Goal: Task Accomplishment & Management: Use online tool/utility

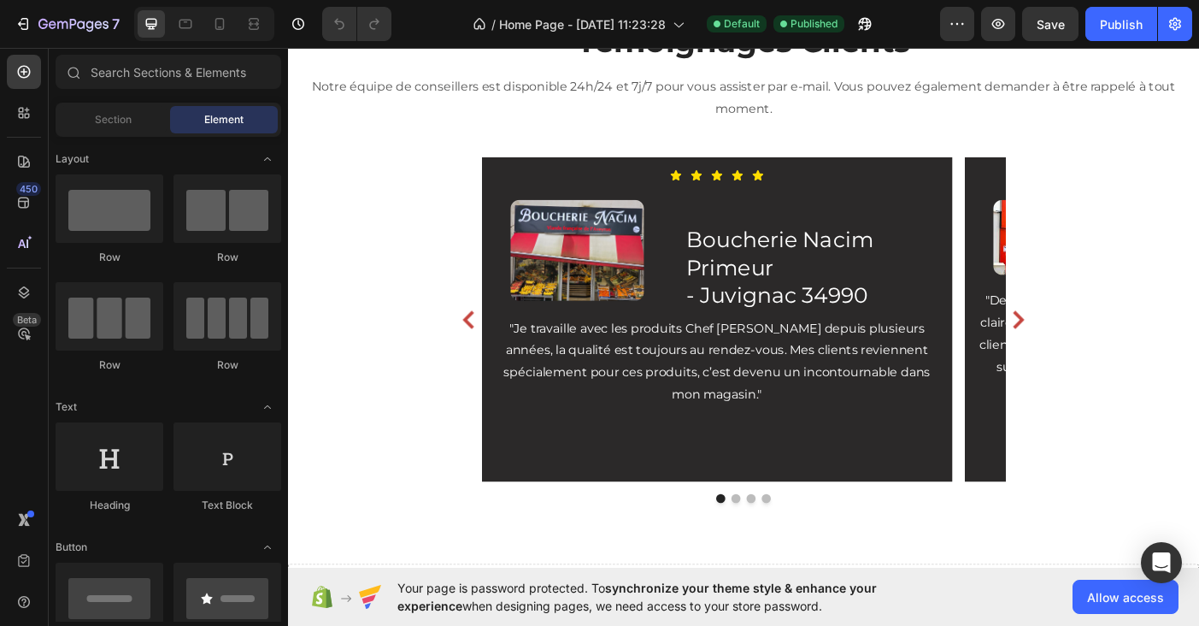
scroll to position [2250, 0]
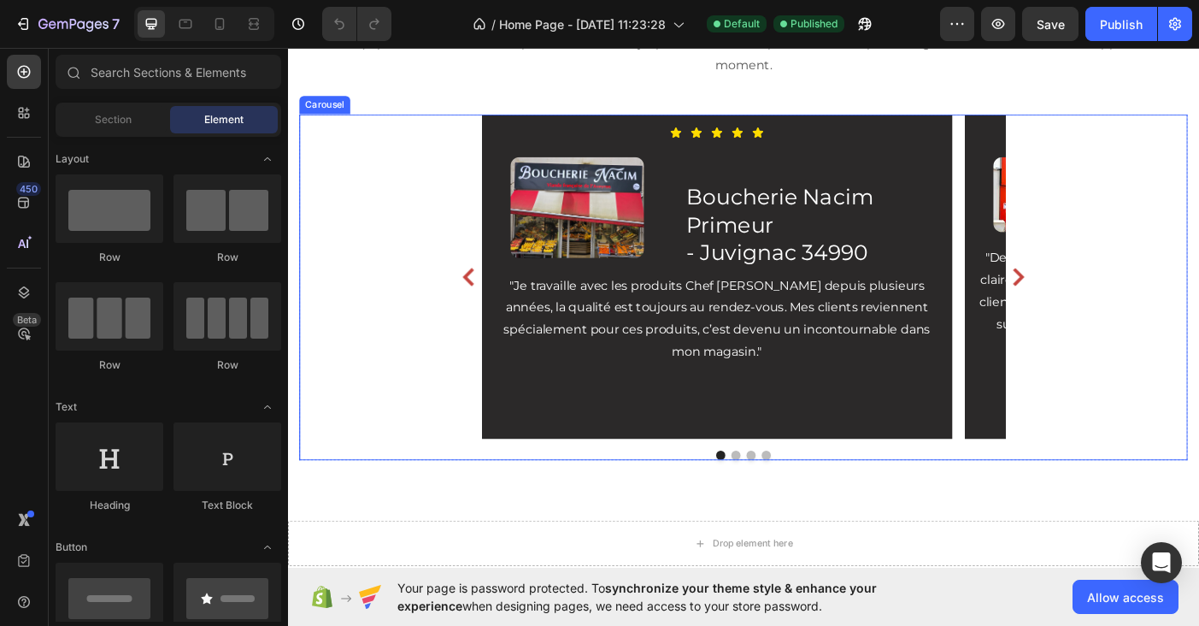
click at [1111, 295] on icon "Carousel Next Arrow" at bounding box center [1110, 305] width 13 height 21
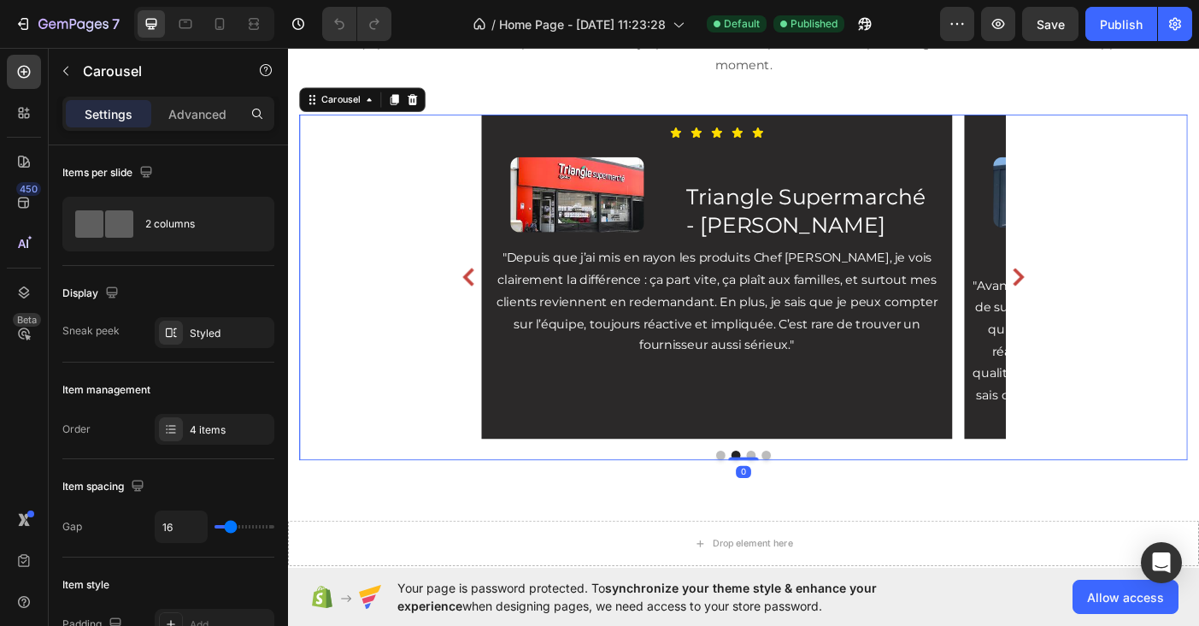
click at [1111, 295] on icon "Carousel Next Arrow" at bounding box center [1110, 305] width 13 height 21
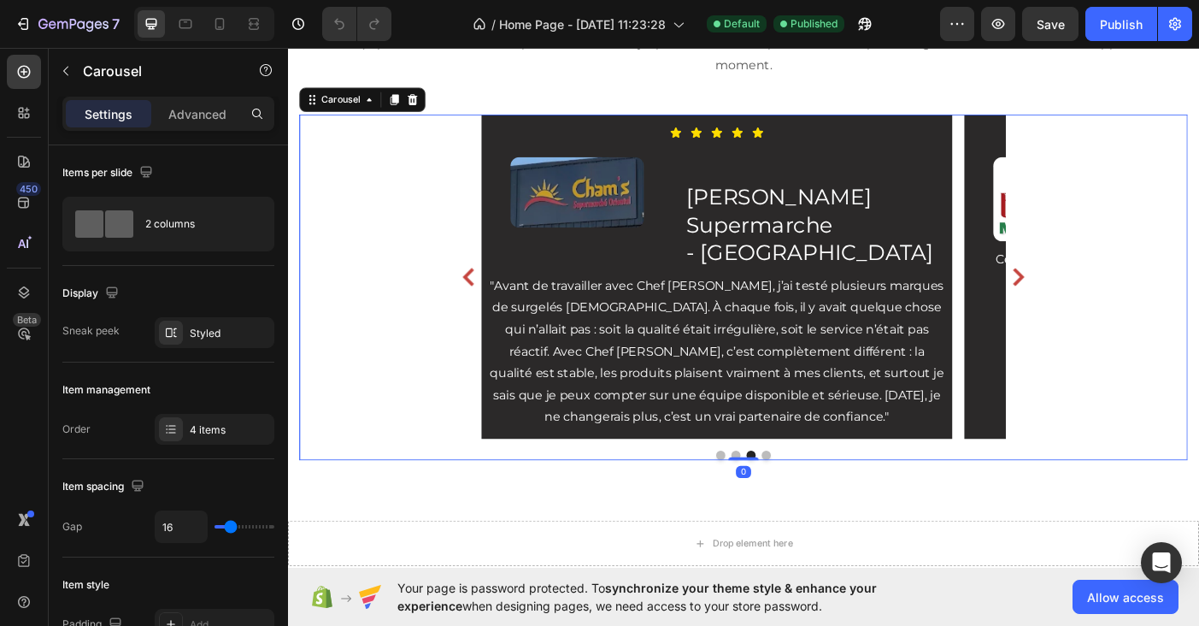
click at [1111, 295] on icon "Carousel Next Arrow" at bounding box center [1110, 305] width 13 height 21
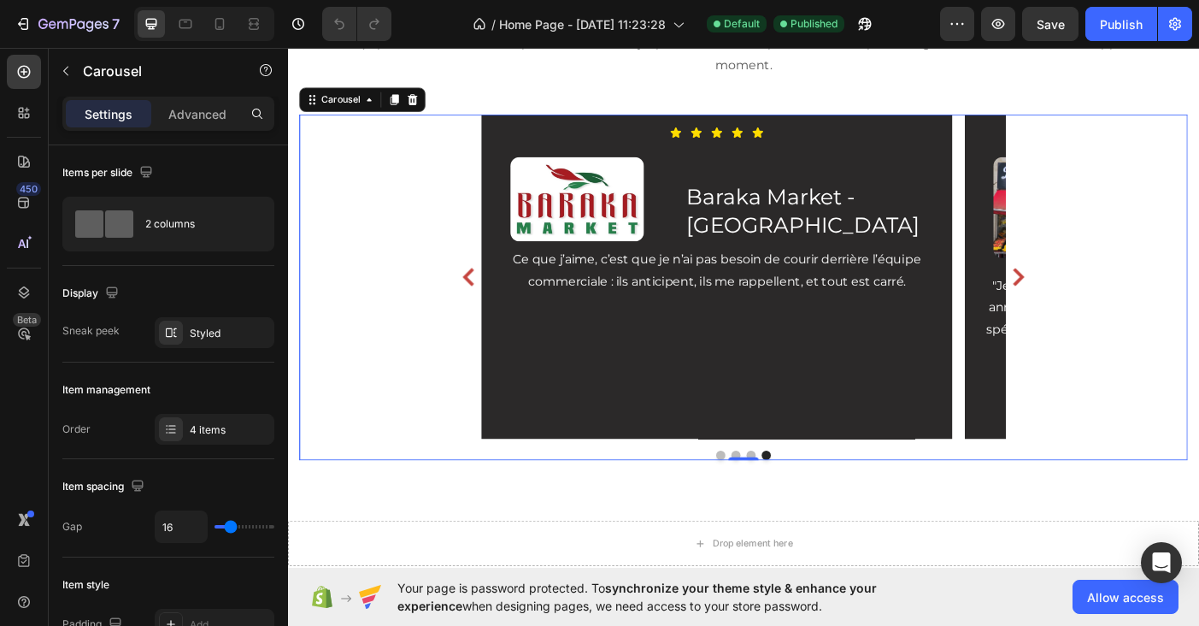
click at [1111, 295] on icon "Carousel Next Arrow" at bounding box center [1110, 305] width 13 height 21
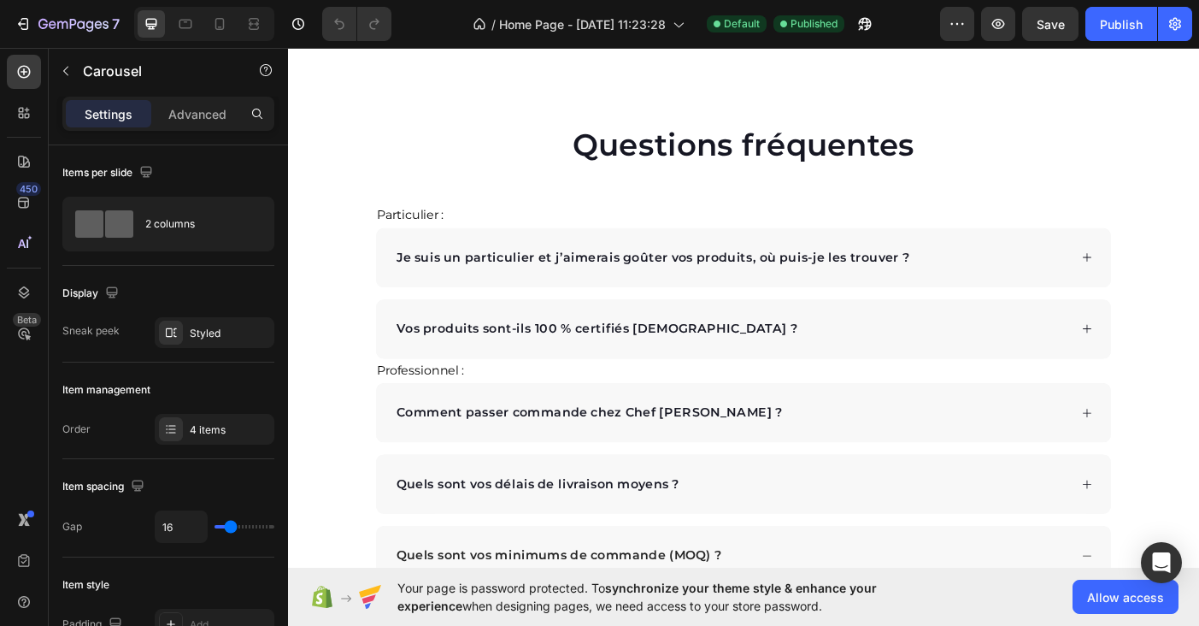
scroll to position [2830, 0]
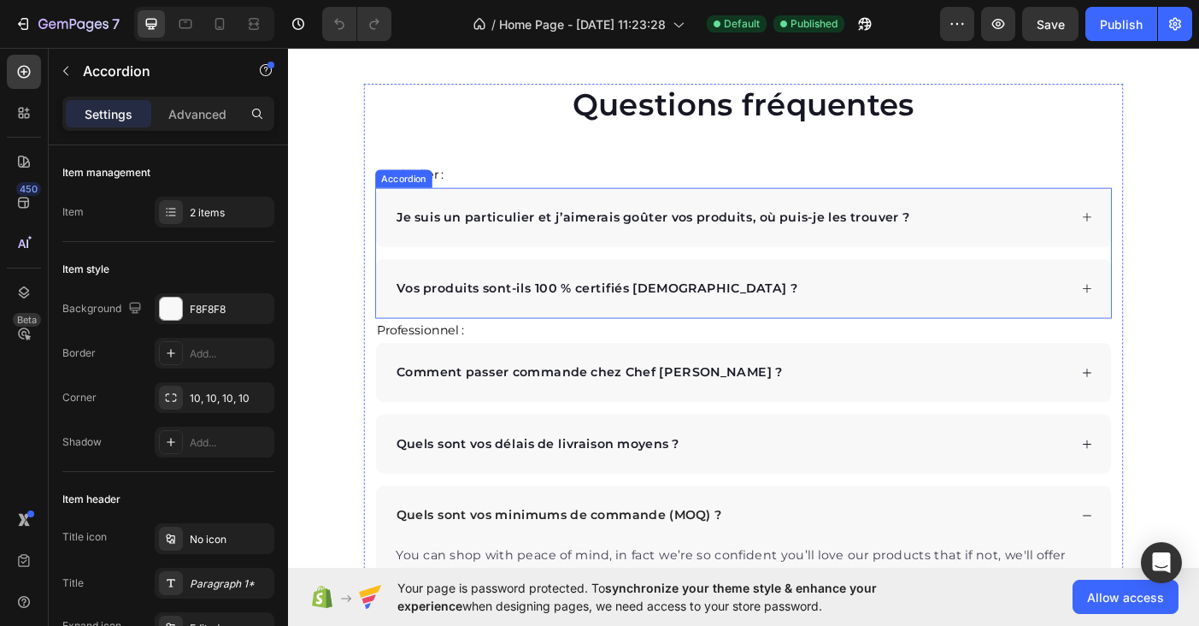
click at [1048, 247] on div "Je suis un particulier et j’aimerais goûter vos produits, où puis-je les trouve…" at bounding box center [788, 239] width 760 height 26
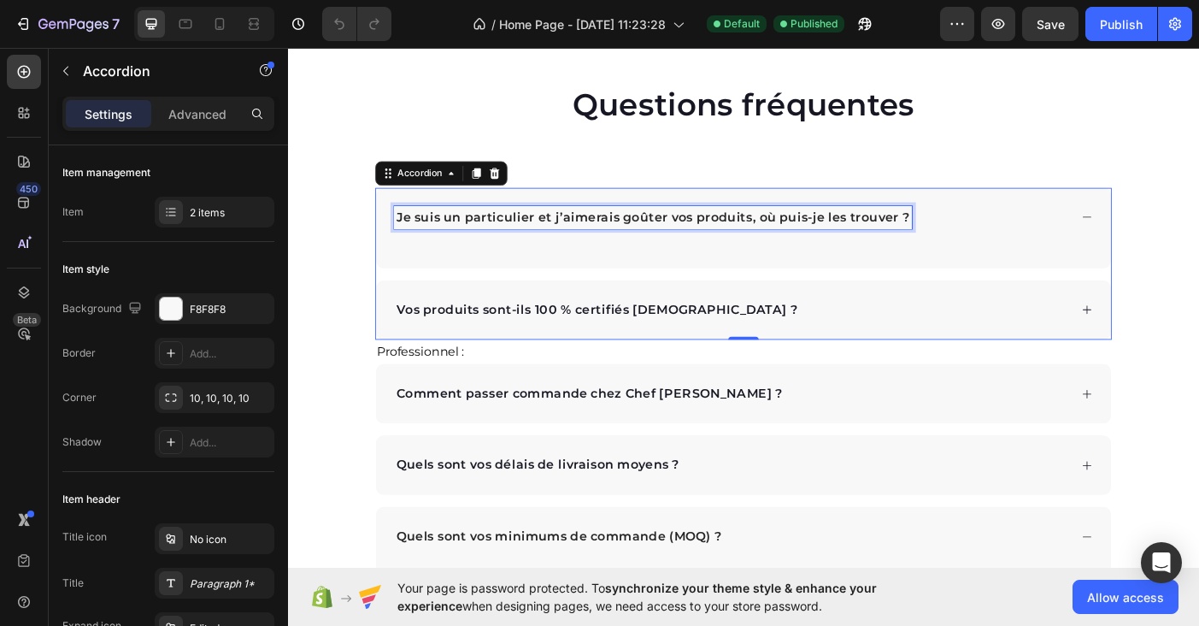
click at [888, 235] on p "Je suis un particulier et j’aimerais goûter vos produits, où puis-je les trouve…" at bounding box center [699, 238] width 578 height 21
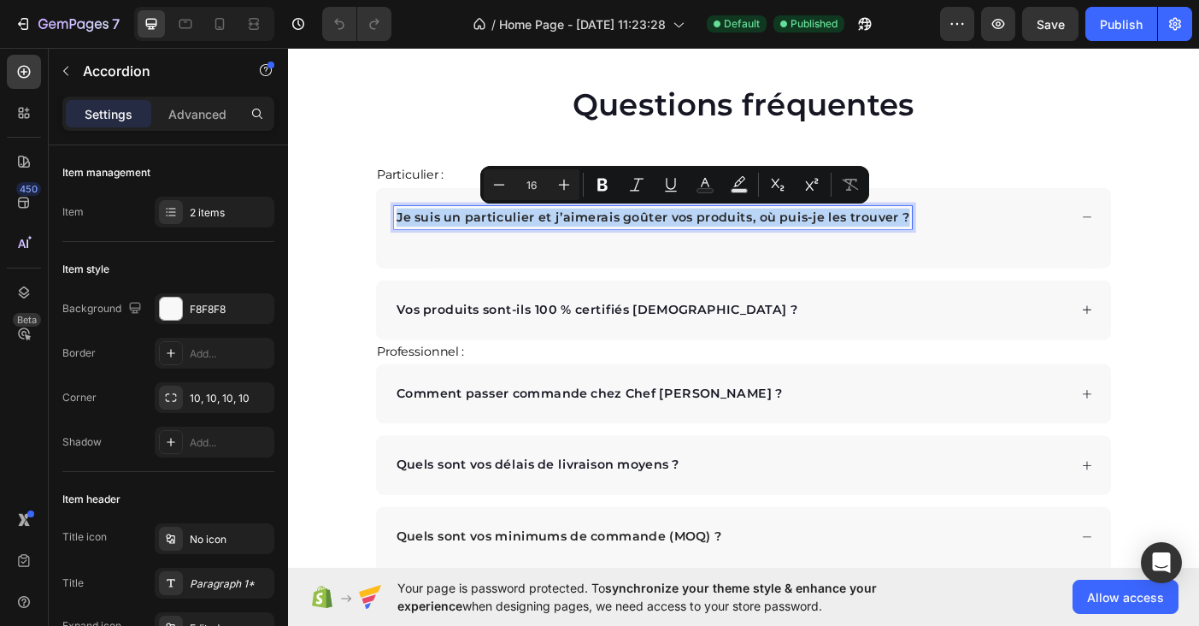
drag, startPoint x: 409, startPoint y: 238, endPoint x: 1039, endPoint y: 241, distance: 630.0
click at [1039, 241] on div "Je suis un particulier et j’aimerais goûter vos produits, où puis-je les trouve…" at bounding box center [788, 239] width 760 height 26
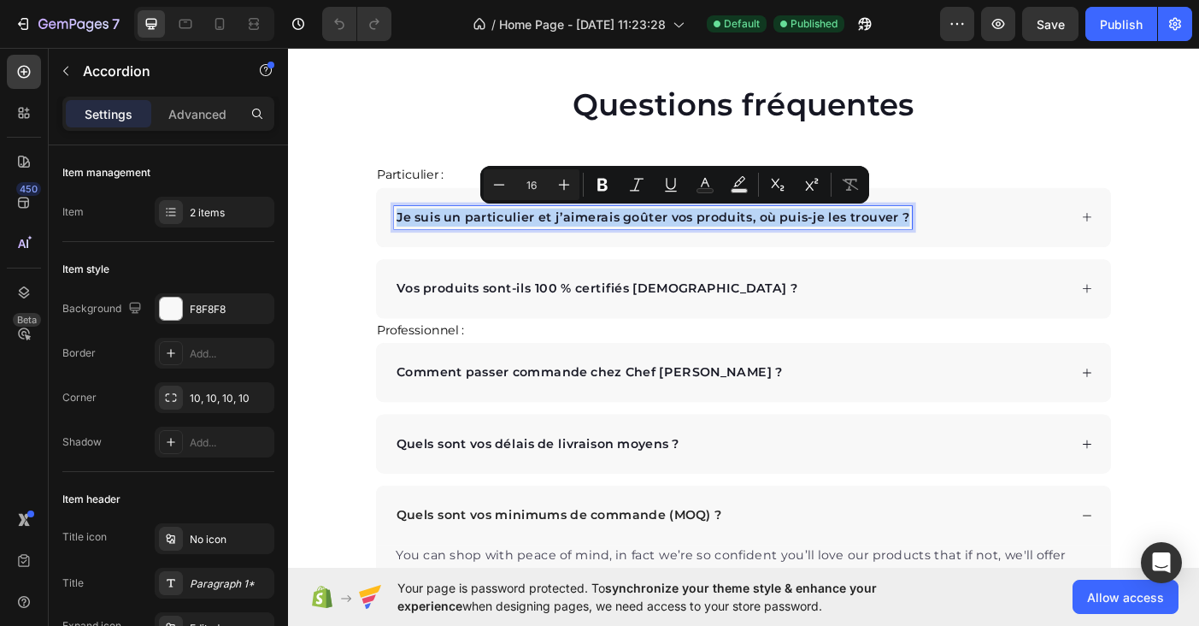
copy p "Je suis un particulier et j’aimerais goûter vos produits, où puis-je les trouve…"
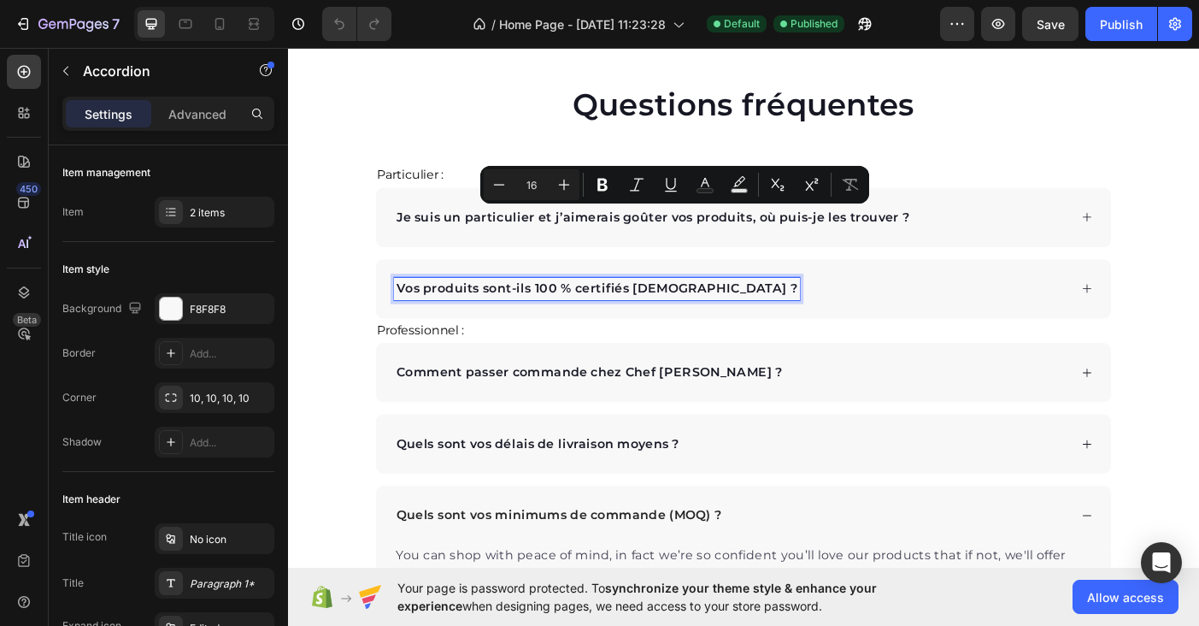
click at [487, 317] on p "Vos produits sont-ils 100 % certifiés [DEMOGRAPHIC_DATA] ?" at bounding box center [635, 319] width 451 height 21
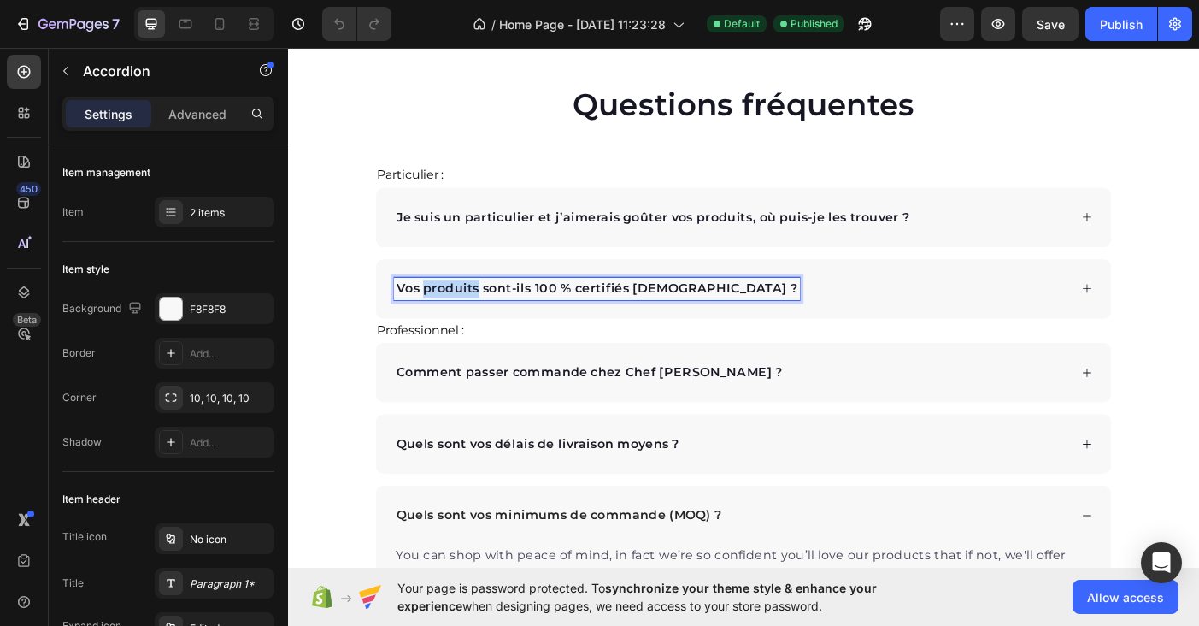
click at [487, 317] on p "Vos produits sont-ils 100 % certifiés [DEMOGRAPHIC_DATA] ?" at bounding box center [635, 319] width 451 height 21
click at [420, 326] on p "Vos produits sont-ils 100 % certifiés [DEMOGRAPHIC_DATA] ?" at bounding box center [635, 319] width 451 height 21
drag, startPoint x: 410, startPoint y: 317, endPoint x: 747, endPoint y: 315, distance: 336.8
click at [747, 315] on div "Vos produits sont-ils 100 % certifiés [DEMOGRAPHIC_DATA] ?" at bounding box center [788, 319] width 760 height 26
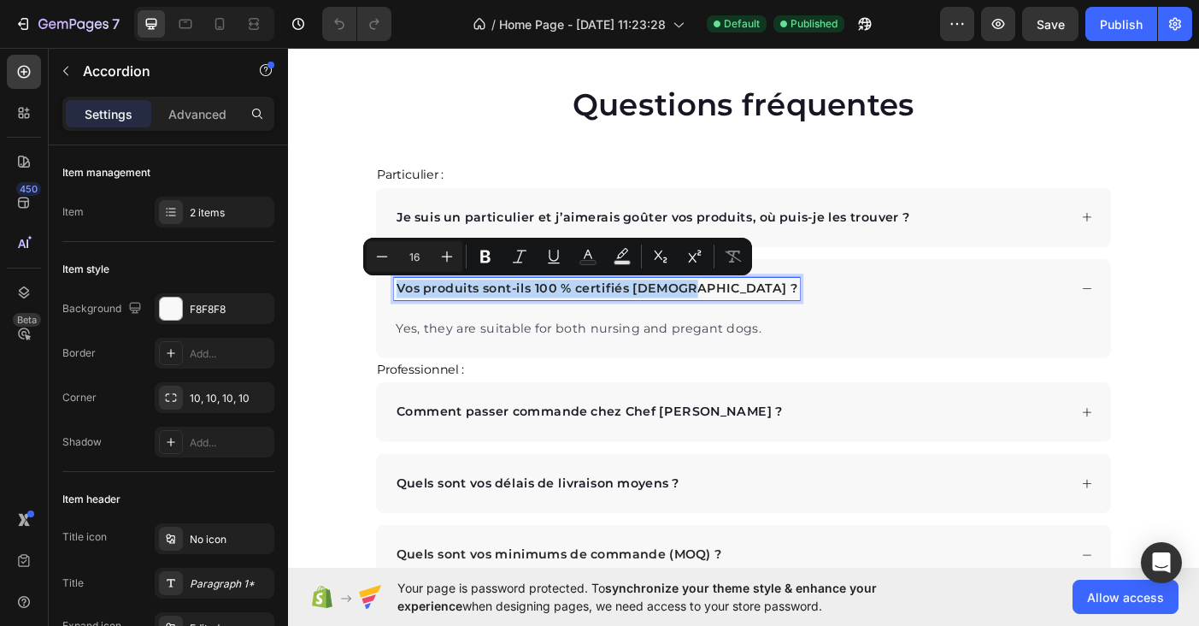
copy p "Vos produits sont-ils 100 % certifiés [DEMOGRAPHIC_DATA] ?"
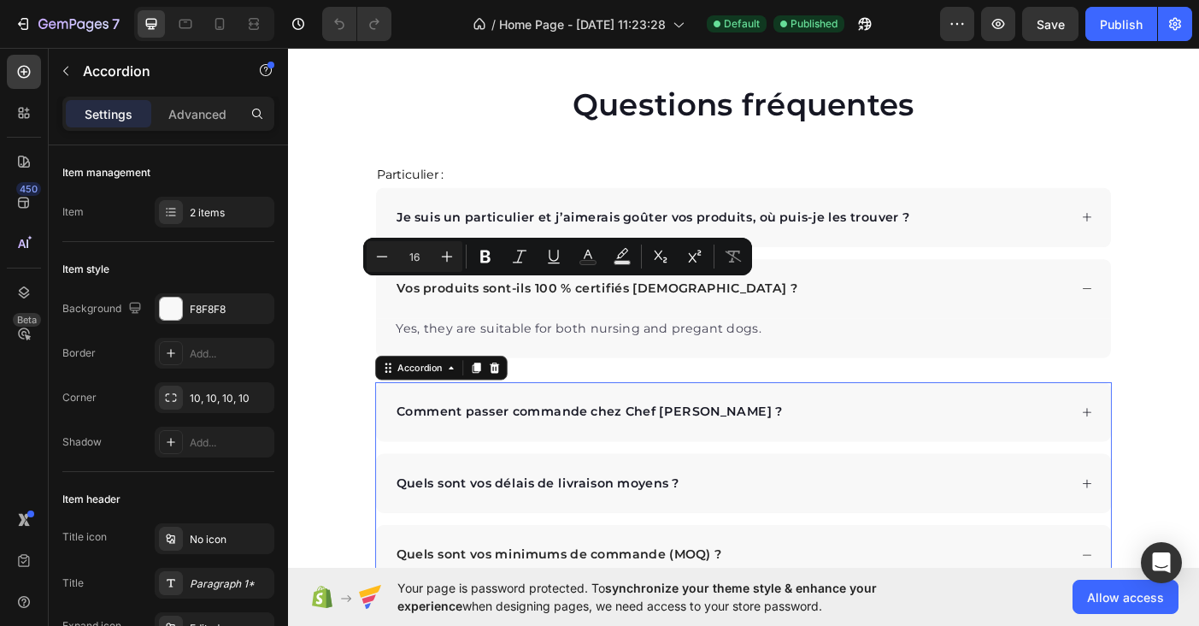
click at [473, 444] on div "Comment passer commande chez Chef [PERSON_NAME] ?" at bounding box center [800, 457] width 827 height 67
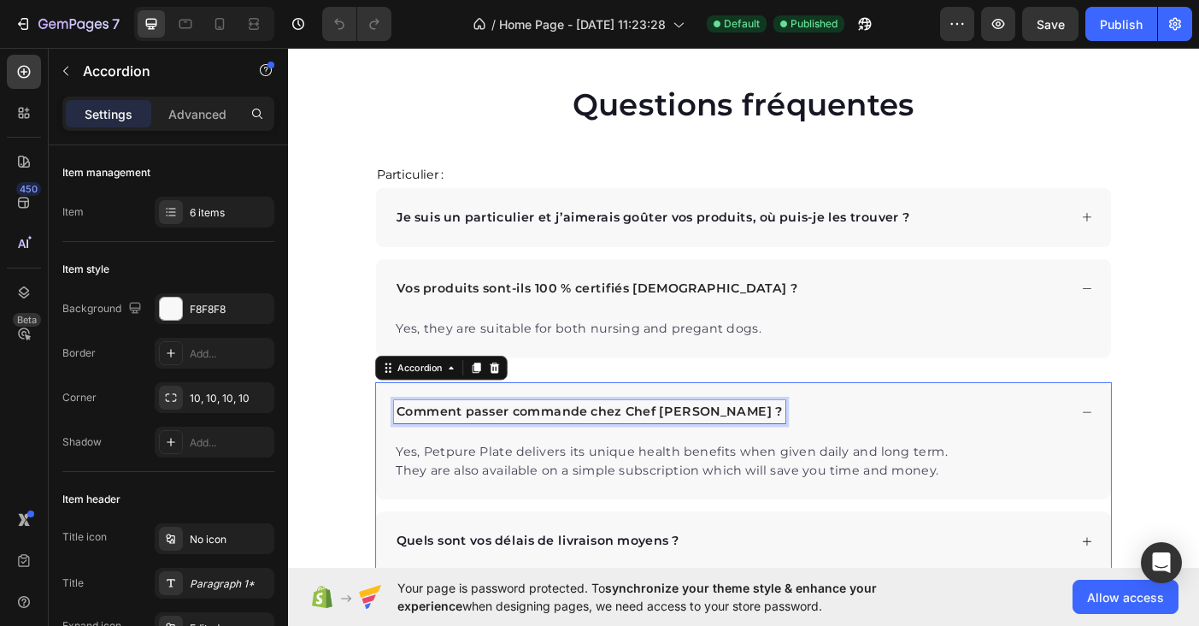
click at [468, 453] on p "Comment passer commande chez Chef [PERSON_NAME] ?" at bounding box center [627, 457] width 435 height 21
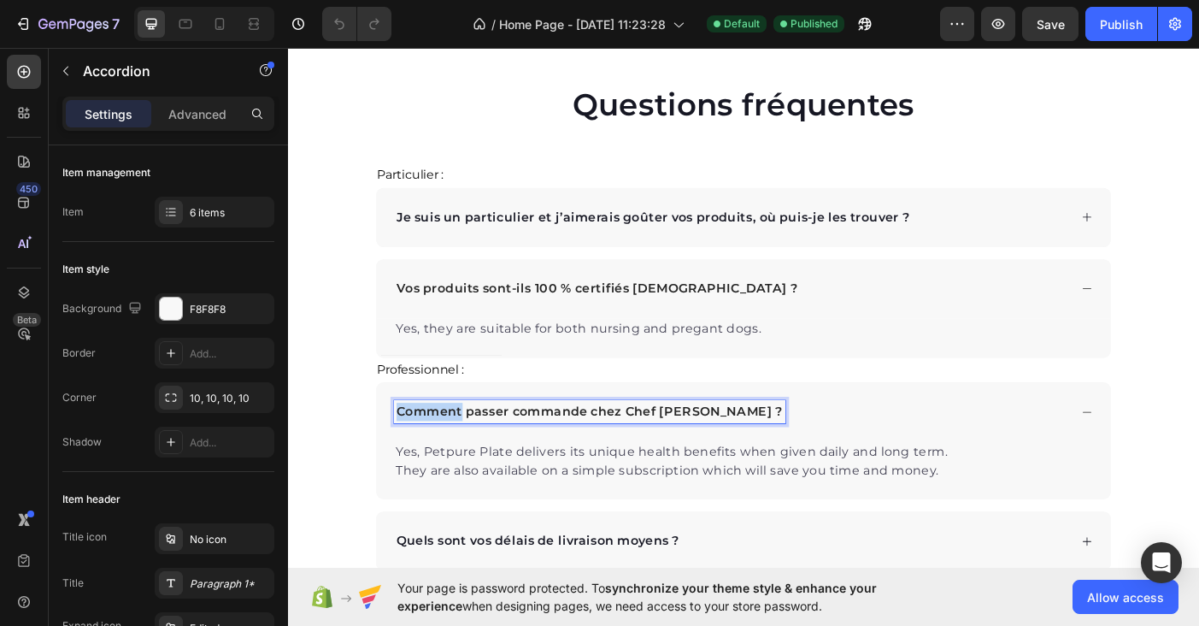
click at [468, 453] on p "Comment passer commande chez Chef [PERSON_NAME] ?" at bounding box center [627, 457] width 435 height 21
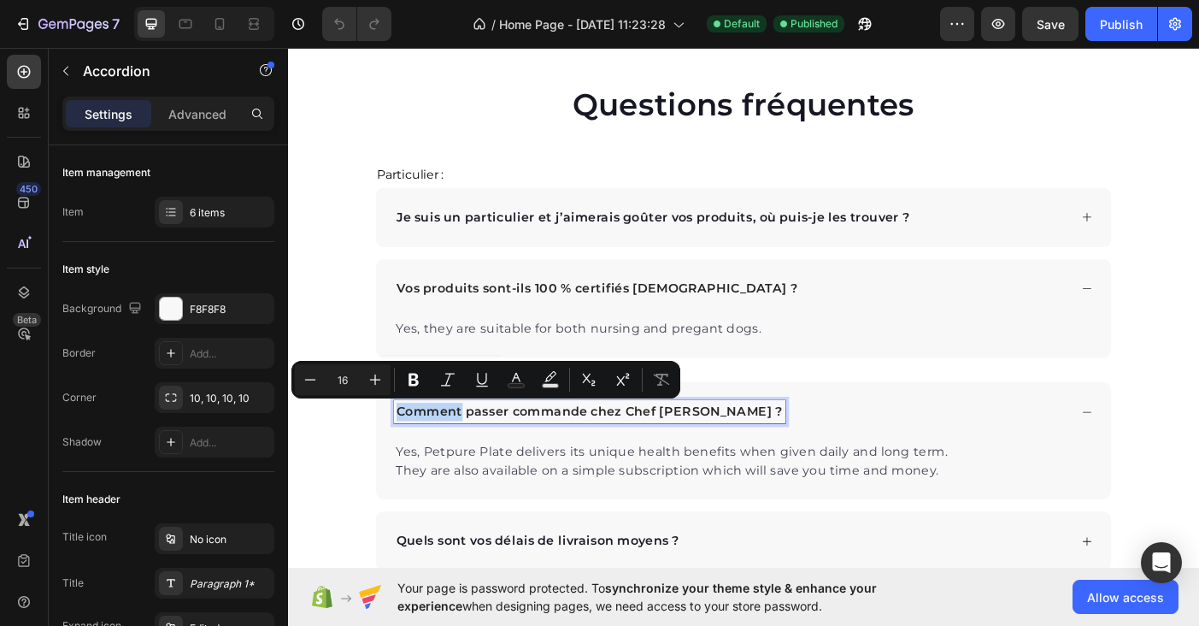
click at [441, 455] on p "Comment passer commande chez Chef [PERSON_NAME] ?" at bounding box center [627, 457] width 435 height 21
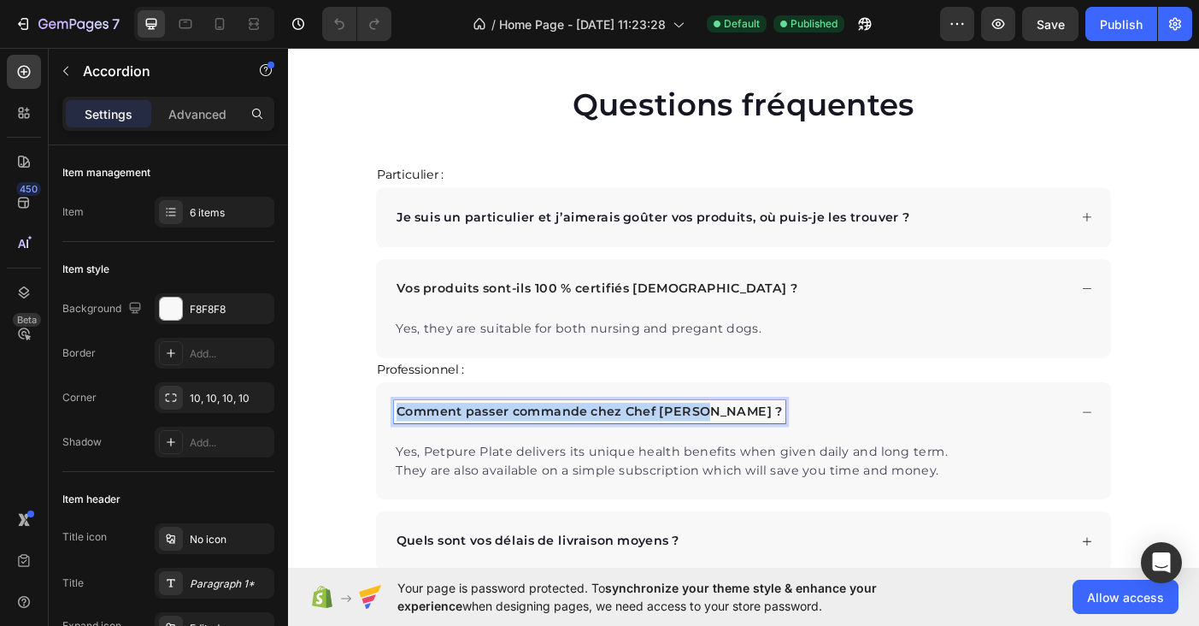
drag, startPoint x: 414, startPoint y: 457, endPoint x: 750, endPoint y: 455, distance: 335.9
click at [750, 455] on p "Comment passer commande chez Chef [PERSON_NAME] ?" at bounding box center [627, 457] width 435 height 21
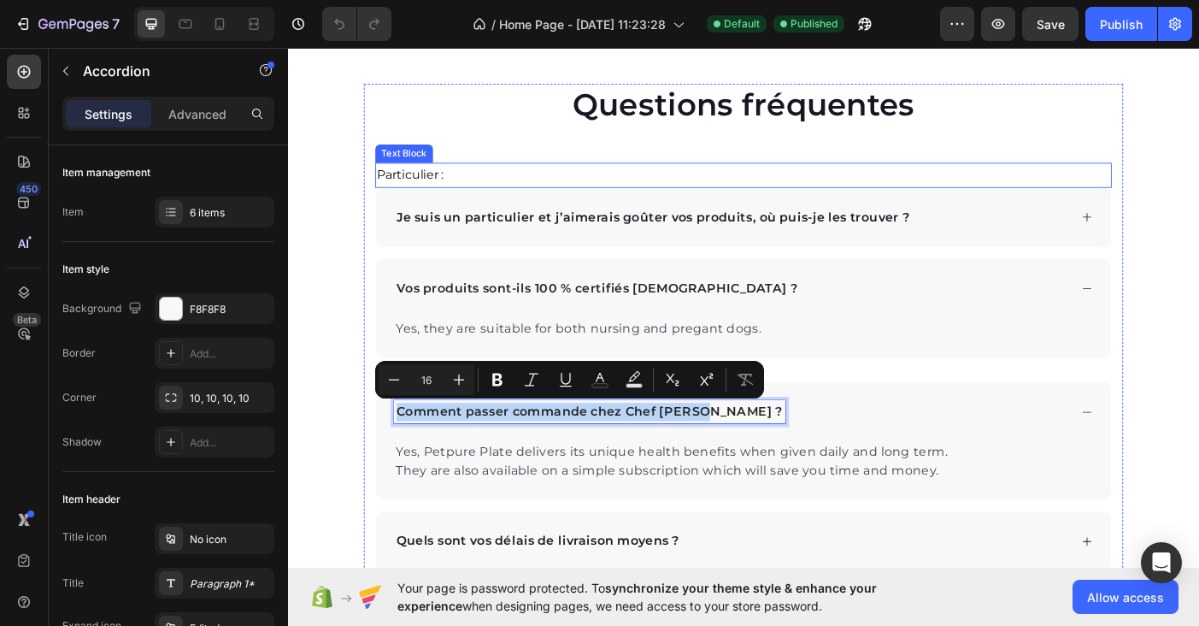
copy p "Comment passer commande chez Chef [PERSON_NAME] ?"
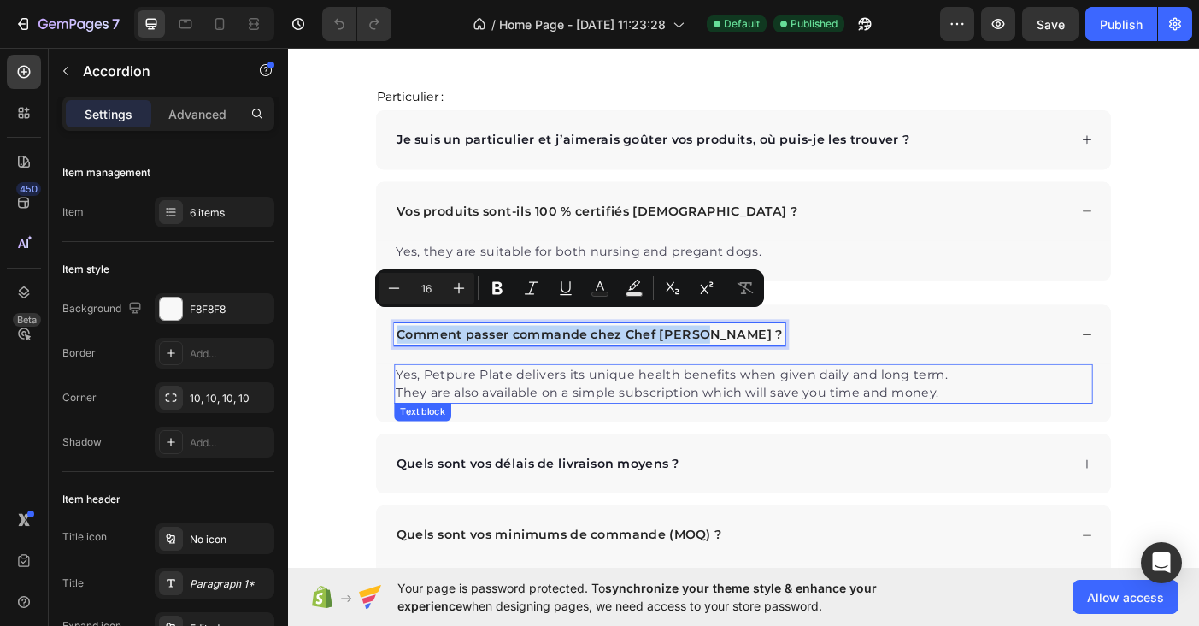
scroll to position [2938, 0]
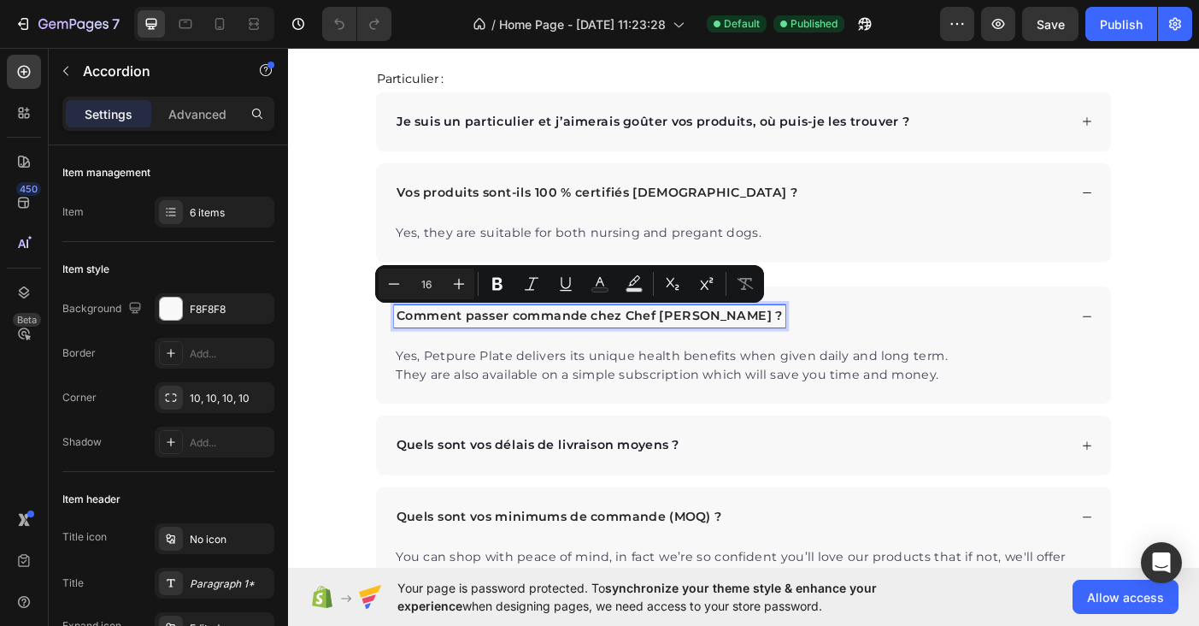
click at [460, 494] on p "Quels sont vos délais de livraison moyens ?" at bounding box center [569, 495] width 319 height 21
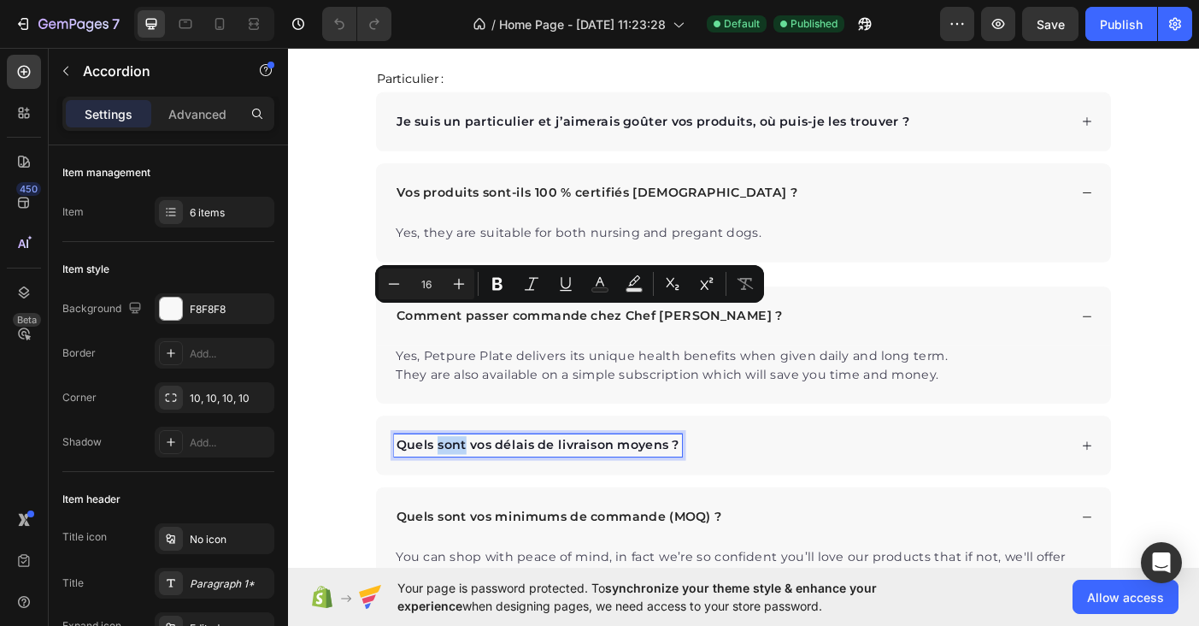
click at [460, 494] on p "Quels sont vos délais de livraison moyens ?" at bounding box center [569, 495] width 319 height 21
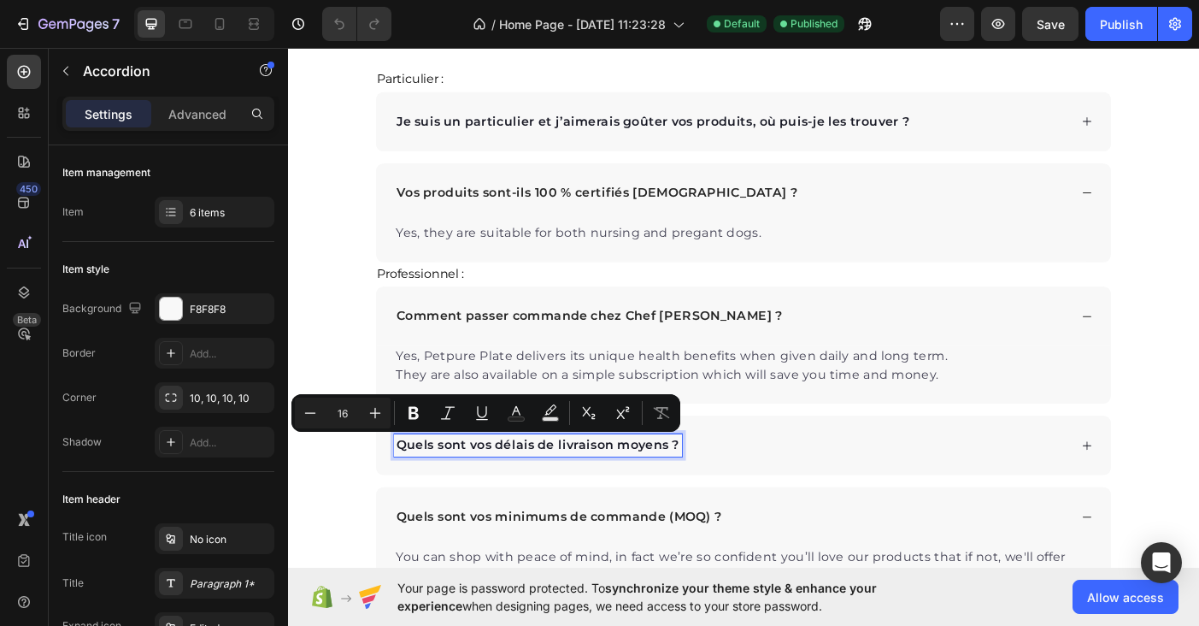
click at [416, 494] on p "Quels sont vos délais de livraison moyens ?" at bounding box center [569, 495] width 319 height 21
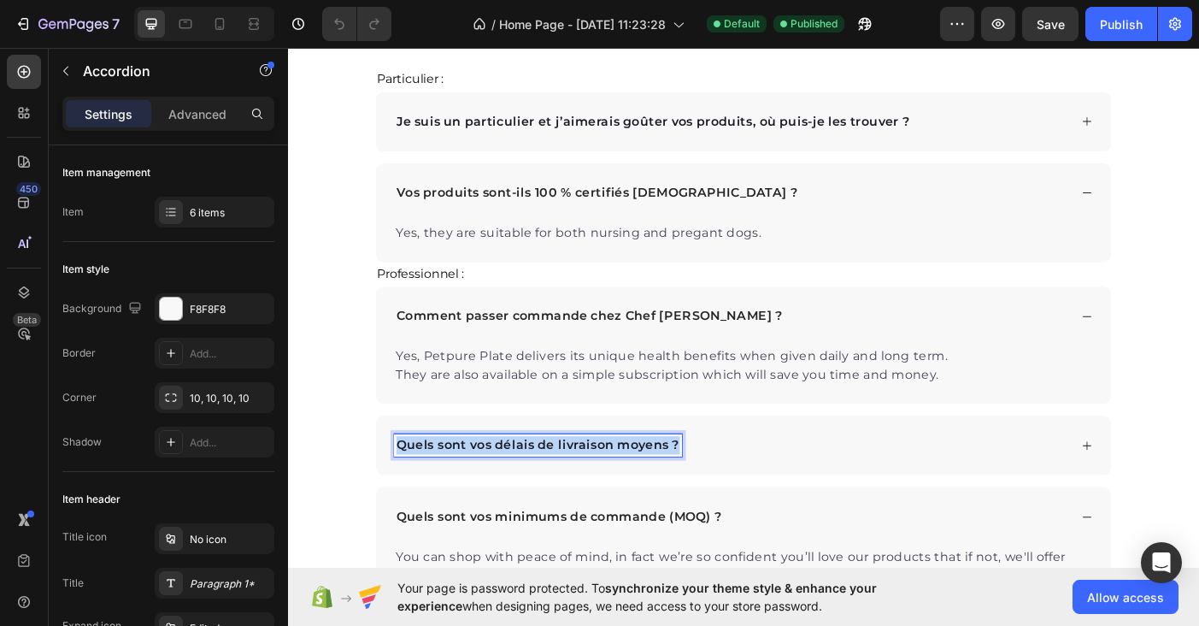
drag, startPoint x: 410, startPoint y: 496, endPoint x: 729, endPoint y: 495, distance: 318.8
click at [729, 495] on p "Quels sont vos délais de livraison moyens ?" at bounding box center [569, 495] width 319 height 21
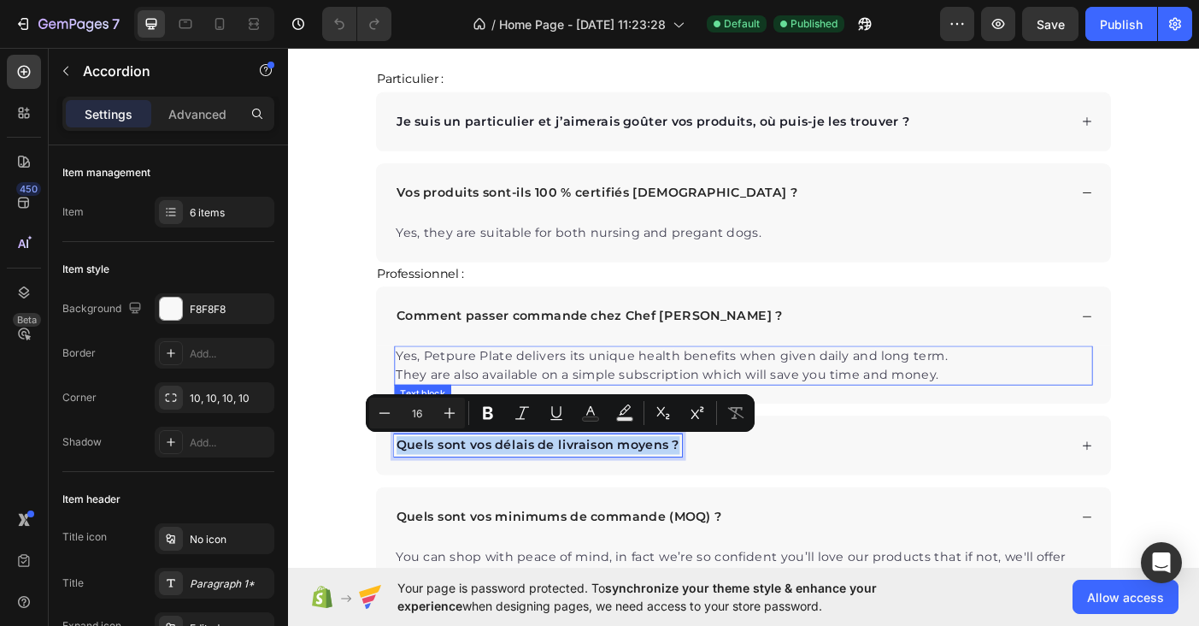
copy p "Quels sont vos délais de livraison moyens ?"
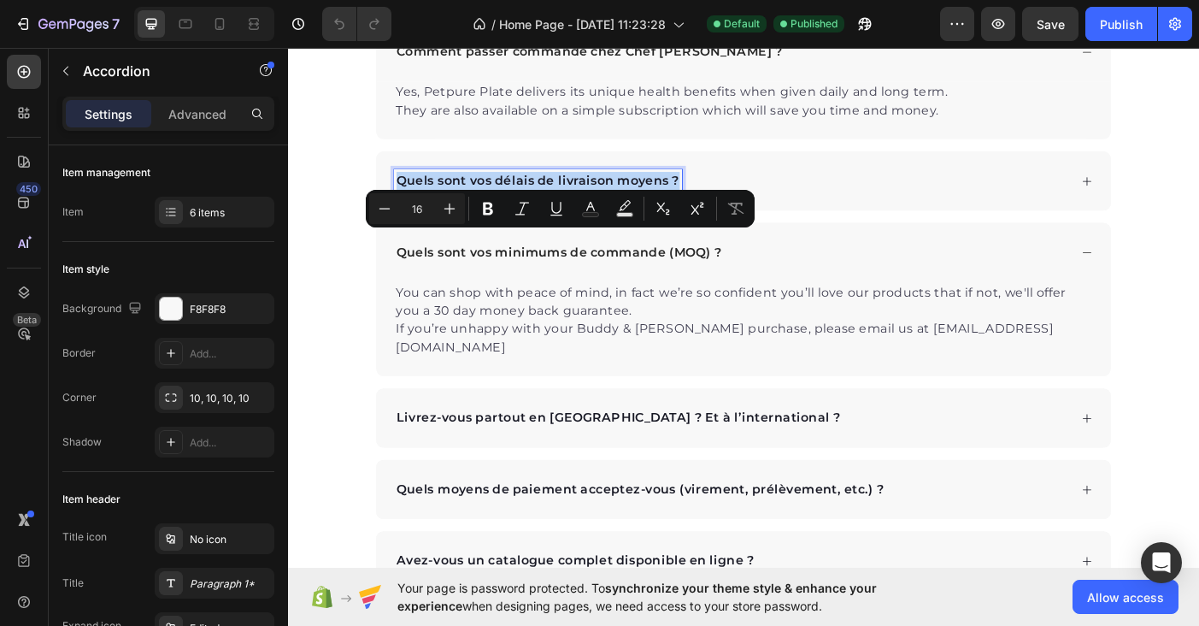
scroll to position [3267, 0]
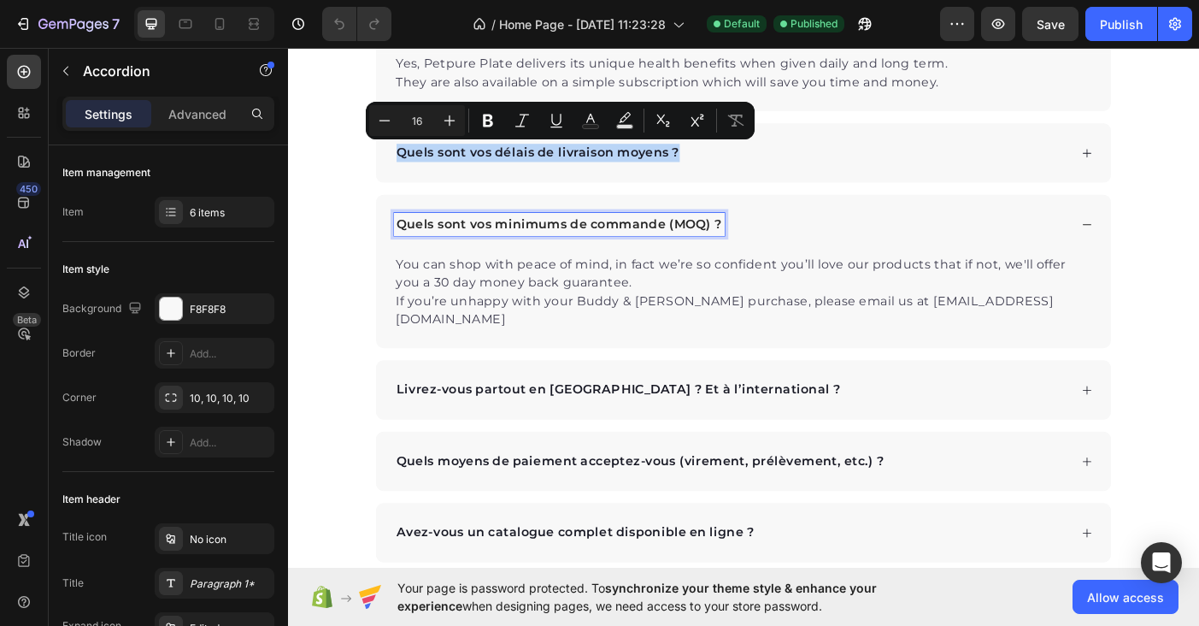
click at [455, 244] on p "Quels sont vos minimums de commande (MOQ) ?" at bounding box center [593, 246] width 367 height 21
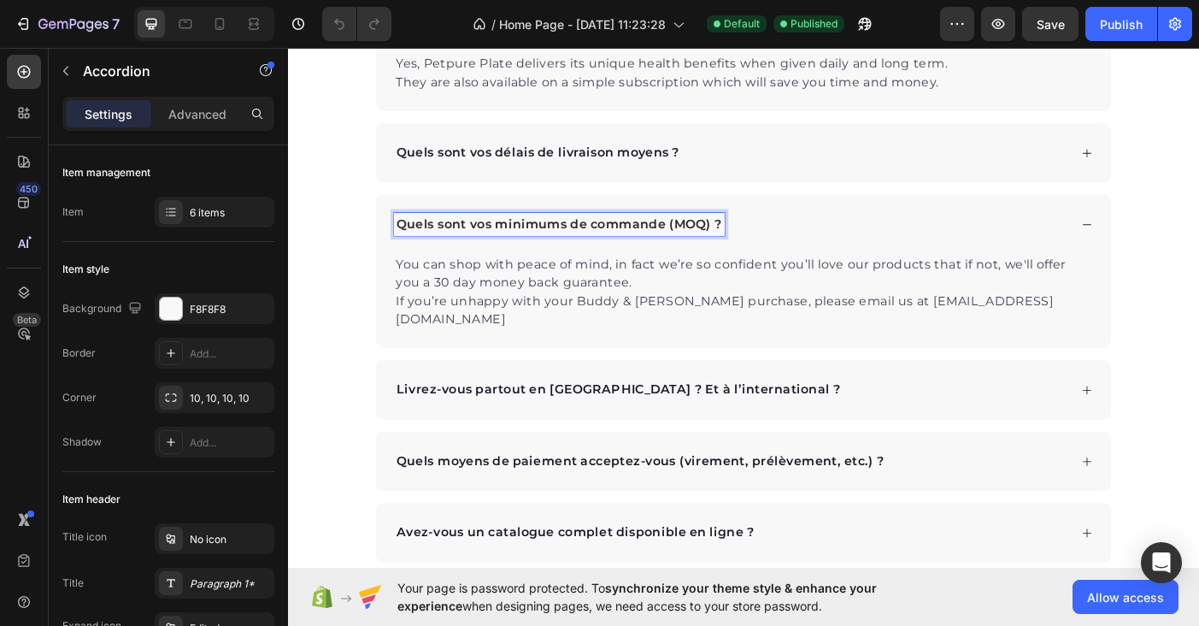
click at [419, 248] on p "Quels sont vos minimums de commande (MOQ) ?" at bounding box center [593, 246] width 367 height 21
drag, startPoint x: 411, startPoint y: 250, endPoint x: 785, endPoint y: 245, distance: 373.6
click at [785, 245] on div "Quels sont vos minimums de commande (MOQ) ?" at bounding box center [788, 246] width 760 height 26
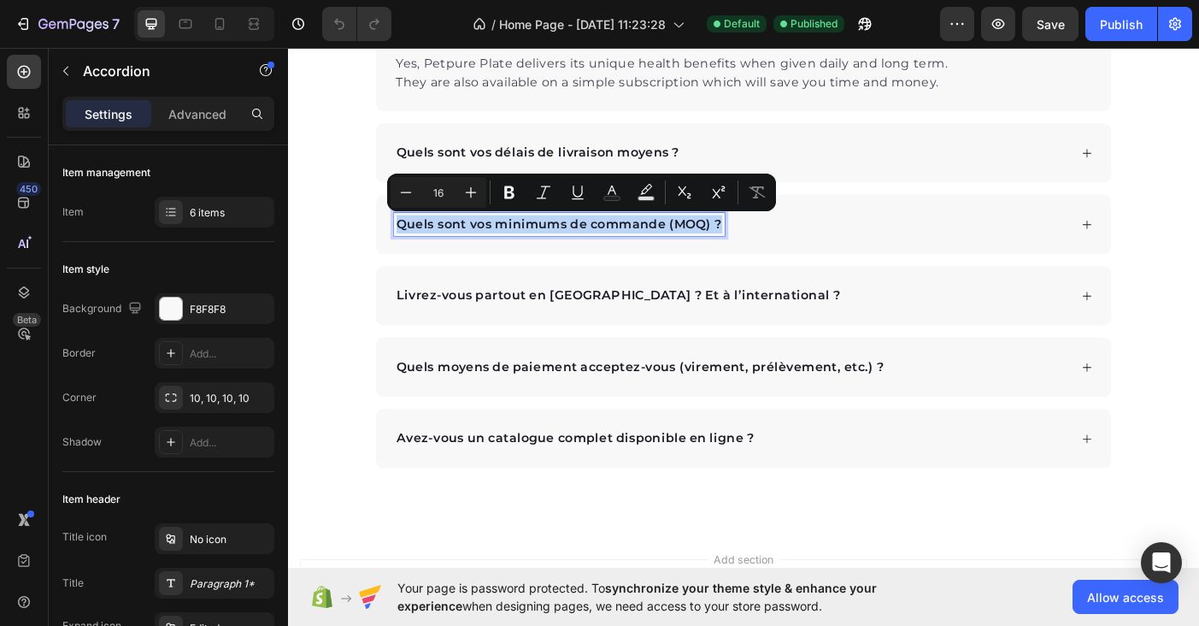
copy p "Quels sont vos minimums de commande (MOQ) ?"
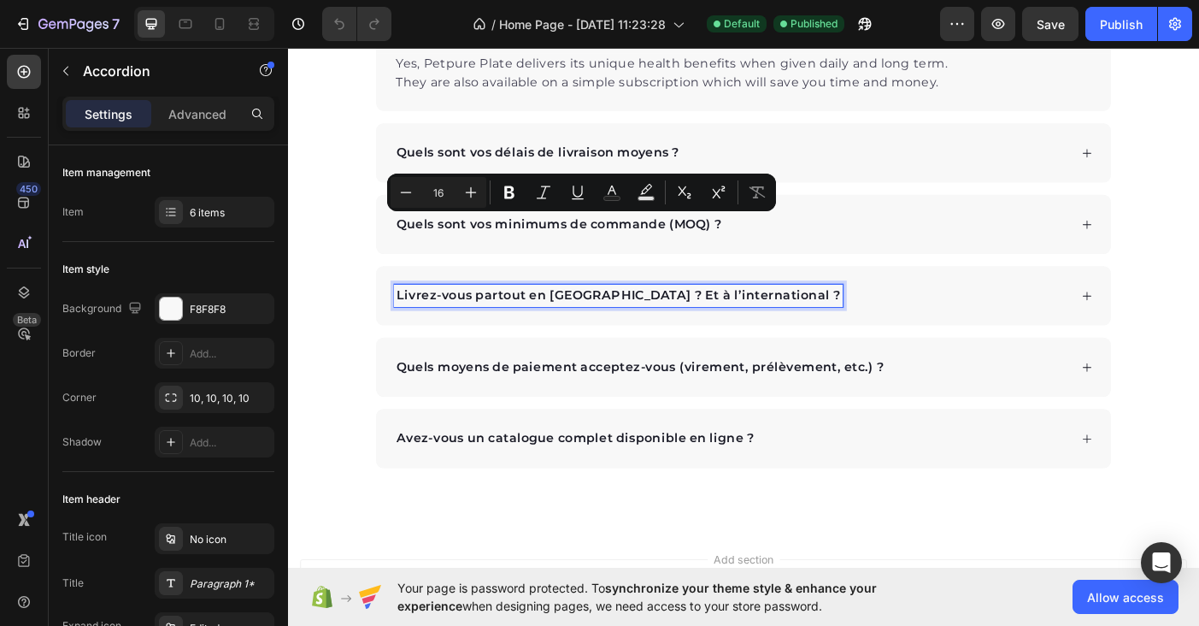
click at [527, 315] on div "Livrez-vous partout en [GEOGRAPHIC_DATA] ? Et à l’international ?" at bounding box center [660, 327] width 505 height 26
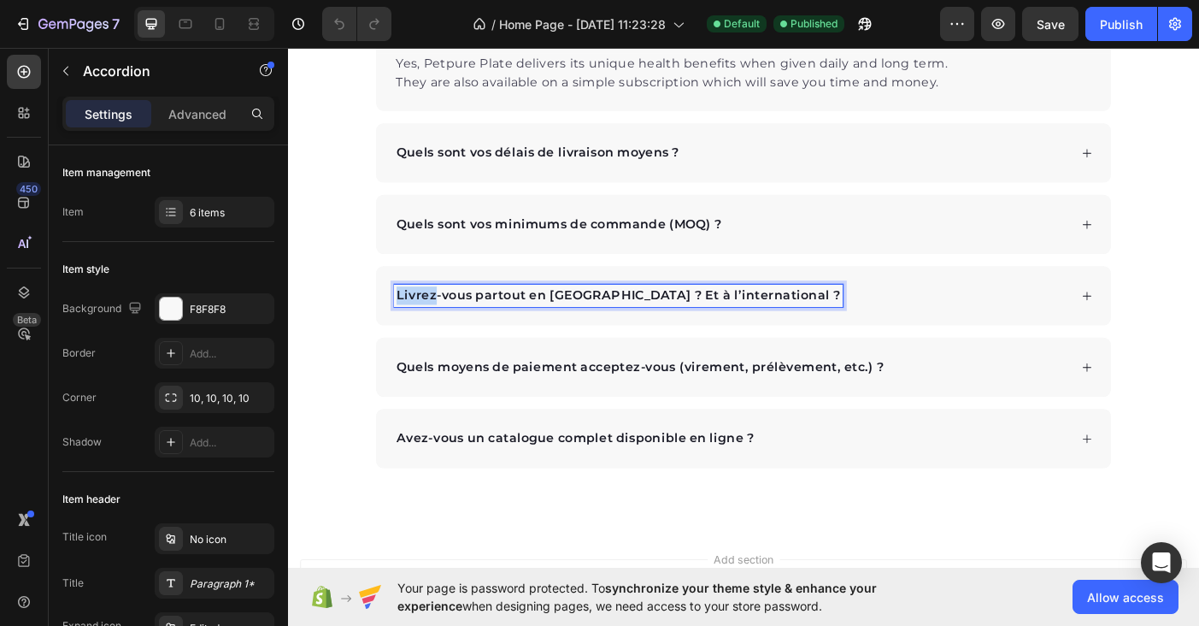
click at [527, 315] on div "Livrez-vous partout en [GEOGRAPHIC_DATA] ? Et à l’international ?" at bounding box center [660, 327] width 505 height 26
click at [467, 327] on p "Livrez-vous partout en [GEOGRAPHIC_DATA] ? Et à l’international ?" at bounding box center [660, 326] width 500 height 21
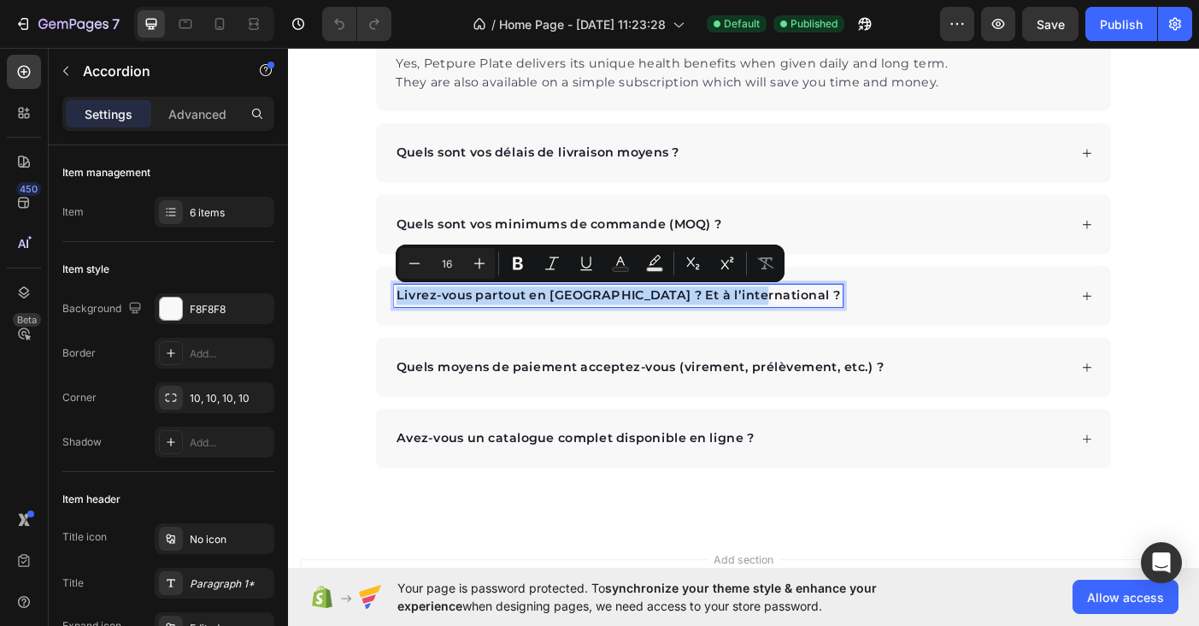
drag, startPoint x: 410, startPoint y: 325, endPoint x: 798, endPoint y: 330, distance: 387.2
click at [798, 330] on p "Livrez-vous partout en [GEOGRAPHIC_DATA] ? Et à l’international ?" at bounding box center [660, 326] width 500 height 21
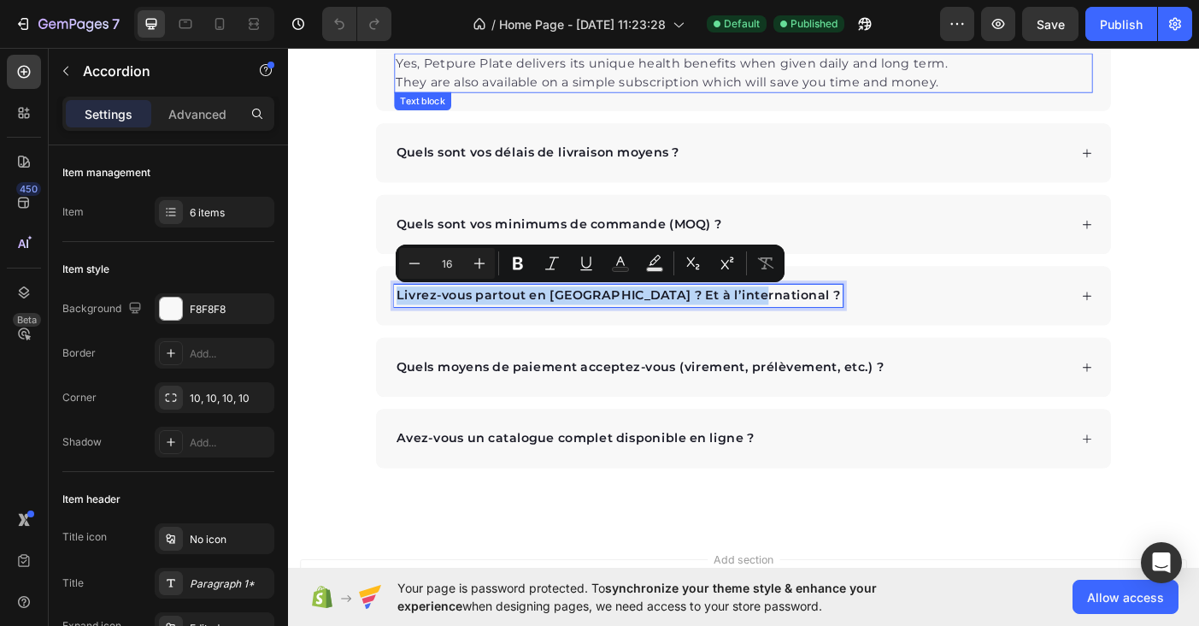
copy p "Livrez-vous partout en [GEOGRAPHIC_DATA] ? Et à l’international ?"
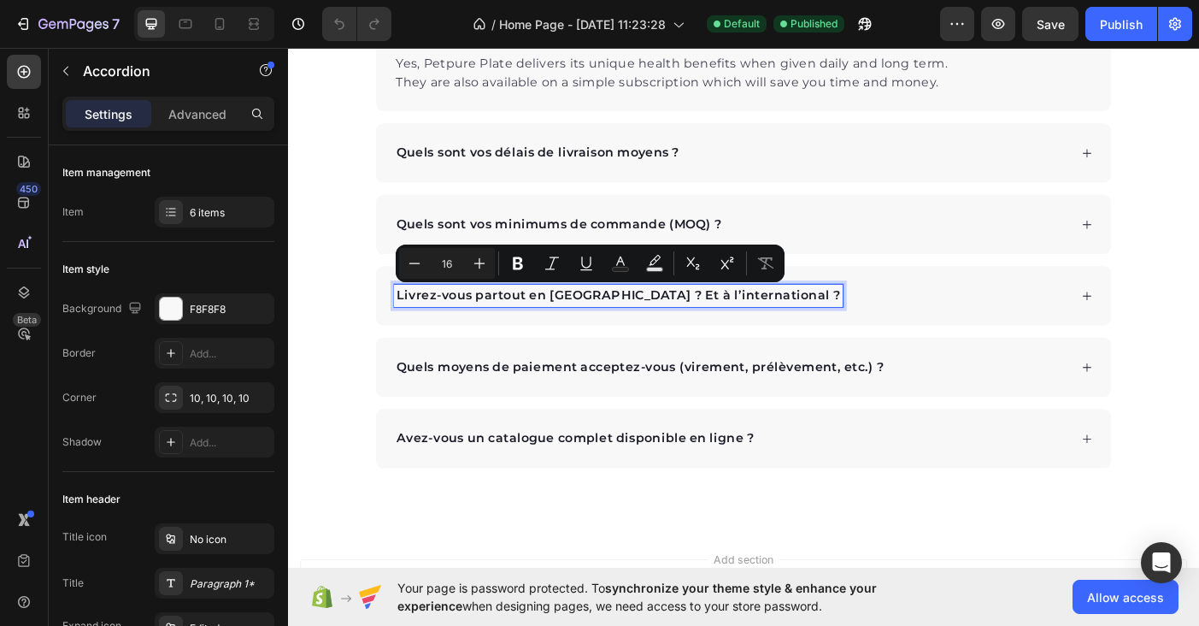
click at [502, 410] on p "Quels moyens de paiement acceptez-vous (virement, prélèvement, etc.) ?" at bounding box center [684, 407] width 549 height 21
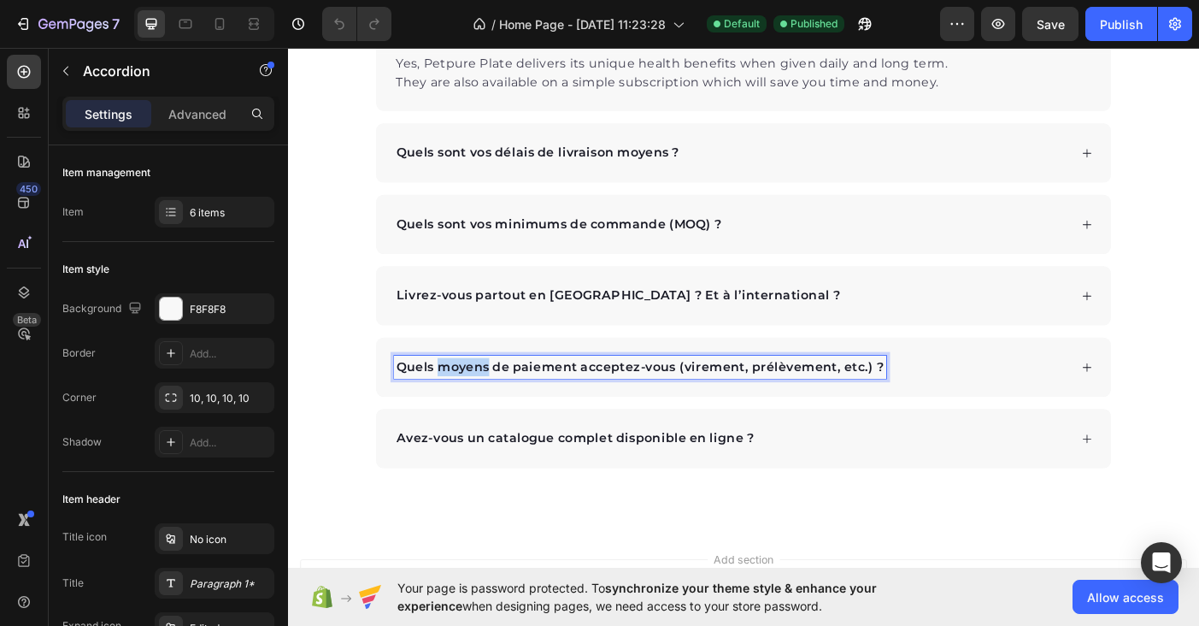
click at [502, 410] on p "Quels moyens de paiement acceptez-vous (virement, prélèvement, etc.) ?" at bounding box center [684, 407] width 549 height 21
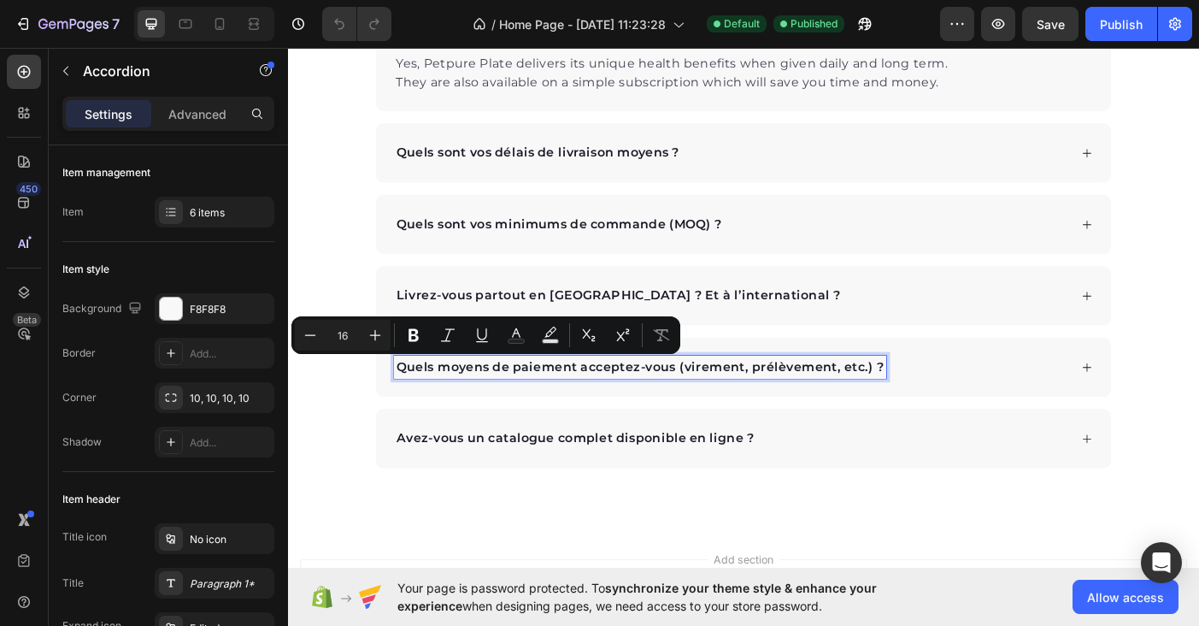
click at [451, 412] on p "Quels moyens de paiement acceptez-vous (virement, prélèvement, etc.) ?" at bounding box center [684, 407] width 549 height 21
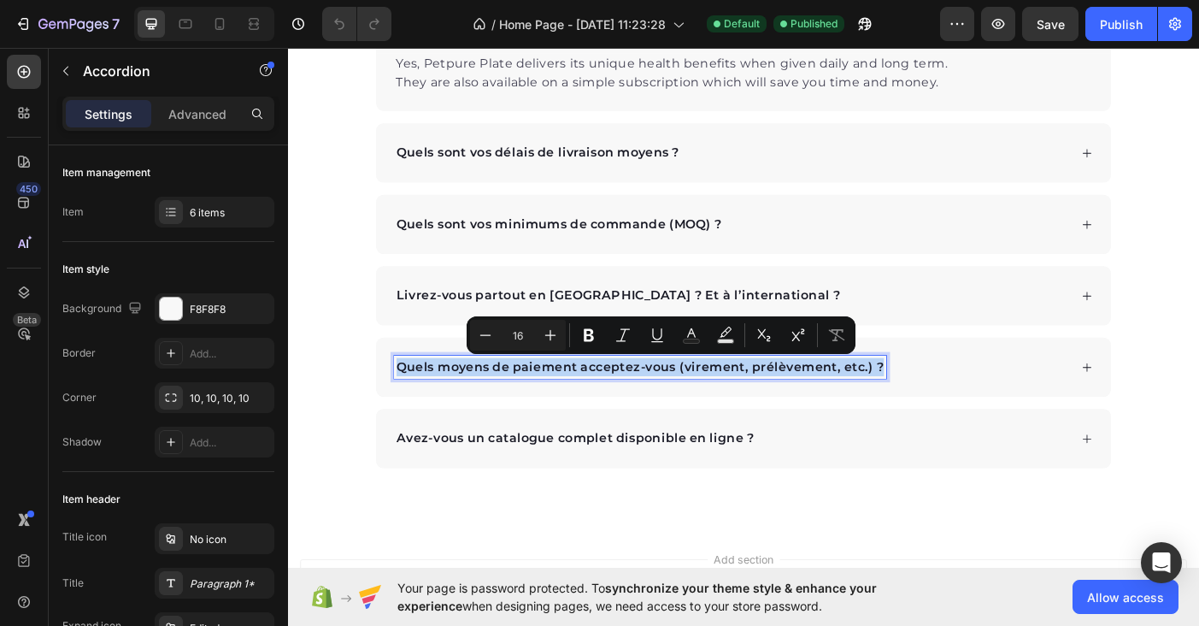
drag, startPoint x: 414, startPoint y: 407, endPoint x: 981, endPoint y: 404, distance: 567.6
click at [981, 404] on div "Quels moyens de paiement acceptez-vous (virement, prélèvement, etc.) ?" at bounding box center [788, 407] width 760 height 26
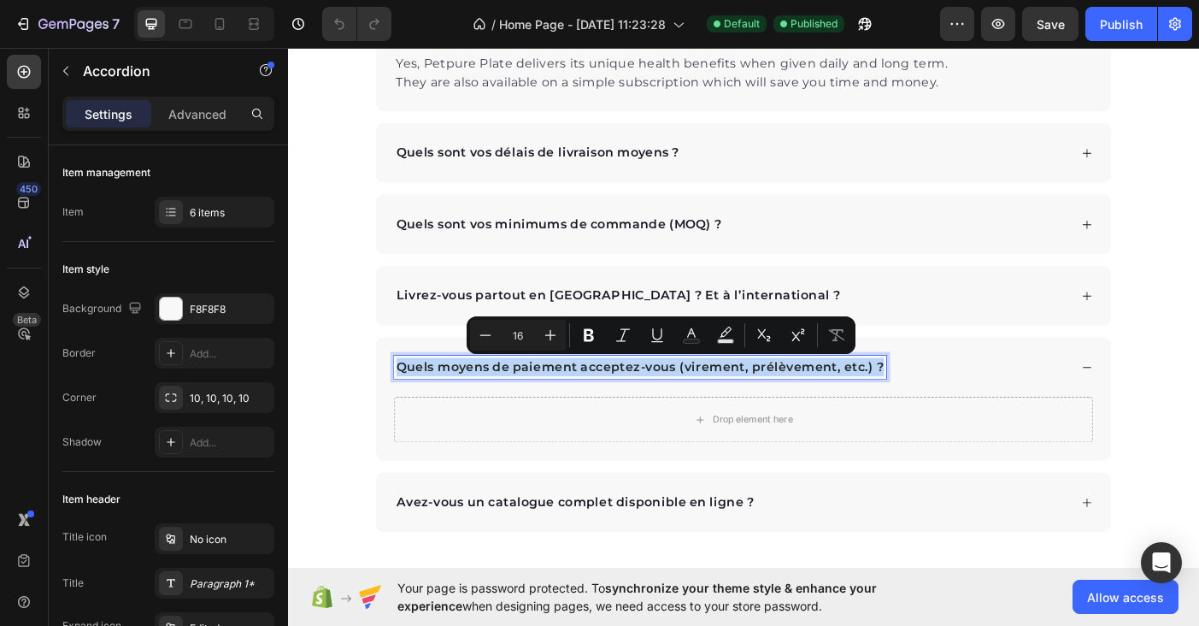
copy p "Quels moyens de paiement acceptez-vous (virement, prélèvement, etc.) ?"
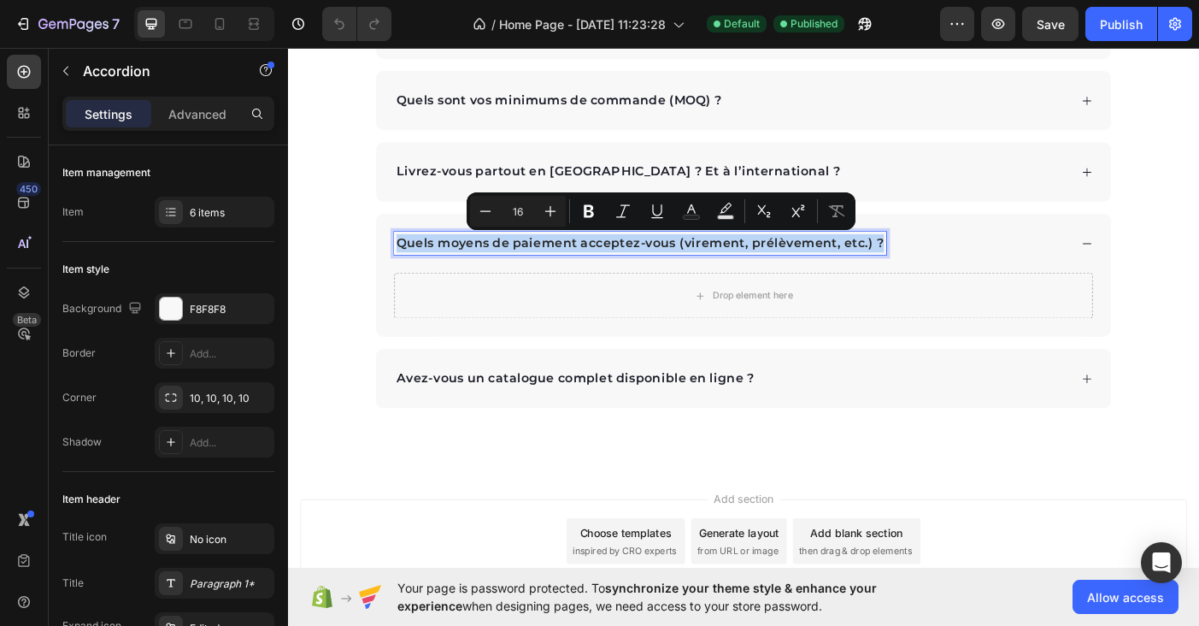
scroll to position [3407, 0]
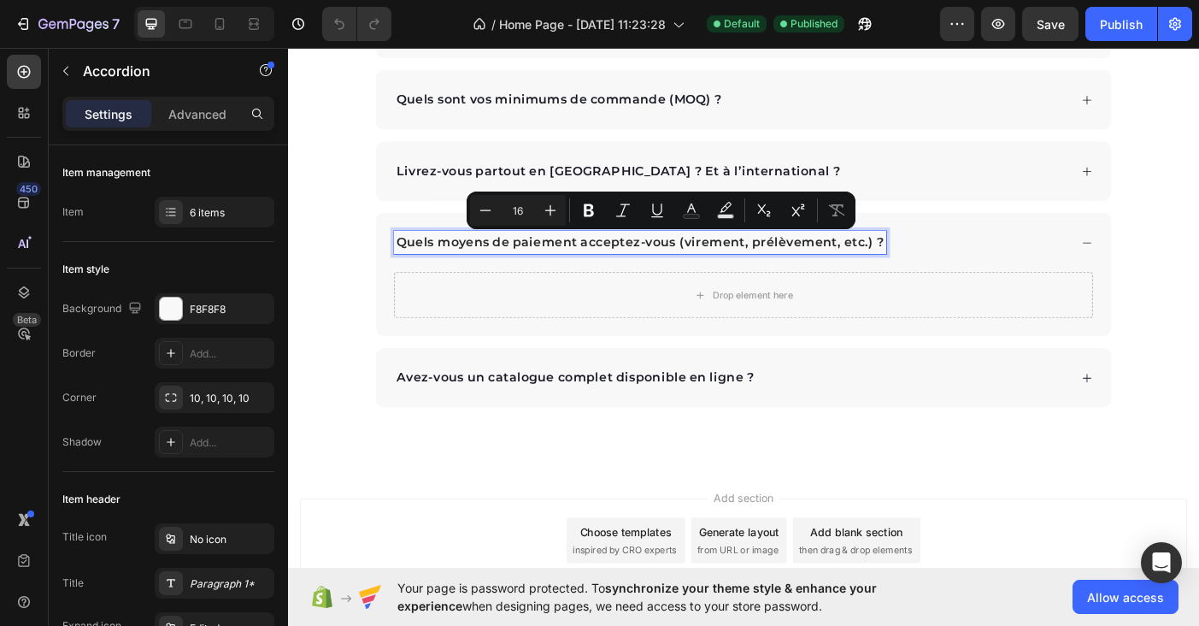
click at [480, 427] on p "Avez-vous un catalogue complet disponible en ligne ?" at bounding box center [611, 419] width 403 height 21
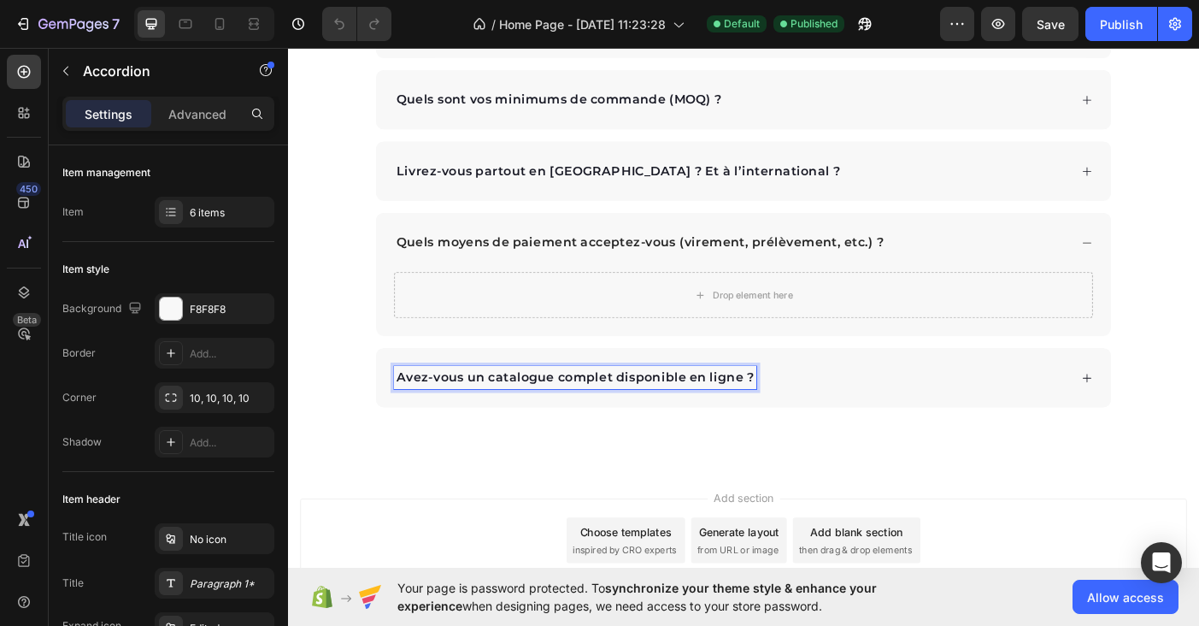
click at [480, 427] on p "Avez-vous un catalogue complet disponible en ligne ?" at bounding box center [611, 419] width 403 height 21
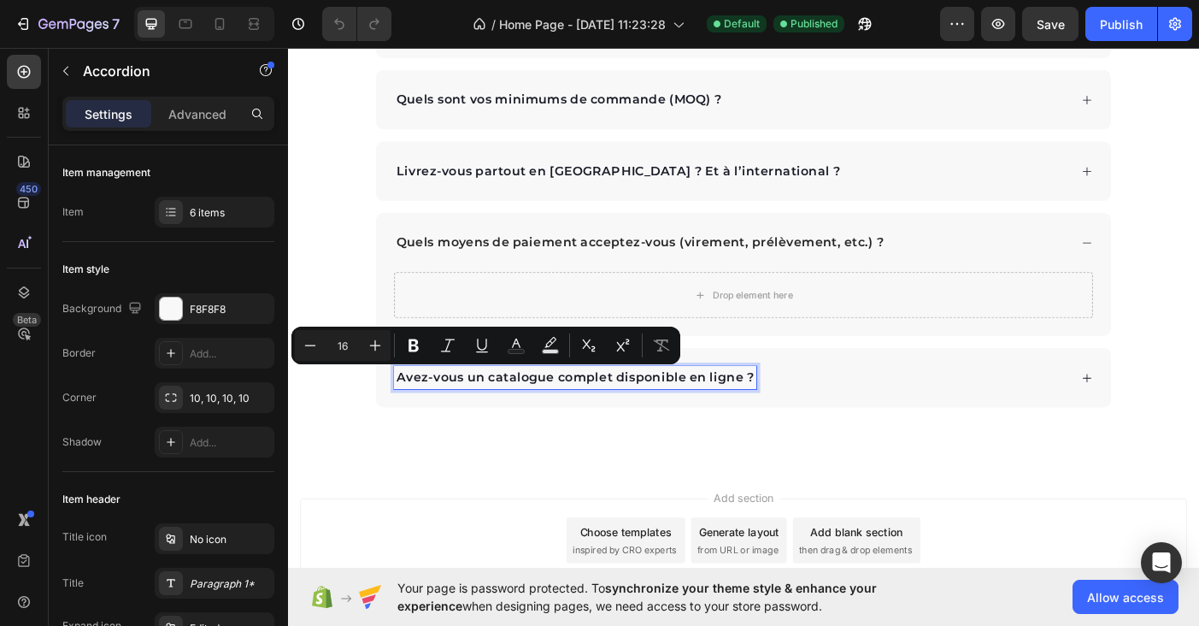
click at [423, 420] on p "Avez-vous un catalogue complet disponible en ligne ?" at bounding box center [611, 419] width 403 height 21
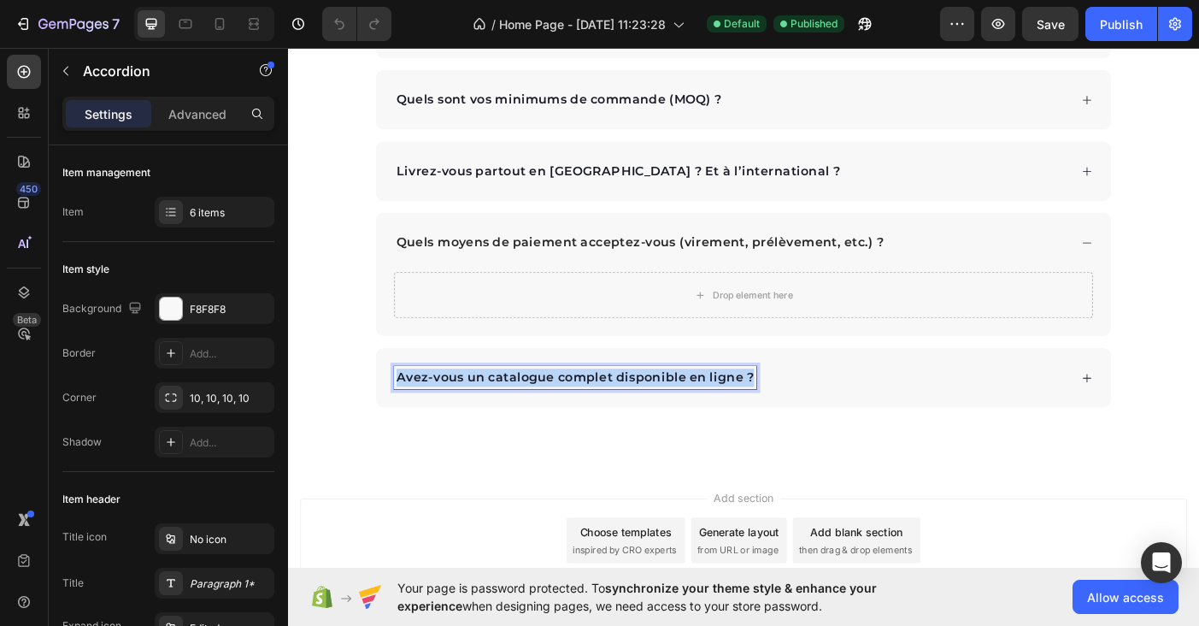
drag, startPoint x: 409, startPoint y: 417, endPoint x: 820, endPoint y: 424, distance: 410.4
click at [820, 424] on div "Avez-vous un catalogue complet disponible en ligne ?" at bounding box center [788, 419] width 760 height 26
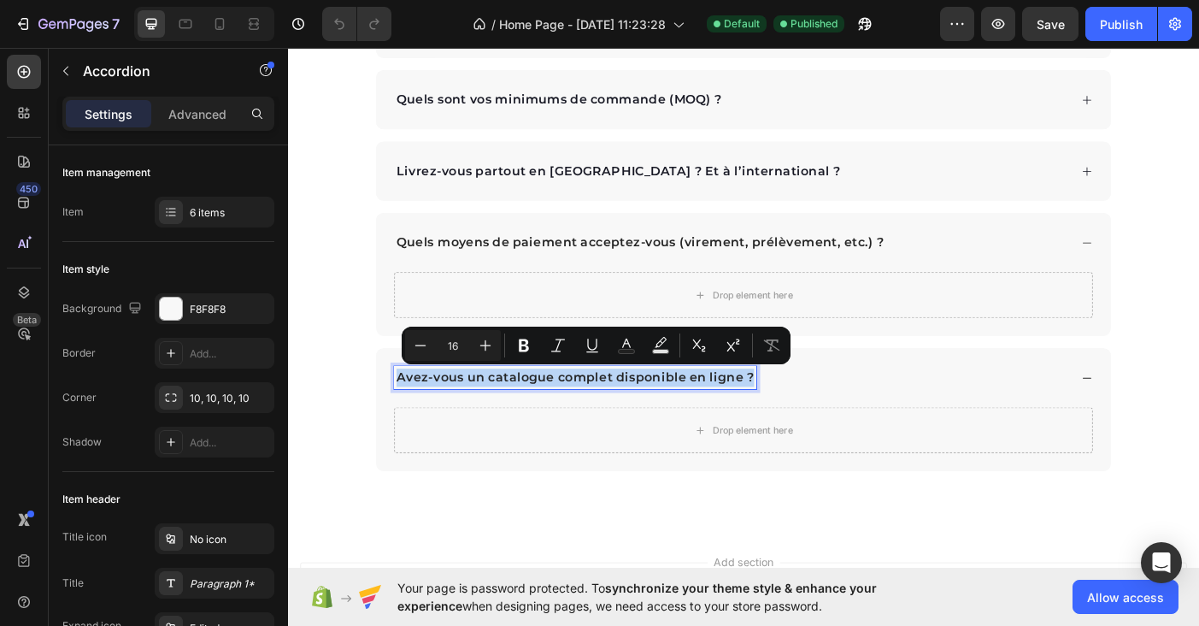
copy p "Avez-vous un catalogue complet disponible en ligne ?"
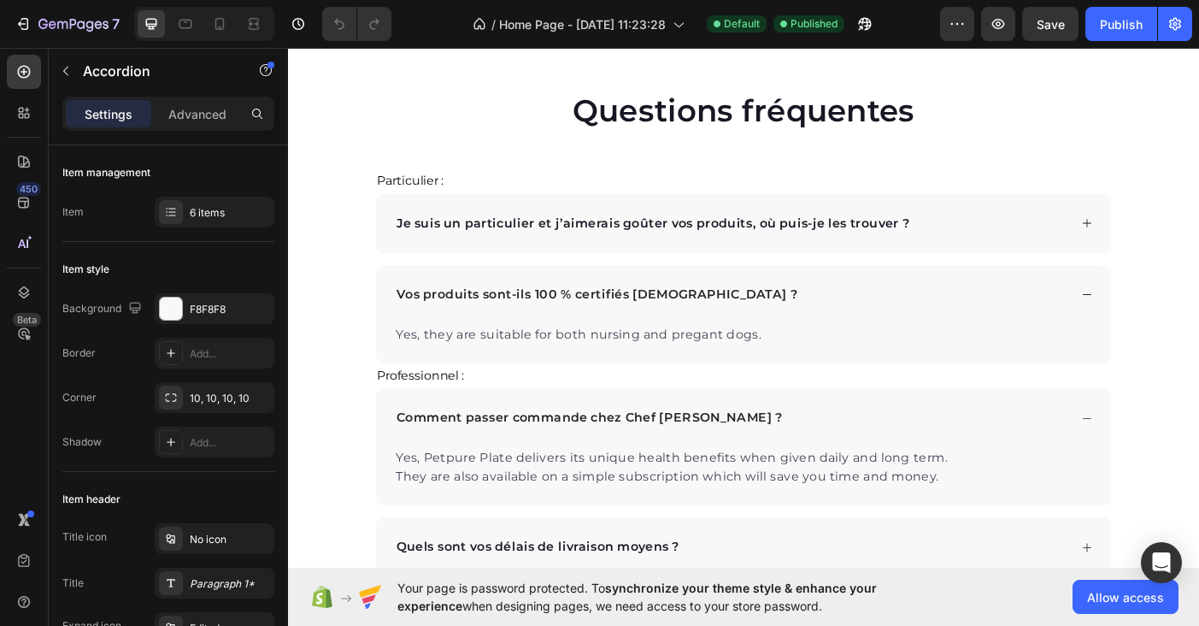
scroll to position [2812, 0]
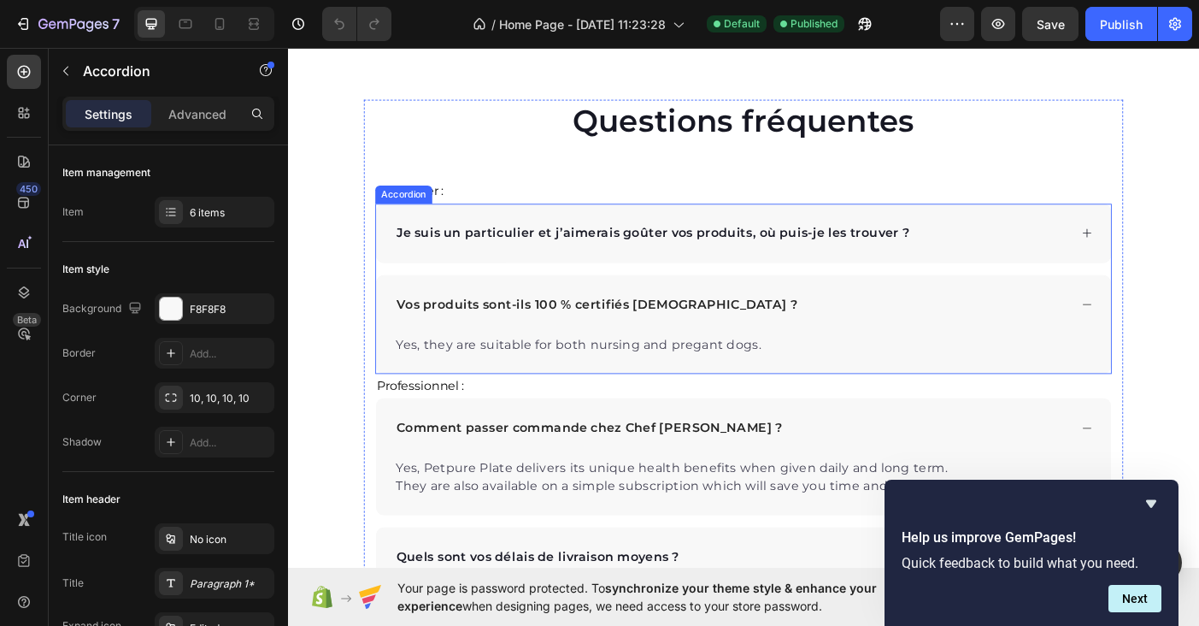
click at [666, 250] on p "Je suis un particulier et j’aimerais goûter vos produits, où puis-je les trouve…" at bounding box center [699, 256] width 578 height 21
click at [1182, 257] on icon at bounding box center [1187, 256] width 13 height 13
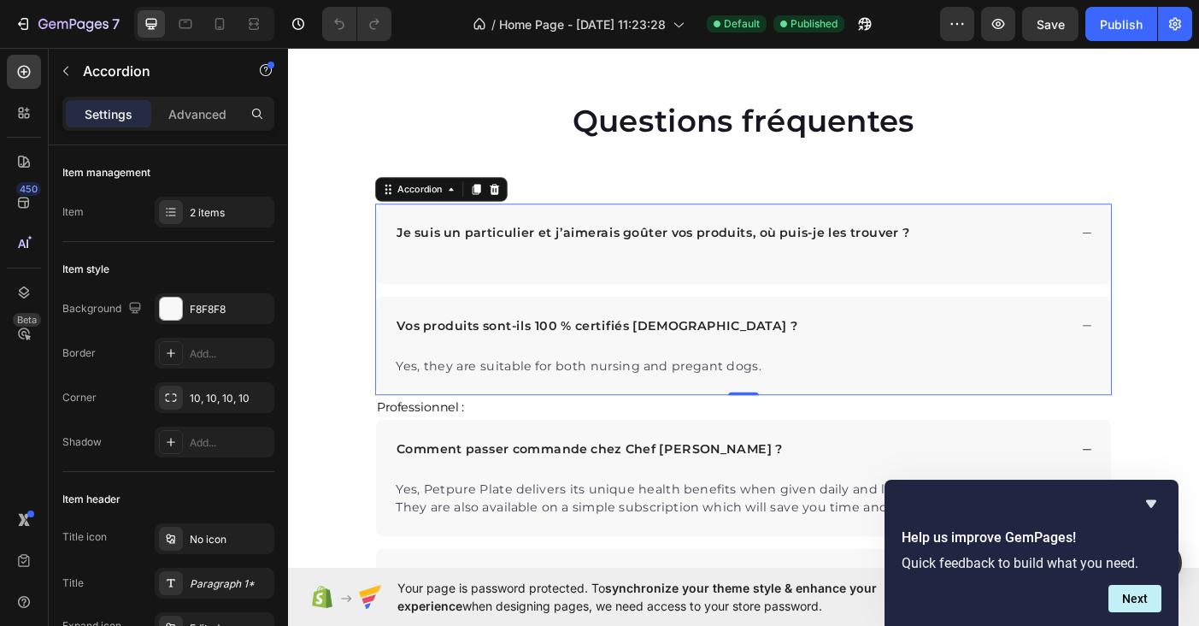
click at [580, 283] on div "Je suis un particulier et j’aimerais goûter vos produits, où puis-je les trouve…" at bounding box center [800, 256] width 827 height 67
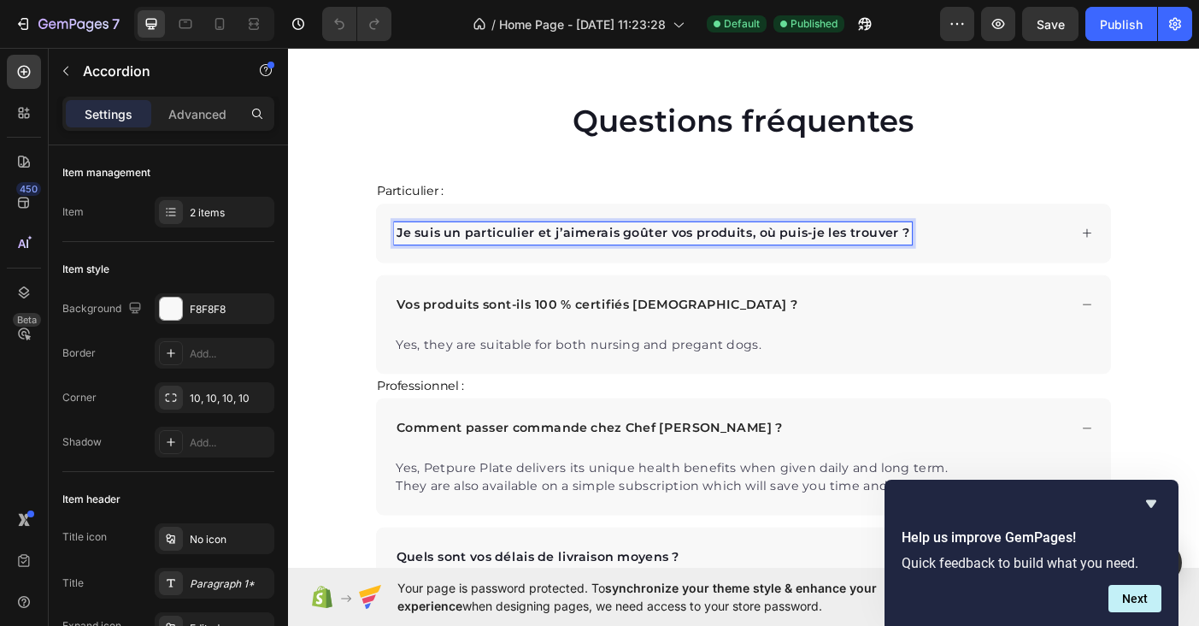
click at [1178, 253] on div "Je suis un particulier et j’aimerais goûter vos produits, où puis-je les trouve…" at bounding box center [800, 256] width 827 height 67
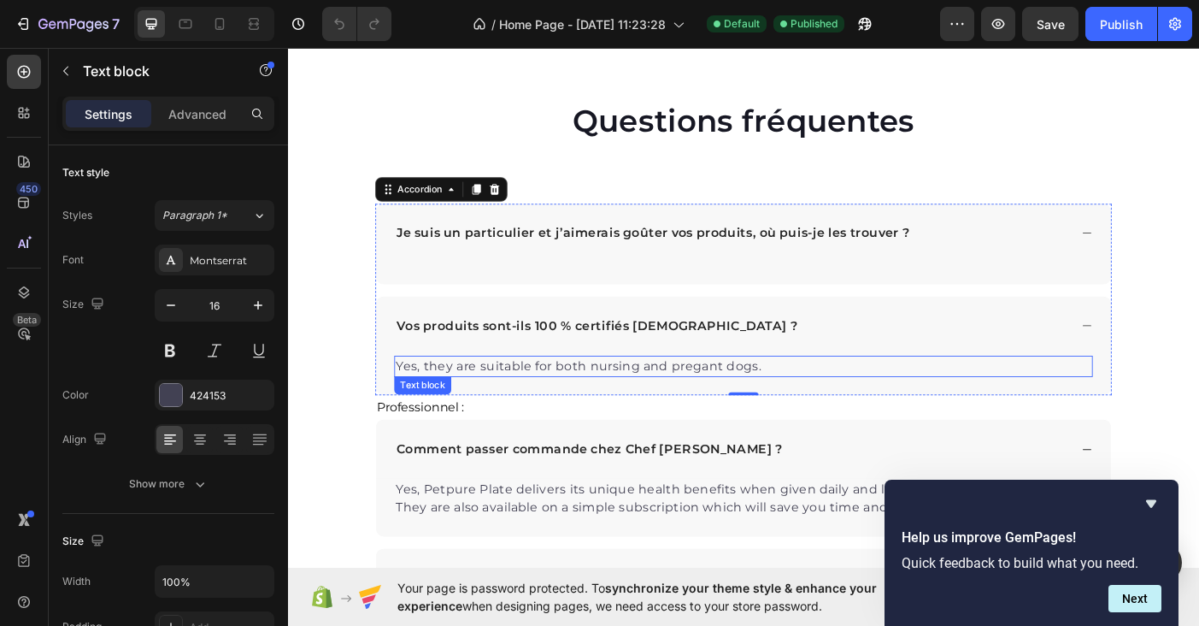
click at [557, 407] on p "Yes, they are suitable for both nursing and pregant dogs." at bounding box center [800, 406] width 783 height 21
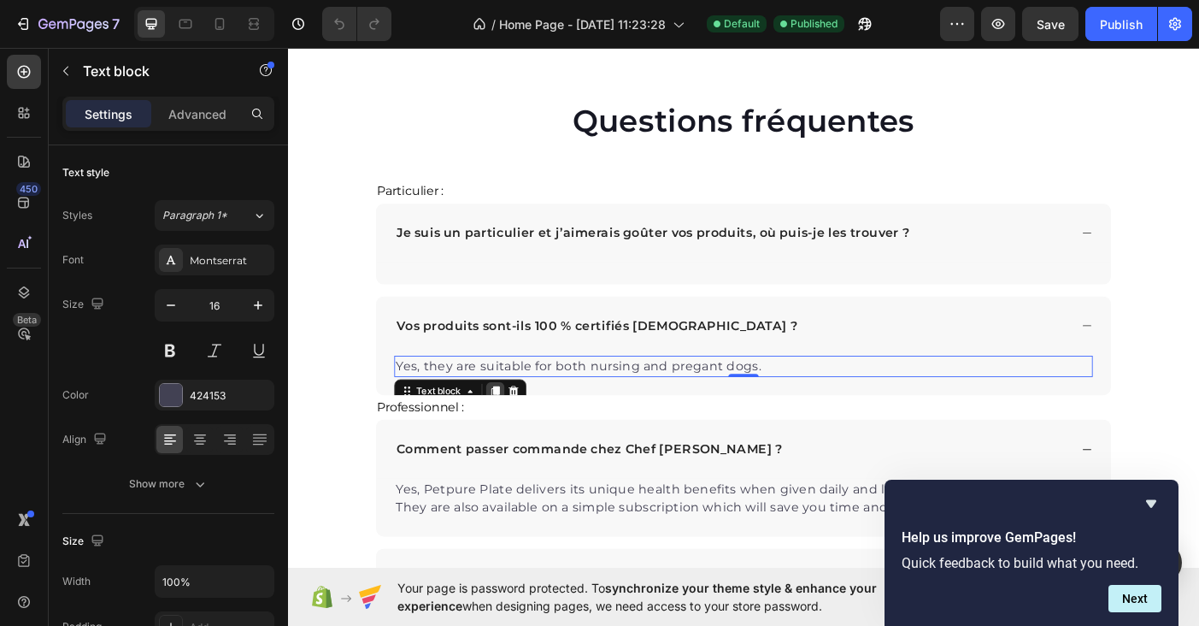
click at [521, 429] on icon at bounding box center [521, 434] width 9 height 12
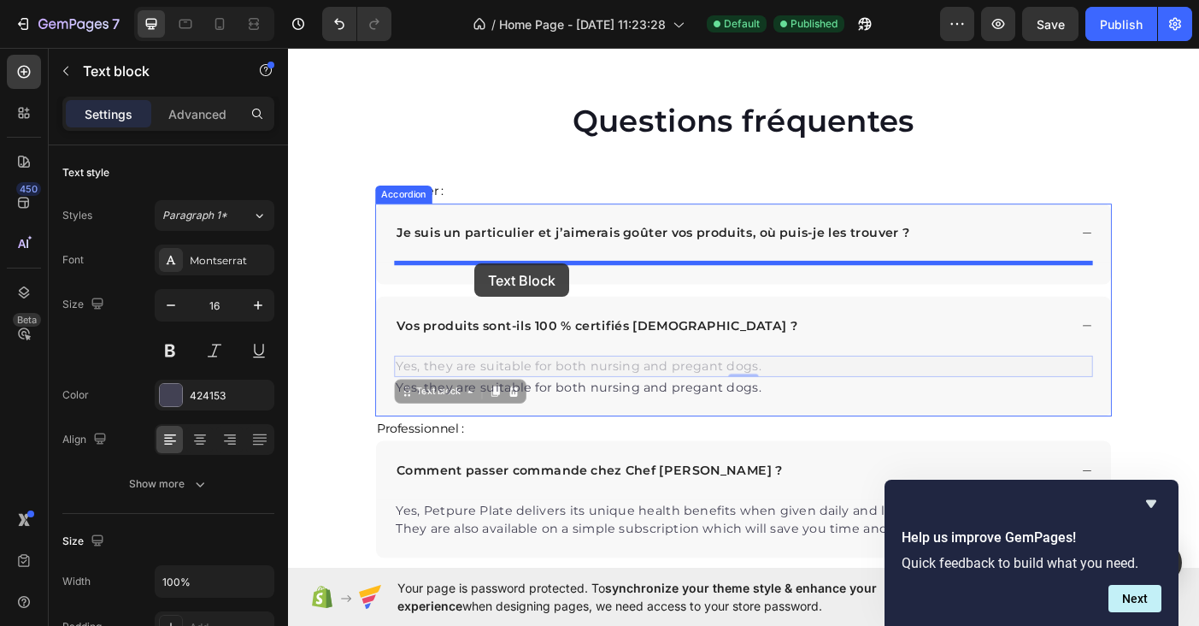
drag, startPoint x: 513, startPoint y: 409, endPoint x: 497, endPoint y: 291, distance: 119.0
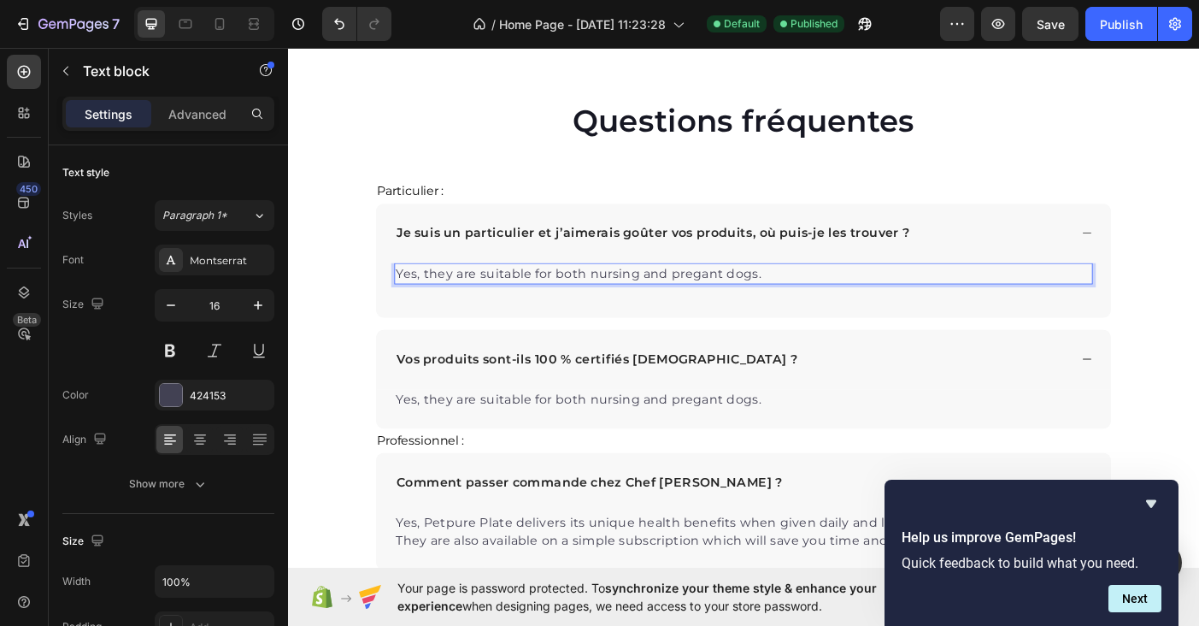
click at [501, 304] on p "Yes, they are suitable for both nursing and pregant dogs." at bounding box center [800, 301] width 783 height 21
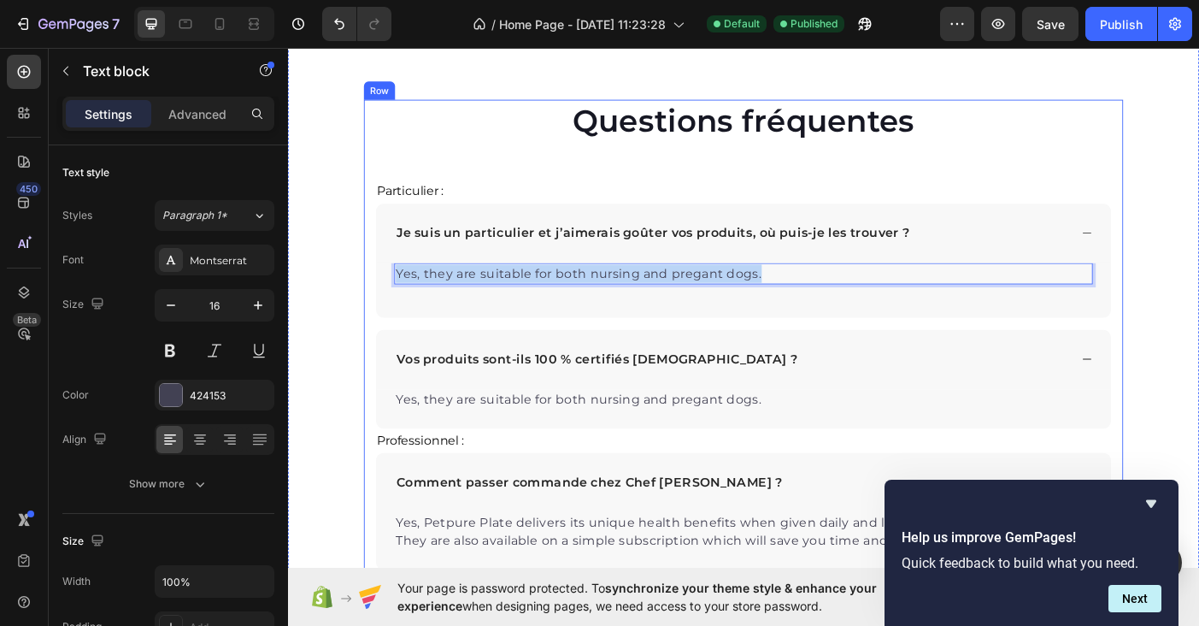
drag, startPoint x: 839, startPoint y: 296, endPoint x: 383, endPoint y: 293, distance: 455.6
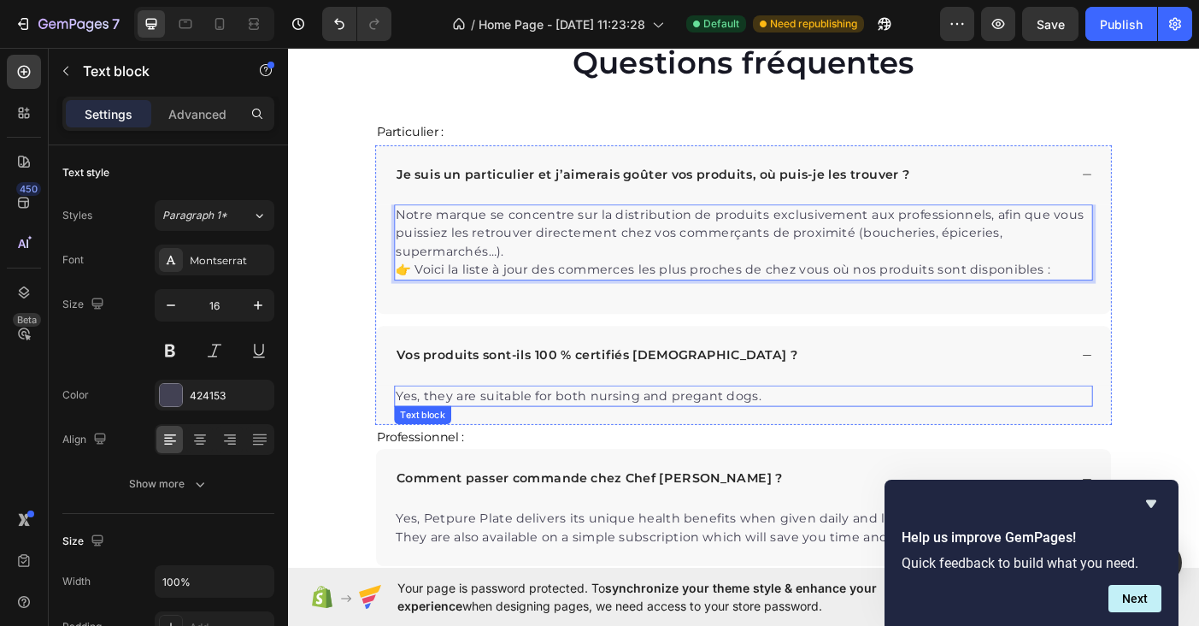
scroll to position [2879, 0]
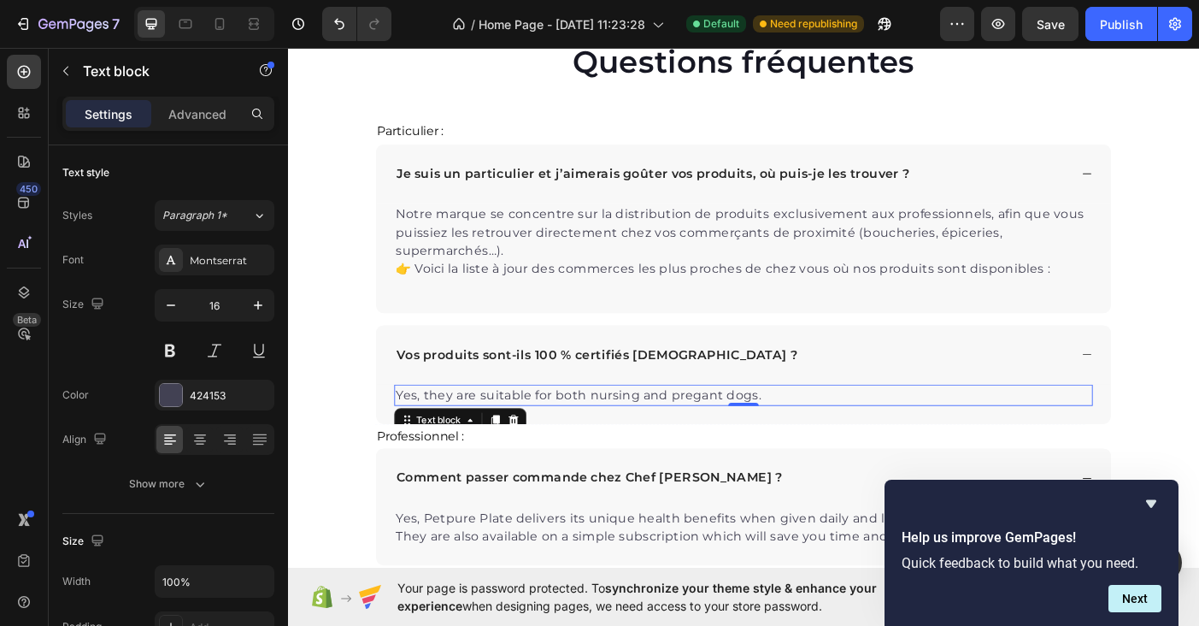
click at [799, 442] on p "Yes, they are suitable for both nursing and pregant dogs." at bounding box center [800, 438] width 783 height 21
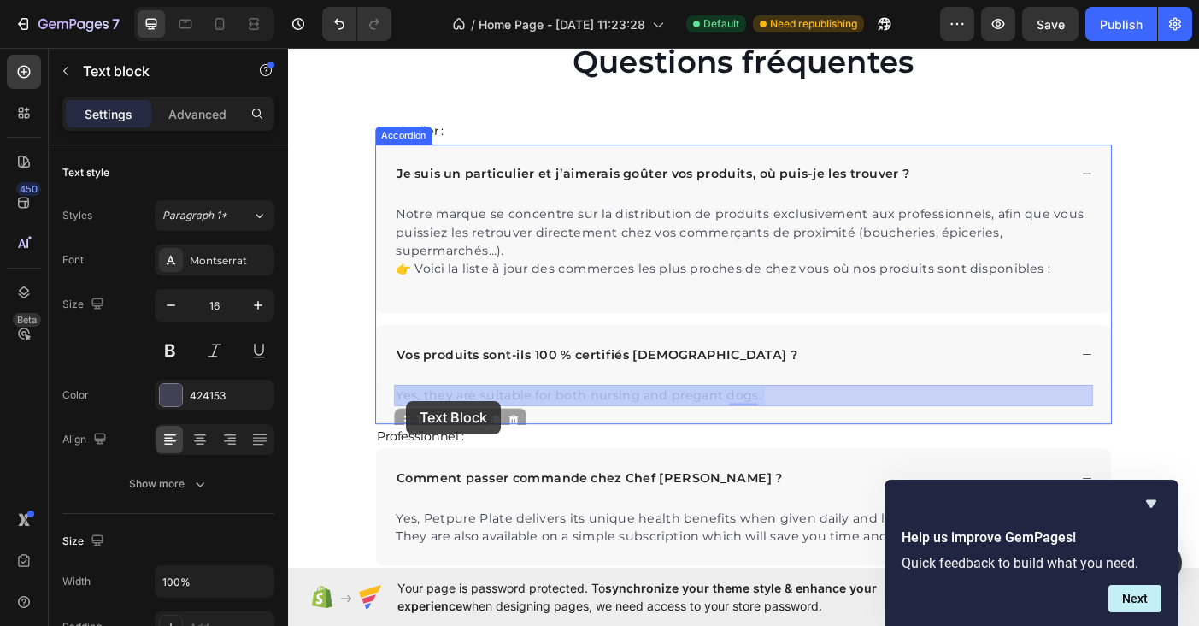
drag, startPoint x: 839, startPoint y: 442, endPoint x: 421, endPoint y: 445, distance: 418.0
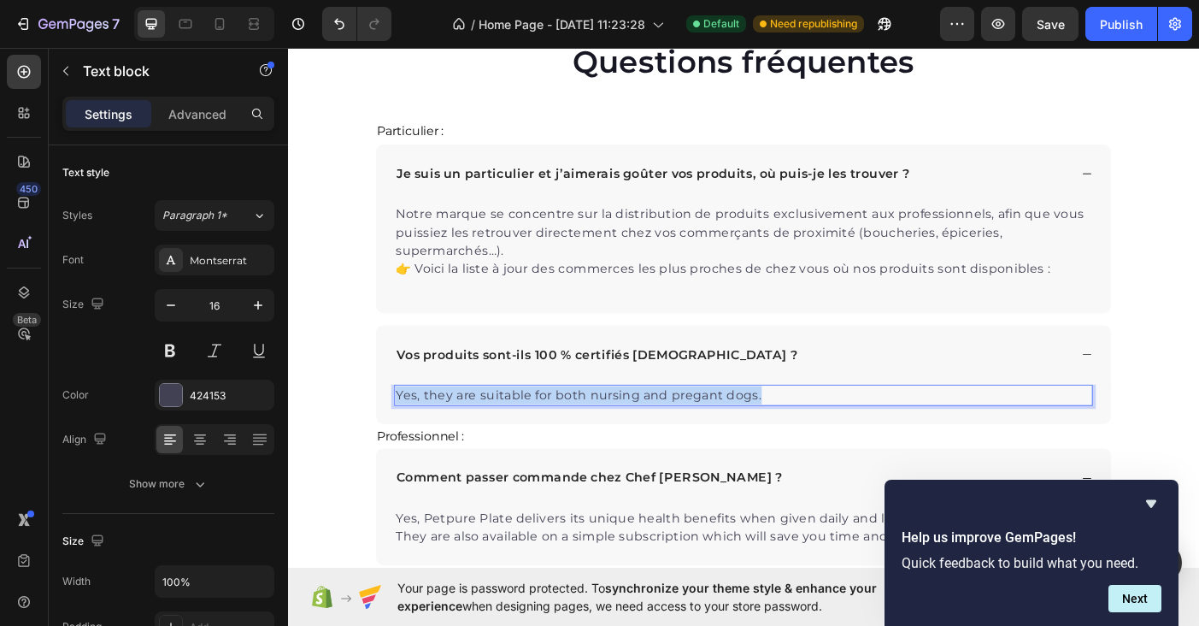
drag, startPoint x: 832, startPoint y: 439, endPoint x: 408, endPoint y: 438, distance: 424.0
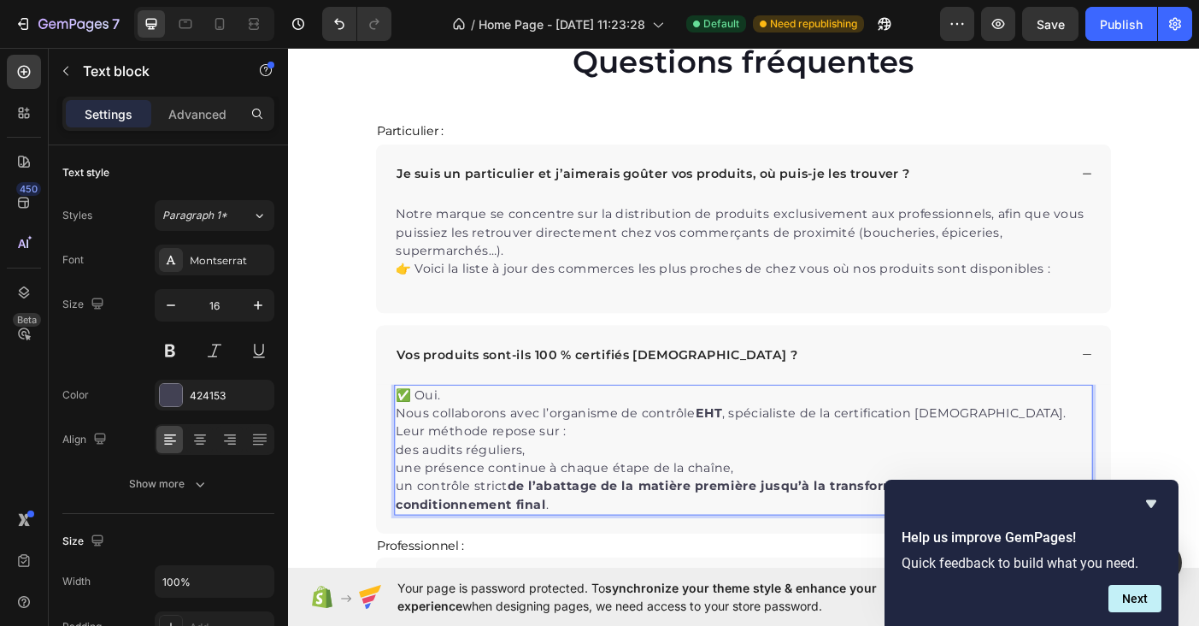
click at [472, 438] on p "✅ Oui. Nous collaborons avec l’organisme de contrôle EHT , spécialiste de la ce…" at bounding box center [800, 459] width 783 height 62
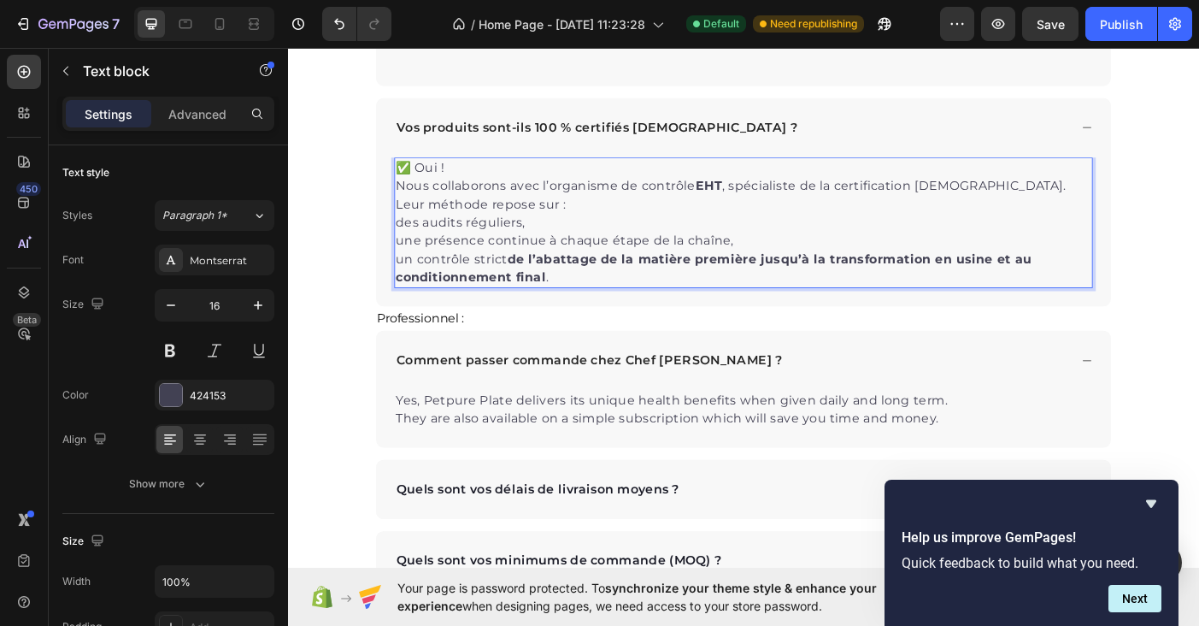
scroll to position [3152, 0]
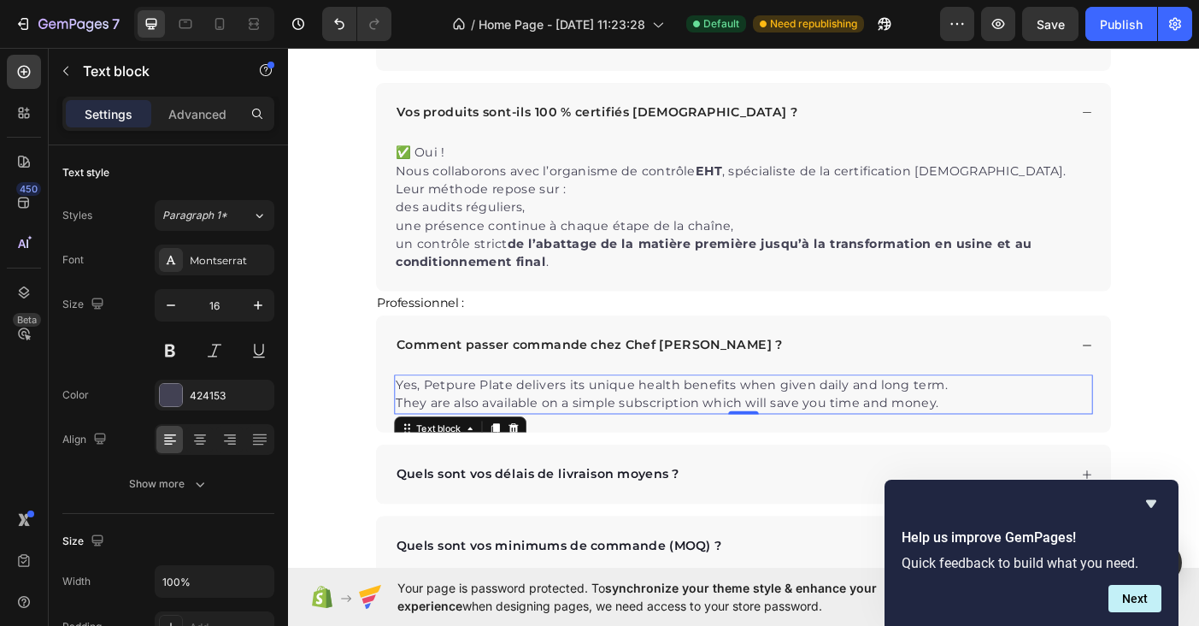
click at [690, 441] on p "Yes, Petpure Plate delivers its unique health benefits when given daily and lon…" at bounding box center [800, 437] width 783 height 41
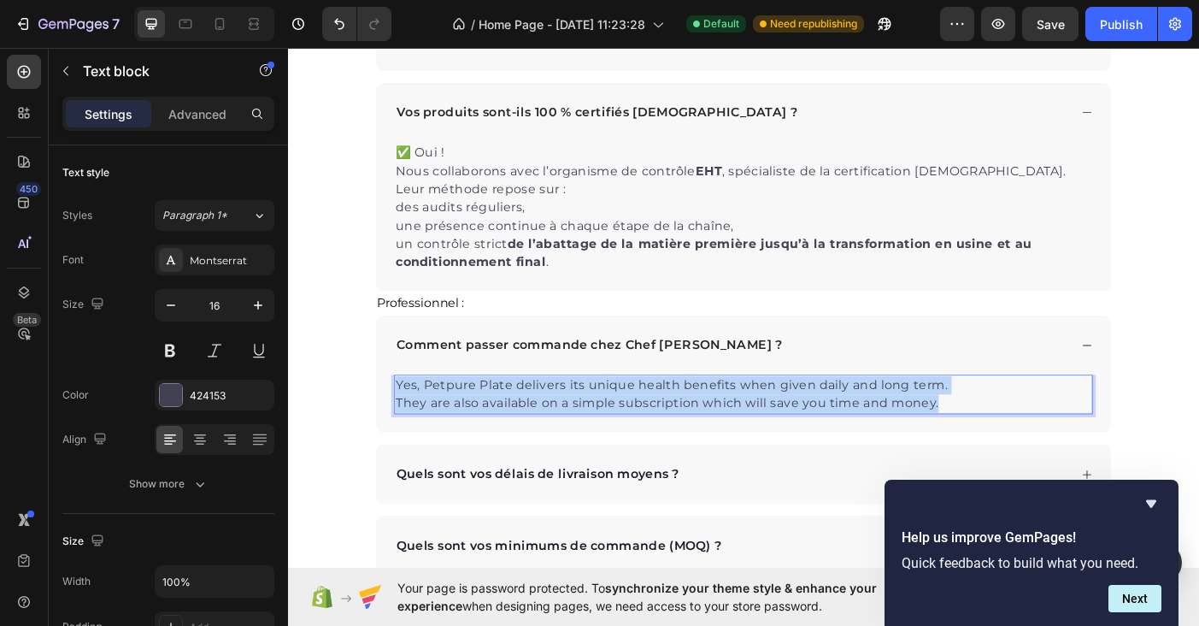
drag, startPoint x: 1037, startPoint y: 444, endPoint x: 411, endPoint y: 427, distance: 625.9
click at [411, 427] on p "Yes, Petpure Plate delivers its unique health benefits when given daily and lon…" at bounding box center [800, 437] width 783 height 41
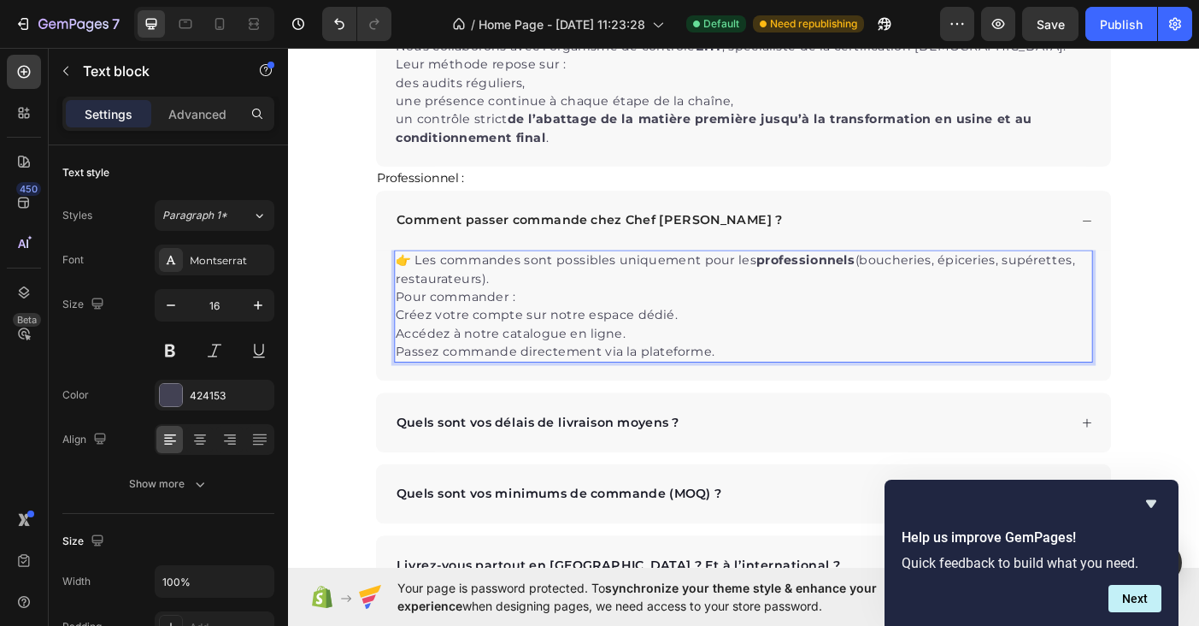
scroll to position [3305, 0]
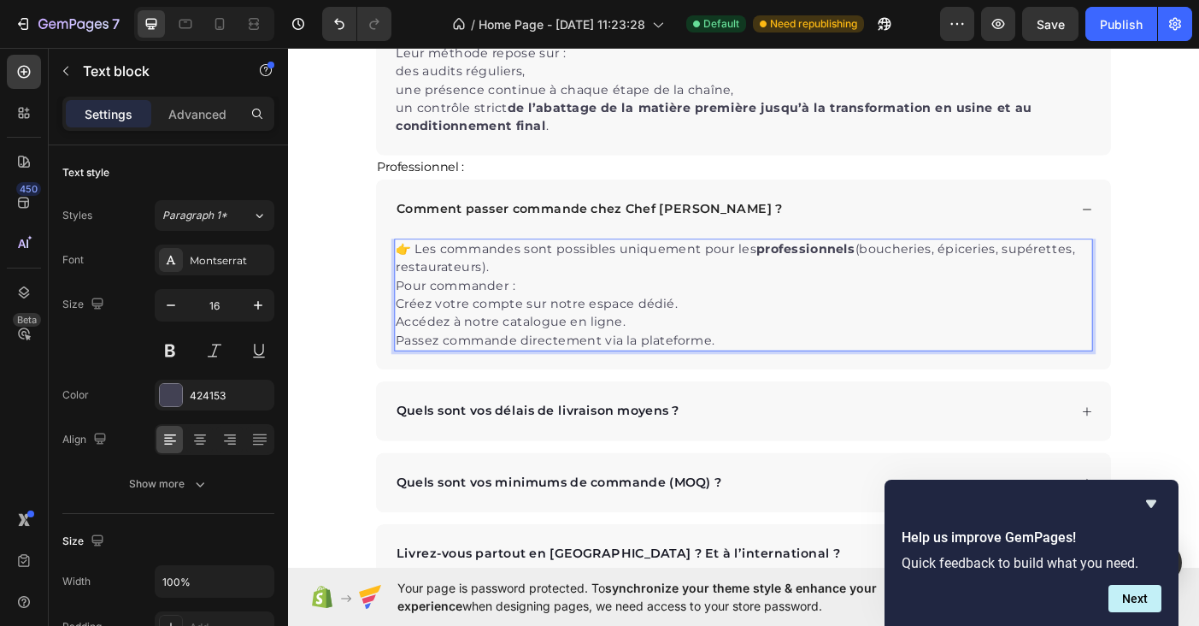
click at [540, 297] on p "👉 Les commandes sont possibles uniquement pour les professionnels (boucheries, …" at bounding box center [800, 295] width 783 height 62
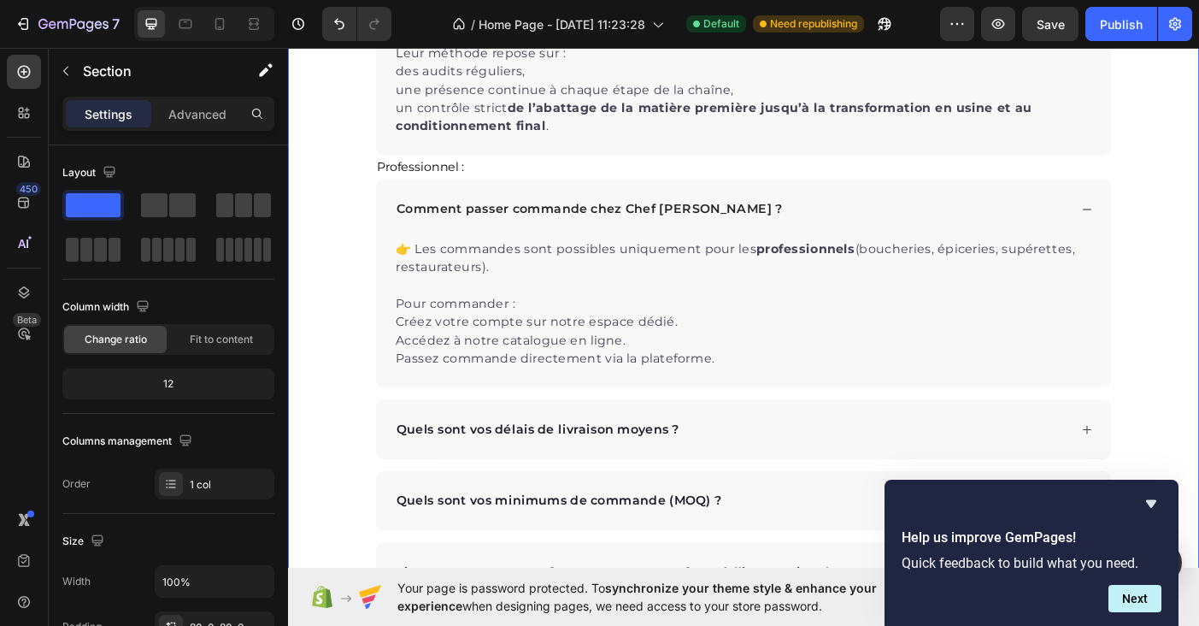
click at [344, 346] on div "Questions fréquentes Heading Particulier : Text Block Je suis un particulier et…" at bounding box center [801, 295] width 1026 height 1363
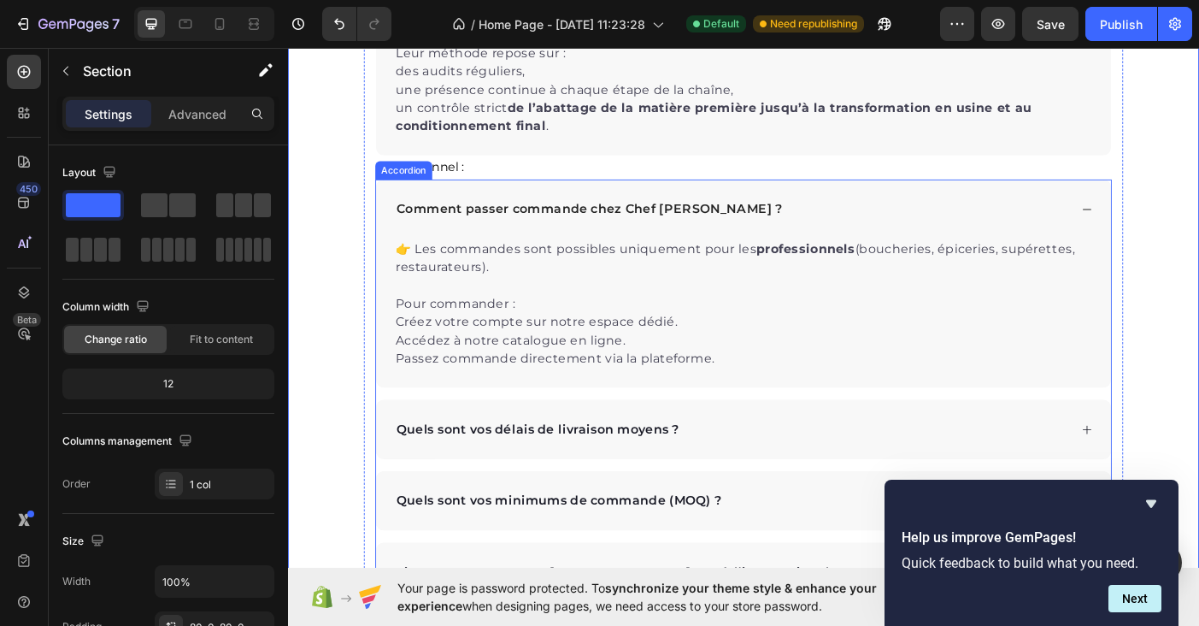
click at [578, 470] on p "Quels sont vos délais de livraison moyens ?" at bounding box center [569, 477] width 319 height 21
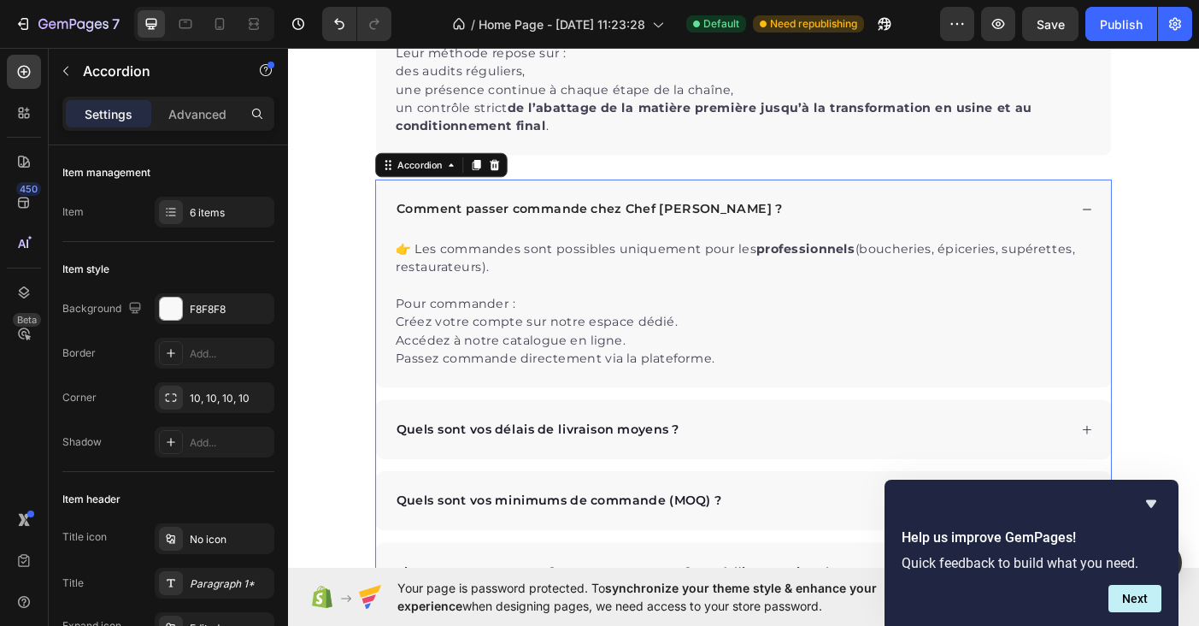
click at [849, 471] on div "Quels sont vos délais de livraison moyens ?" at bounding box center [788, 477] width 760 height 26
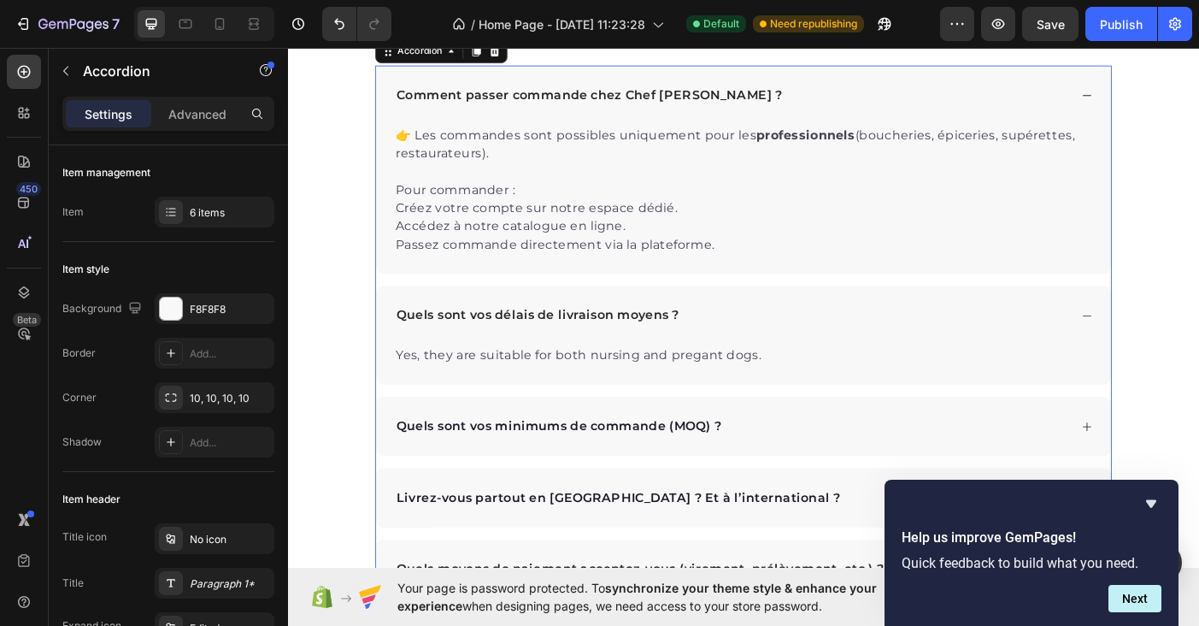
scroll to position [3444, 0]
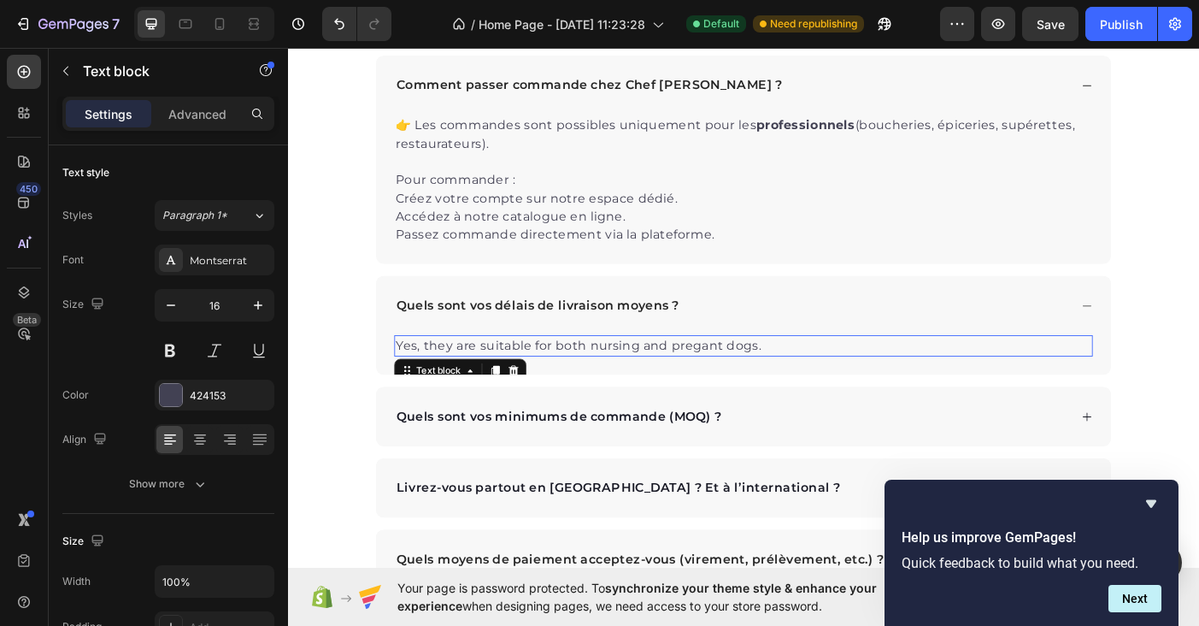
click at [843, 381] on p "Yes, they are suitable for both nursing and pregant dogs." at bounding box center [800, 383] width 783 height 21
click at [848, 382] on p "Yes, they are suitable for both nursing and pregant dogs." at bounding box center [800, 383] width 783 height 21
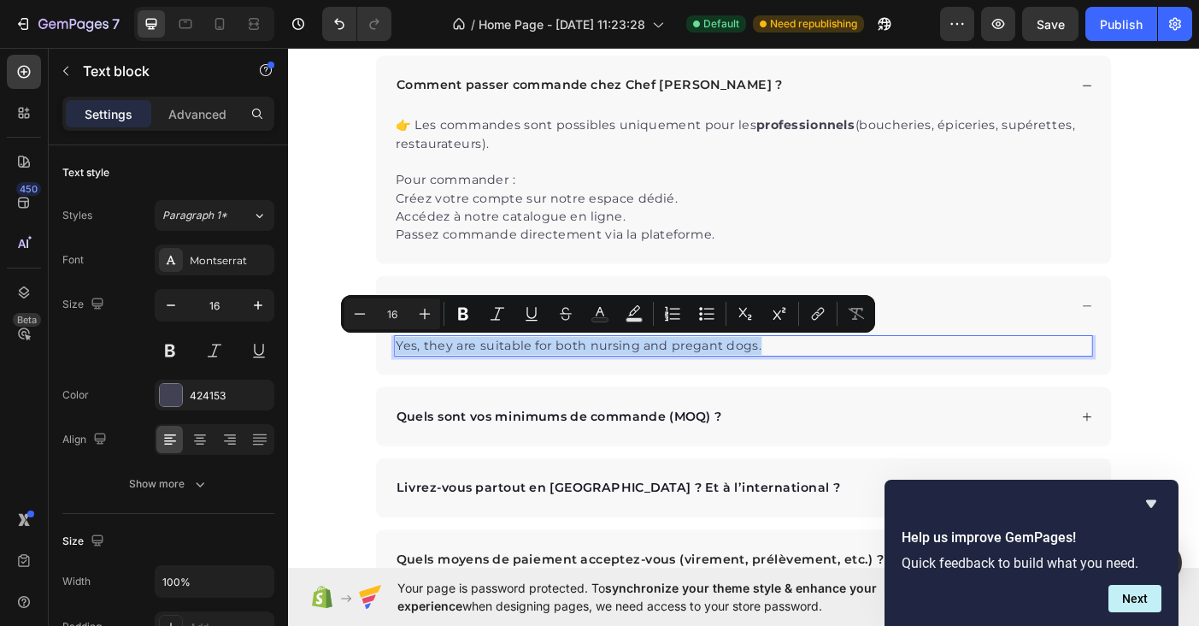
drag, startPoint x: 835, startPoint y: 382, endPoint x: 411, endPoint y: 377, distance: 424.0
click at [411, 377] on p "Yes, they are suitable for both nursing and pregant dogs." at bounding box center [800, 383] width 783 height 21
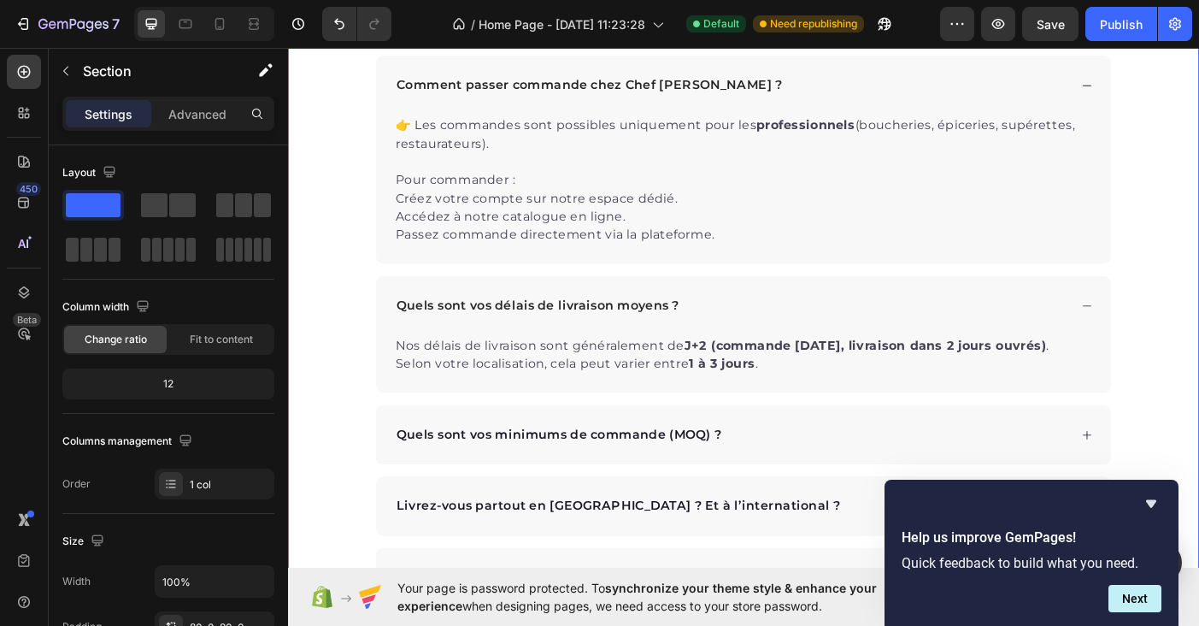
click at [344, 430] on div "Questions fréquentes Heading Particulier : Text Block Je suis un particulier et…" at bounding box center [801, 187] width 1026 height 1427
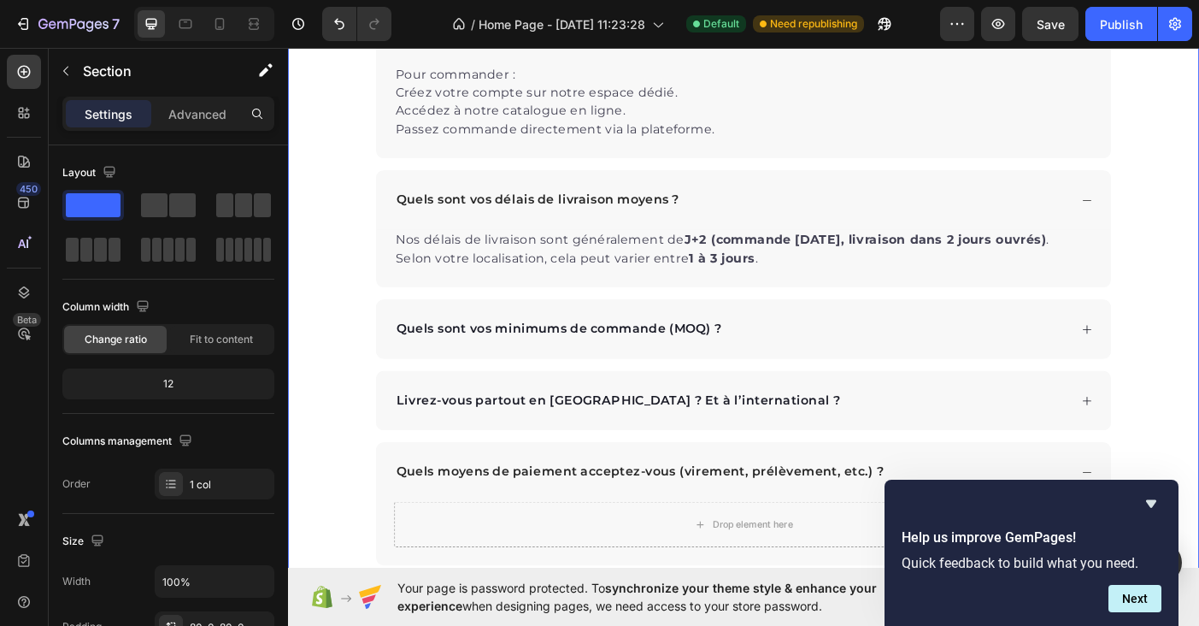
scroll to position [3564, 0]
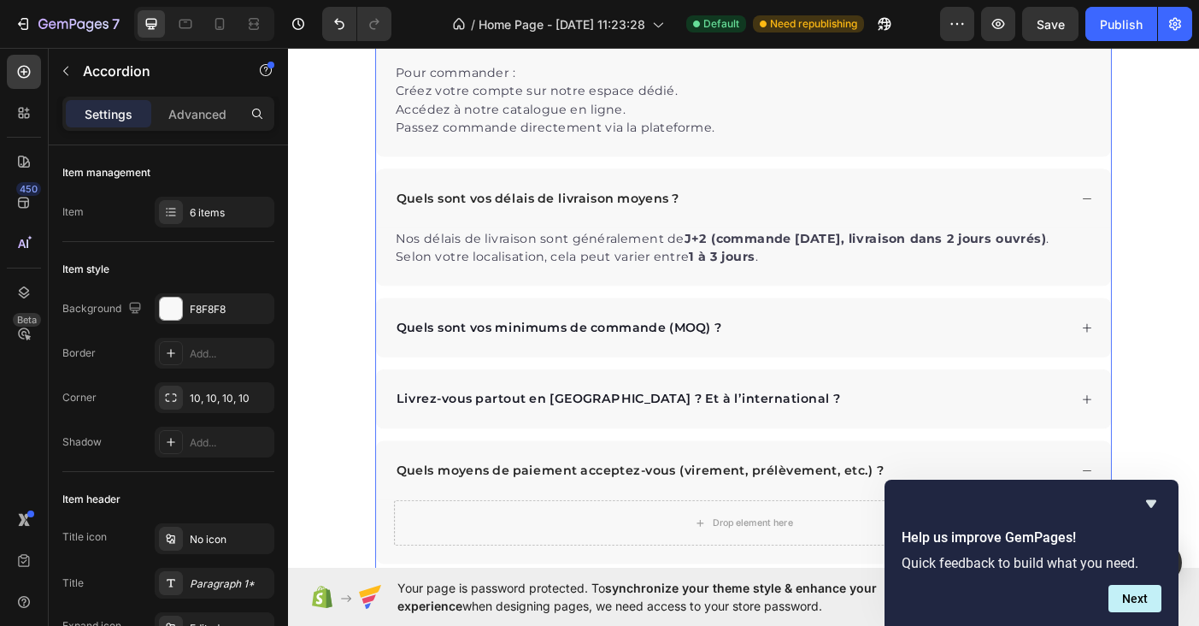
click at [855, 368] on div "Quels sont vos minimums de commande (MOQ) ?" at bounding box center [788, 363] width 760 height 26
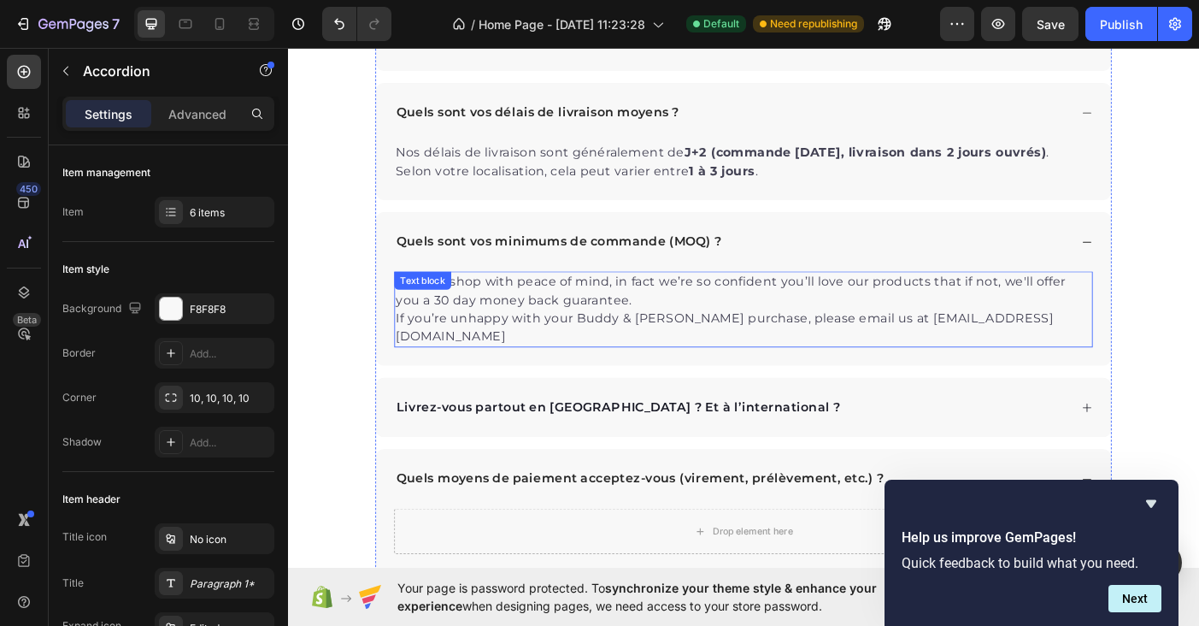
scroll to position [3662, 0]
click at [696, 333] on p "You can shop with peace of mind, in fact we’re so confident you’ll love our pro…" at bounding box center [800, 341] width 783 height 82
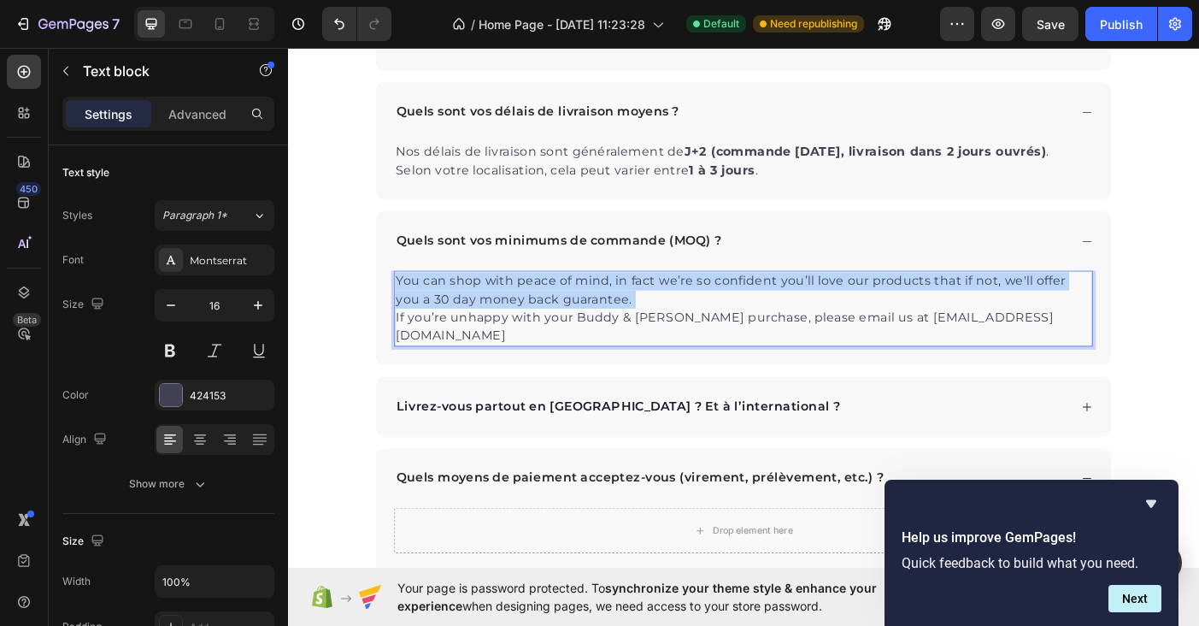
click at [696, 333] on p "You can shop with peace of mind, in fact we’re so confident you’ll love our pro…" at bounding box center [800, 341] width 783 height 82
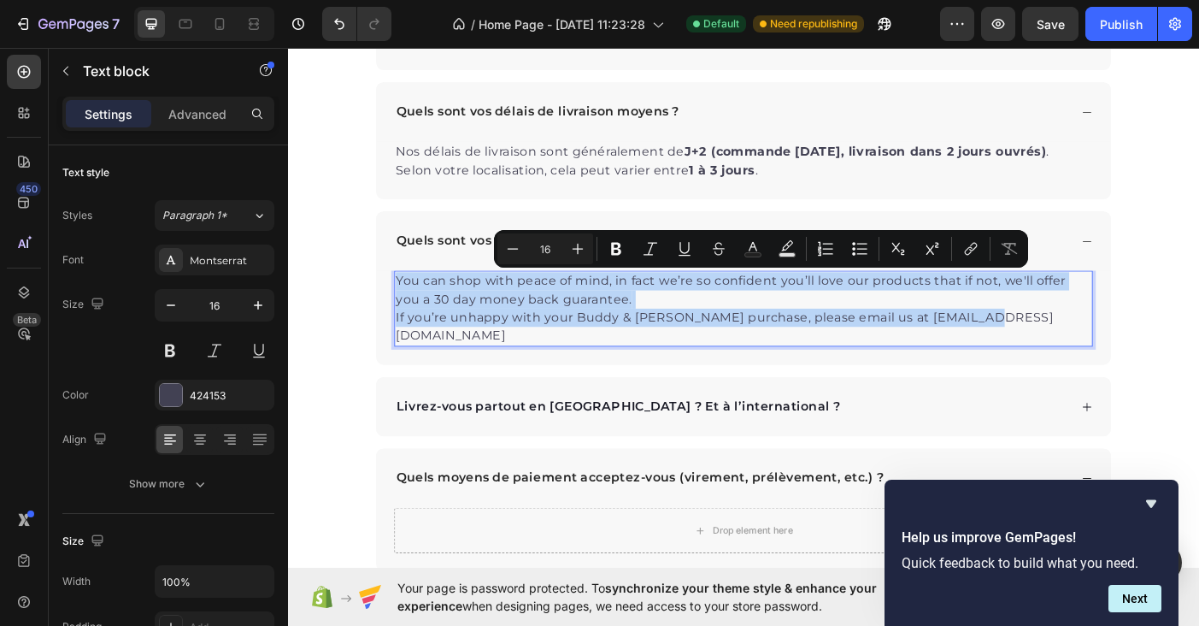
drag, startPoint x: 1104, startPoint y: 350, endPoint x: 410, endPoint y: 310, distance: 695.2
click at [410, 310] on p "You can shop with peace of mind, in fact we’re so confident you’ll love our pro…" at bounding box center [800, 341] width 783 height 82
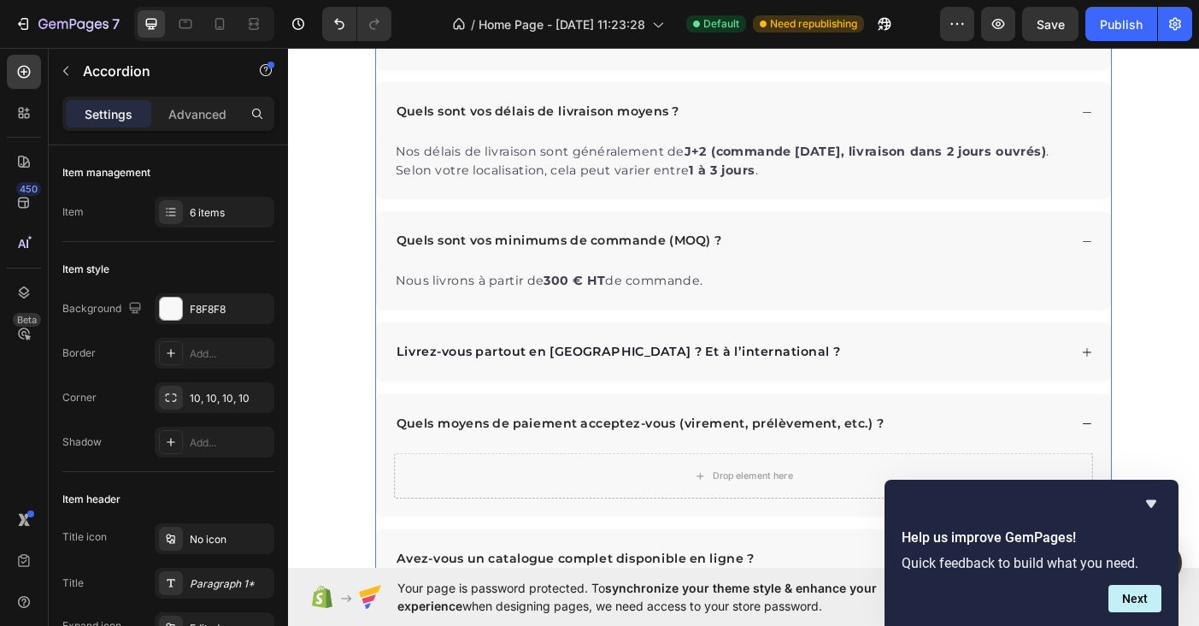
click at [921, 402] on div "Livrez-vous partout en [GEOGRAPHIC_DATA] ? Et à l’international ?" at bounding box center [788, 390] width 760 height 26
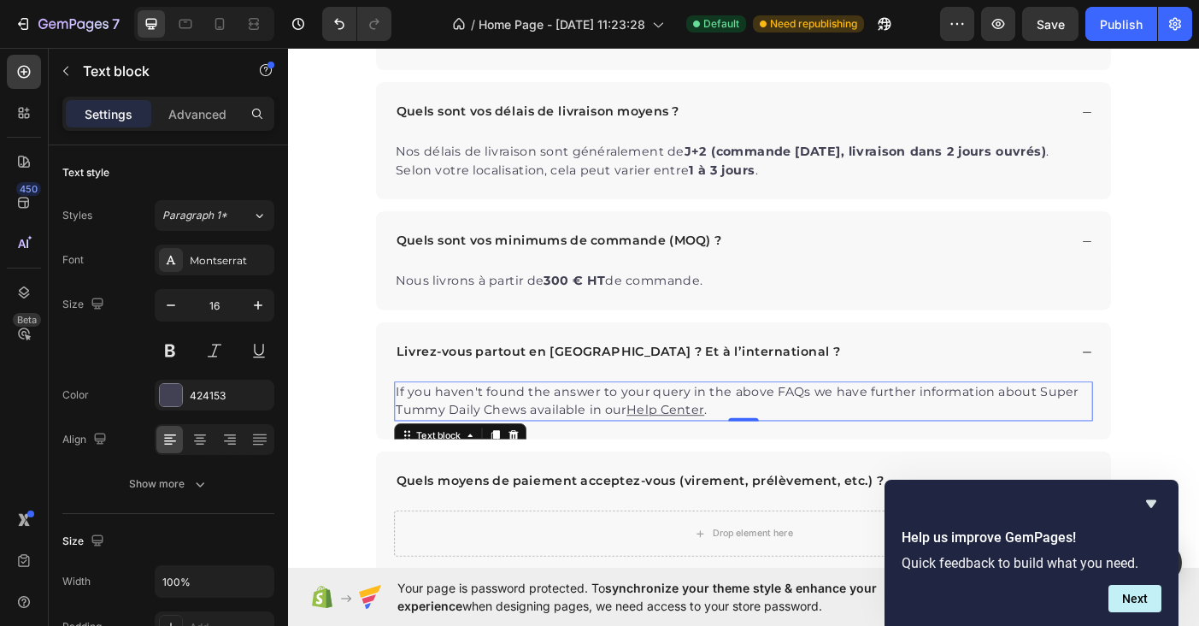
click at [809, 456] on p "If you haven't found the answer to your query in the above FAQs we have further…" at bounding box center [800, 445] width 783 height 41
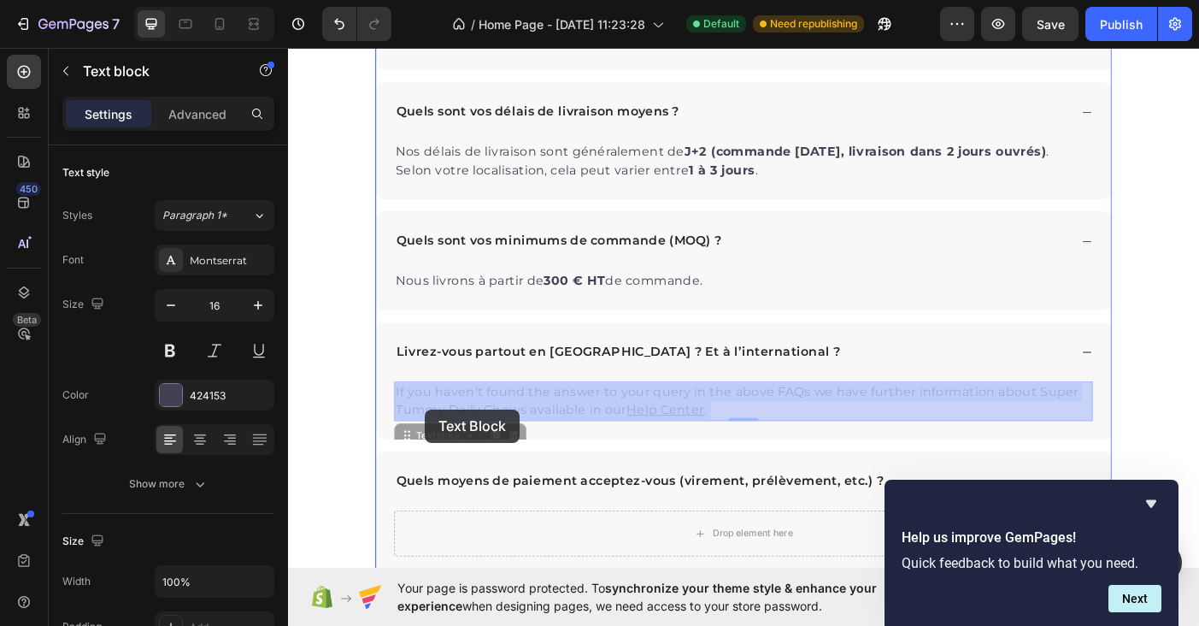
drag, startPoint x: 810, startPoint y: 455, endPoint x: 491, endPoint y: 464, distance: 319.8
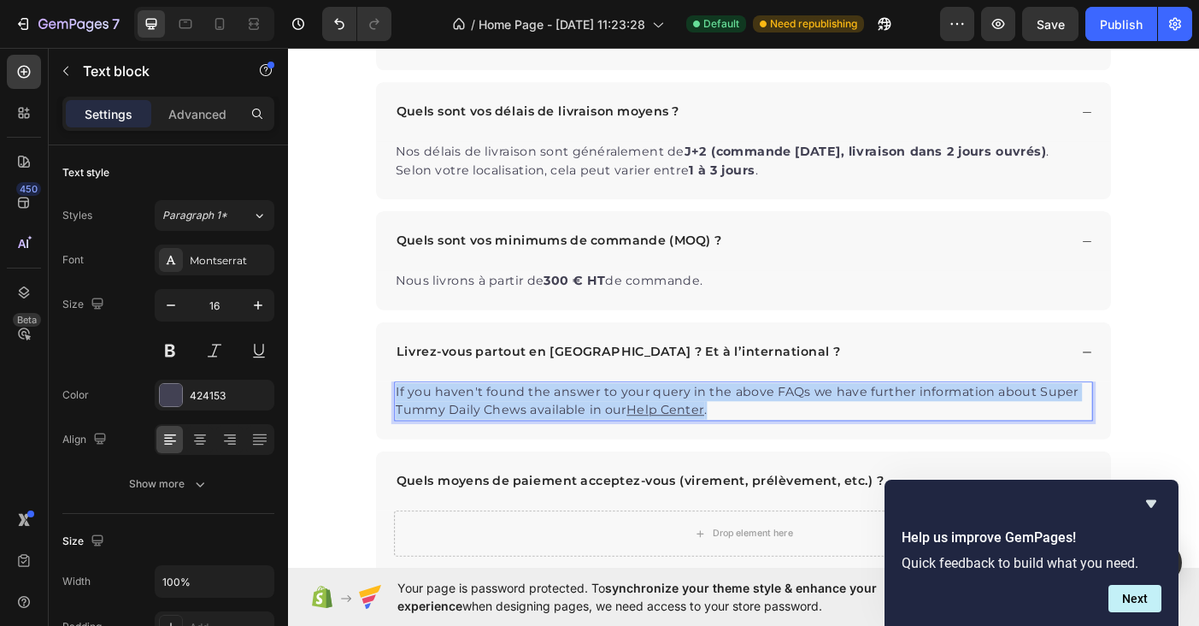
drag, startPoint x: 776, startPoint y: 454, endPoint x: 409, endPoint y: 437, distance: 367.1
click at [409, 437] on p "If you haven't found the answer to your query in the above FAQs we have further…" at bounding box center [800, 445] width 783 height 41
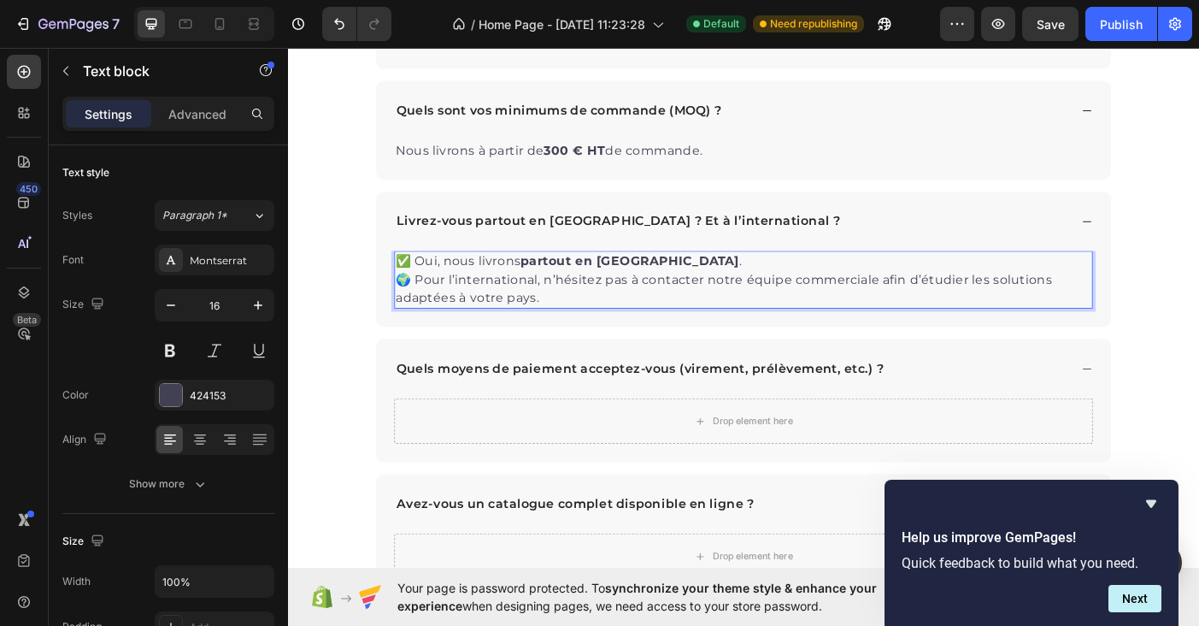
scroll to position [3820, 0]
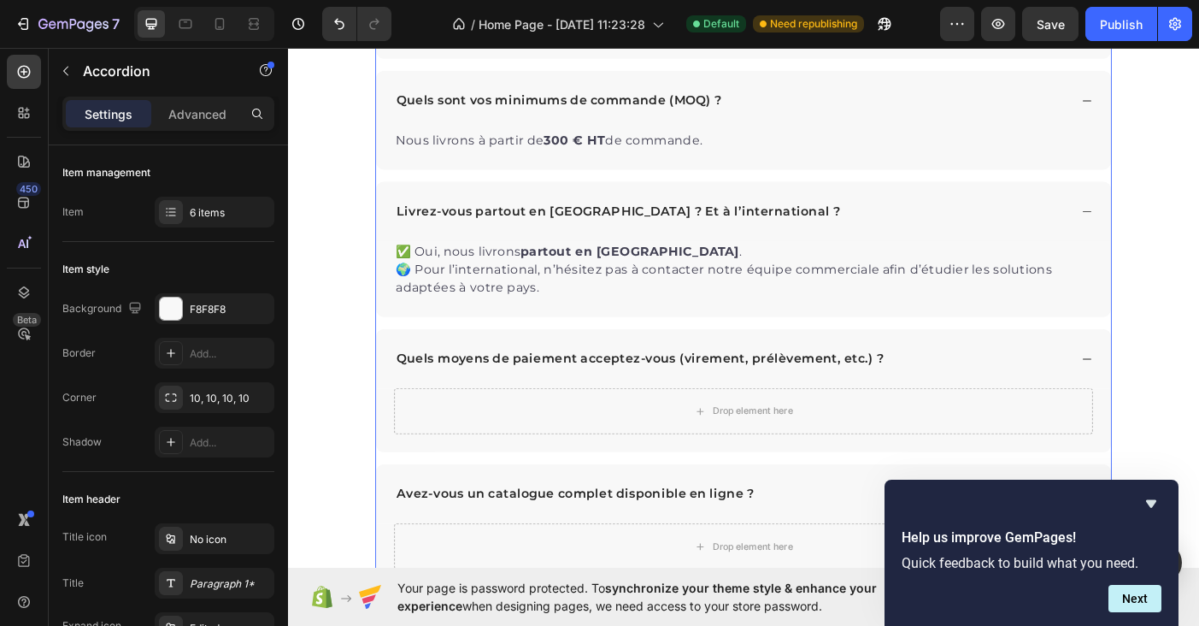
click at [680, 244] on div "Livrez-vous partout en [GEOGRAPHIC_DATA] ? Et à l’international ?" at bounding box center [660, 232] width 505 height 26
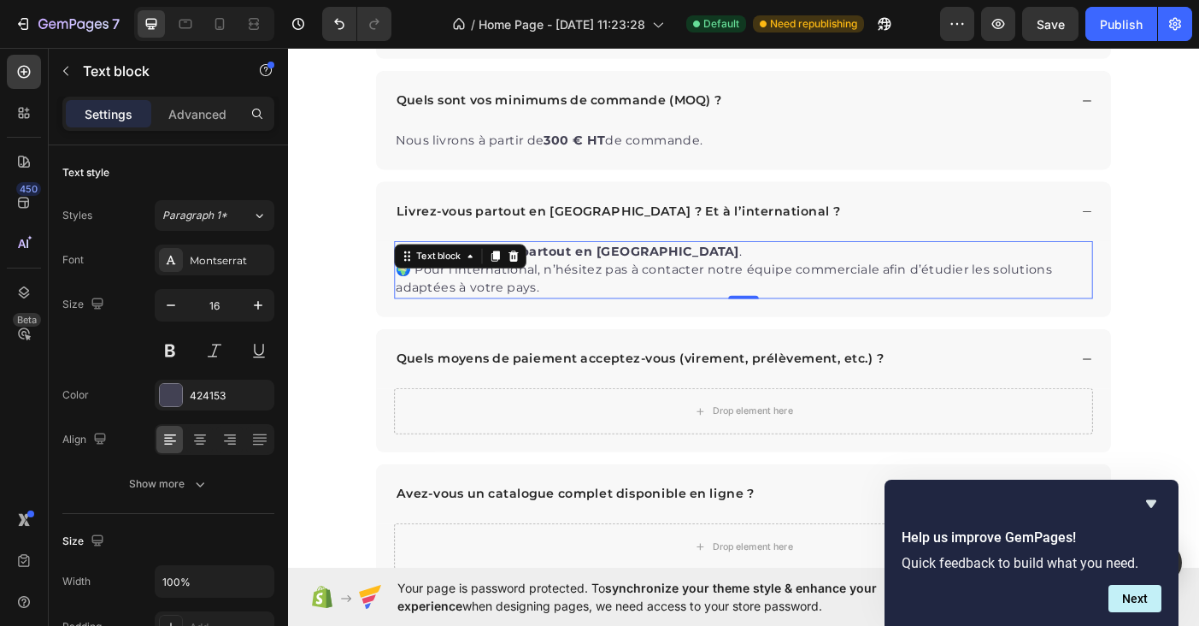
click at [792, 303] on p "✅ Oui, nous livrons partout en France . 🌍 Pour l’international, n’hésitez pas à…" at bounding box center [800, 298] width 783 height 62
click at [526, 278] on icon at bounding box center [521, 283] width 9 height 12
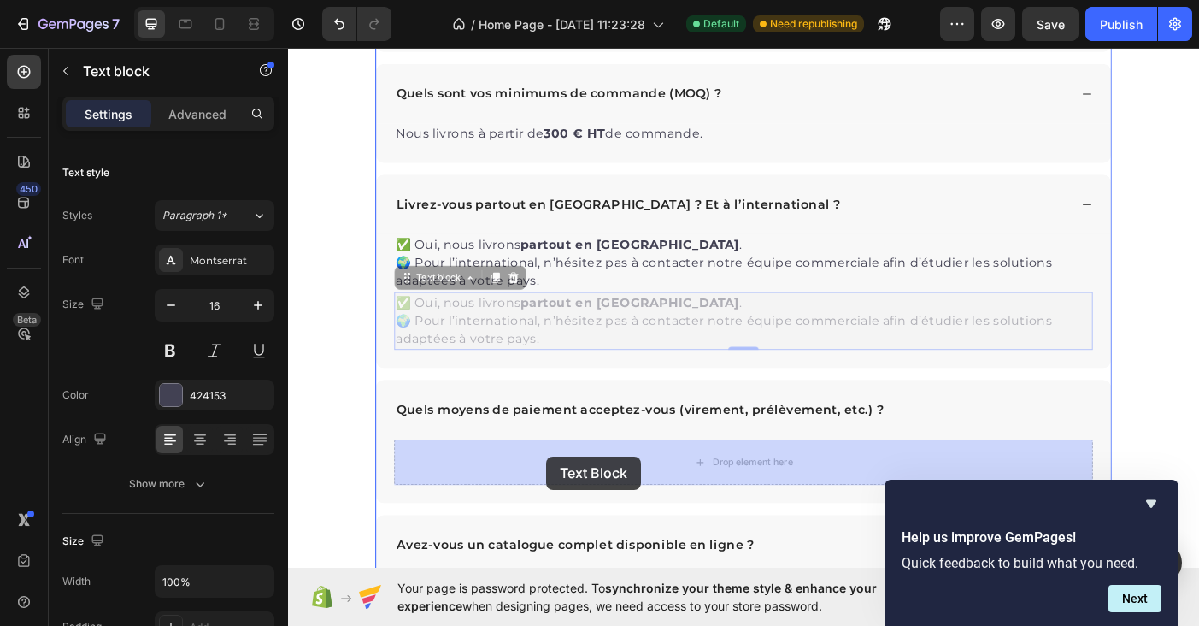
drag, startPoint x: 550, startPoint y: 353, endPoint x: 579, endPoint y: 508, distance: 157.4
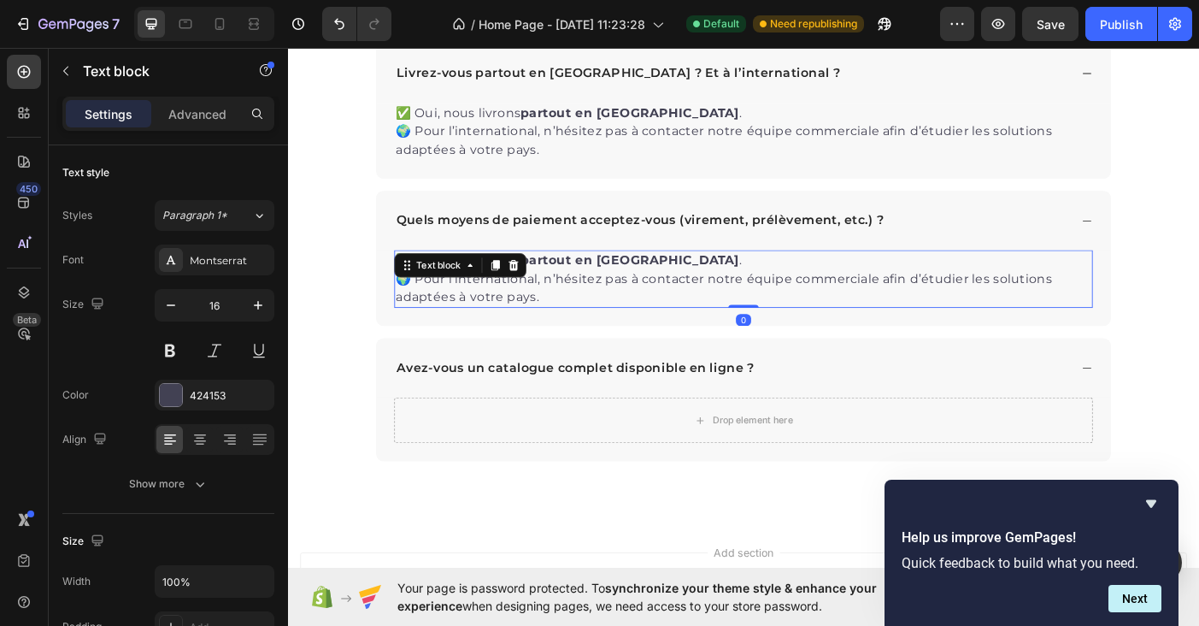
scroll to position [3978, 0]
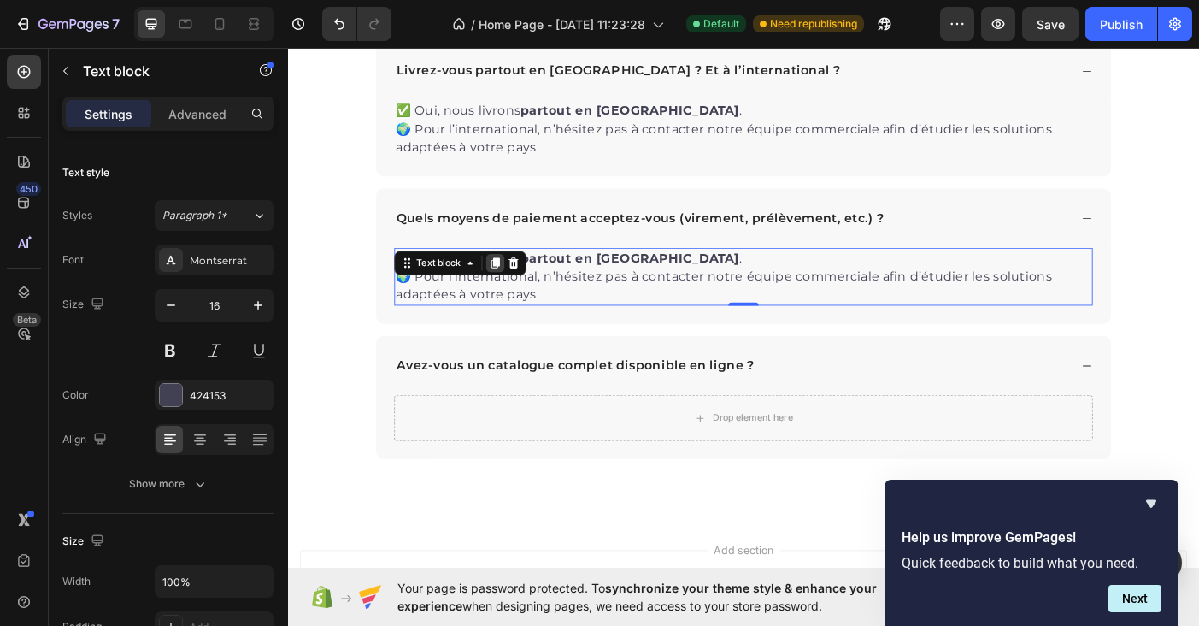
click at [524, 298] on div at bounding box center [521, 290] width 21 height 21
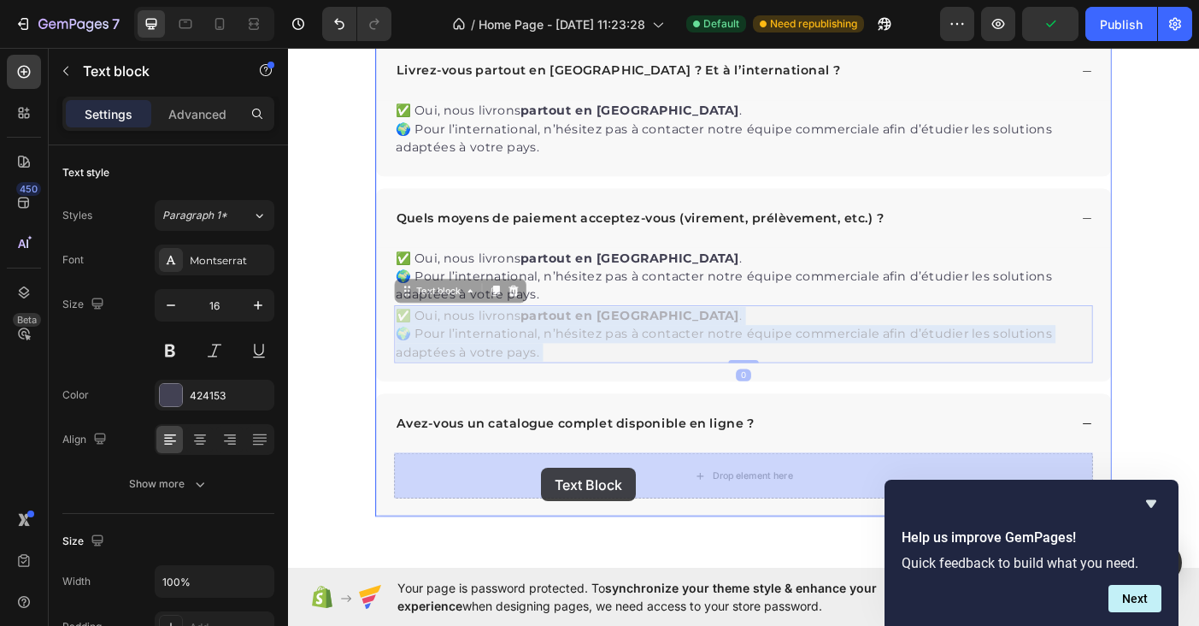
drag, startPoint x: 529, startPoint y: 374, endPoint x: 573, endPoint y: 521, distance: 152.5
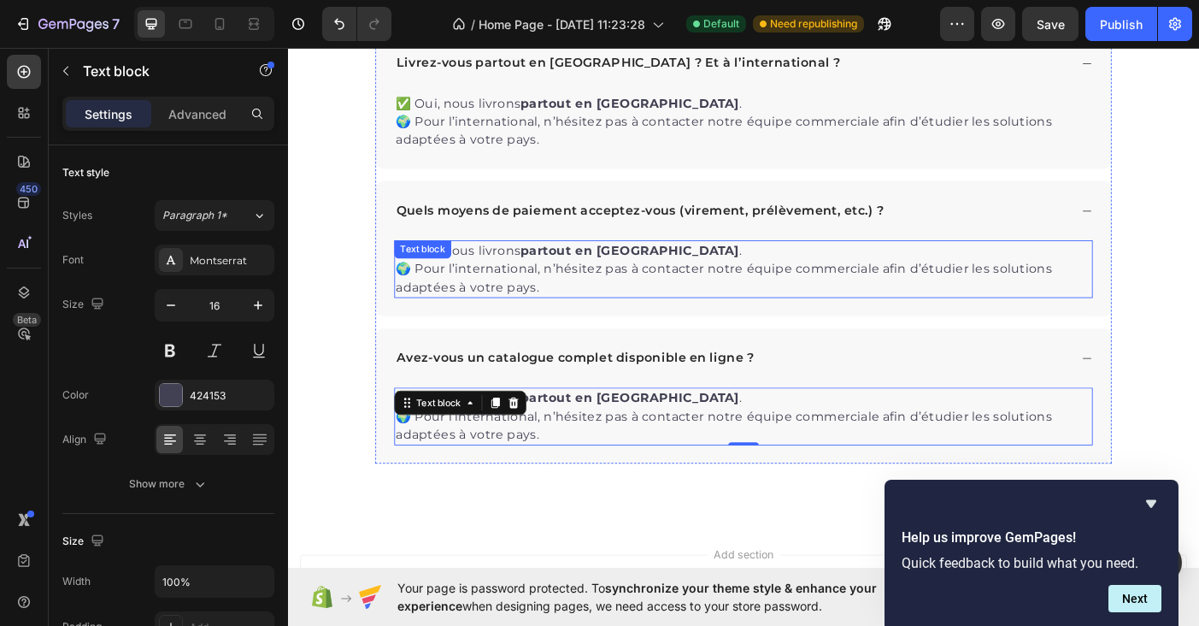
scroll to position [4031, 0]
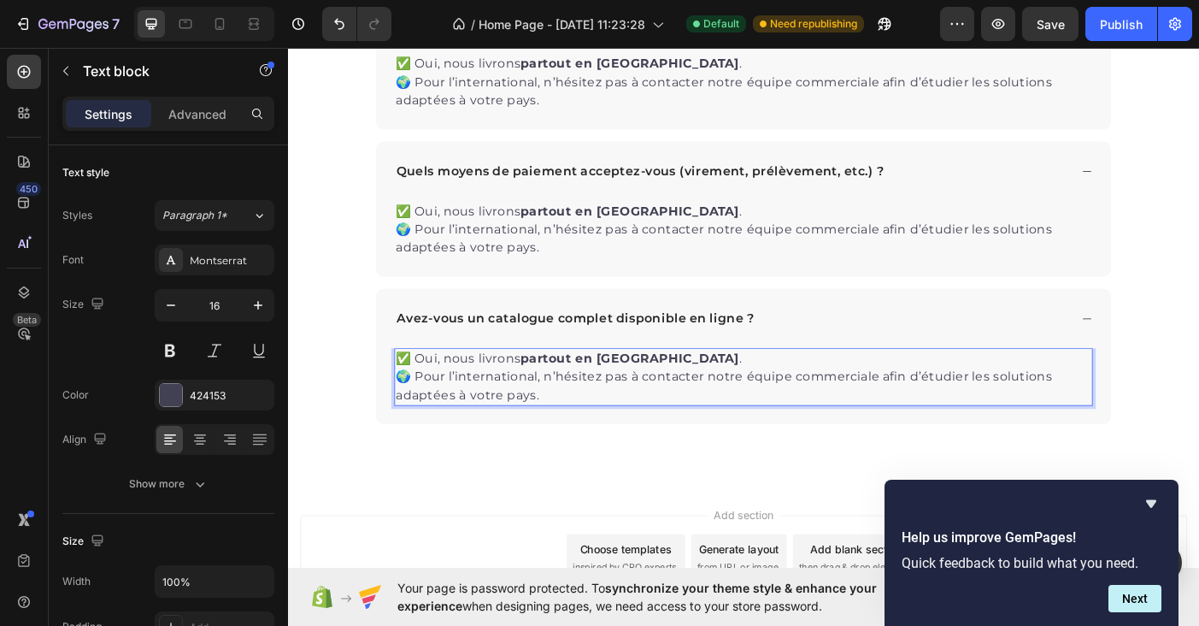
click at [586, 434] on p "✅ Oui, nous livrons partout en France . 🌍 Pour l’international, n’hésitez pas à…" at bounding box center [800, 418] width 783 height 62
click at [679, 252] on p "✅ Oui, nous livrons partout en France . 🌍 Pour l’international, n’hésitez pas à…" at bounding box center [800, 252] width 783 height 62
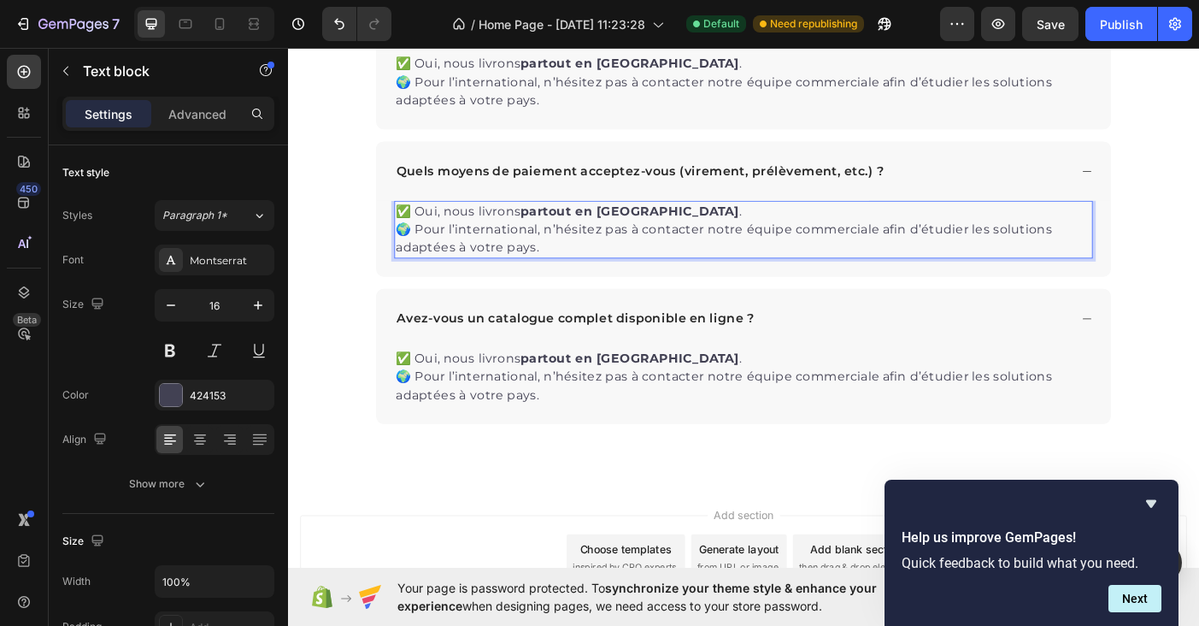
click at [636, 272] on p "✅ Oui, nous livrons partout en France . 🌍 Pour l’international, n’hésitez pas à…" at bounding box center [800, 252] width 783 height 62
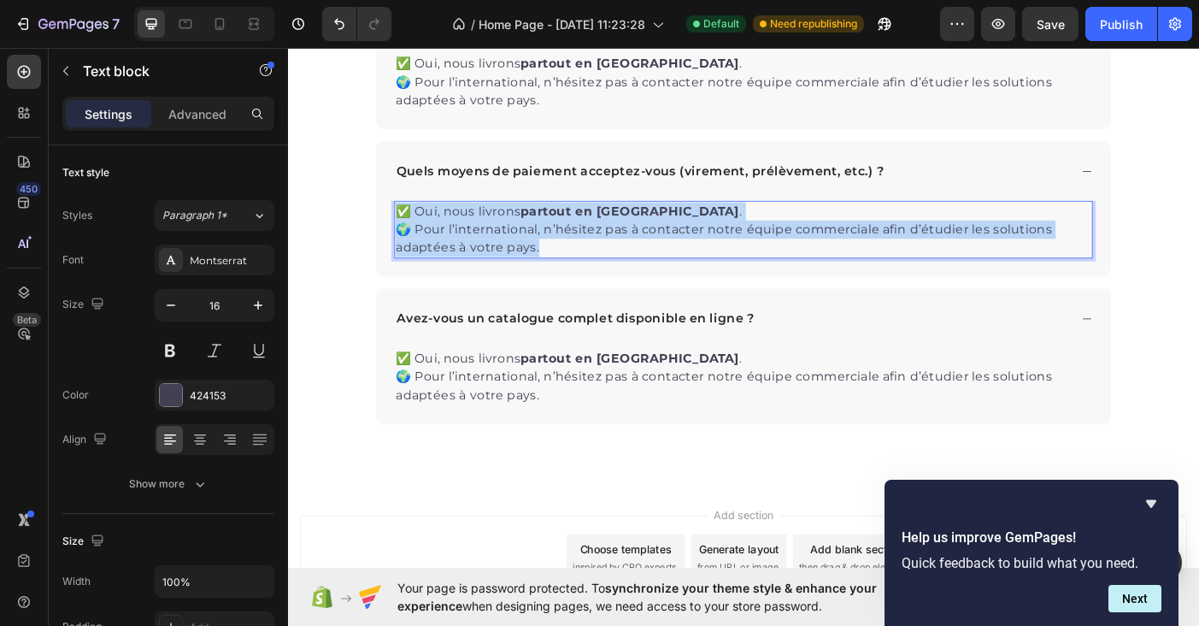
drag, startPoint x: 619, startPoint y: 268, endPoint x: 413, endPoint y: 238, distance: 208.3
click at [413, 238] on p "✅ Oui, nous livrons partout en France . 🌍 Pour l’international, n’hésitez pas à…" at bounding box center [800, 252] width 783 height 62
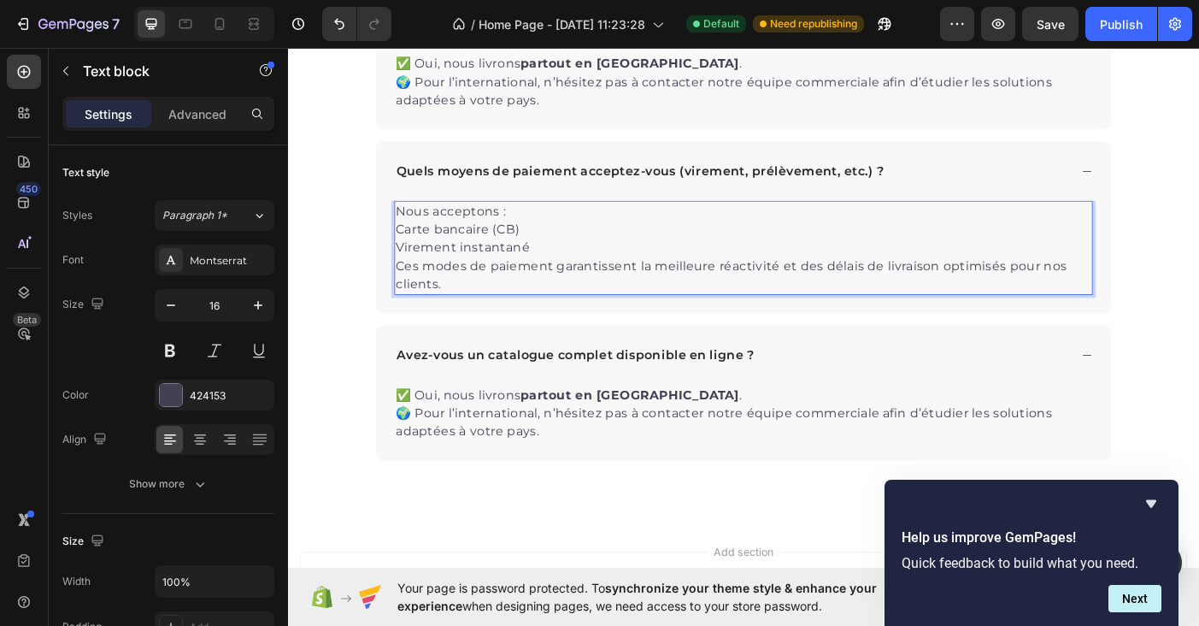
click at [544, 232] on p "Nous acceptons :" at bounding box center [800, 231] width 783 height 21
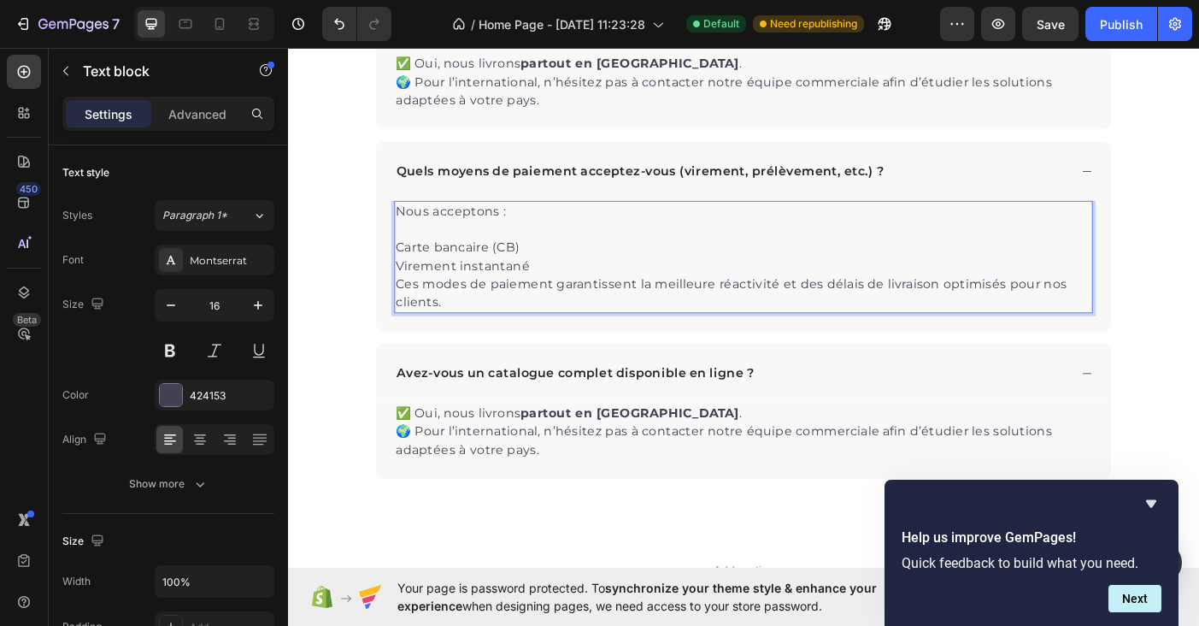
click at [574, 289] on p "Virement instantané" at bounding box center [800, 293] width 783 height 21
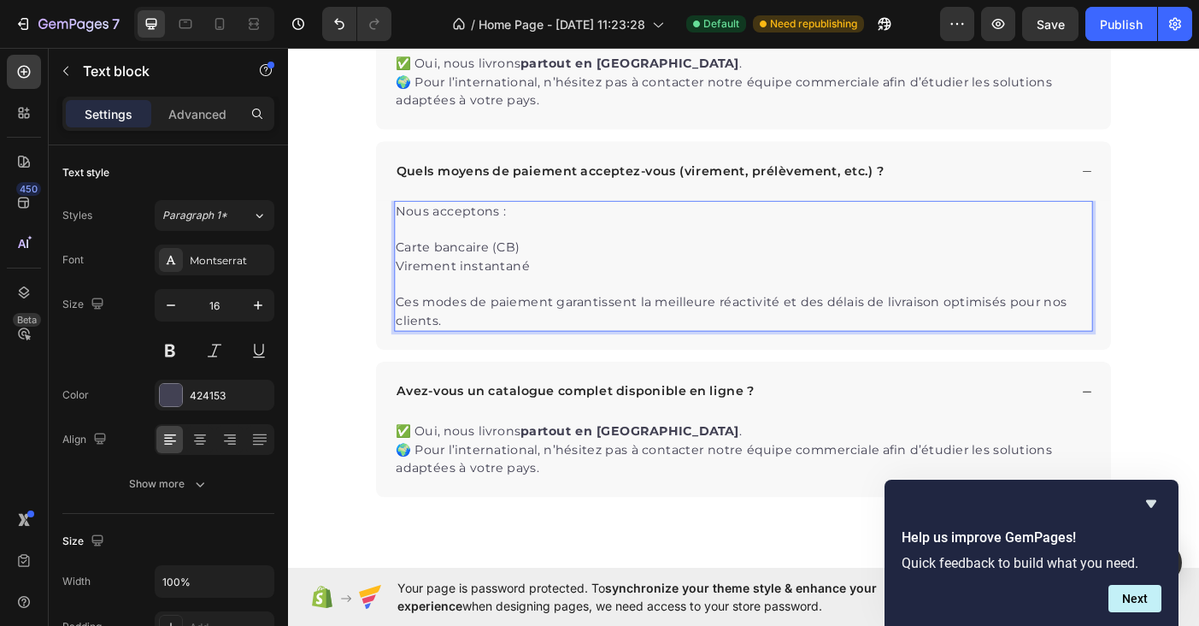
click at [410, 276] on p "Carte bancaire (CB)" at bounding box center [800, 272] width 783 height 21
click at [413, 294] on p "Virement instantané" at bounding box center [800, 303] width 783 height 41
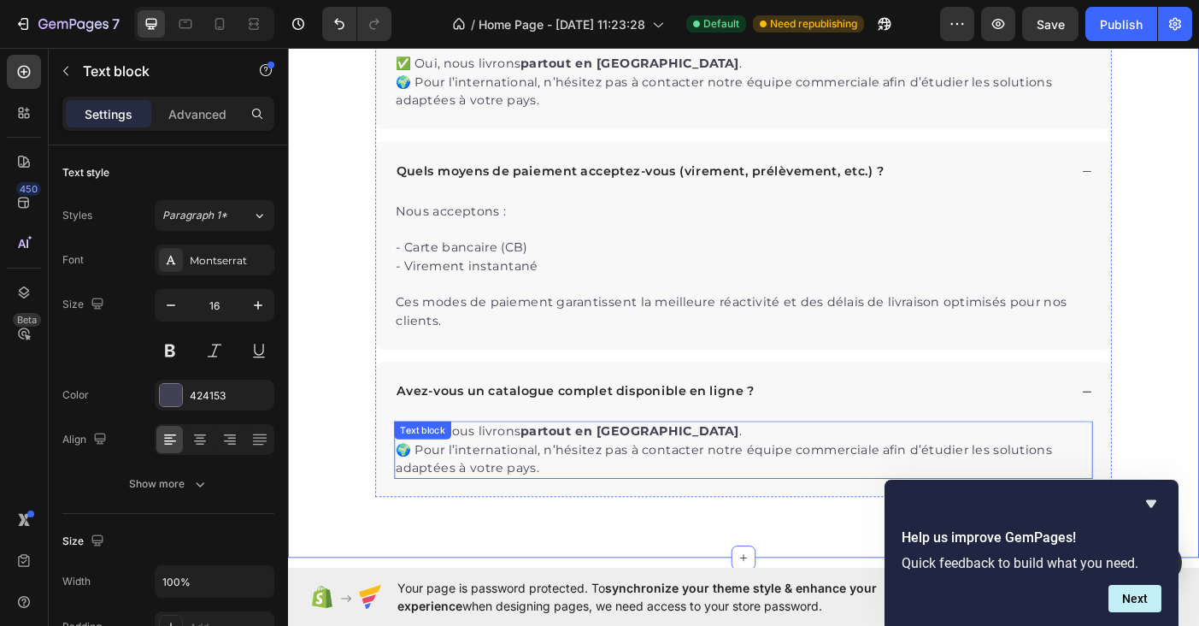
click at [521, 491] on div "✅ Oui, nous livrons partout en France . 🌍 Pour l’international, n’hésitez pas à…" at bounding box center [801, 500] width 786 height 65
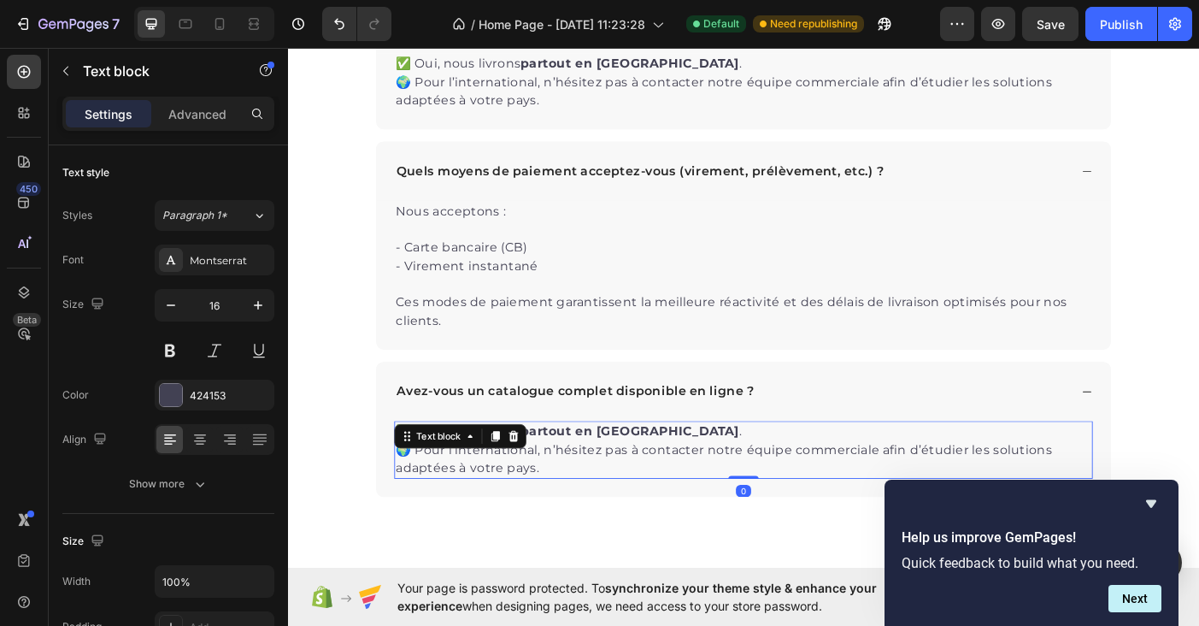
click at [521, 491] on icon at bounding box center [522, 485] width 14 height 14
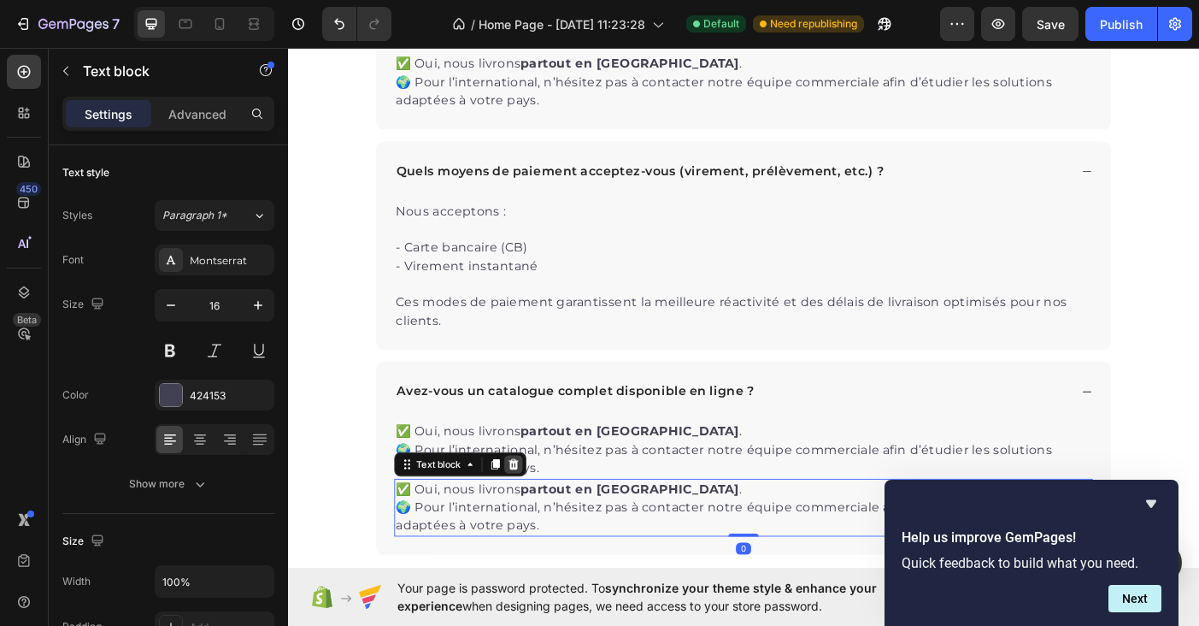
click at [539, 512] on icon at bounding box center [542, 516] width 11 height 12
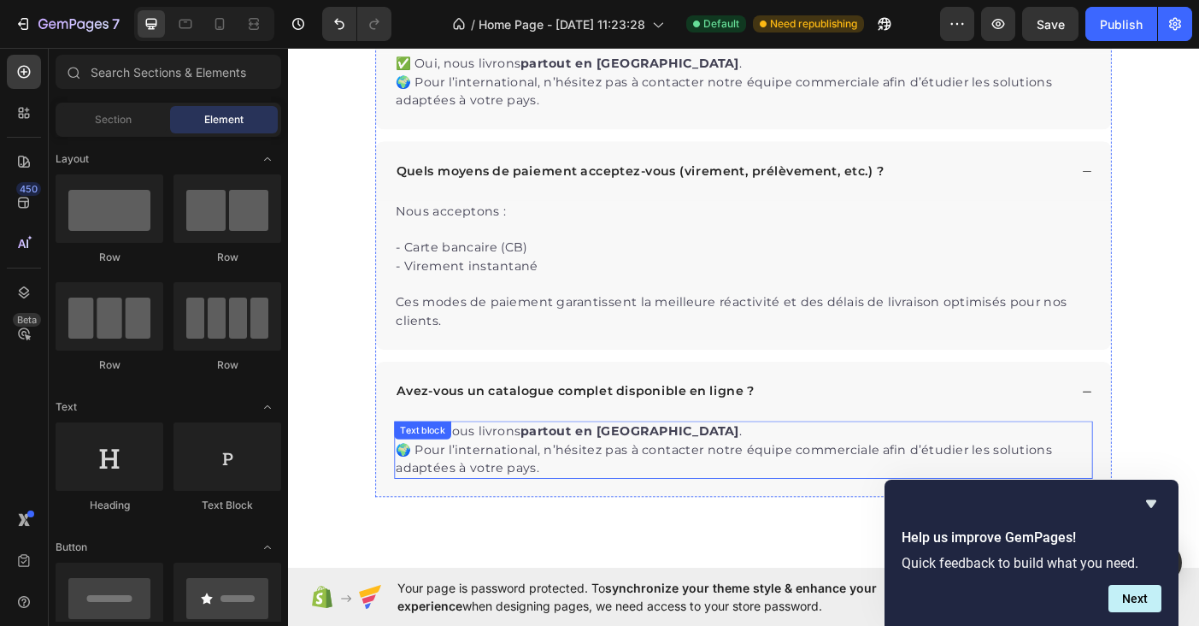
click at [597, 517] on p "✅ Oui, nous livrons partout en France . 🌍 Pour l’international, n’hésitez pas à…" at bounding box center [800, 500] width 783 height 62
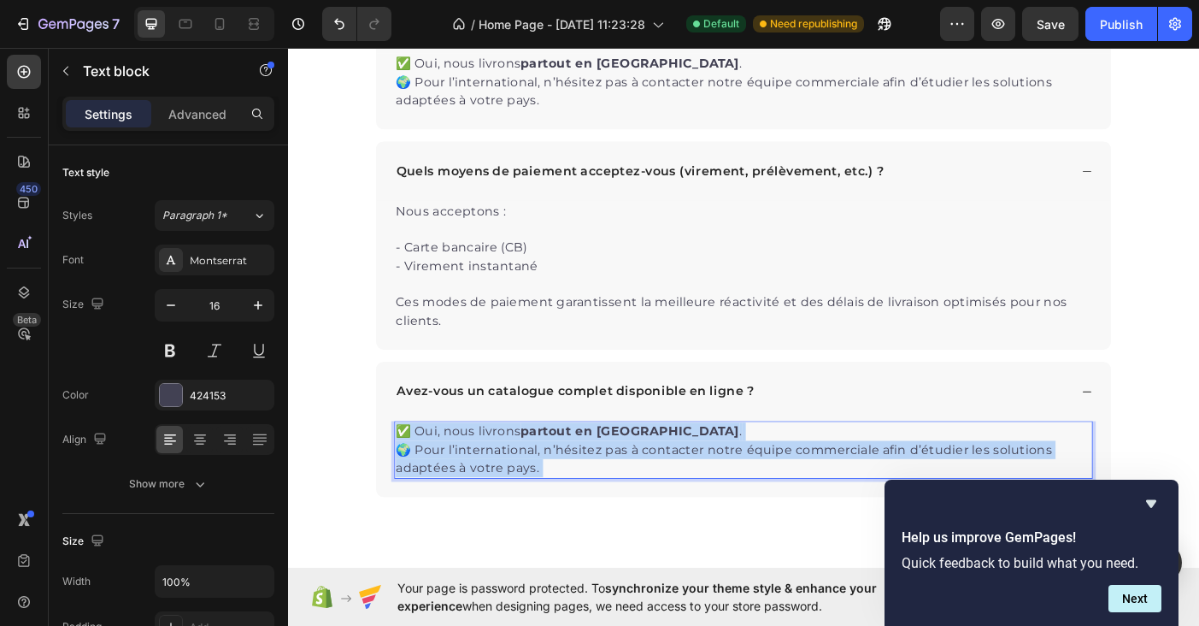
drag, startPoint x: 597, startPoint y: 518, endPoint x: 442, endPoint y: 494, distance: 157.4
click at [445, 494] on p "✅ Oui, nous livrons partout en France . 🌍 Pour l’international, n’hésitez pas à…" at bounding box center [800, 500] width 783 height 62
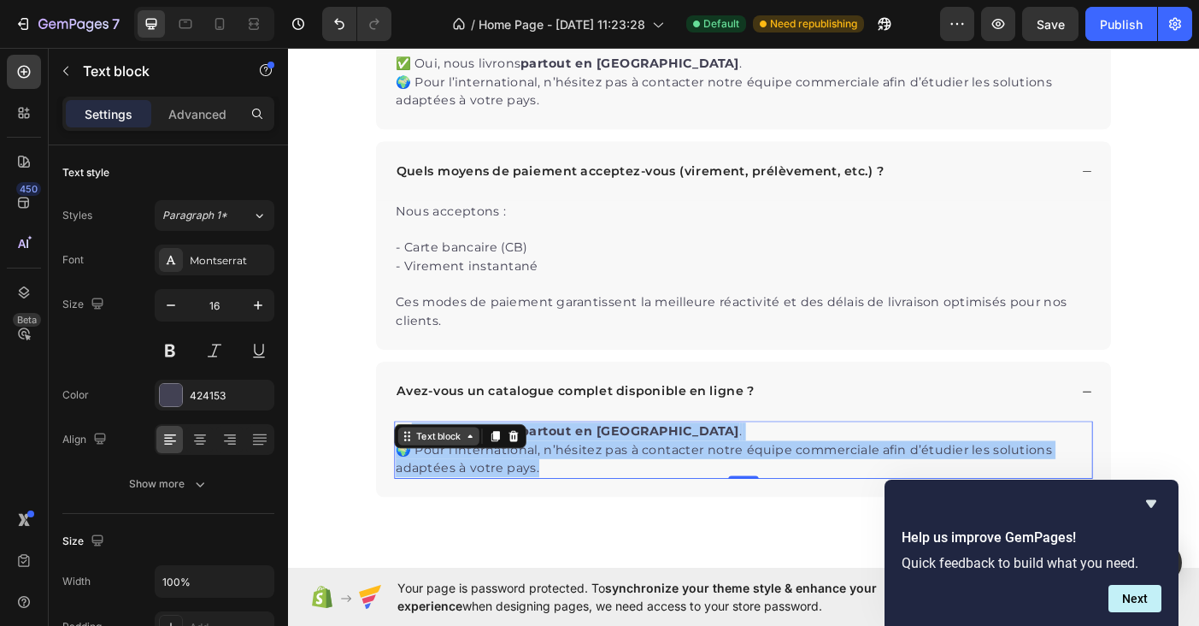
drag, startPoint x: 579, startPoint y: 521, endPoint x: 423, endPoint y: 490, distance: 158.6
click at [423, 490] on div "✅ Oui, nous livrons partout en France . 🌍 Pour l’international, n’hésitez pas à…" at bounding box center [801, 500] width 786 height 65
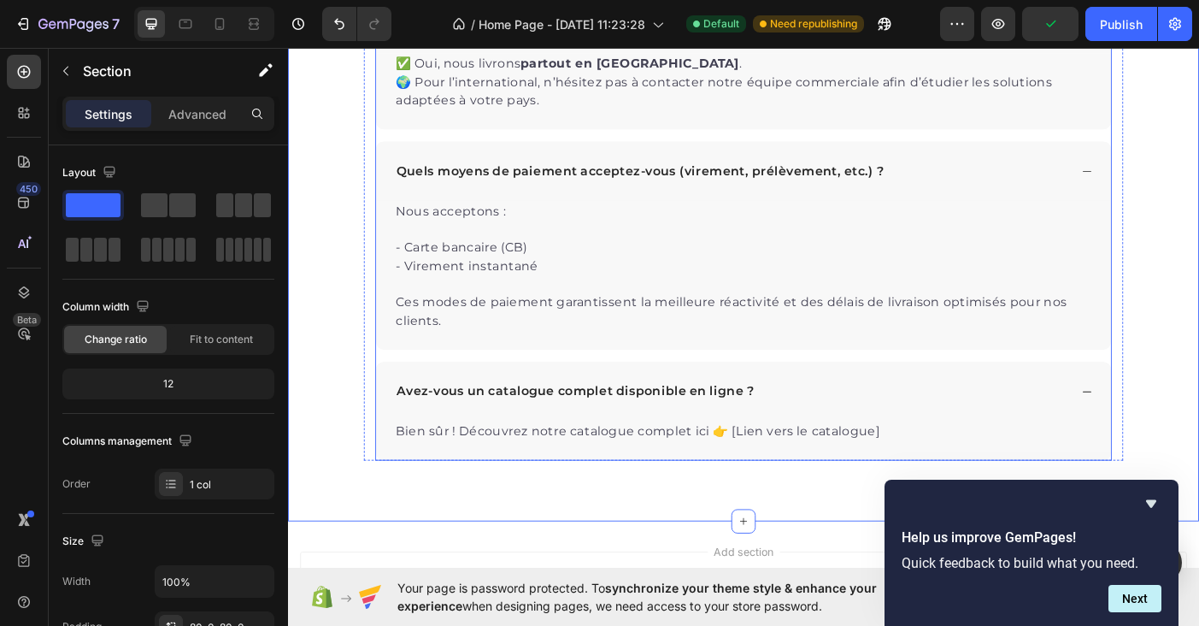
click at [1176, 427] on div "Avez-vous un catalogue complet disponible en ligne ?" at bounding box center [800, 434] width 827 height 67
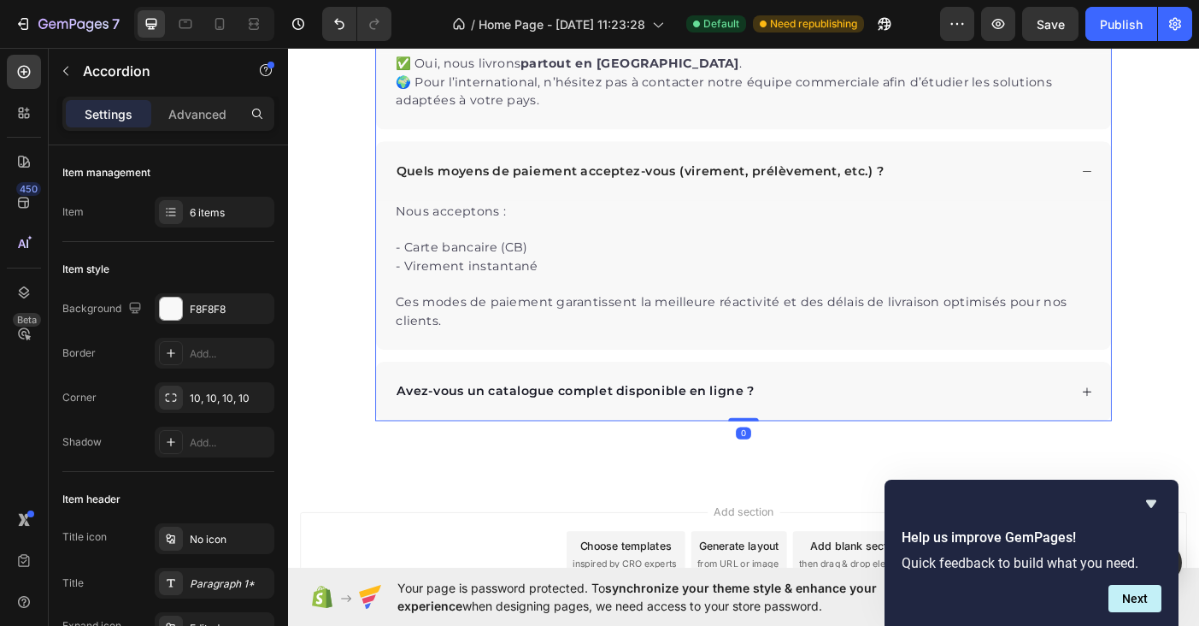
click at [1170, 180] on div "Quels moyens de paiement acceptez-vous (virement, prélèvement, etc.) ?" at bounding box center [800, 186] width 827 height 67
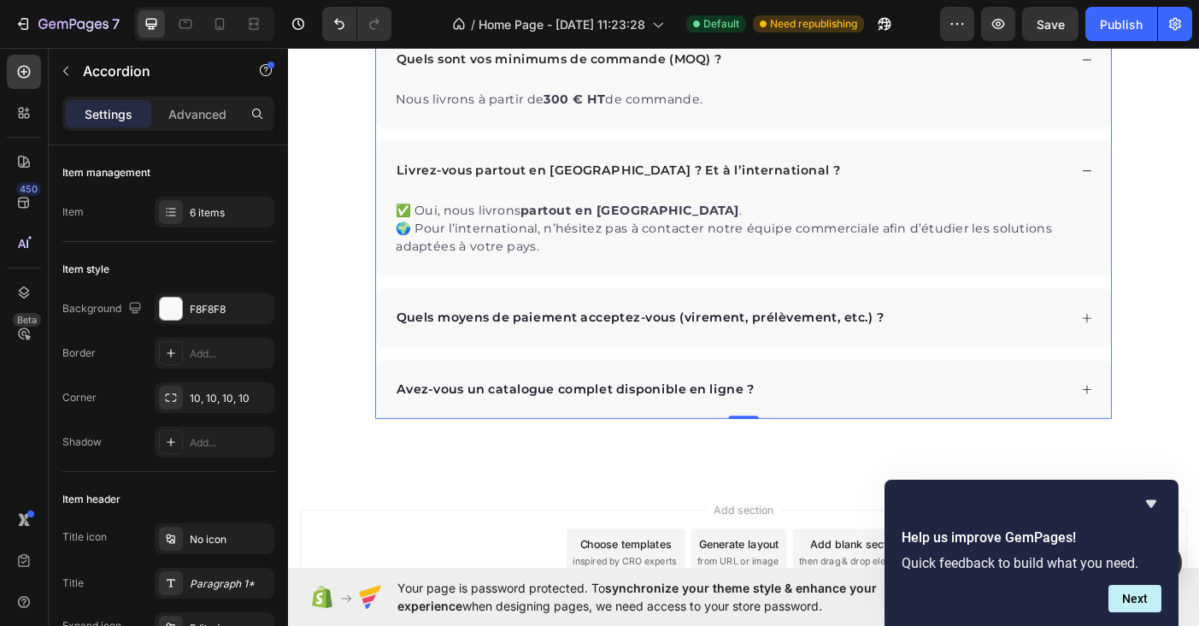
click at [1009, 184] on div "Livrez-vous partout en [GEOGRAPHIC_DATA] ? Et à l’international ?" at bounding box center [788, 186] width 760 height 26
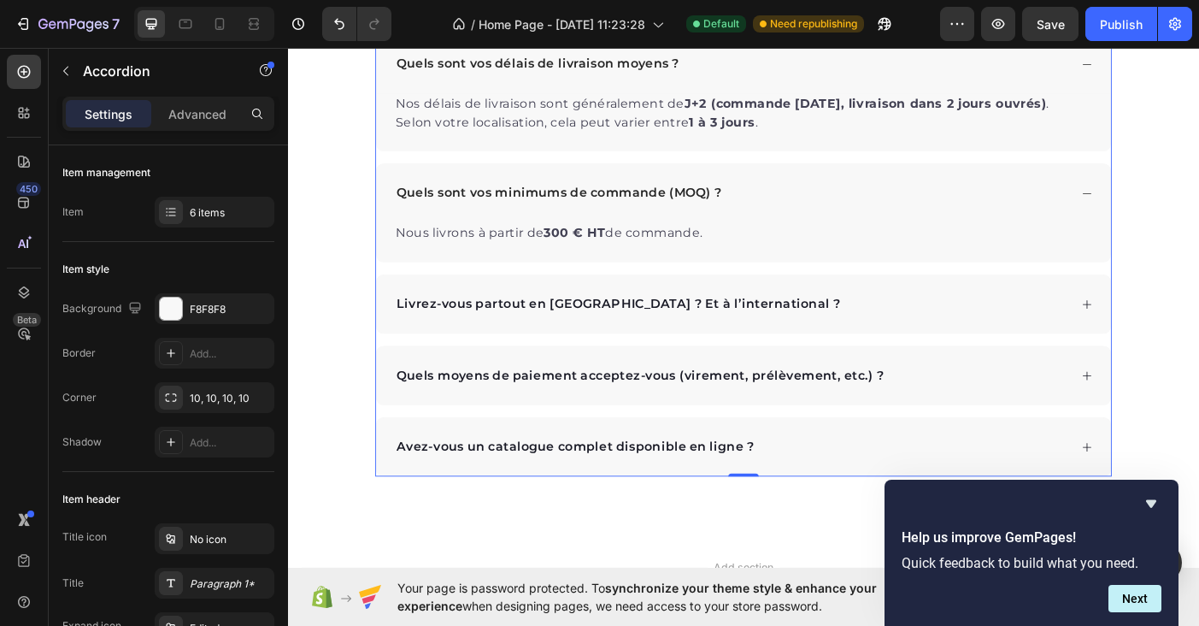
click at [1009, 203] on div "Quels sont vos minimums de commande (MOQ) ?" at bounding box center [788, 211] width 760 height 26
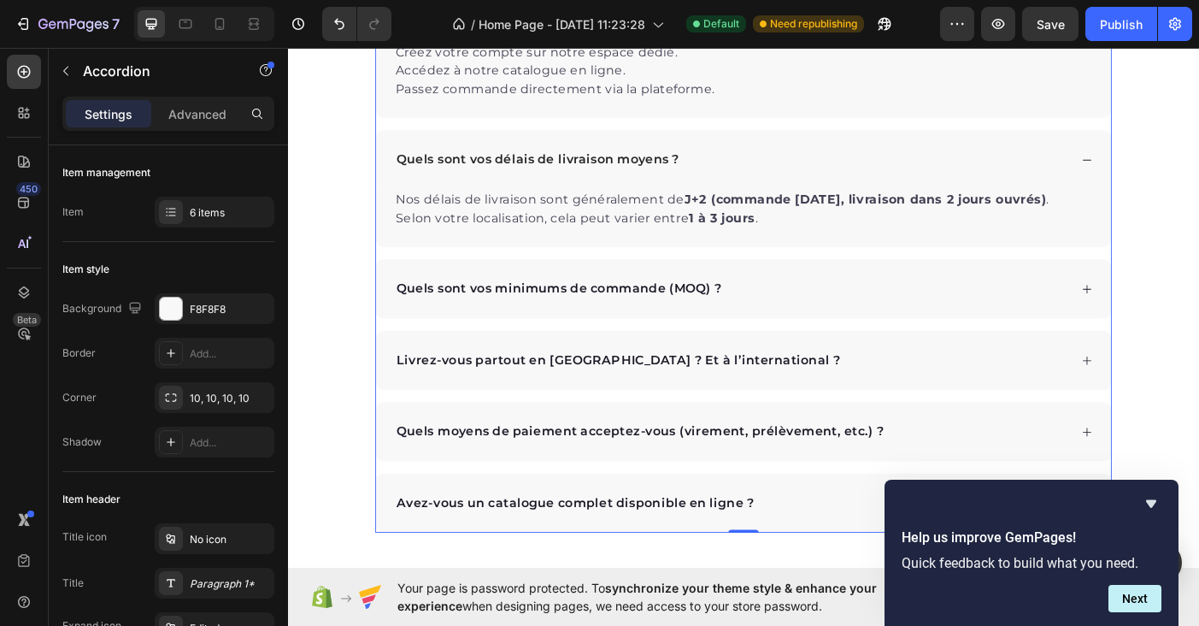
scroll to position [3590, 0]
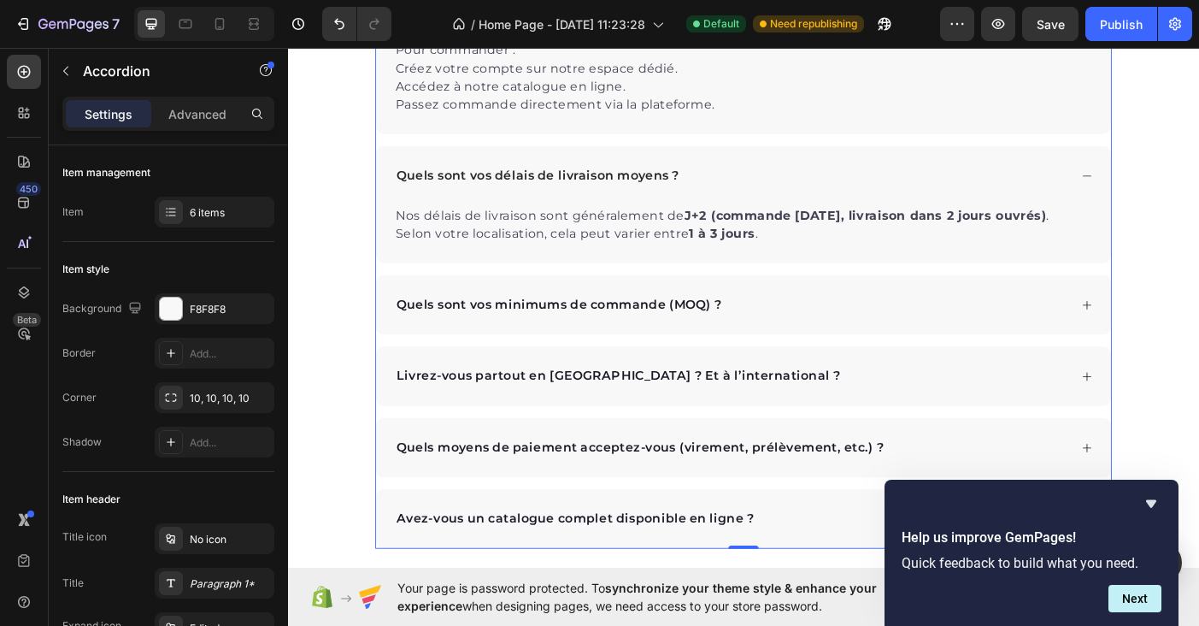
click at [1009, 193] on div "Quels sont vos délais de livraison moyens ?" at bounding box center [788, 192] width 760 height 26
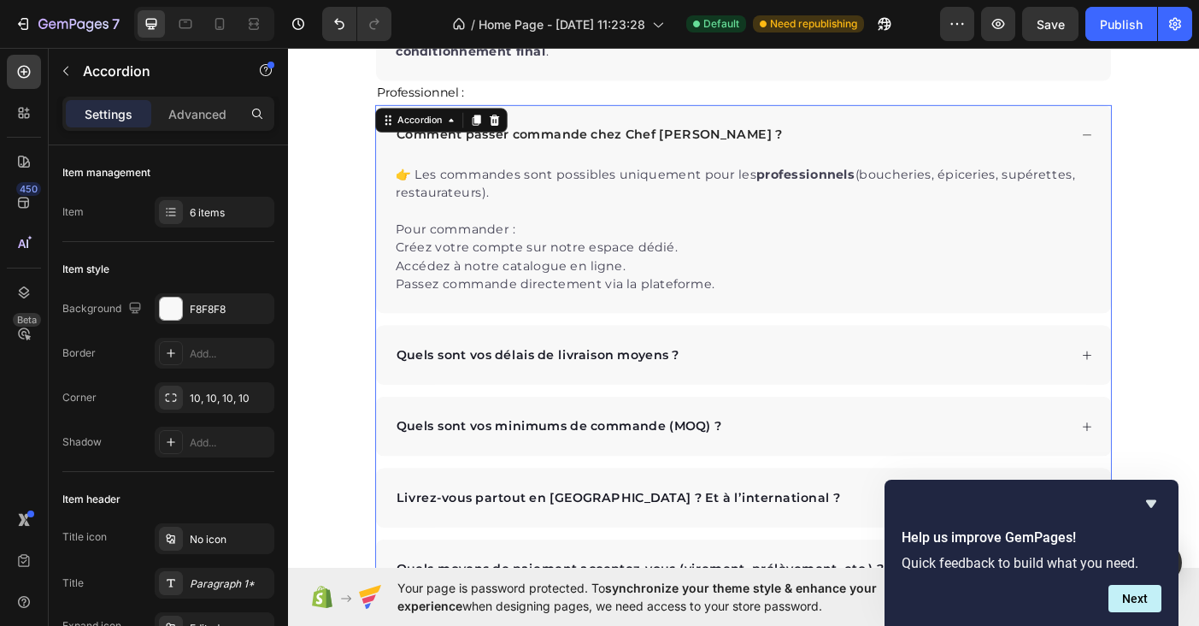
scroll to position [3385, 0]
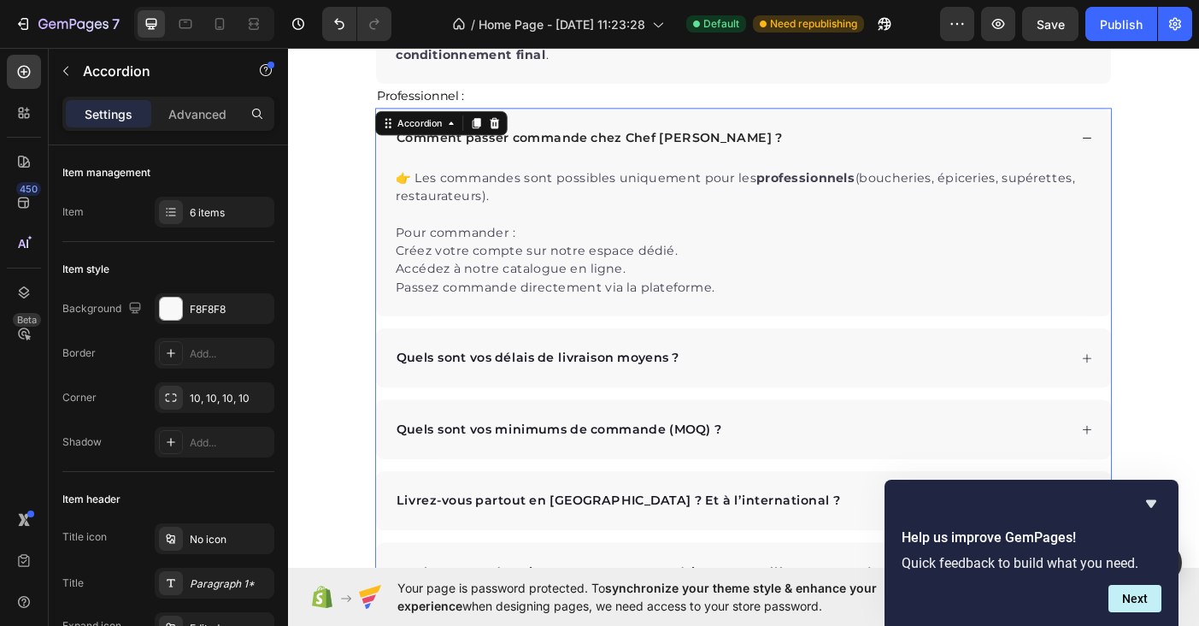
click at [1015, 154] on div "Comment passer commande chez Chef [PERSON_NAME] ?" at bounding box center [788, 149] width 760 height 26
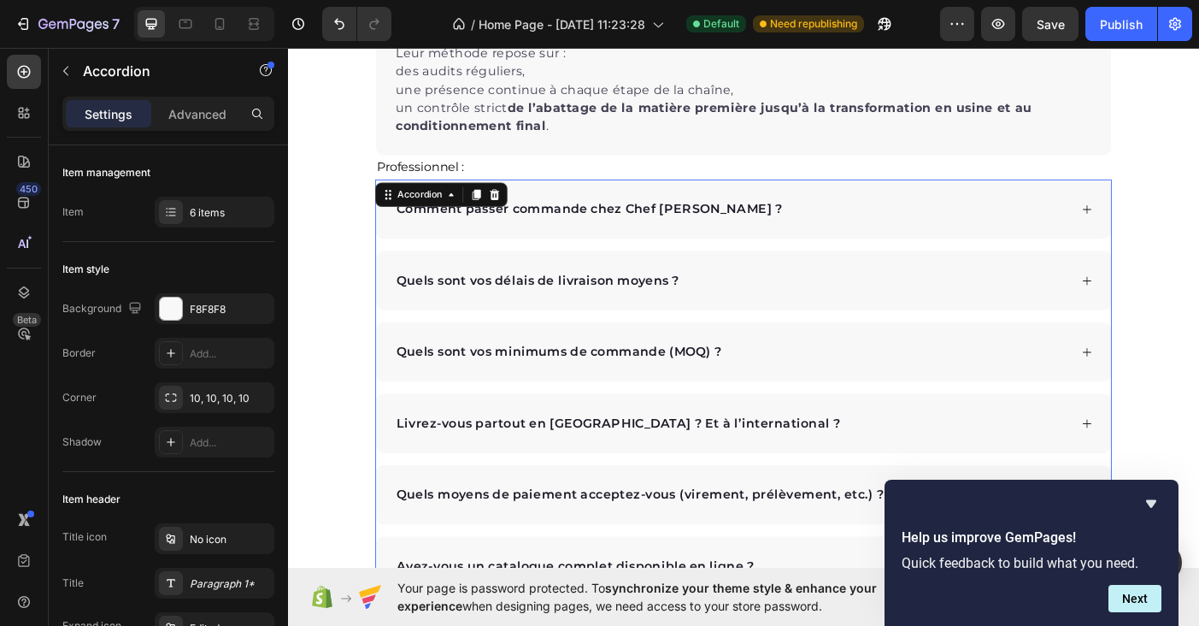
scroll to position [3170, 0]
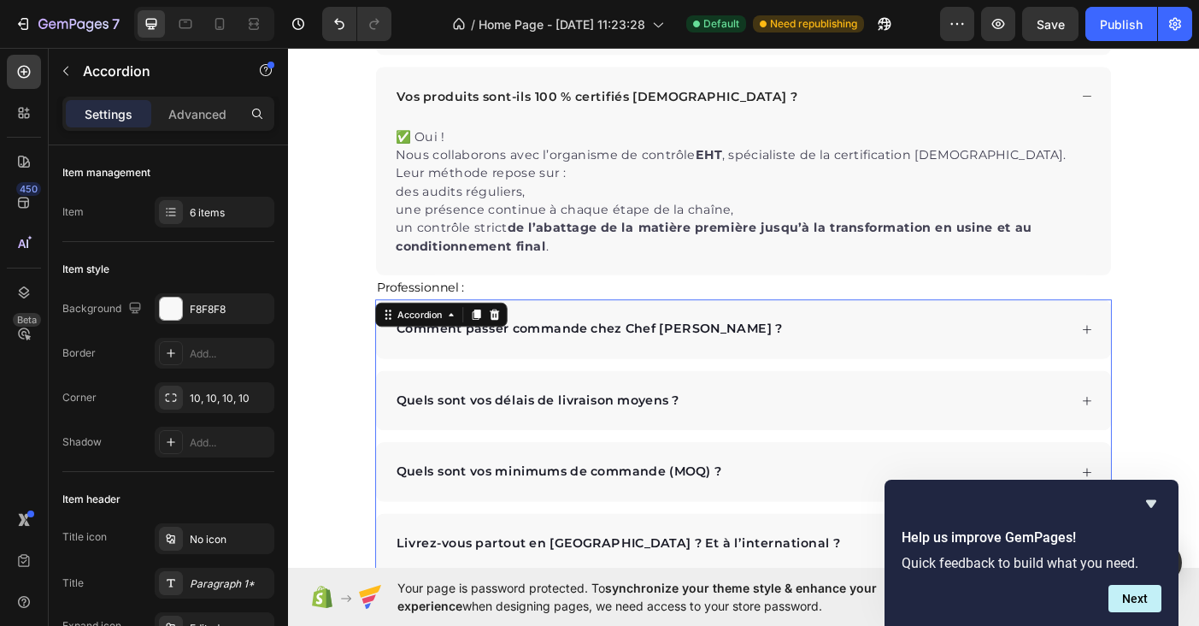
click at [987, 375] on div "Comment passer commande chez Chef [PERSON_NAME] ?" at bounding box center [788, 364] width 760 height 26
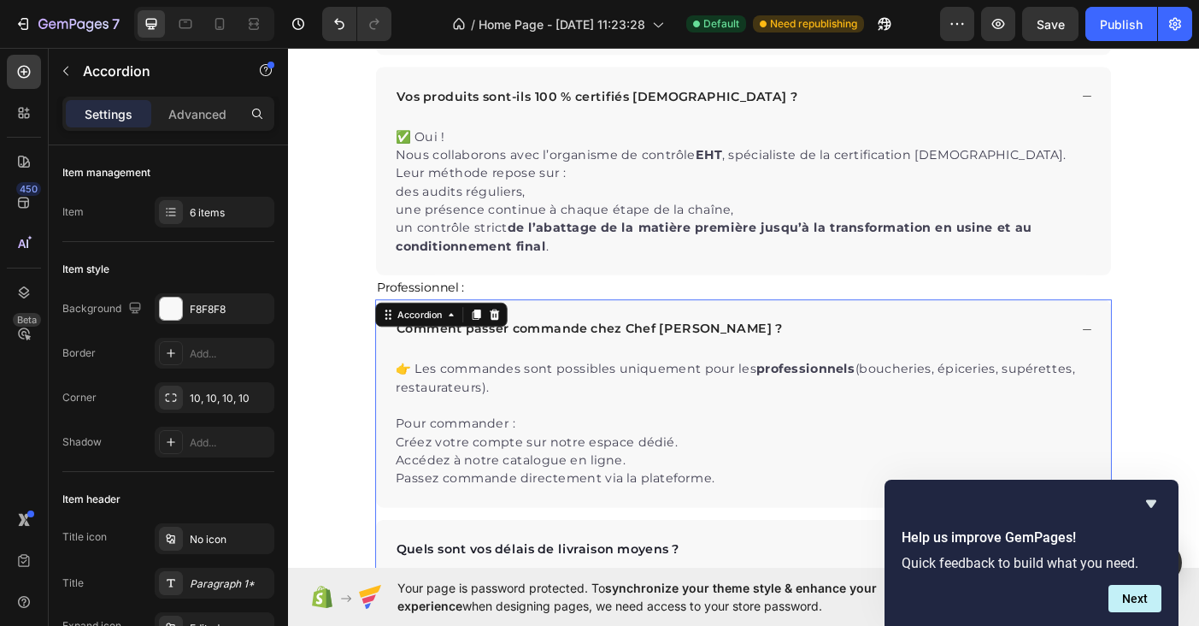
click at [987, 379] on div "Comment passer commande chez Chef [PERSON_NAME] ?" at bounding box center [800, 364] width 827 height 67
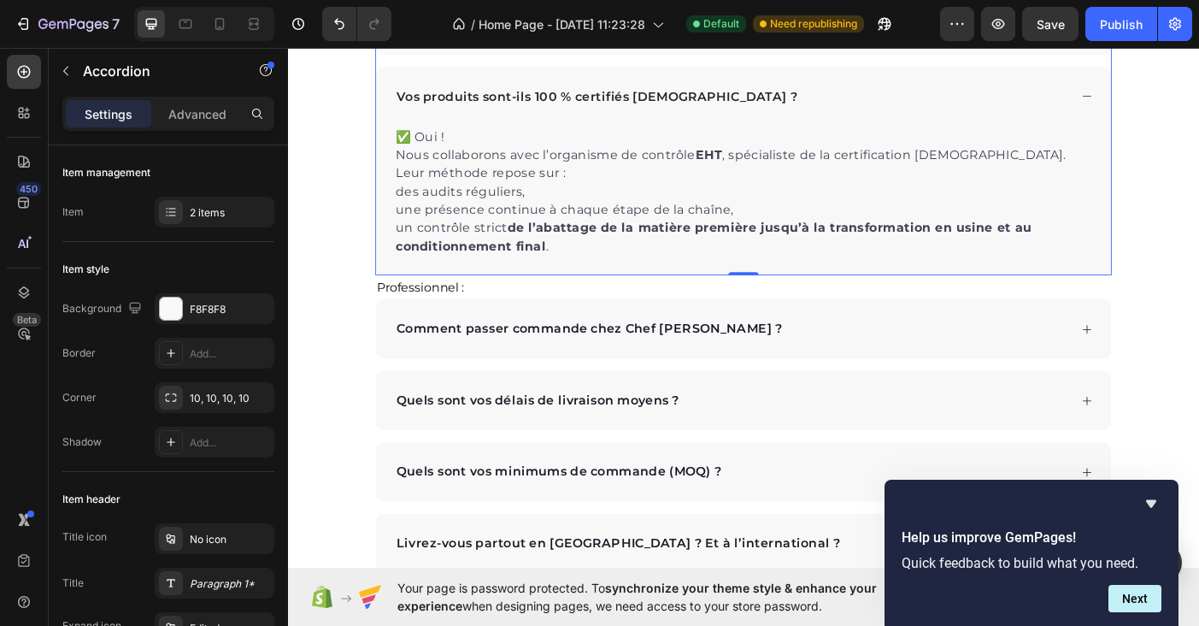
click at [907, 98] on div "Vos produits sont-ils 100 % certifiés [DEMOGRAPHIC_DATA] ?" at bounding box center [788, 103] width 760 height 26
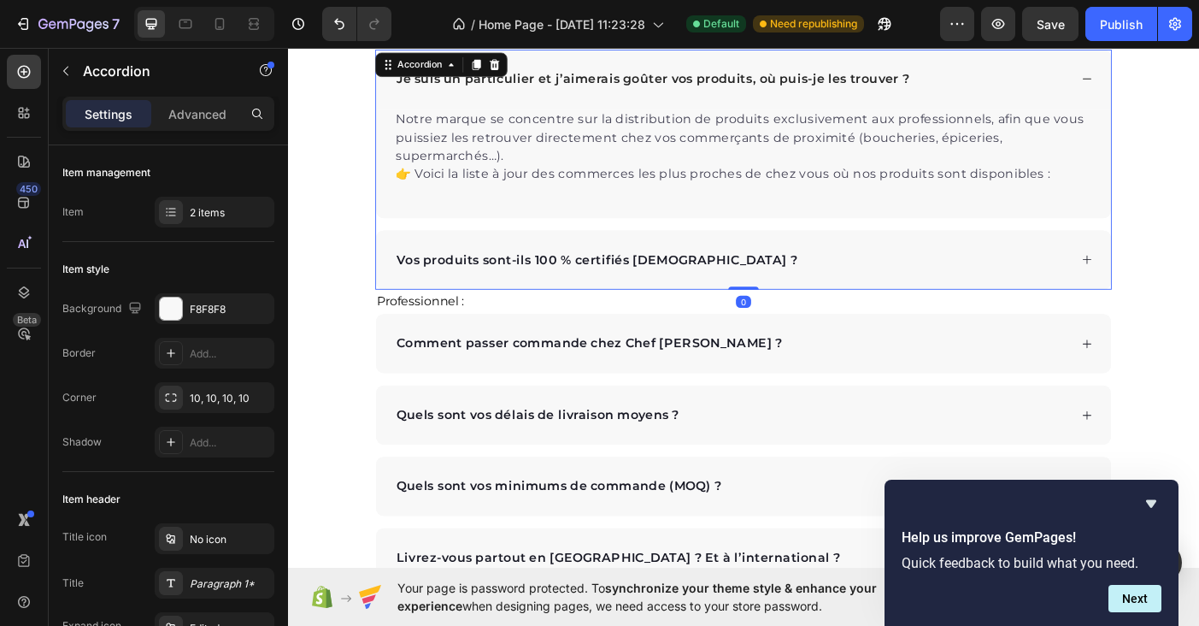
scroll to position [2943, 0]
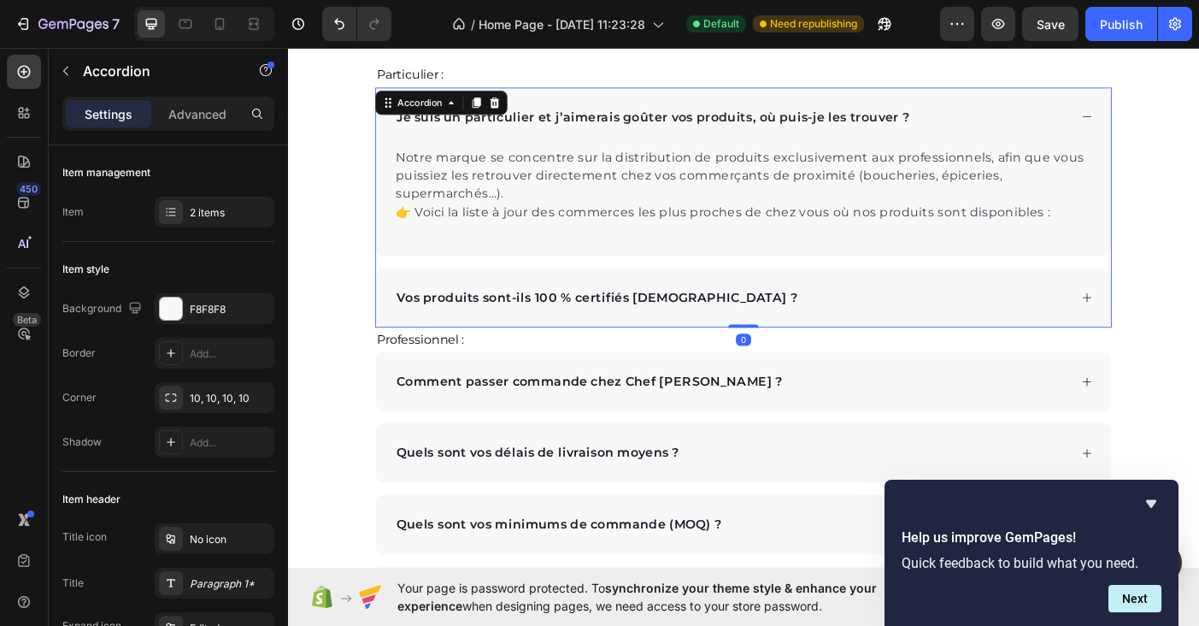
click at [1098, 130] on div "Je suis un particulier et j’aimerais goûter vos produits, où puis-je les trouve…" at bounding box center [788, 126] width 760 height 26
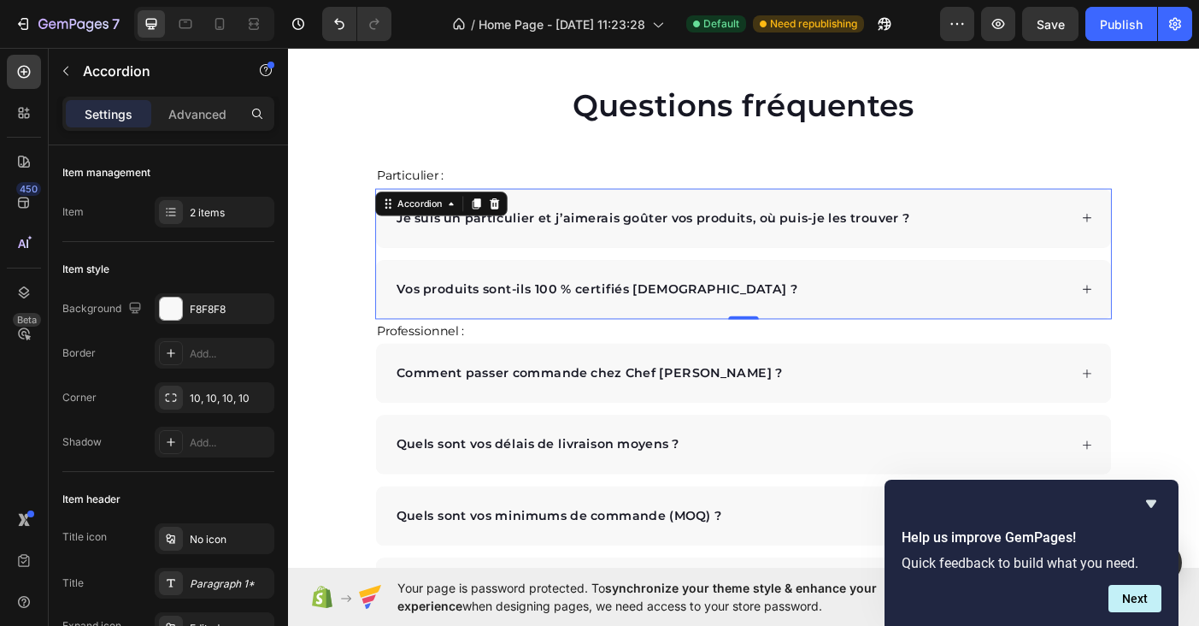
scroll to position [2823, 0]
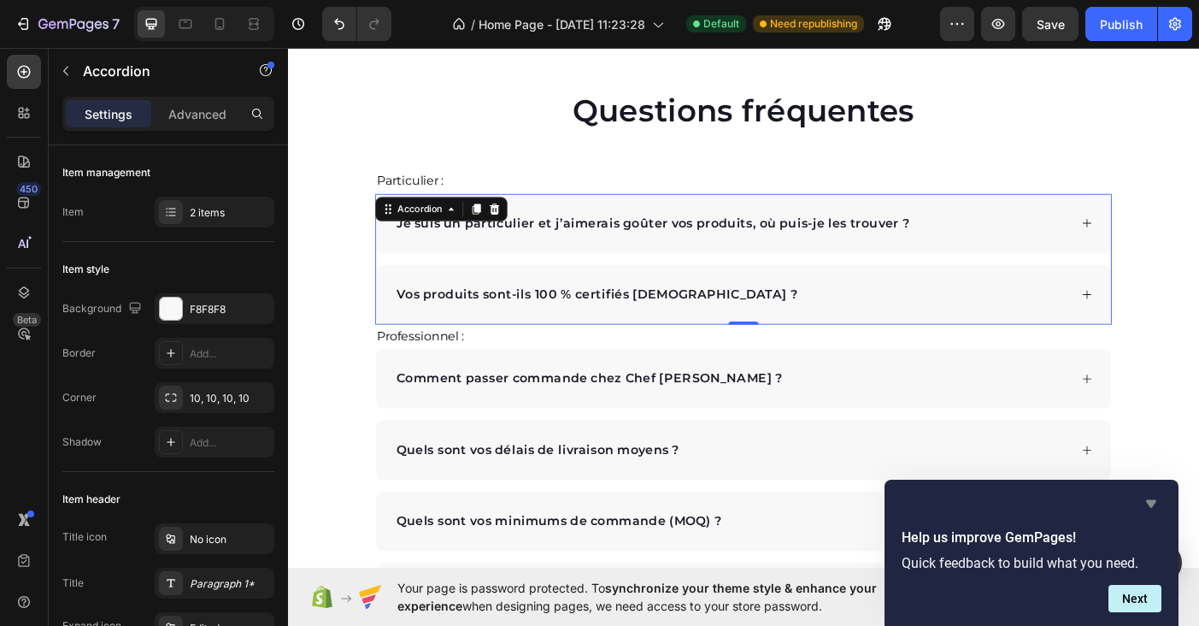
click at [1158, 500] on icon "Hide survey" at bounding box center [1151, 503] width 21 height 21
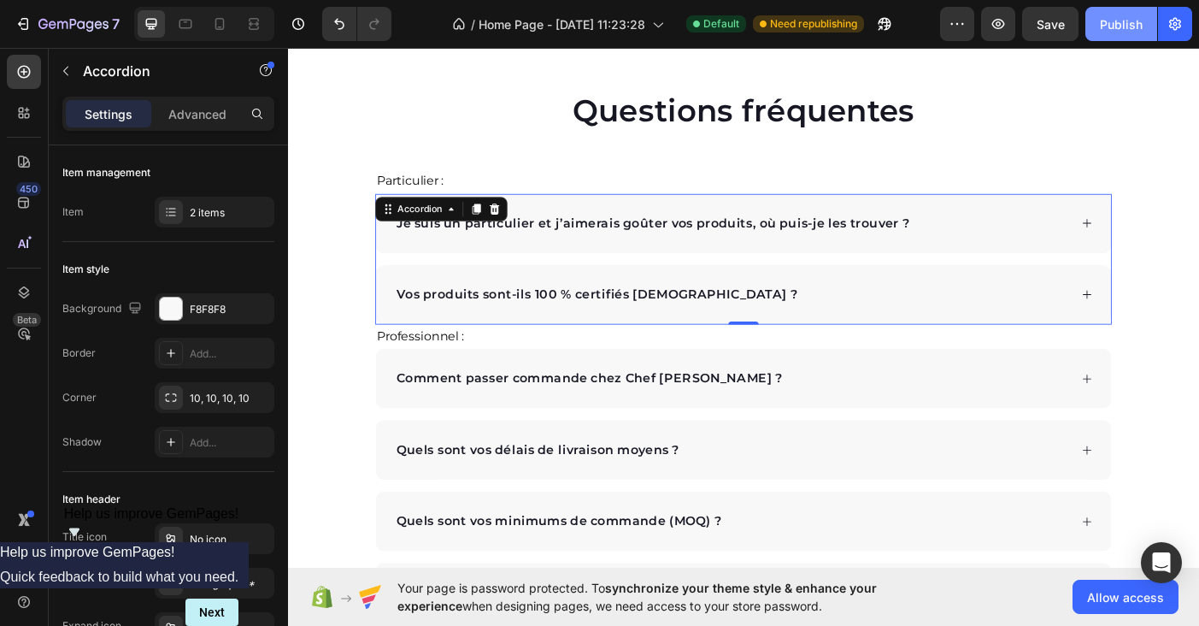
click at [1133, 23] on div "Publish" at bounding box center [1121, 24] width 43 height 18
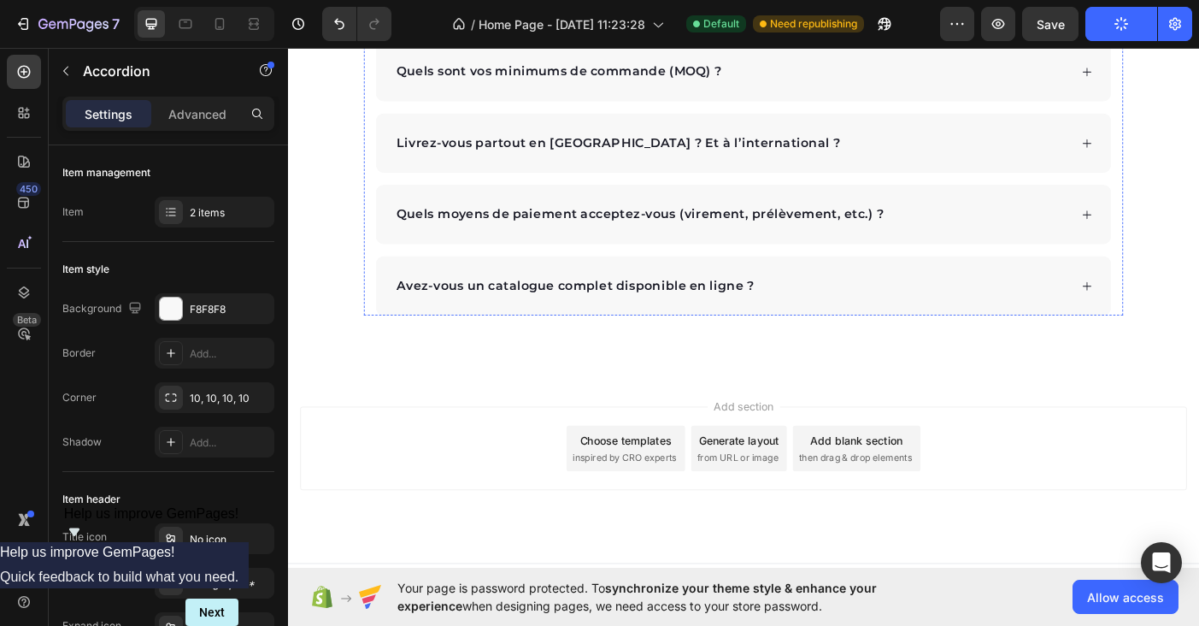
scroll to position [3336, 0]
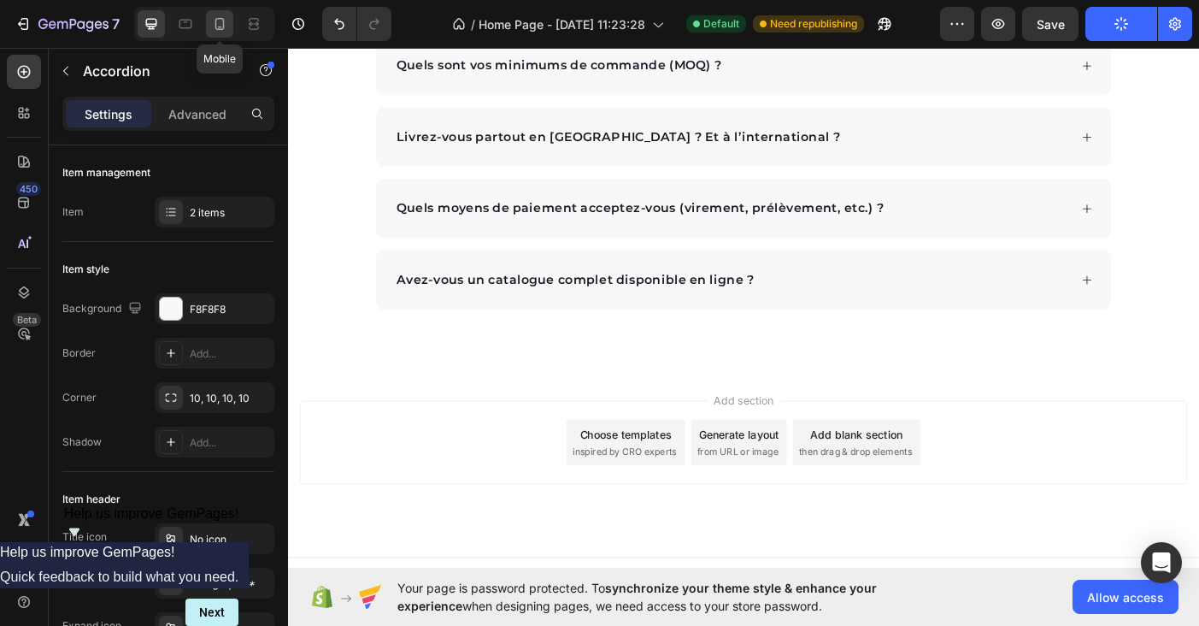
click at [225, 25] on icon at bounding box center [219, 23] width 17 height 17
type input "14"
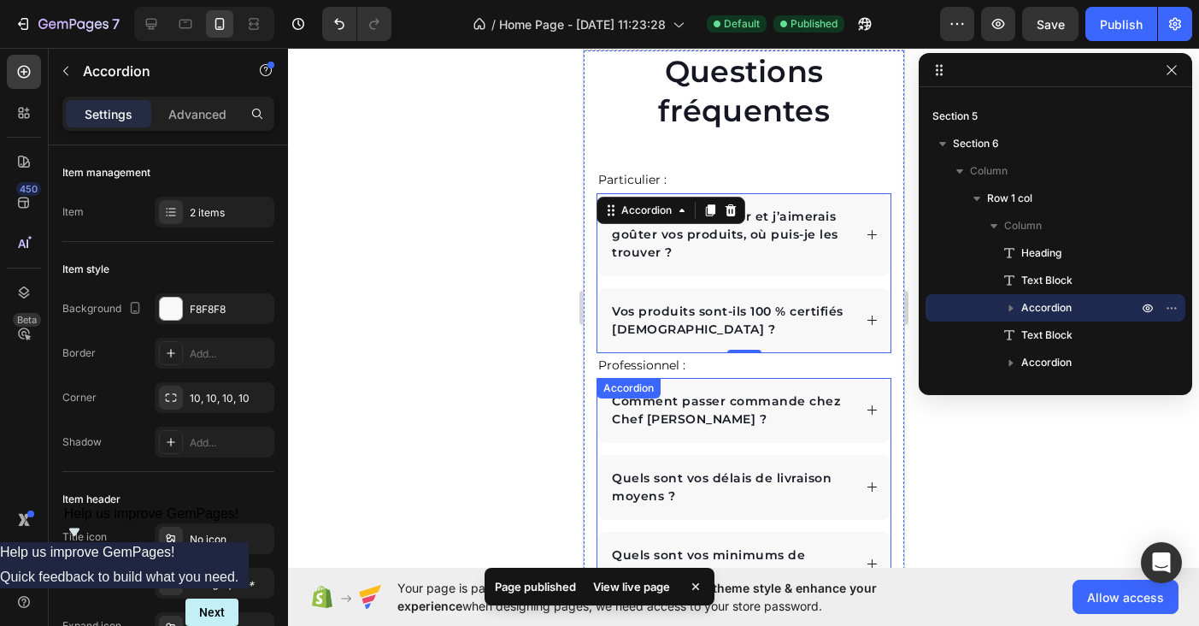
scroll to position [2734, 0]
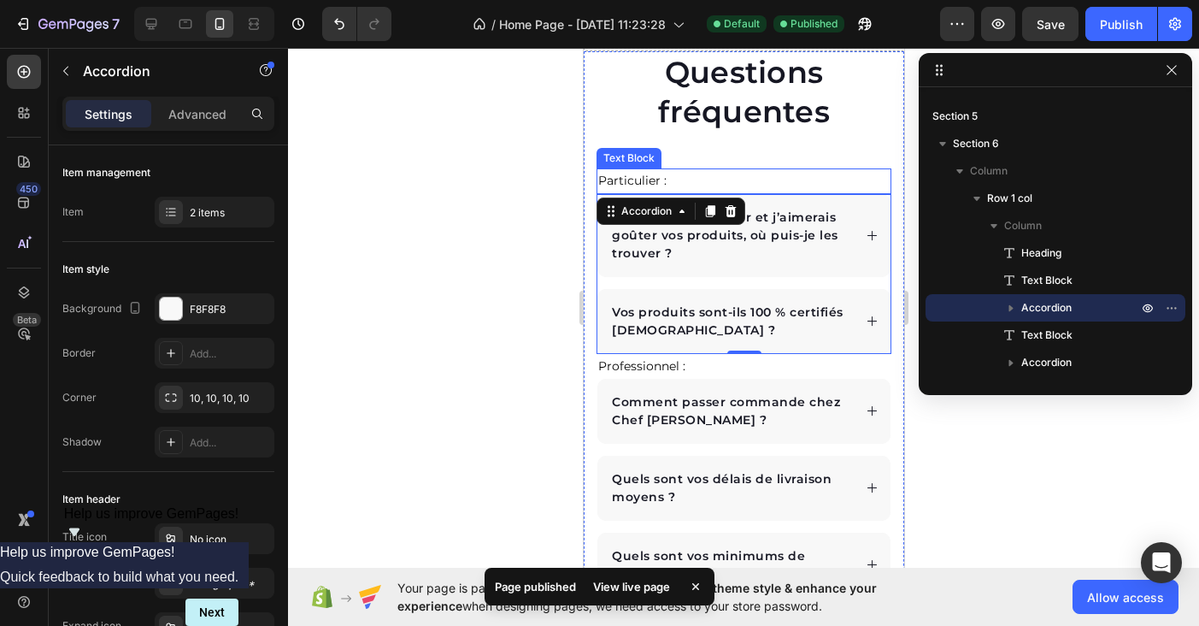
click at [615, 178] on p "Particulier :" at bounding box center [742, 180] width 291 height 21
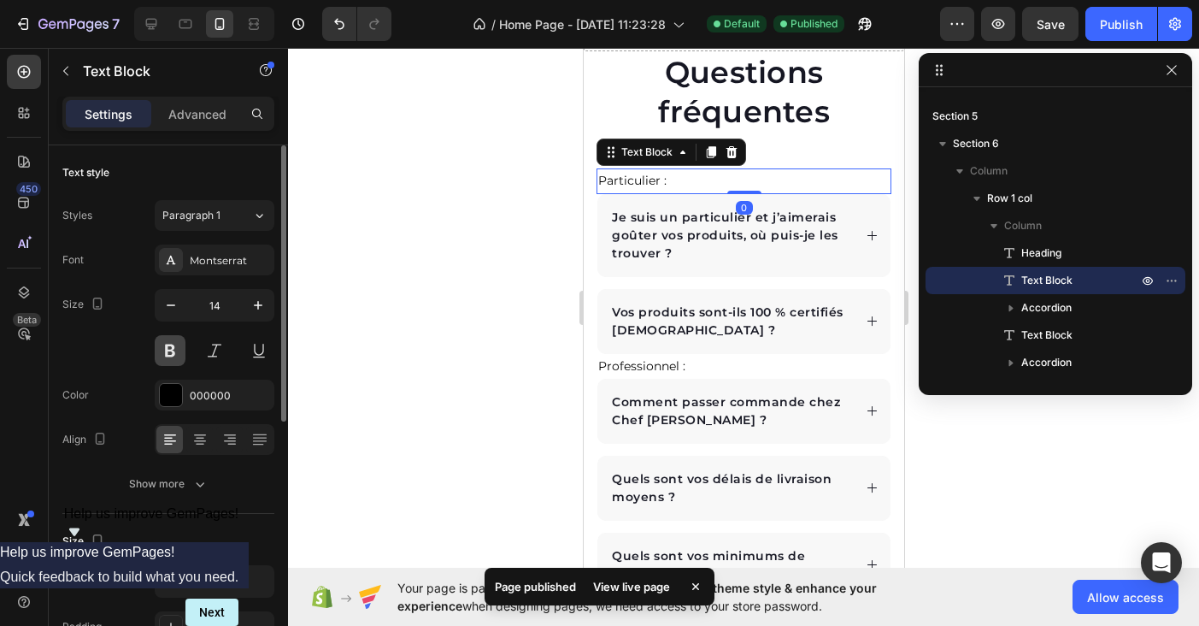
click at [165, 361] on button at bounding box center [170, 350] width 31 height 31
click at [256, 303] on icon "button" at bounding box center [258, 305] width 17 height 17
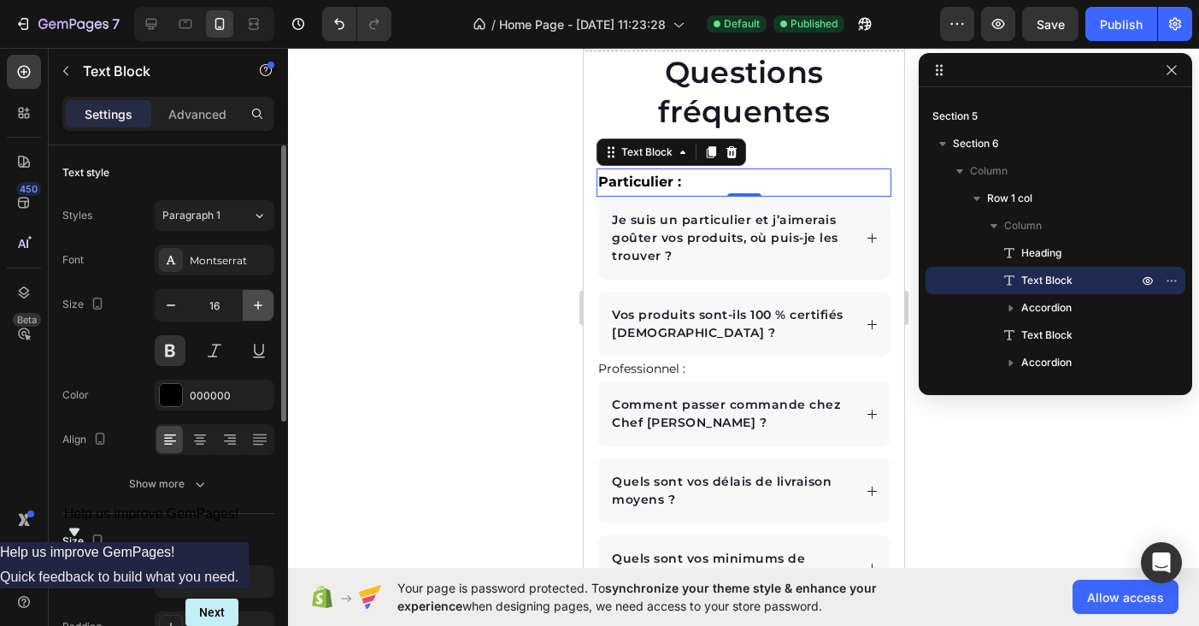
click at [256, 303] on icon "button" at bounding box center [258, 305] width 17 height 17
type input "17"
click at [256, 347] on button at bounding box center [259, 350] width 31 height 31
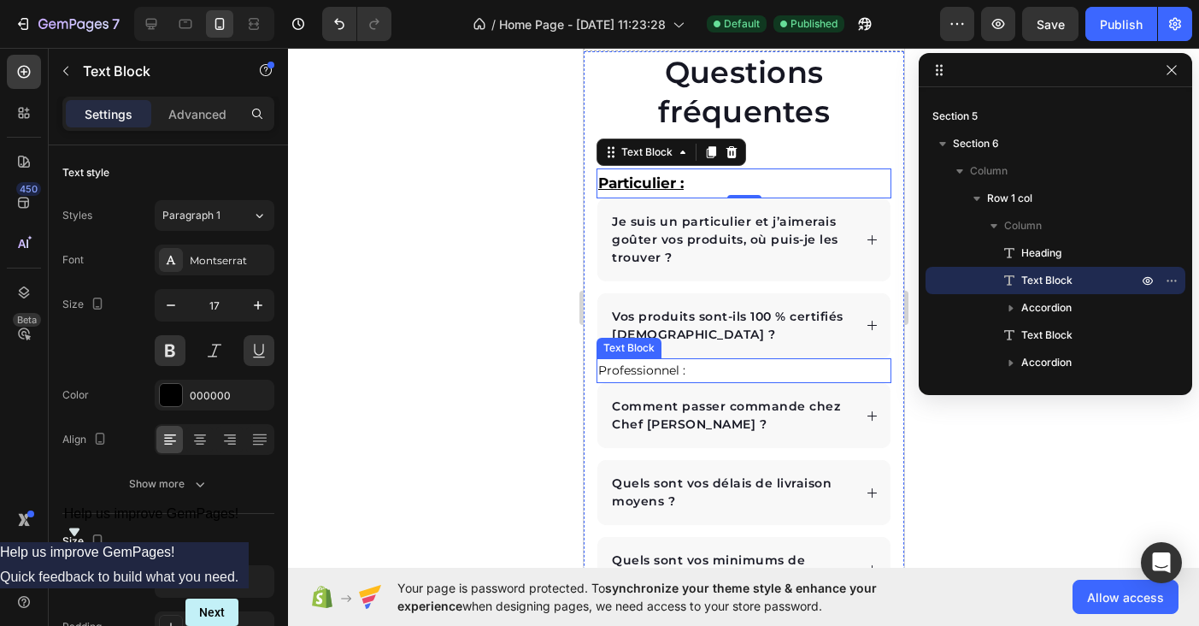
click at [662, 368] on p "Professionnel :" at bounding box center [742, 370] width 291 height 21
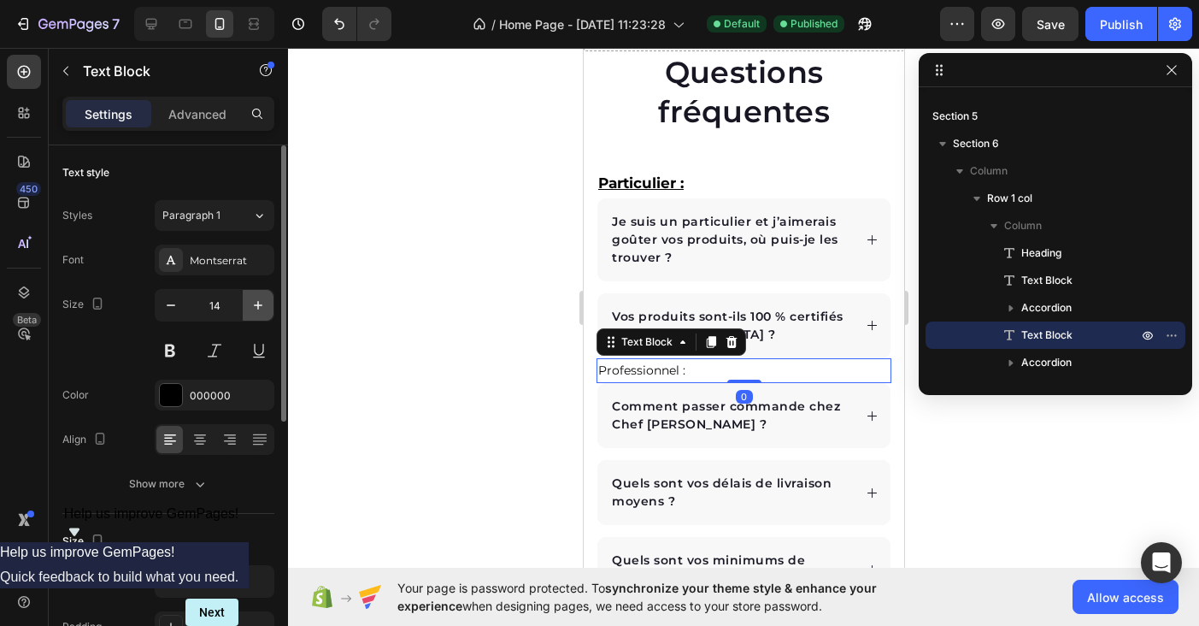
click at [262, 300] on icon "button" at bounding box center [258, 305] width 17 height 17
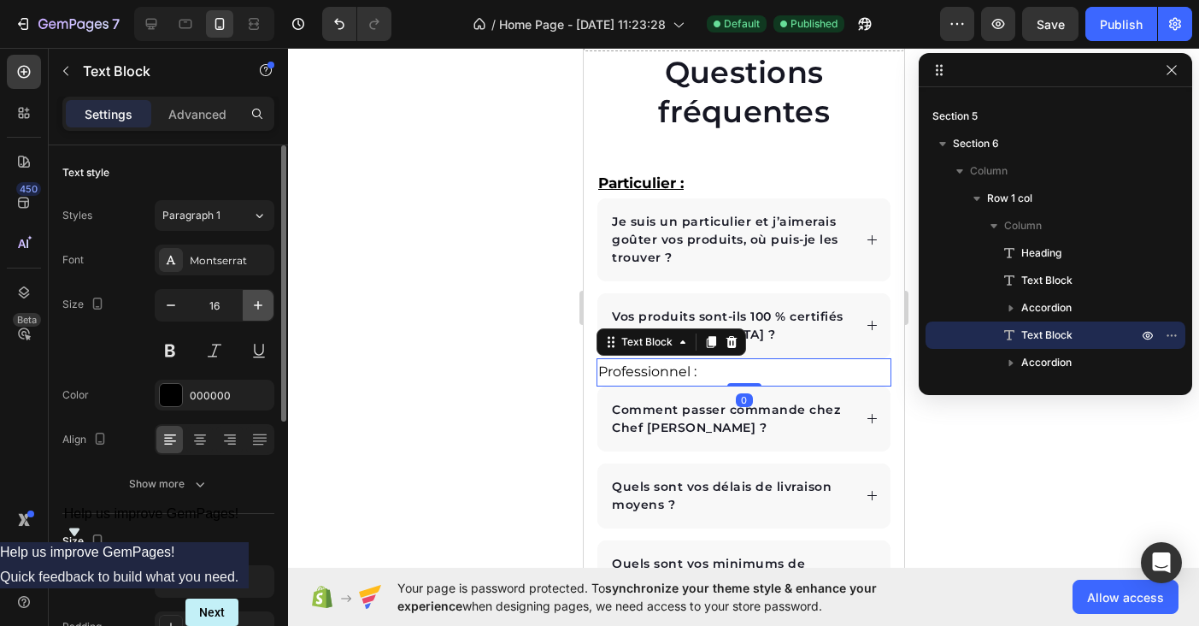
click at [262, 300] on icon "button" at bounding box center [258, 305] width 17 height 17
type input "17"
click at [170, 356] on button at bounding box center [170, 350] width 31 height 31
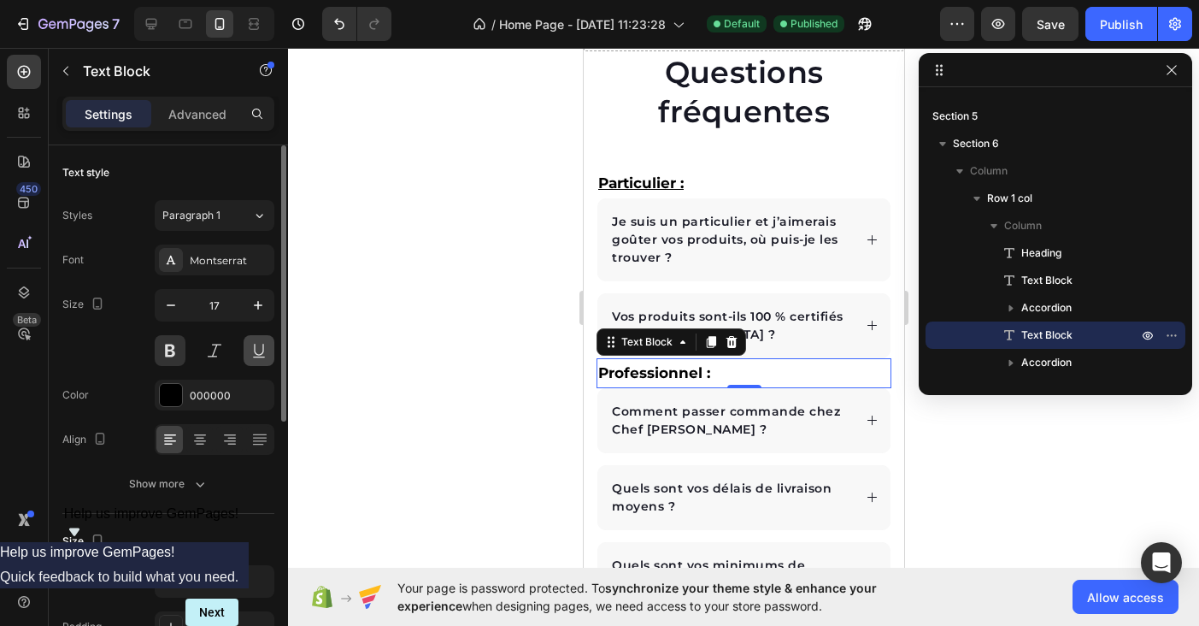
click at [259, 356] on button at bounding box center [259, 350] width 31 height 31
click at [456, 327] on div at bounding box center [743, 337] width 911 height 578
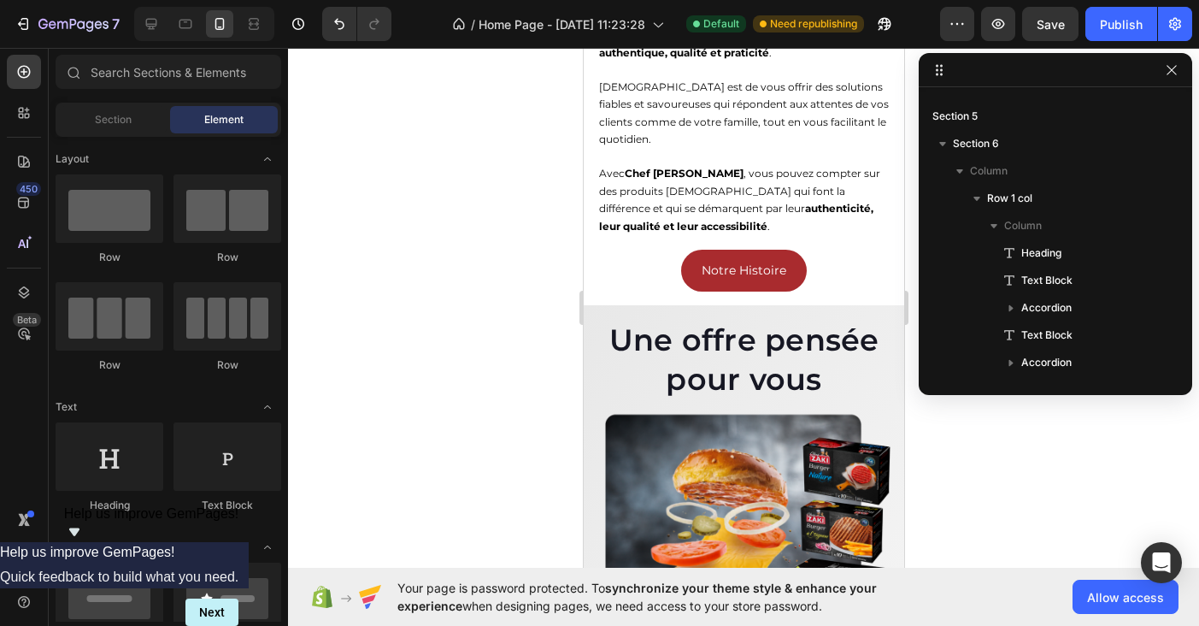
scroll to position [0, 0]
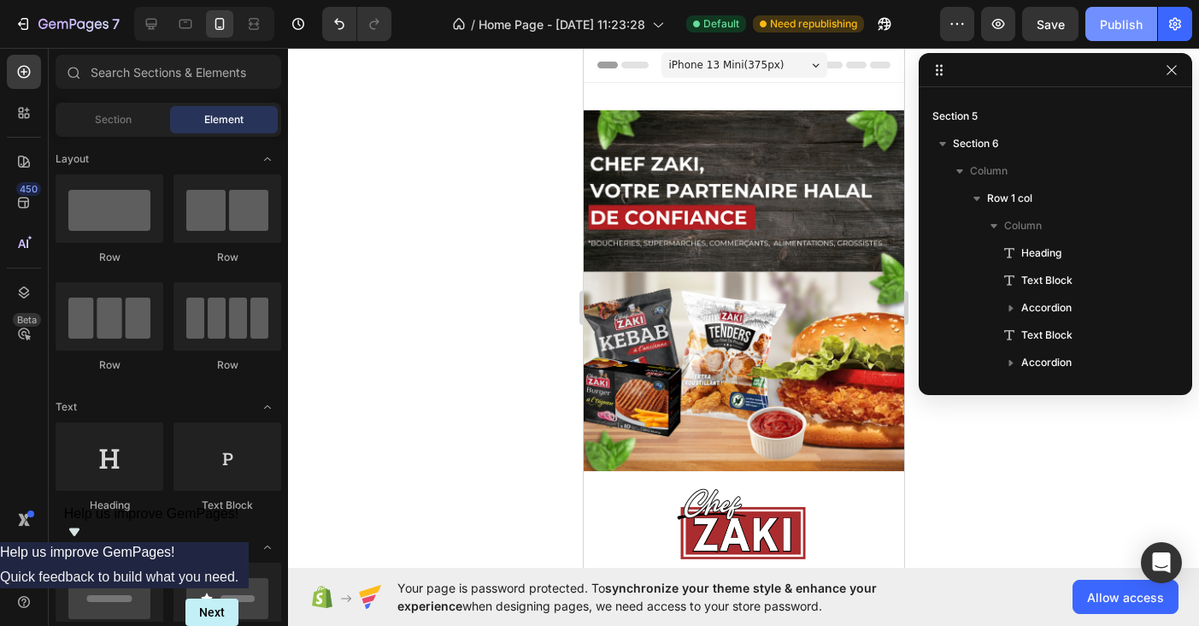
click at [1129, 30] on div "Publish" at bounding box center [1121, 24] width 43 height 18
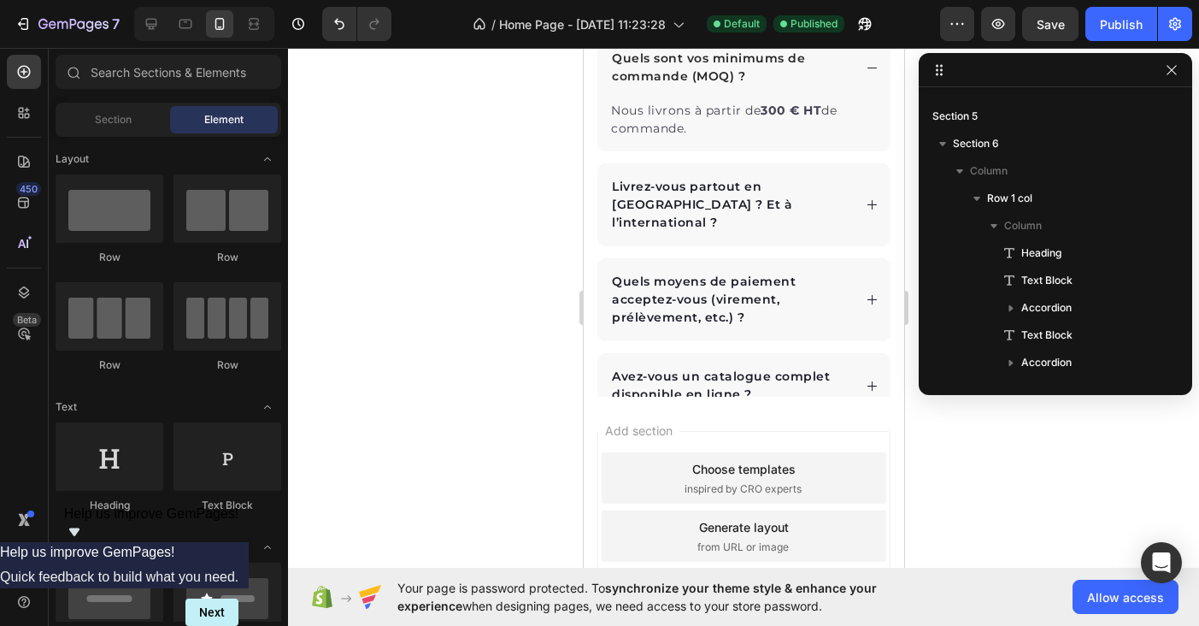
scroll to position [4253, 0]
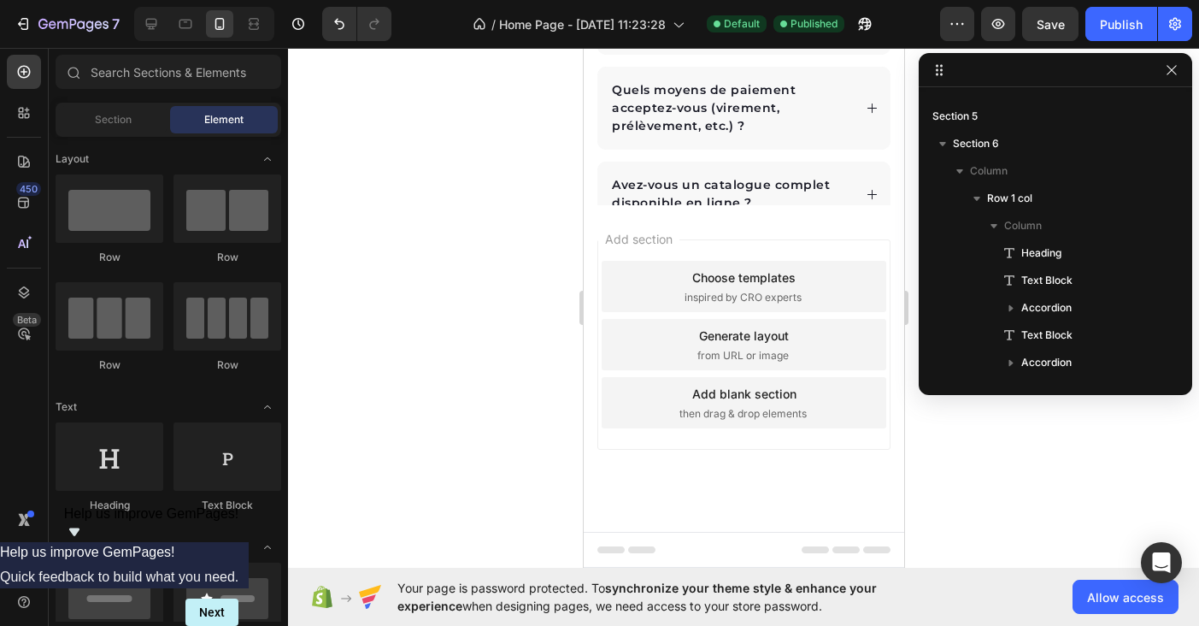
click at [491, 385] on div at bounding box center [743, 337] width 911 height 578
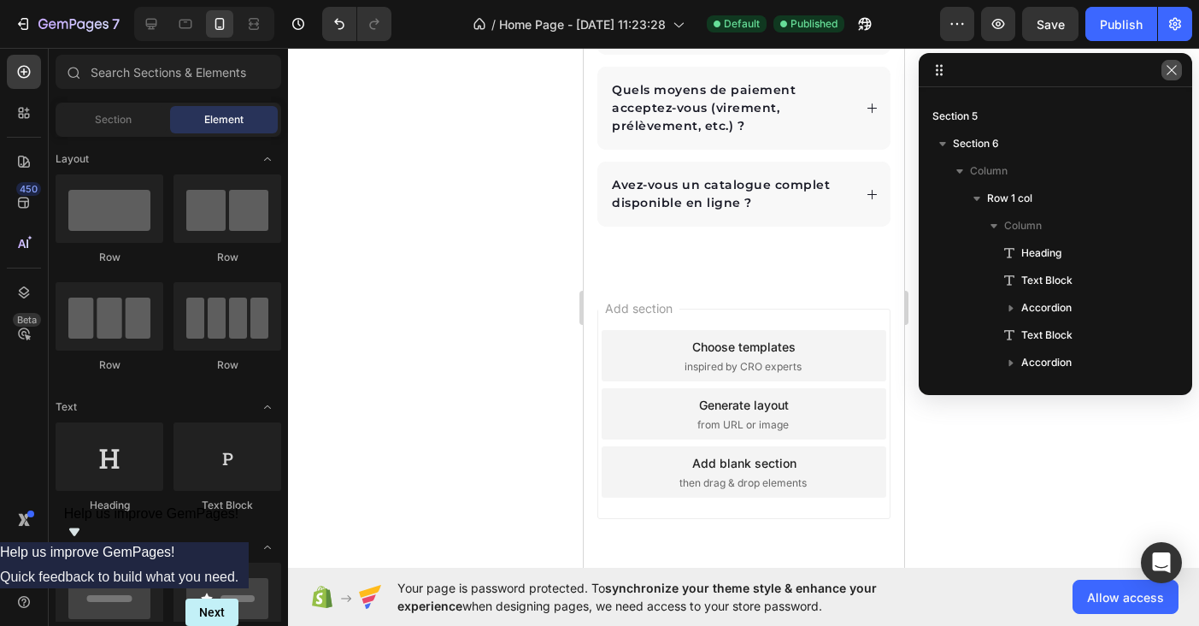
click at [1173, 76] on icon "button" at bounding box center [1172, 70] width 14 height 14
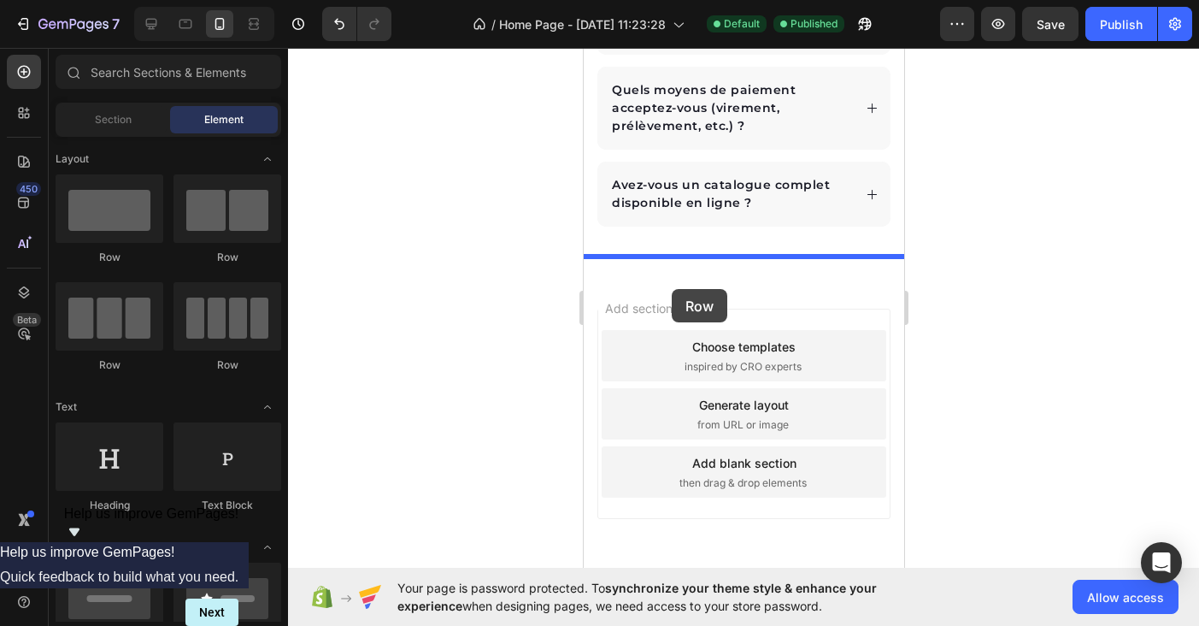
drag, startPoint x: 668, startPoint y: 269, endPoint x: 671, endPoint y: 289, distance: 20.0
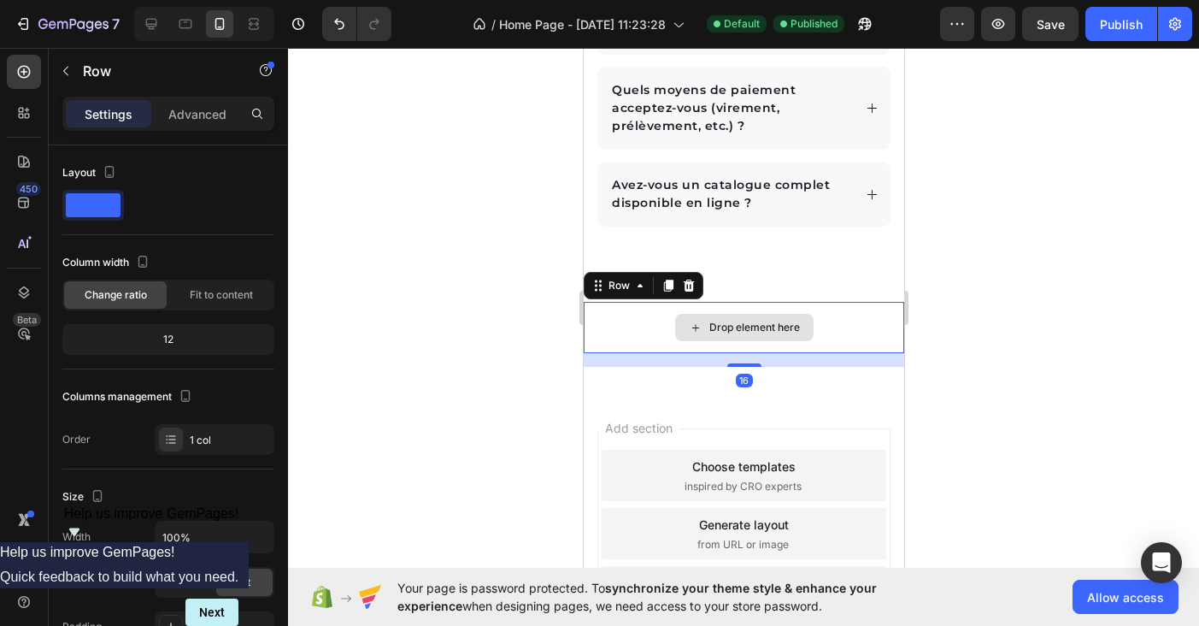
click at [632, 310] on div "Drop element here" at bounding box center [743, 327] width 321 height 51
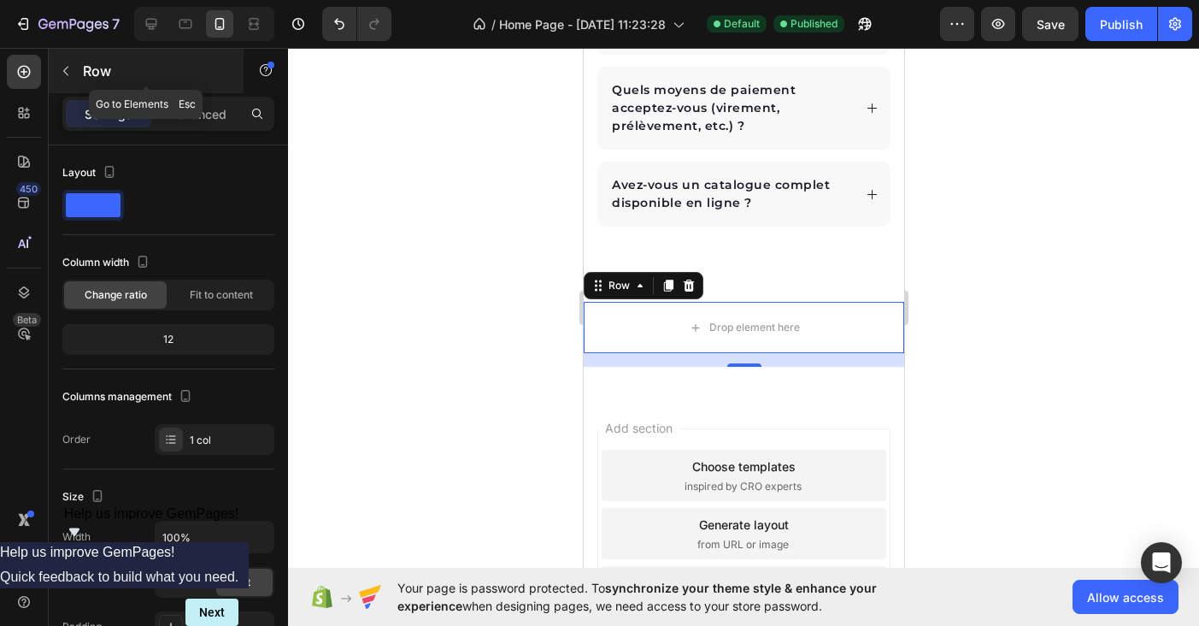
click at [120, 66] on p "Row" at bounding box center [155, 71] width 145 height 21
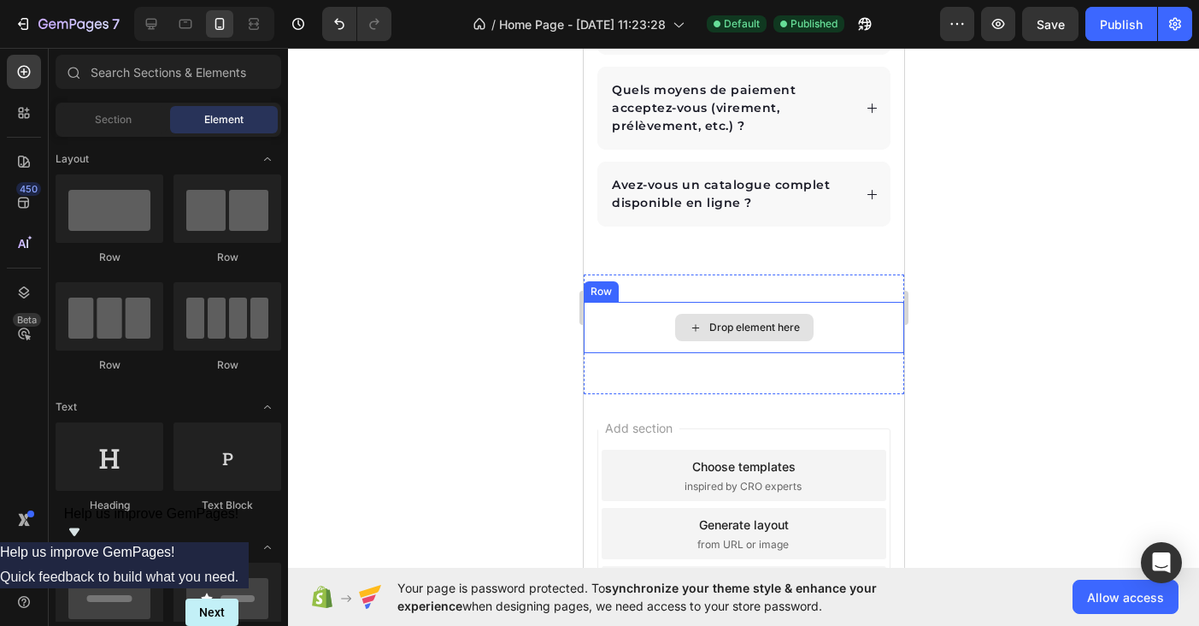
click at [622, 316] on div "Drop element here" at bounding box center [743, 327] width 321 height 51
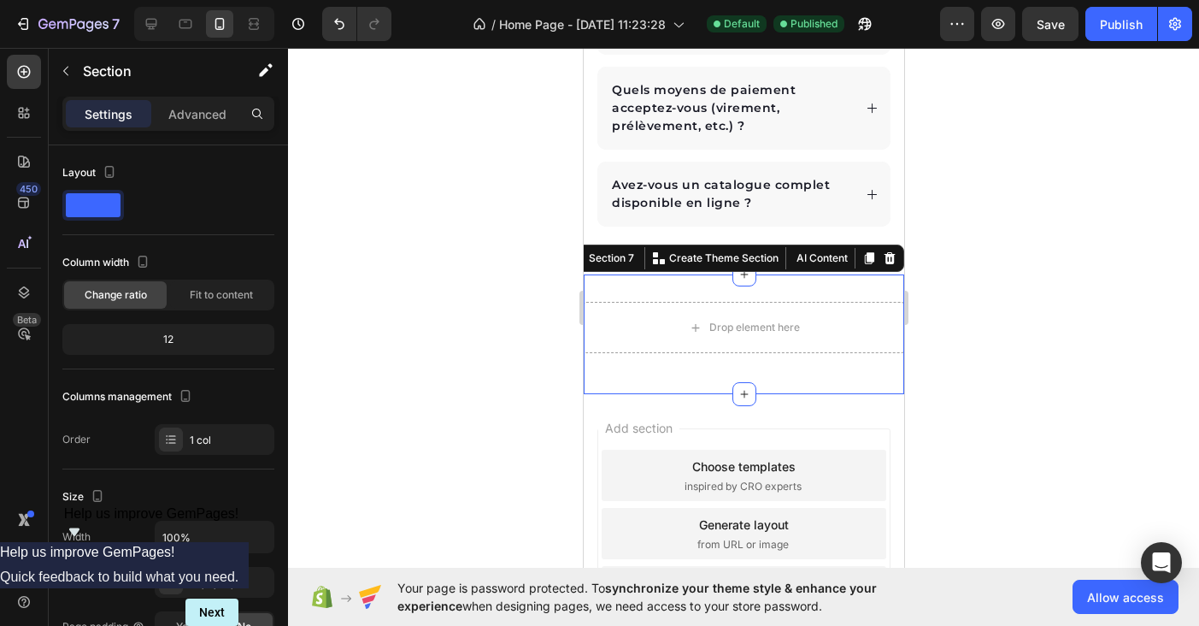
click at [640, 357] on div "Drop element here Row Section 7 You can create reusable sections Create Theme S…" at bounding box center [743, 334] width 321 height 120
click at [606, 250] on div "Section 7" at bounding box center [611, 257] width 52 height 15
click at [266, 66] on icon "button" at bounding box center [265, 70] width 17 height 17
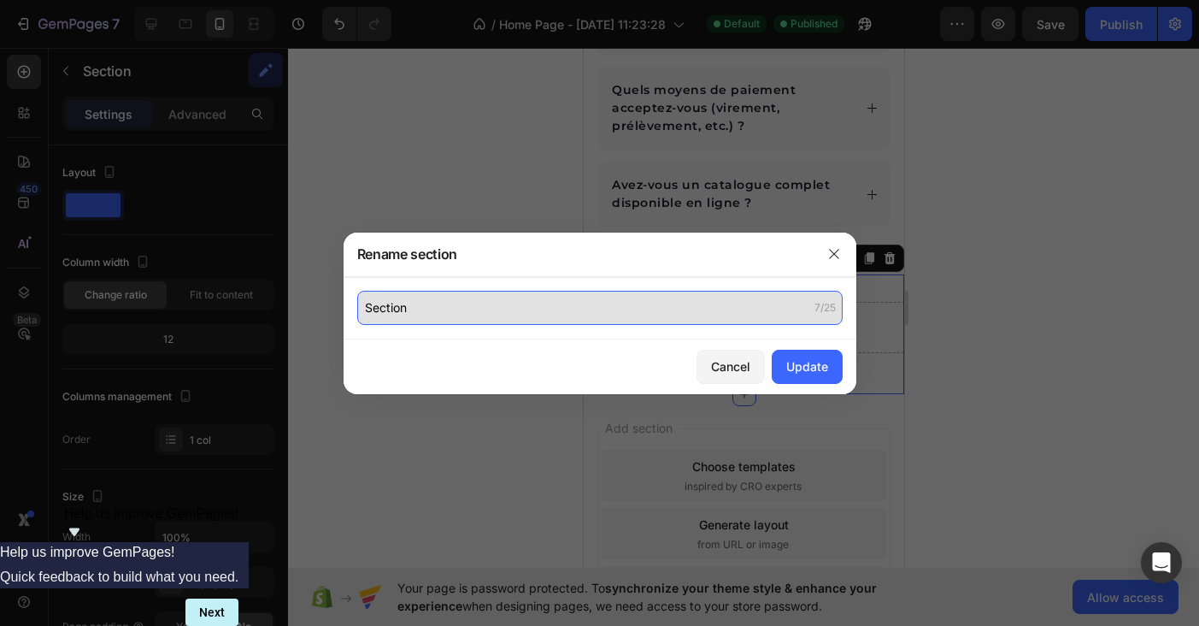
drag, startPoint x: 432, startPoint y: 313, endPoint x: 376, endPoint y: 299, distance: 57.2
click at [376, 299] on input "Section" at bounding box center [600, 308] width 486 height 34
click at [391, 307] on input "Section" at bounding box center [600, 308] width 486 height 34
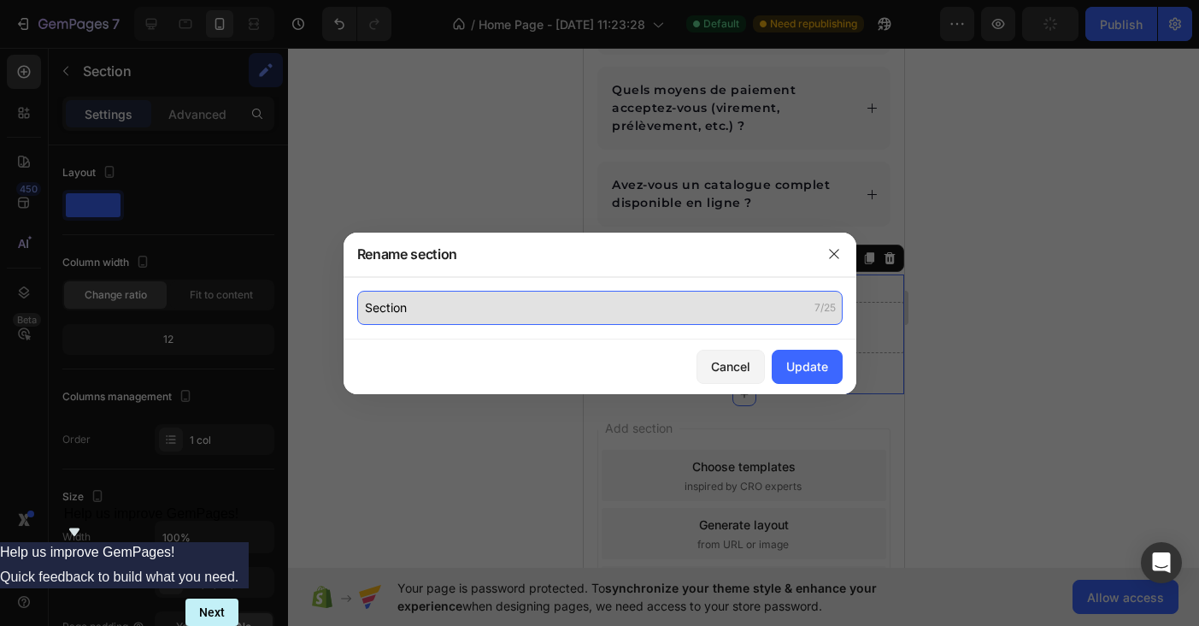
click at [391, 307] on input "Section" at bounding box center [600, 308] width 486 height 34
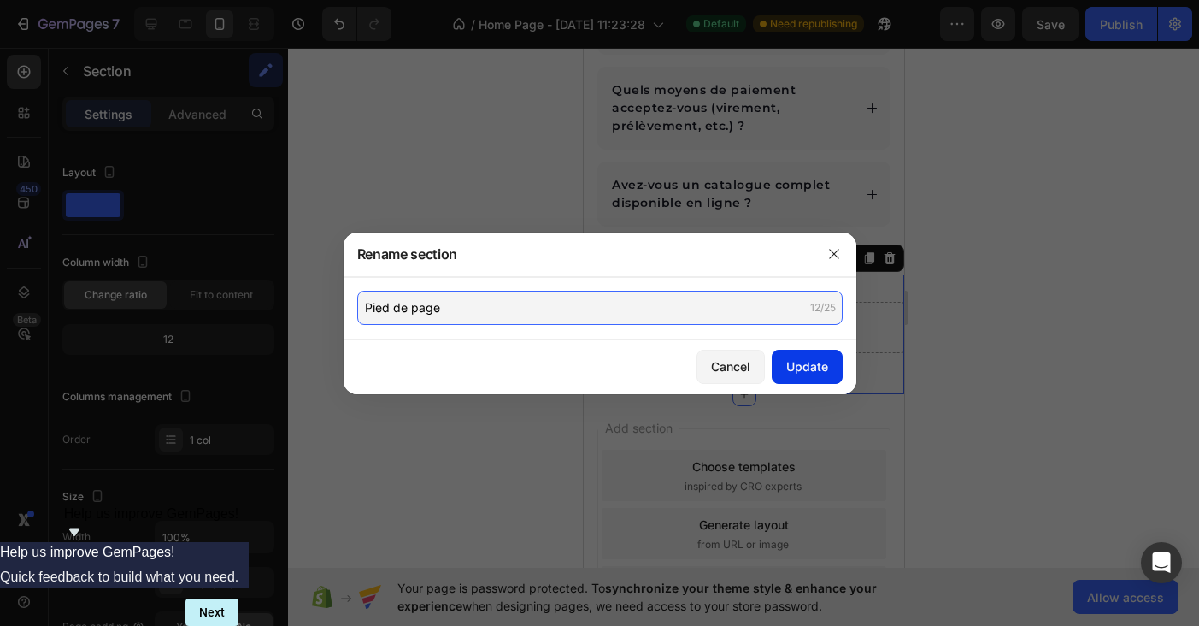
type input "Pied de page"
click at [811, 363] on div "Update" at bounding box center [807, 366] width 42 height 18
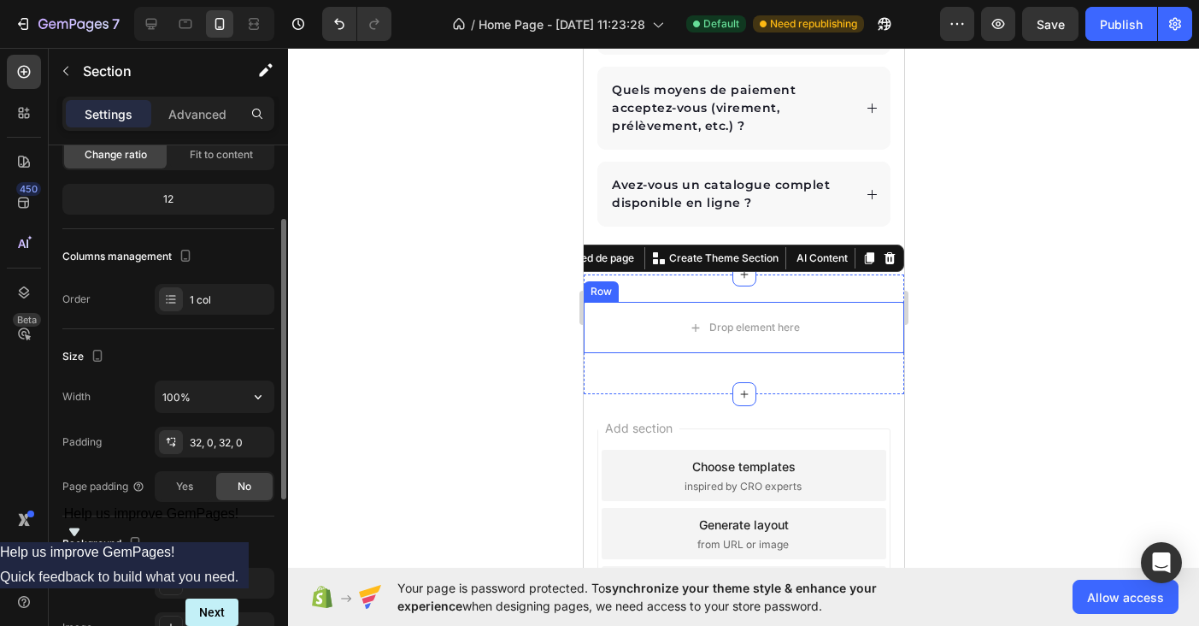
scroll to position [469, 0]
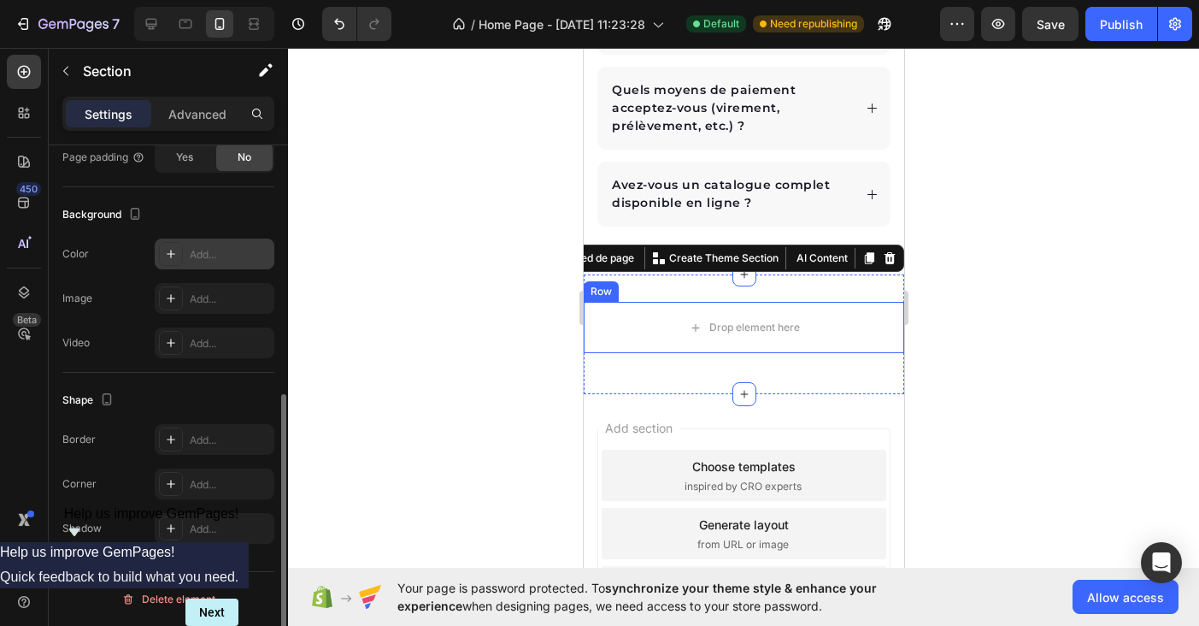
click at [206, 255] on div "Add..." at bounding box center [230, 254] width 80 height 15
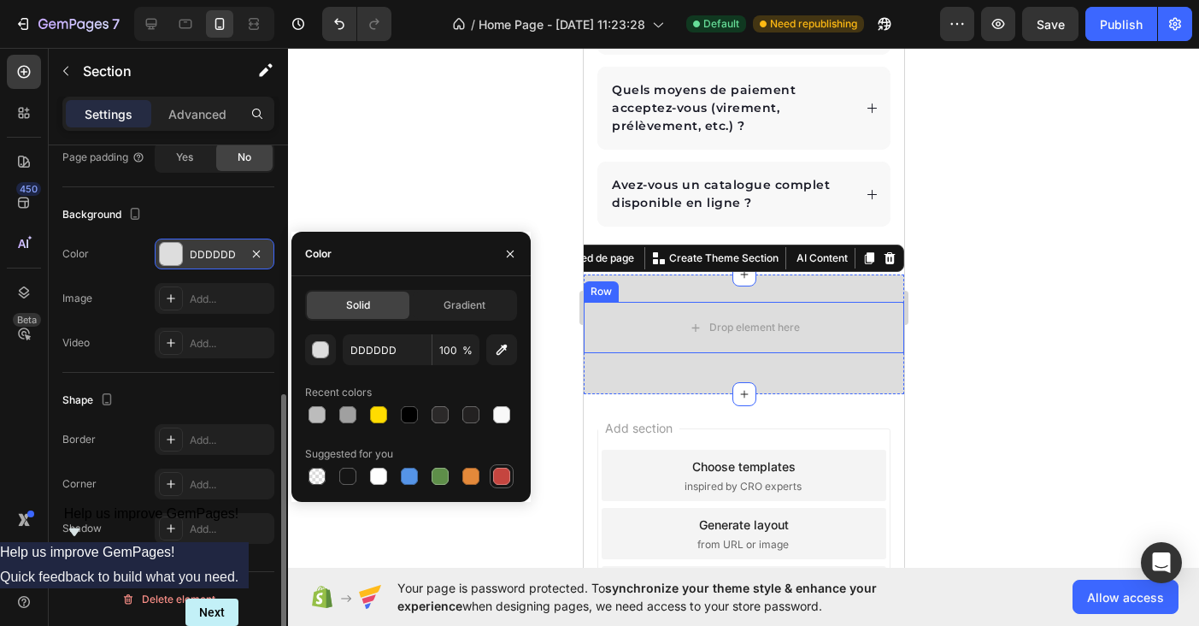
click at [504, 480] on div at bounding box center [501, 476] width 17 height 17
type input "C5453F"
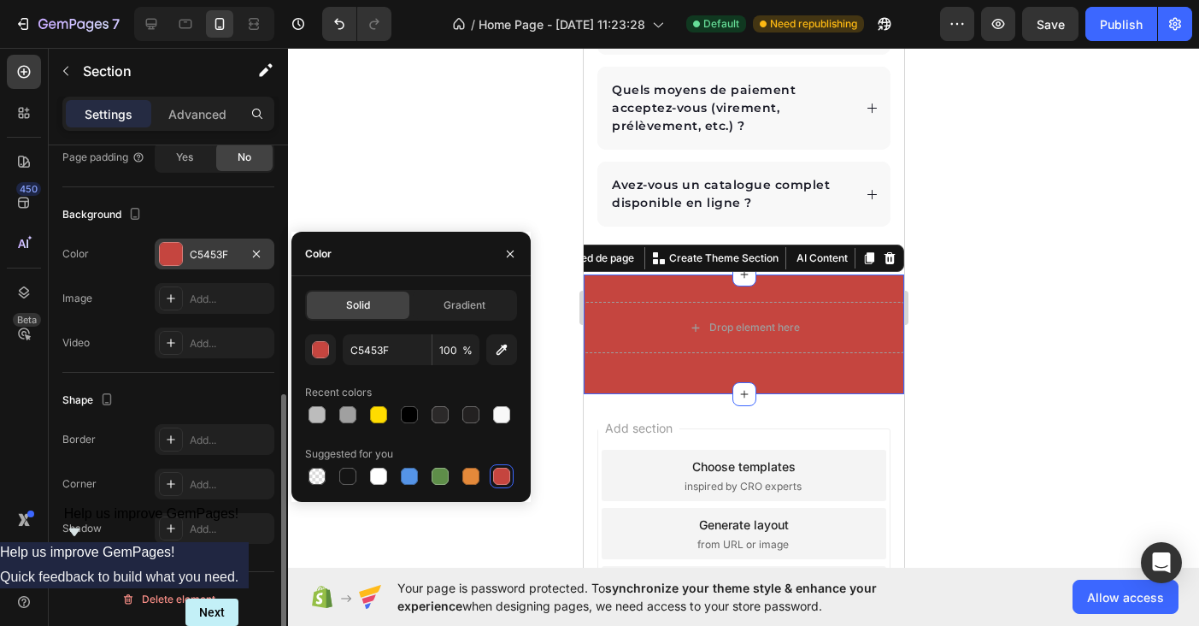
click at [1014, 456] on div at bounding box center [743, 337] width 911 height 578
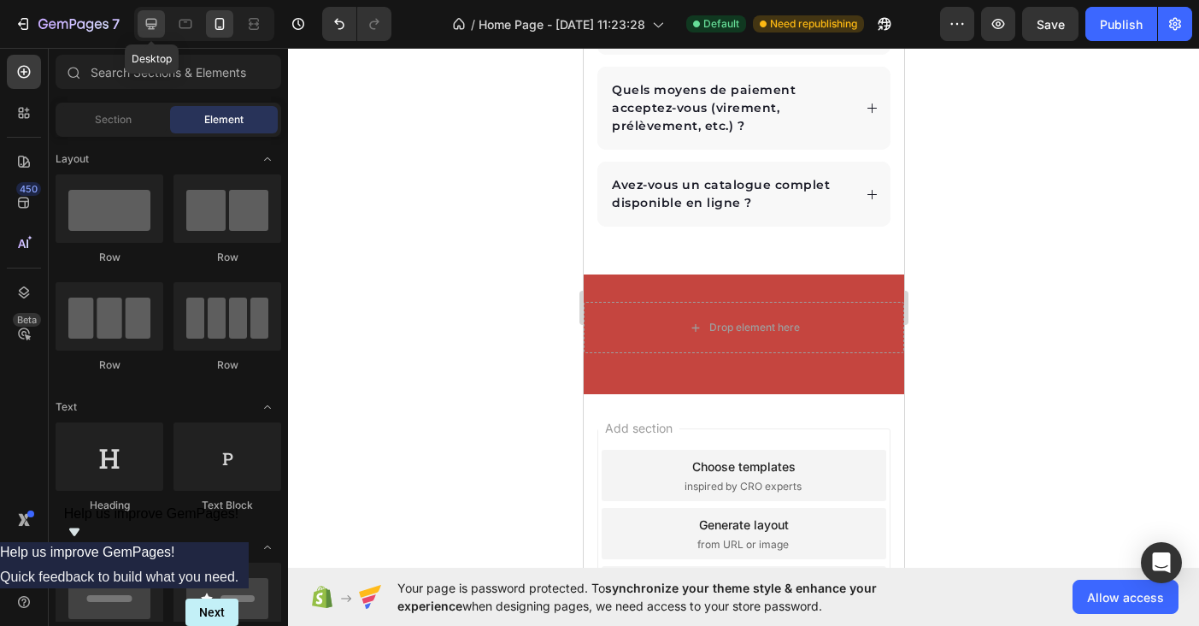
click at [151, 23] on icon at bounding box center [151, 23] width 17 height 17
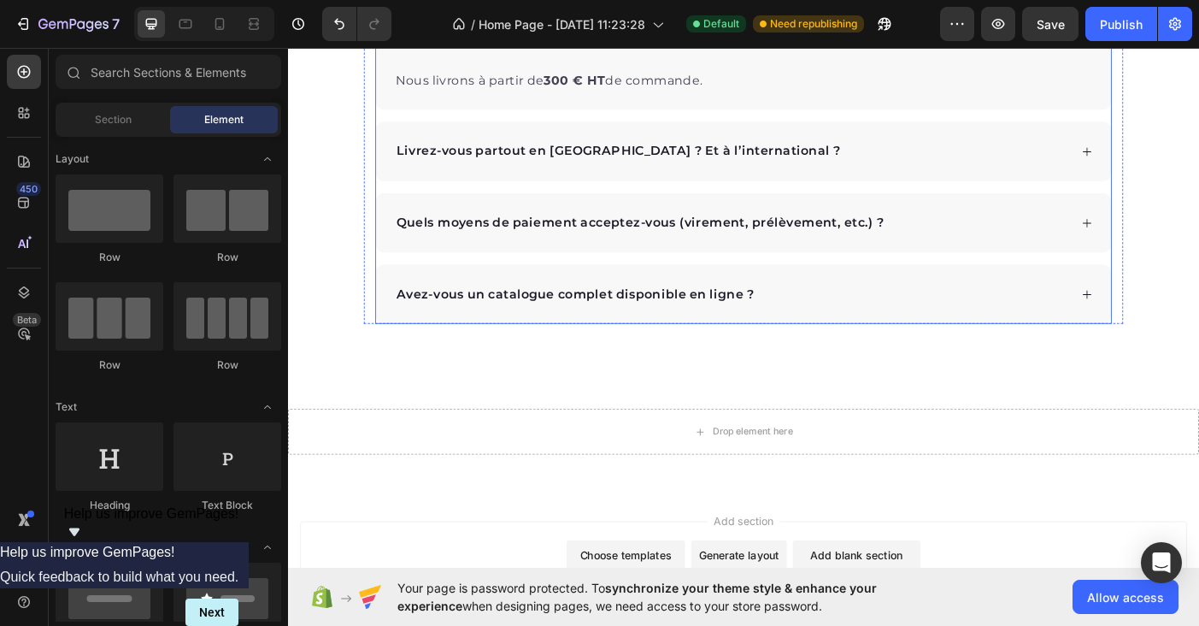
scroll to position [4447, 0]
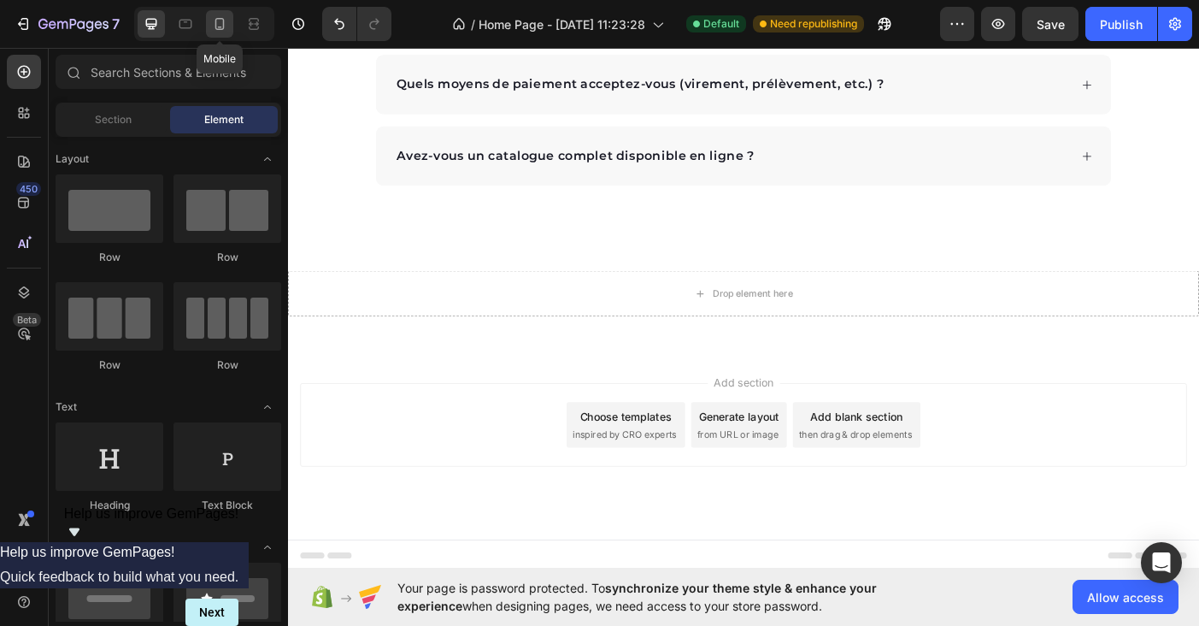
click at [211, 26] on icon at bounding box center [219, 23] width 17 height 17
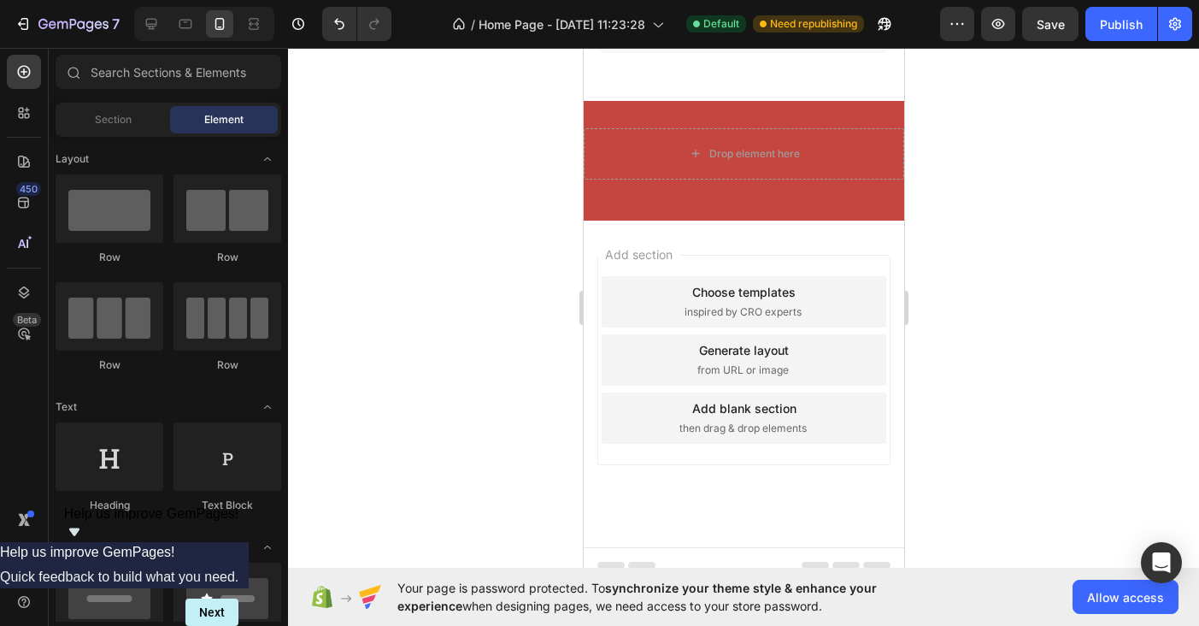
scroll to position [4142, 0]
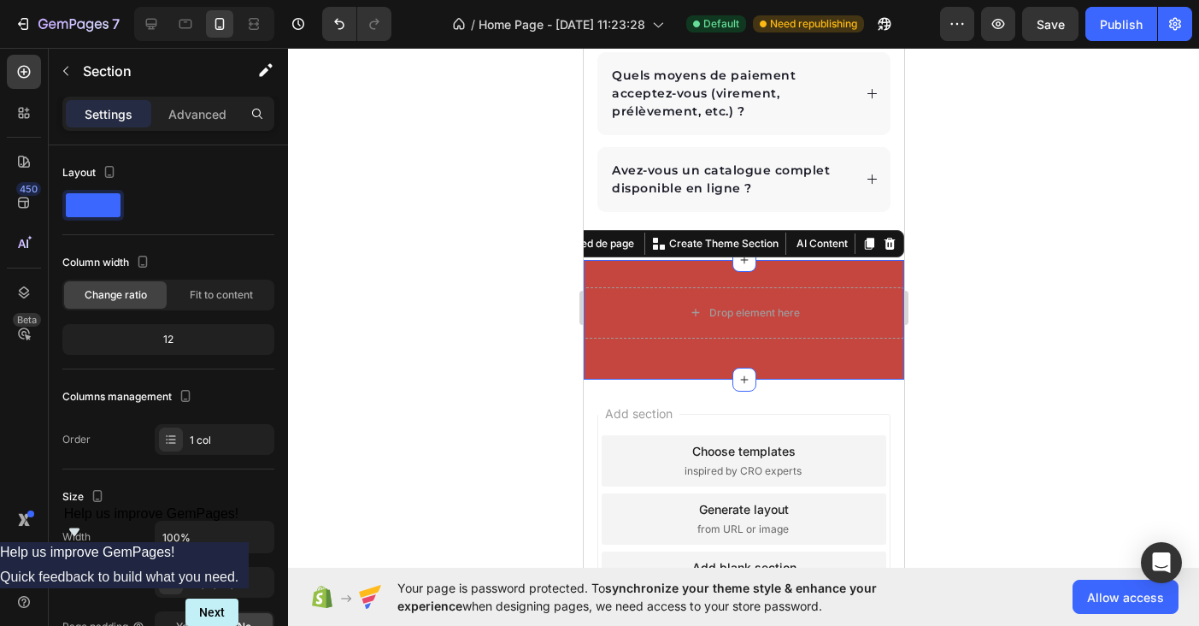
click at [635, 342] on div "Drop element here Row Pied de page You can create reusable sections Create Them…" at bounding box center [743, 320] width 321 height 120
click at [196, 115] on p "Advanced" at bounding box center [197, 114] width 58 height 18
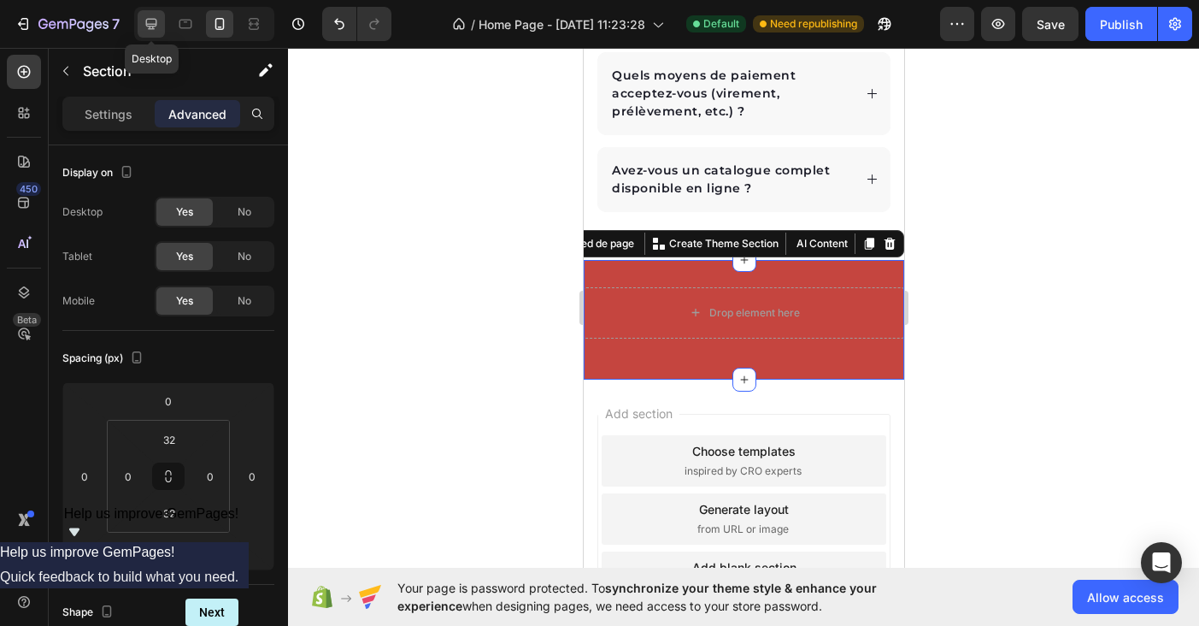
click at [152, 21] on icon at bounding box center [151, 23] width 17 height 17
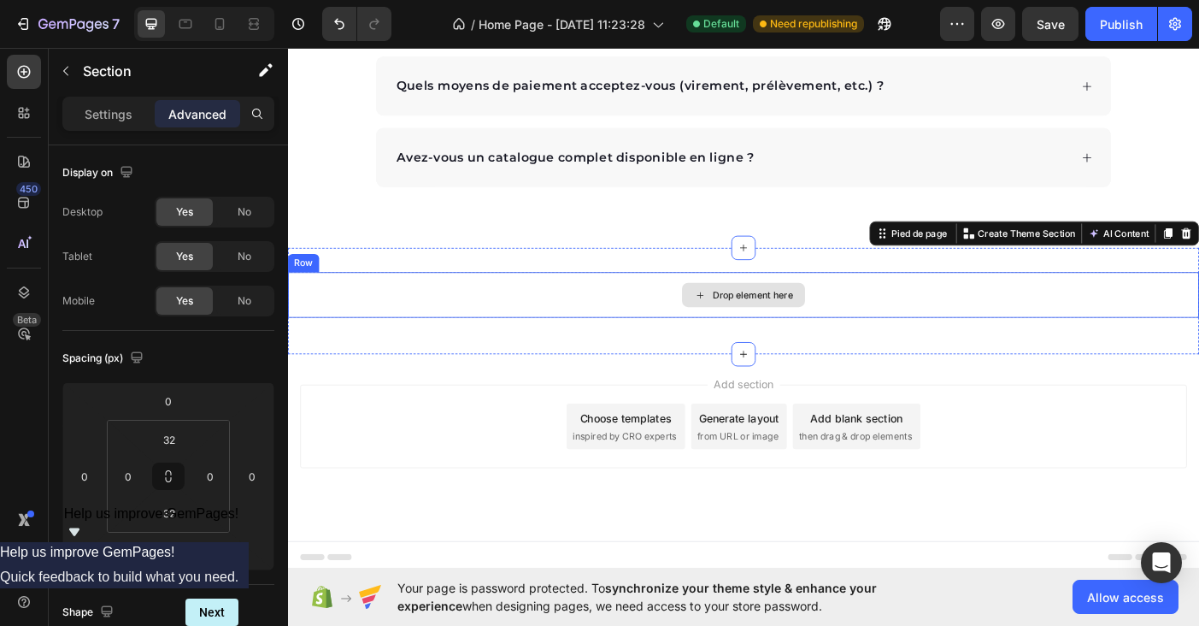
scroll to position [4129, 0]
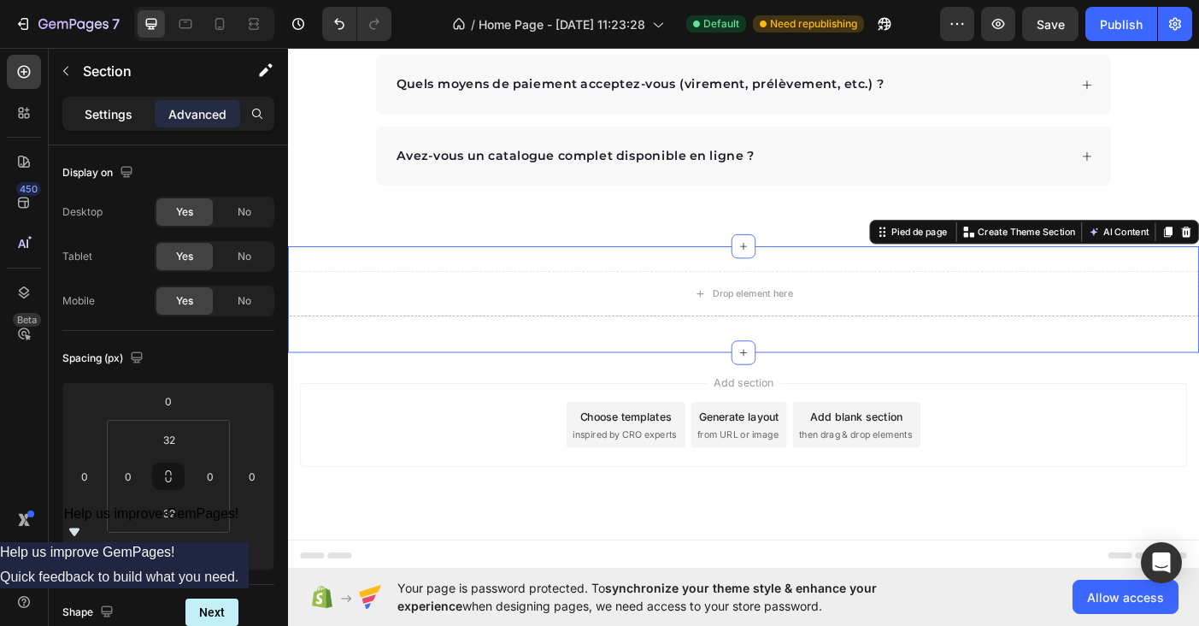
click at [123, 102] on div "Settings" at bounding box center [108, 113] width 85 height 27
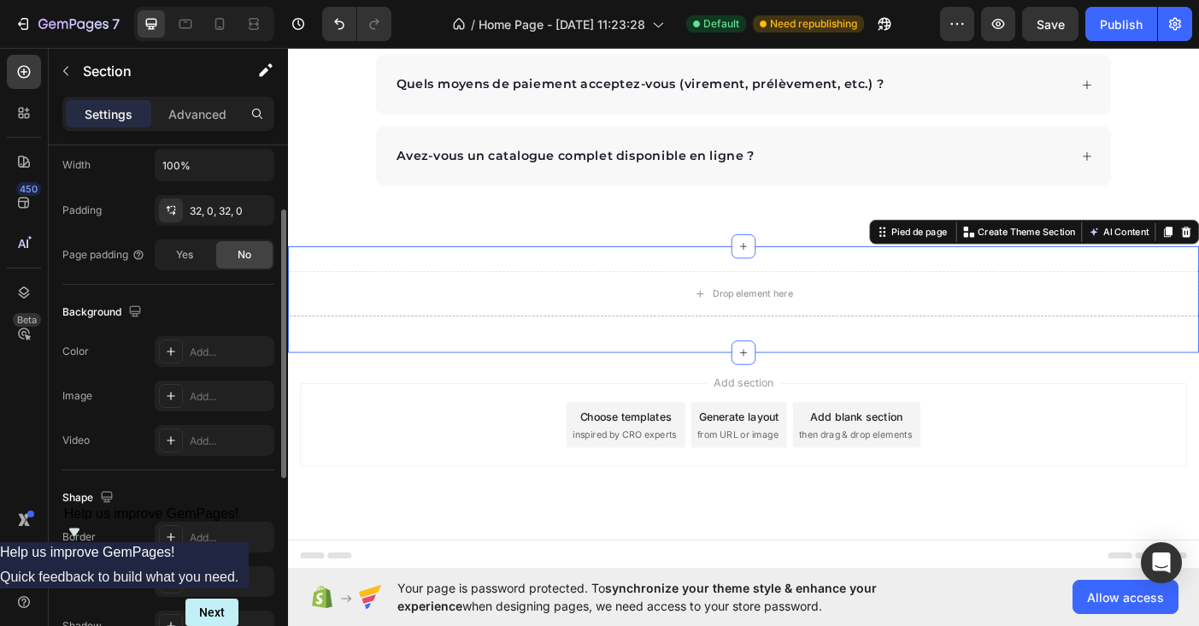
scroll to position [514, 0]
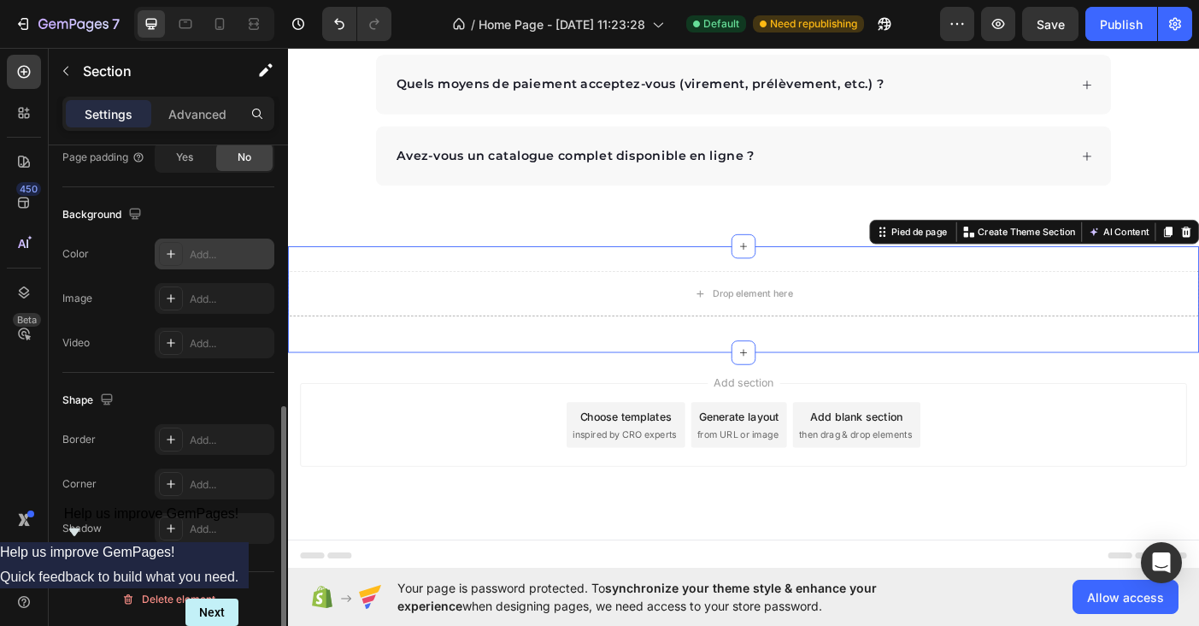
click at [206, 252] on div "Add..." at bounding box center [230, 254] width 80 height 15
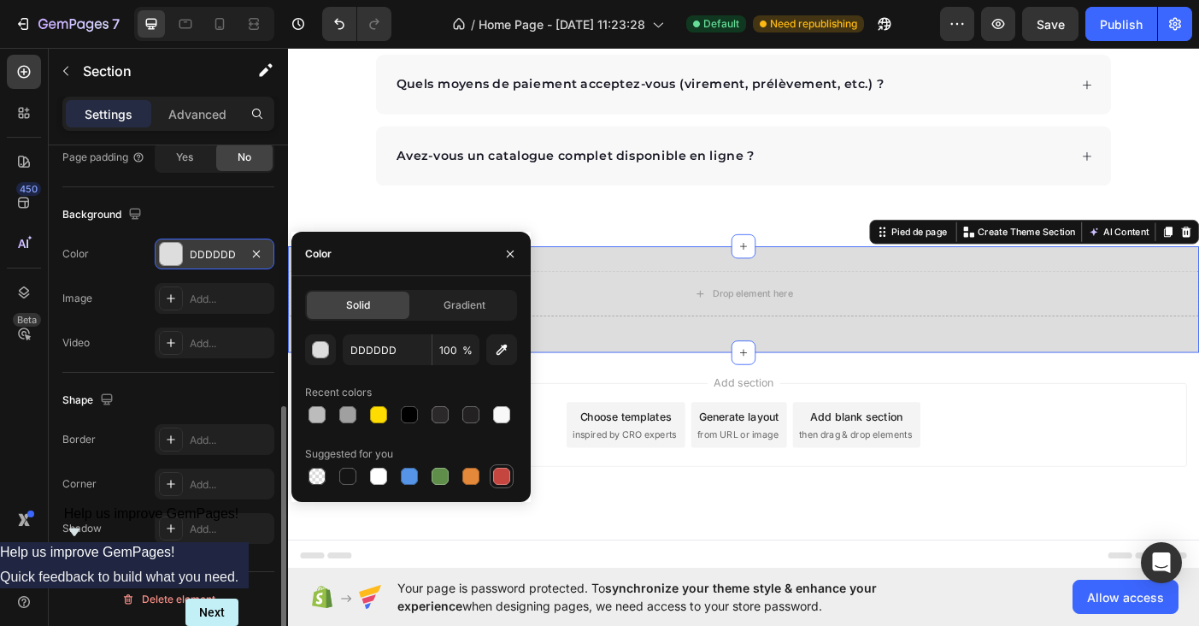
click at [502, 484] on div at bounding box center [501, 476] width 17 height 17
type input "C5453F"
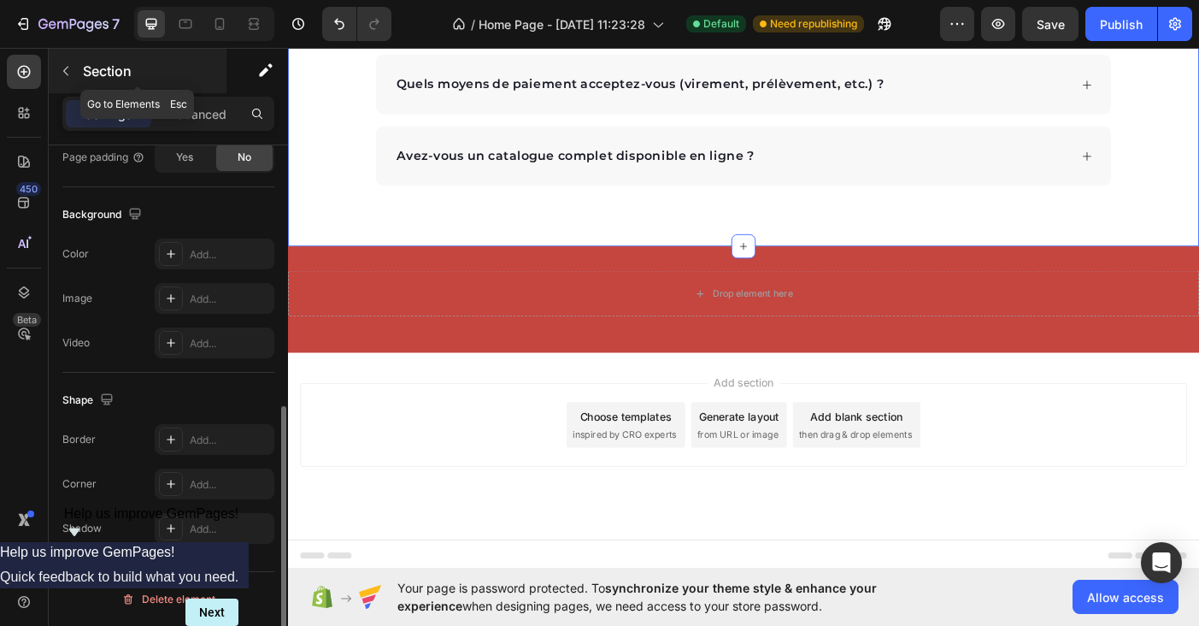
click at [65, 72] on icon "button" at bounding box center [65, 71] width 5 height 9
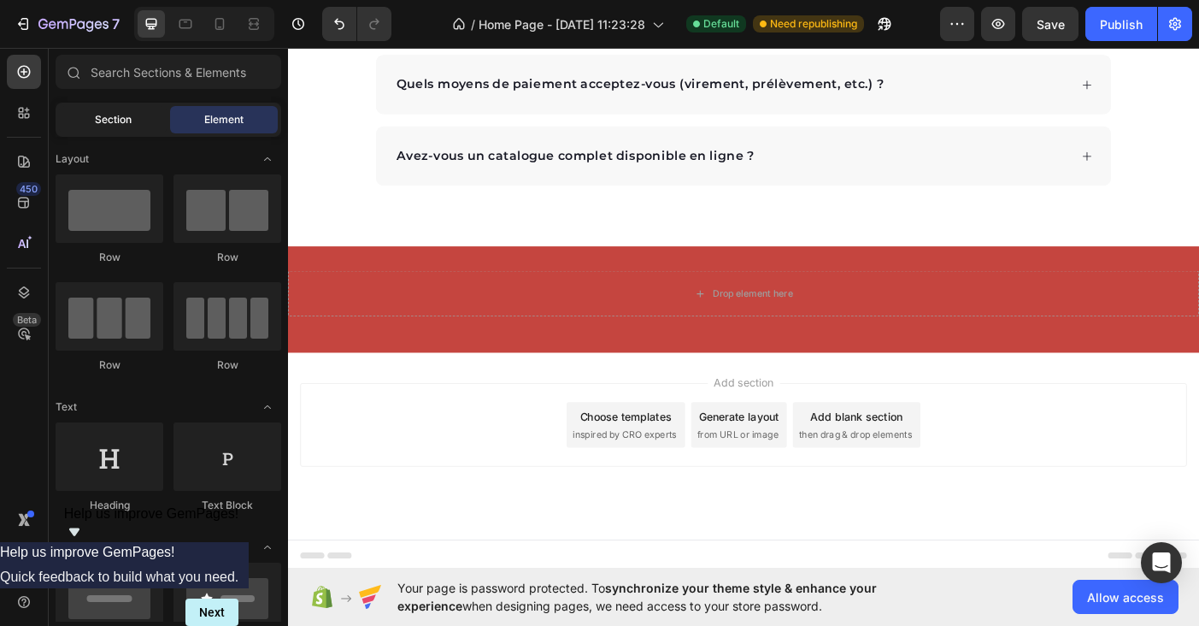
click at [110, 109] on div "Section" at bounding box center [113, 119] width 108 height 27
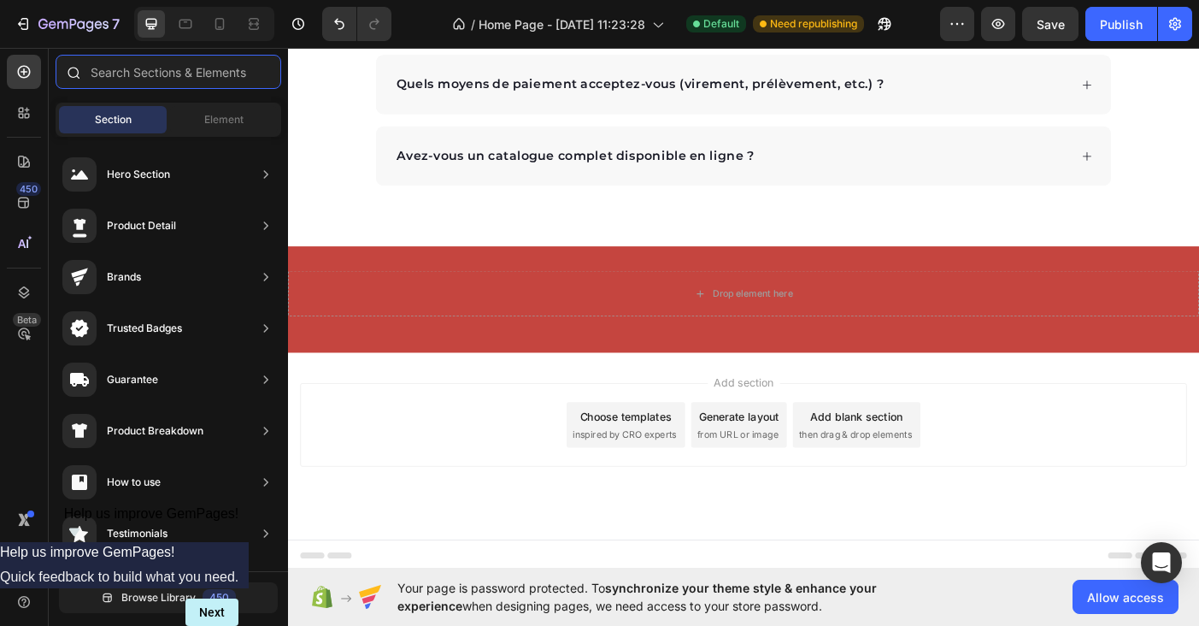
click at [146, 67] on input "text" at bounding box center [169, 72] width 226 height 34
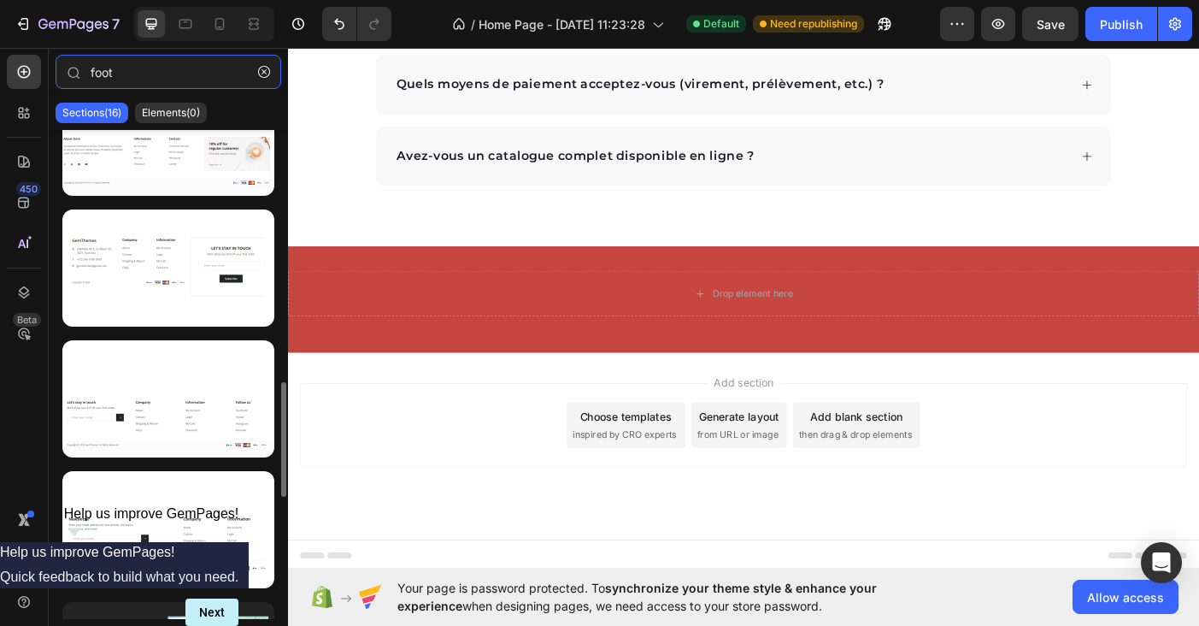
scroll to position [839, 0]
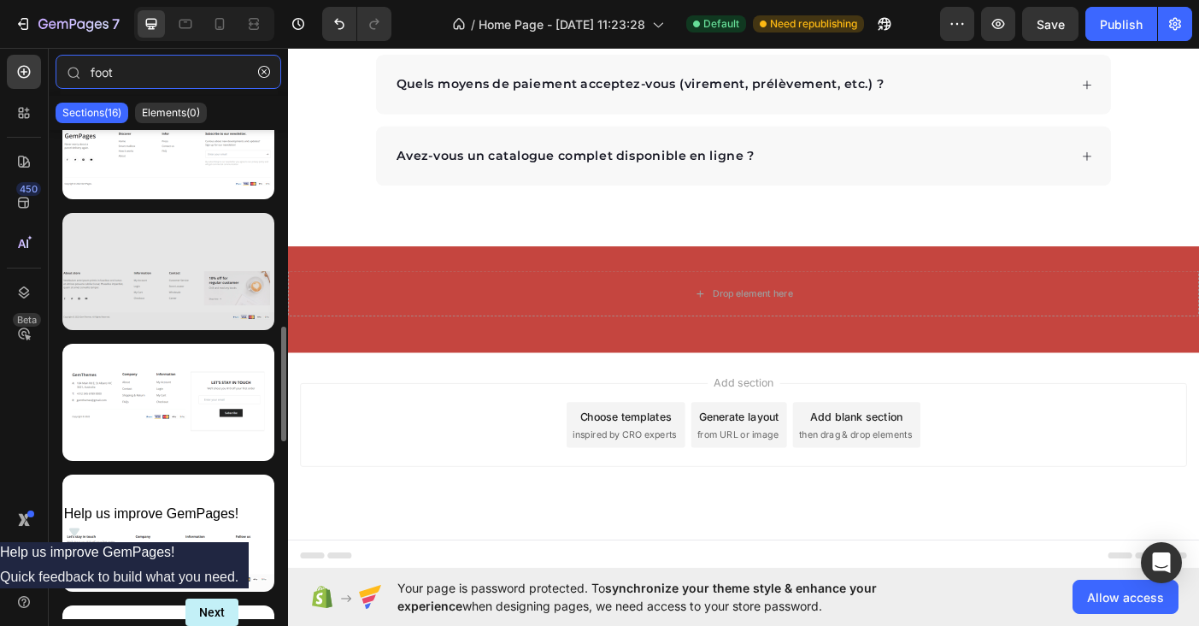
type input "foot"
click at [166, 303] on div at bounding box center [168, 271] width 212 height 117
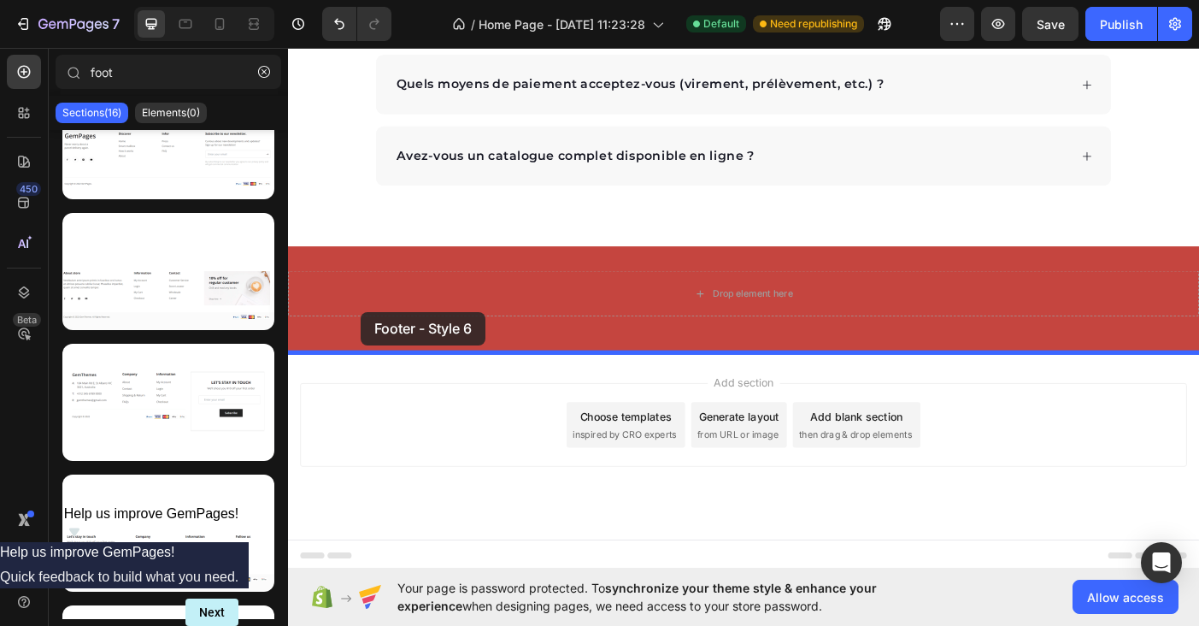
drag, startPoint x: 454, startPoint y: 347, endPoint x: 368, endPoint y: 345, distance: 85.5
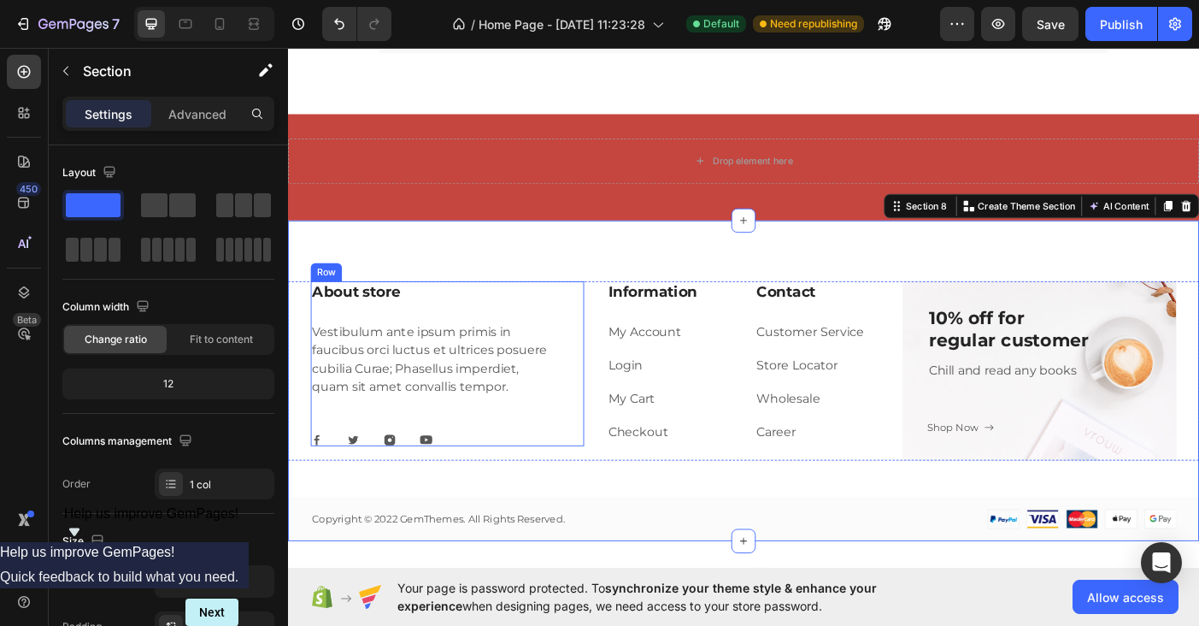
scroll to position [4266, 0]
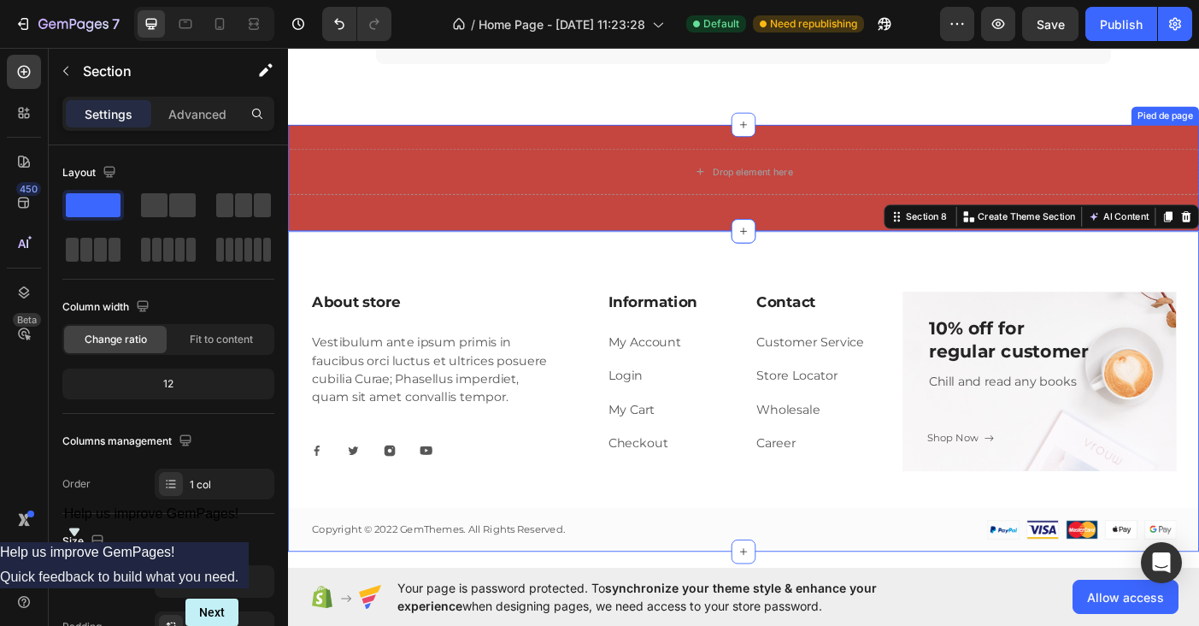
click at [496, 147] on div "Drop element here Row Pied de page" at bounding box center [801, 194] width 1026 height 120
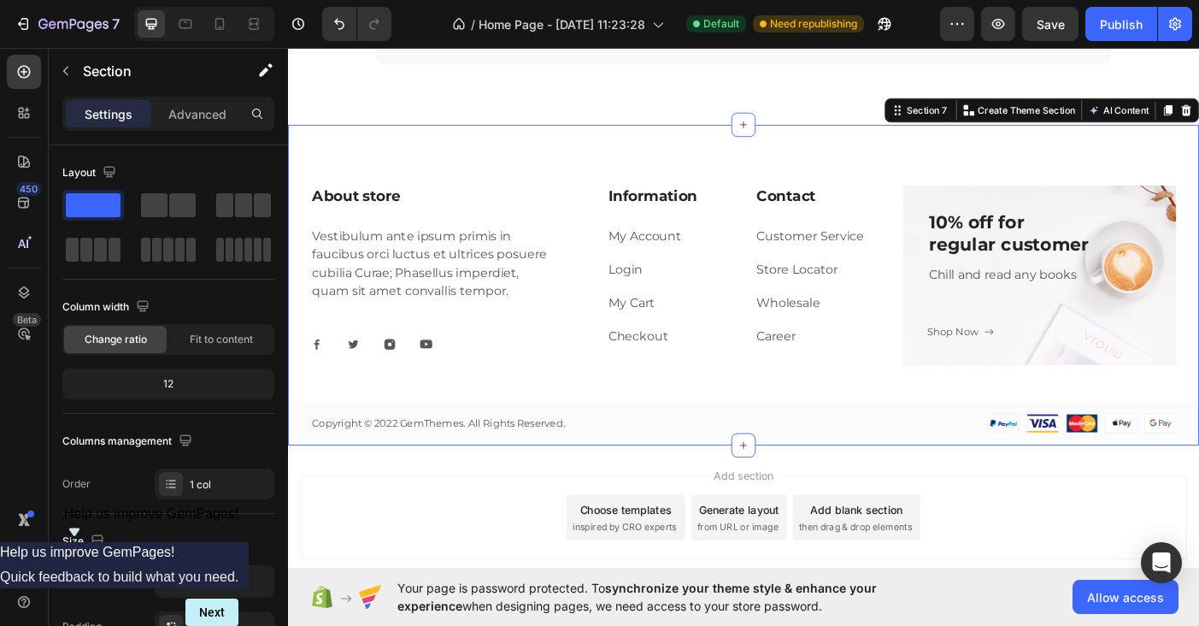
click at [604, 167] on div "About store Heading Vestibulum ante ipsum primis in faucibus orci luctus et ult…" at bounding box center [801, 314] width 1026 height 361
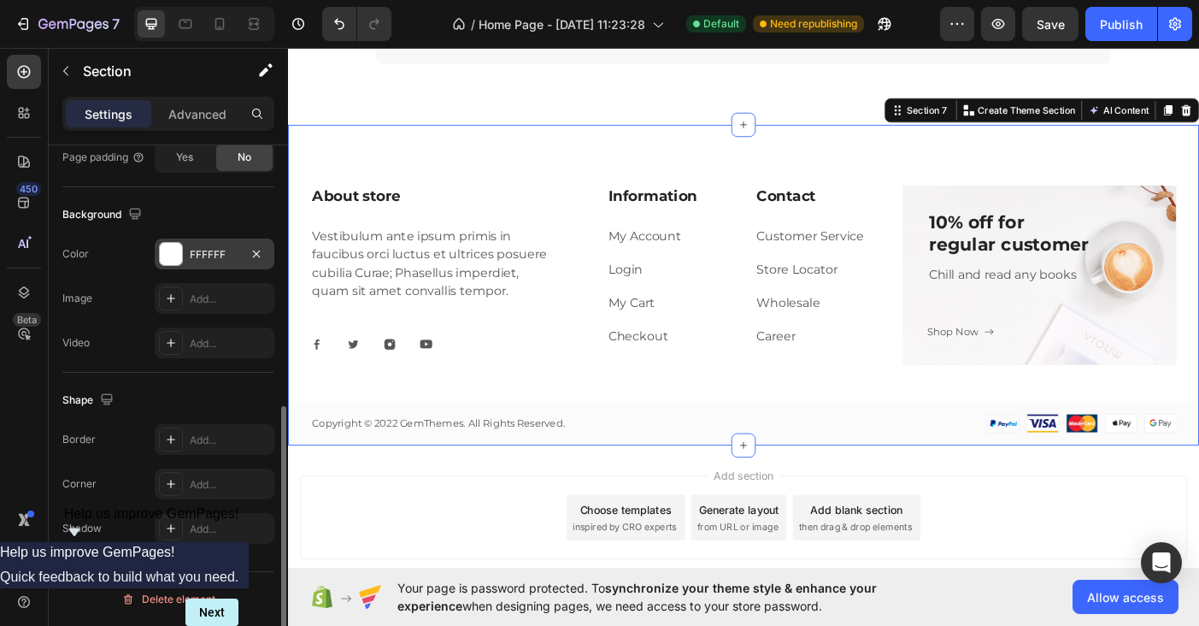
click at [212, 245] on div "FFFFFF" at bounding box center [215, 253] width 120 height 31
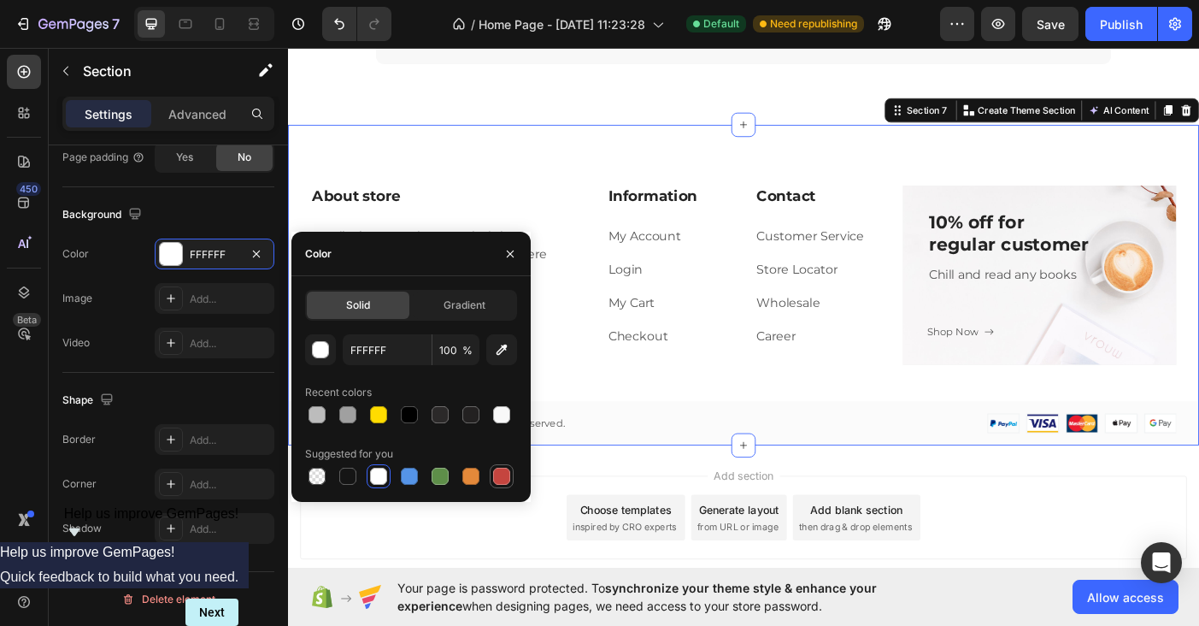
click at [500, 486] on div at bounding box center [501, 476] width 21 height 21
type input "C5453F"
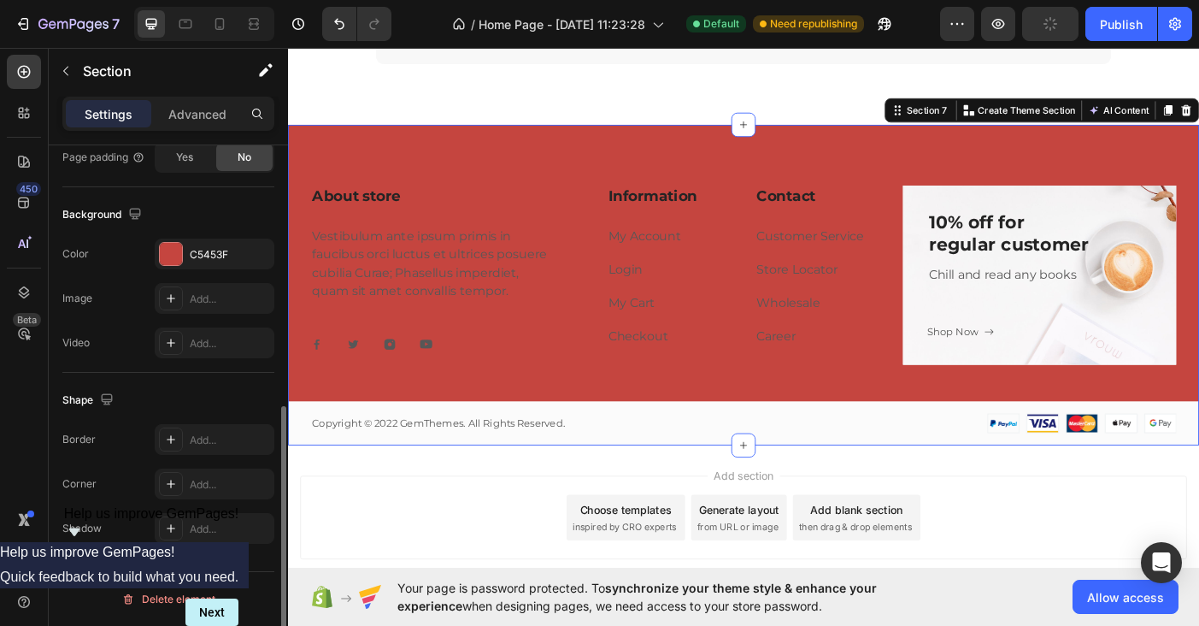
drag, startPoint x: 237, startPoint y: 217, endPoint x: 43, endPoint y: 184, distance: 196.9
click at [237, 217] on div "Background" at bounding box center [168, 214] width 212 height 27
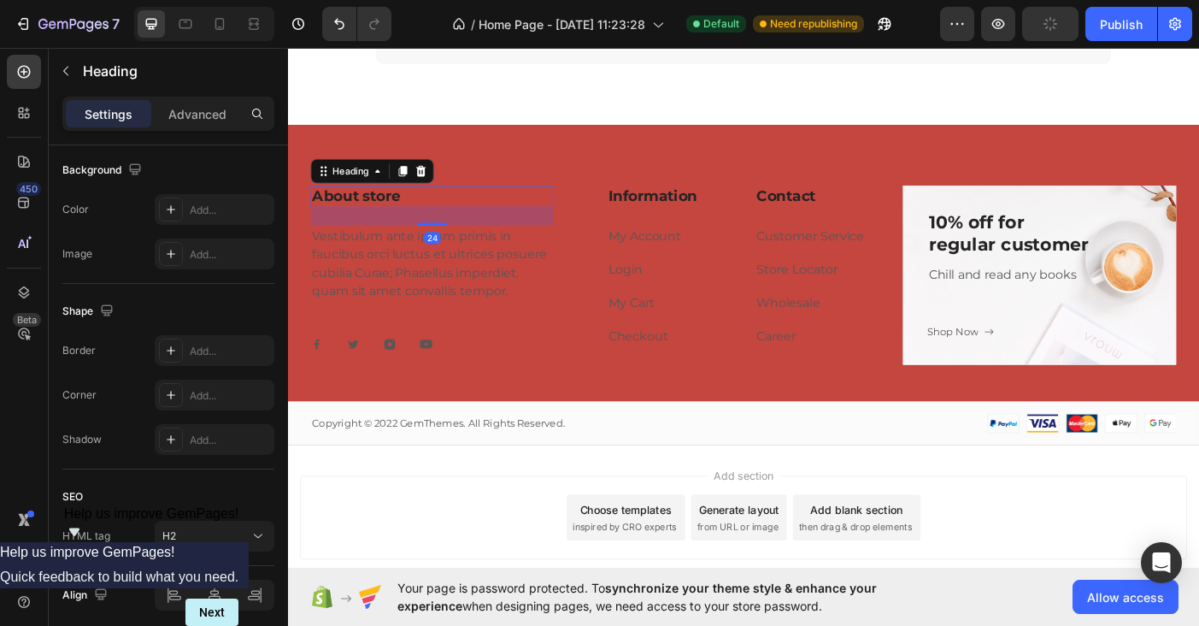
click at [454, 218] on p "About store" at bounding box center [450, 214] width 270 height 21
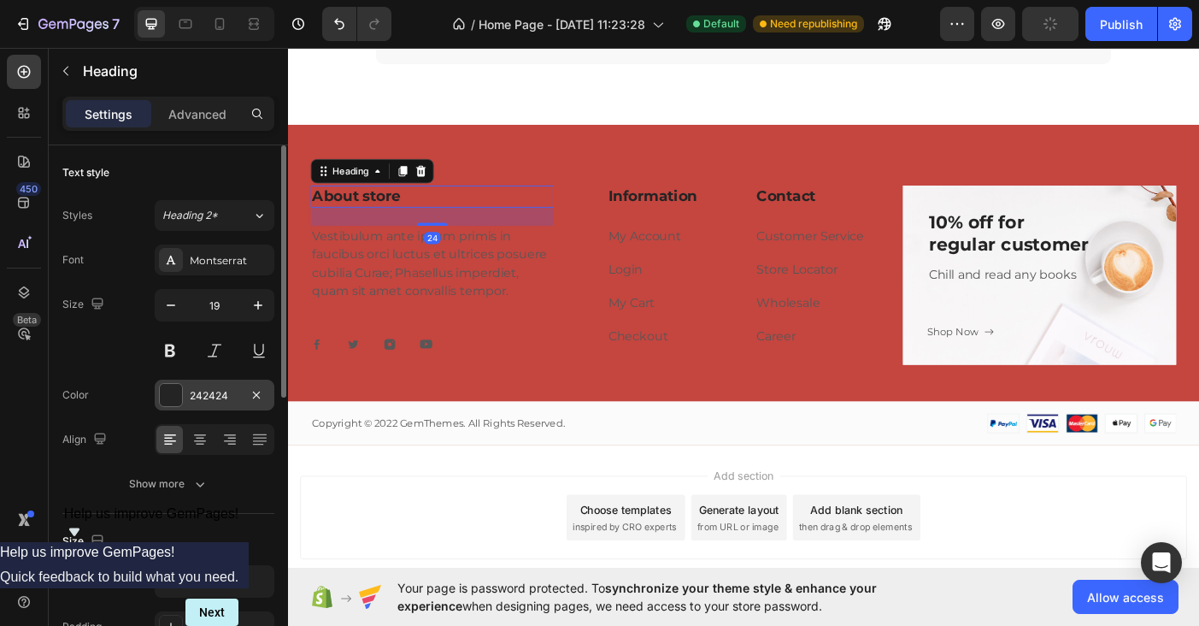
click at [220, 402] on div "242424" at bounding box center [215, 395] width 50 height 15
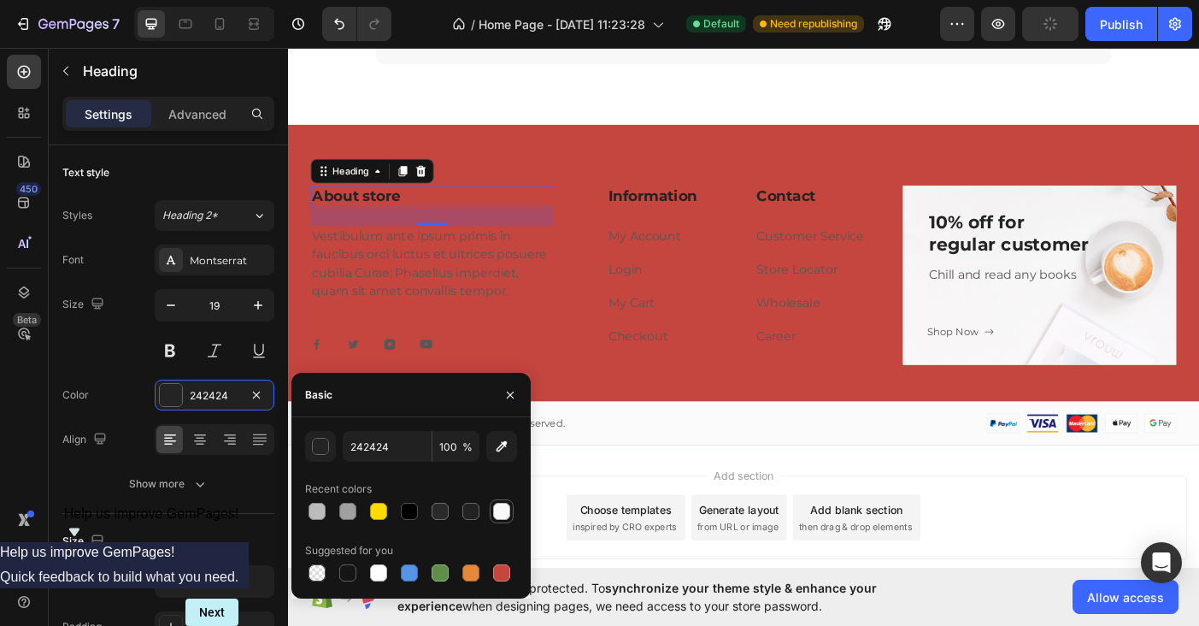
click at [505, 513] on div at bounding box center [501, 511] width 17 height 17
type input "F8F8F8"
click at [437, 286] on p "Vestibulum ante ipsum primis in faucibus orci luctus et ultrices posuere cubili…" at bounding box center [450, 291] width 270 height 82
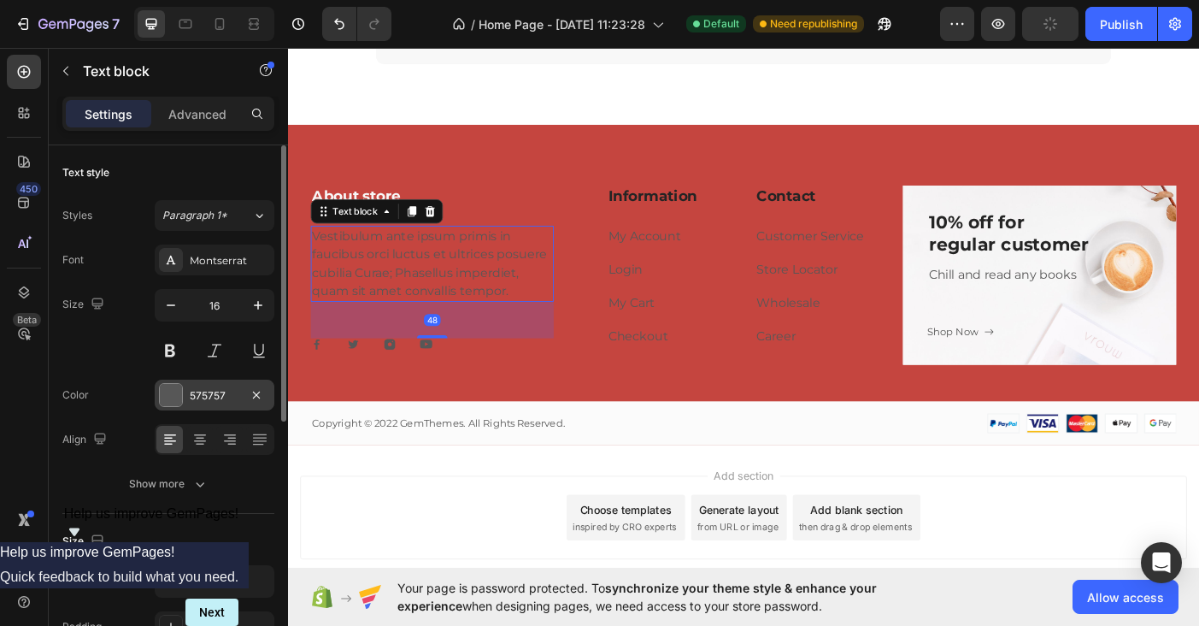
click at [243, 397] on div "575757" at bounding box center [215, 395] width 120 height 31
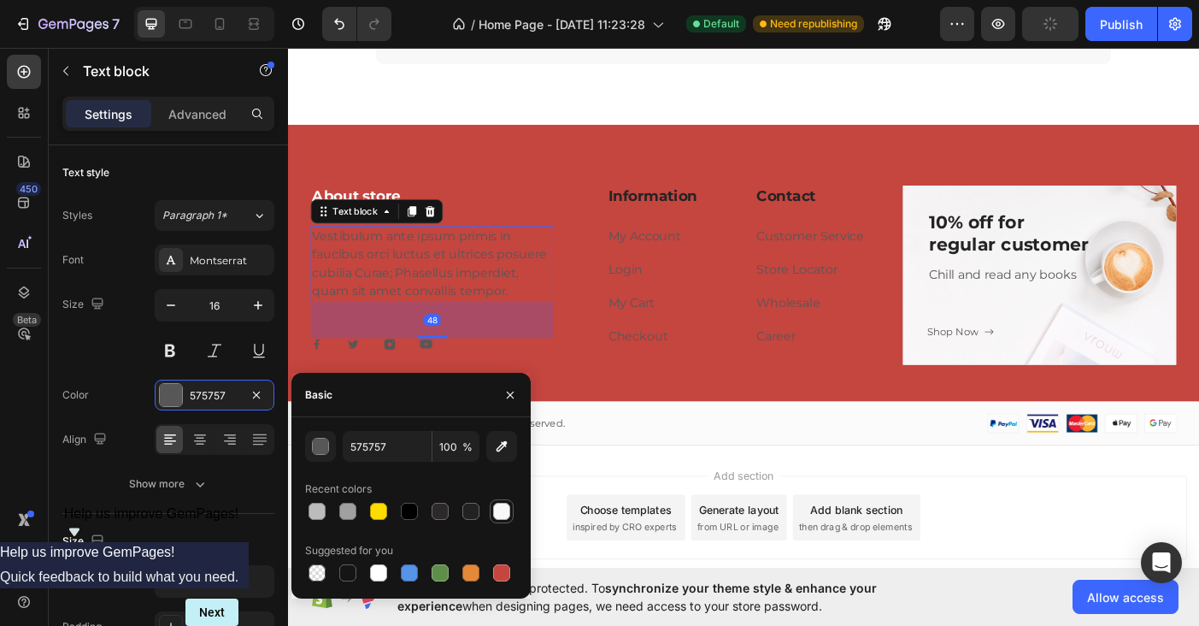
click at [502, 515] on div at bounding box center [501, 511] width 17 height 17
type input "F8F8F8"
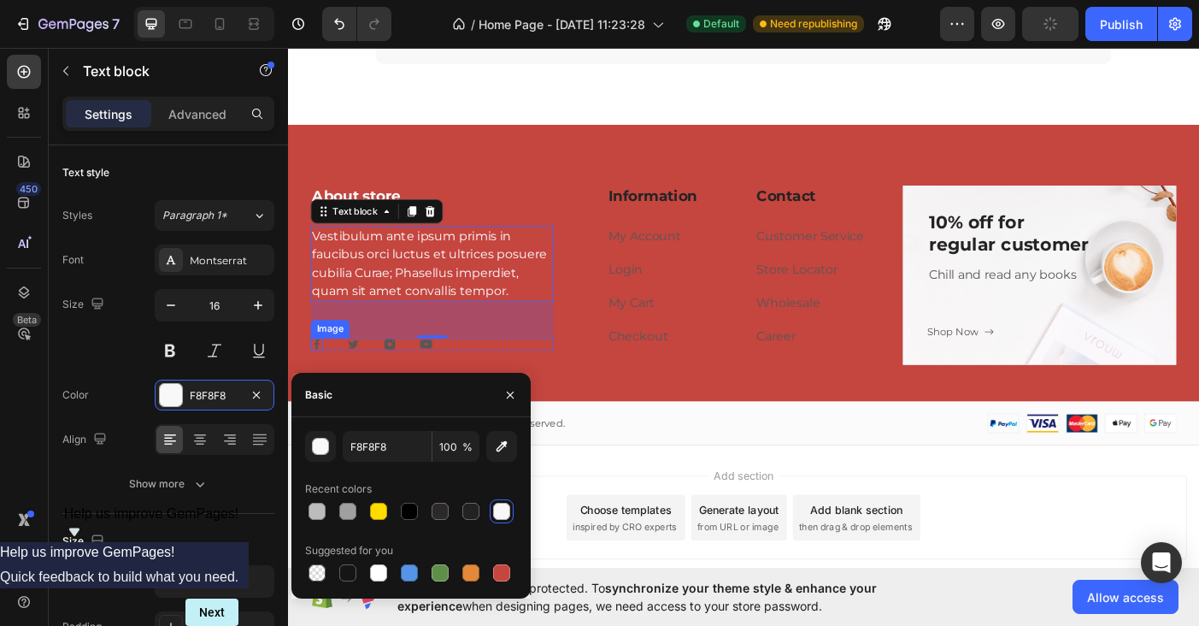
click at [321, 384] on div "Image" at bounding box center [321, 381] width 14 height 14
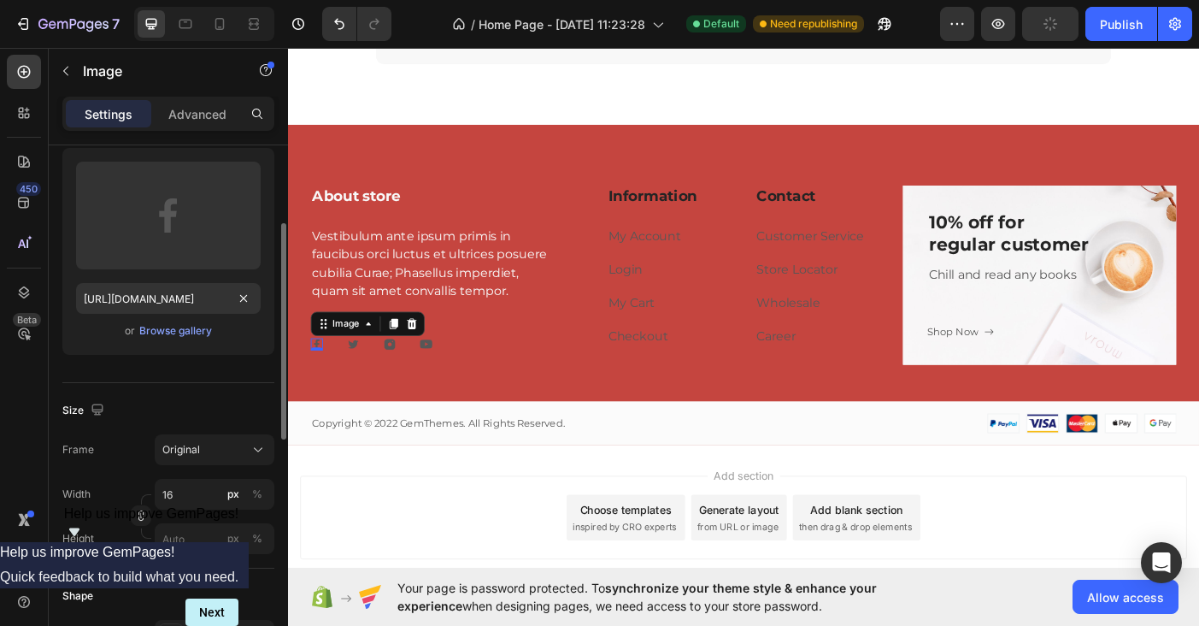
scroll to position [180, 0]
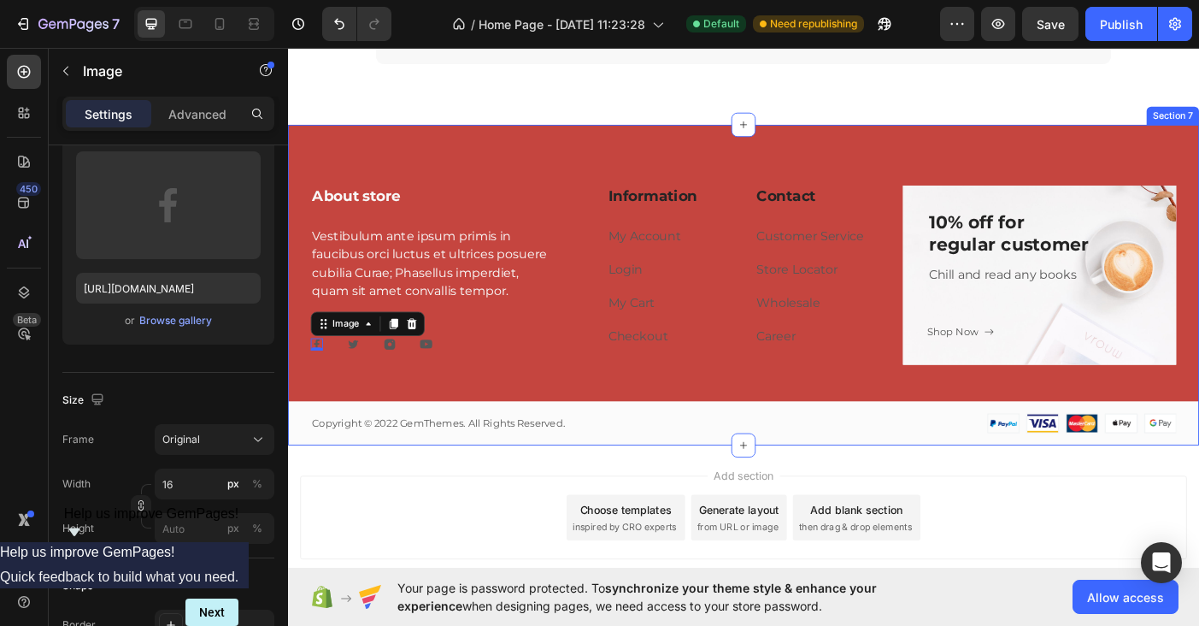
click at [418, 425] on div "About store Heading Vestibulum ante ipsum primis in faucibus orci luctus et ult…" at bounding box center [801, 349] width 1026 height 292
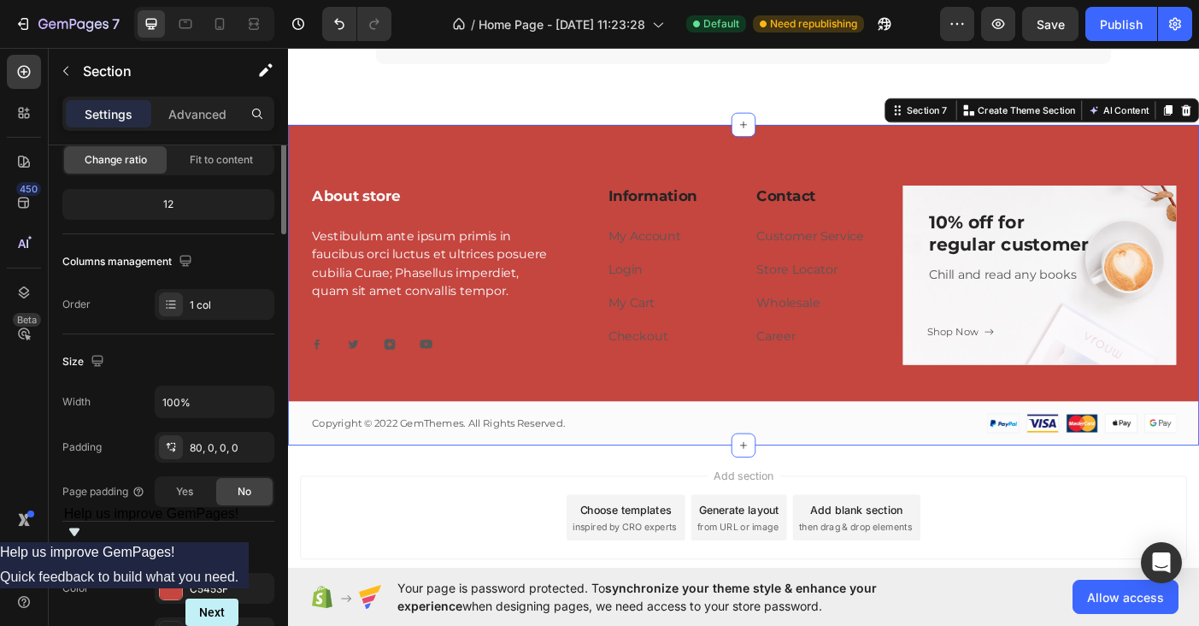
scroll to position [0, 0]
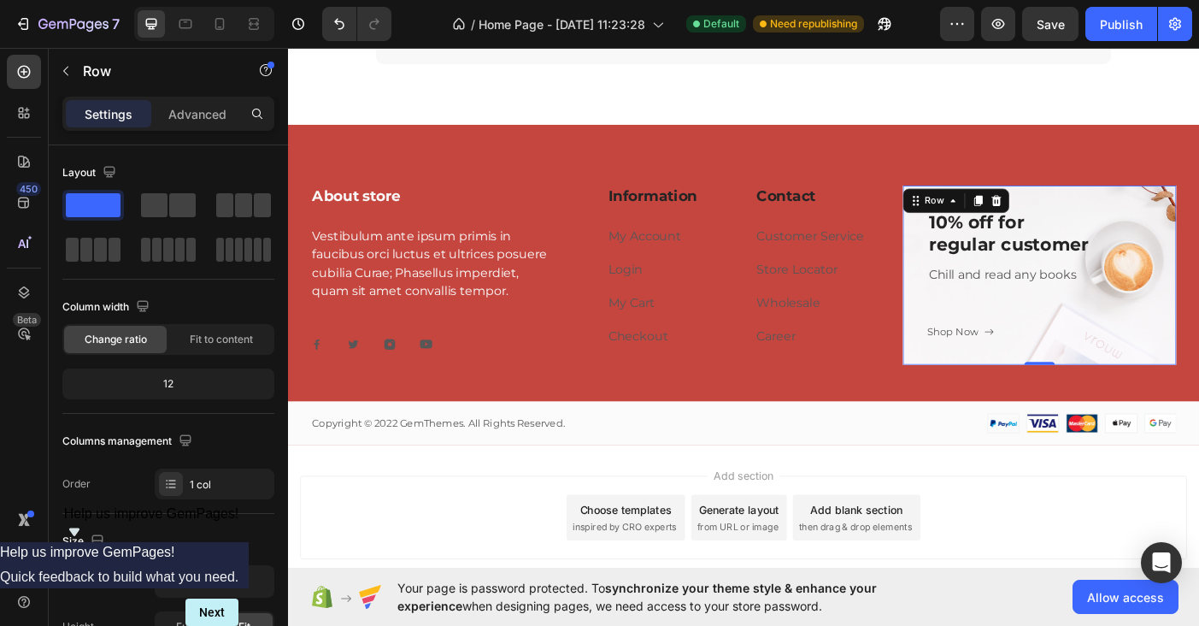
click at [1082, 212] on div "10% off for regular customer Heading Chill and read any books Text block Shop N…" at bounding box center [1134, 304] width 308 height 202
click at [1135, 315] on div "10% off for regular customer Heading Chill and read any books Text block Shop N…" at bounding box center [1134, 303] width 253 height 147
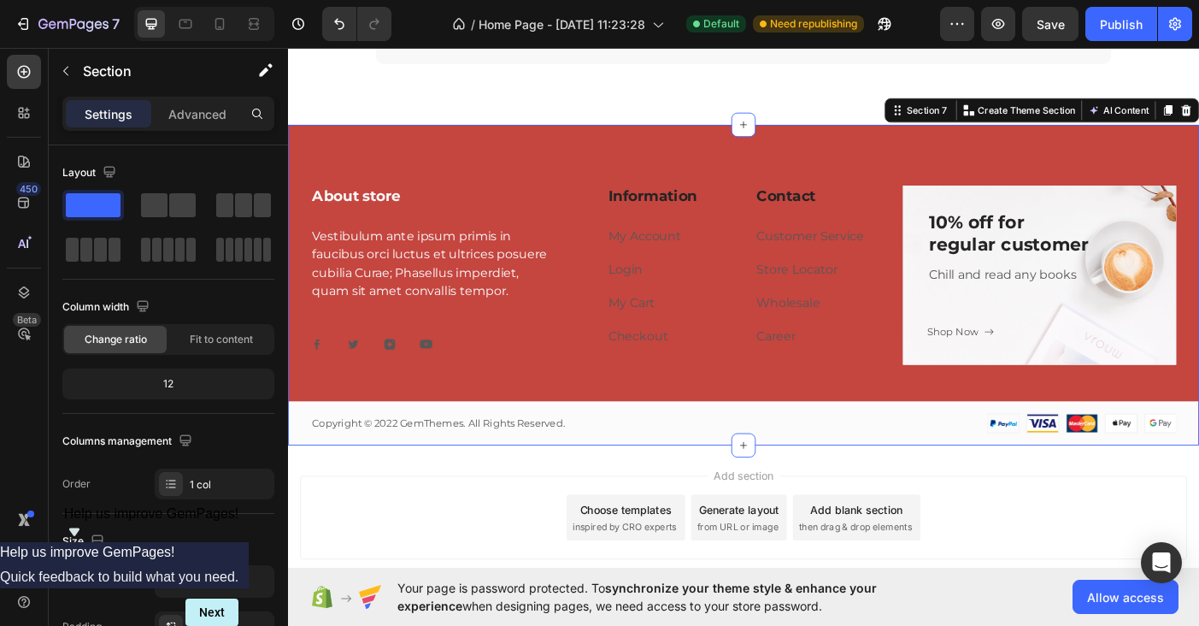
click at [943, 156] on div "About store Heading Vestibulum ante ipsum primis in faucibus orci luctus et ult…" at bounding box center [801, 314] width 1026 height 361
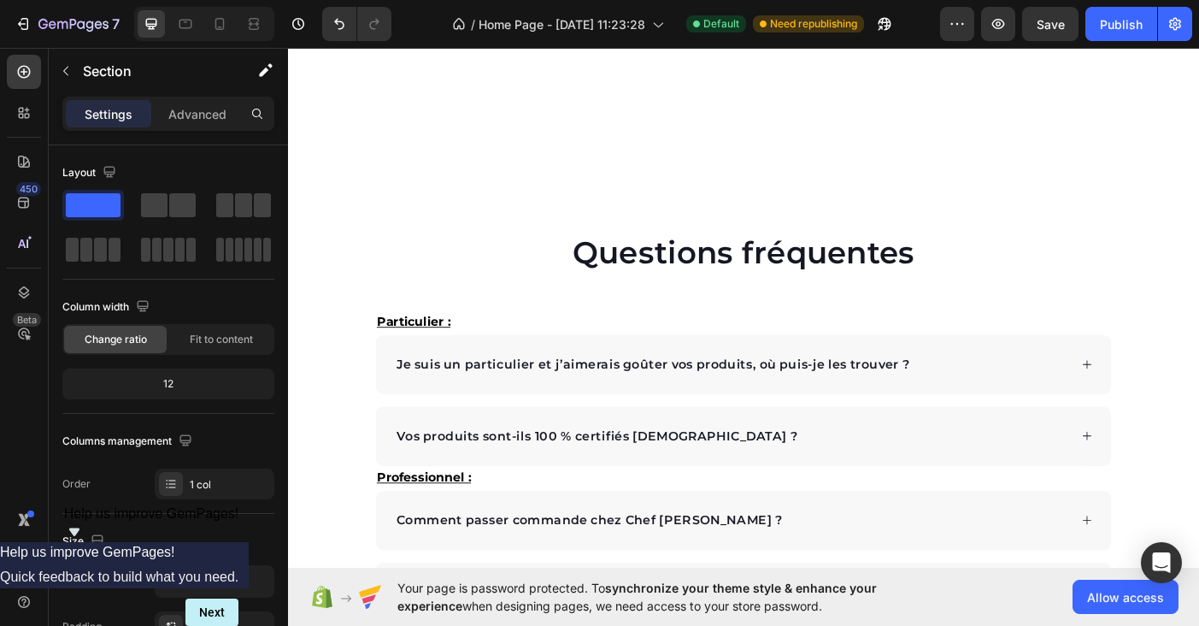
scroll to position [3576, 0]
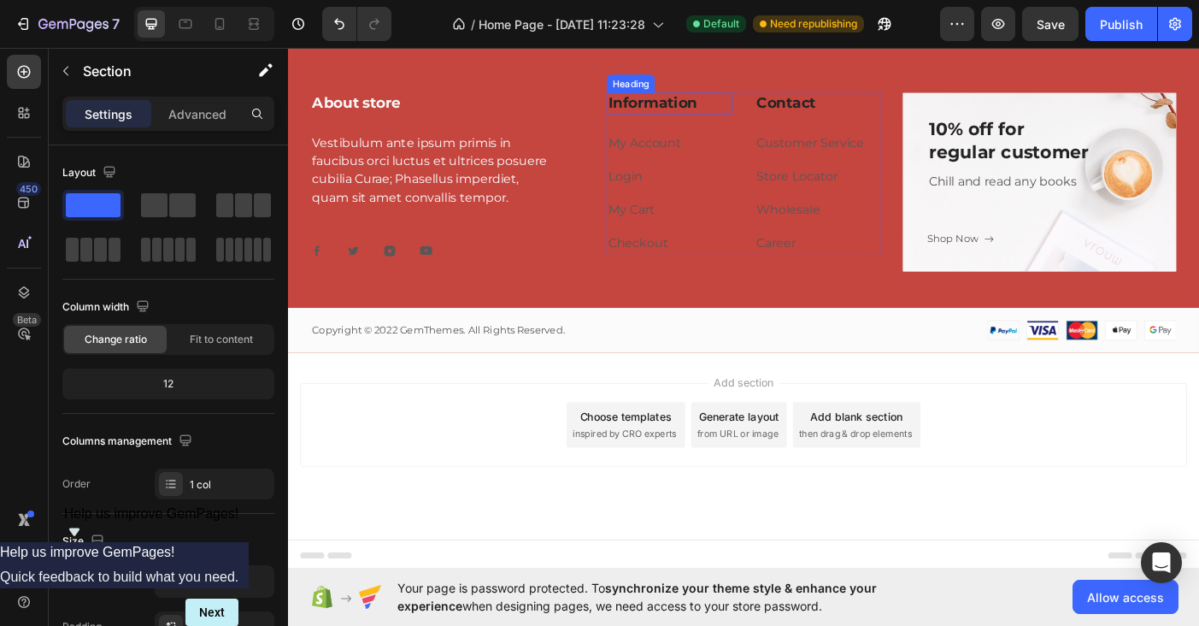
click at [709, 114] on p "Information" at bounding box center [718, 110] width 138 height 21
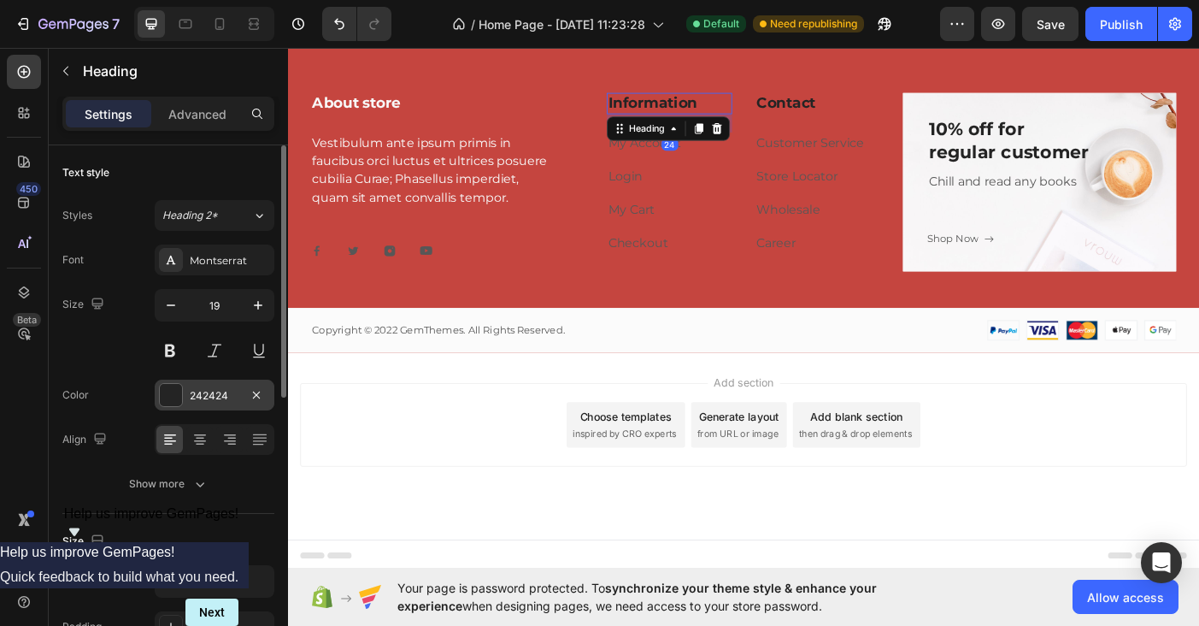
click at [216, 398] on div "242424" at bounding box center [215, 395] width 50 height 15
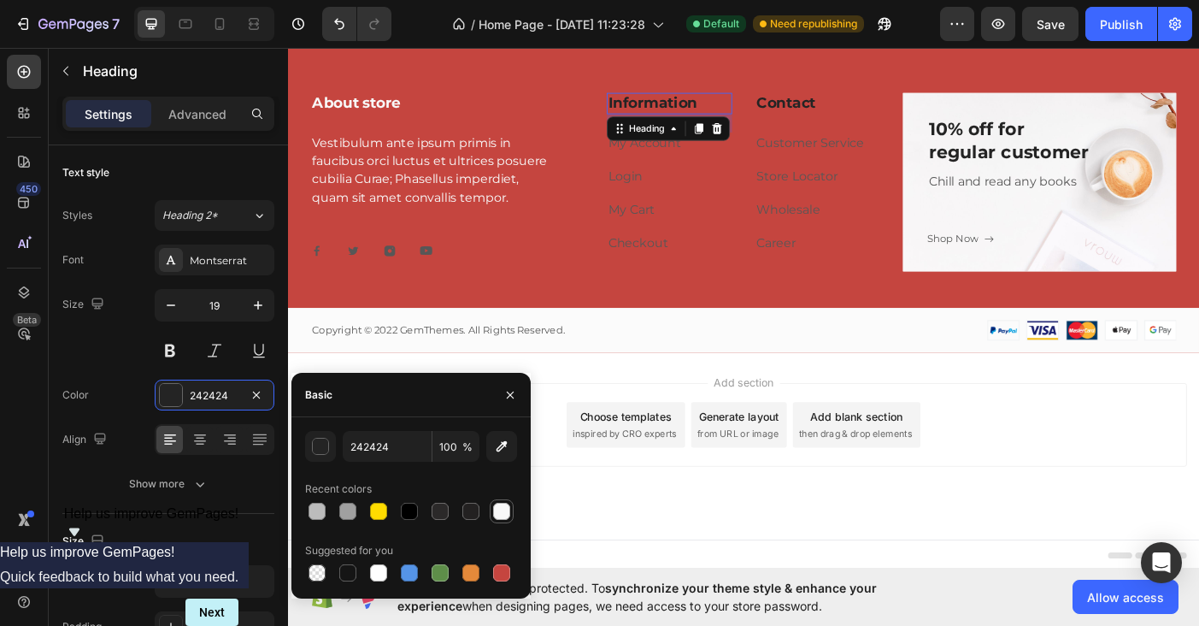
click at [502, 506] on div at bounding box center [501, 511] width 17 height 17
type input "F8F8F8"
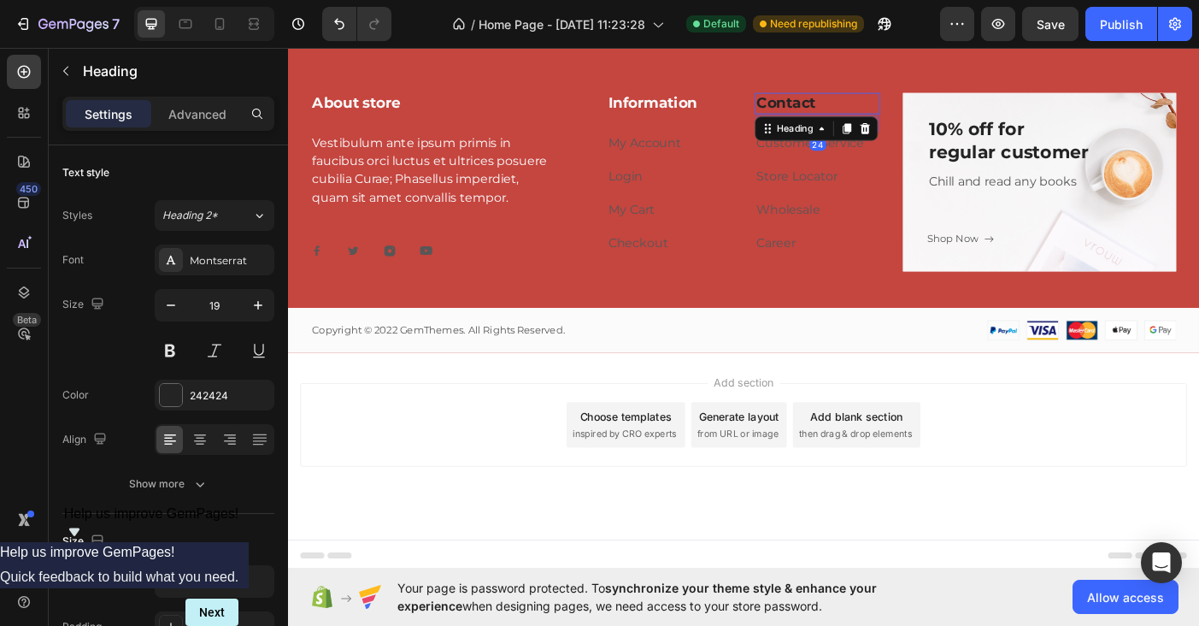
click at [845, 112] on p "Contact" at bounding box center [884, 110] width 138 height 21
click at [214, 396] on div "242424" at bounding box center [215, 395] width 50 height 15
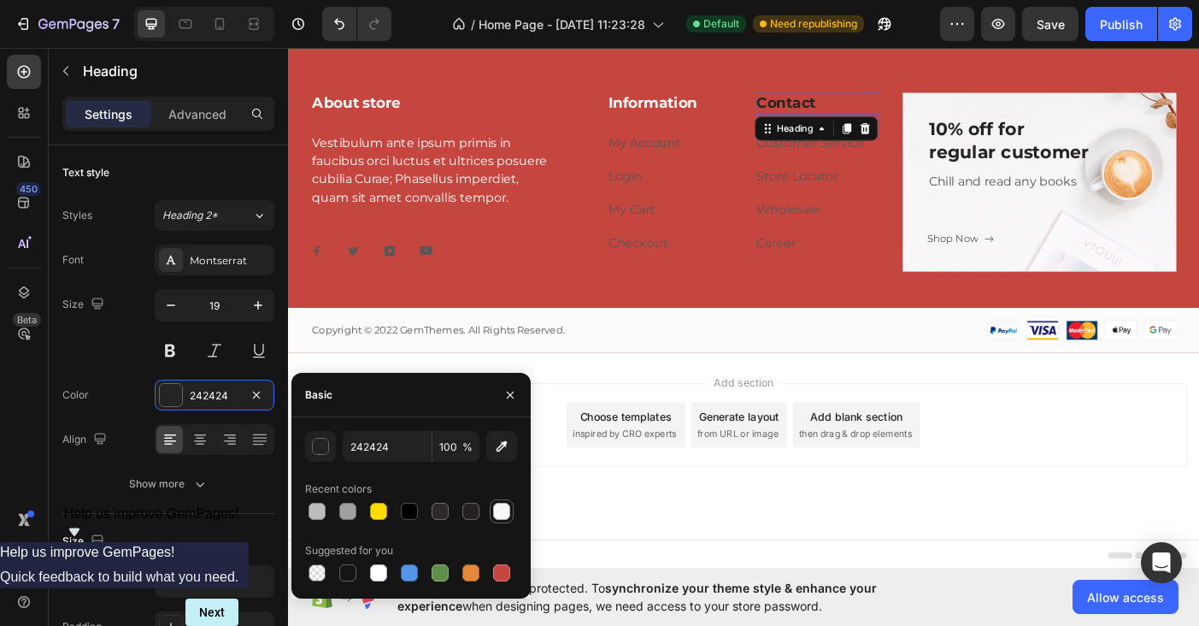
click at [506, 509] on div at bounding box center [501, 511] width 17 height 17
type input "F8F8F8"
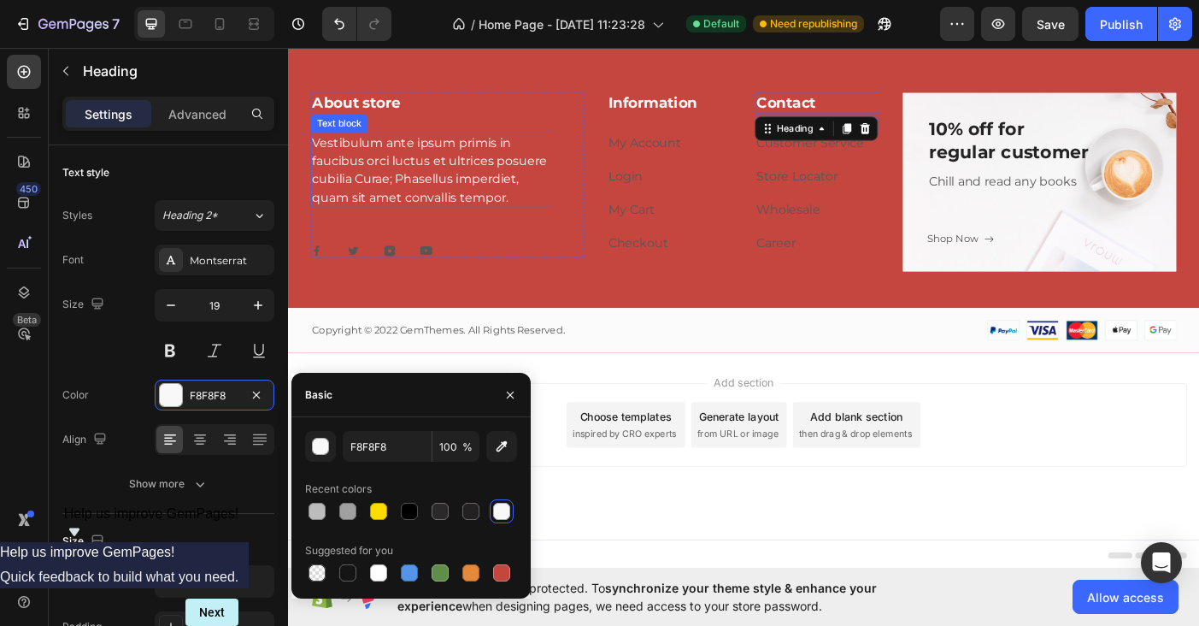
click at [468, 204] on p "Vestibulum ante ipsum primis in faucibus orci luctus et ultrices posuere cubili…" at bounding box center [450, 185] width 270 height 82
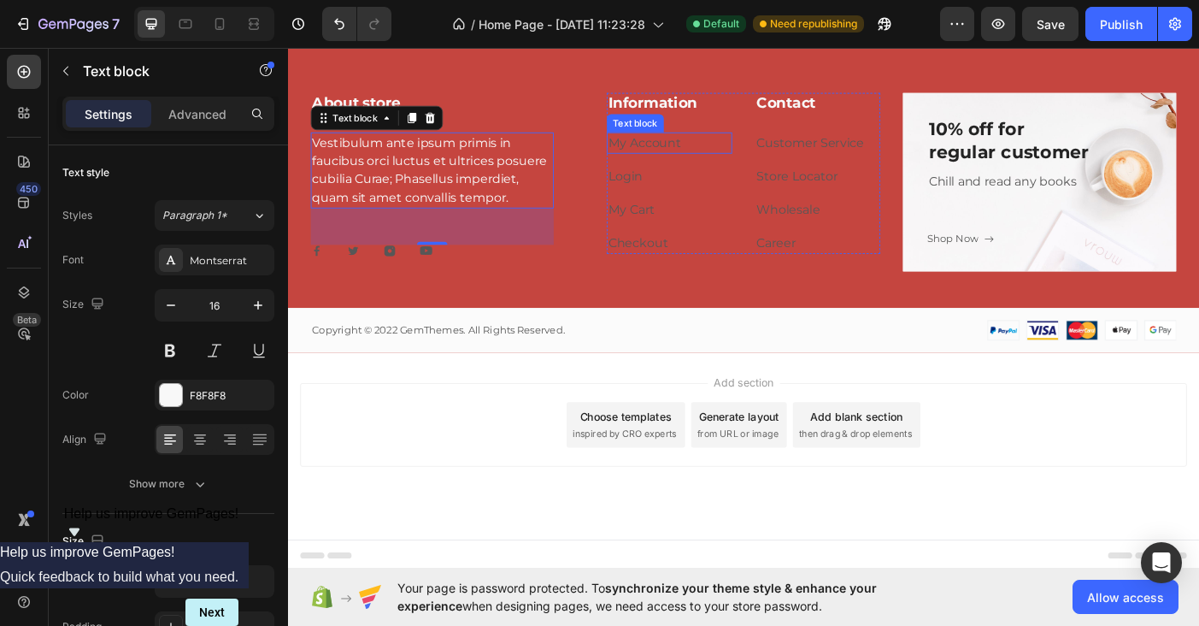
click at [760, 154] on p "My Account" at bounding box center [718, 154] width 138 height 21
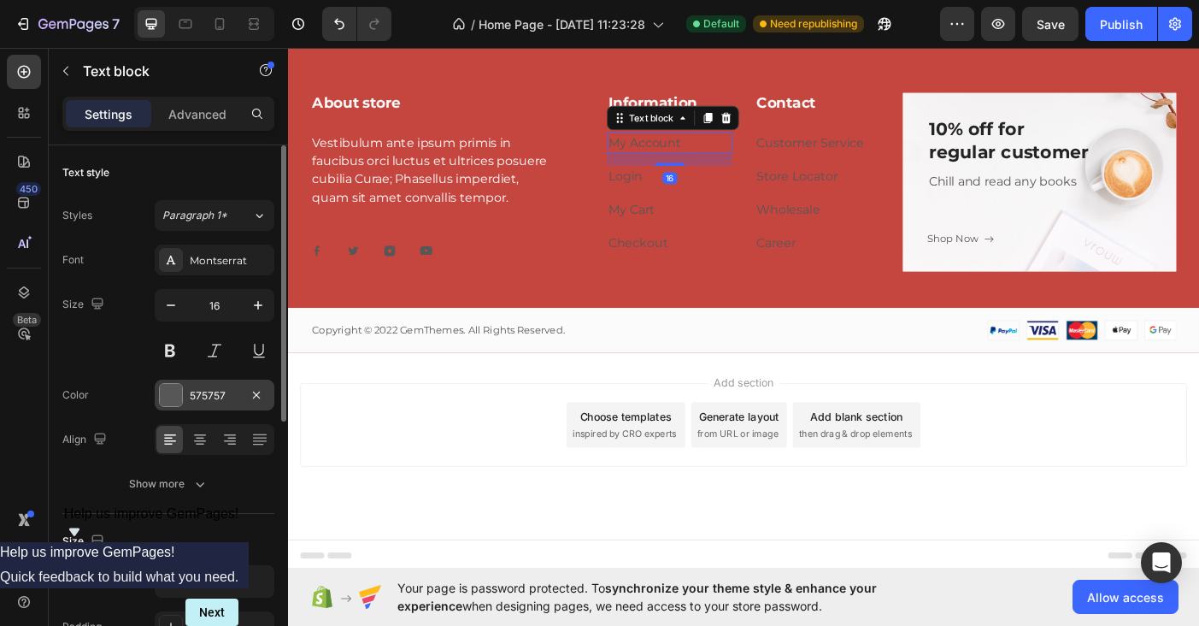
click at [225, 388] on div "575757" at bounding box center [215, 395] width 50 height 15
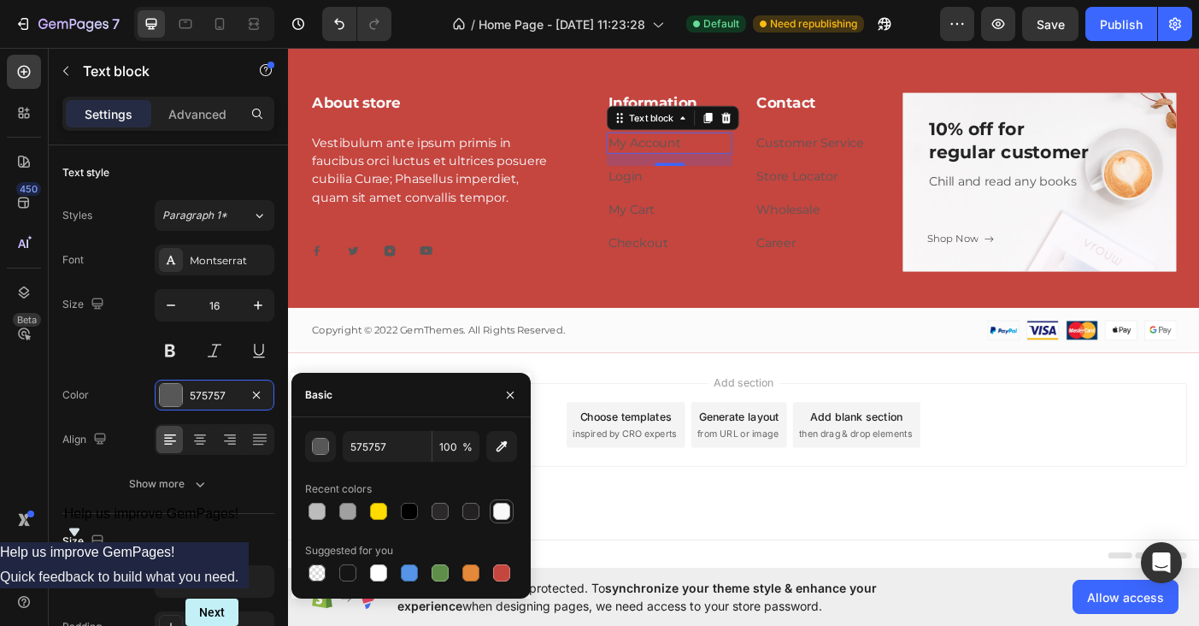
click at [495, 507] on div at bounding box center [501, 511] width 17 height 17
type input "F8F8F8"
click at [718, 187] on div "16" at bounding box center [717, 194] width 17 height 14
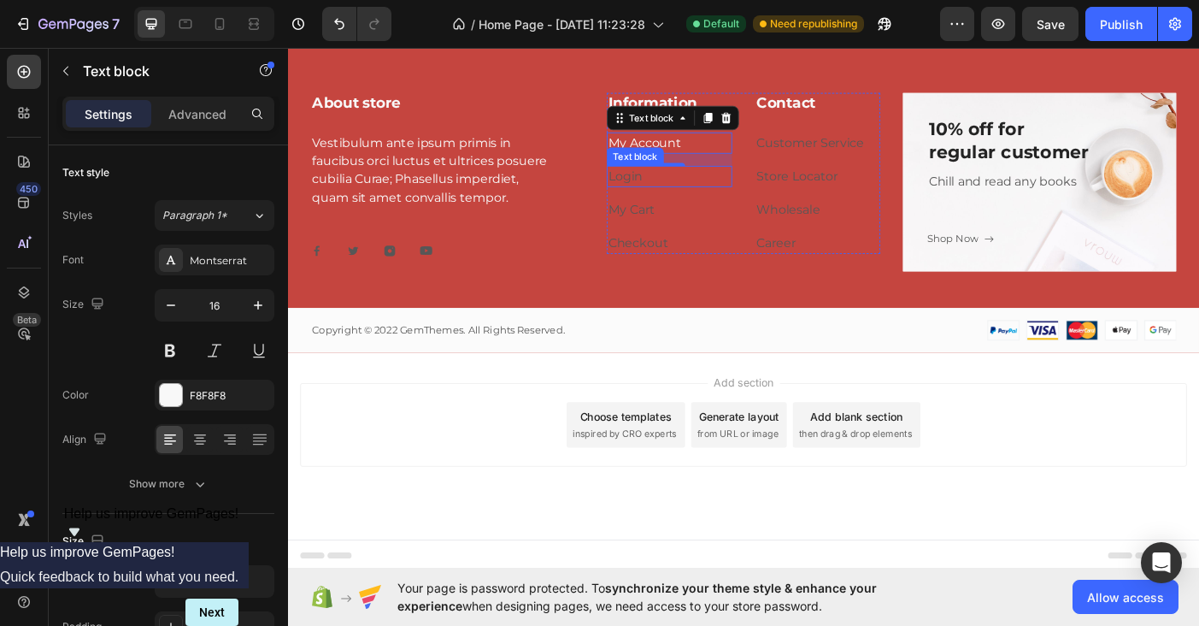
click at [674, 191] on link "Login" at bounding box center [668, 192] width 38 height 16
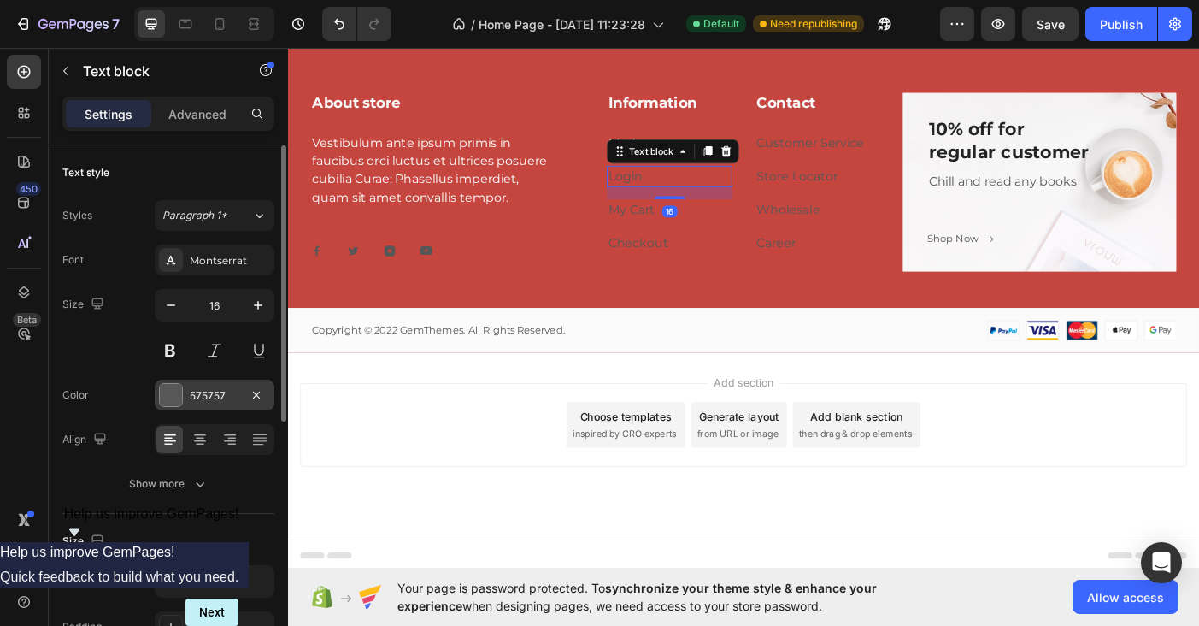
click at [215, 399] on div "575757" at bounding box center [215, 395] width 50 height 15
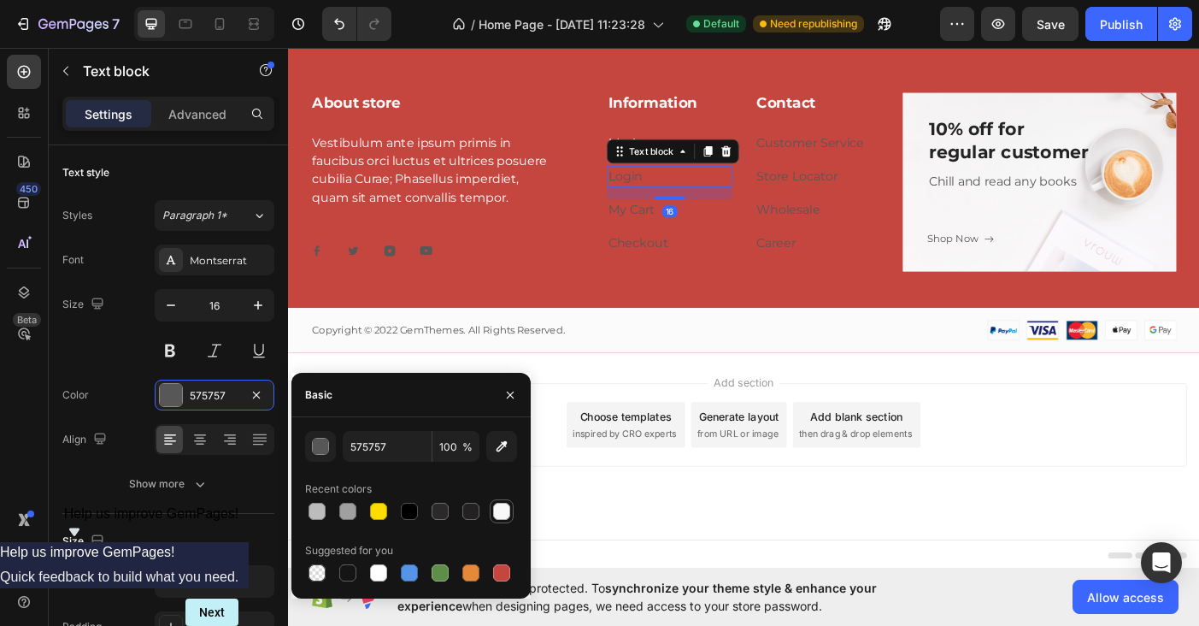
click at [493, 509] on div at bounding box center [501, 511] width 17 height 17
type input "F8F8F8"
click at [731, 233] on p "My Cart" at bounding box center [718, 230] width 138 height 21
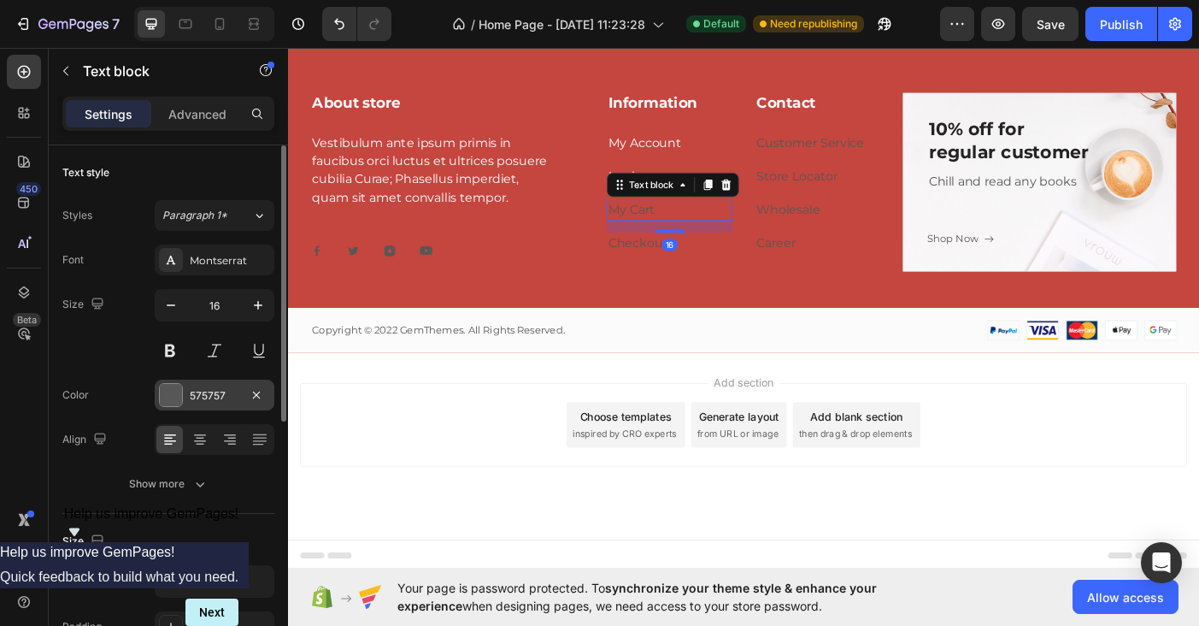
click at [211, 397] on div "575757" at bounding box center [215, 395] width 50 height 15
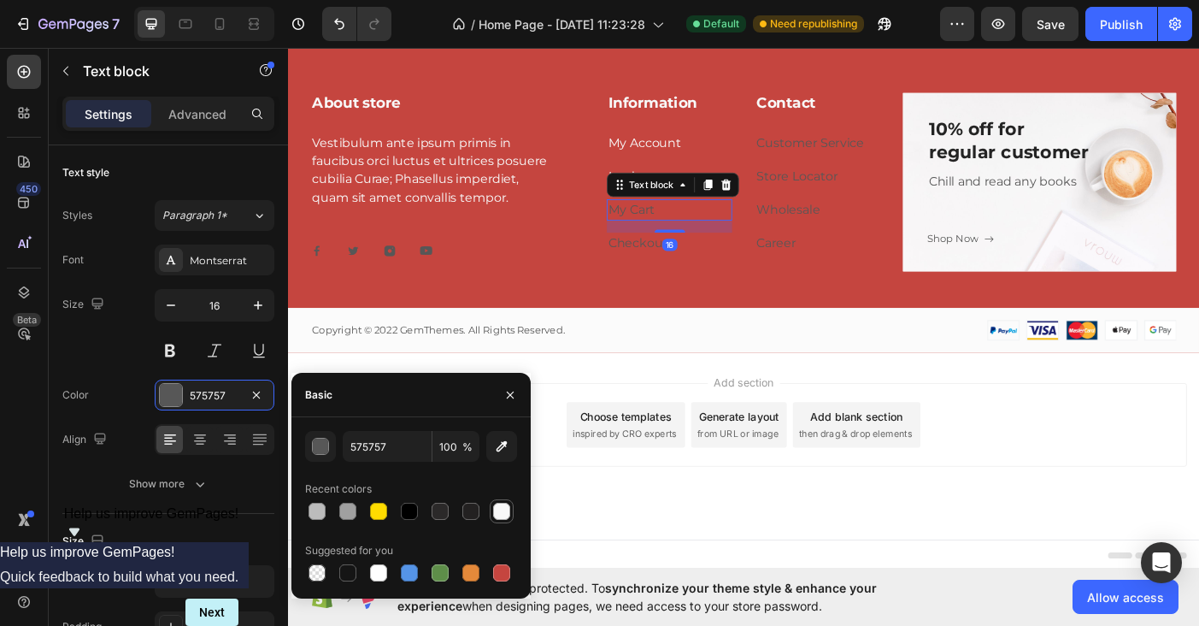
click at [503, 511] on div at bounding box center [501, 511] width 17 height 17
type input "F8F8F8"
click at [670, 264] on link "Checkout" at bounding box center [683, 267] width 68 height 16
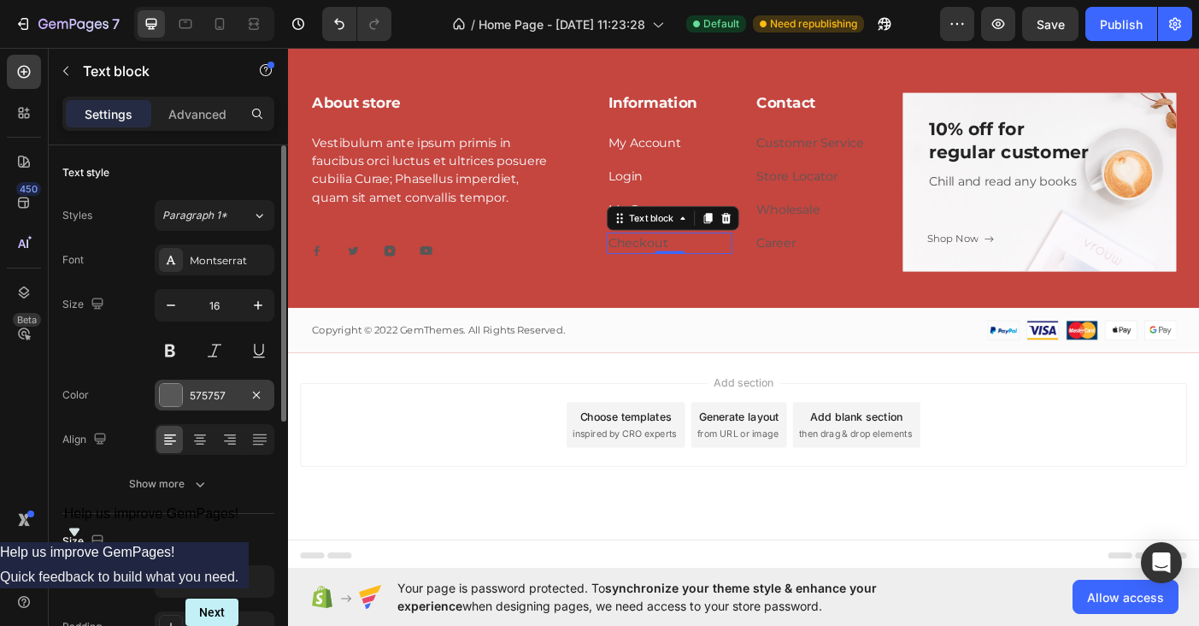
click at [207, 397] on div "575757" at bounding box center [215, 395] width 50 height 15
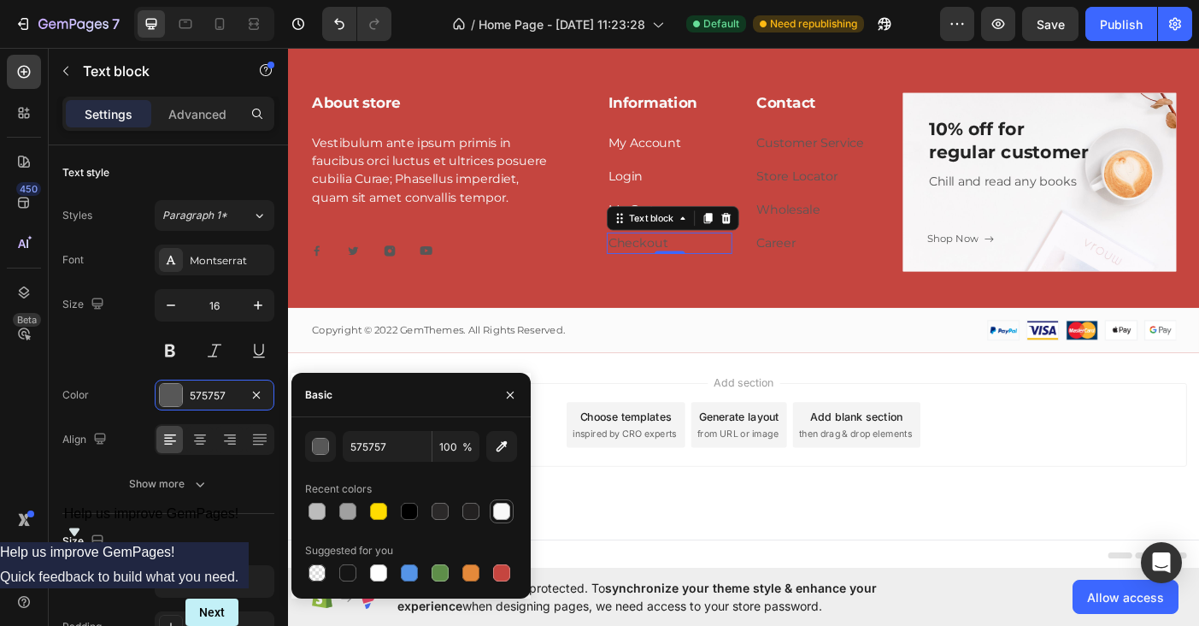
click at [507, 509] on div at bounding box center [501, 511] width 17 height 17
type input "F8F8F8"
click at [850, 144] on p "Customer Service" at bounding box center [884, 154] width 138 height 21
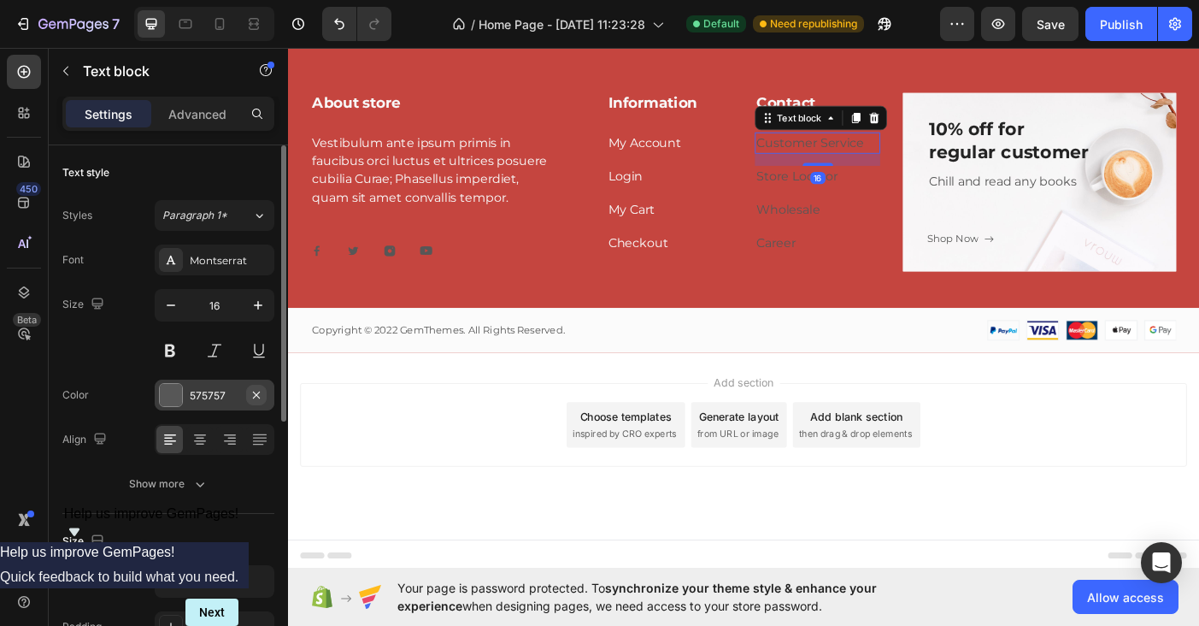
click at [258, 390] on icon "button" at bounding box center [257, 395] width 14 height 14
click at [227, 392] on div "Add..." at bounding box center [230, 395] width 80 height 15
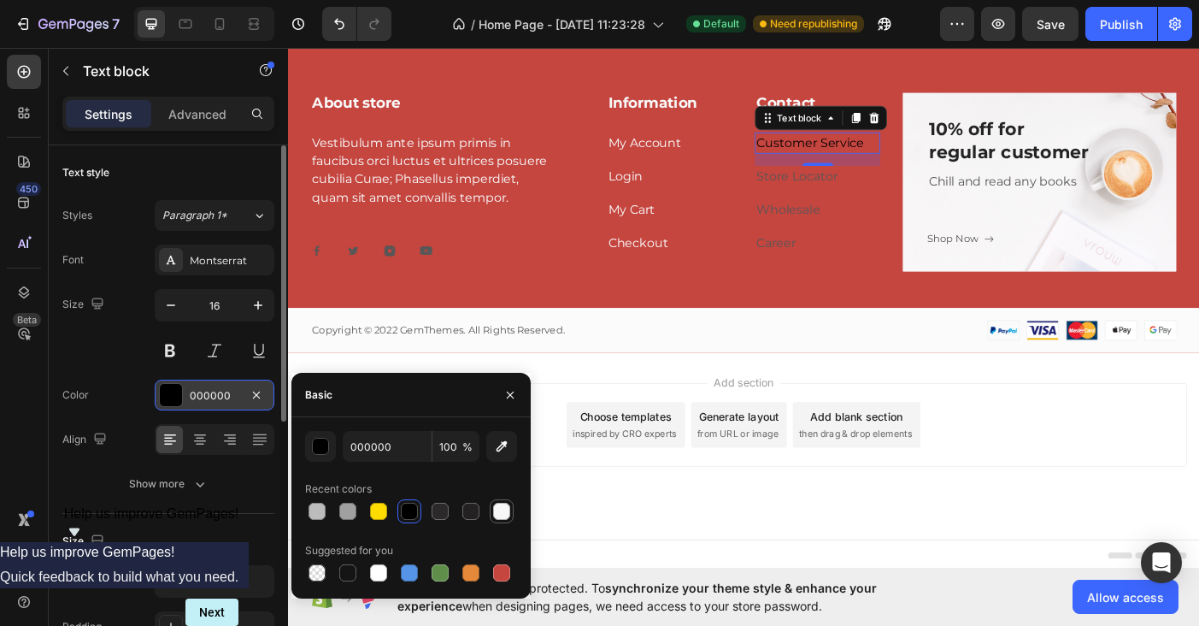
click at [504, 503] on div at bounding box center [501, 511] width 17 height 17
type input "F8F8F8"
click at [862, 187] on link "Store Locator" at bounding box center [860, 192] width 91 height 16
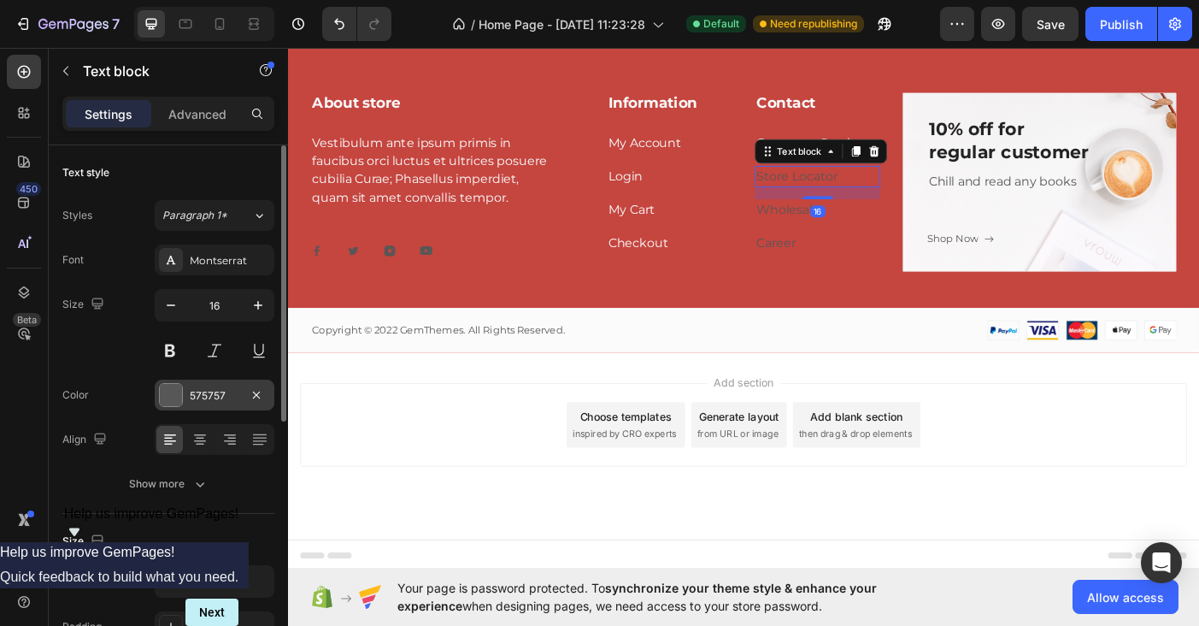
click at [205, 389] on div "575757" at bounding box center [215, 395] width 50 height 15
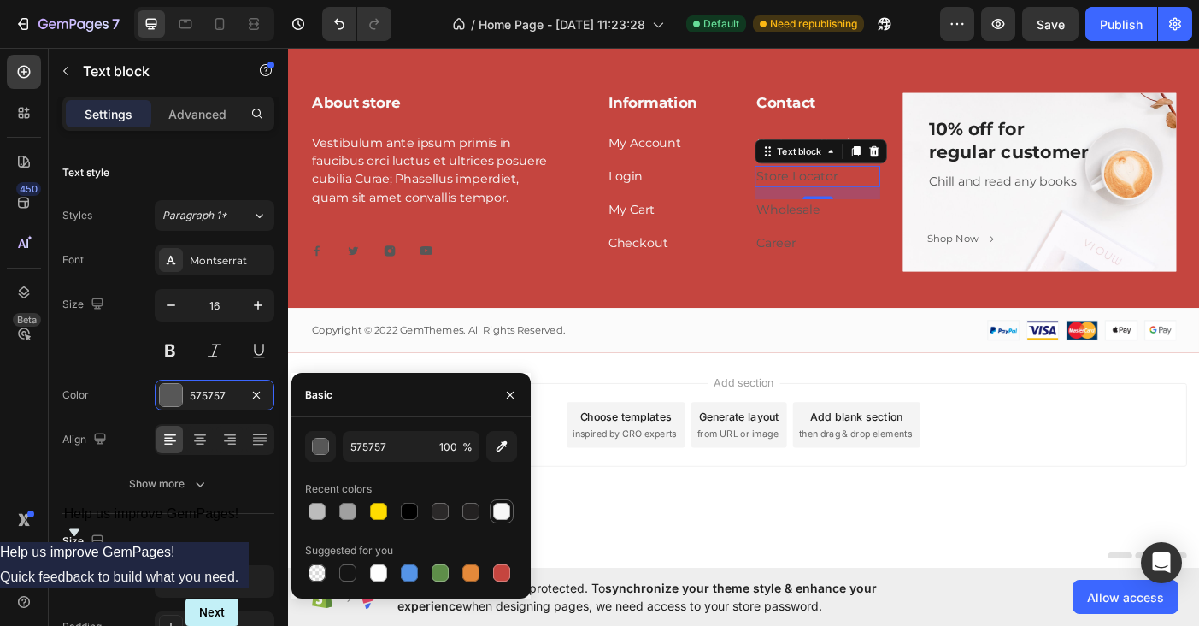
click at [499, 502] on div at bounding box center [501, 511] width 21 height 21
type input "F8F8F8"
click at [867, 266] on p "Career" at bounding box center [884, 267] width 138 height 21
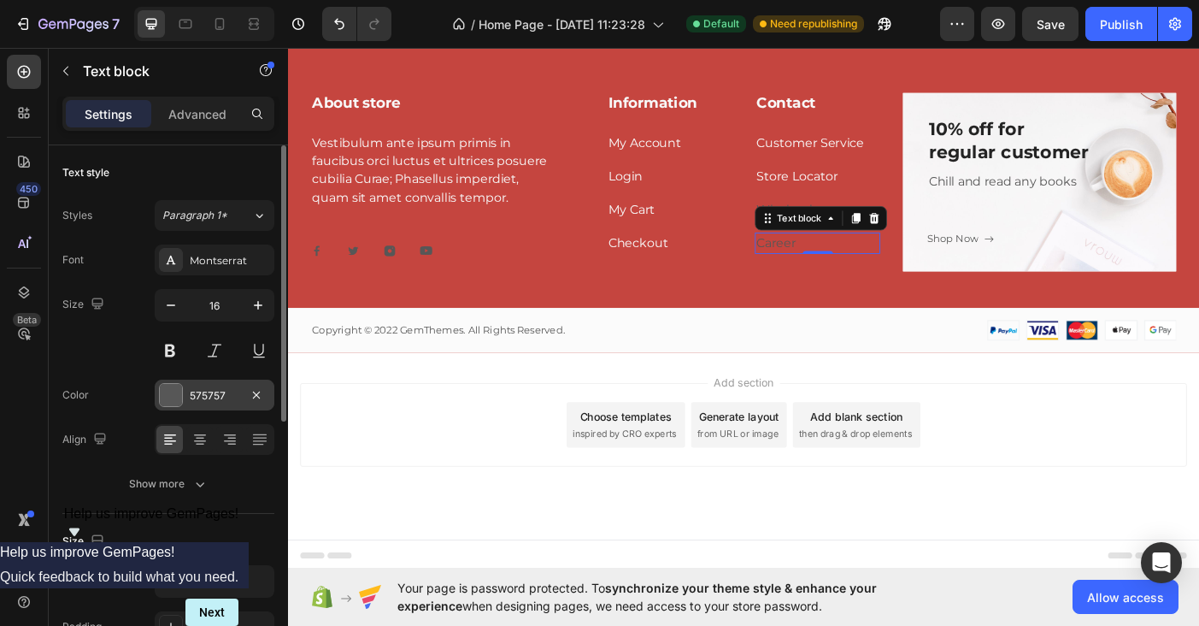
click at [209, 397] on div "575757" at bounding box center [215, 395] width 50 height 15
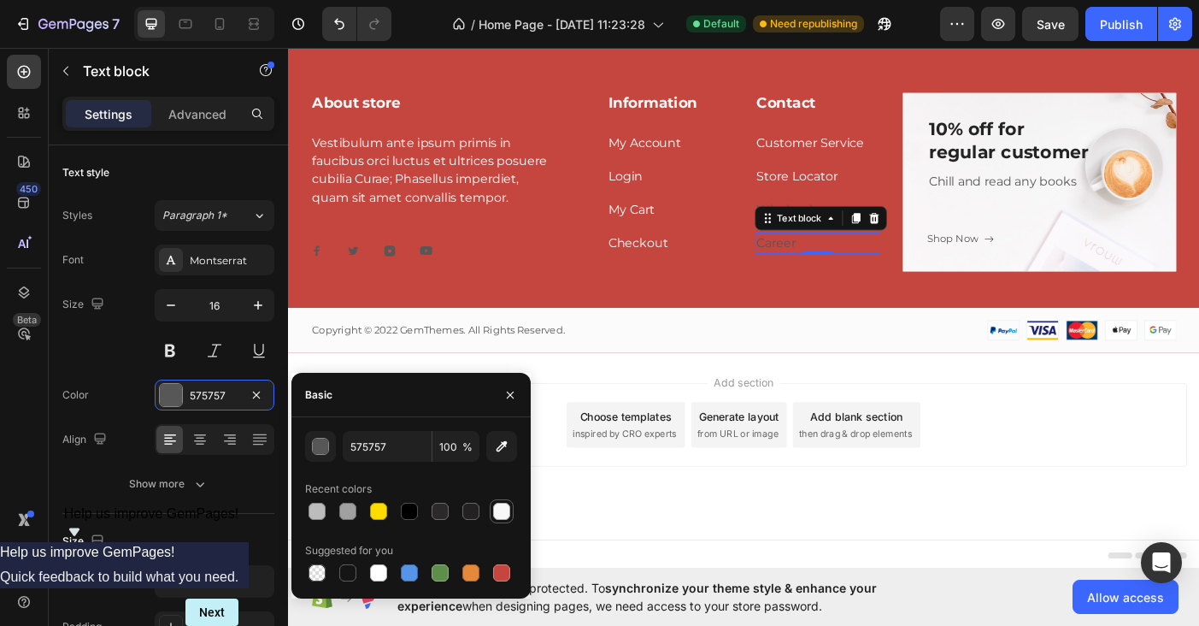
click at [504, 519] on div at bounding box center [501, 511] width 17 height 17
type input "F8F8F8"
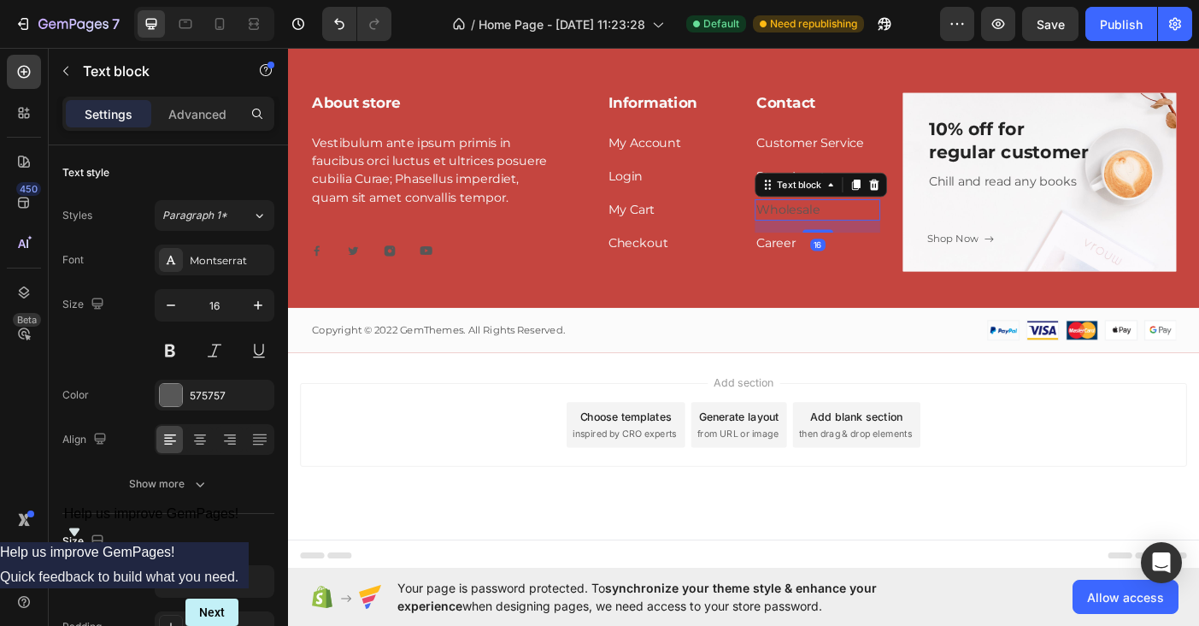
click at [829, 197] on div "Text block" at bounding box center [888, 201] width 149 height 27
click at [197, 388] on div "575757" at bounding box center [215, 395] width 50 height 15
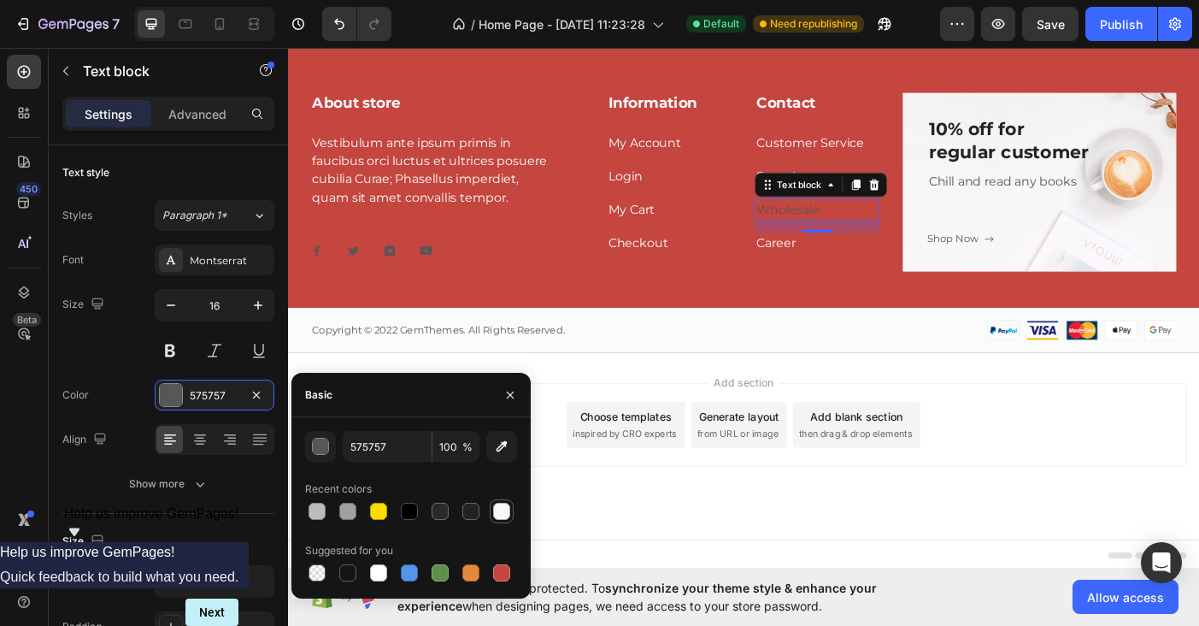
click at [508, 509] on div at bounding box center [501, 511] width 17 height 17
type input "F8F8F8"
click at [456, 309] on div "About store Heading Vestibulum ante ipsum primis in faucibus orci luctus et ult…" at bounding box center [801, 244] width 1026 height 292
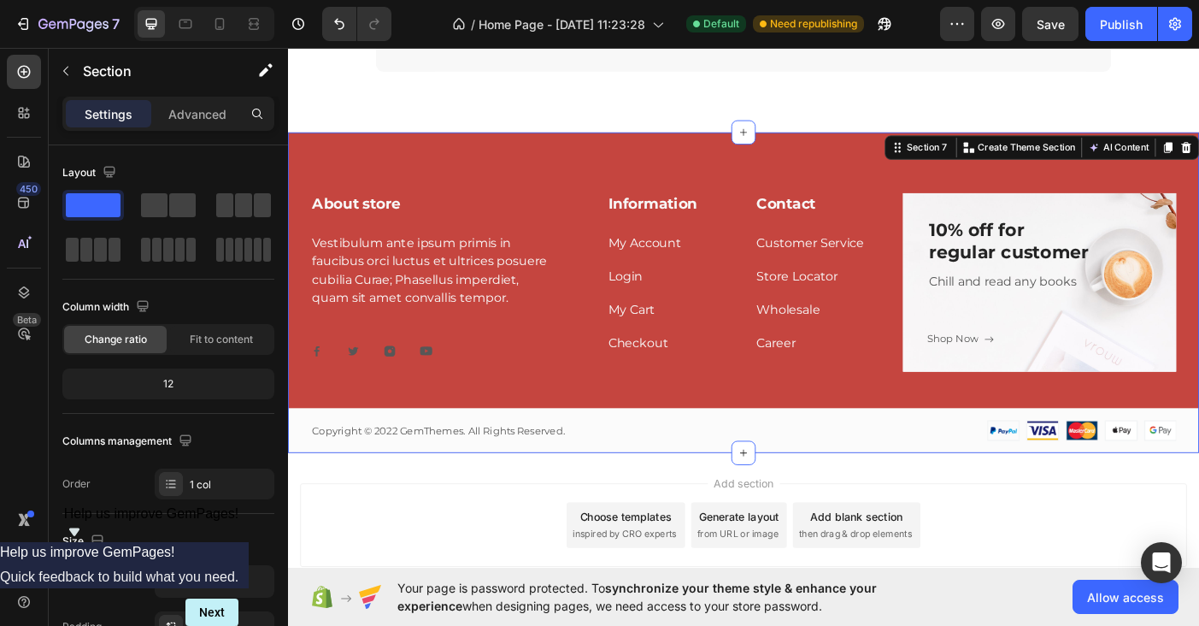
scroll to position [3443, 0]
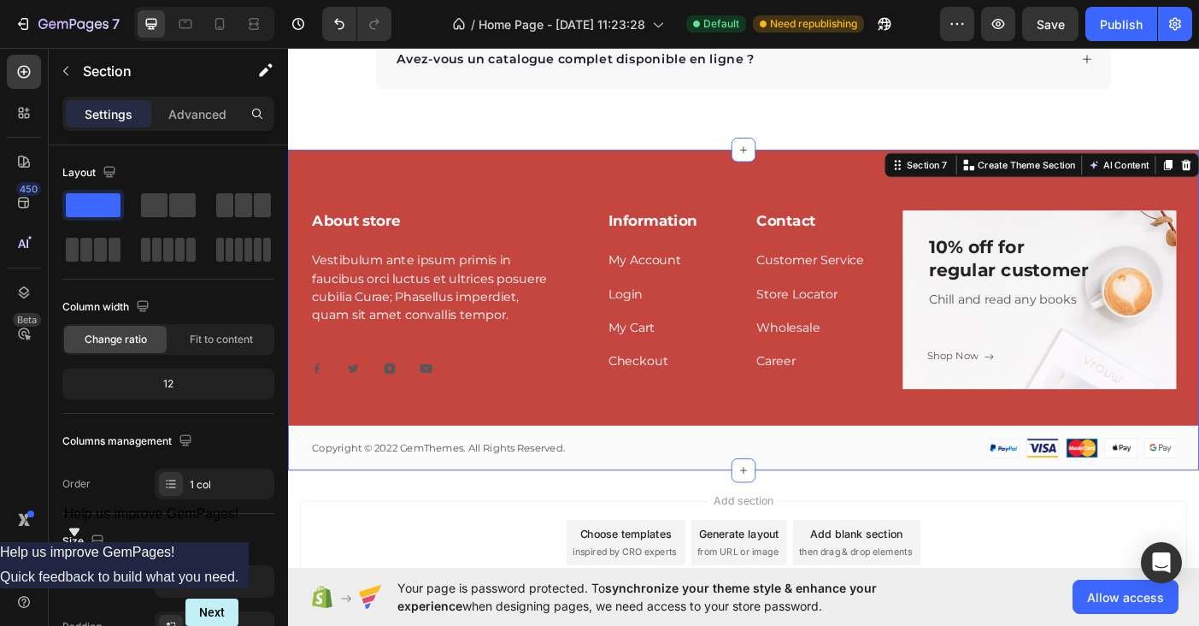
click at [303, 173] on div "About store Heading Vestibulum ante ipsum primis in faucibus orci luctus et ult…" at bounding box center [801, 342] width 1026 height 361
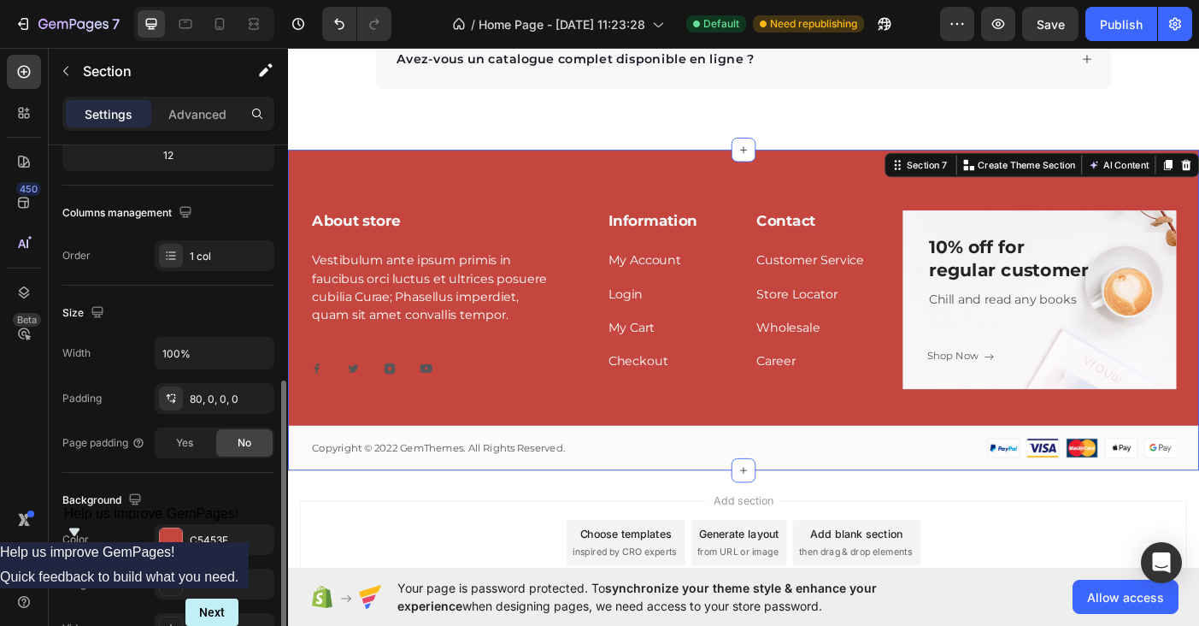
scroll to position [514, 0]
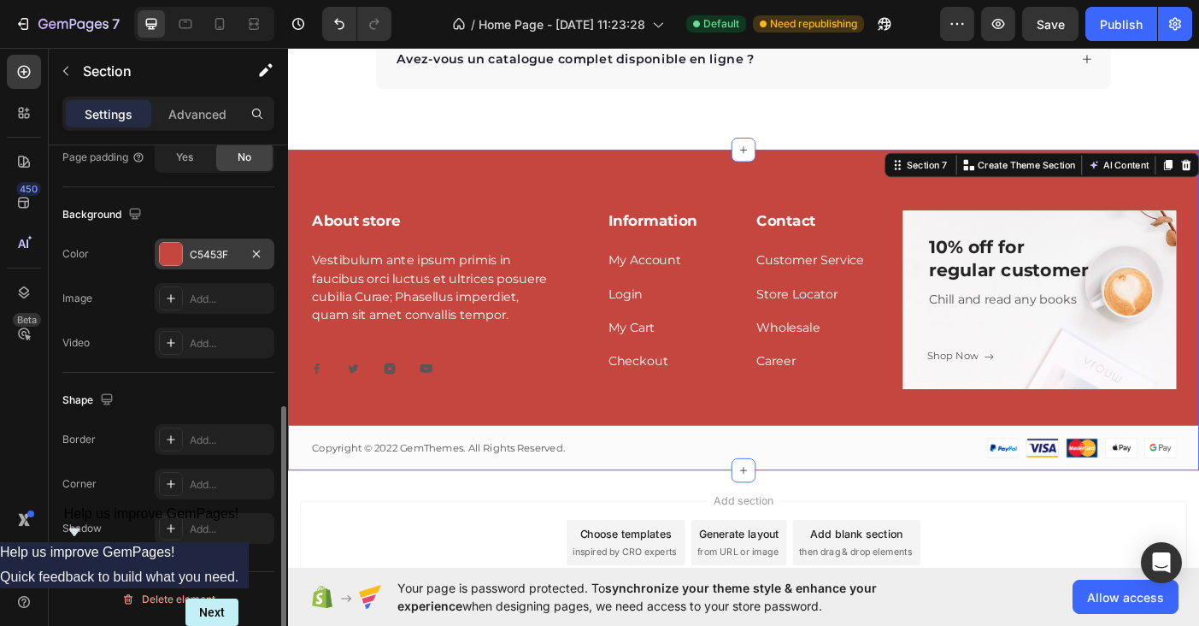
click at [215, 252] on div "C5453F" at bounding box center [215, 254] width 50 height 15
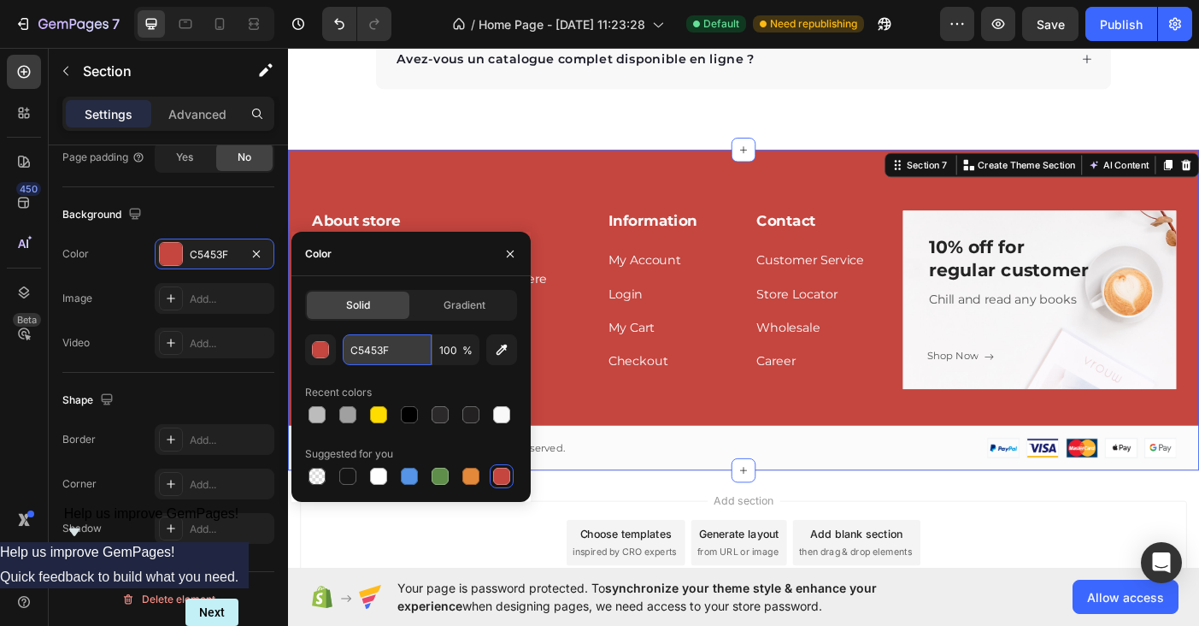
click at [380, 344] on input "C5453F" at bounding box center [387, 349] width 89 height 31
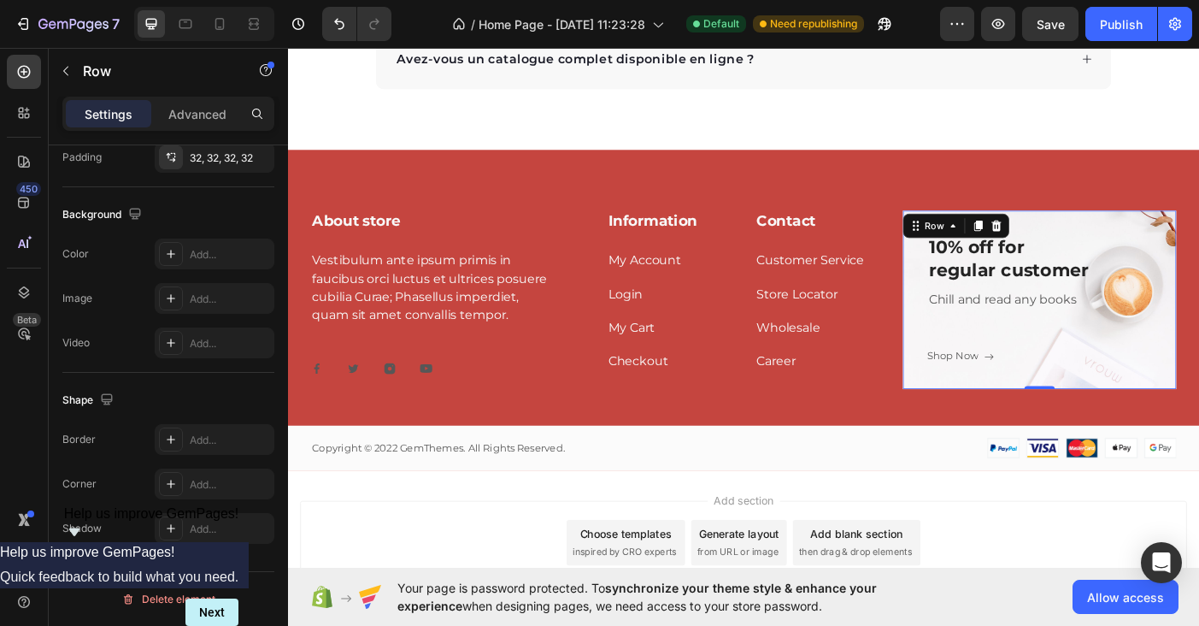
click at [1165, 246] on div "10% off for regular customer Heading Chill and read any books Text block Shop N…" at bounding box center [1134, 332] width 308 height 202
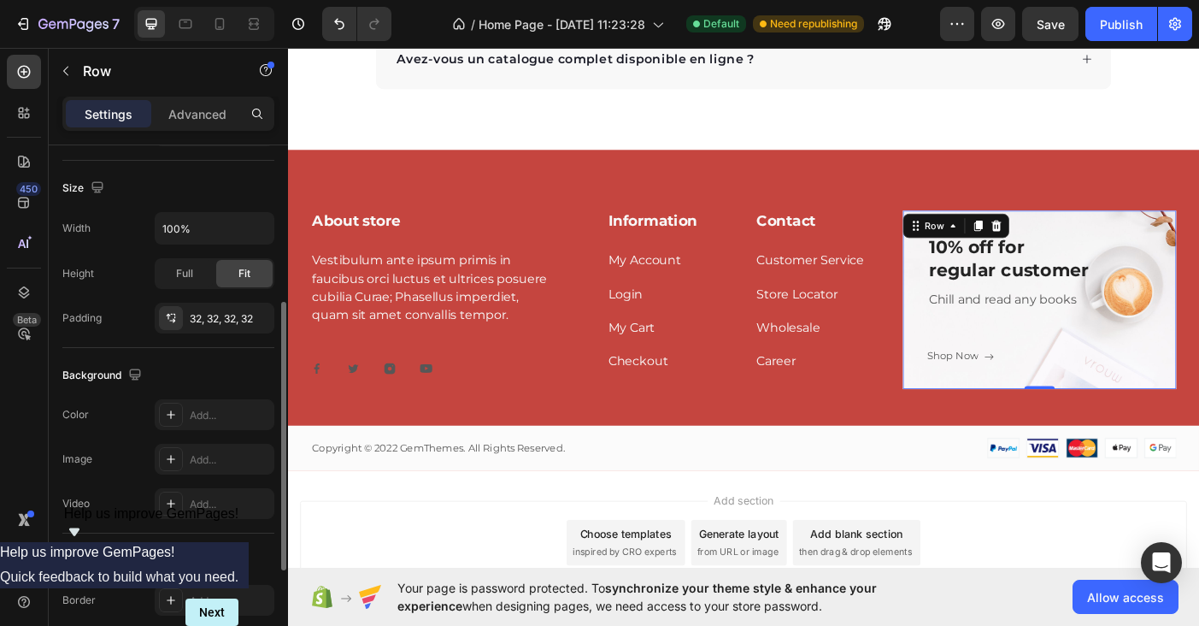
scroll to position [338, 0]
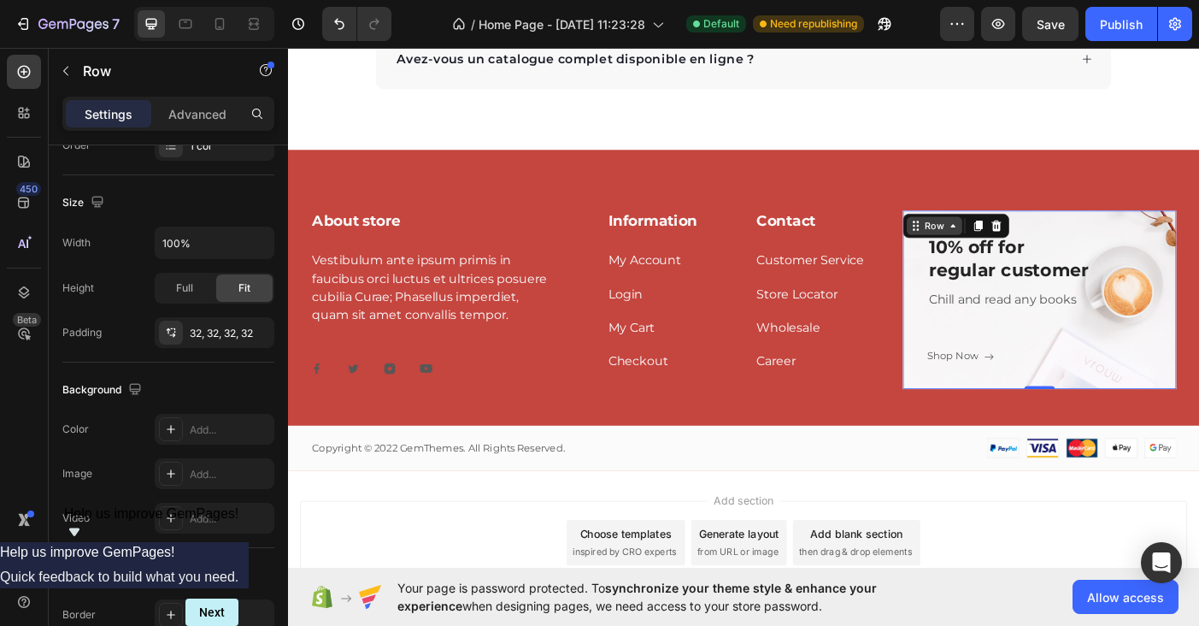
click at [1037, 251] on icon at bounding box center [1037, 248] width 14 height 14
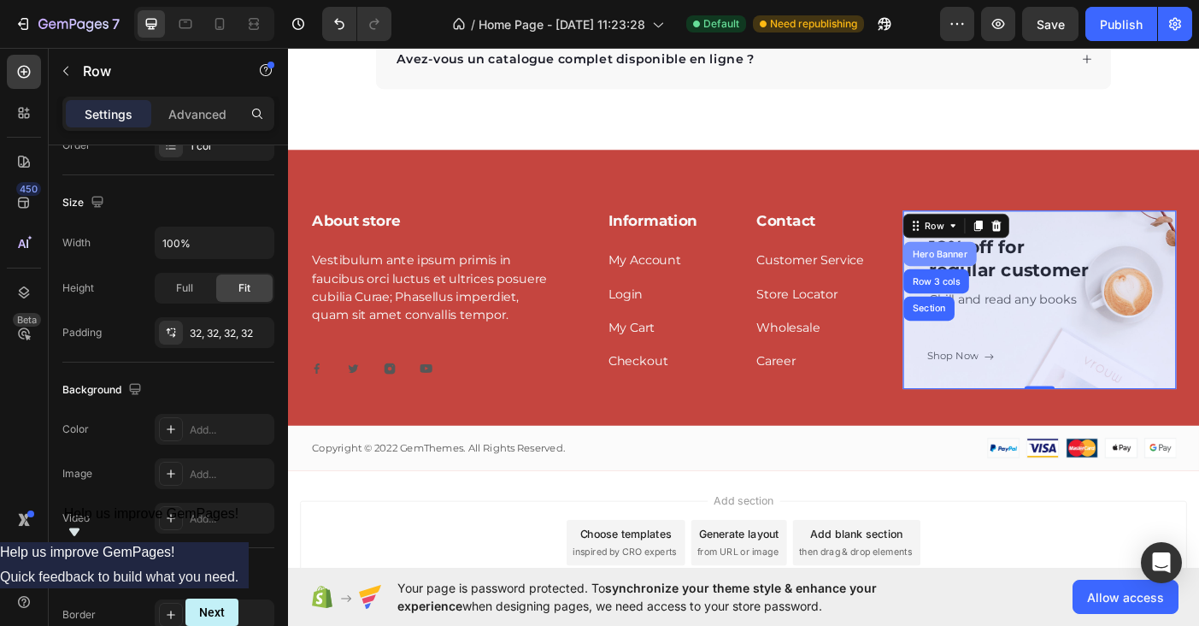
click at [1022, 276] on div "Hero Banner" at bounding box center [1022, 279] width 68 height 10
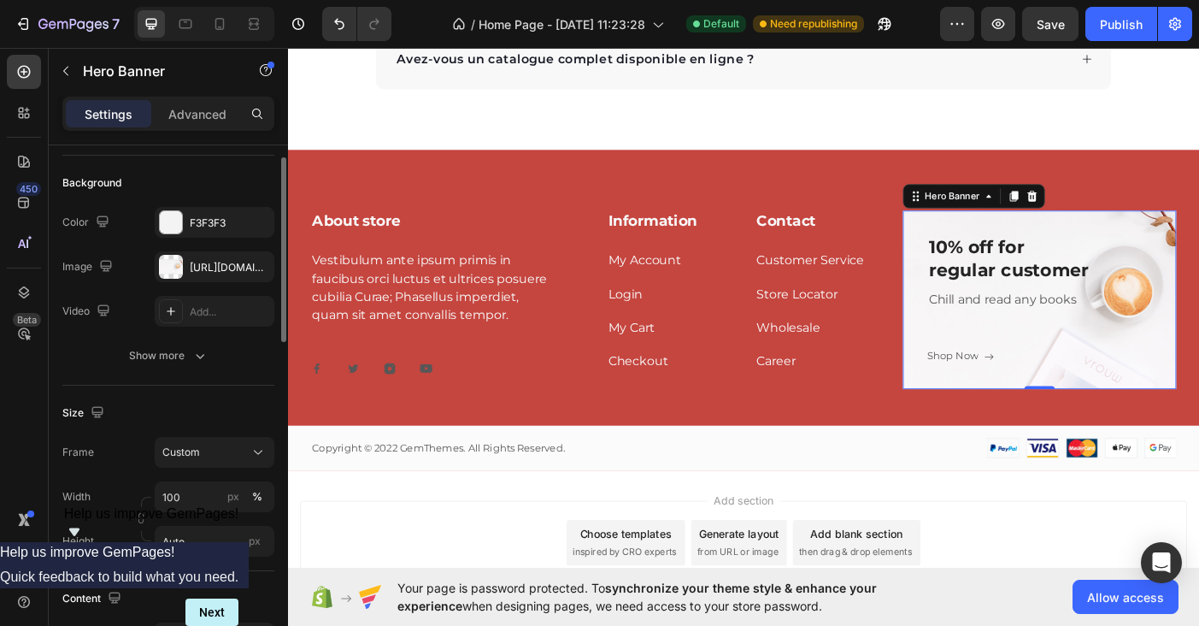
scroll to position [114, 0]
click at [258, 263] on icon "button" at bounding box center [257, 263] width 14 height 14
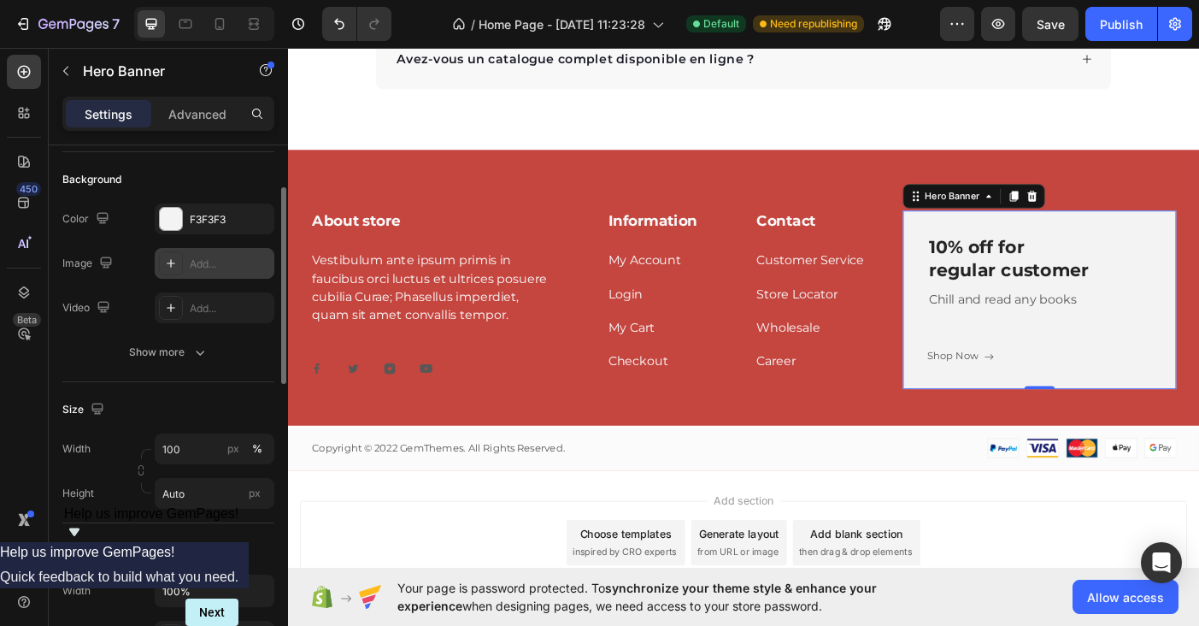
click at [207, 270] on div "Add..." at bounding box center [230, 263] width 80 height 15
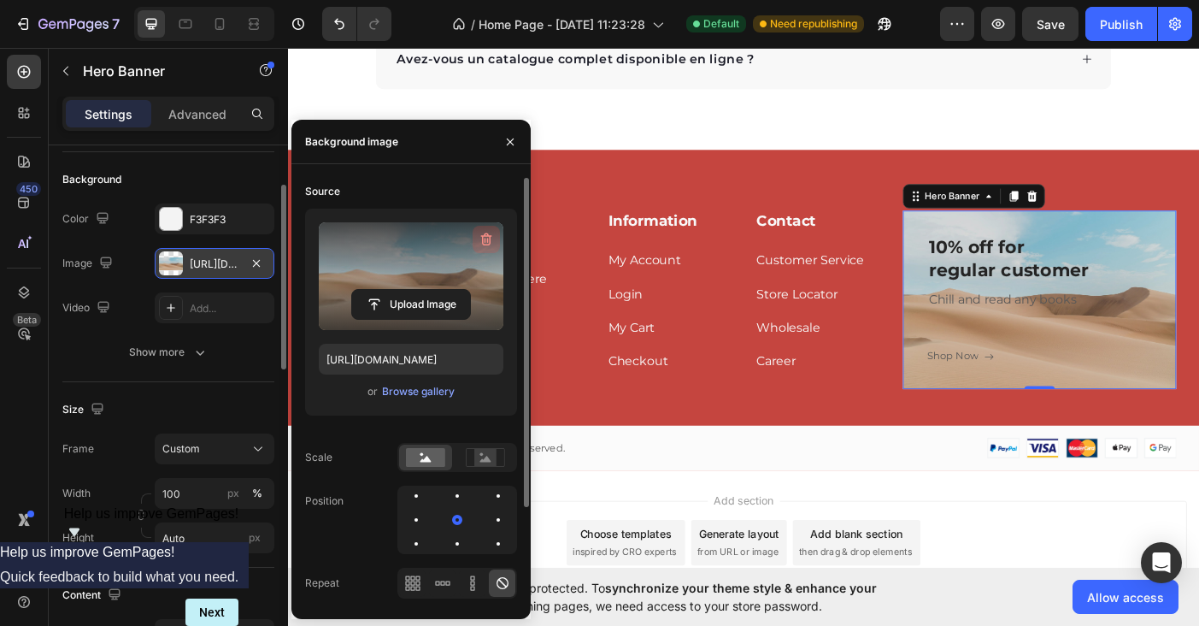
click at [494, 233] on icon "button" at bounding box center [486, 239] width 17 height 17
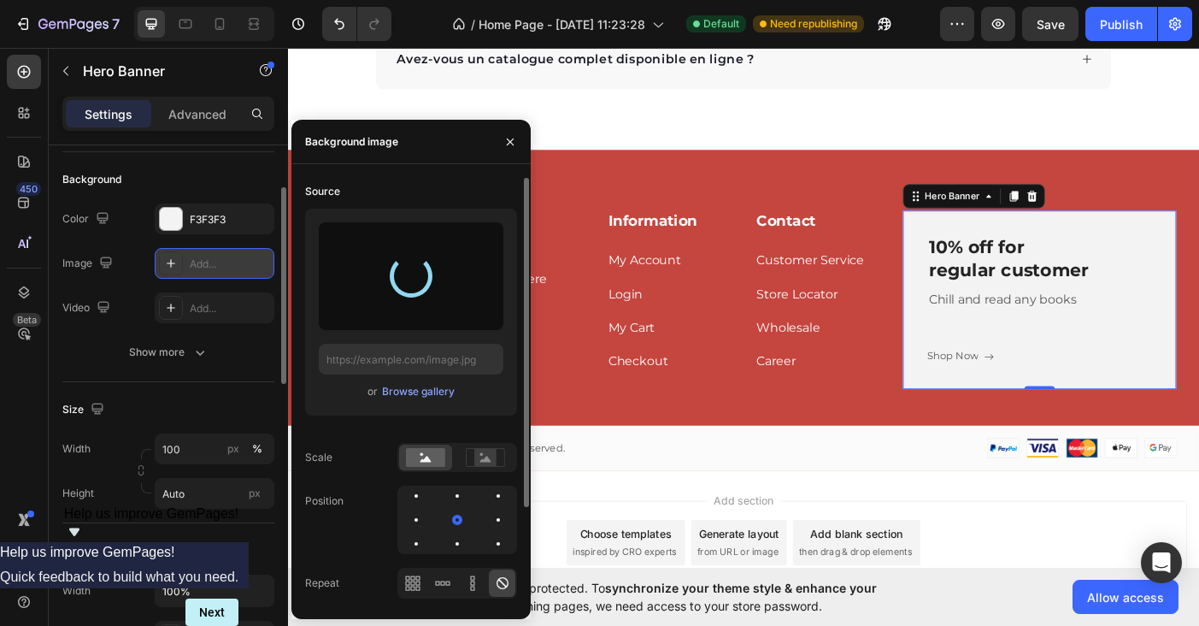
type input "[URL][DOMAIN_NAME]"
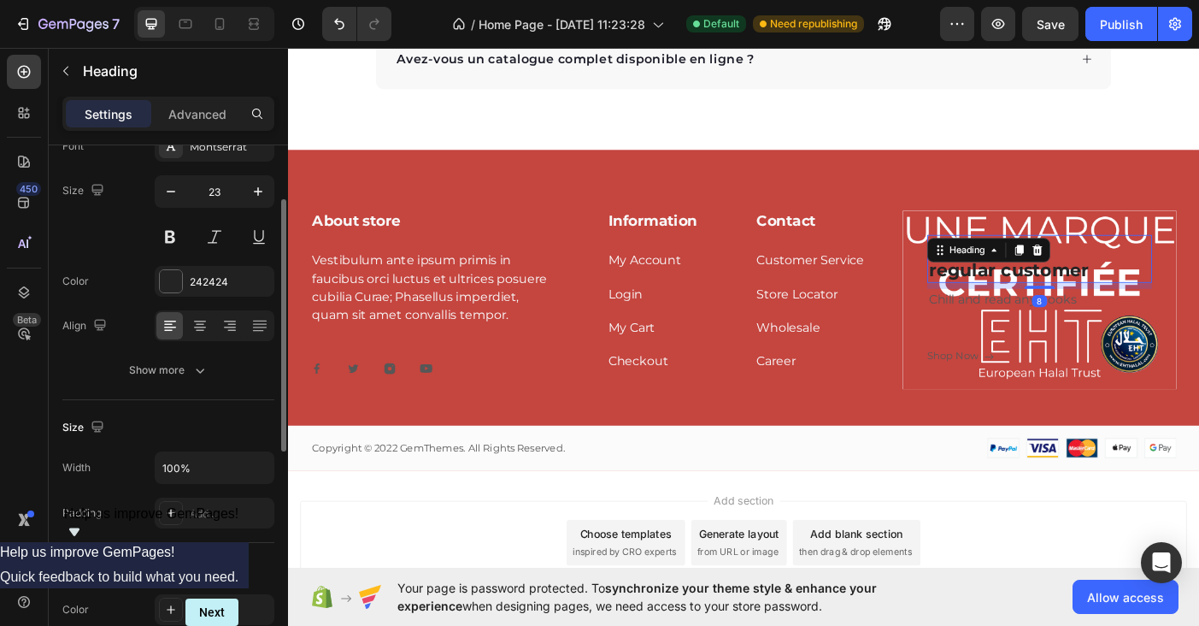
click at [1053, 279] on div "10% off for regular customer Heading 8" at bounding box center [1134, 285] width 253 height 55
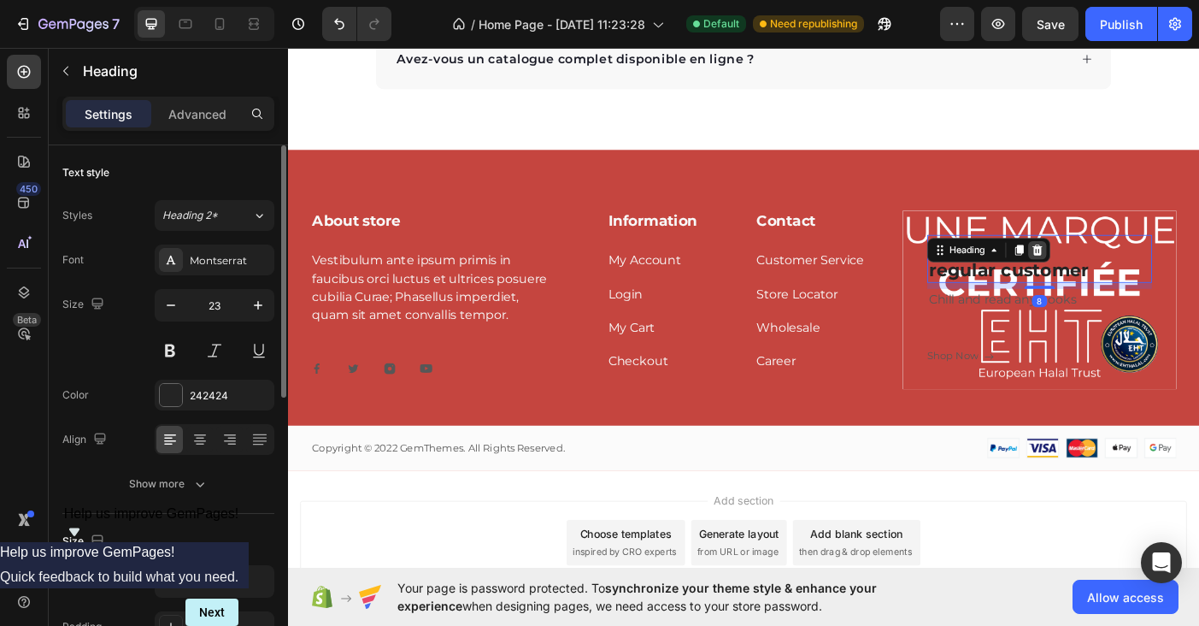
click at [1132, 277] on icon at bounding box center [1132, 275] width 11 height 12
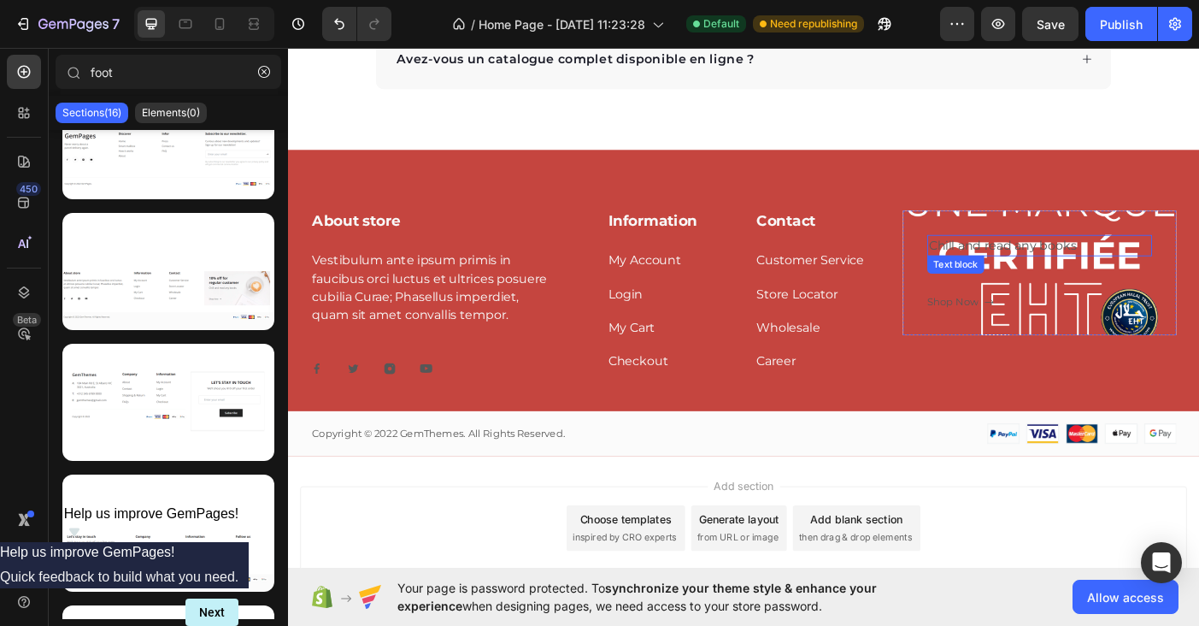
click at [1073, 273] on p "Chill and read any books" at bounding box center [1134, 270] width 250 height 21
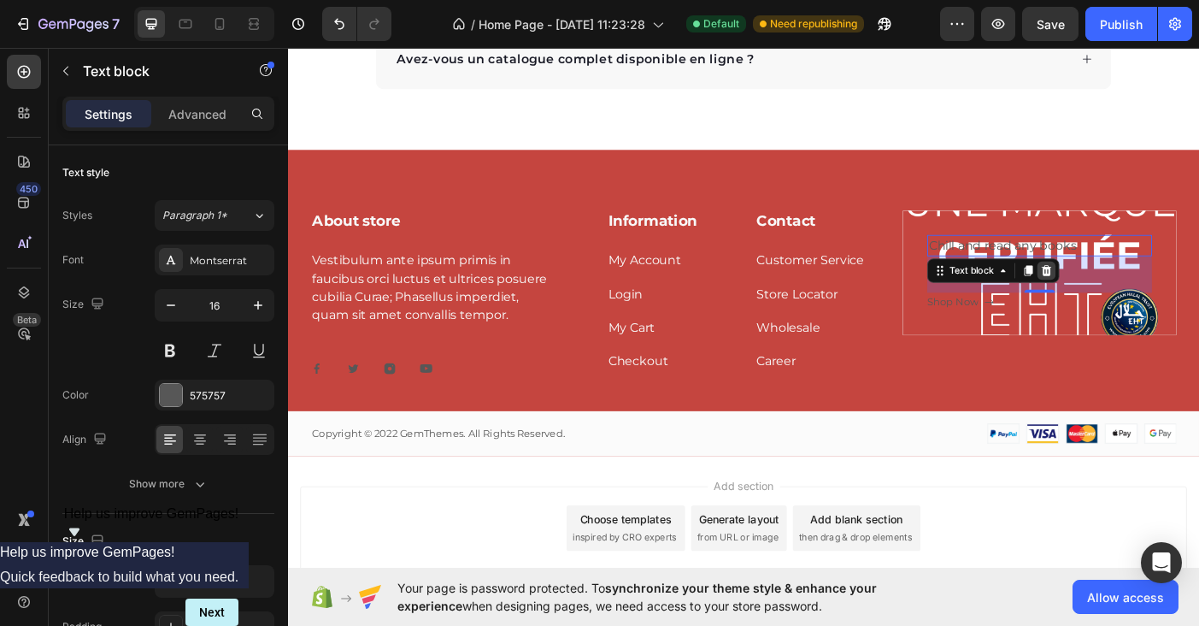
click at [1145, 297] on icon at bounding box center [1142, 298] width 11 height 12
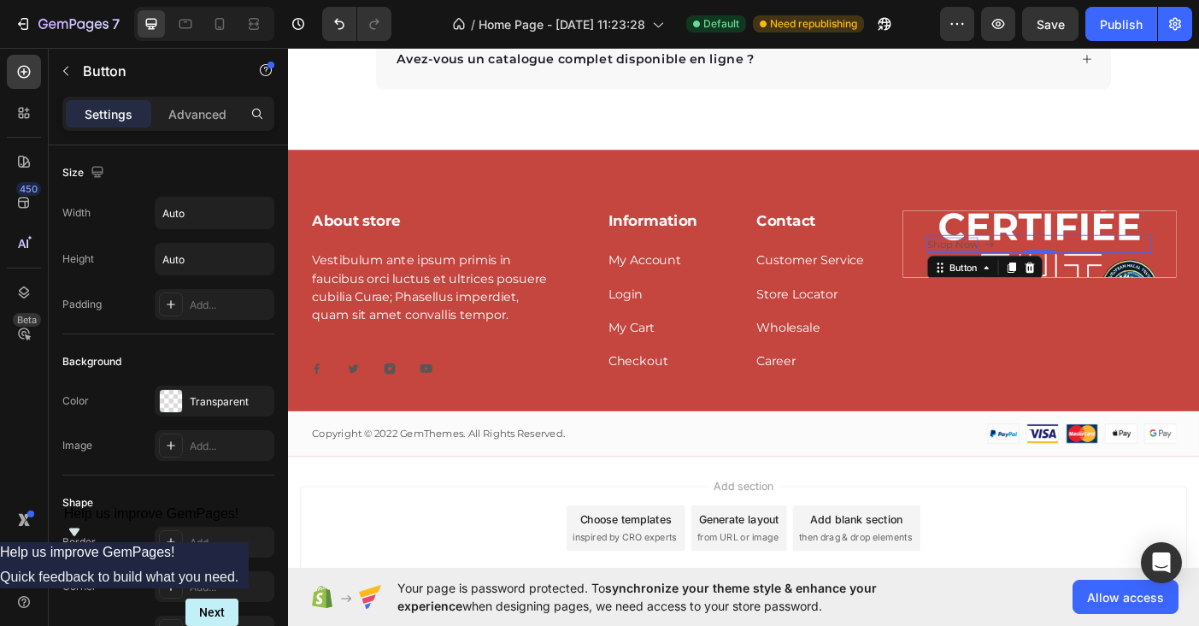
click at [1045, 268] on div "Shop Now" at bounding box center [1036, 269] width 57 height 17
click at [1124, 294] on icon at bounding box center [1123, 295] width 11 height 12
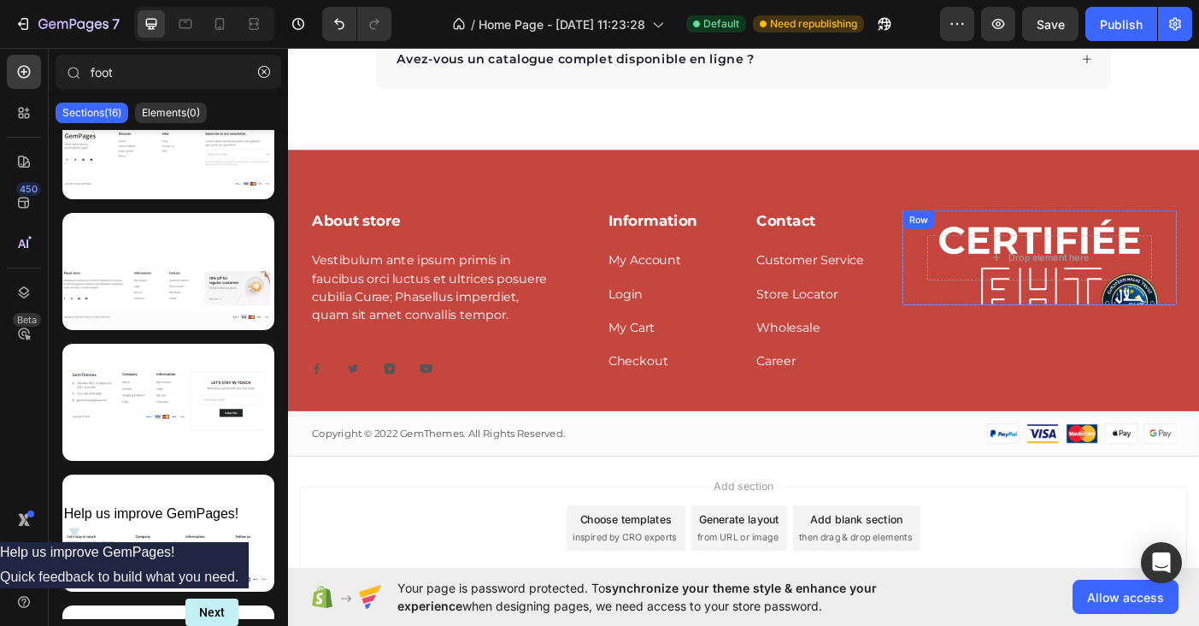
click at [1050, 240] on div "Drop element here Row" at bounding box center [1134, 284] width 308 height 106
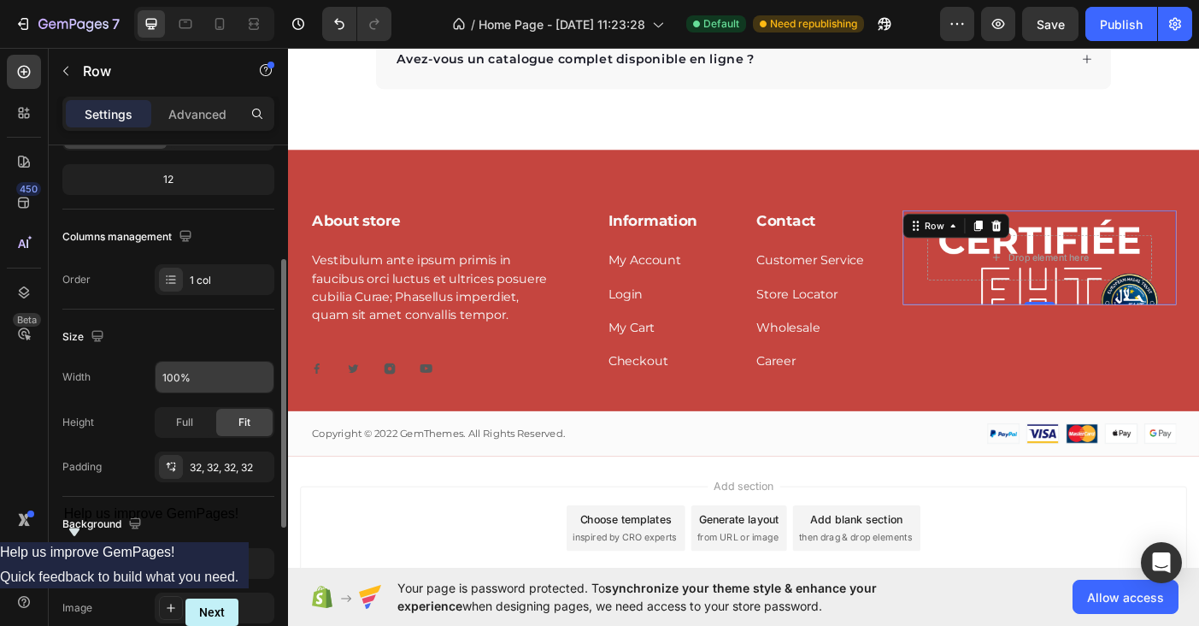
scroll to position [211, 0]
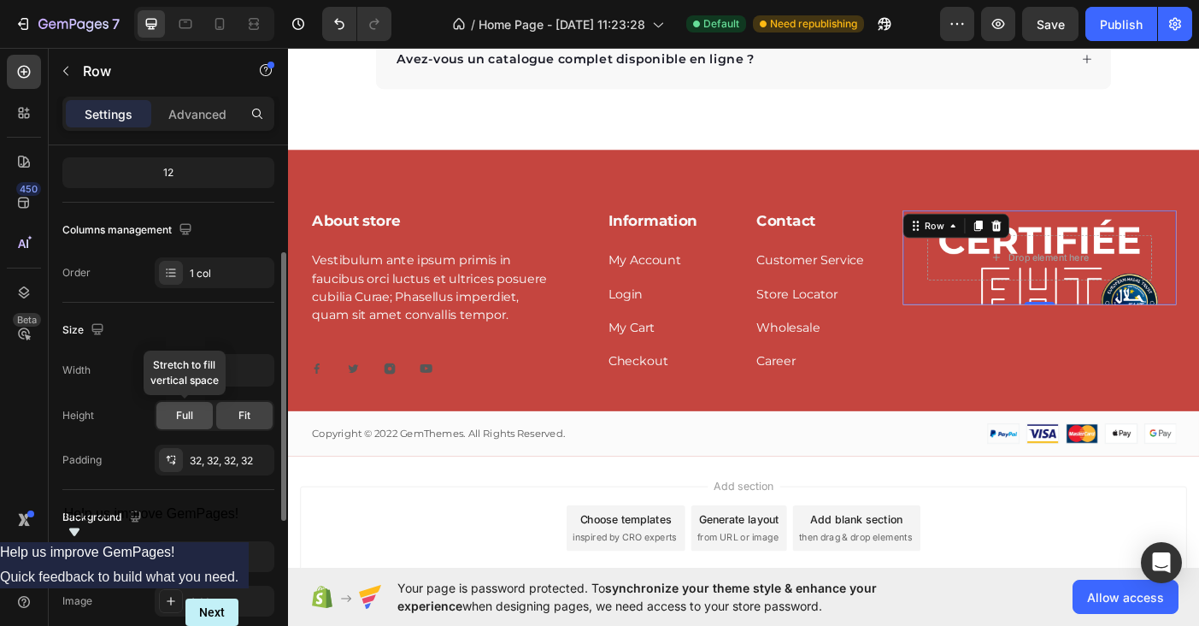
click at [184, 408] on span "Full" at bounding box center [184, 415] width 17 height 15
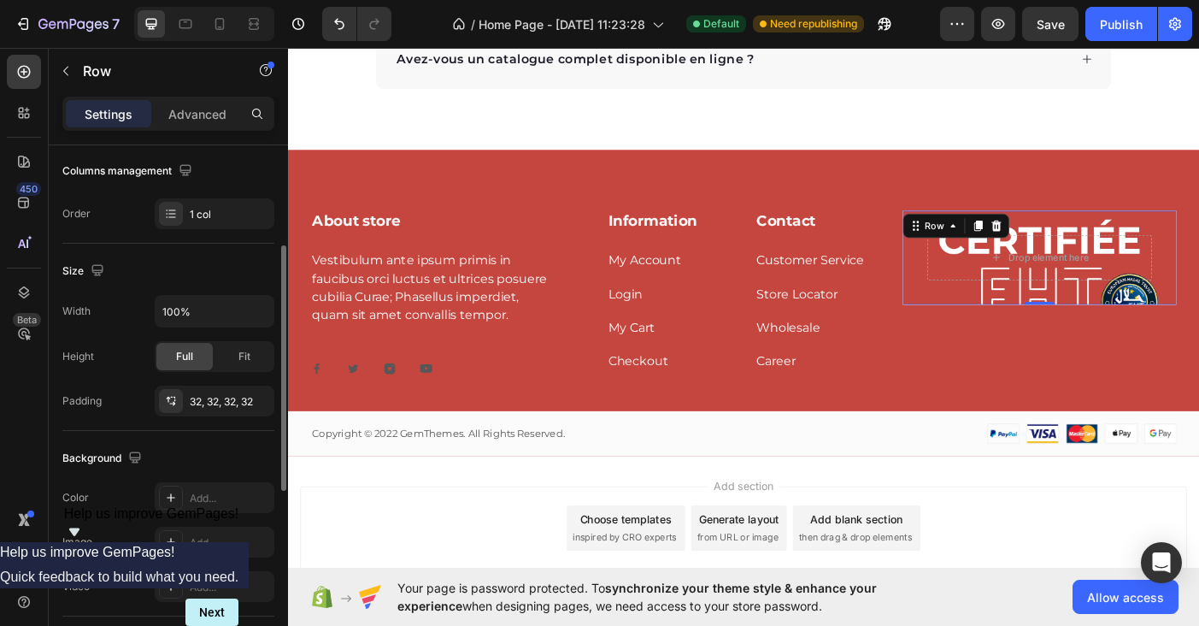
scroll to position [285, 0]
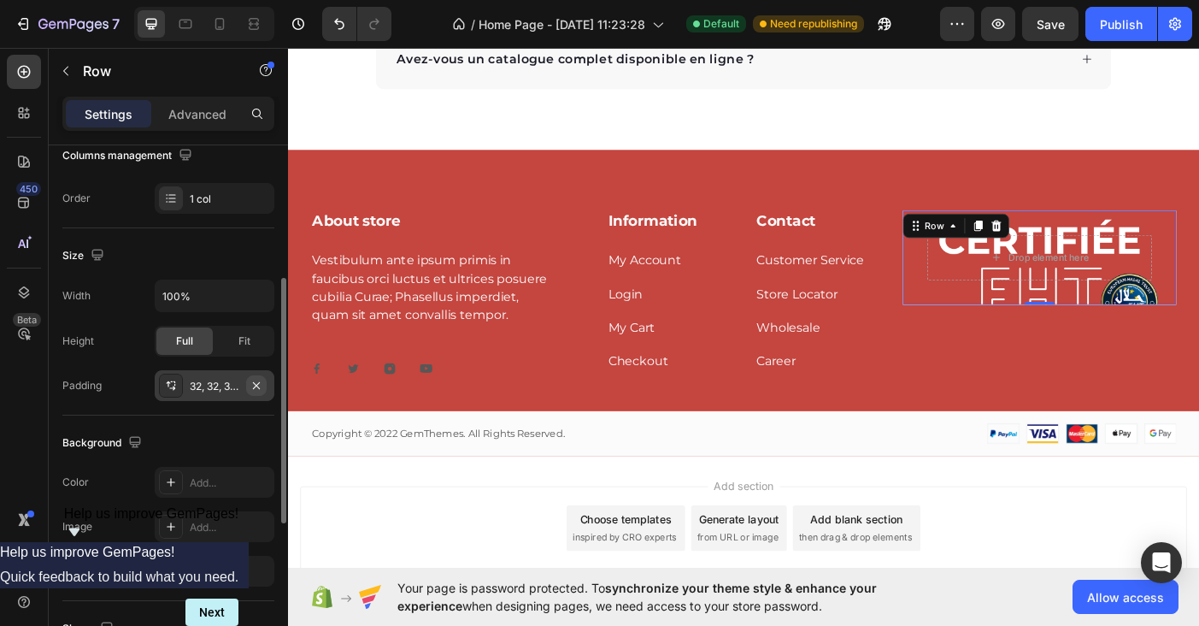
click at [255, 385] on icon "button" at bounding box center [257, 386] width 14 height 14
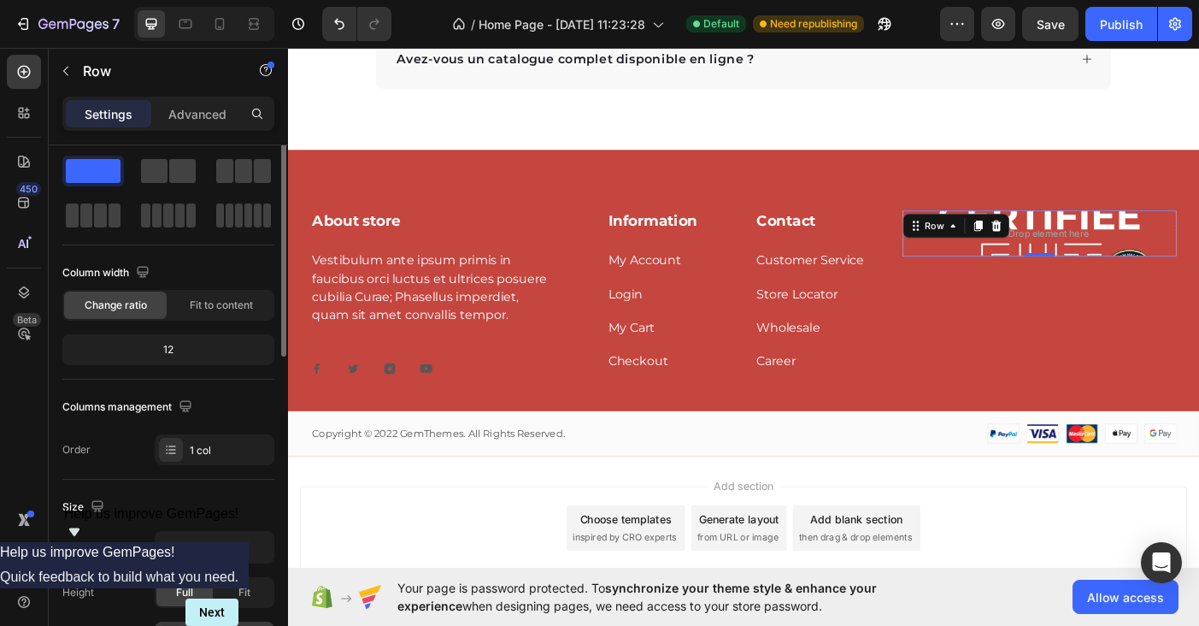
scroll to position [0, 0]
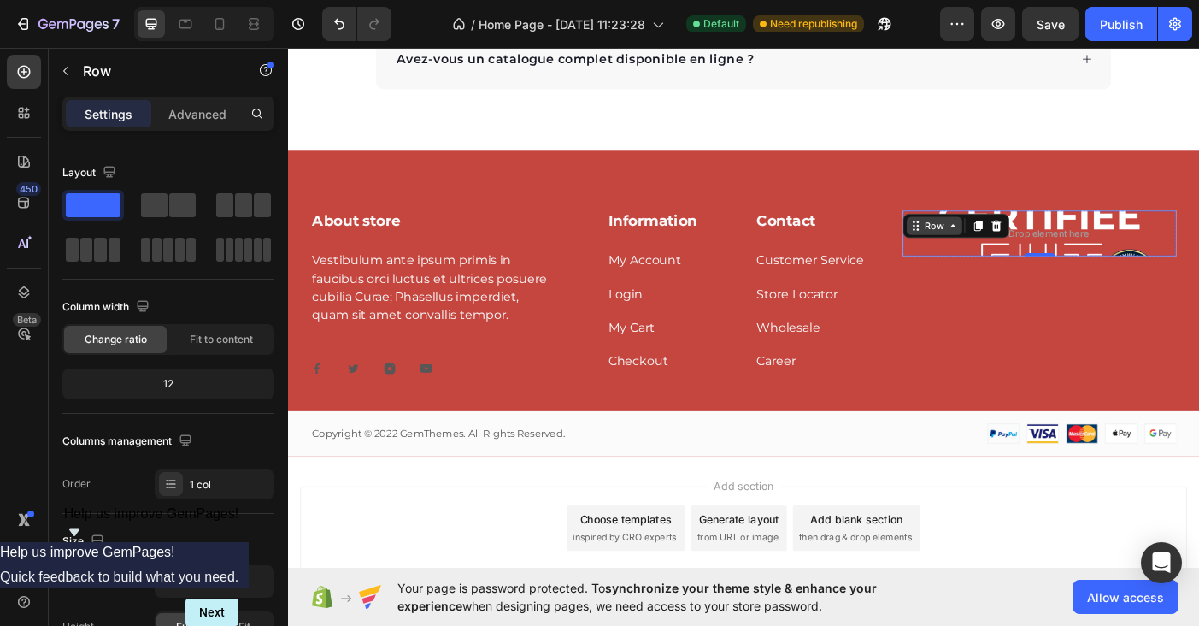
click at [1034, 247] on icon at bounding box center [1037, 248] width 14 height 14
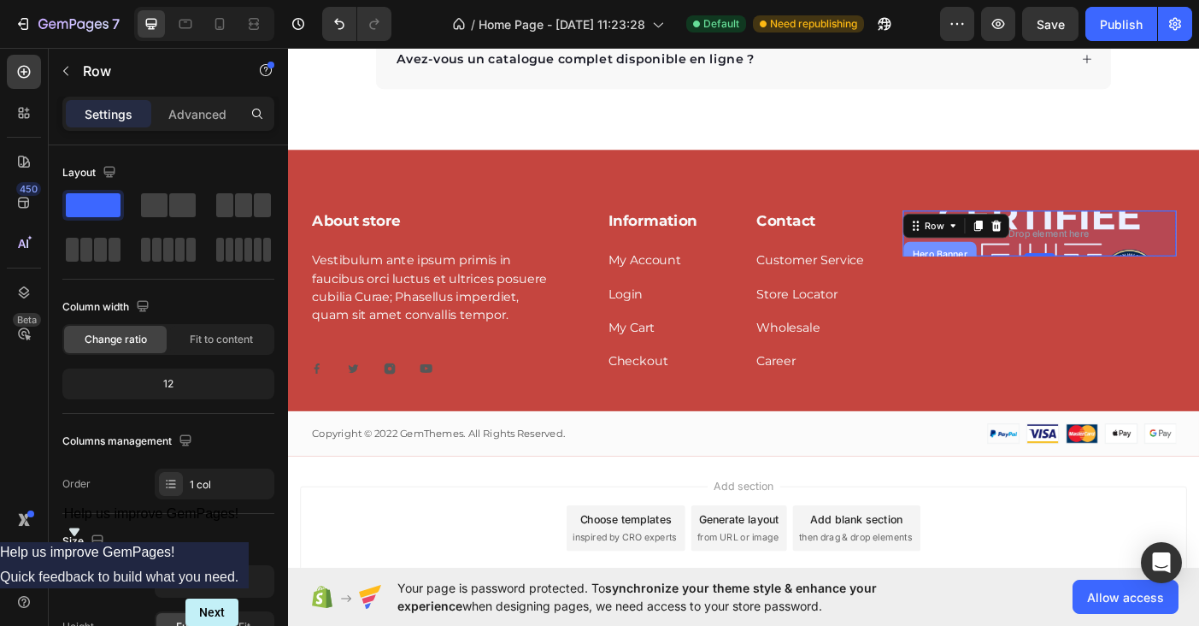
click at [1023, 270] on div "Hero Banner" at bounding box center [1022, 279] width 82 height 27
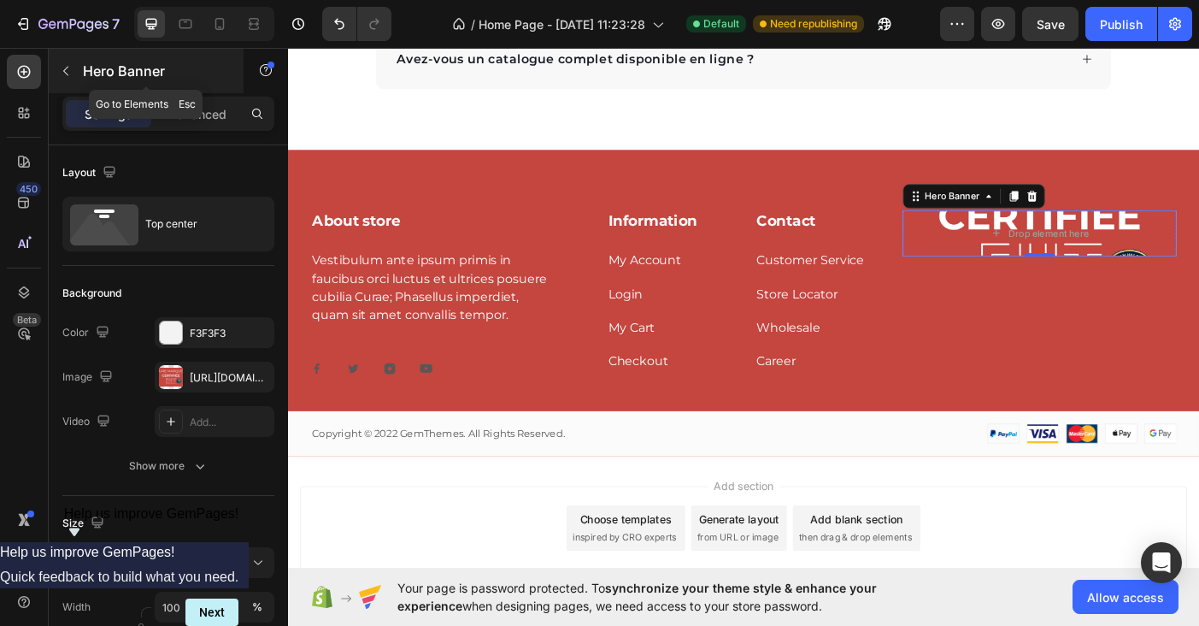
click at [68, 74] on icon "button" at bounding box center [66, 71] width 14 height 14
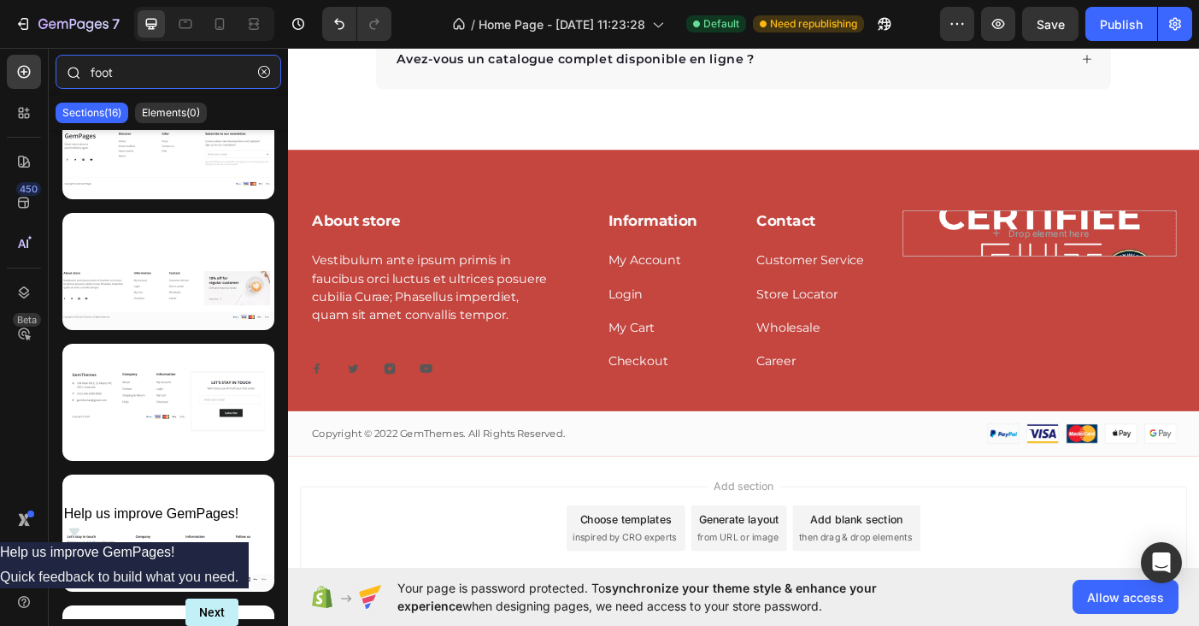
click at [138, 68] on input "foot" at bounding box center [169, 72] width 226 height 34
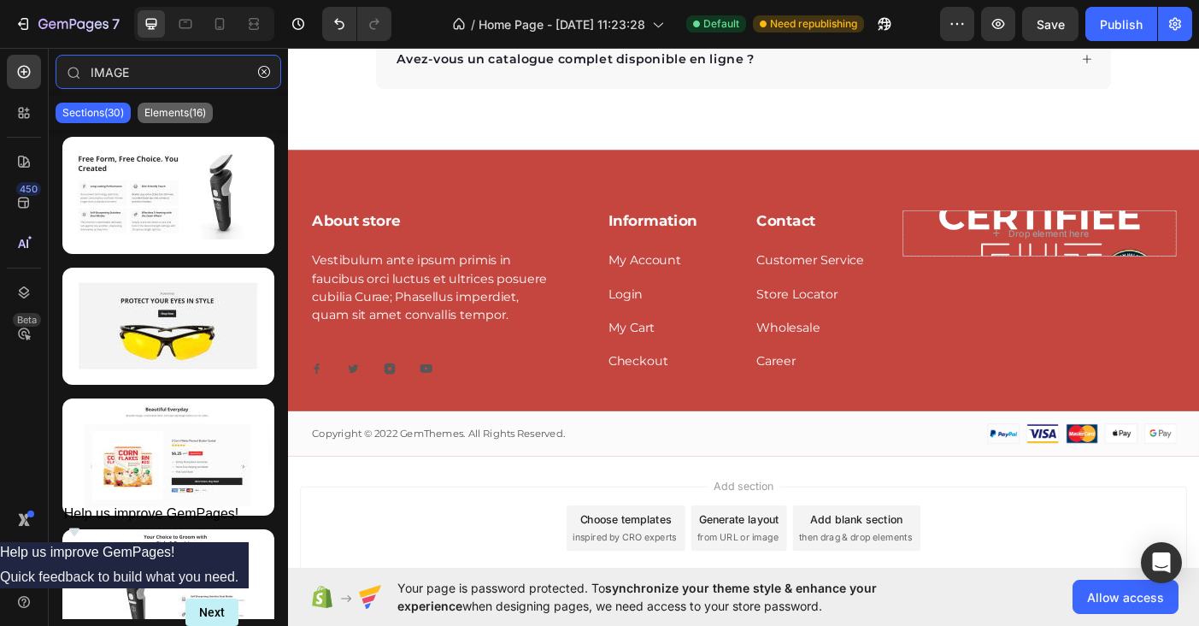
type input "IMAGE"
click at [162, 115] on p "Elements(16)" at bounding box center [175, 113] width 62 height 14
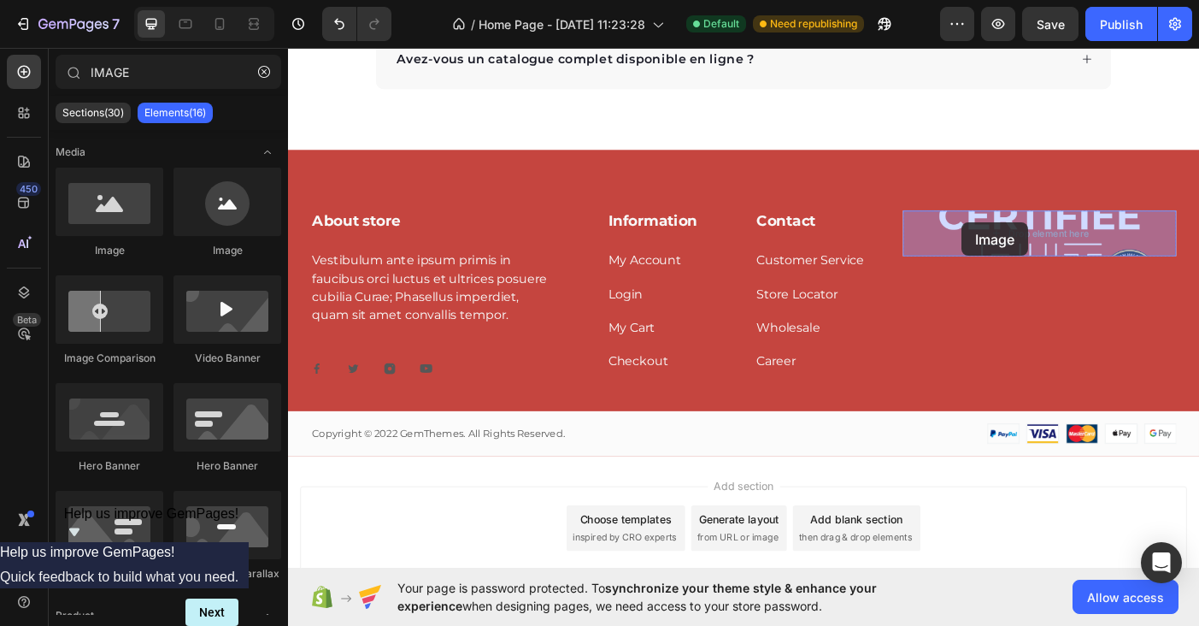
drag, startPoint x: 388, startPoint y: 268, endPoint x: 1046, endPoint y: 244, distance: 658.6
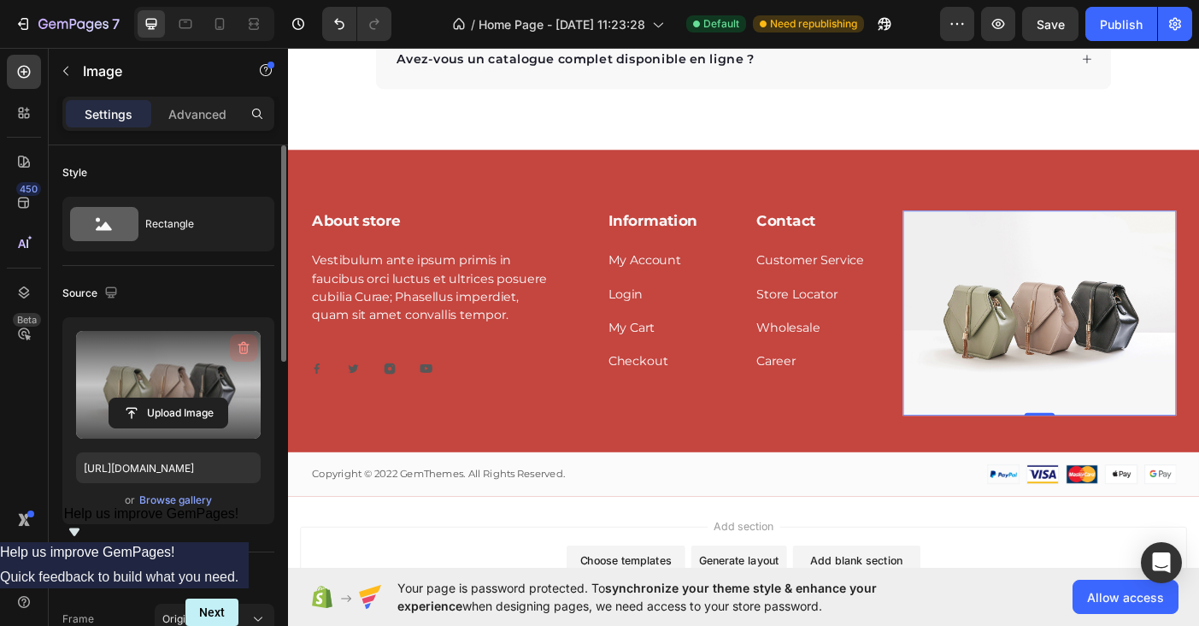
click at [245, 345] on icon "button" at bounding box center [243, 347] width 17 height 17
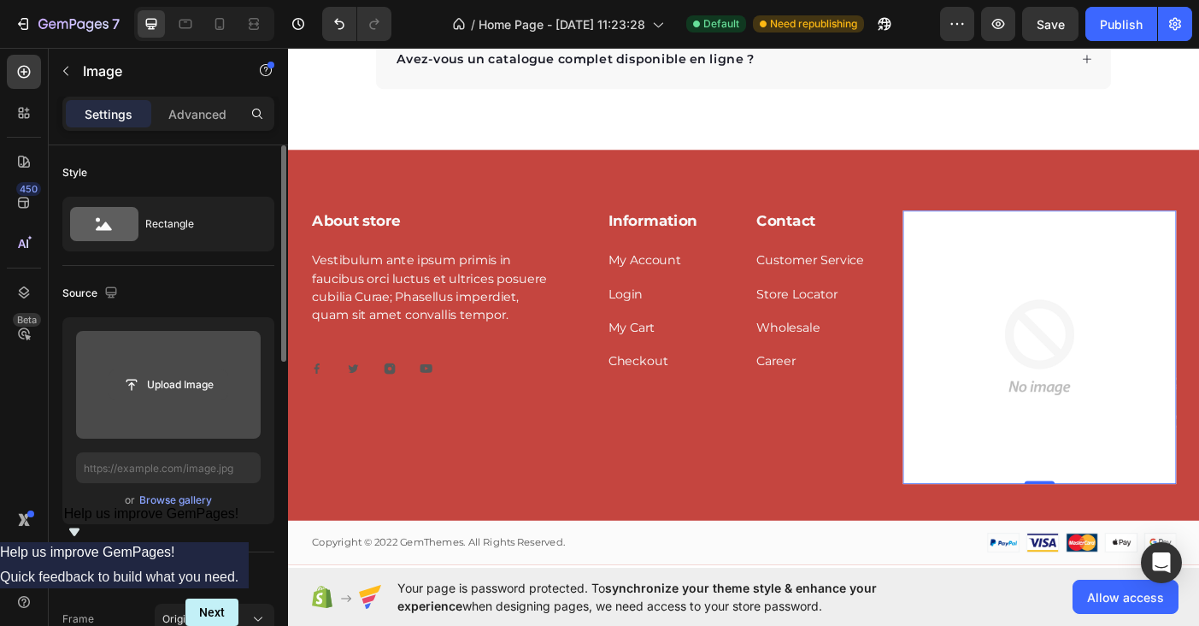
click at [166, 395] on input "file" at bounding box center [168, 384] width 118 height 29
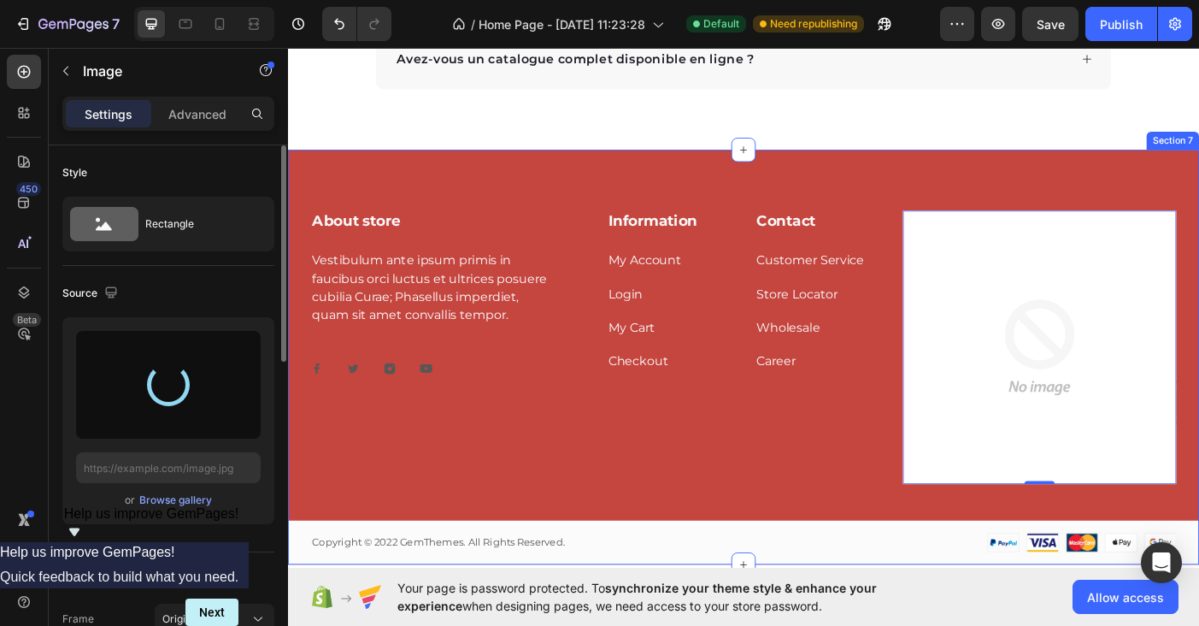
type input "[URL][DOMAIN_NAME]"
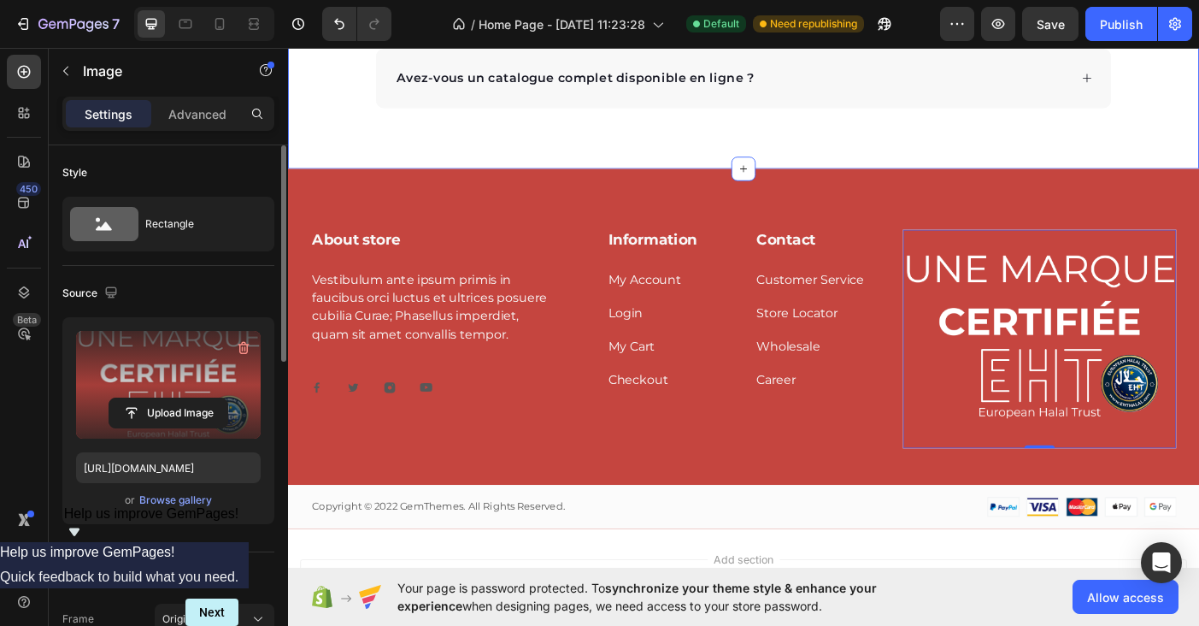
scroll to position [3418, 0]
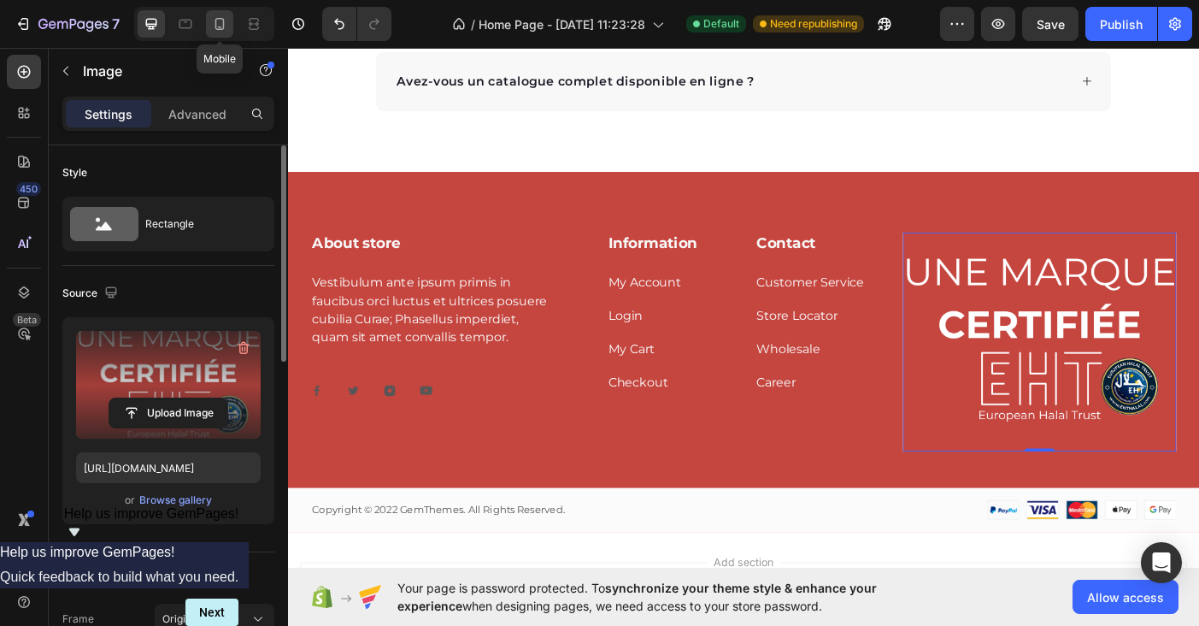
click at [216, 31] on icon at bounding box center [219, 23] width 17 height 17
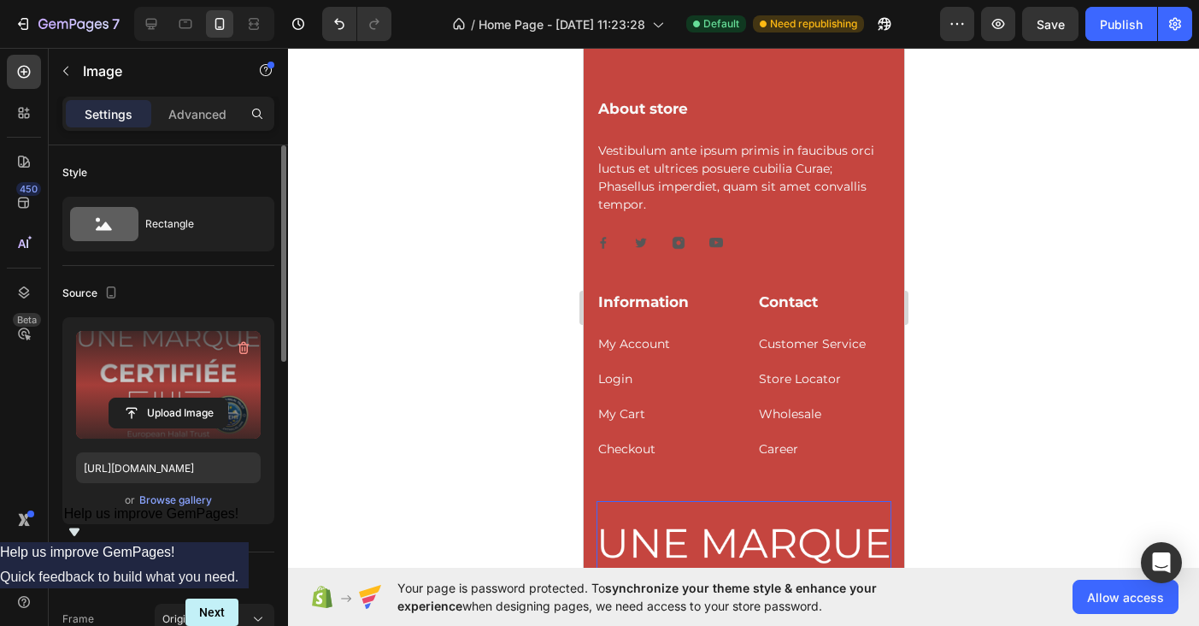
scroll to position [3240, 0]
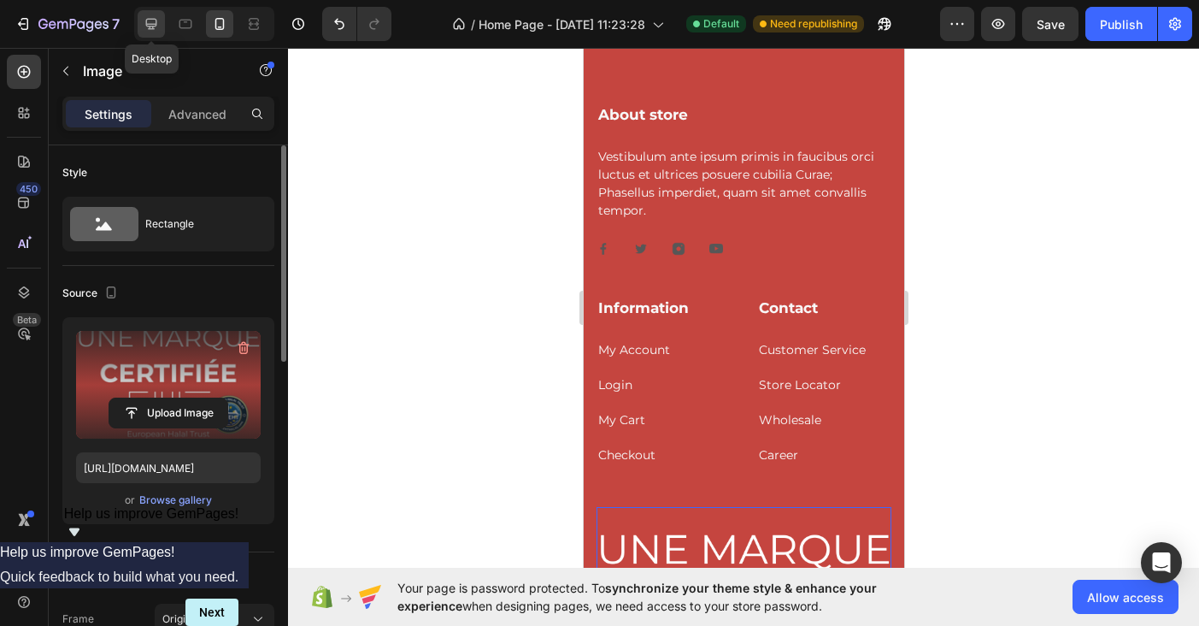
click at [144, 20] on icon at bounding box center [151, 23] width 17 height 17
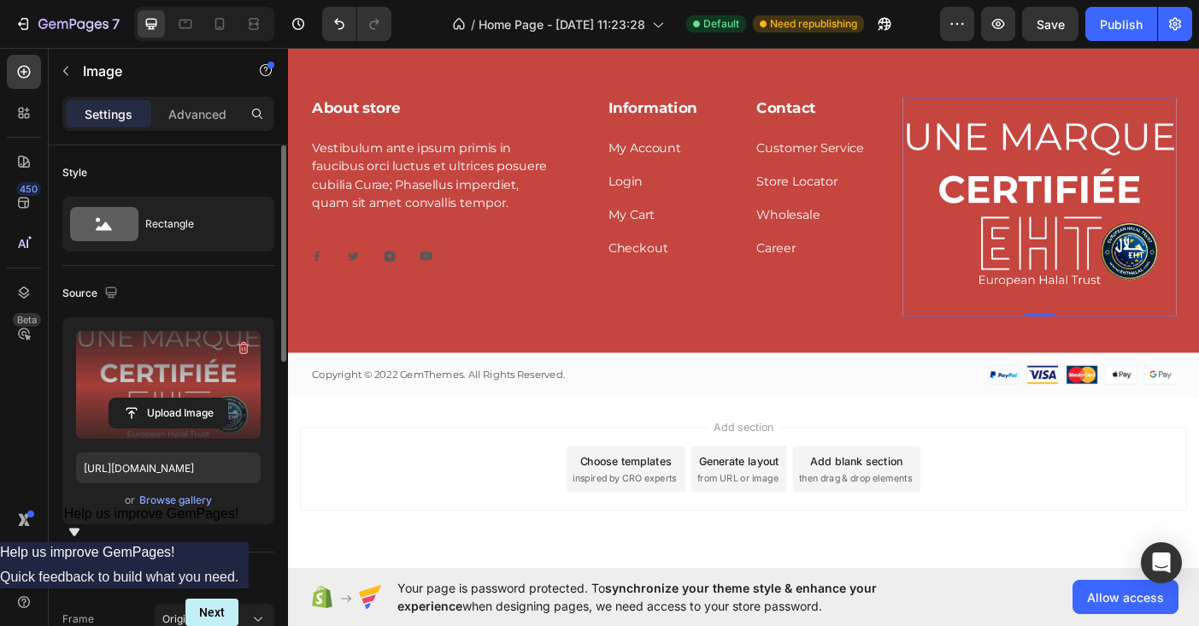
scroll to position [3621, 0]
click at [1126, 17] on div "Publish" at bounding box center [1121, 24] width 43 height 18
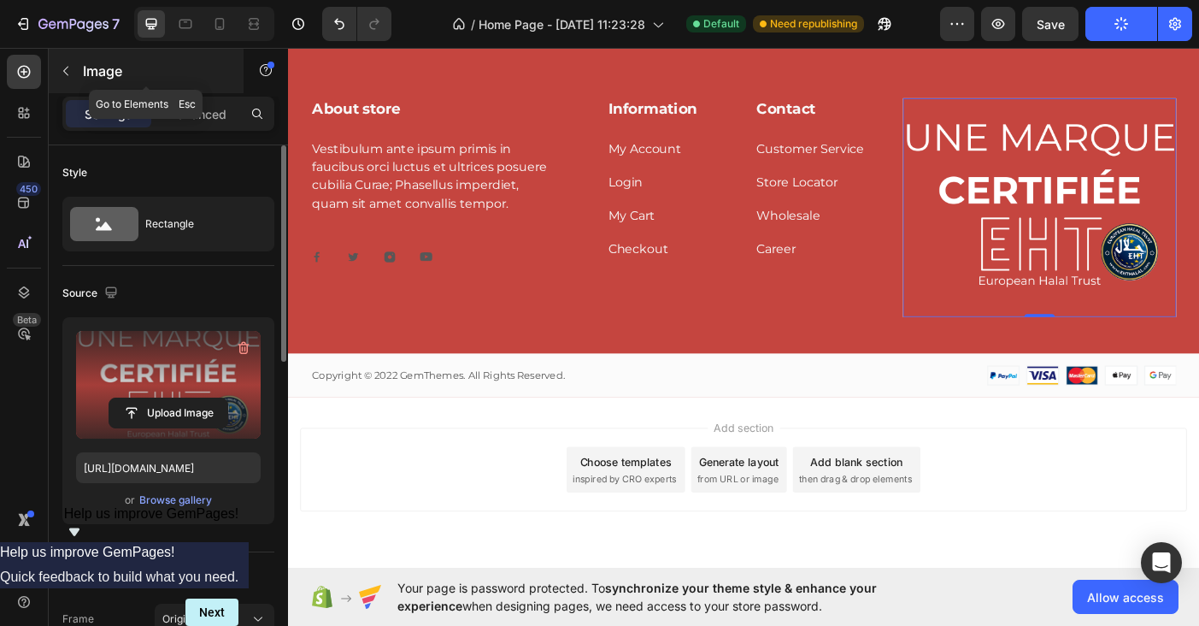
click at [60, 71] on icon "button" at bounding box center [66, 71] width 14 height 14
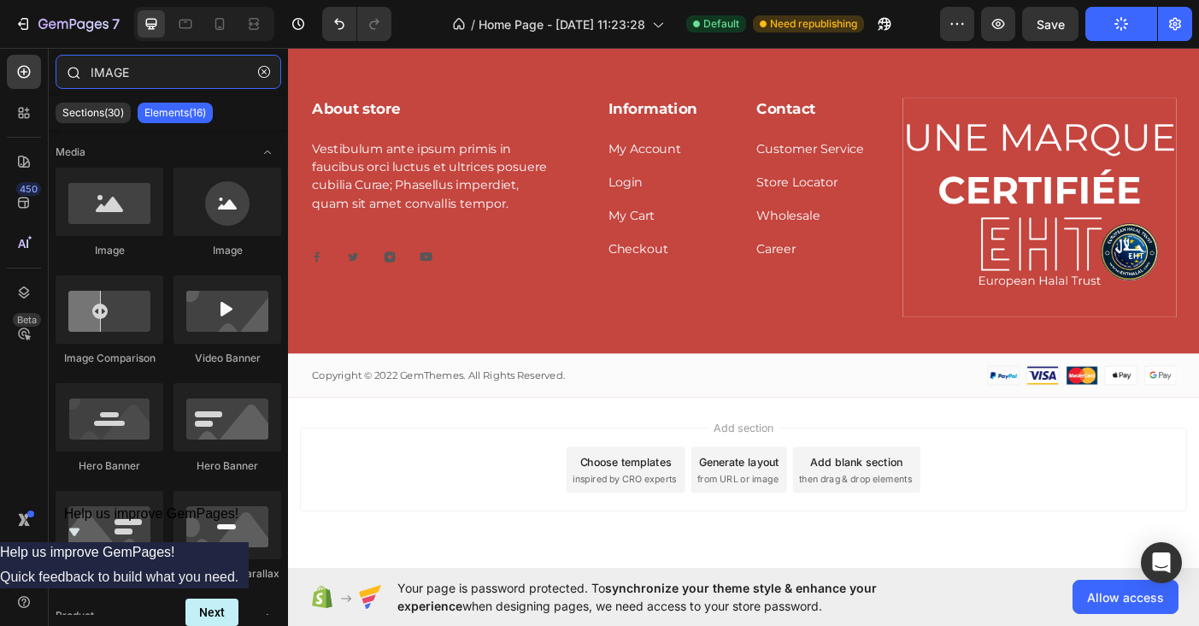
drag, startPoint x: 140, startPoint y: 63, endPoint x: 154, endPoint y: 78, distance: 20.0
click at [154, 78] on input "IMAGE" at bounding box center [169, 72] width 226 height 34
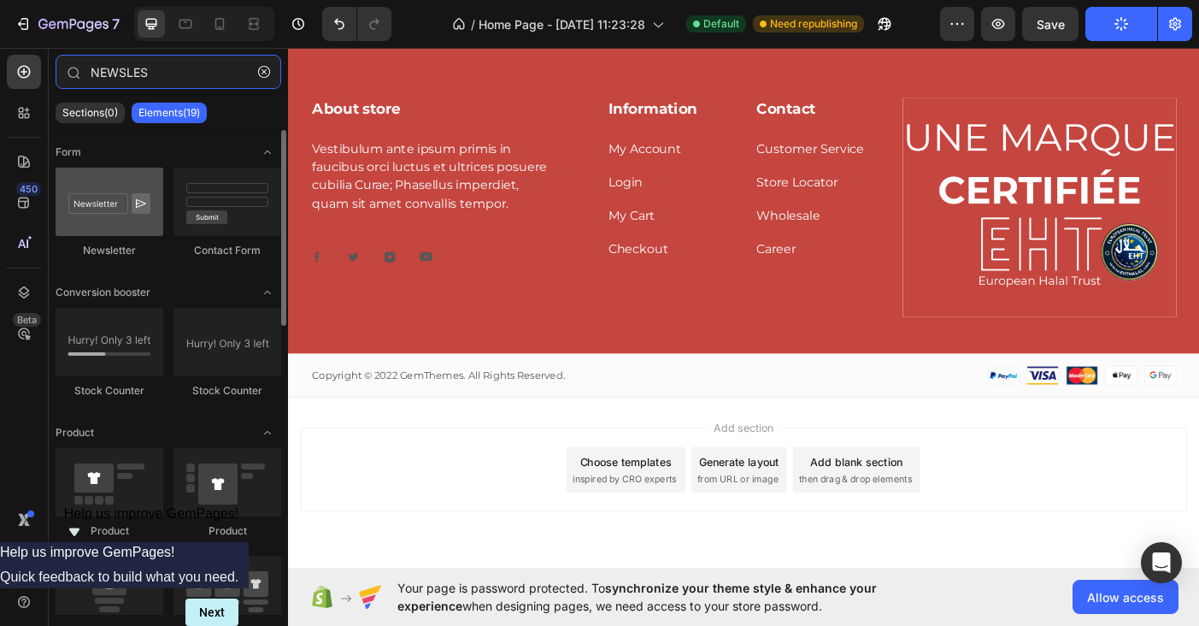
type input "NEWSLES"
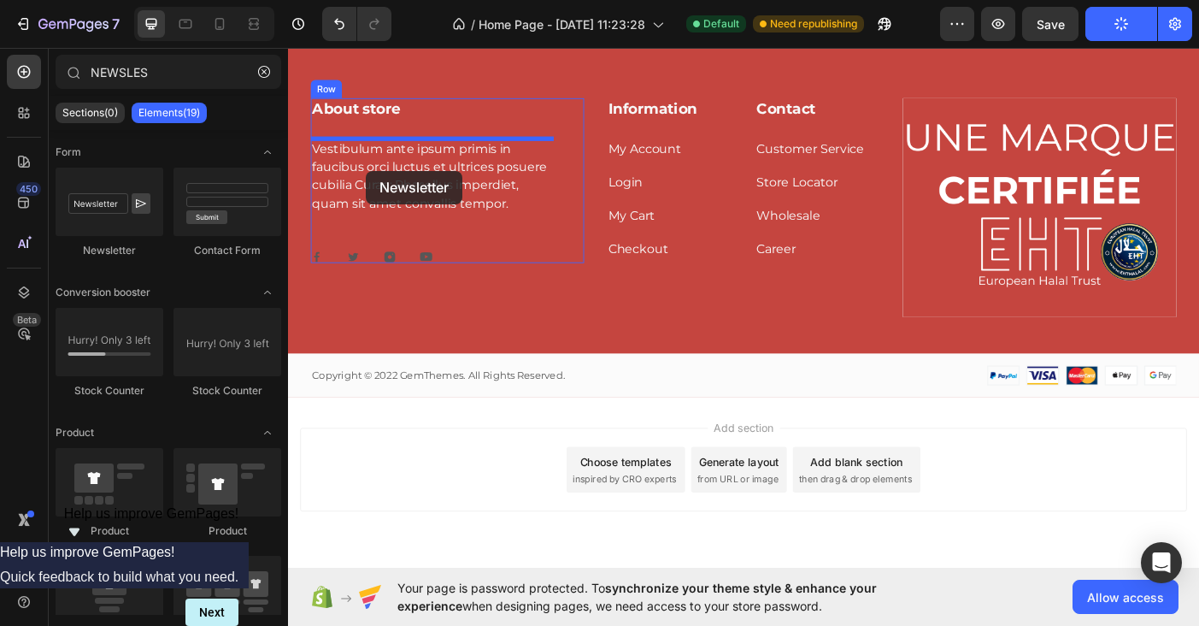
drag, startPoint x: 379, startPoint y: 263, endPoint x: 376, endPoint y: 186, distance: 77.0
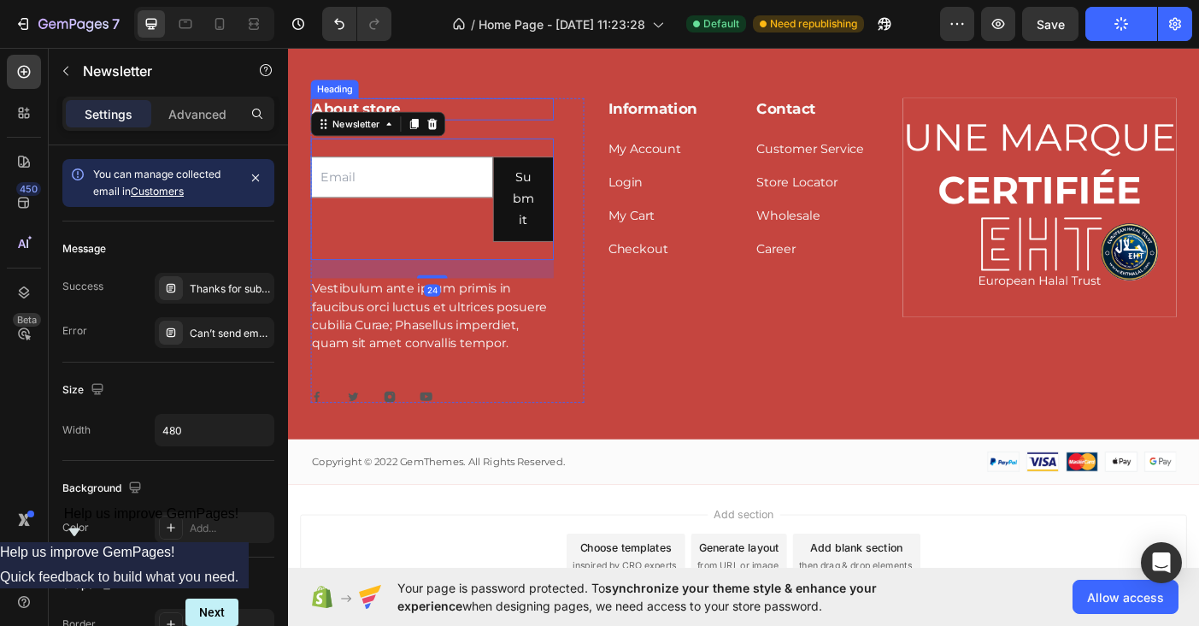
click at [381, 112] on p "About store" at bounding box center [450, 116] width 270 height 21
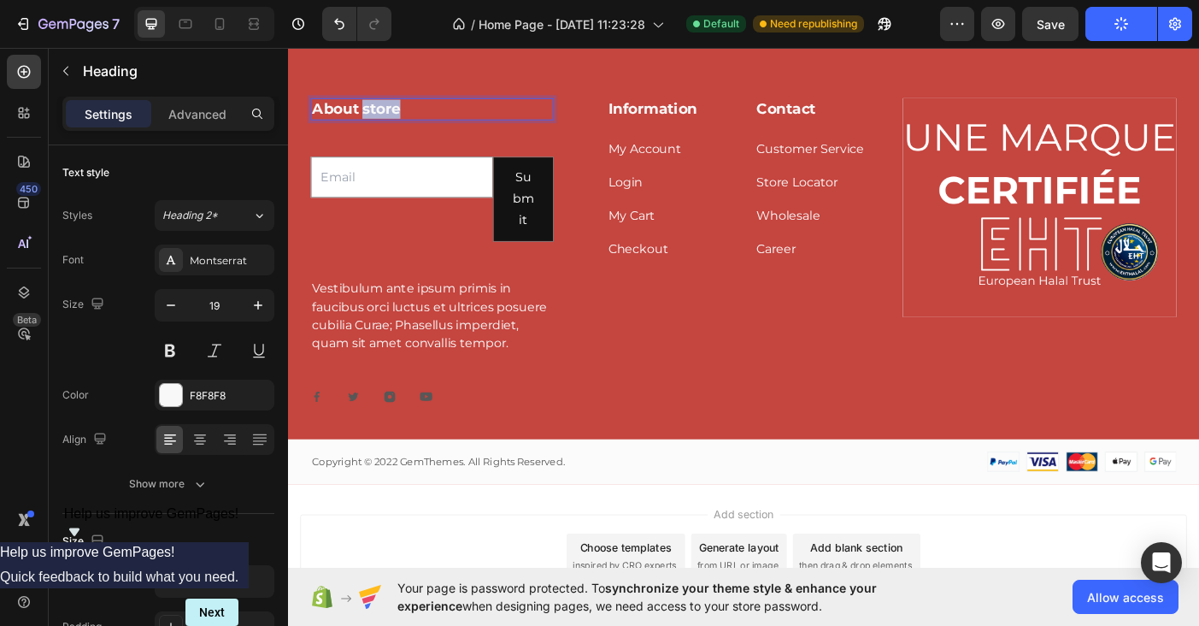
click at [381, 112] on p "About store" at bounding box center [450, 116] width 270 height 21
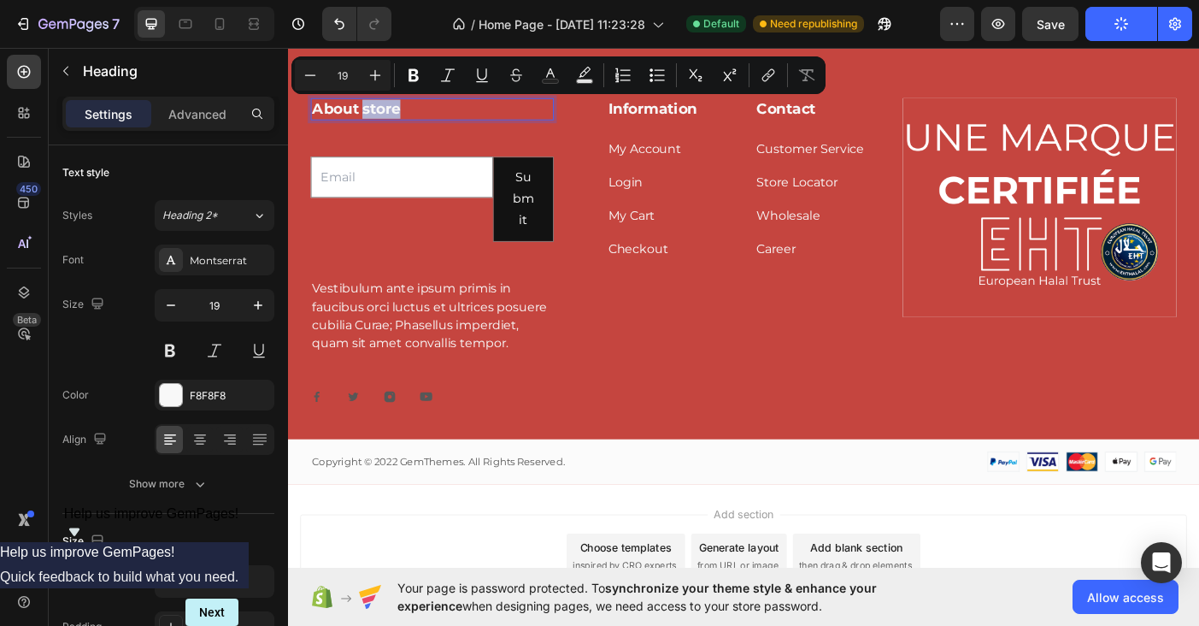
click at [422, 115] on p "About store" at bounding box center [450, 116] width 270 height 21
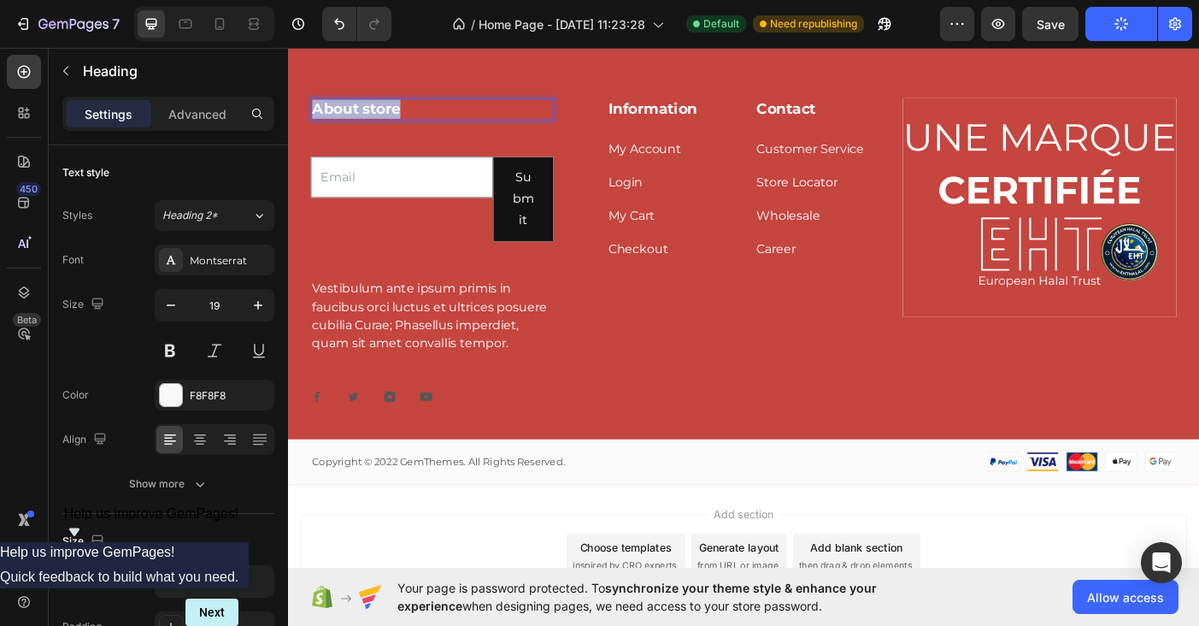
drag, startPoint x: 433, startPoint y: 116, endPoint x: 320, endPoint y: 117, distance: 112.8
click at [320, 117] on p "About store" at bounding box center [450, 116] width 270 height 21
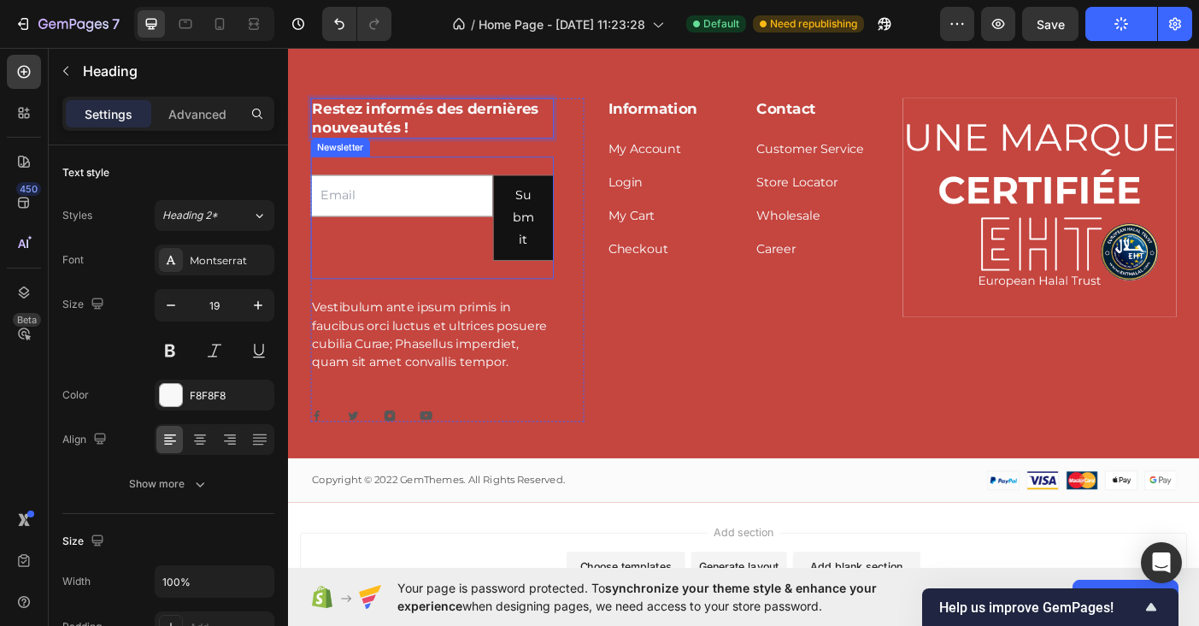
scroll to position [3621, 0]
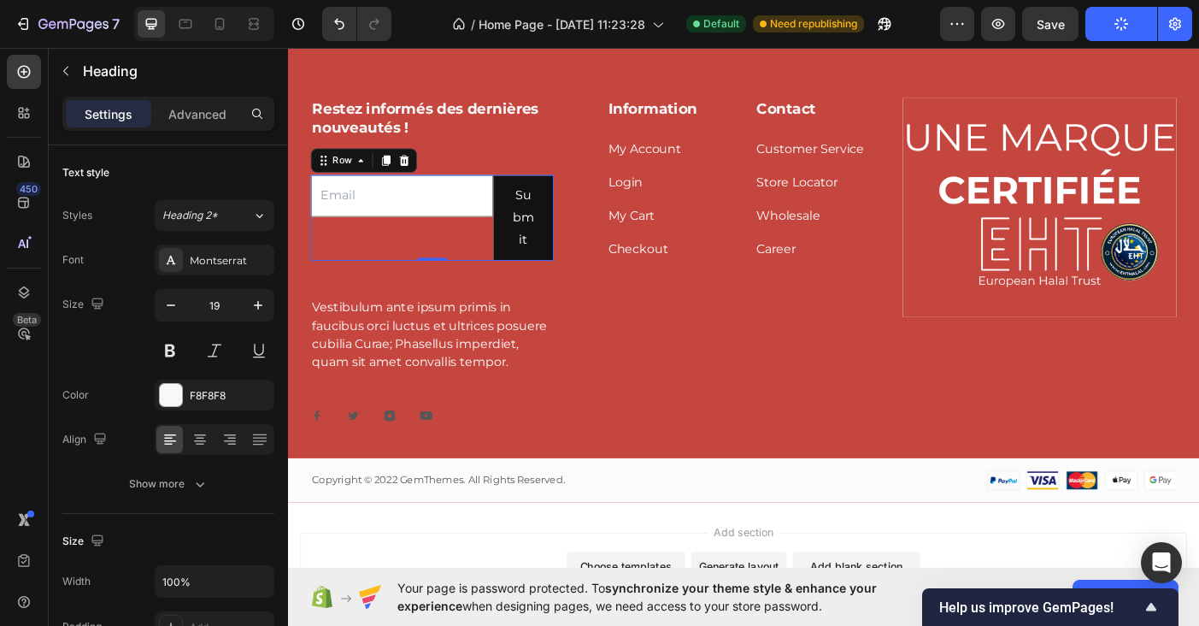
click at [491, 259] on div "Email Field" at bounding box center [416, 239] width 205 height 96
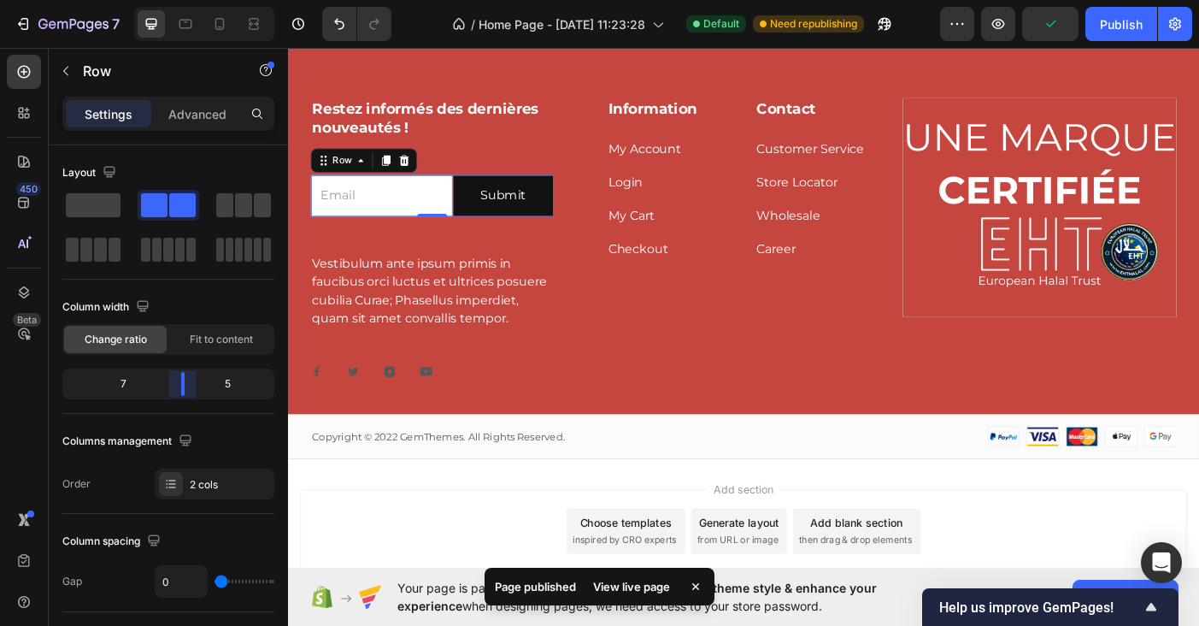
drag, startPoint x: 208, startPoint y: 387, endPoint x: 197, endPoint y: 387, distance: 11.1
click at [197, 0] on body "7 / Home Page - [DATE] 11:23:28 Default Need republishing Preview Publish 450 B…" at bounding box center [599, 0] width 1199 height 0
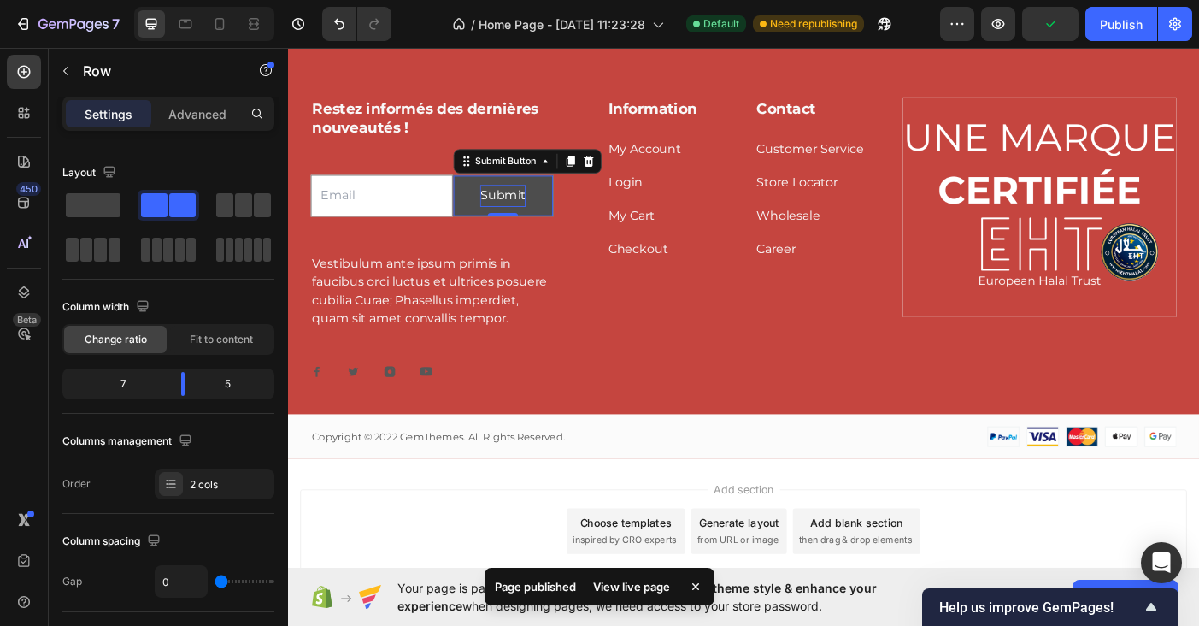
click at [521, 219] on div "Submit" at bounding box center [529, 214] width 51 height 25
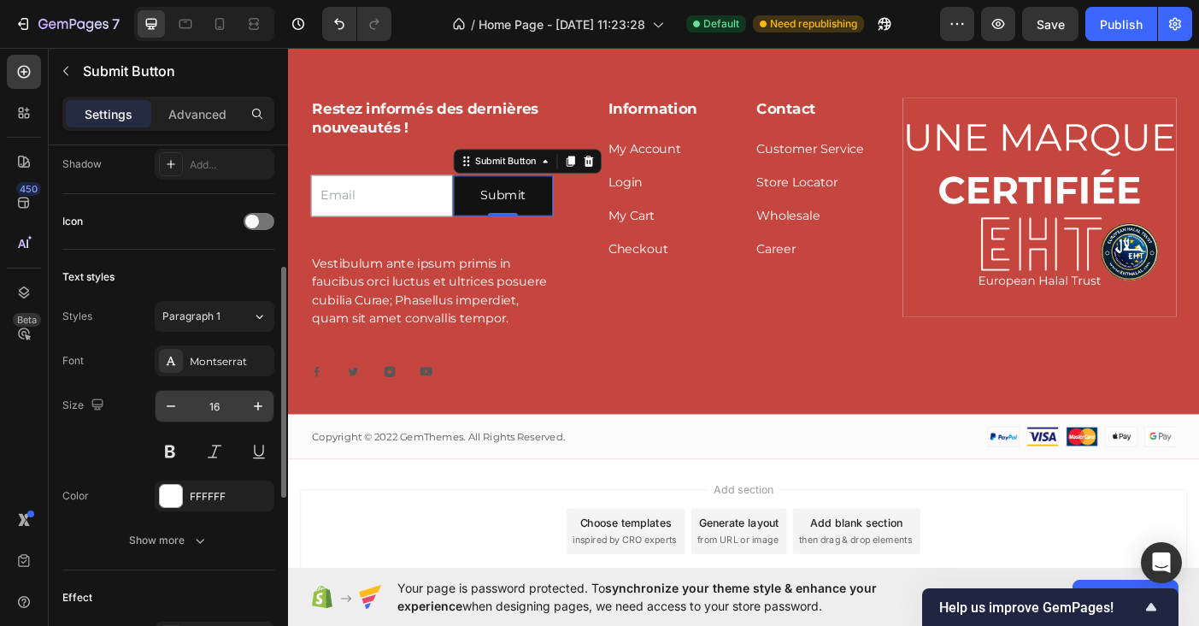
scroll to position [633, 0]
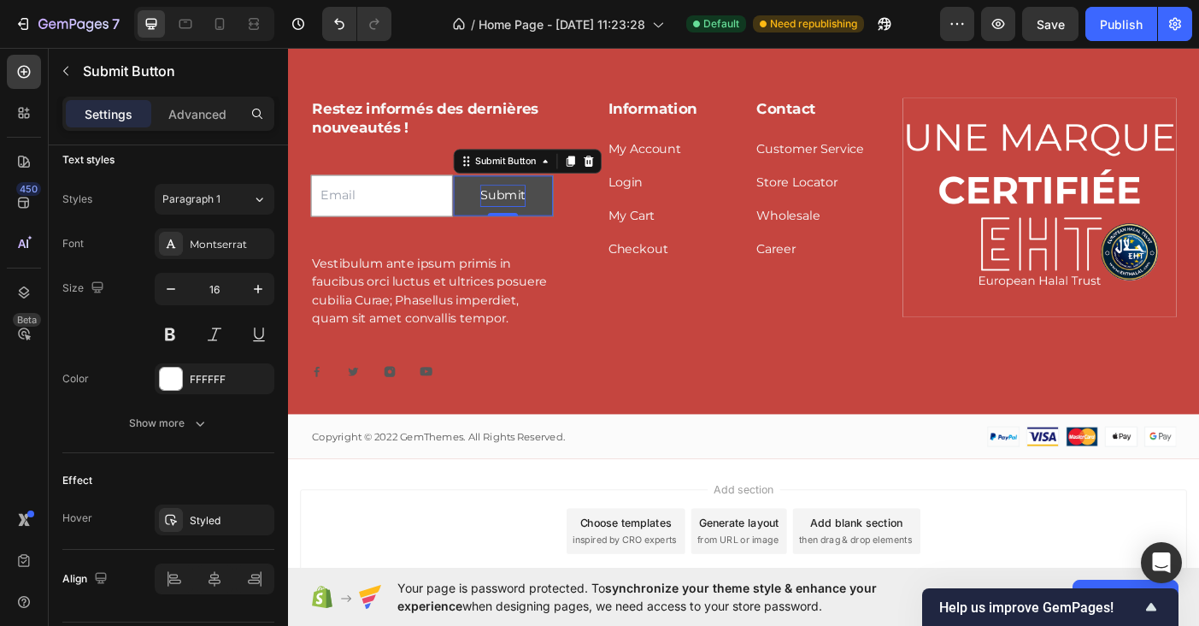
click at [533, 222] on div "Submit" at bounding box center [529, 214] width 51 height 25
click at [533, 222] on p "Submit" at bounding box center [529, 214] width 51 height 25
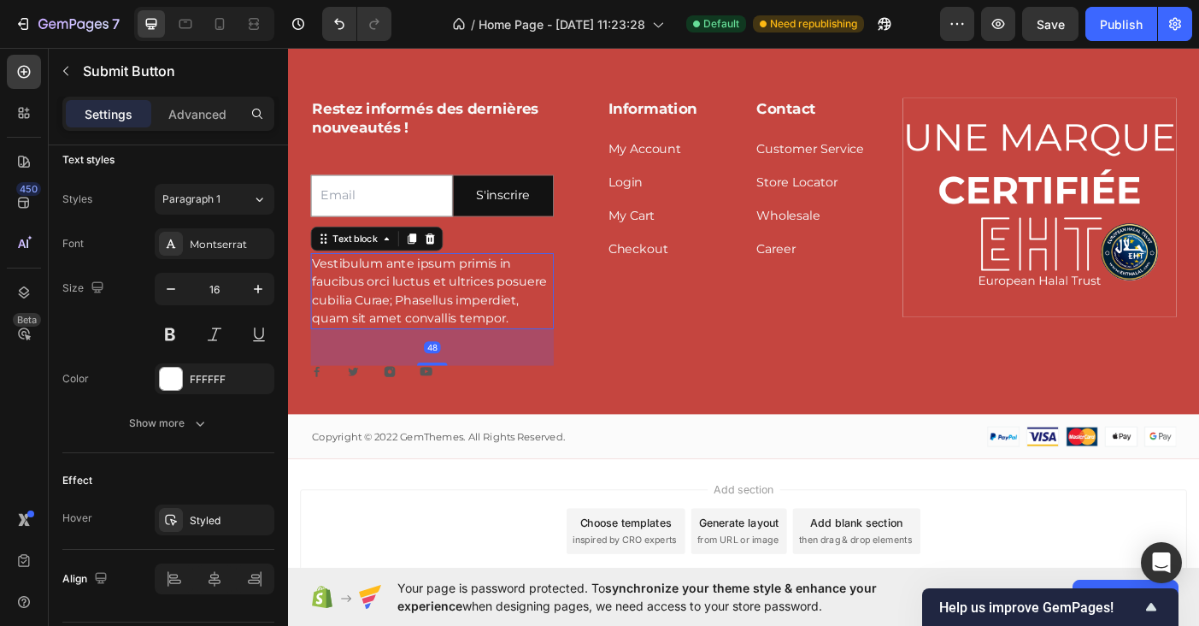
click at [435, 319] on p "Vestibulum ante ipsum primis in faucibus orci luctus et ultrices posuere cubili…" at bounding box center [450, 321] width 270 height 82
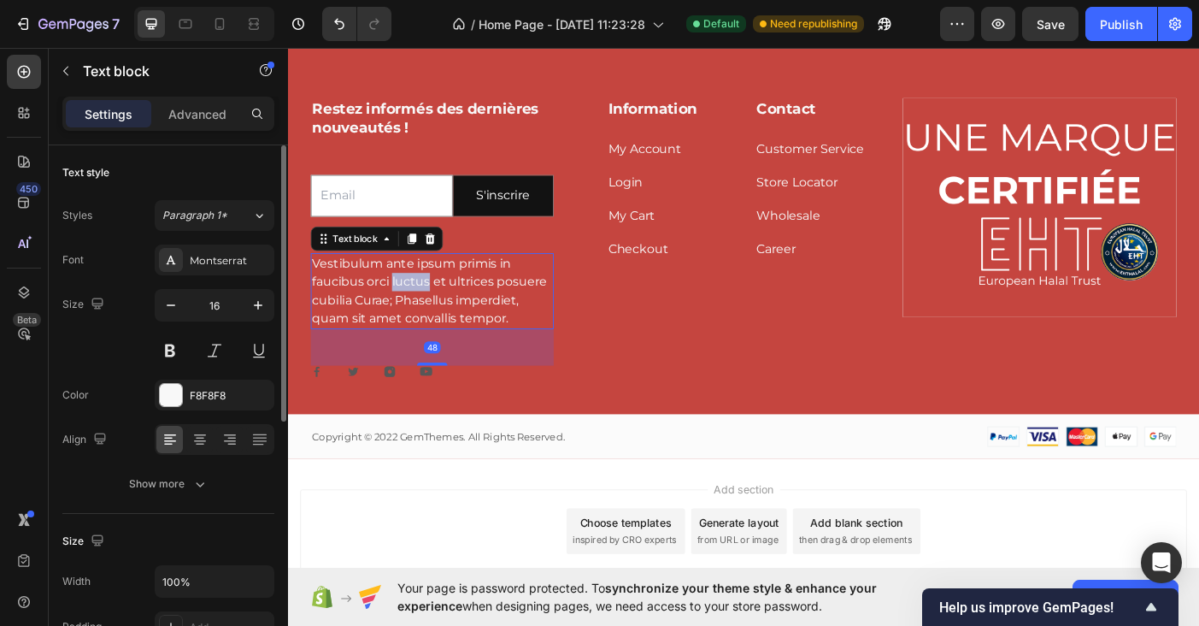
click at [435, 319] on p "Vestibulum ante ipsum primis in faucibus orci luctus et ultrices posuere cubili…" at bounding box center [450, 321] width 270 height 82
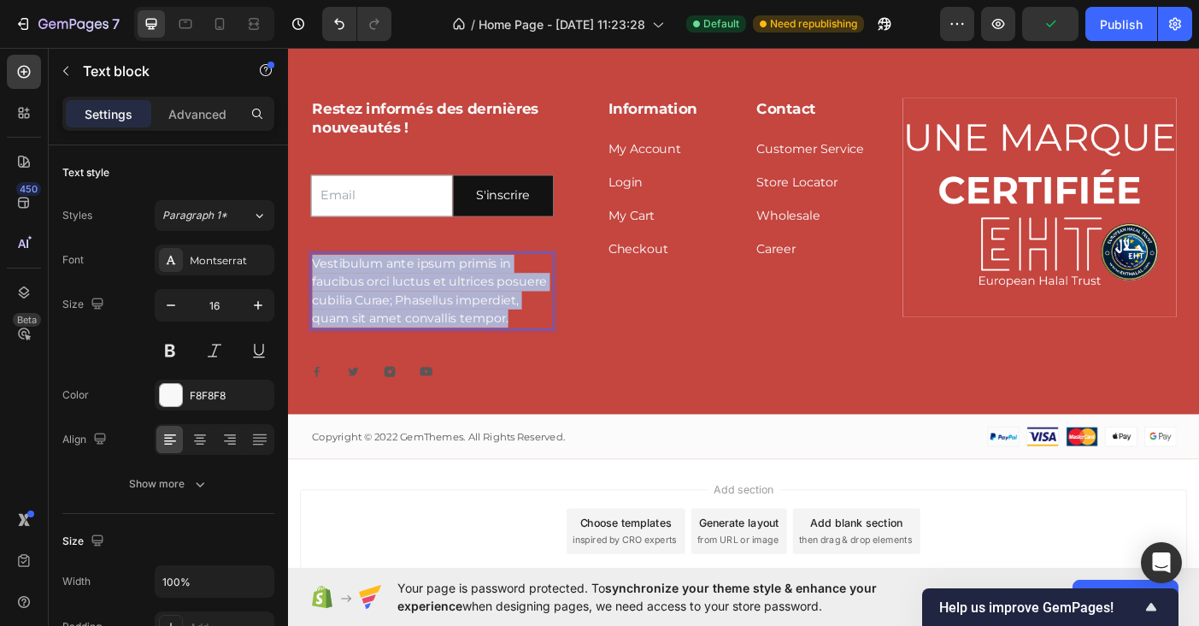
drag, startPoint x: 553, startPoint y: 353, endPoint x: 318, endPoint y: 286, distance: 244.3
click at [318, 286] on p "Vestibulum ante ipsum primis in faucibus orci luctus et ultrices posuere cubili…" at bounding box center [450, 321] width 270 height 82
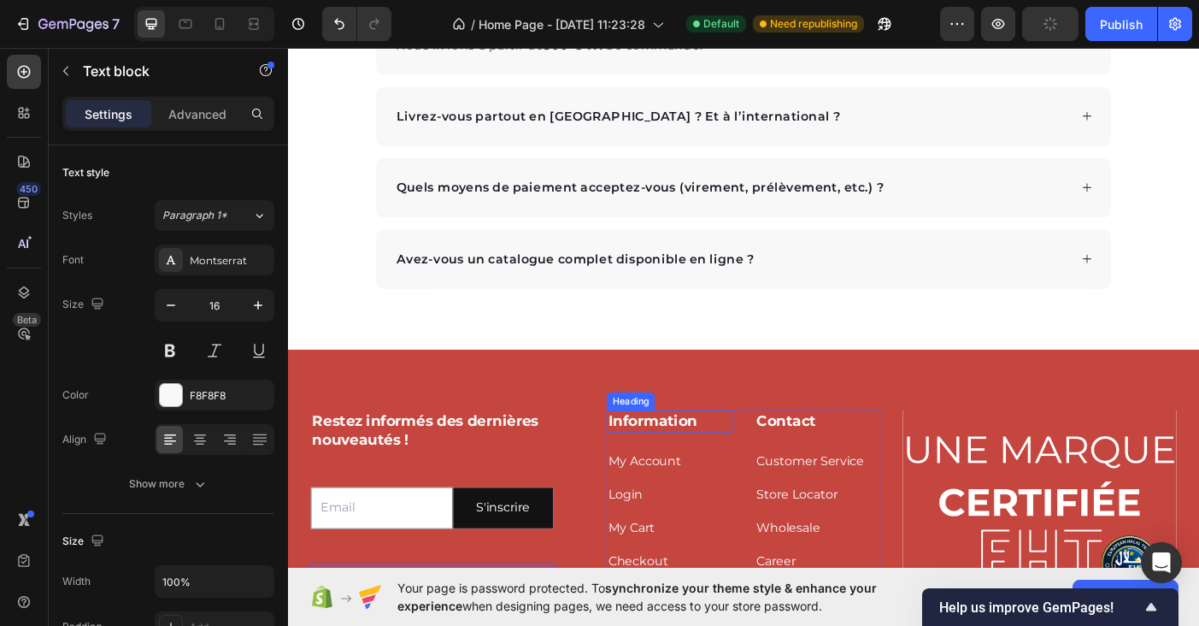
scroll to position [3803, 0]
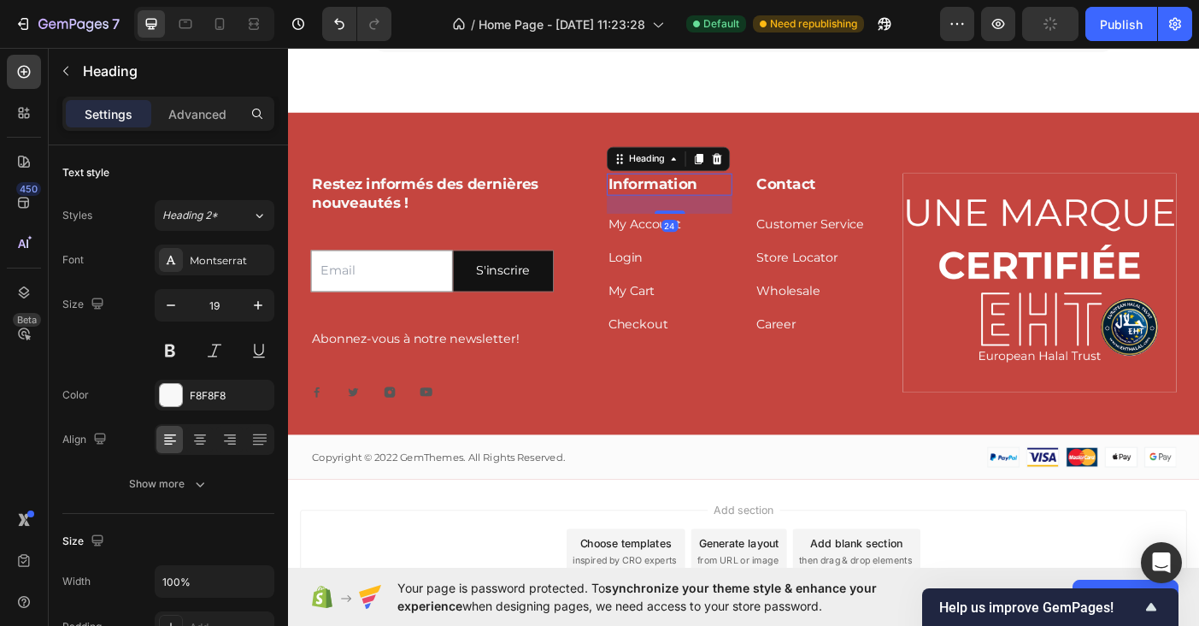
click at [711, 197] on p "Information" at bounding box center [718, 201] width 138 height 21
click at [712, 247] on link "My Account" at bounding box center [690, 246] width 82 height 16
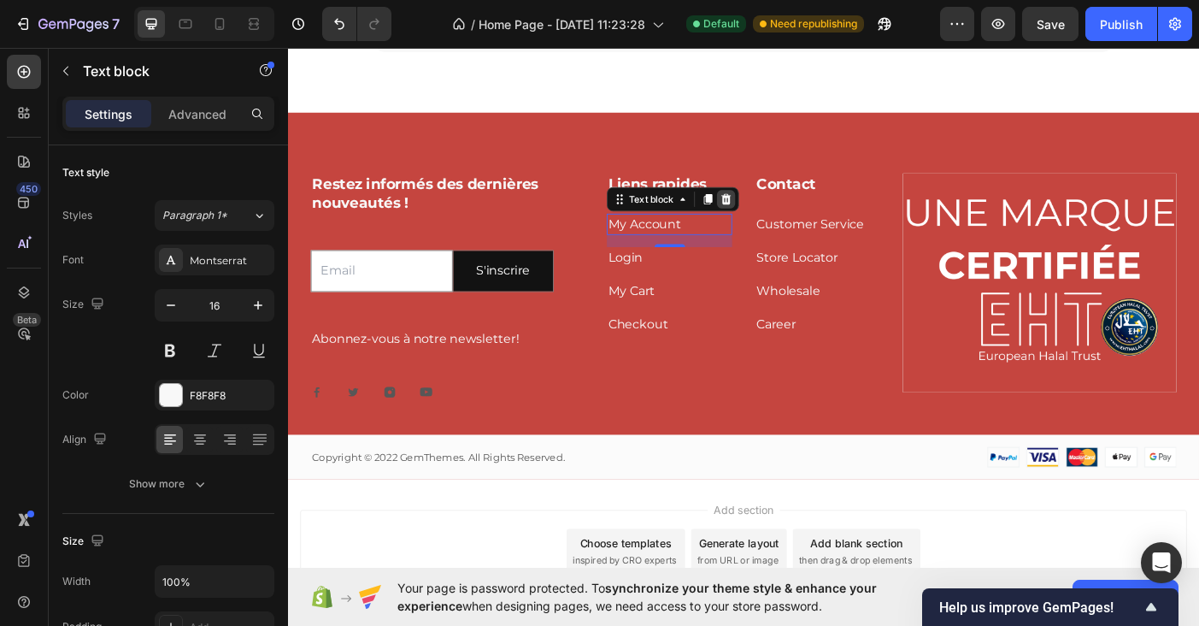
click at [787, 214] on icon at bounding box center [781, 218] width 14 height 14
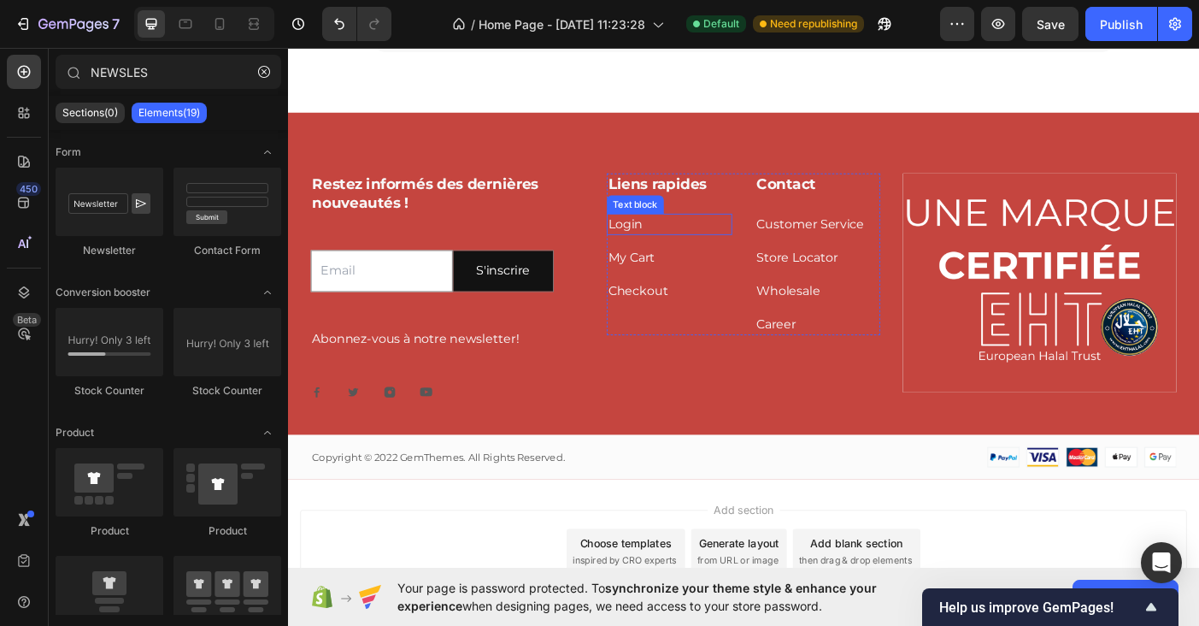
click at [729, 244] on p "Login" at bounding box center [718, 246] width 138 height 21
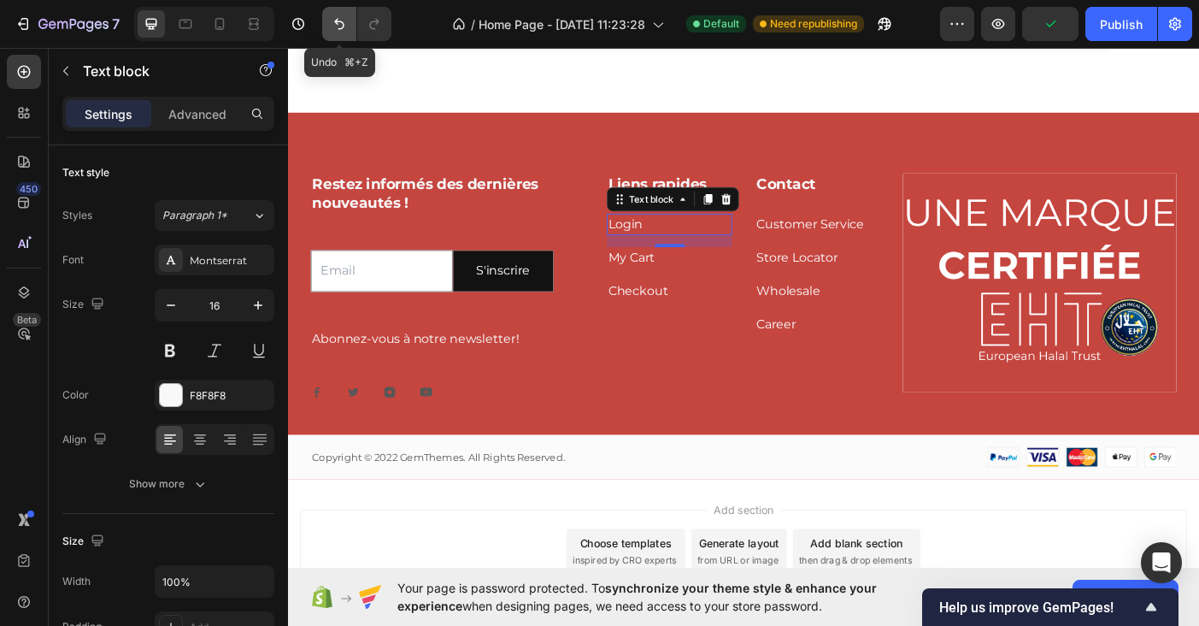
click at [337, 23] on icon "Undo/Redo" at bounding box center [339, 24] width 10 height 11
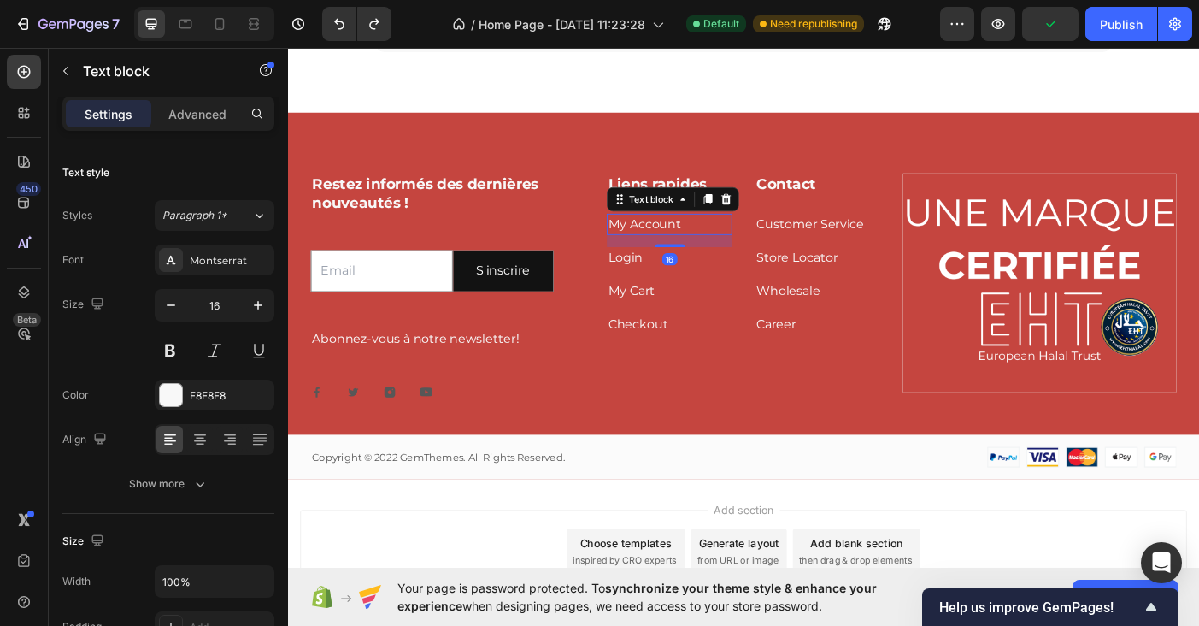
click at [691, 246] on link "My Account" at bounding box center [690, 246] width 82 height 16
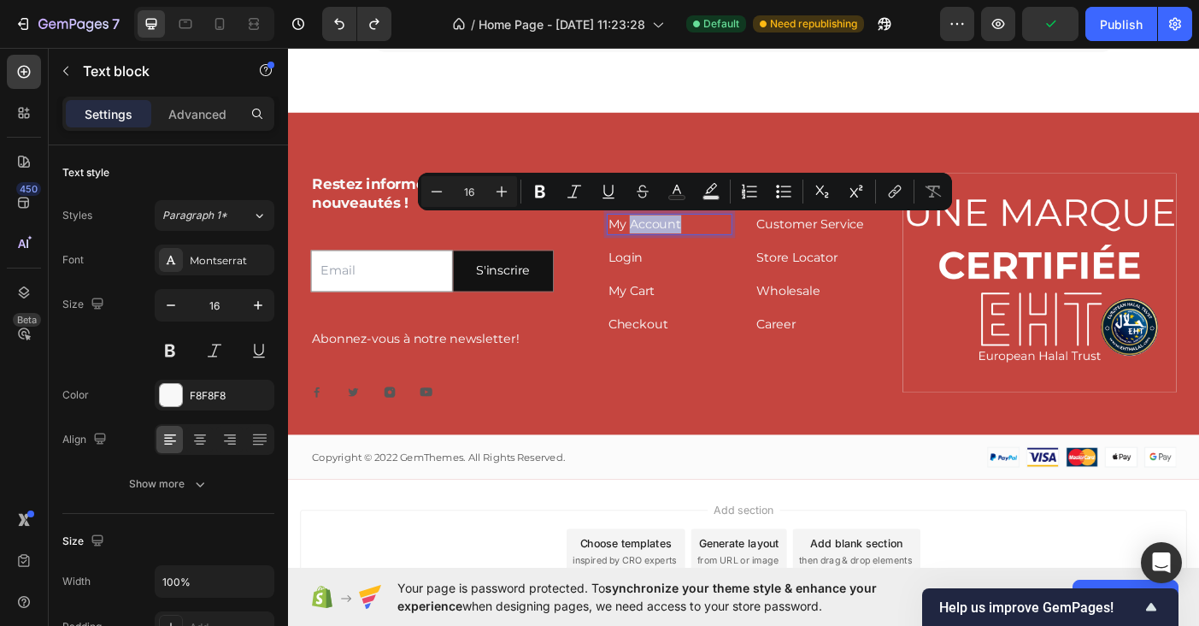
click at [743, 248] on p "My Account" at bounding box center [718, 246] width 138 height 21
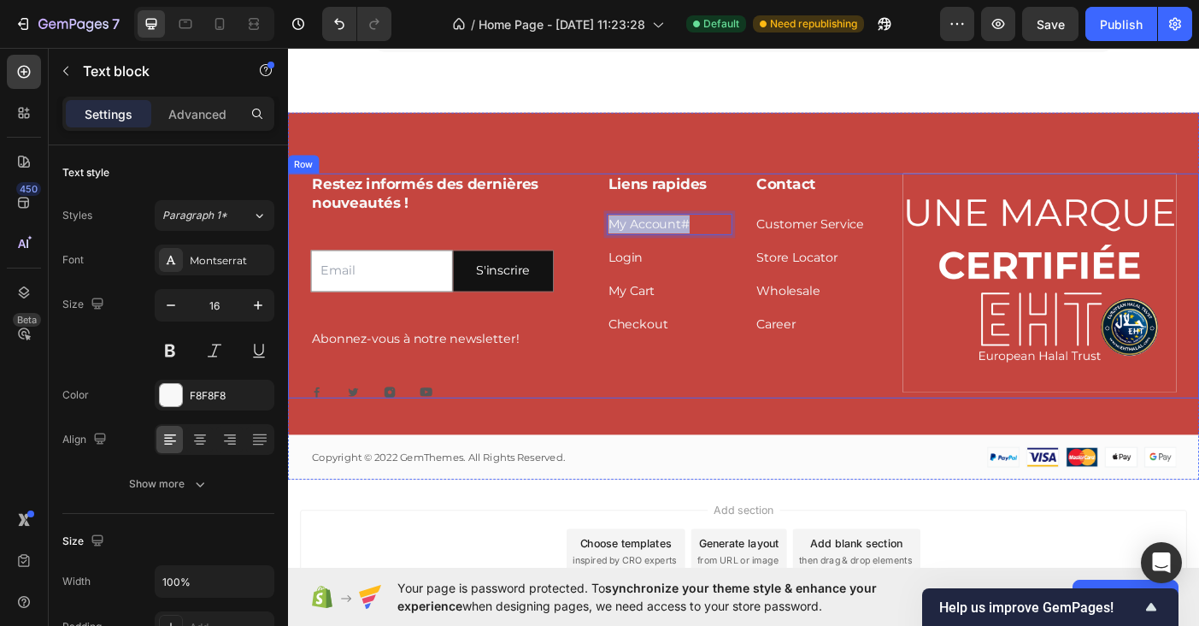
drag, startPoint x: 745, startPoint y: 248, endPoint x: 646, endPoint y: 250, distance: 99.2
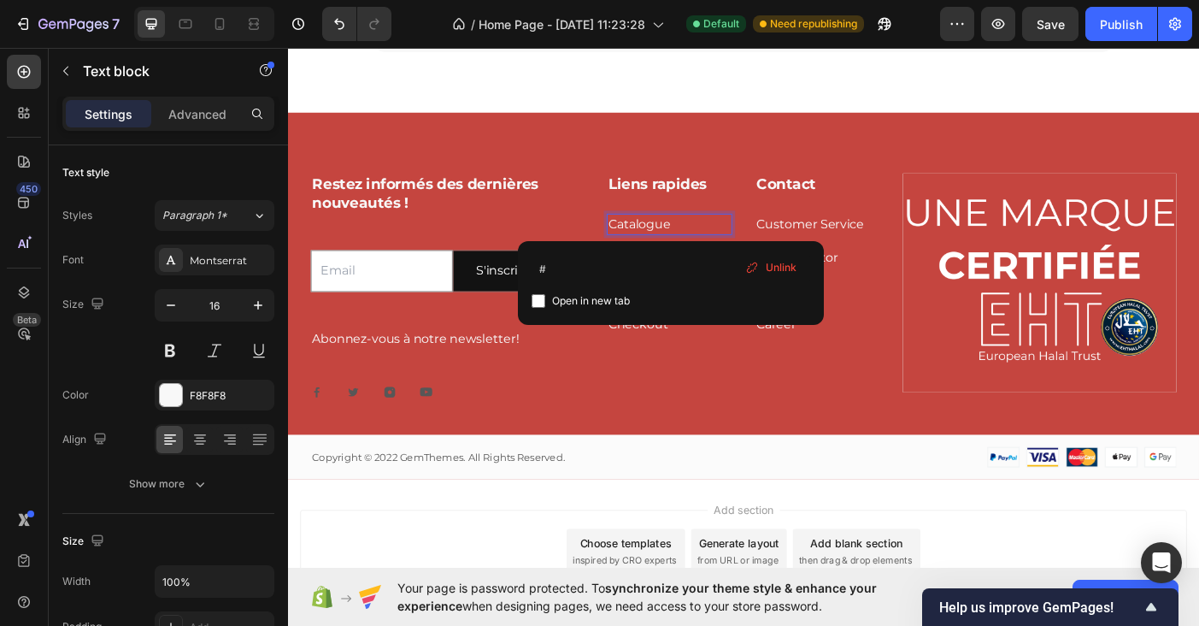
click at [539, 303] on input "checkbox" at bounding box center [539, 301] width 14 height 14
checkbox input "true"
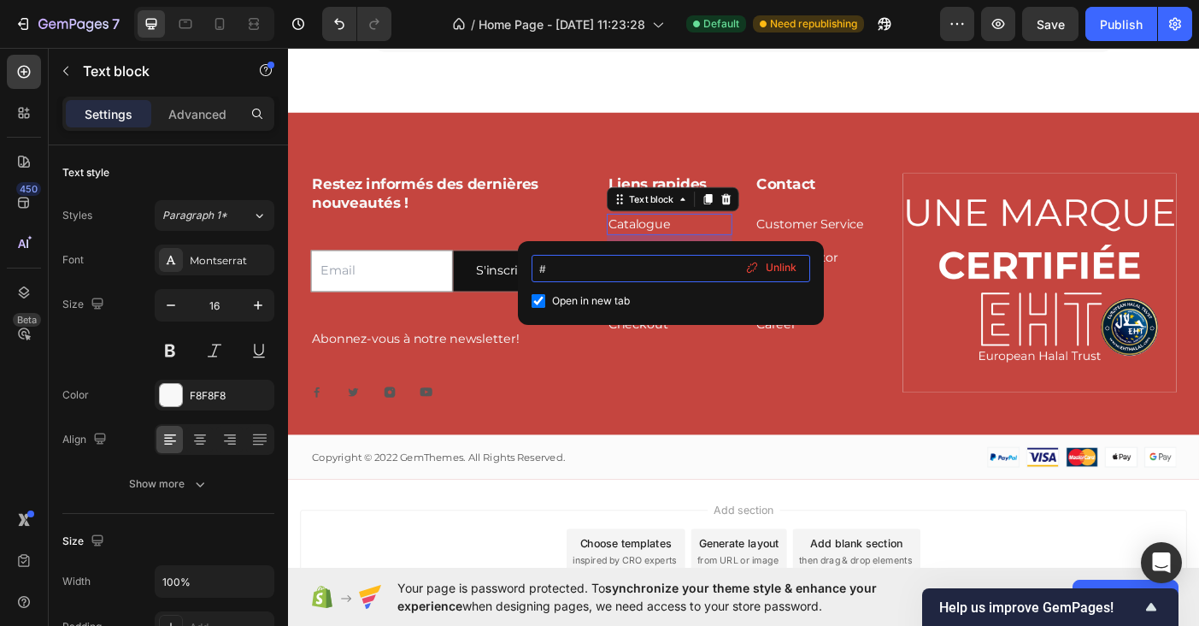
click at [559, 266] on input "#" at bounding box center [671, 268] width 279 height 27
type input "#"
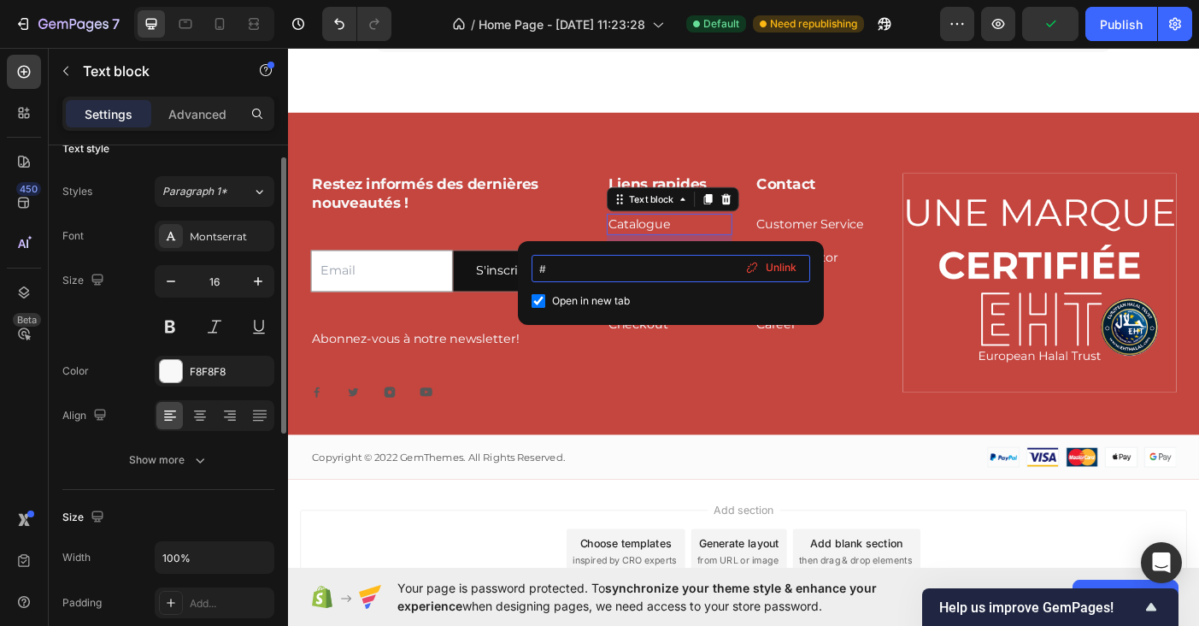
scroll to position [0, 0]
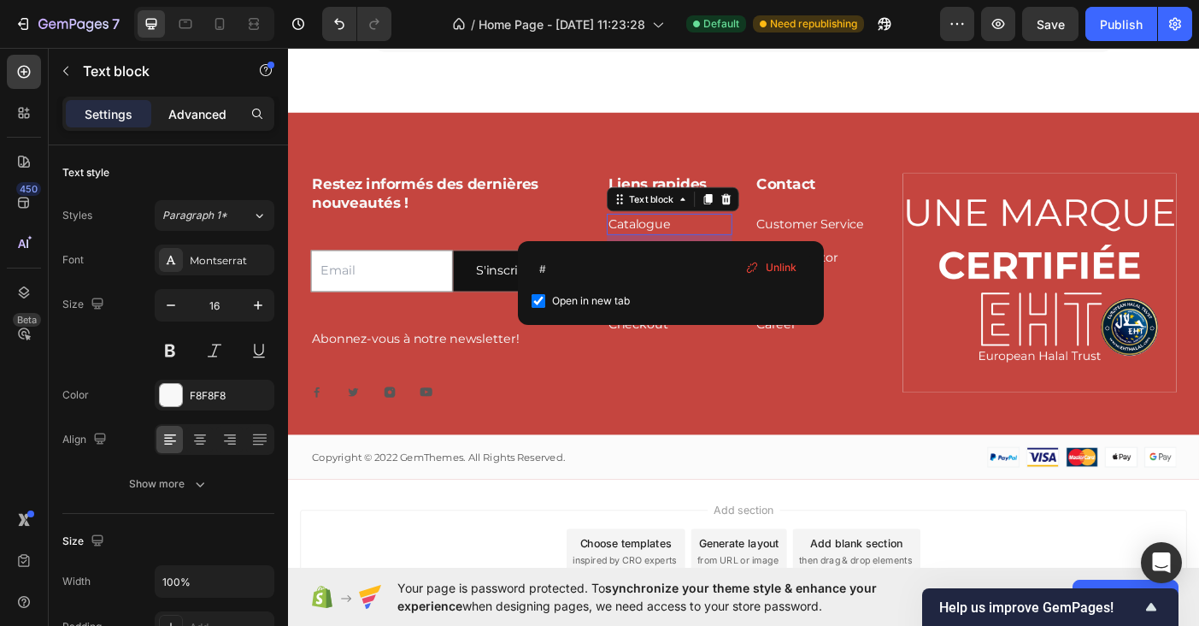
click at [184, 123] on div "Advanced" at bounding box center [197, 113] width 85 height 27
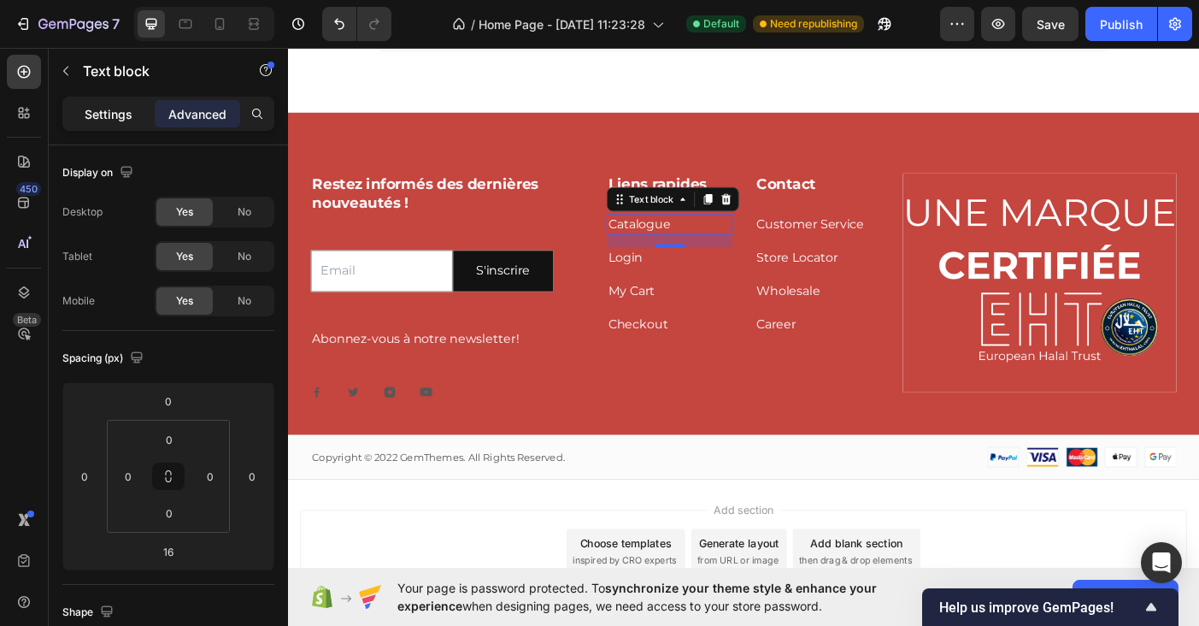
click at [98, 108] on p "Settings" at bounding box center [109, 114] width 48 height 18
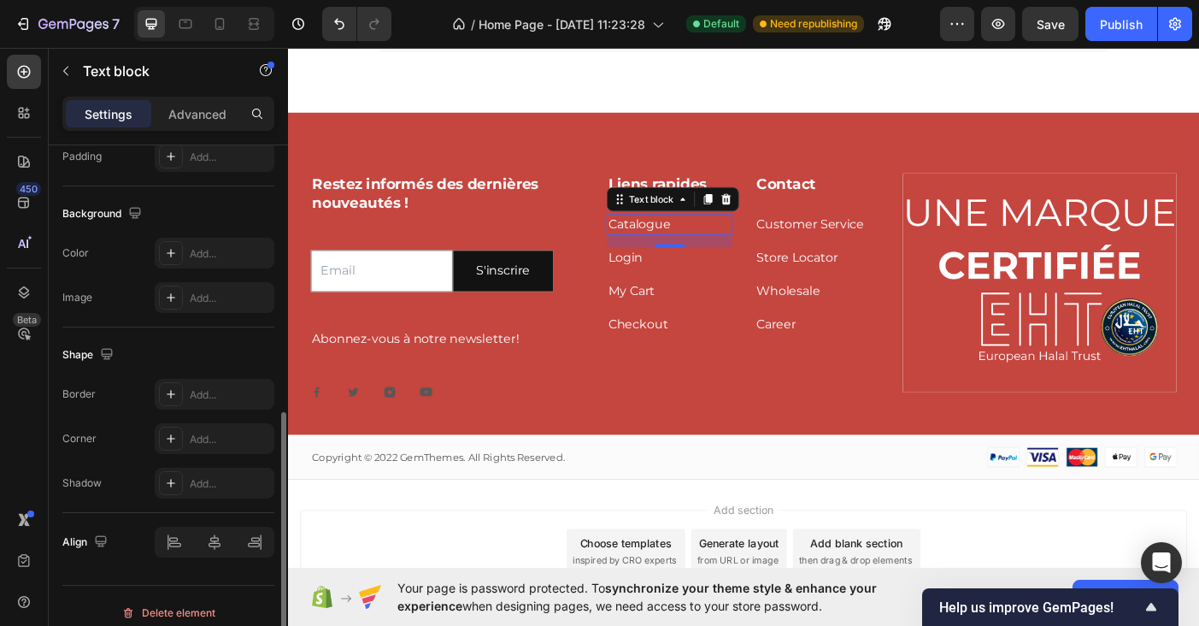
scroll to position [484, 0]
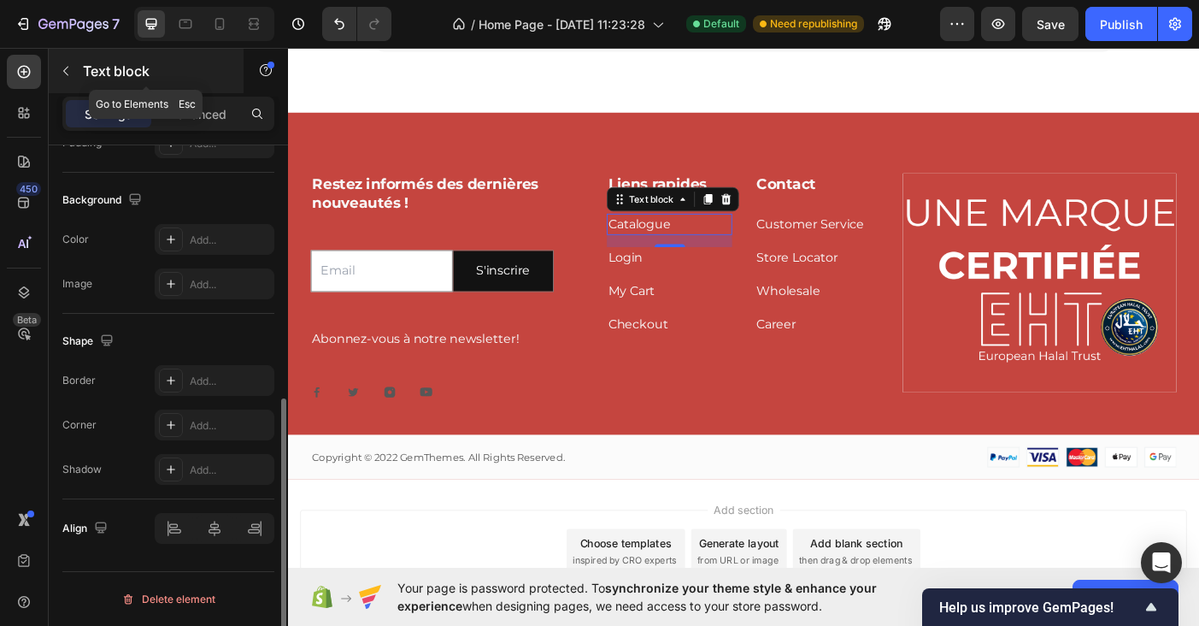
click at [69, 74] on icon "button" at bounding box center [66, 71] width 14 height 14
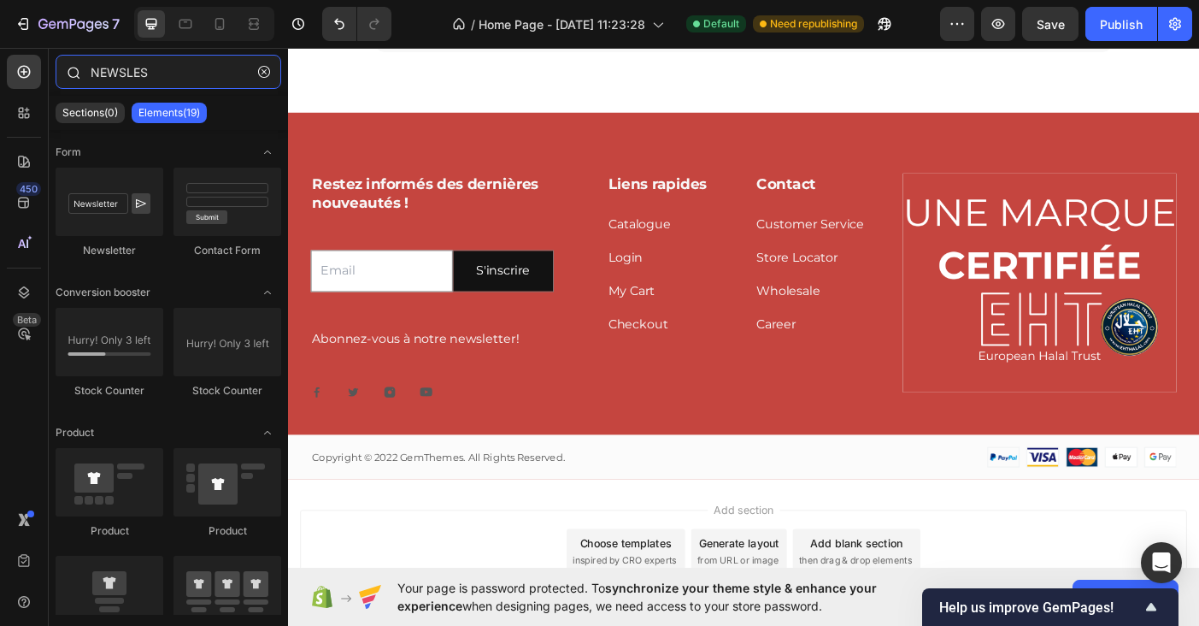
click at [128, 69] on input "NEWSLES" at bounding box center [169, 72] width 226 height 34
click at [132, 69] on input "NEWSLES" at bounding box center [169, 72] width 226 height 34
click at [132, 65] on input "NEWSLES" at bounding box center [169, 72] width 226 height 34
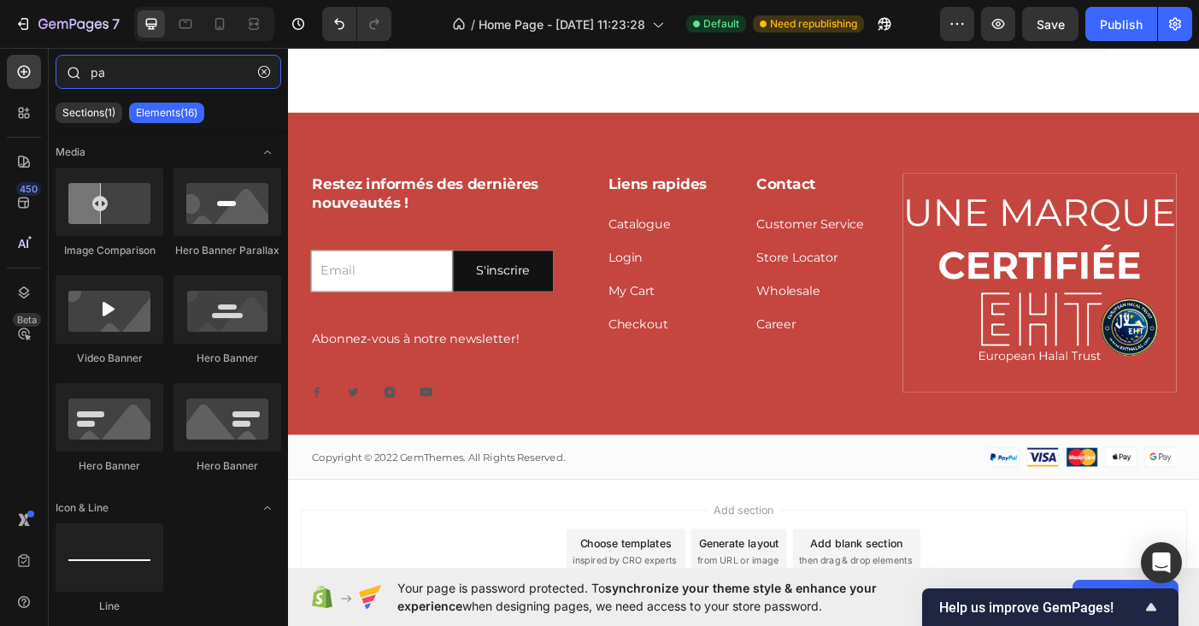
type input "p"
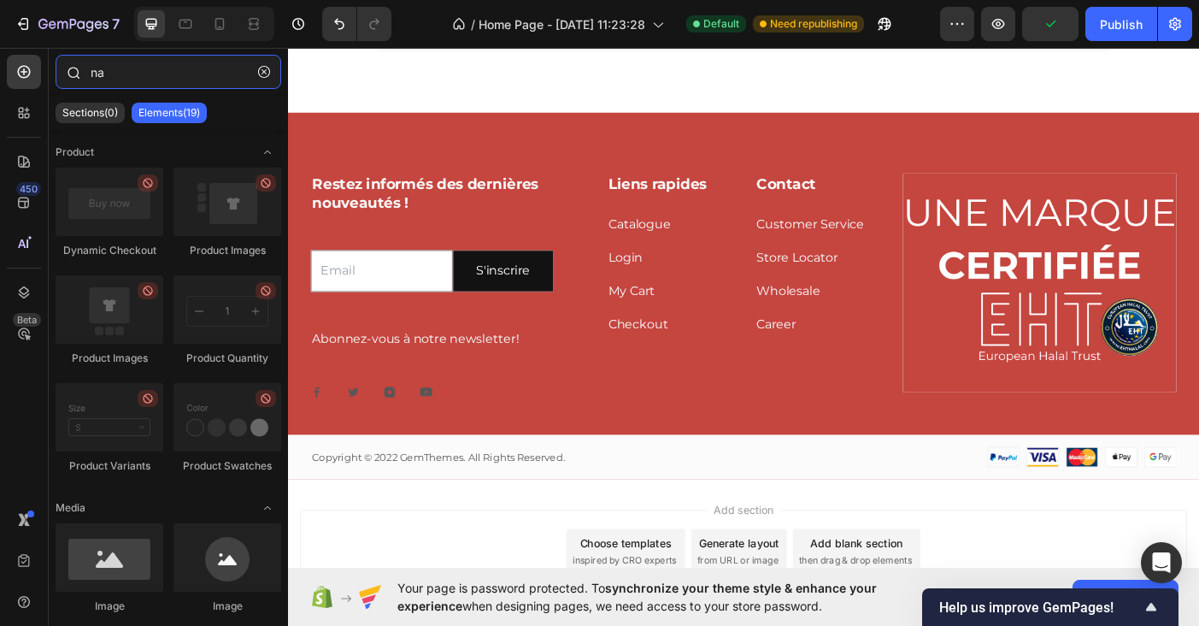
type input "n"
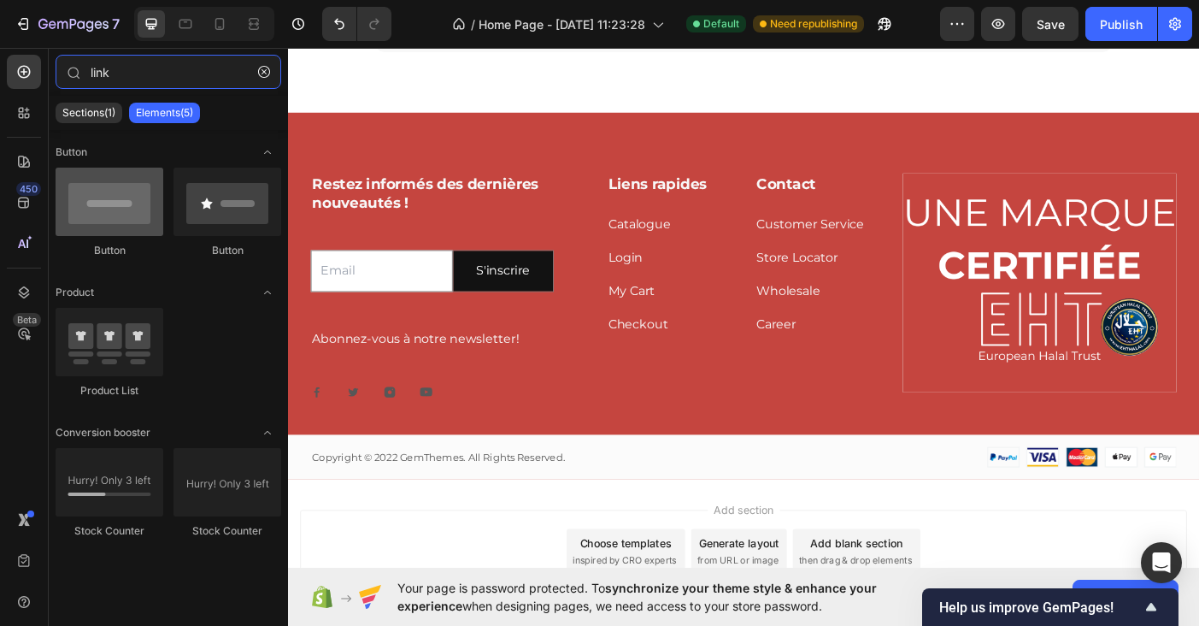
type input "link"
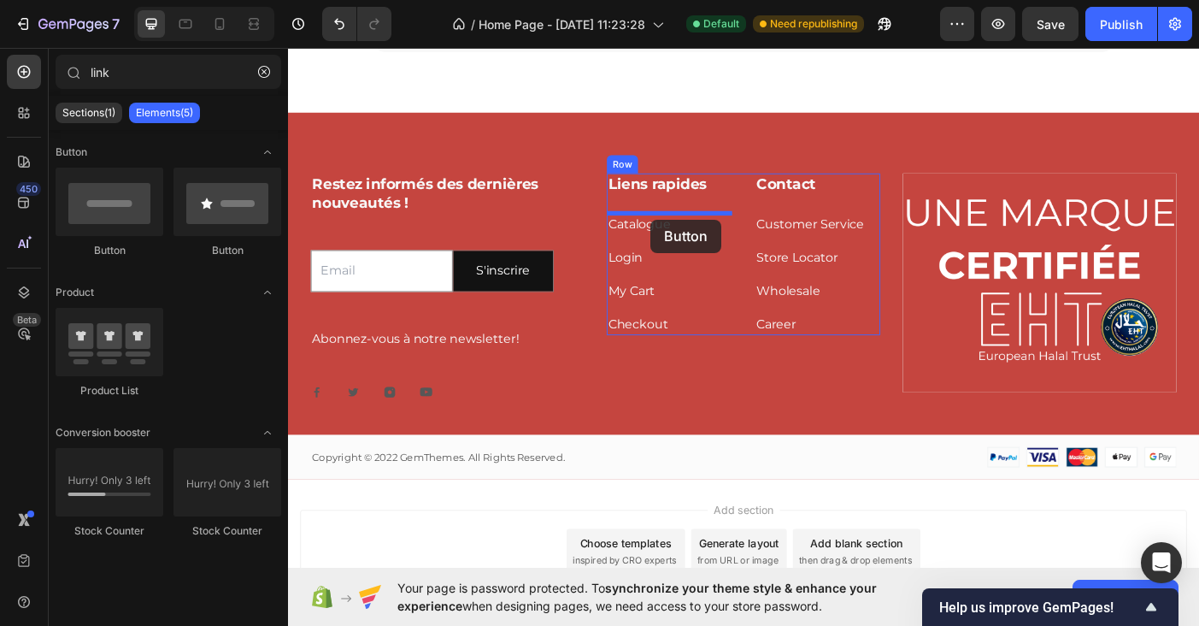
drag, startPoint x: 414, startPoint y: 251, endPoint x: 696, endPoint y: 241, distance: 282.3
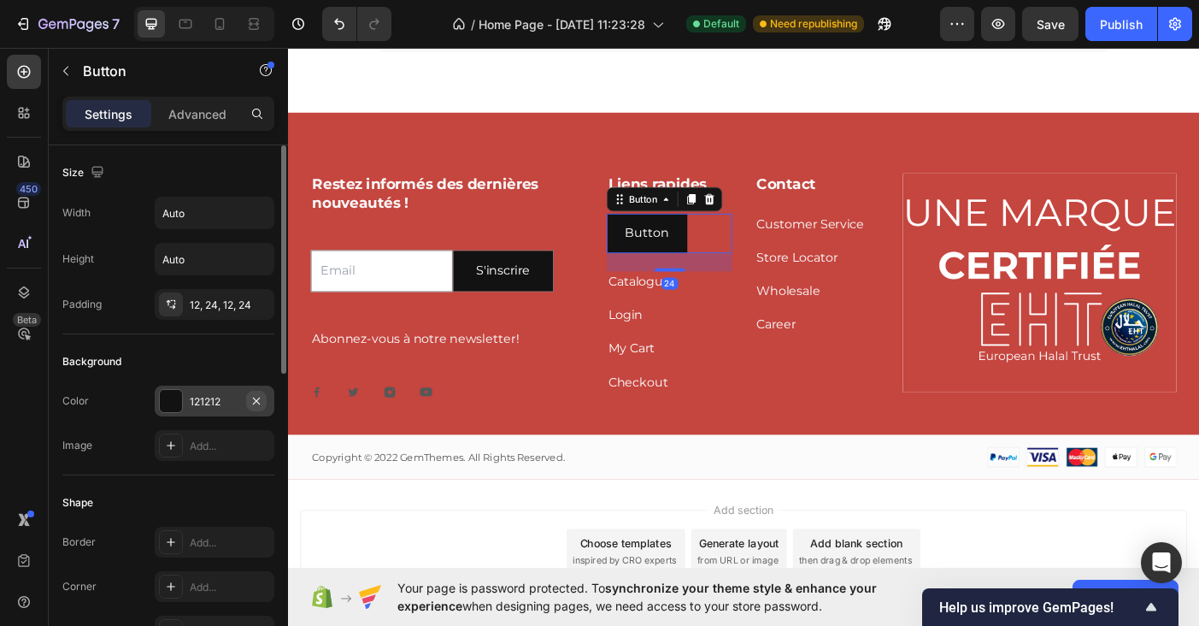
click at [260, 401] on icon "button" at bounding box center [257, 401] width 14 height 14
click at [694, 250] on p "Button" at bounding box center [693, 256] width 50 height 25
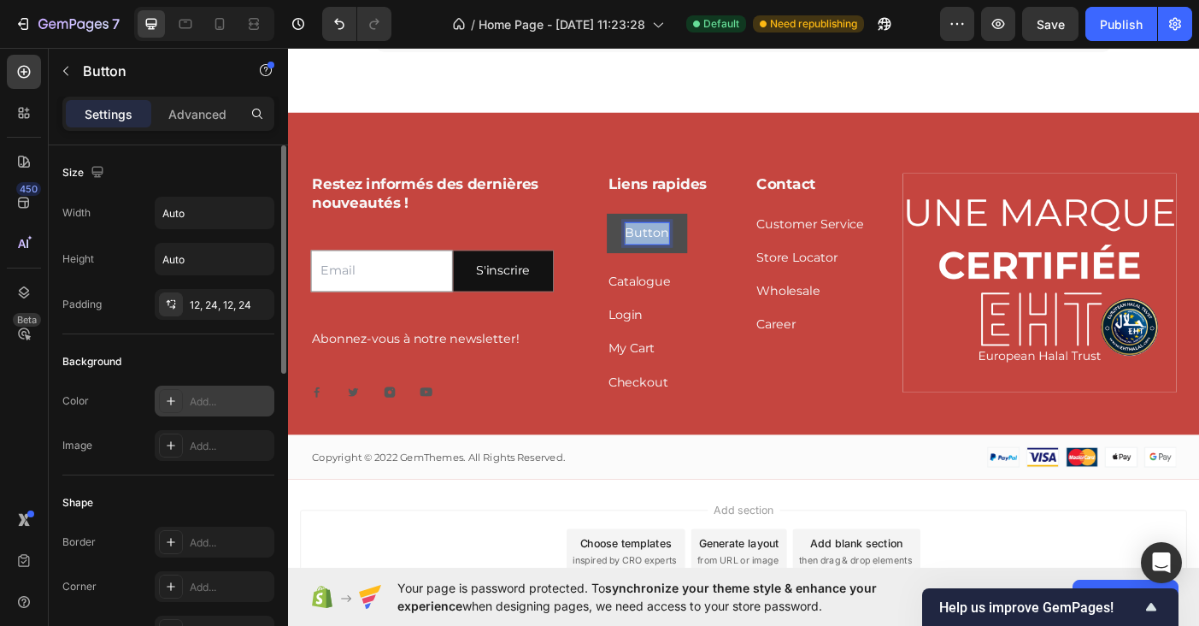
click at [694, 250] on p "Button" at bounding box center [693, 256] width 50 height 25
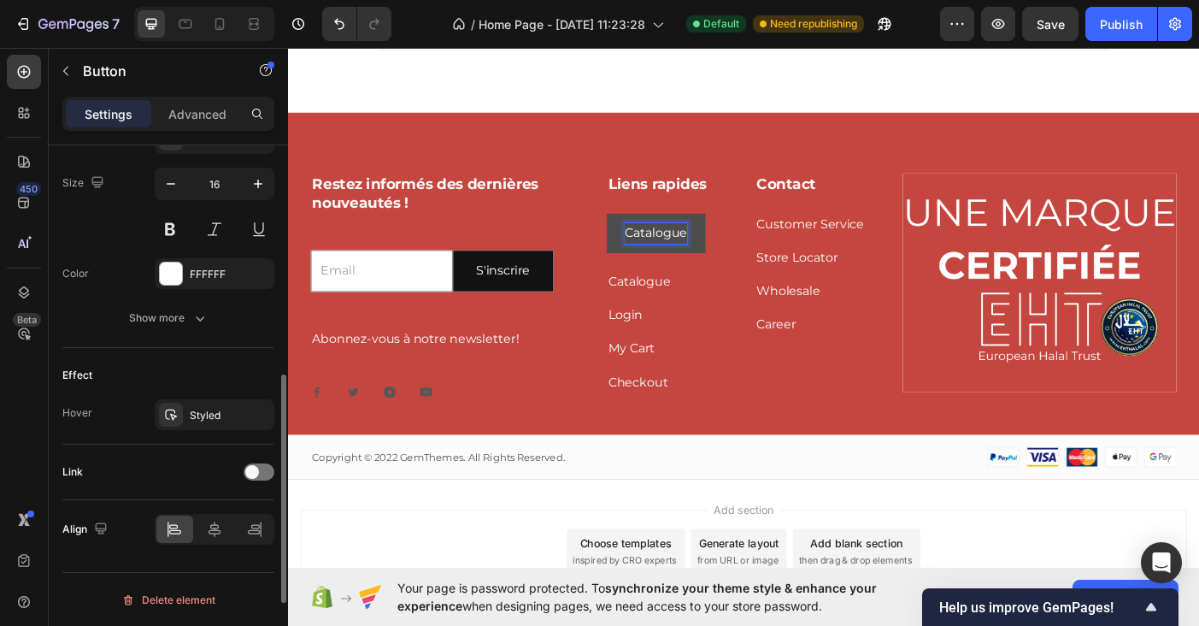
scroll to position [697, 0]
click at [256, 413] on icon "button" at bounding box center [256, 412] width 7 height 7
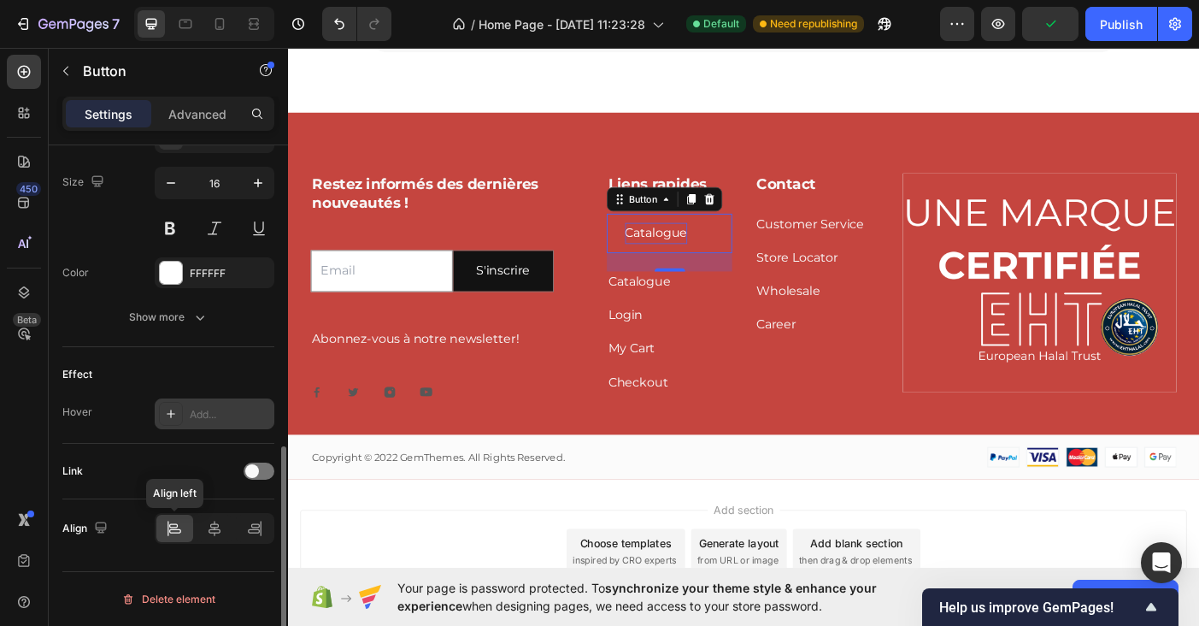
click at [180, 522] on icon at bounding box center [174, 528] width 17 height 17
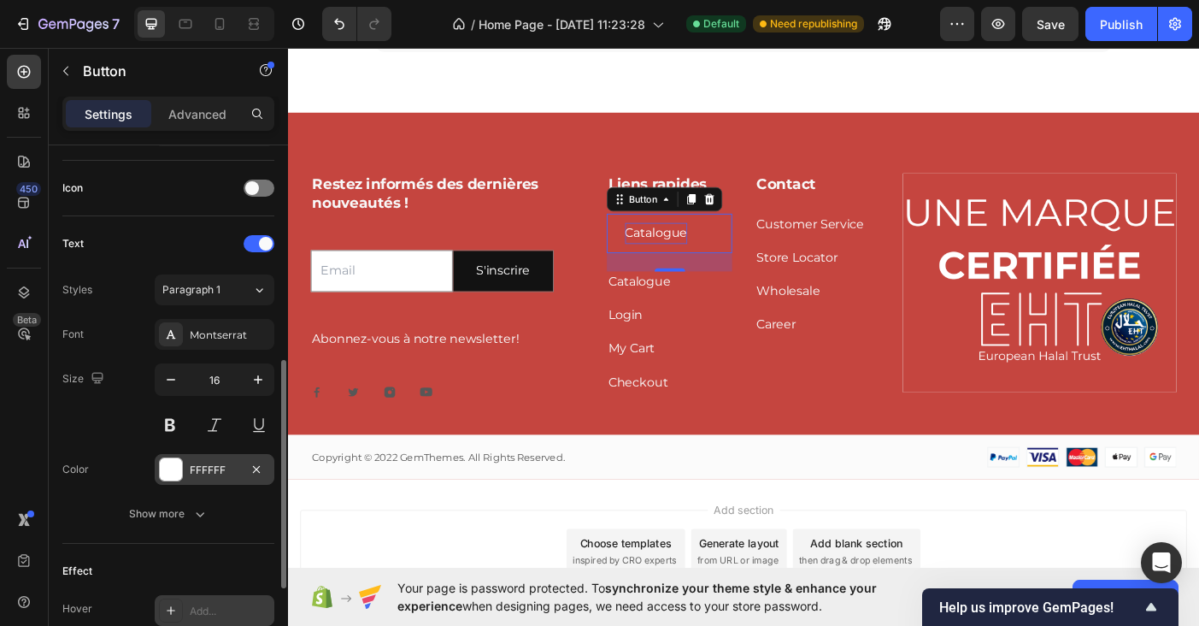
scroll to position [499, 0]
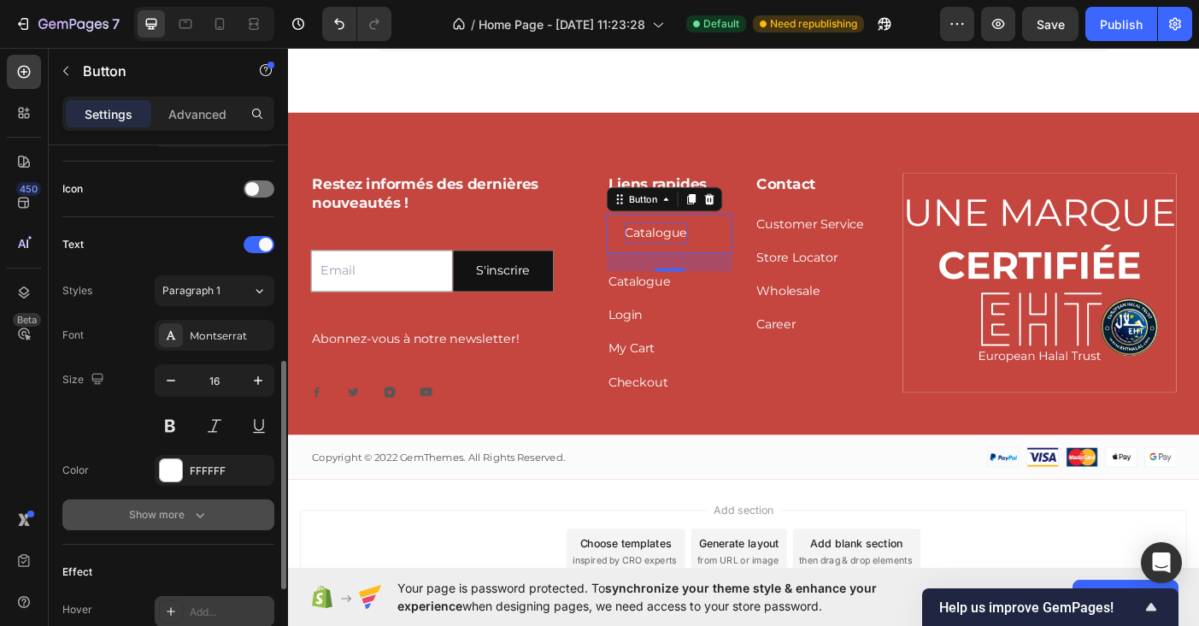
click at [180, 517] on div "Show more" at bounding box center [168, 514] width 79 height 17
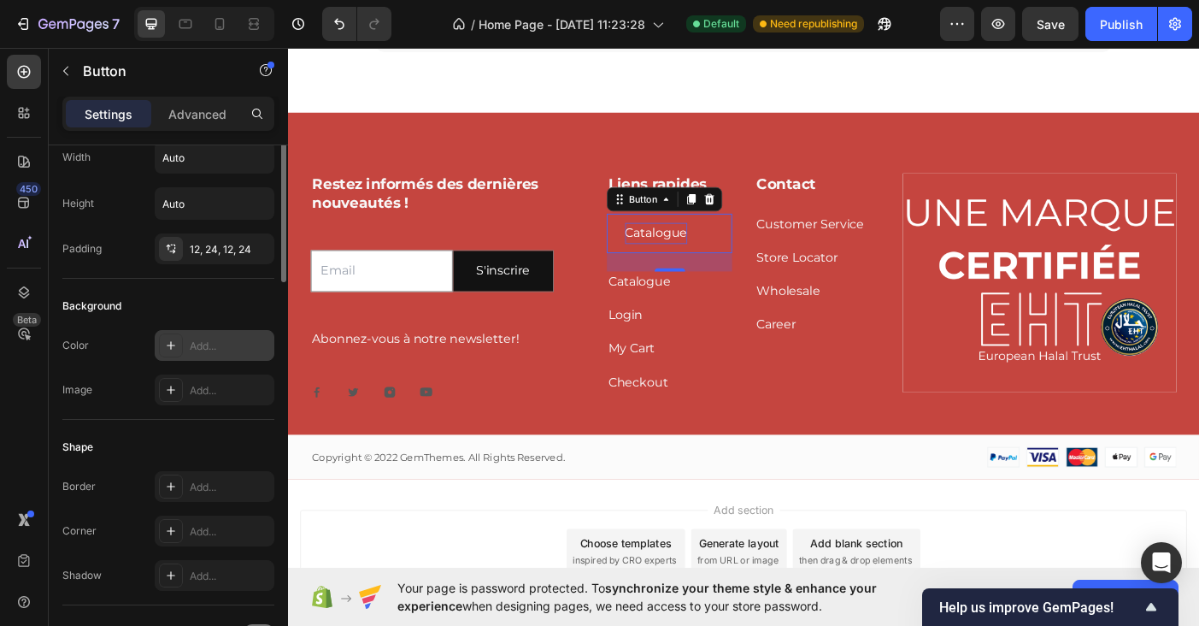
scroll to position [0, 0]
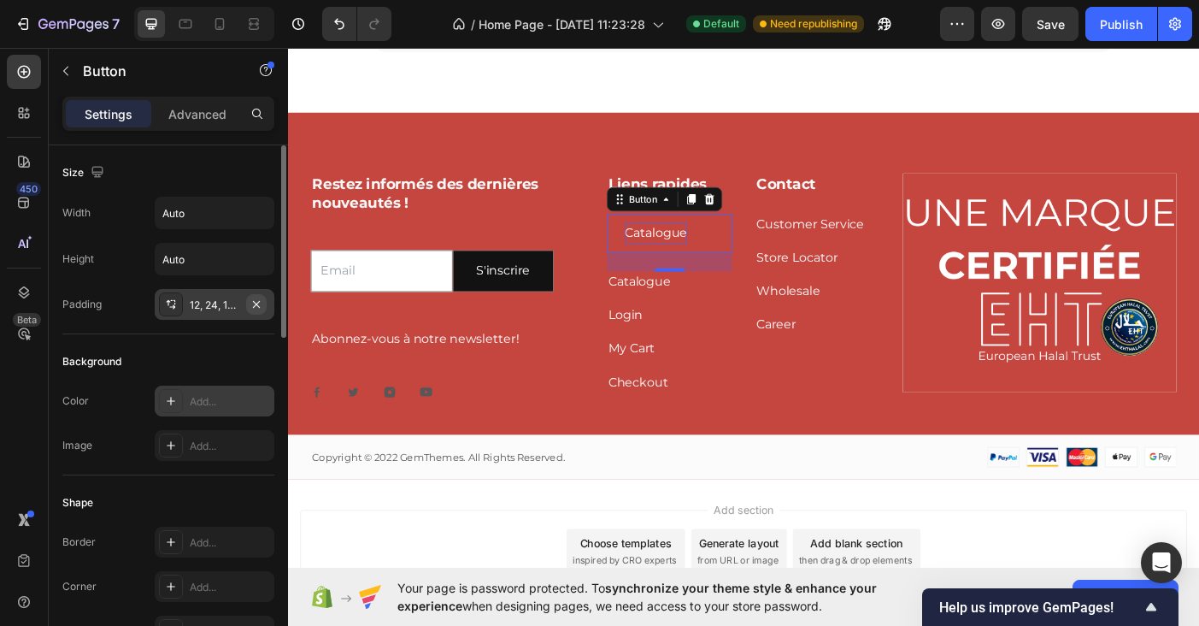
click at [257, 304] on icon "button" at bounding box center [256, 303] width 7 height 7
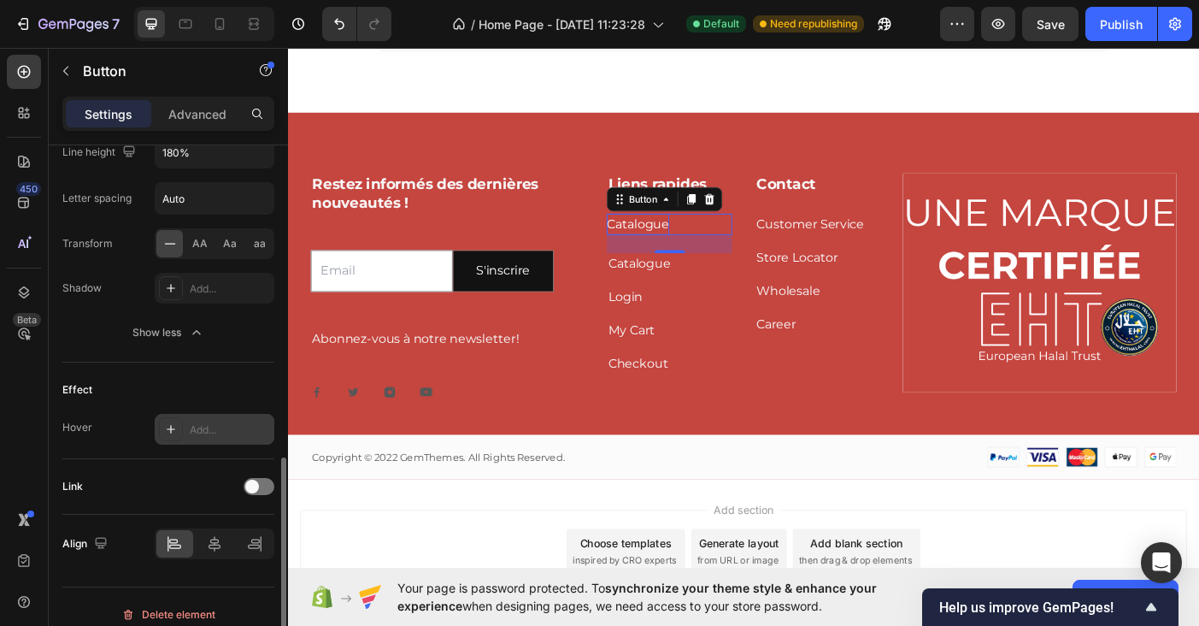
scroll to position [922, 0]
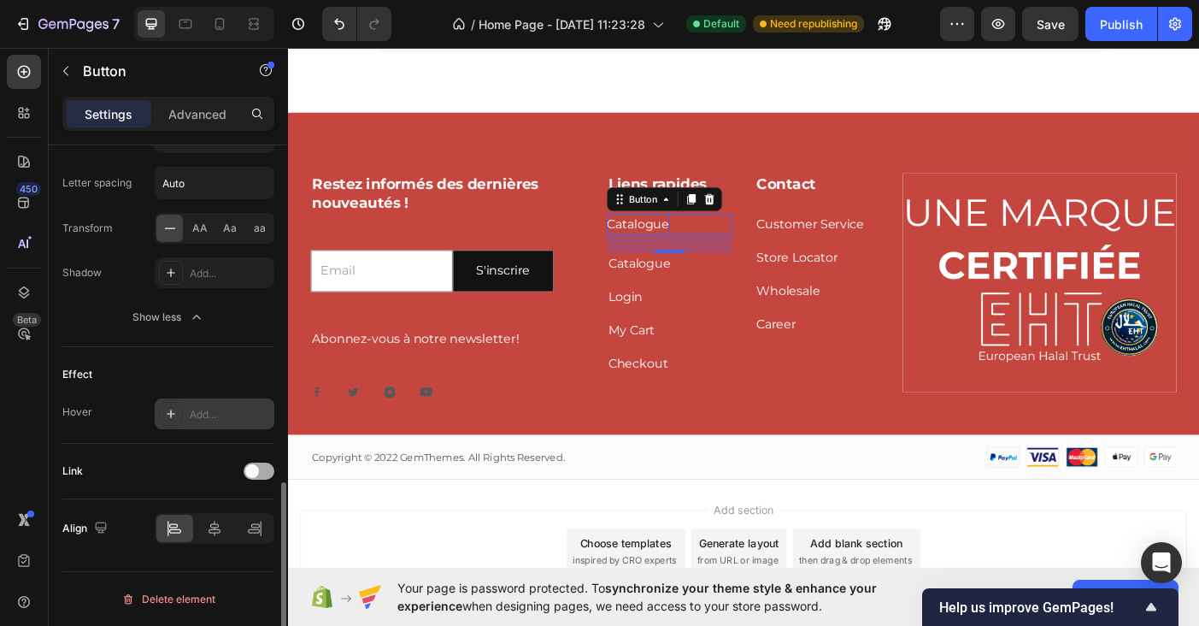
click at [248, 467] on span at bounding box center [252, 471] width 14 height 14
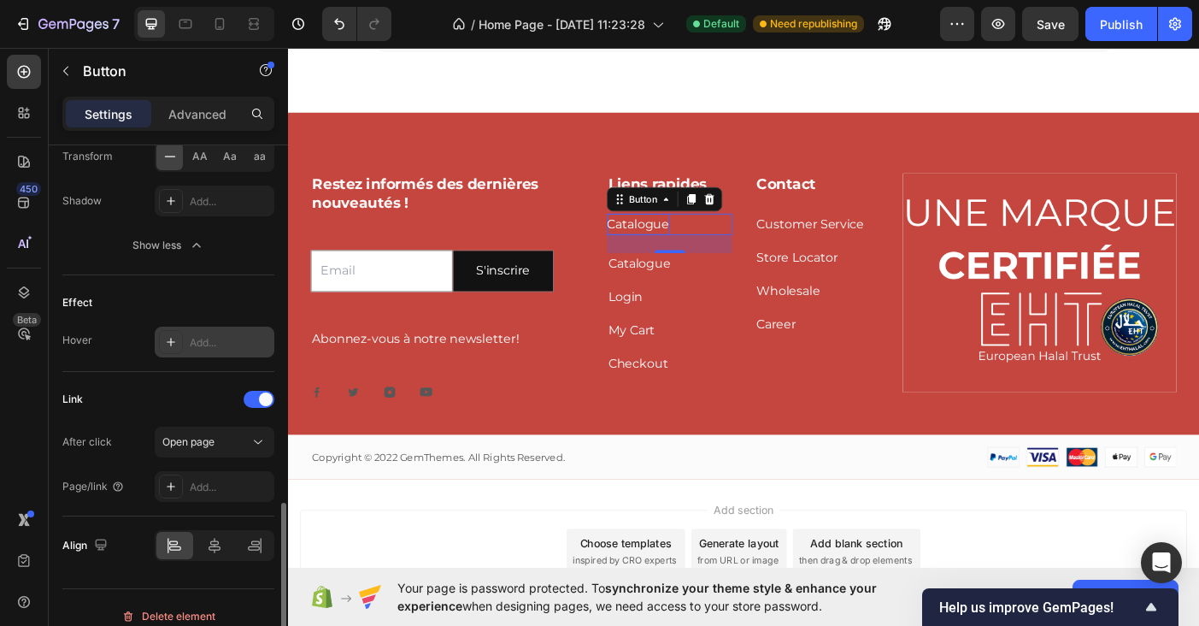
scroll to position [1011, 0]
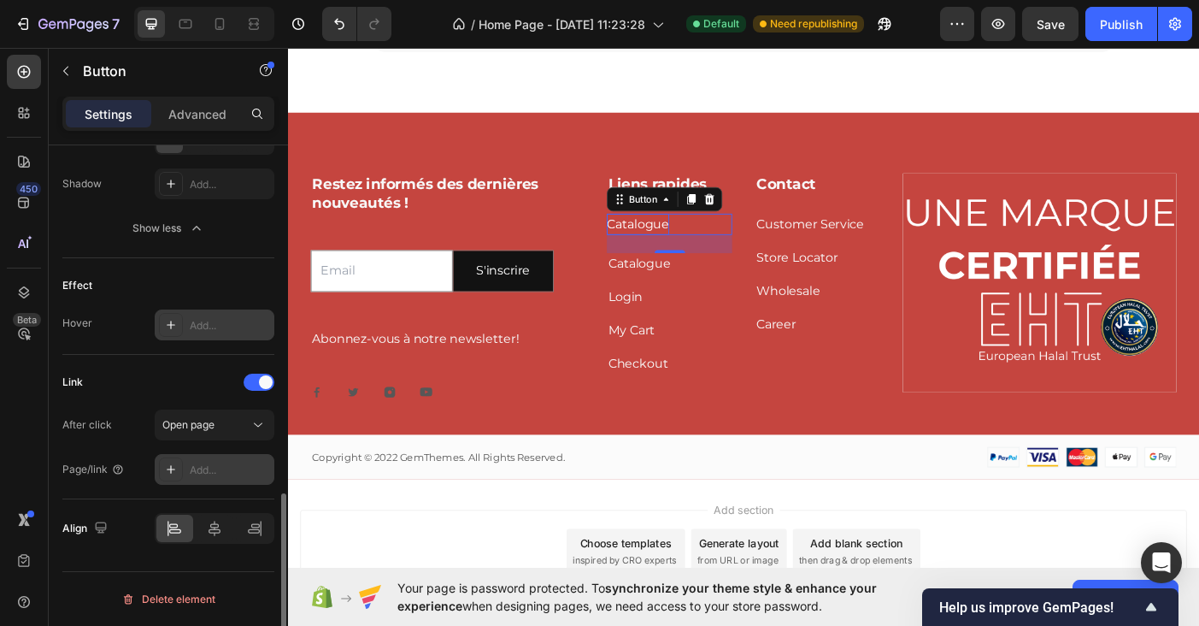
click at [194, 467] on div "Add..." at bounding box center [230, 469] width 80 height 15
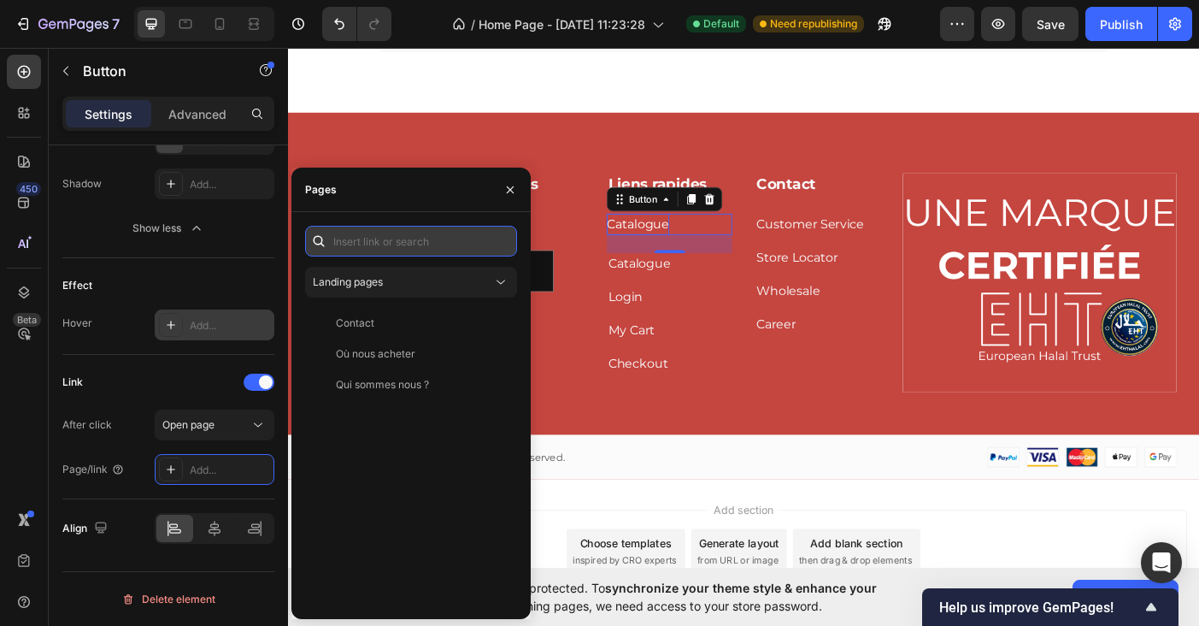
click at [404, 244] on input "text" at bounding box center [411, 241] width 212 height 31
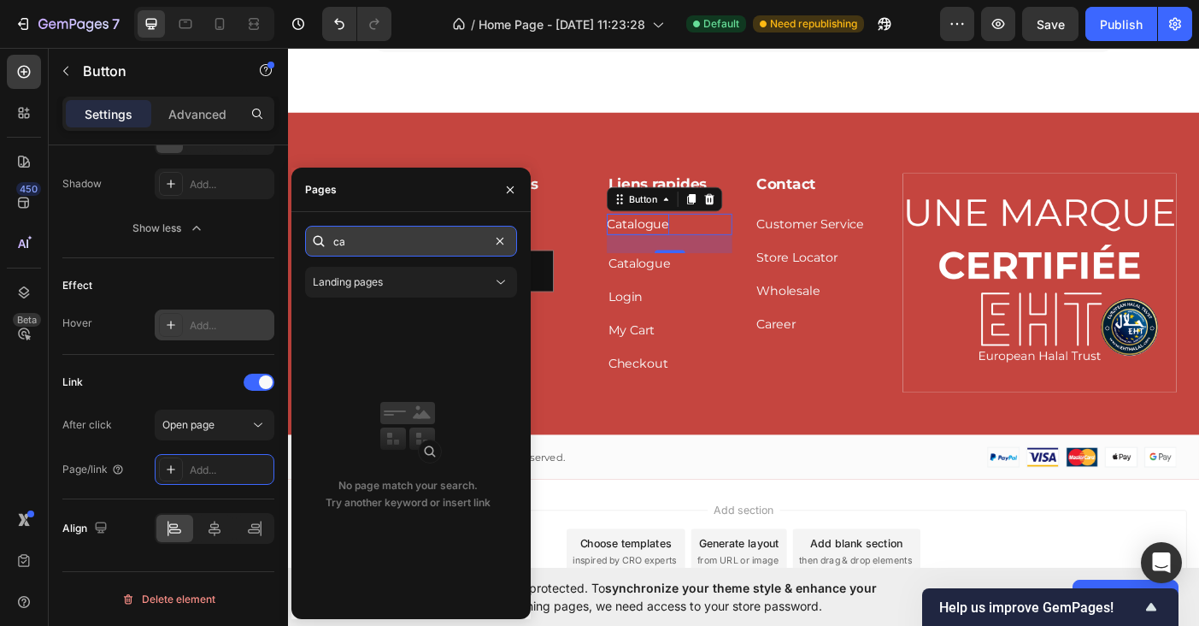
type input "c"
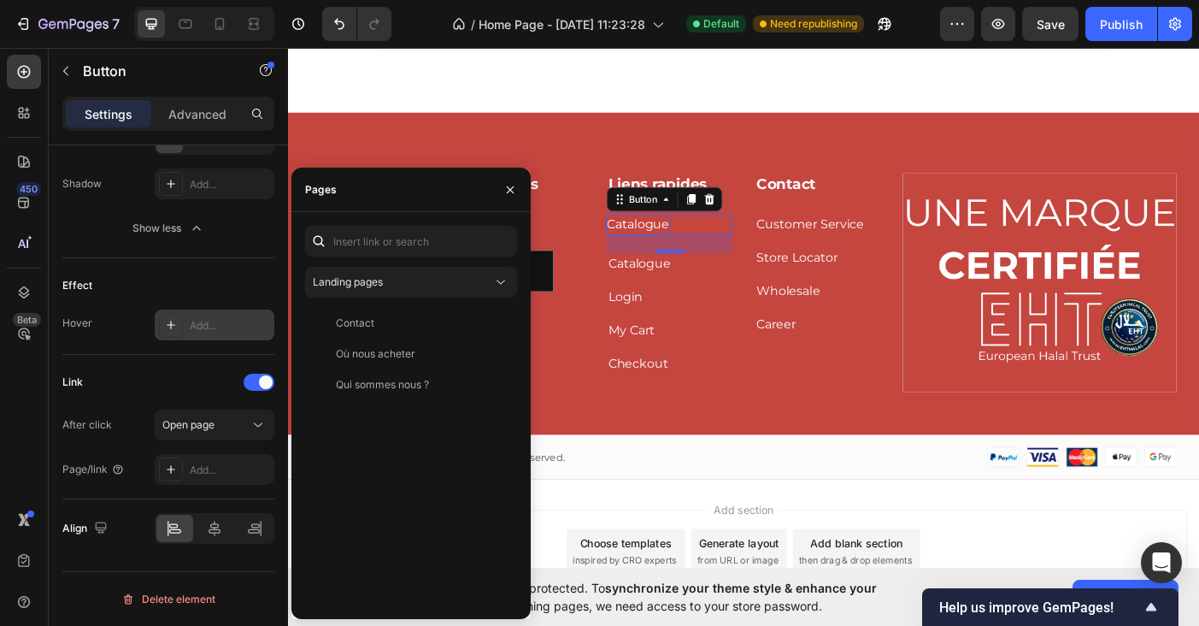
click at [222, 262] on div "Effect Hover Add..." at bounding box center [168, 306] width 212 height 97
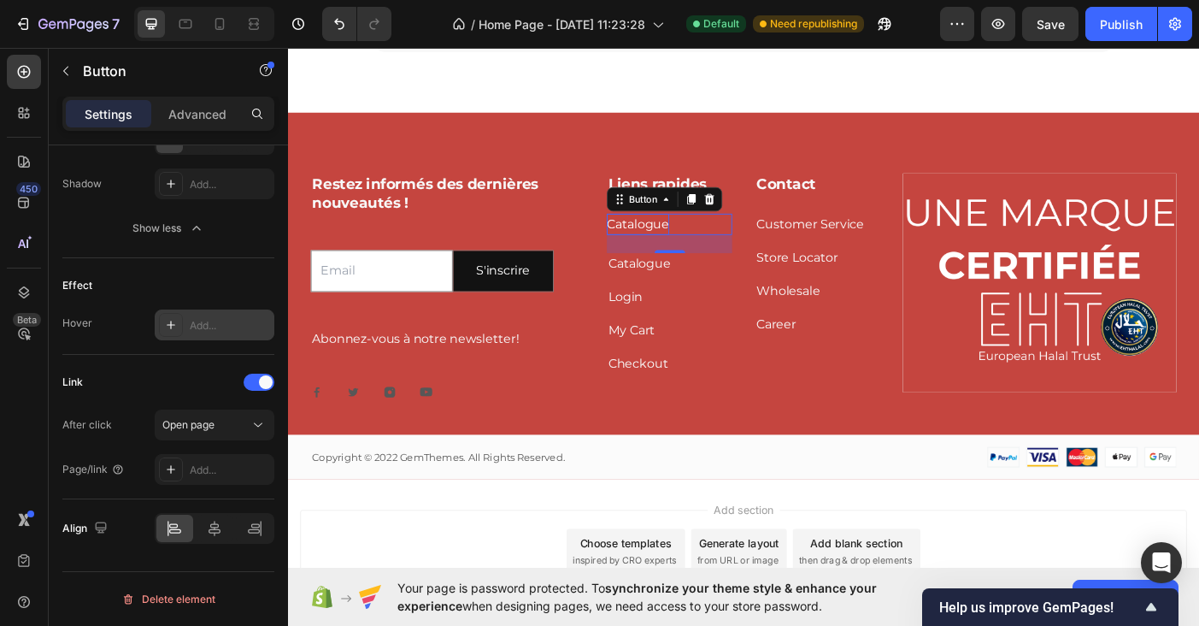
click at [715, 297] on div "24" at bounding box center [718, 292] width 19 height 14
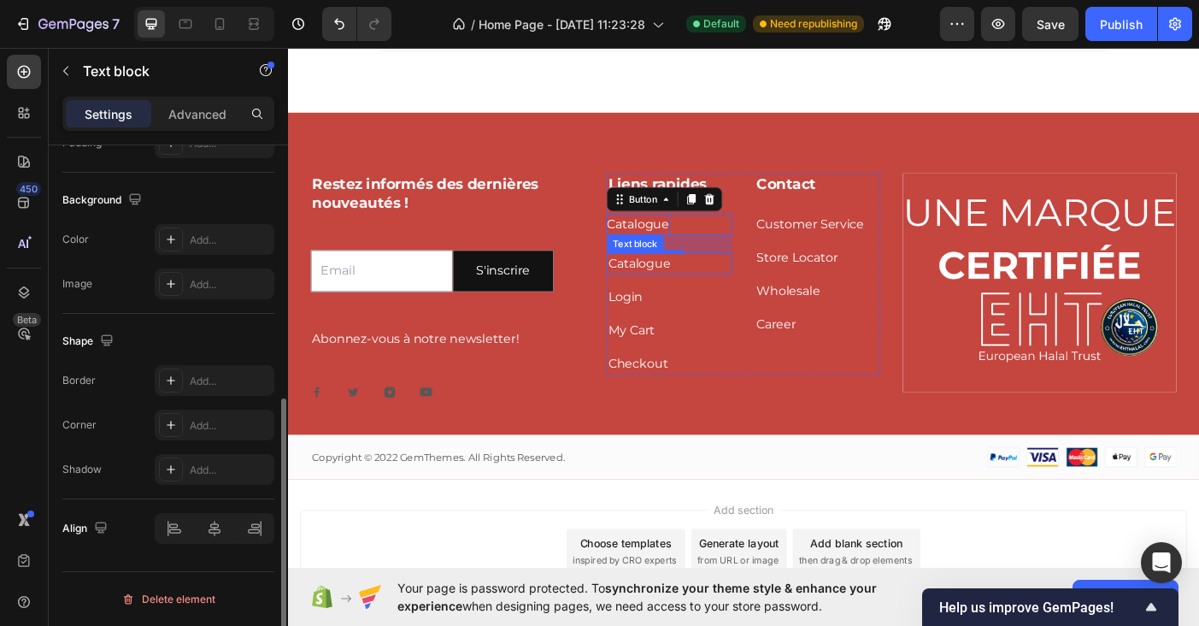
click at [654, 287] on link "Catalogue" at bounding box center [684, 290] width 70 height 16
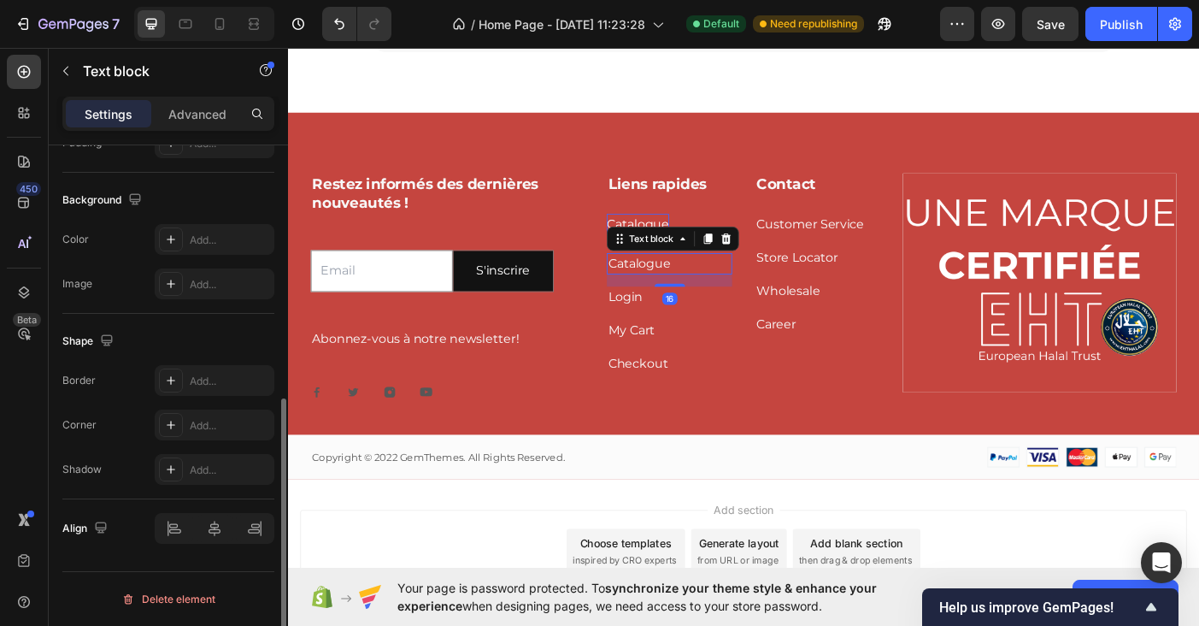
scroll to position [0, 0]
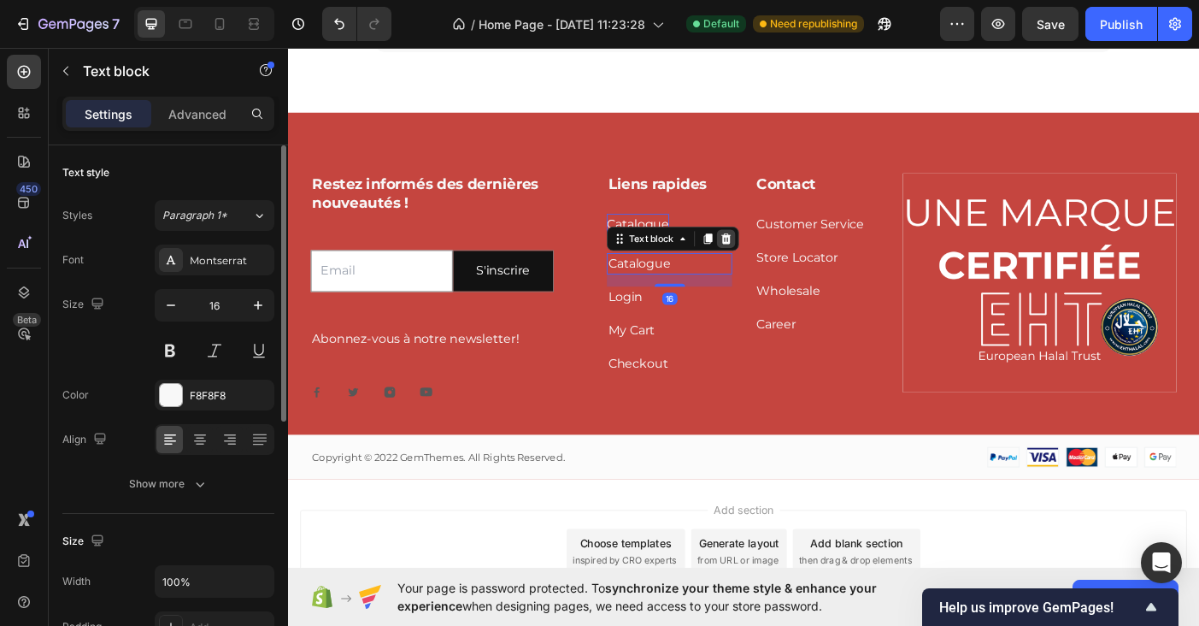
click at [784, 267] on icon at bounding box center [781, 262] width 11 height 12
click at [686, 299] on p "Login" at bounding box center [718, 290] width 138 height 21
click at [788, 262] on div at bounding box center [781, 262] width 21 height 21
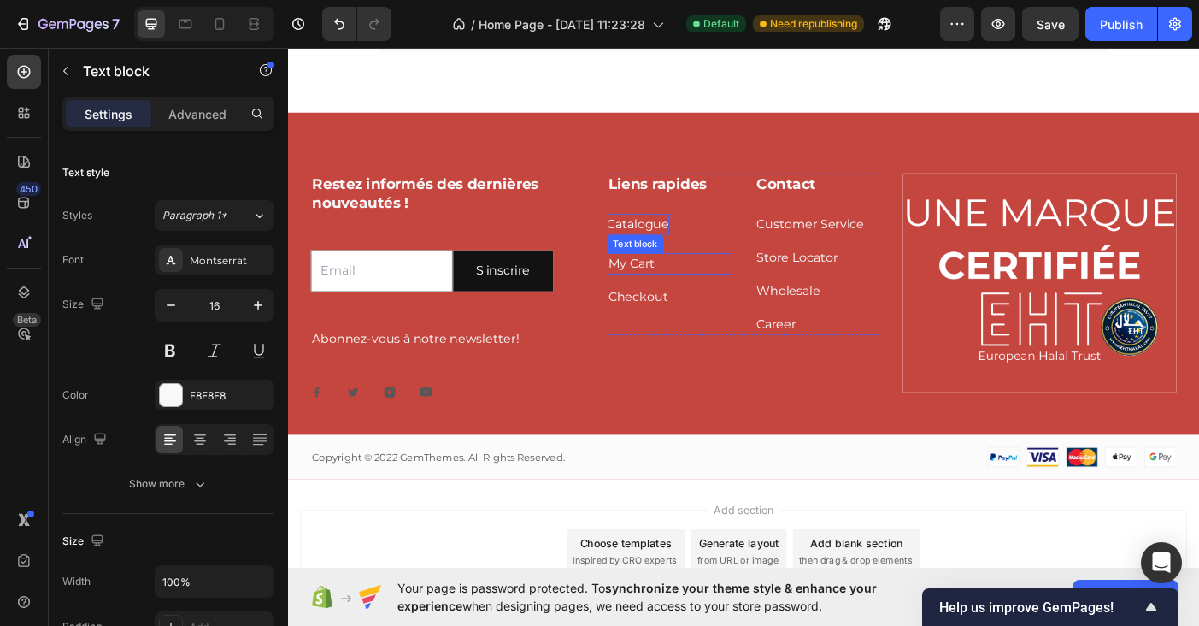
click at [715, 297] on p "My Cart" at bounding box center [718, 290] width 138 height 21
click at [780, 261] on icon at bounding box center [781, 262] width 11 height 12
click at [711, 298] on div "Checkout Text block 0" at bounding box center [717, 291] width 141 height 24
click at [783, 266] on icon at bounding box center [781, 262] width 11 height 12
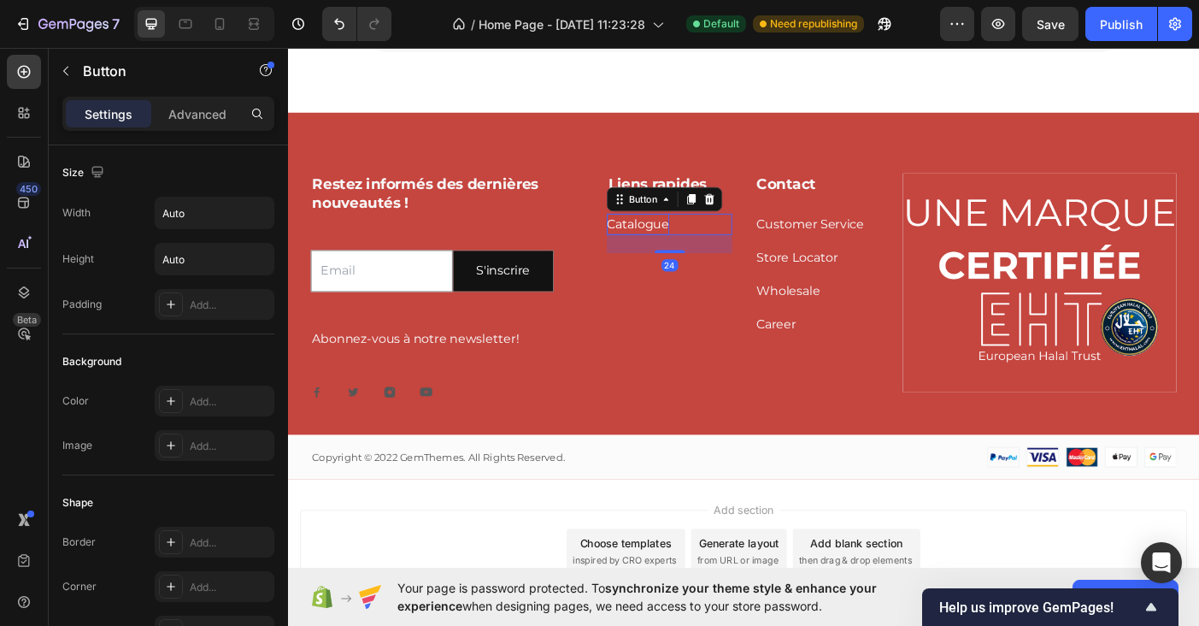
click at [730, 248] on div "Catalogue Button 24" at bounding box center [717, 246] width 141 height 25
click at [738, 218] on icon at bounding box center [742, 218] width 9 height 12
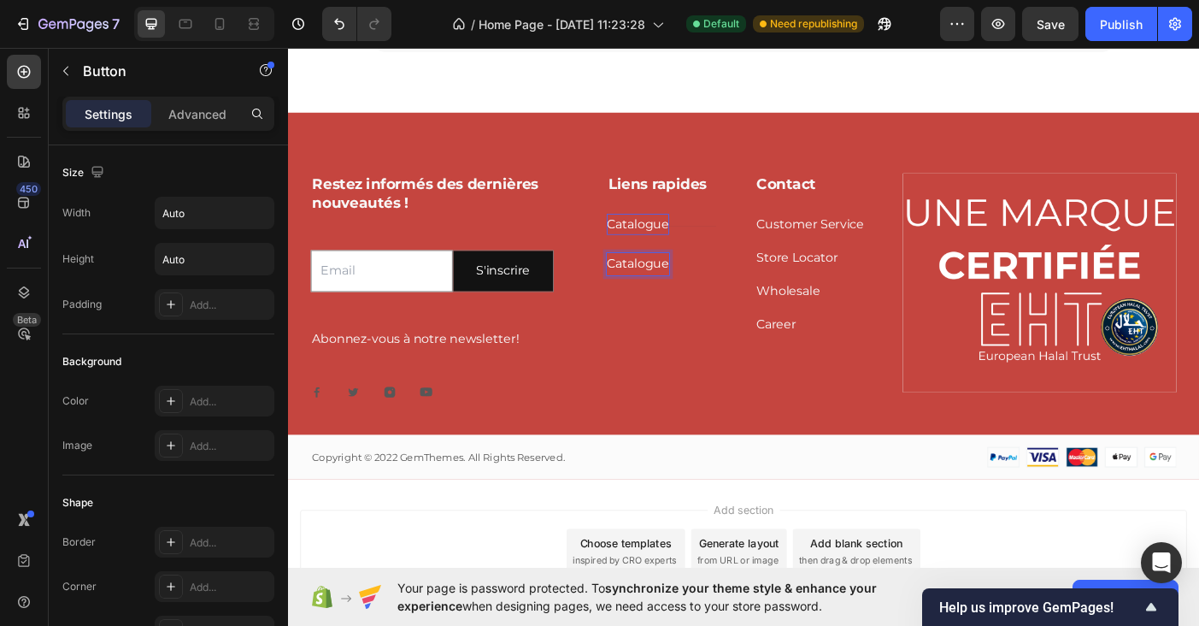
click at [676, 291] on p "Catalogue" at bounding box center [682, 291] width 70 height 25
click at [647, 279] on button "Qui" at bounding box center [659, 291] width 24 height 25
click at [647, 279] on button "Qui sommes-nous" at bounding box center [710, 291] width 127 height 25
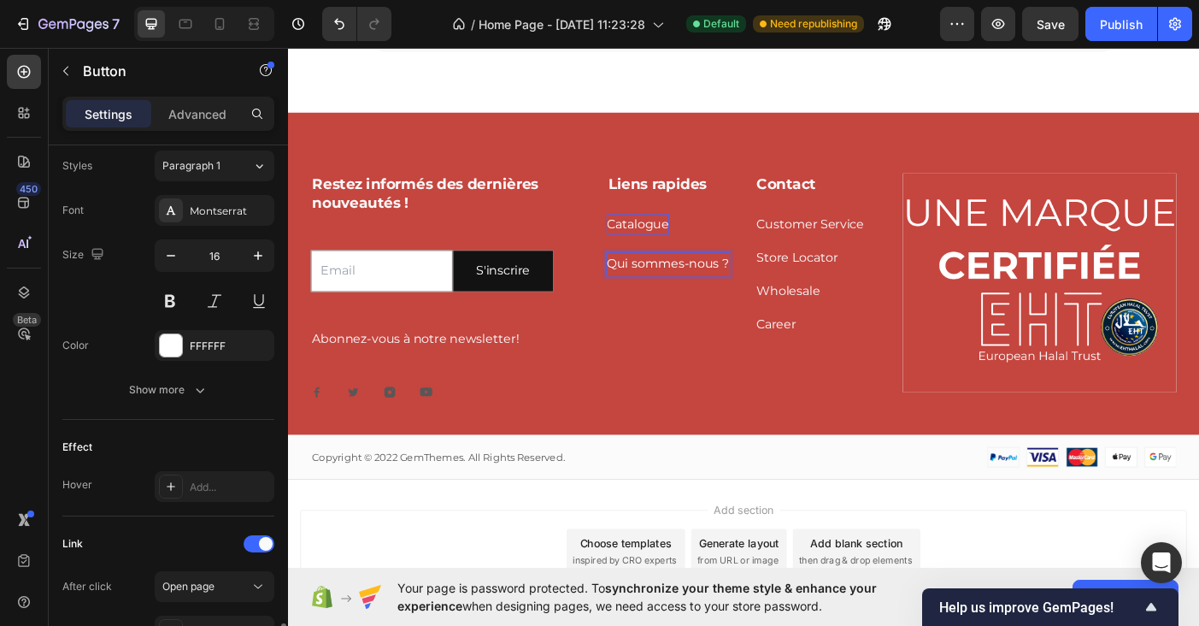
scroll to position [786, 0]
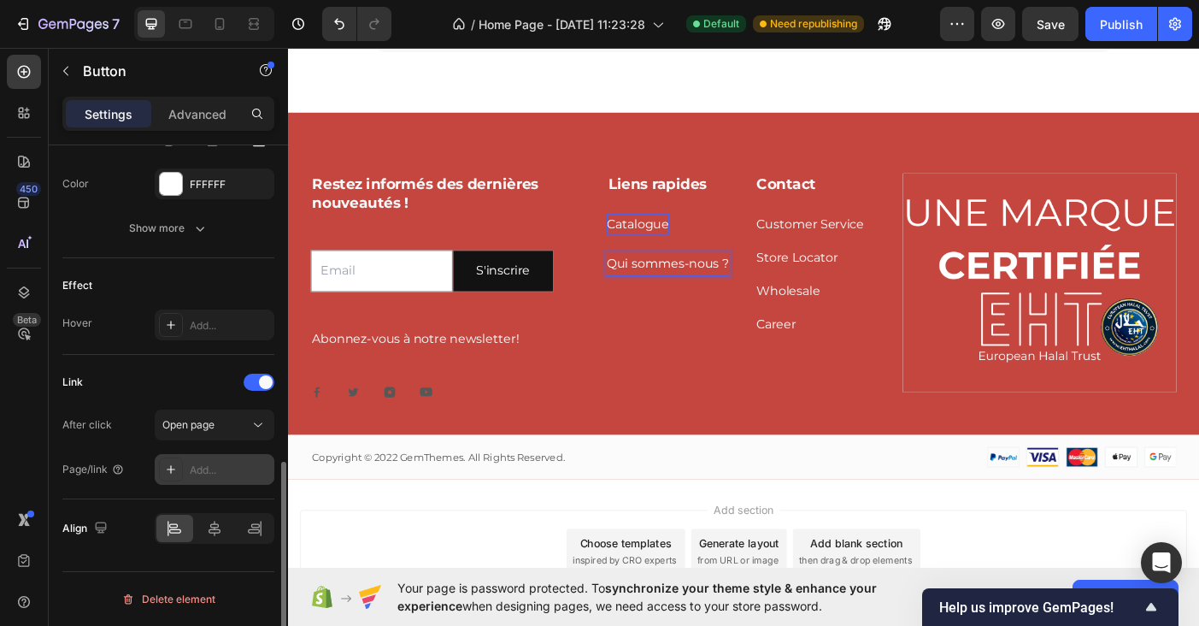
click at [233, 464] on div "Add..." at bounding box center [230, 469] width 80 height 15
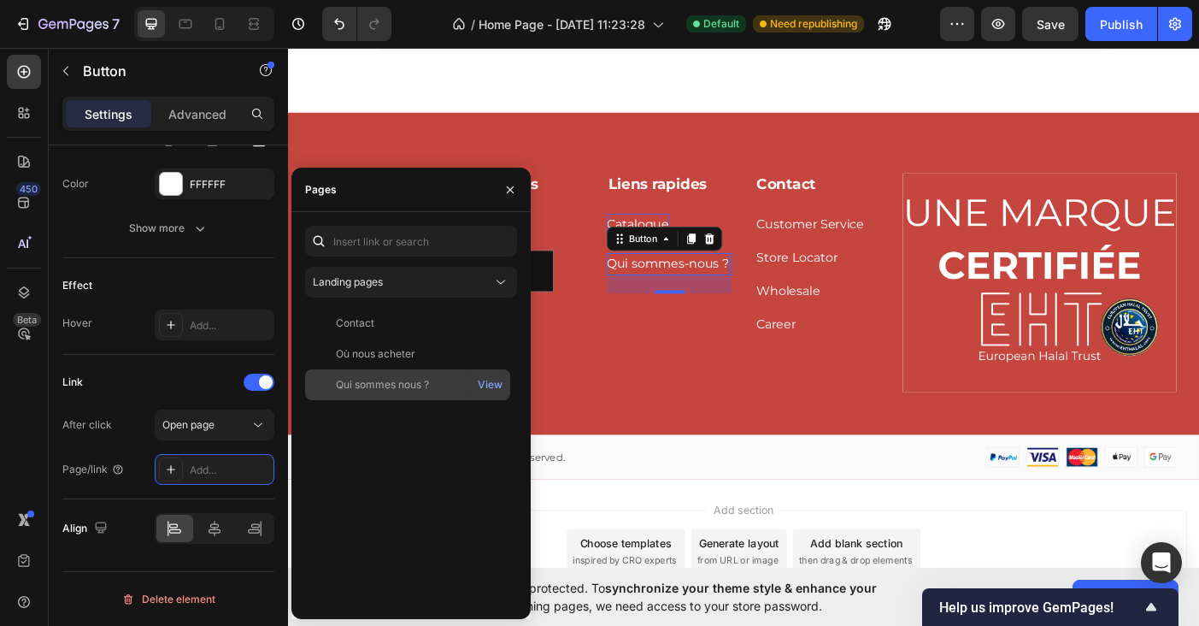
click at [428, 386] on div "Qui sommes nous ?" at bounding box center [382, 384] width 93 height 15
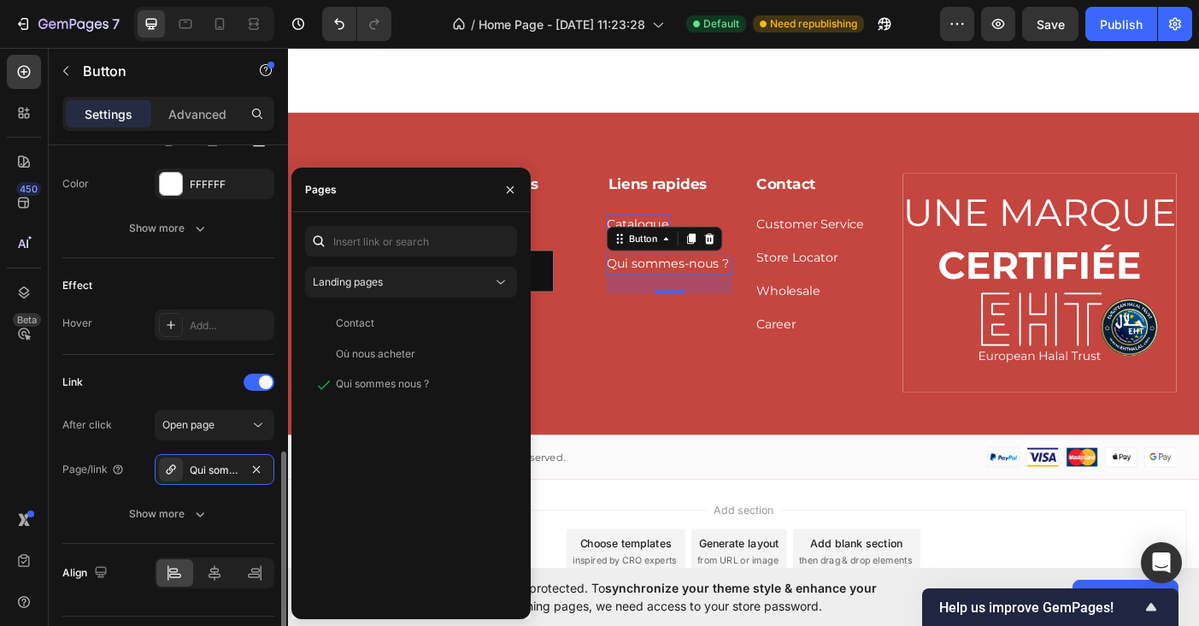
click at [168, 364] on div "Link After click Open page Page/link Qui sommes nous ? Show more" at bounding box center [168, 449] width 212 height 189
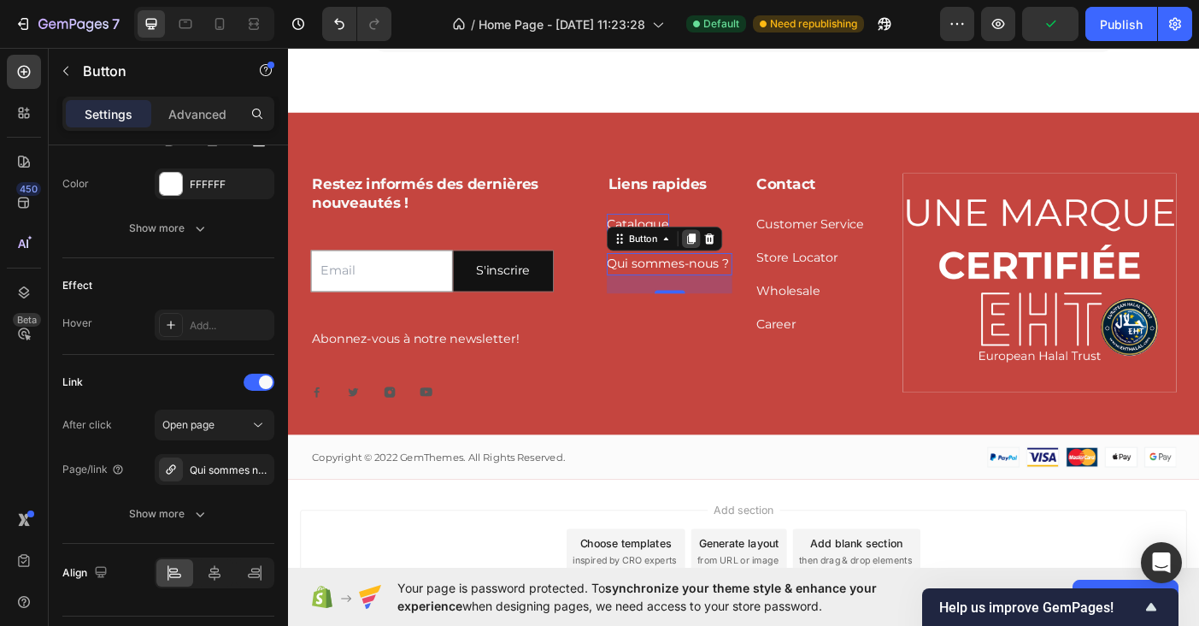
click at [739, 267] on icon at bounding box center [742, 263] width 14 height 14
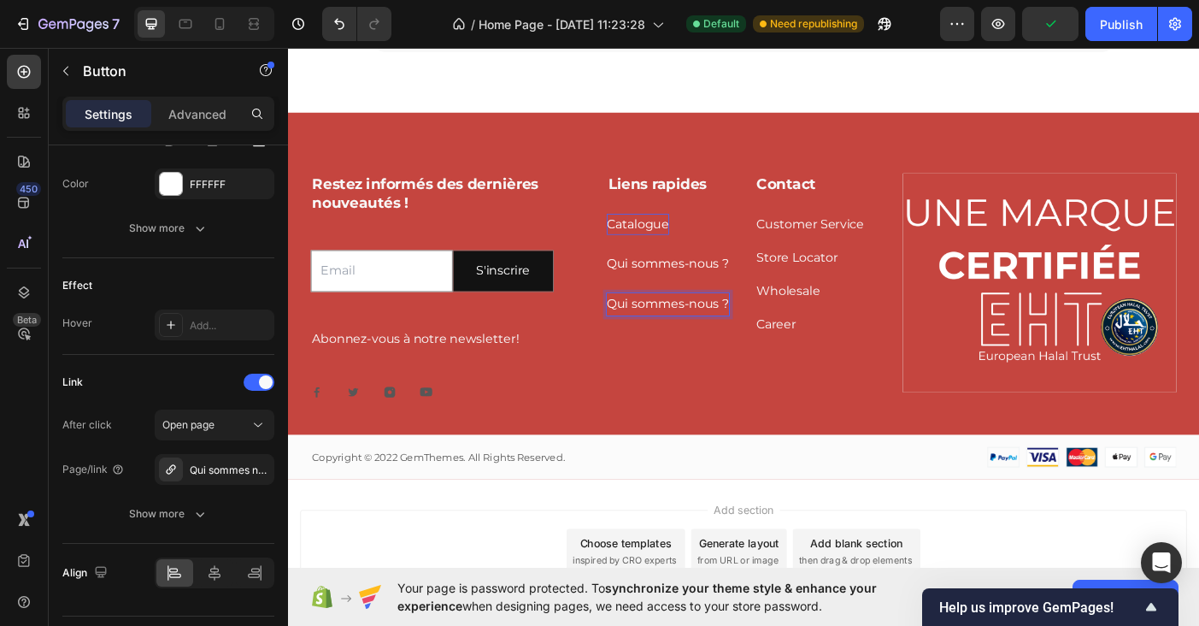
click at [694, 340] on p "Qui sommes-nous ?" at bounding box center [716, 336] width 138 height 25
click at [671, 341] on p "Qui sommes-nous ?" at bounding box center [716, 336] width 138 height 25
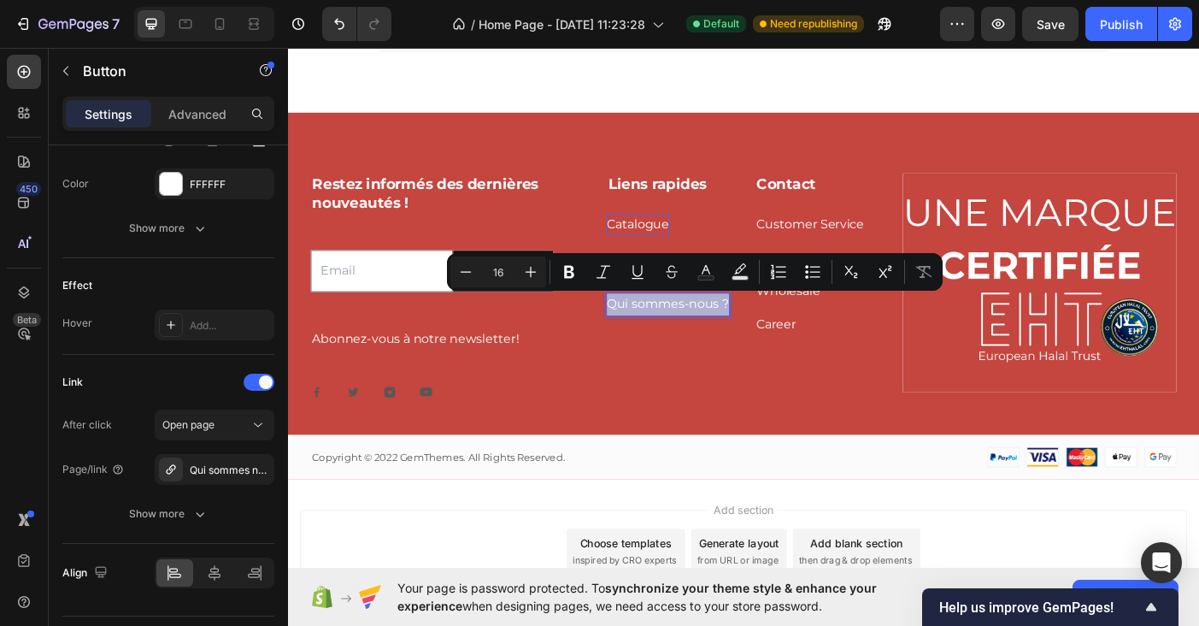
drag, startPoint x: 648, startPoint y: 338, endPoint x: 785, endPoint y: 340, distance: 136.8
click at [785, 340] on div "Qui sommes-nous ? Button 24" at bounding box center [717, 336] width 141 height 25
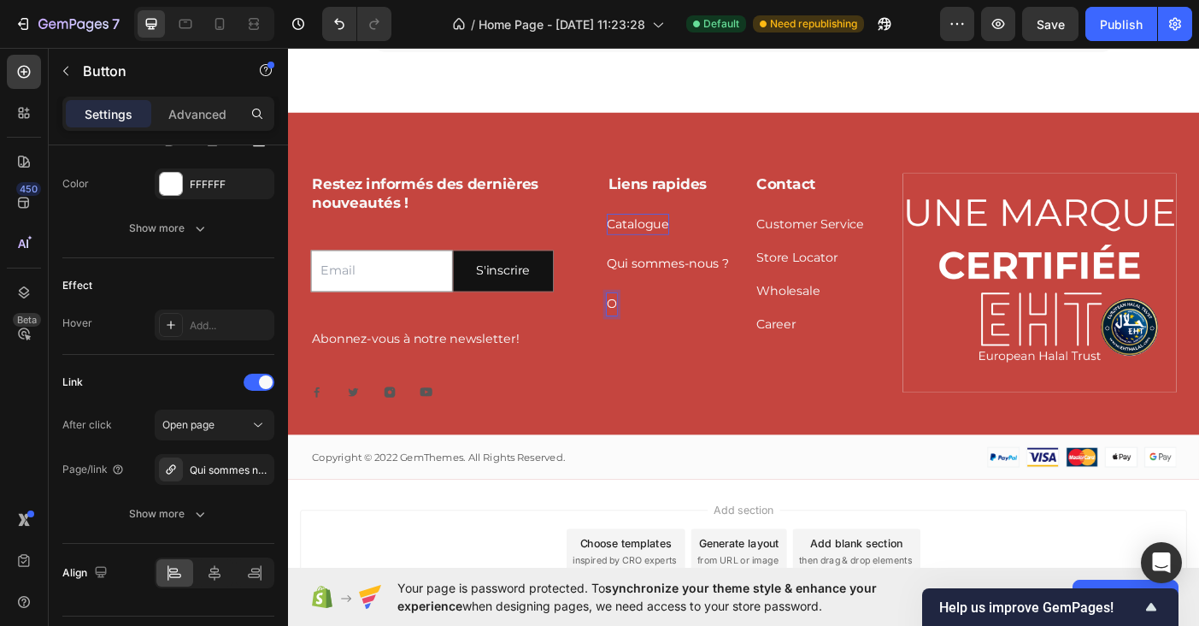
click at [650, 335] on p "O" at bounding box center [652, 336] width 11 height 25
click at [667, 338] on p "Où trouver nos produits ?" at bounding box center [717, 349] width 141 height 50
click at [686, 364] on p "Où trouver nos produits ?" at bounding box center [717, 349] width 141 height 50
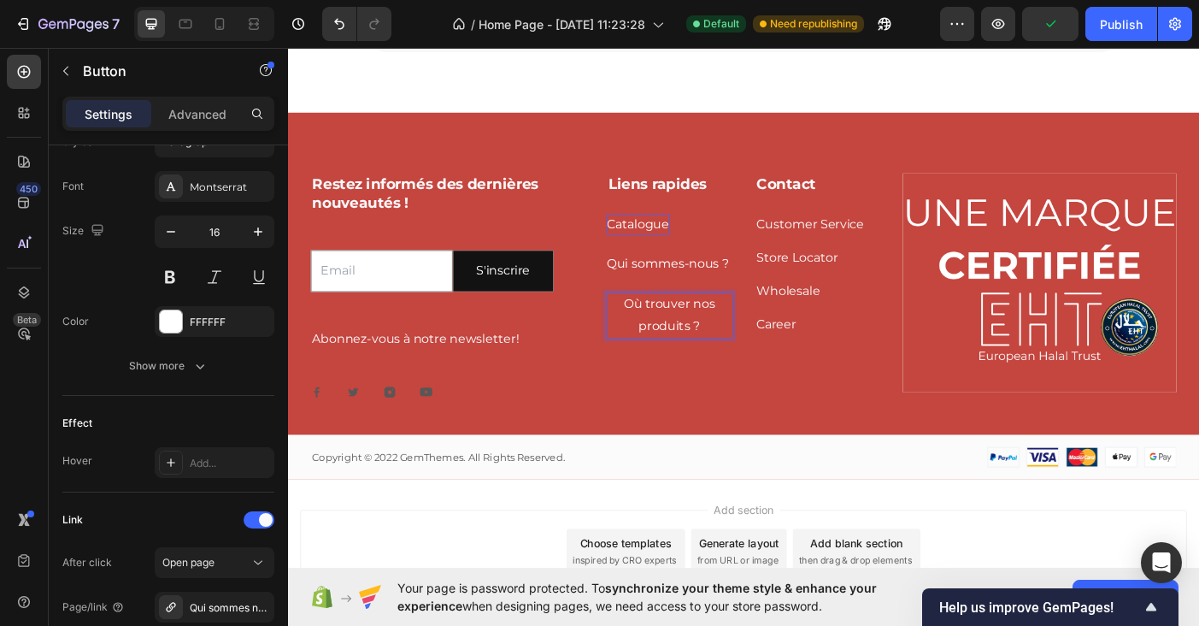
scroll to position [829, 0]
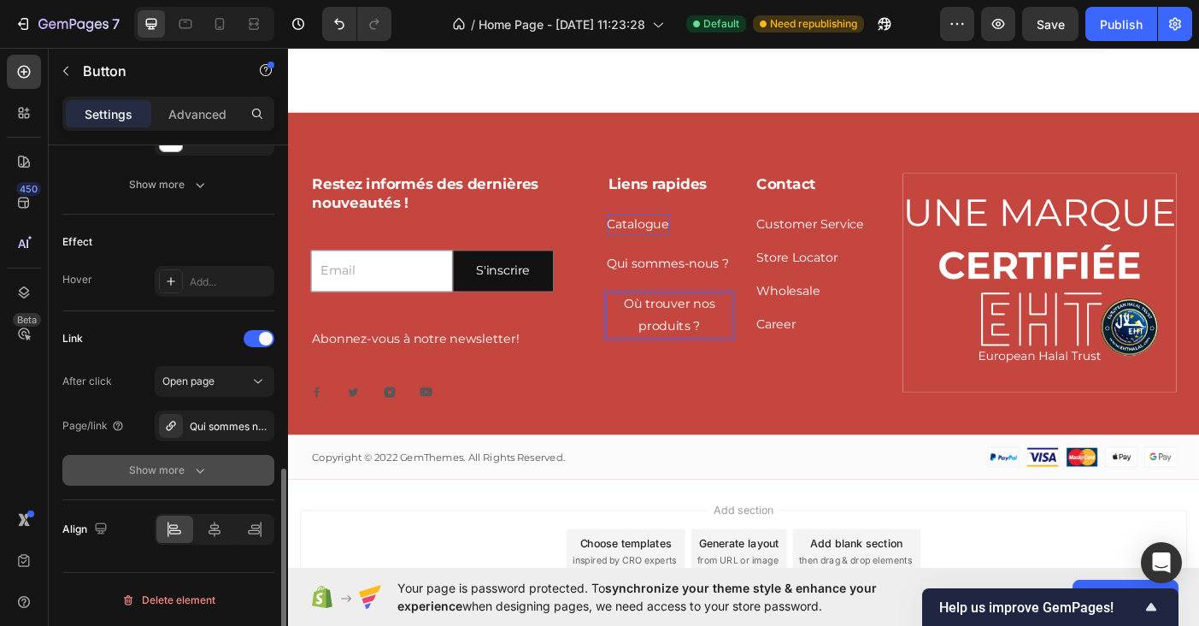
click at [164, 472] on div "Show more" at bounding box center [168, 470] width 79 height 17
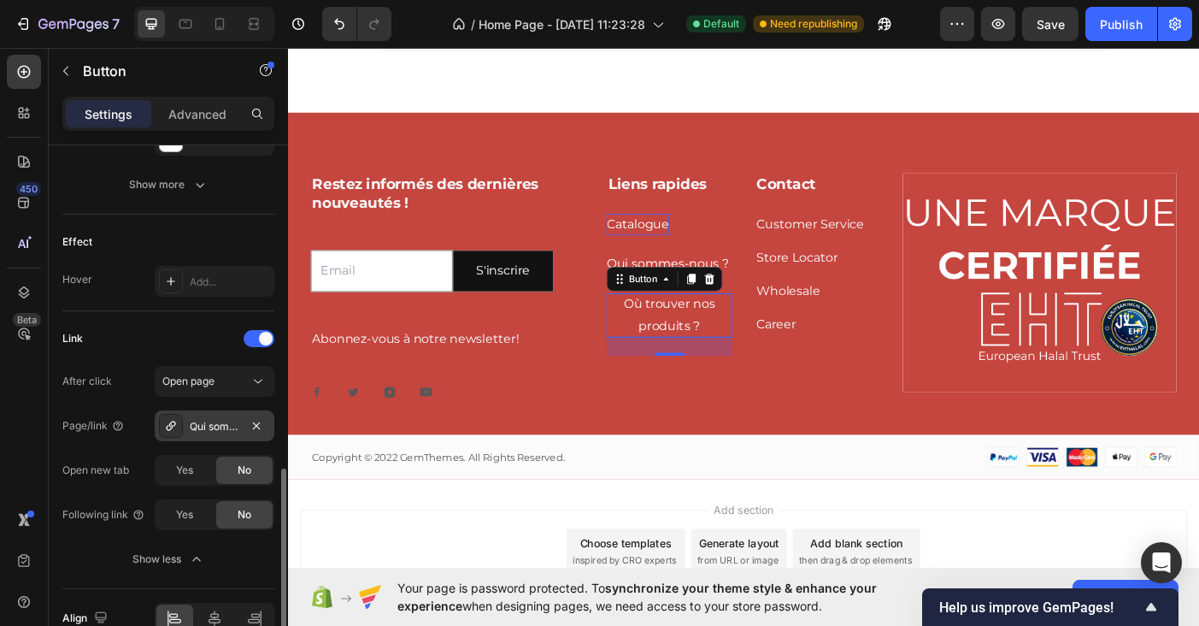
click at [222, 437] on div "Qui sommes nous ?" at bounding box center [215, 425] width 120 height 31
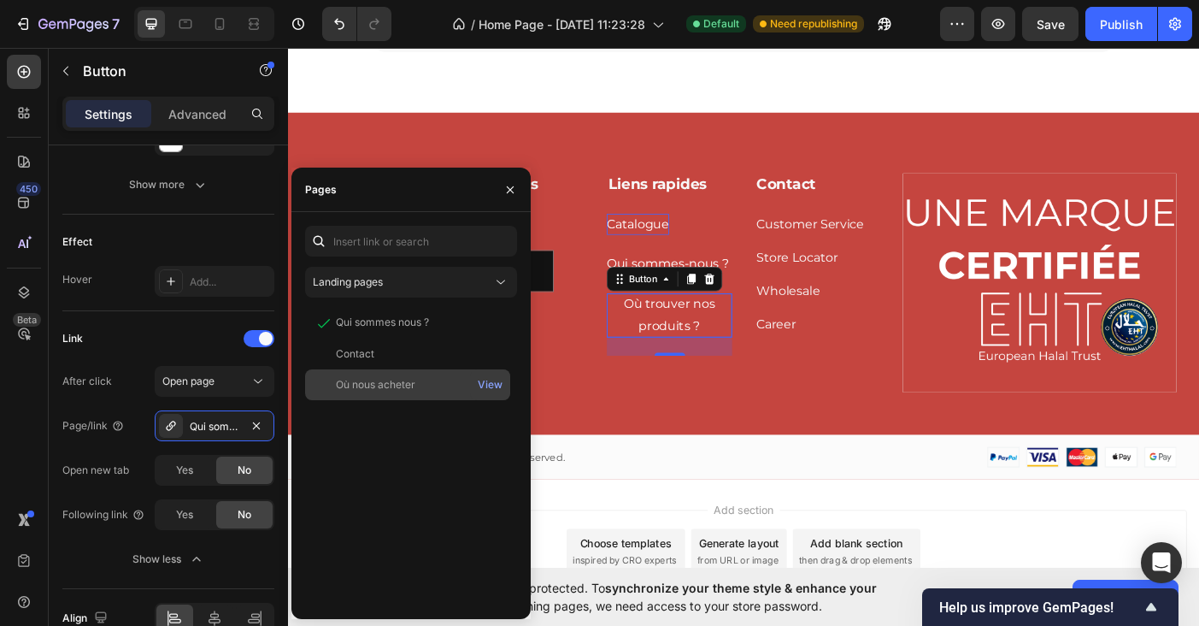
click at [371, 387] on div "Où nous acheter" at bounding box center [375, 384] width 79 height 15
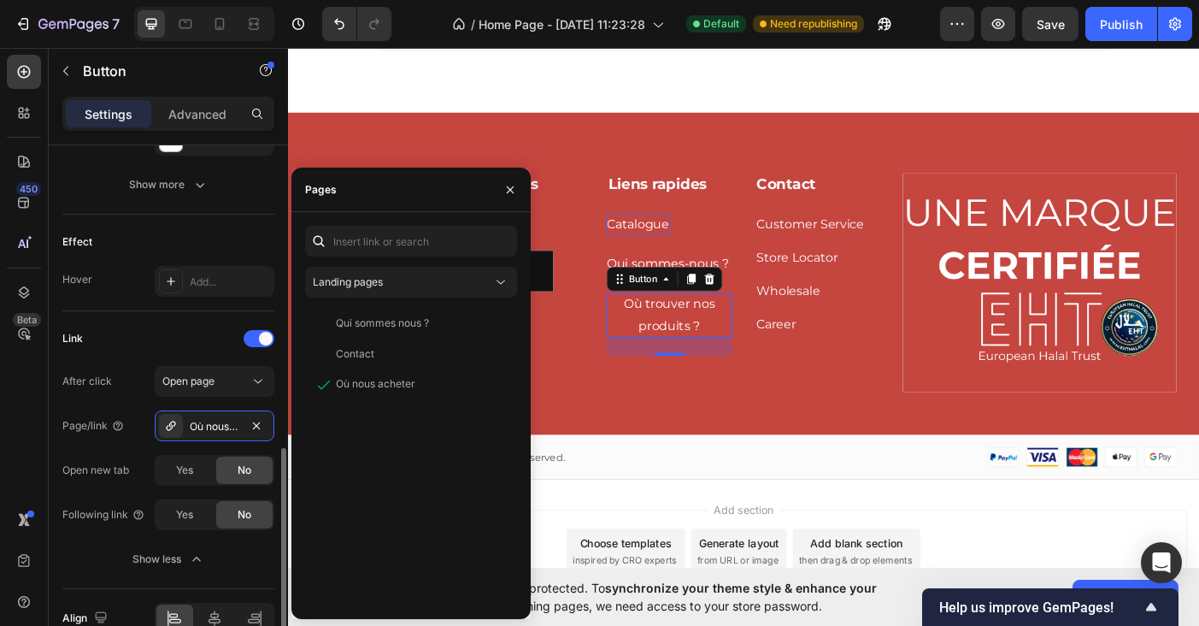
click at [147, 336] on div "Link" at bounding box center [168, 338] width 212 height 27
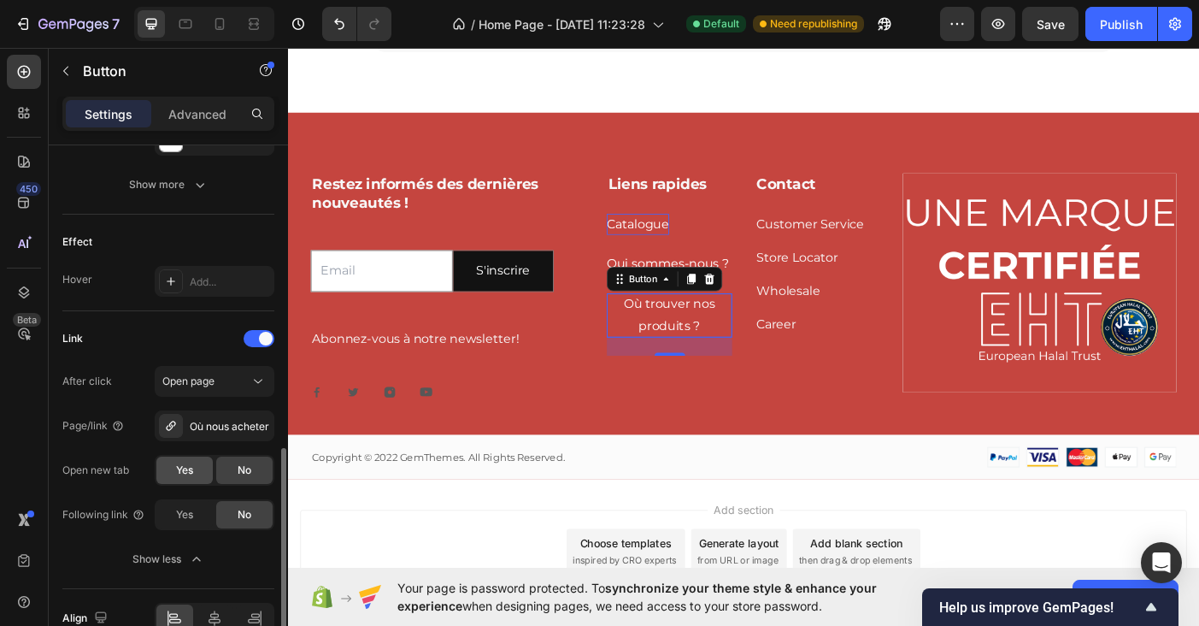
click at [182, 477] on span "Yes" at bounding box center [184, 469] width 17 height 15
click at [680, 251] on p "Catalogue" at bounding box center [682, 246] width 70 height 25
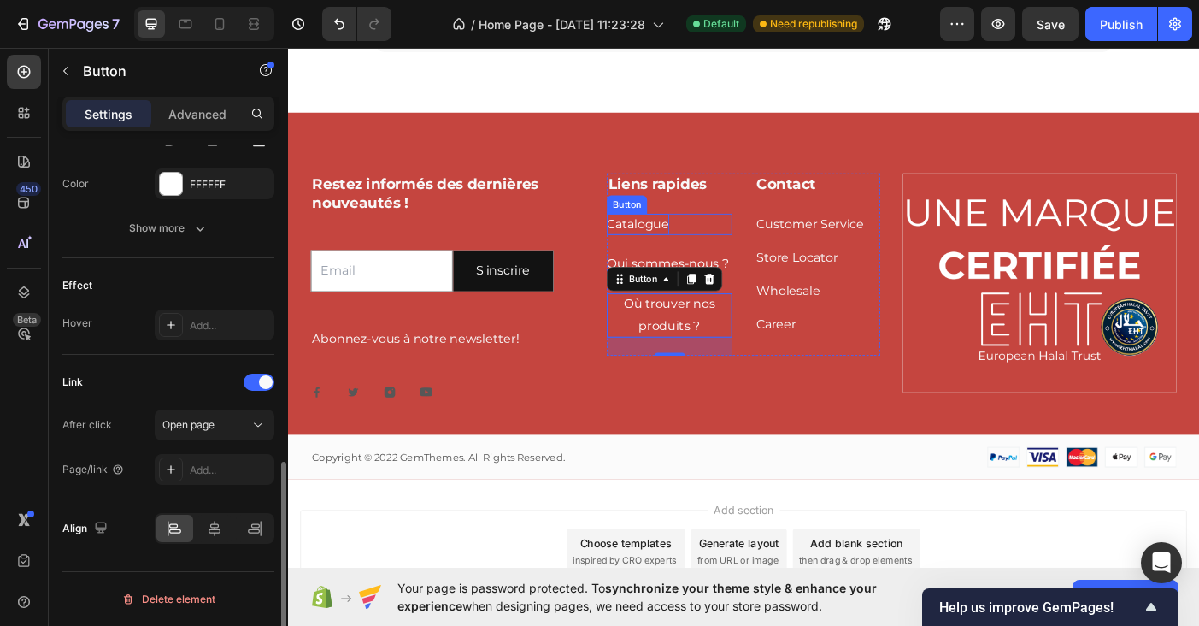
scroll to position [786, 0]
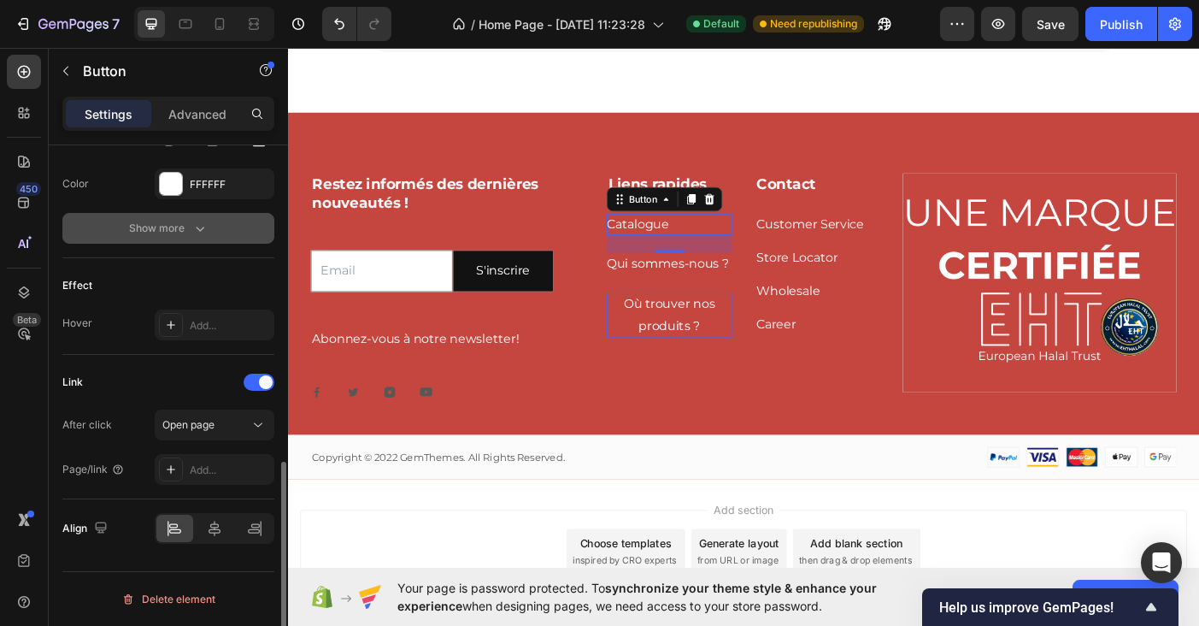
click at [189, 233] on div "Show more" at bounding box center [168, 228] width 79 height 17
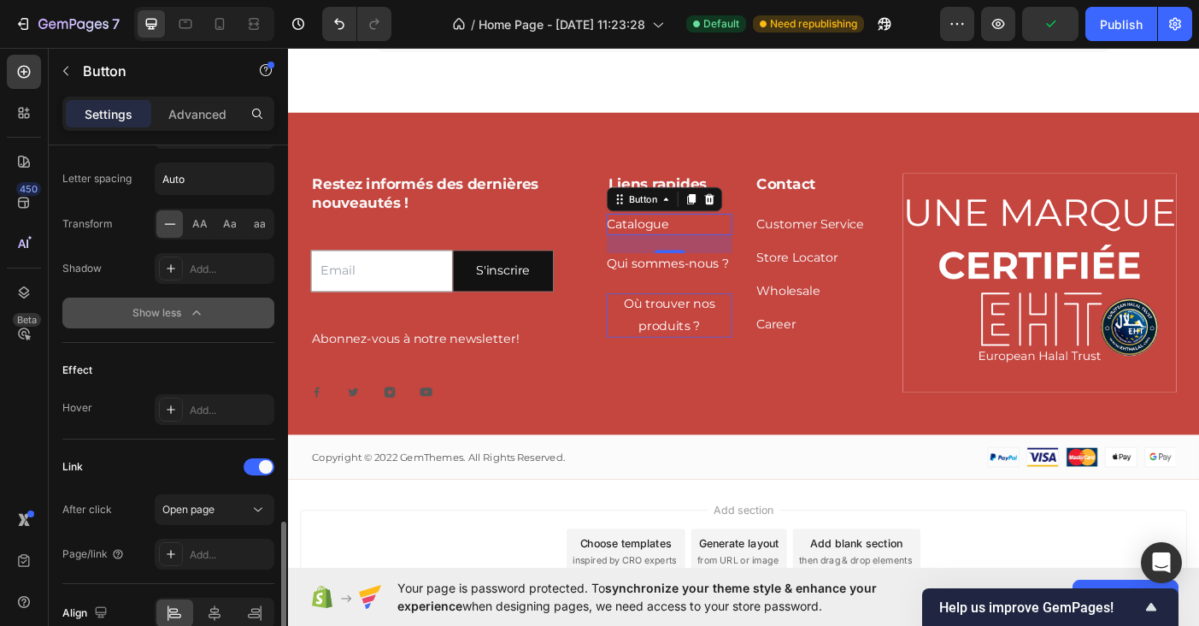
scroll to position [1011, 0]
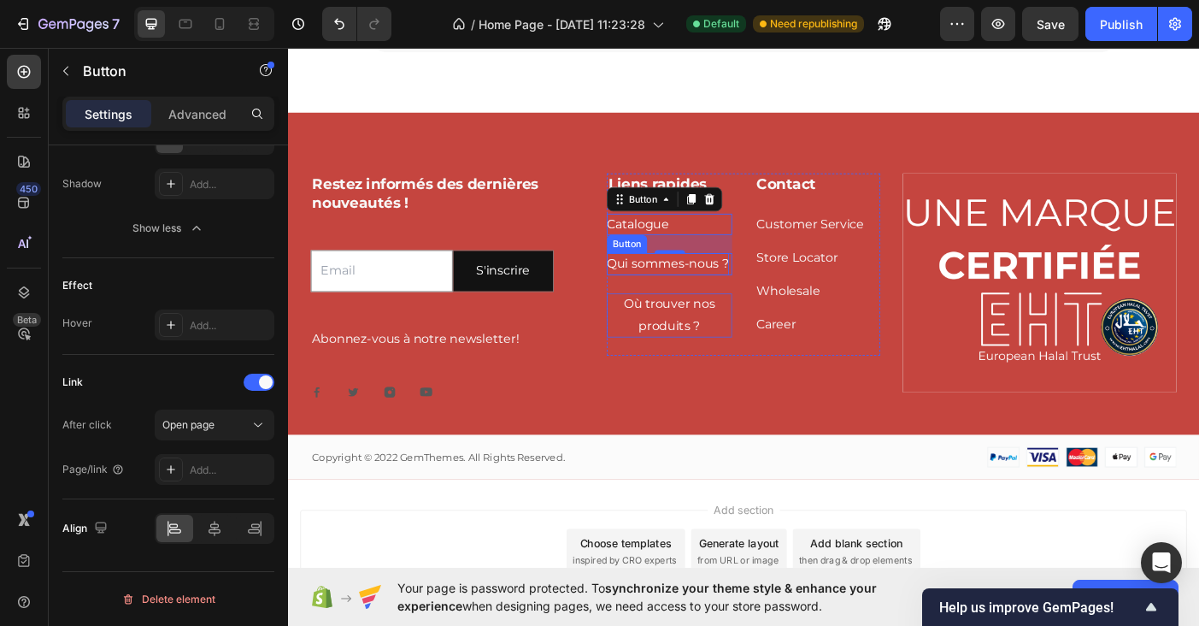
click at [686, 291] on p "Qui sommes-nous ?" at bounding box center [716, 291] width 138 height 25
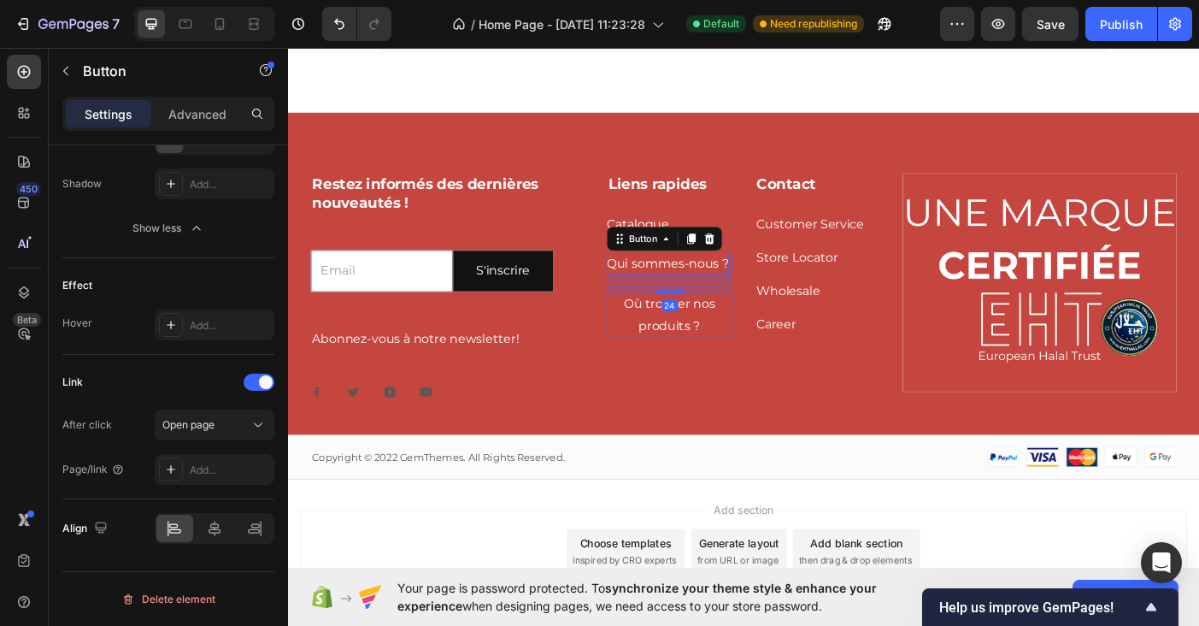
scroll to position [830, 0]
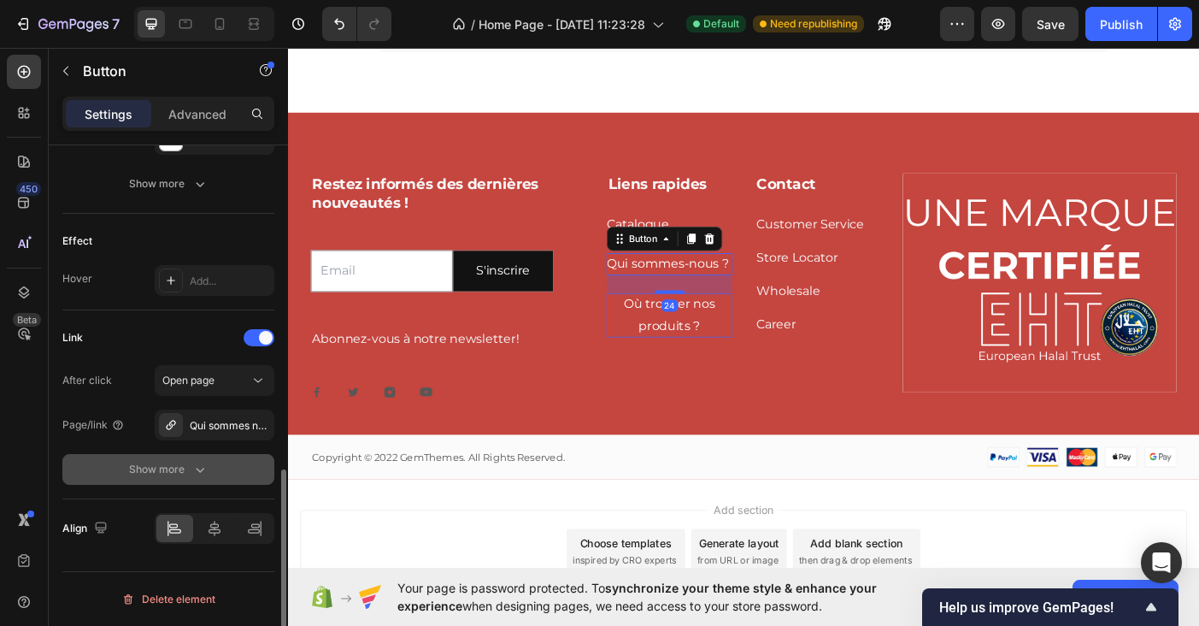
click at [183, 467] on div "Show more" at bounding box center [168, 469] width 79 height 17
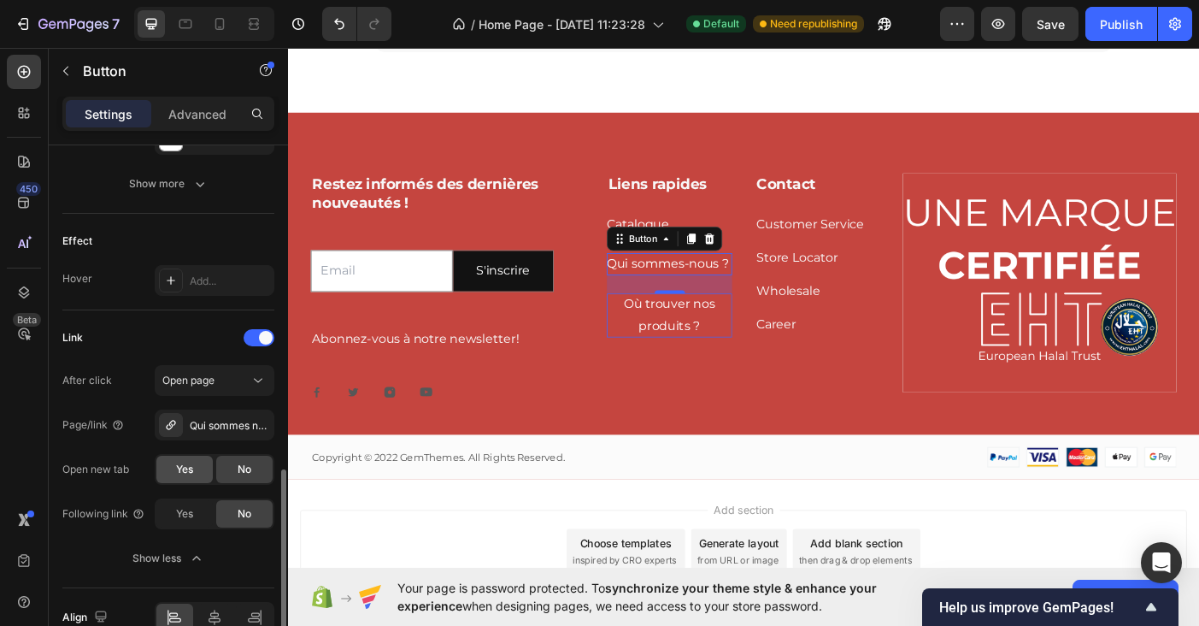
click at [184, 473] on span "Yes" at bounding box center [184, 469] width 17 height 15
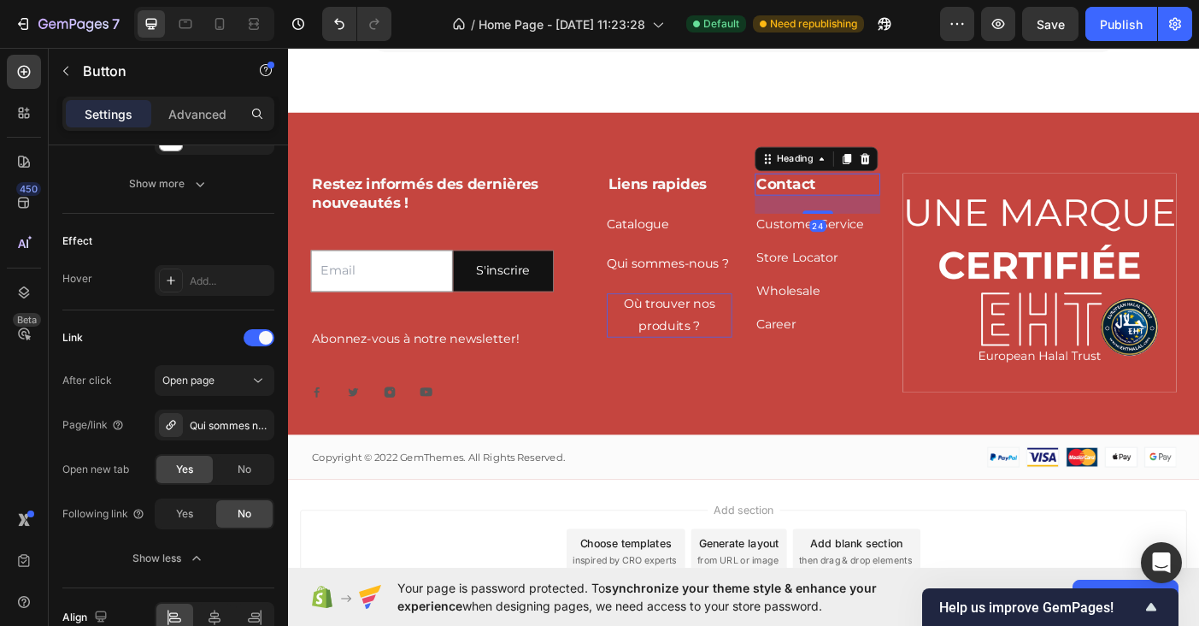
click at [875, 202] on p "Contact" at bounding box center [884, 201] width 138 height 21
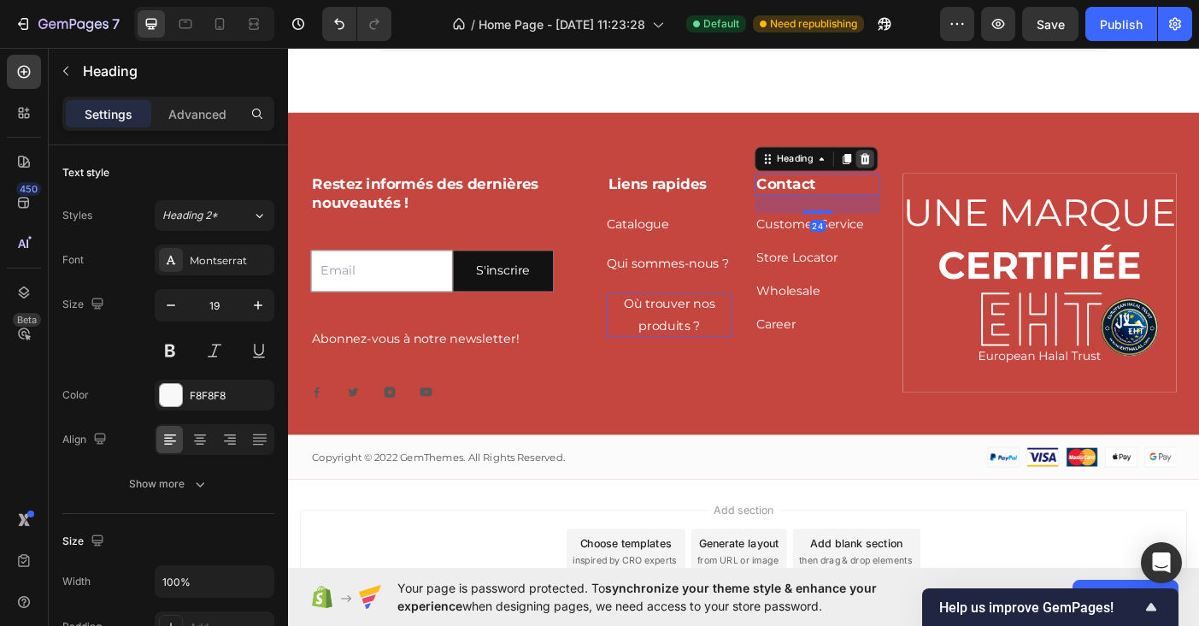
click at [936, 170] on icon at bounding box center [938, 173] width 11 height 12
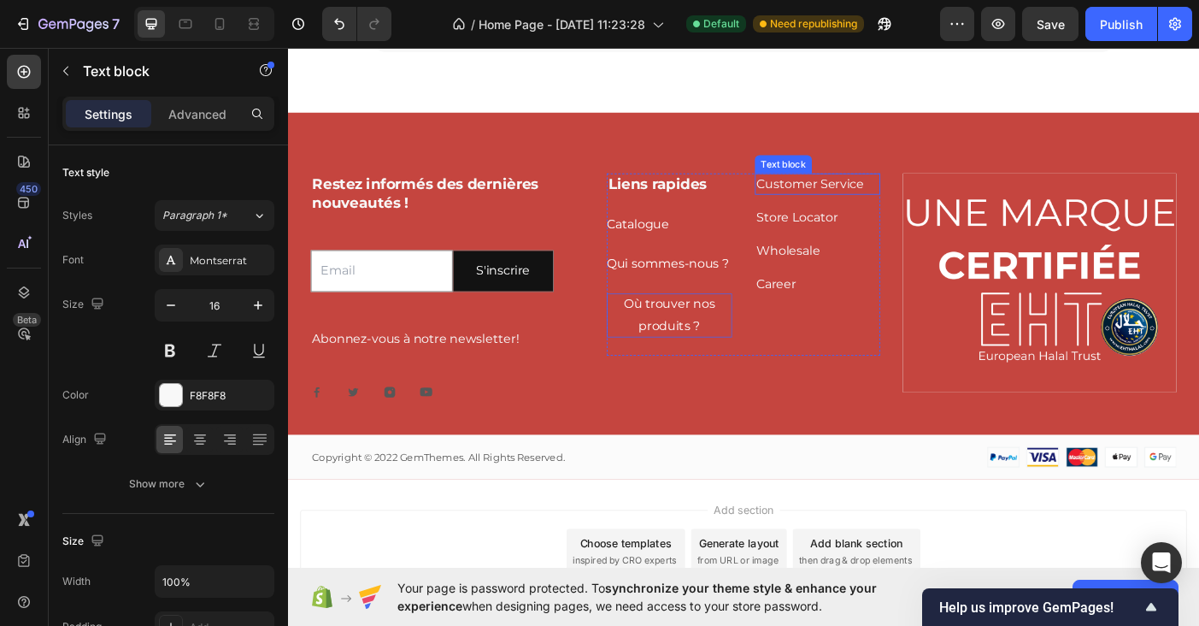
click at [893, 209] on link "Customer Service" at bounding box center [875, 200] width 121 height 16
click at [946, 177] on icon at bounding box center [948, 173] width 11 height 12
click at [866, 209] on p "Store Locator" at bounding box center [884, 201] width 138 height 21
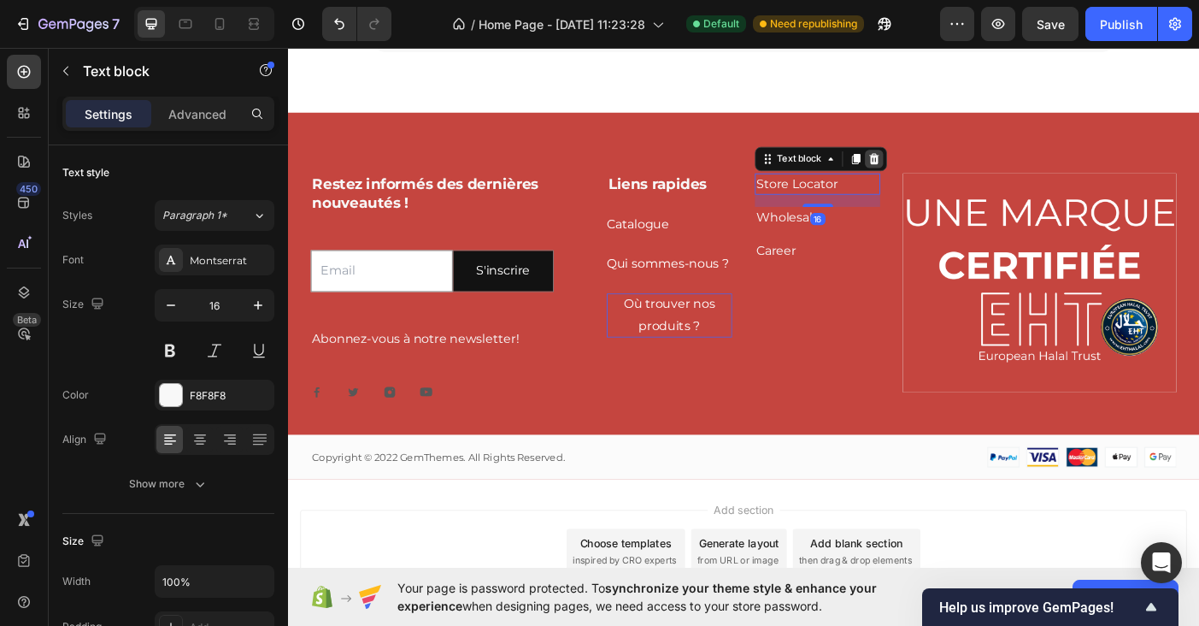
click at [951, 171] on icon at bounding box center [948, 173] width 11 height 12
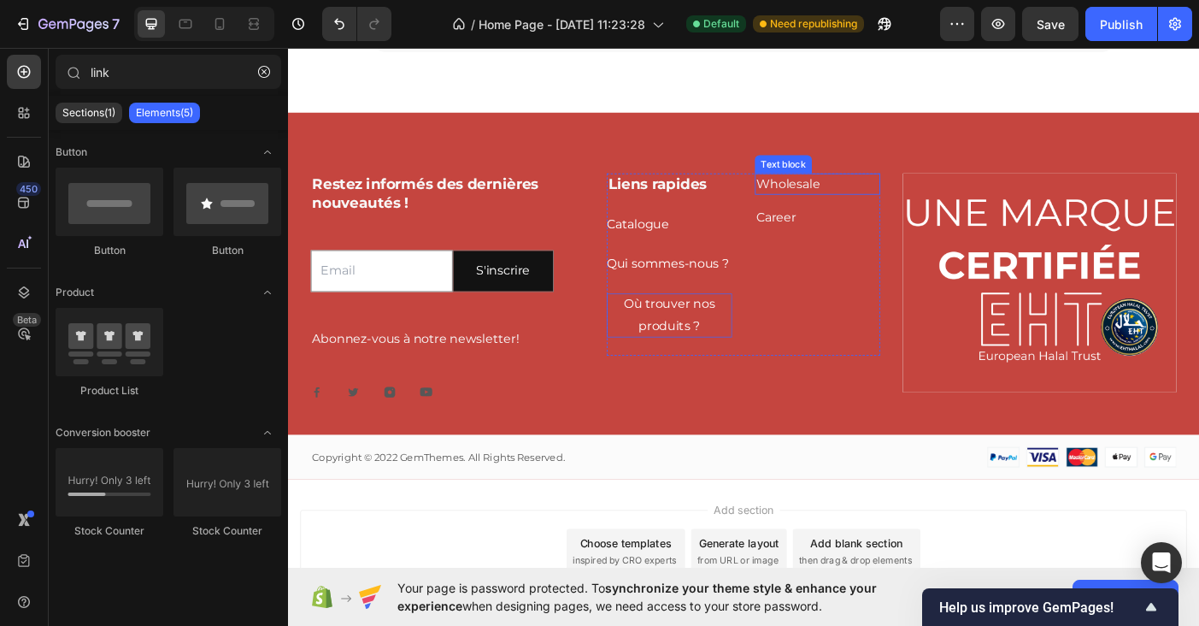
click at [867, 207] on link "Wholesale" at bounding box center [851, 200] width 72 height 16
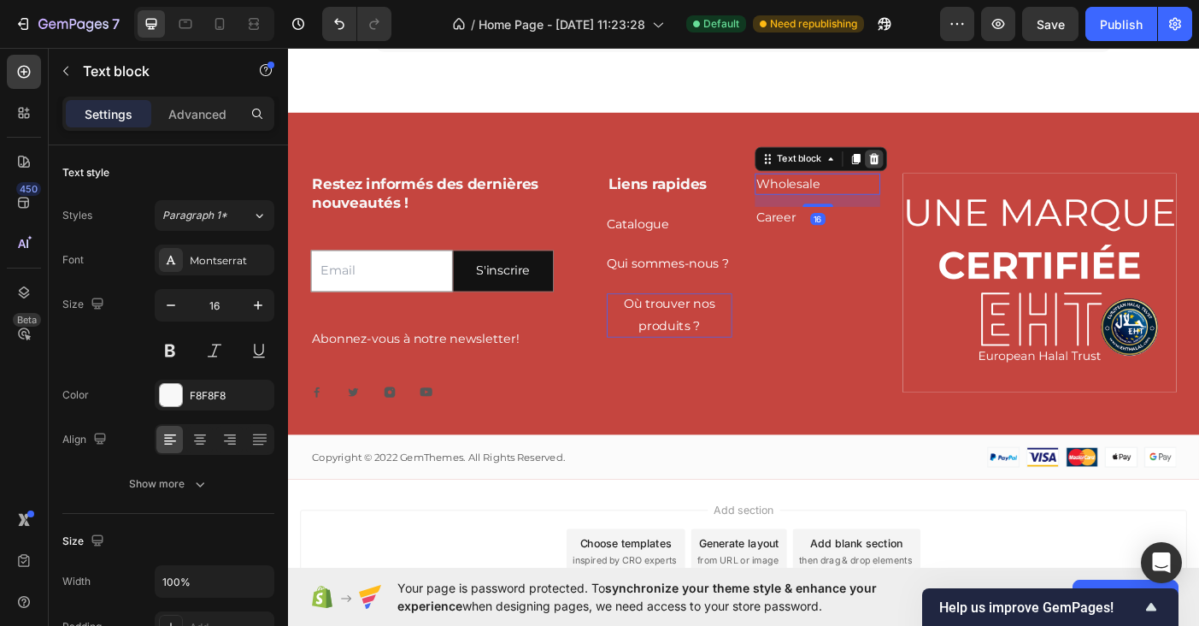
click at [951, 173] on icon at bounding box center [948, 173] width 11 height 12
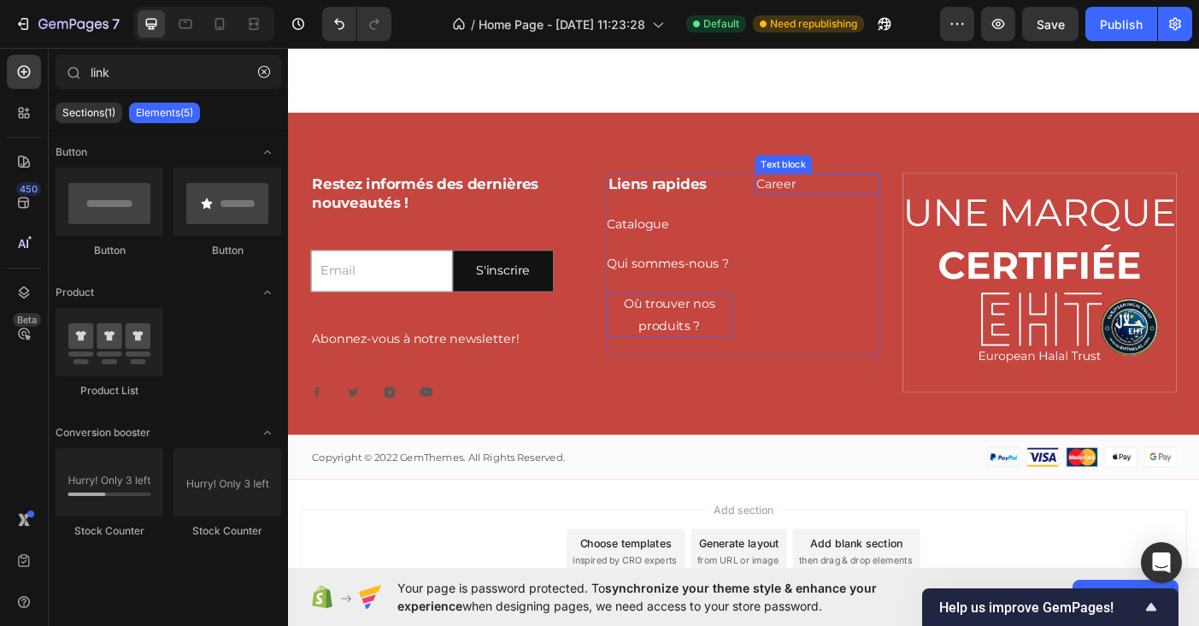
click at [866, 206] on p "Career" at bounding box center [884, 201] width 138 height 21
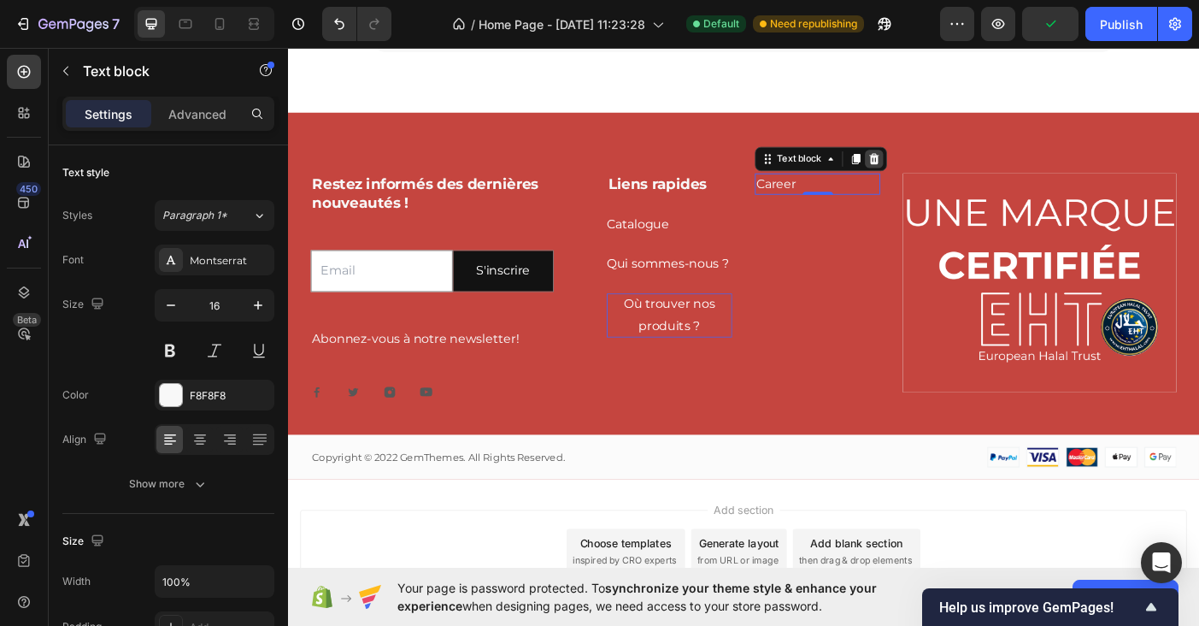
click at [947, 170] on icon at bounding box center [948, 173] width 11 height 12
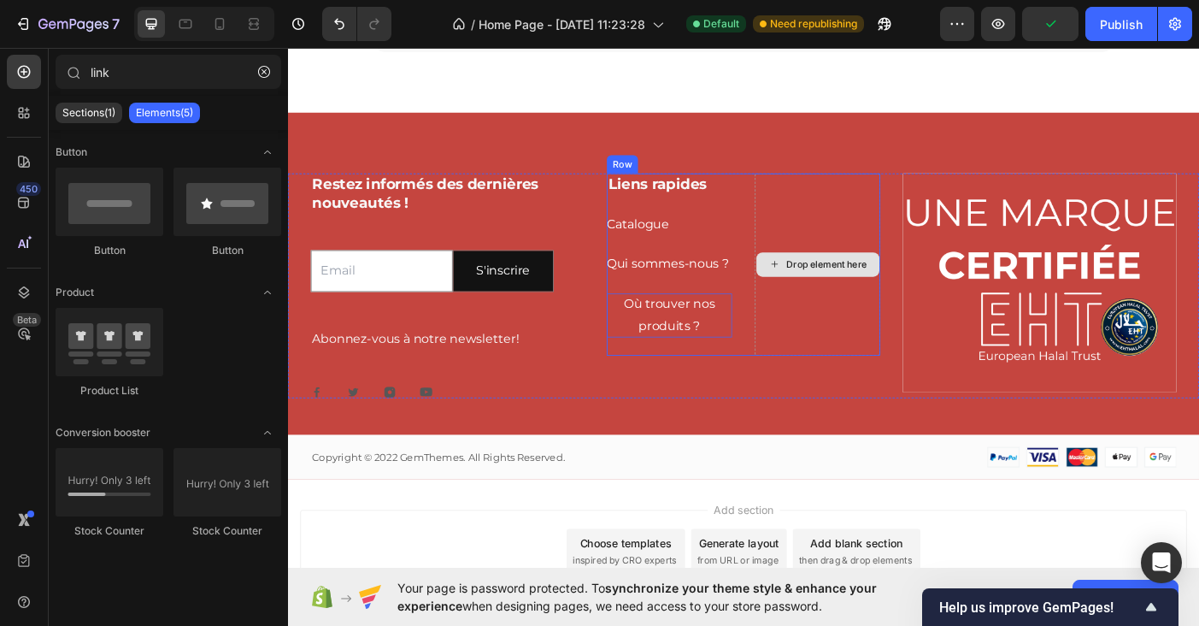
click at [856, 220] on div "Drop element here" at bounding box center [884, 291] width 141 height 205
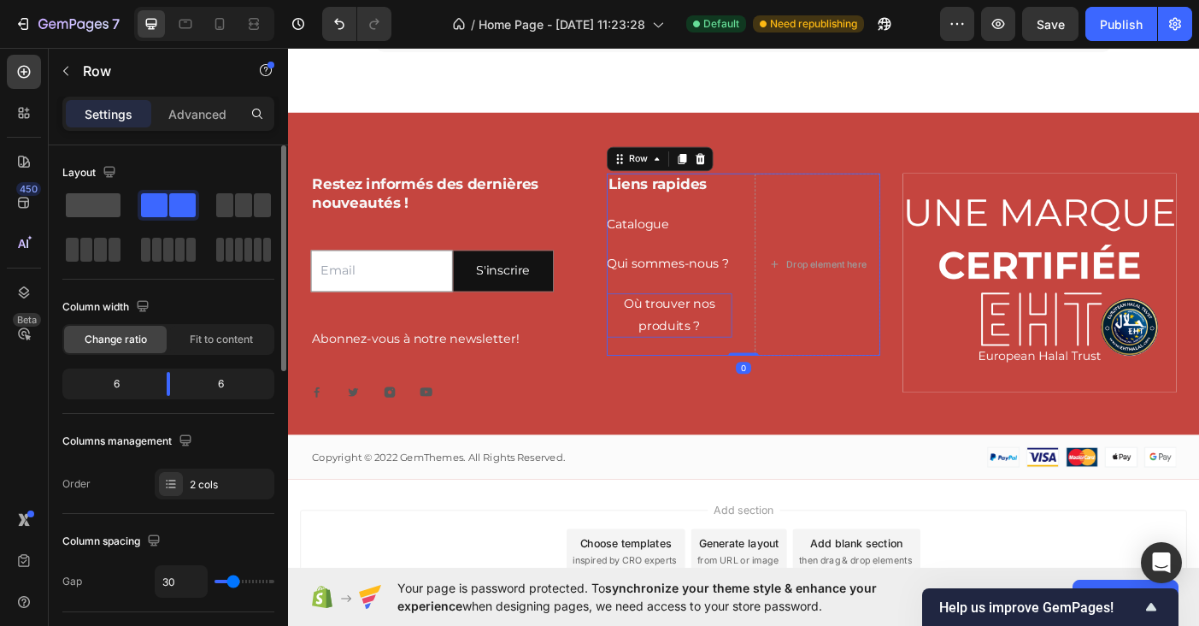
click at [99, 208] on span at bounding box center [93, 205] width 55 height 24
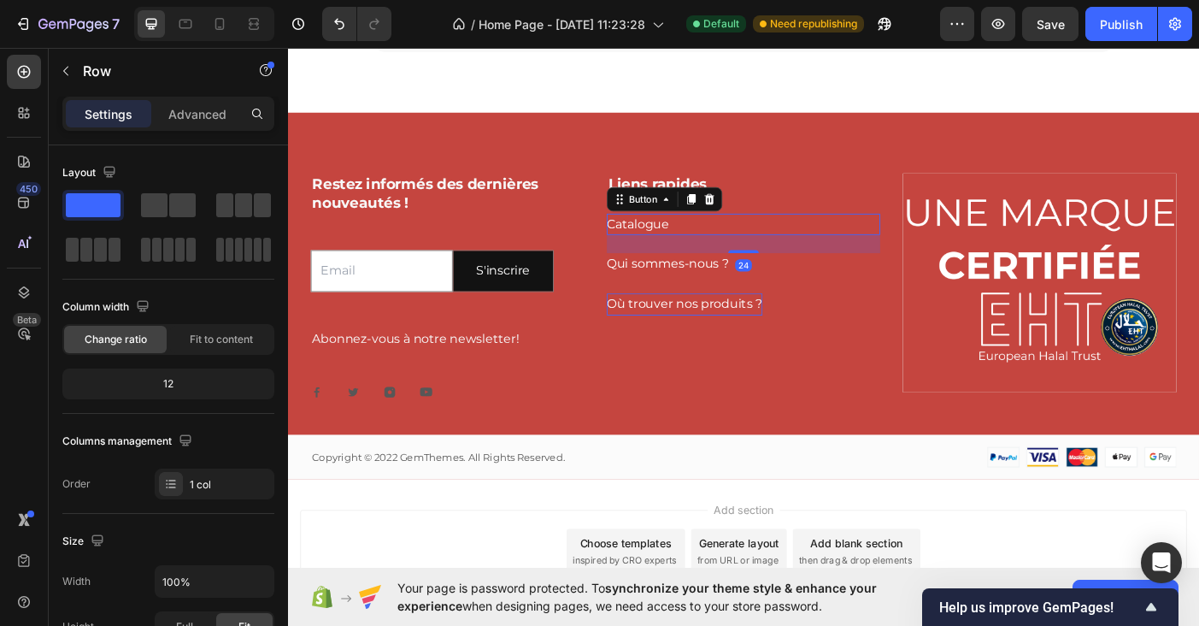
click at [755, 244] on div "Catalogue Button 24" at bounding box center [801, 246] width 308 height 25
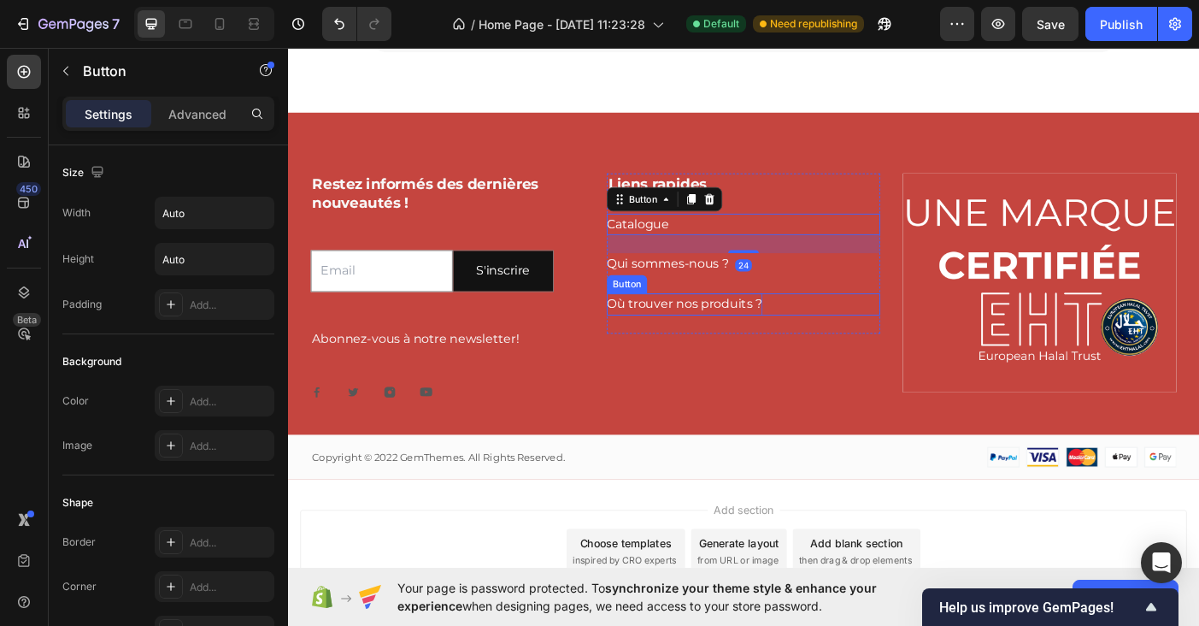
click at [852, 344] on div "Où trouver nos produits ? Button" at bounding box center [801, 336] width 308 height 25
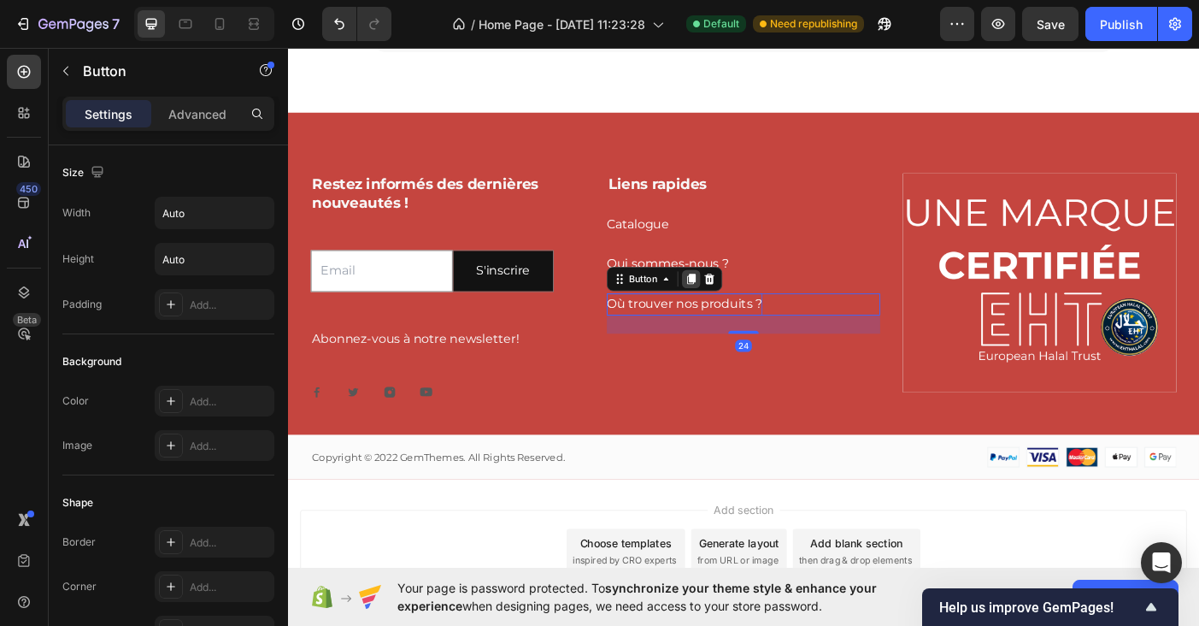
click at [745, 311] on icon at bounding box center [742, 308] width 9 height 12
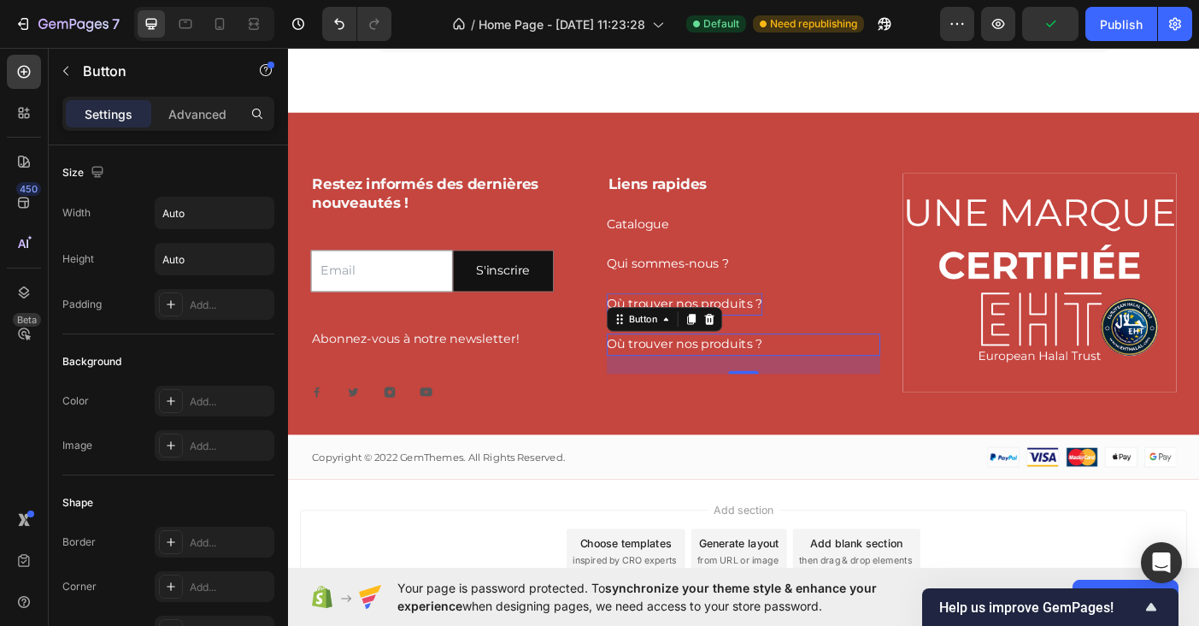
click at [822, 375] on div "Où trouver nos produits ? Button 24" at bounding box center [801, 381] width 308 height 25
click at [822, 386] on div "Où trouver nos produits ? Button 24" at bounding box center [801, 381] width 308 height 25
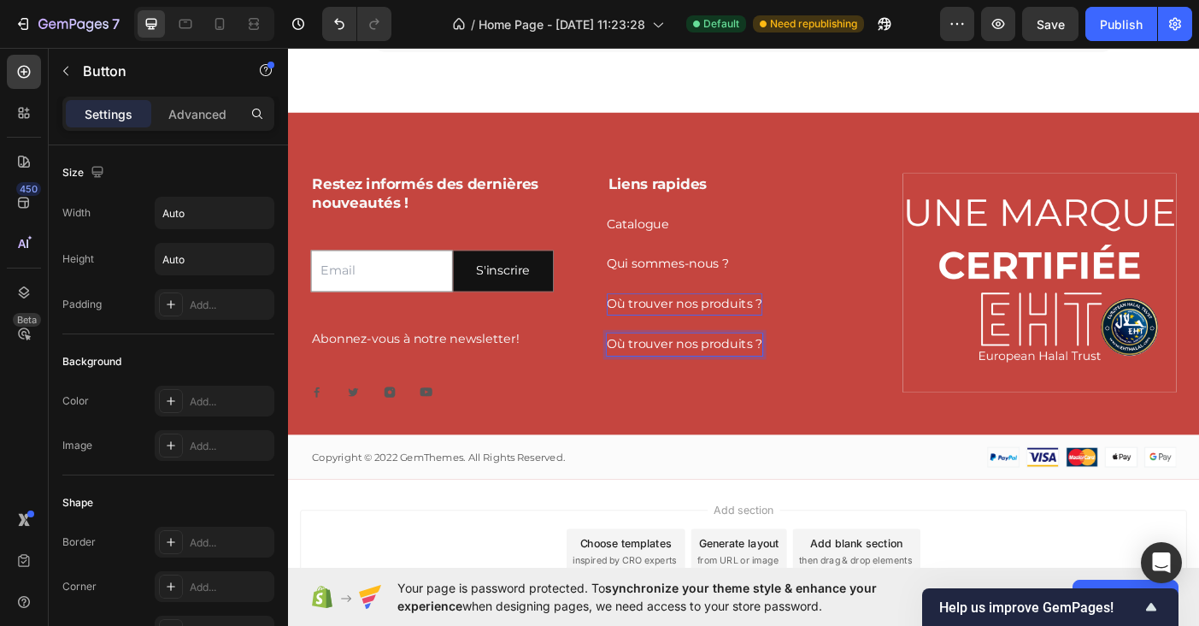
click at [760, 382] on p "Où trouver nos produits ?" at bounding box center [734, 381] width 175 height 25
click at [803, 384] on div "Nous contacter Button 24" at bounding box center [801, 381] width 308 height 25
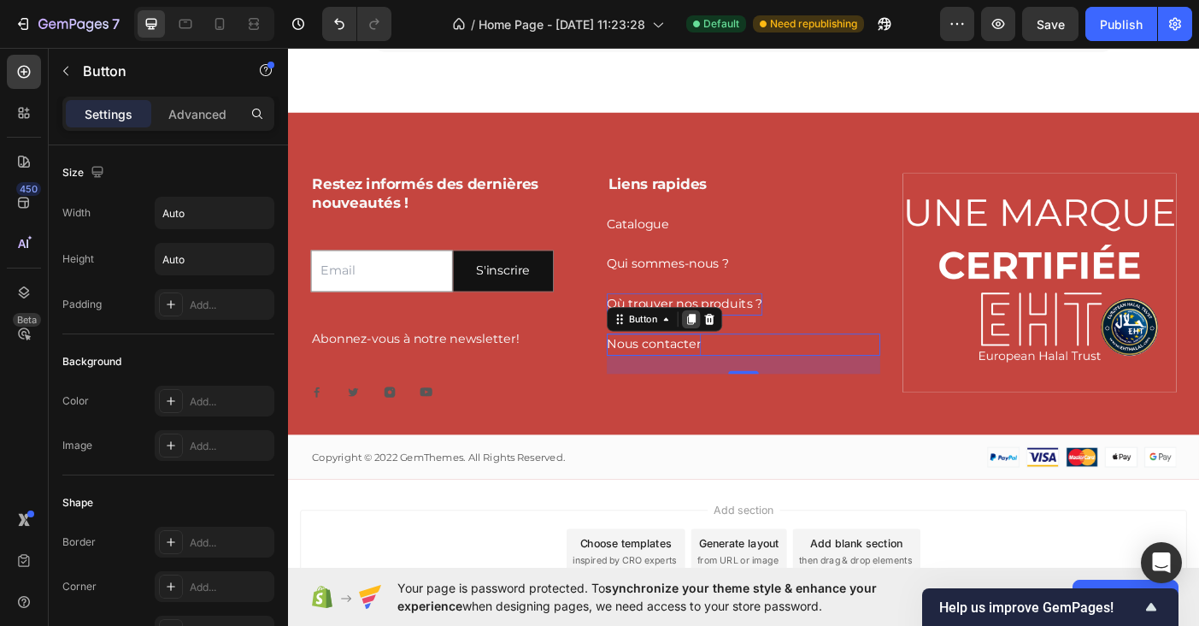
click at [744, 351] on icon at bounding box center [742, 353] width 9 height 12
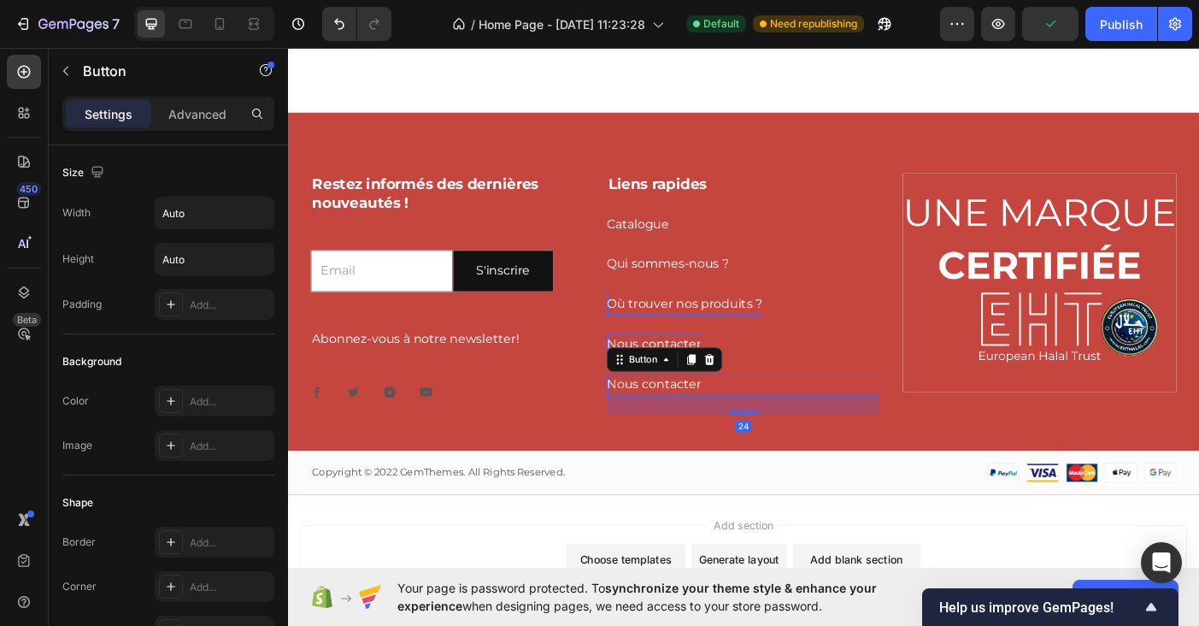
click at [761, 421] on div "Nous contacter Button 24" at bounding box center [801, 427] width 308 height 25
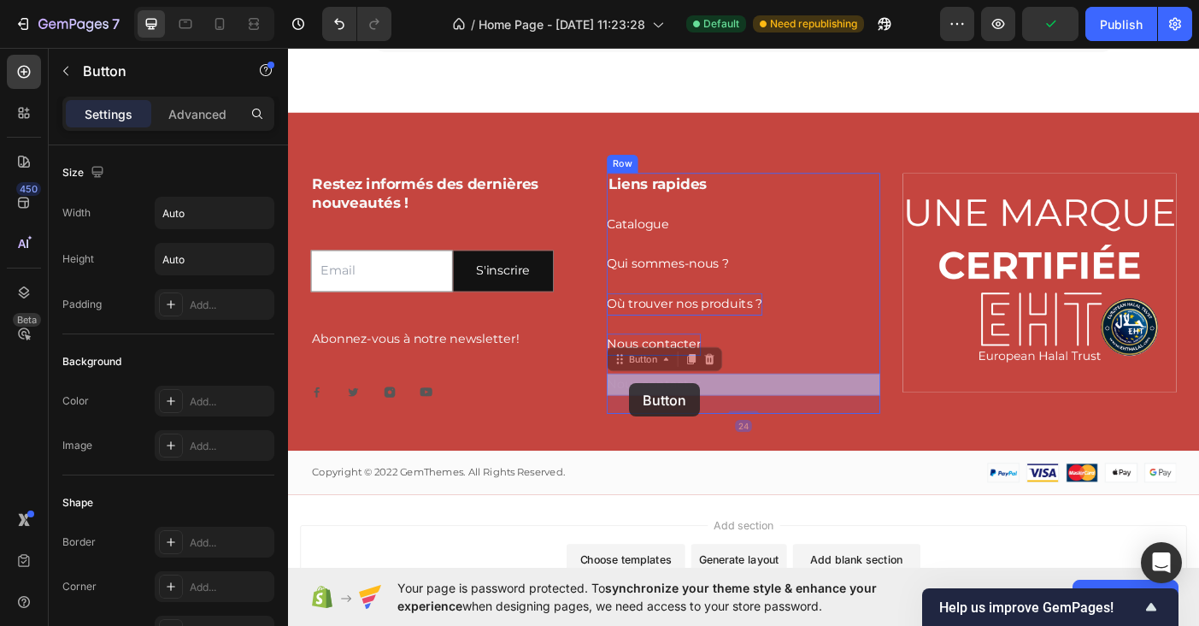
drag, startPoint x: 761, startPoint y: 424, endPoint x: 673, endPoint y: 426, distance: 88.1
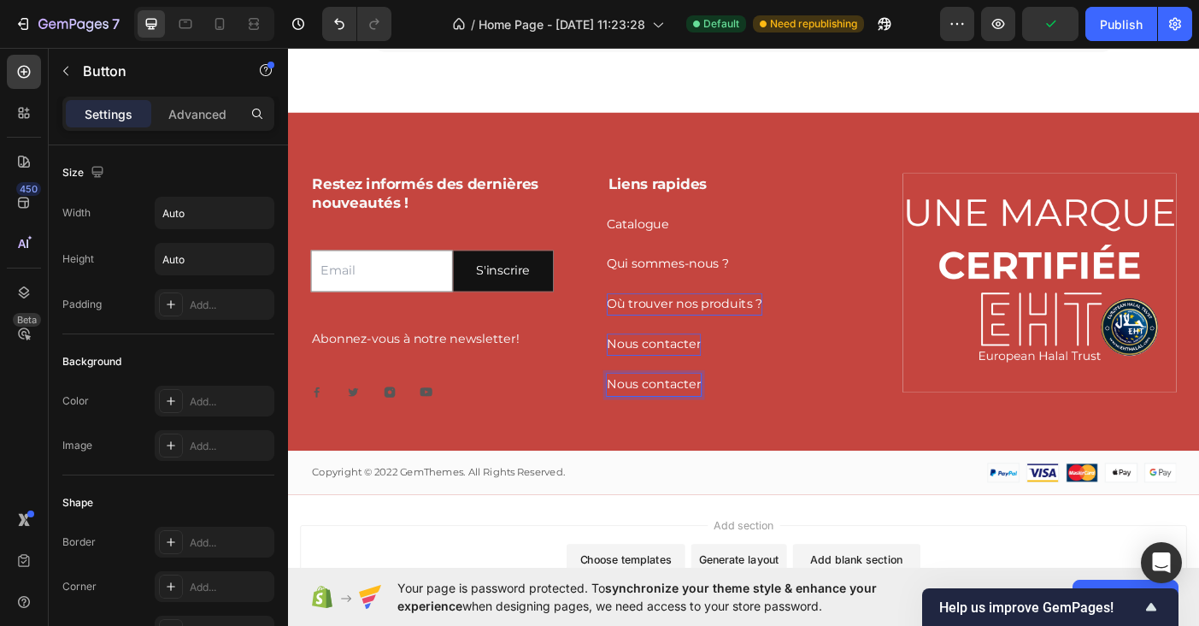
click at [702, 431] on p "Nous contacter" at bounding box center [700, 427] width 106 height 25
click at [715, 425] on p "Nous contacter" at bounding box center [700, 427] width 106 height 25
drag, startPoint x: 650, startPoint y: 425, endPoint x: 870, endPoint y: 422, distance: 219.7
click at [870, 422] on div "Créer votre compte professionel Button 24" at bounding box center [801, 427] width 308 height 25
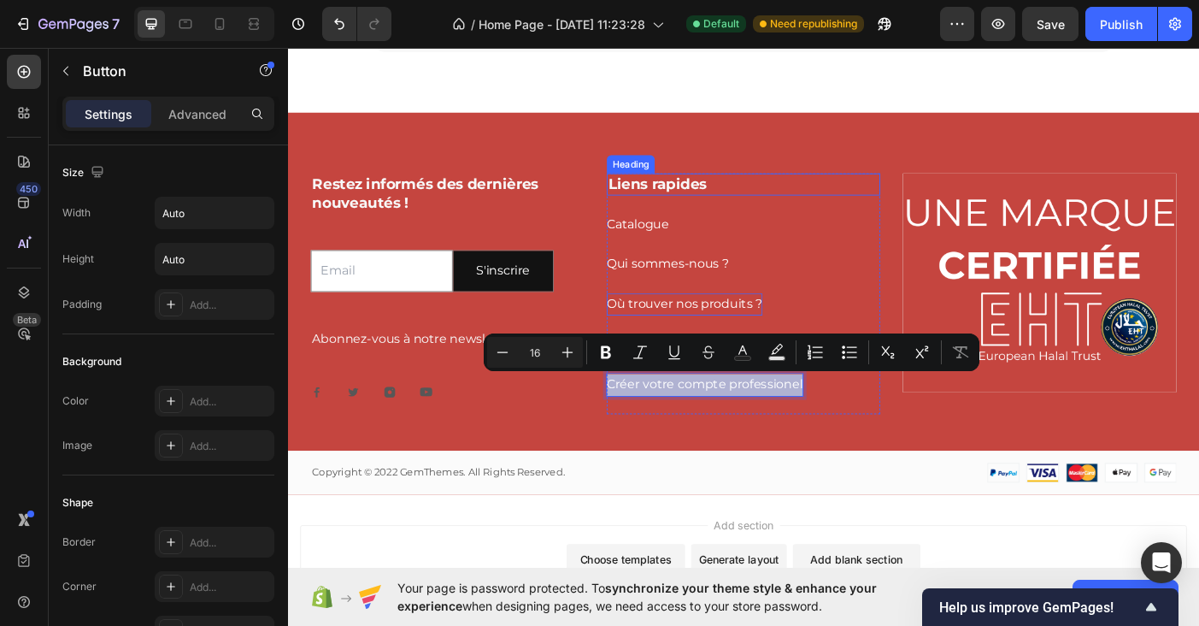
copy p "Créer votre compte professionel"
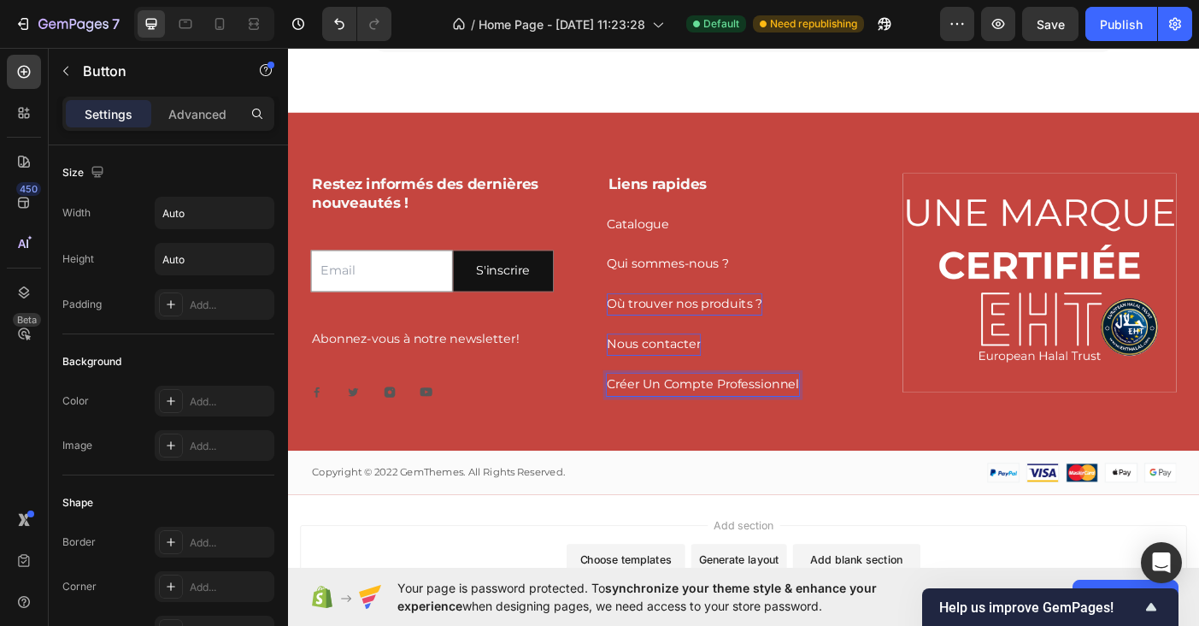
click at [695, 425] on p "Créer Un Compte Professionnel" at bounding box center [755, 427] width 216 height 25
click at [1103, 26] on div "Publish" at bounding box center [1121, 24] width 43 height 18
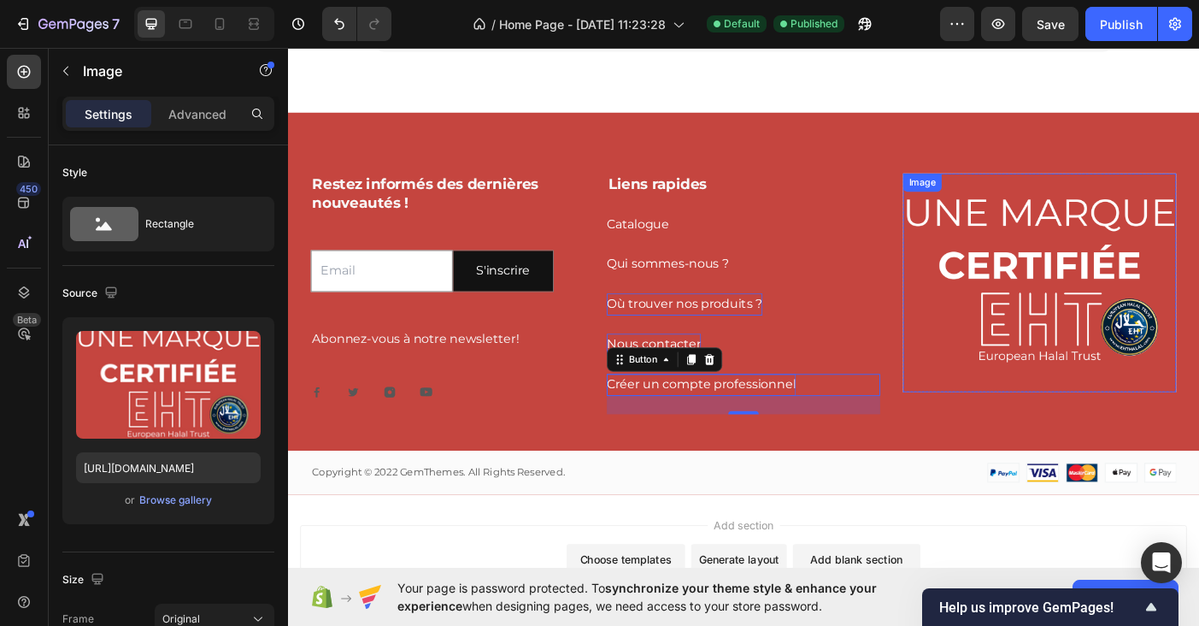
click at [1015, 204] on div "Image" at bounding box center [1002, 198] width 37 height 15
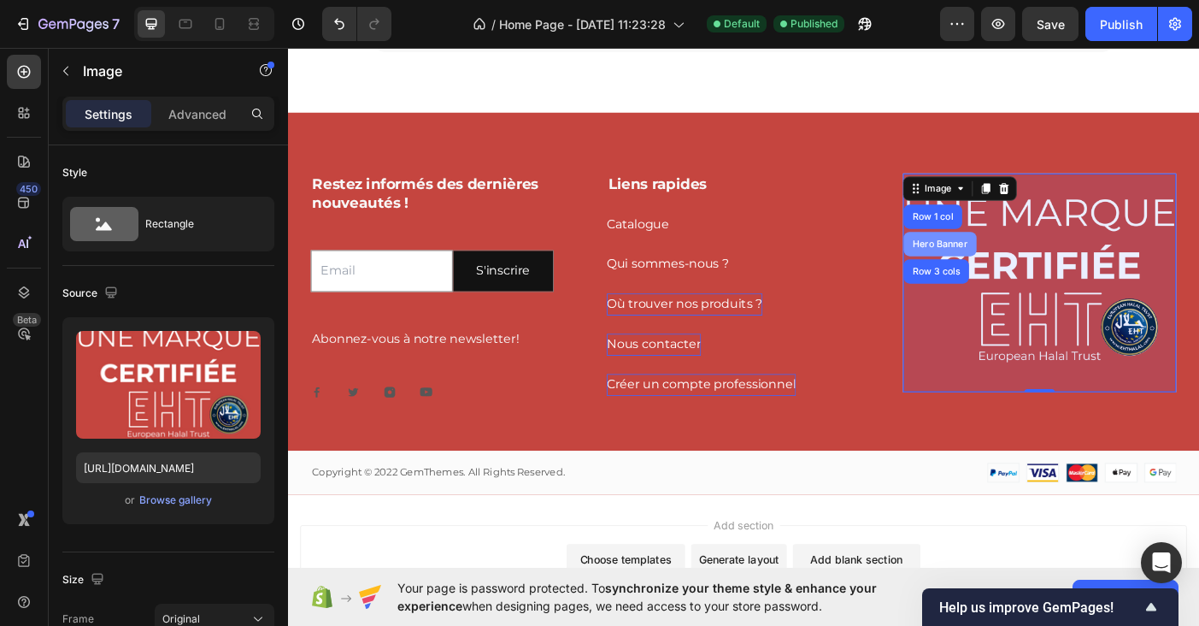
click at [1008, 262] on div "Hero Banner" at bounding box center [1022, 268] width 82 height 27
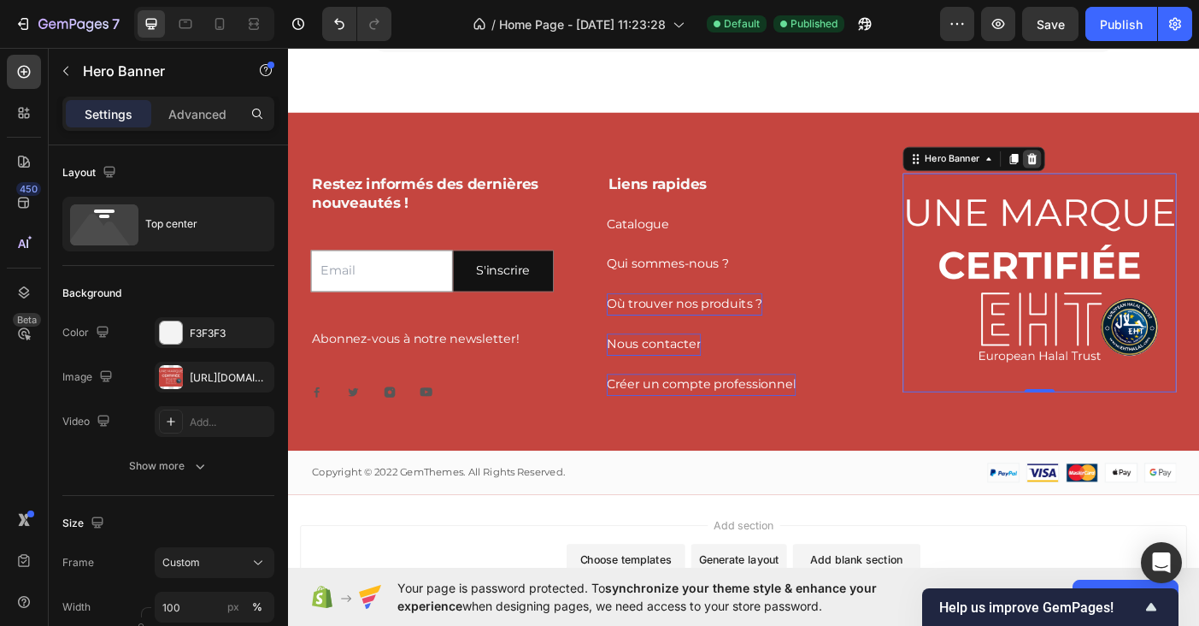
click at [1124, 170] on icon at bounding box center [1126, 173] width 11 height 12
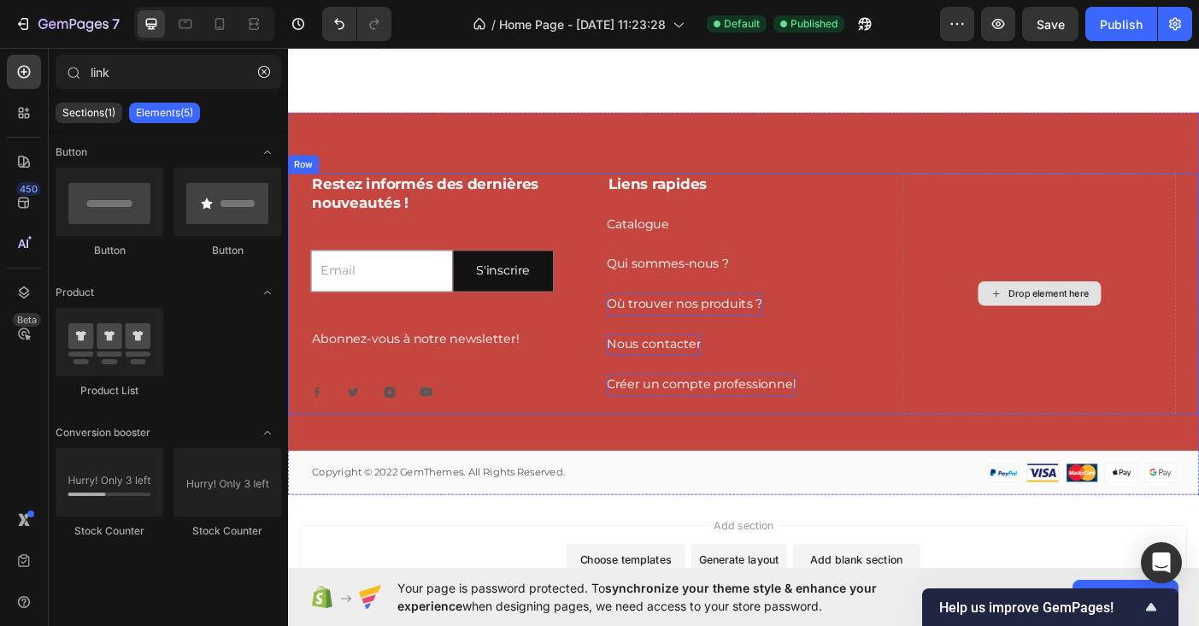
click at [1012, 234] on div "Drop element here" at bounding box center [1134, 324] width 308 height 271
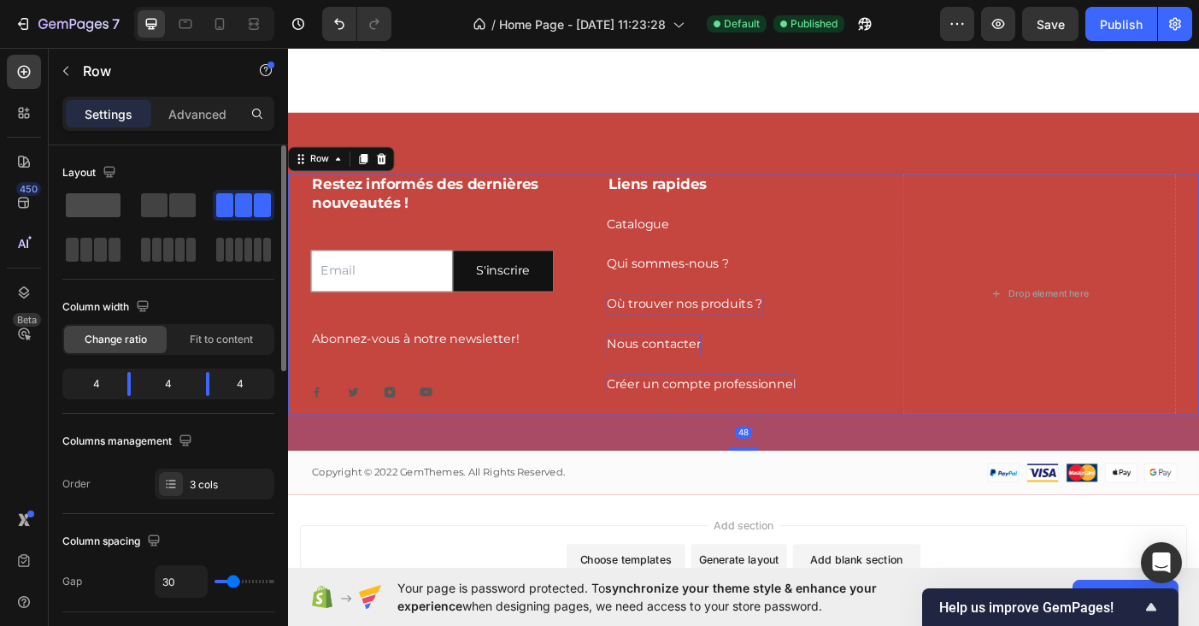
click at [98, 220] on div at bounding box center [93, 205] width 62 height 31
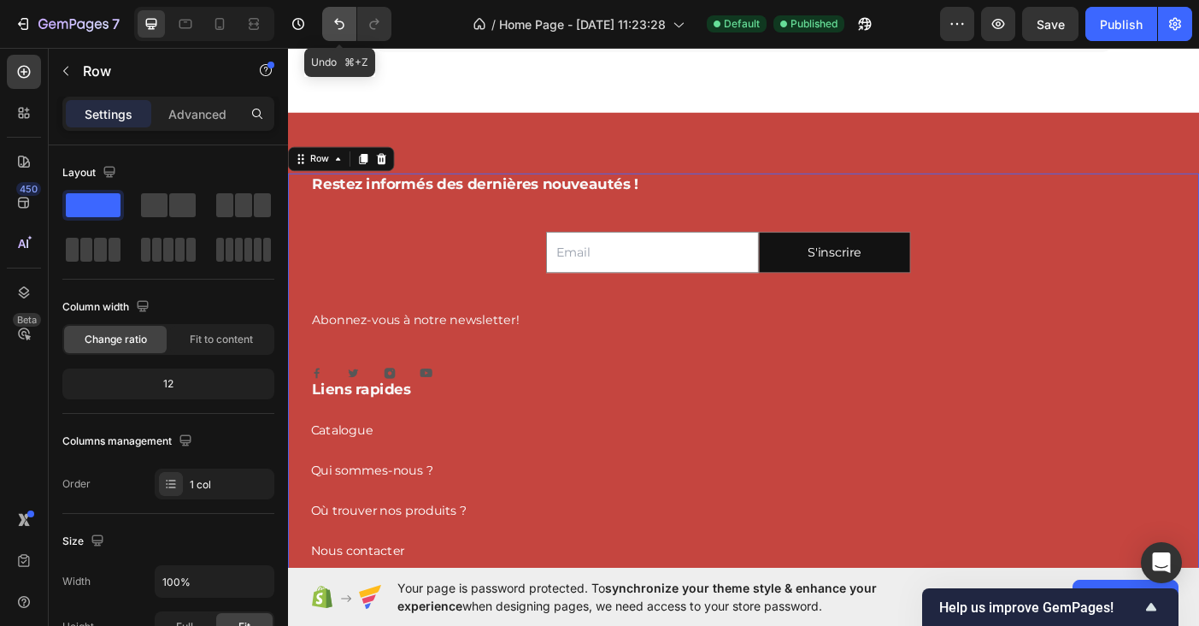
click at [344, 23] on icon "Undo/Redo" at bounding box center [339, 24] width 10 height 11
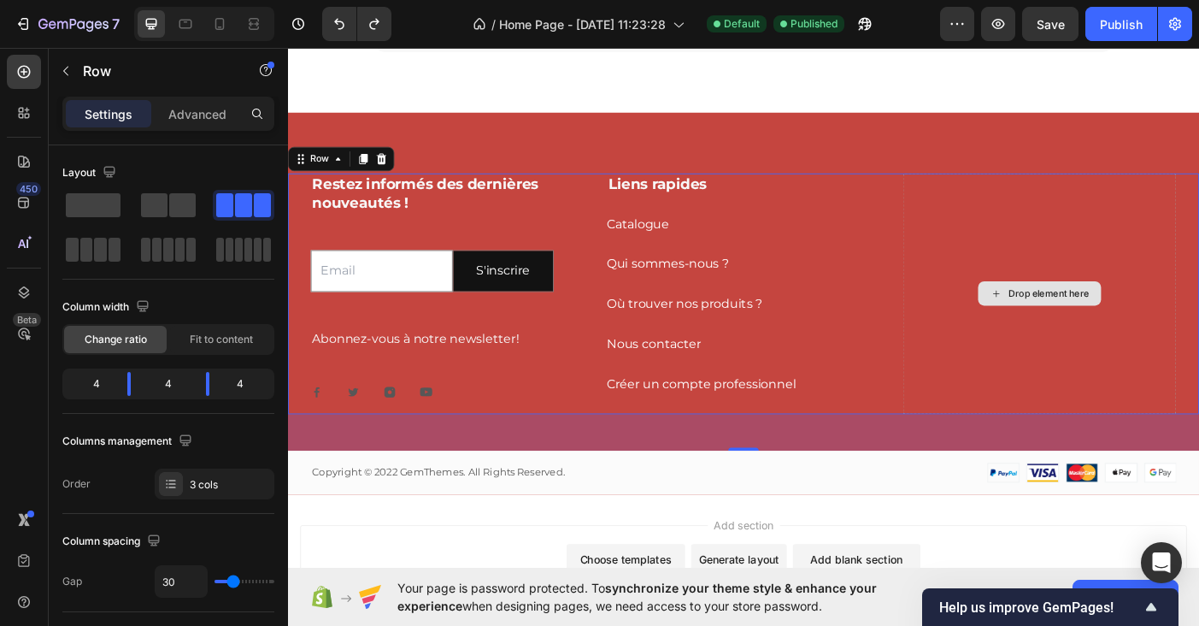
click at [1115, 228] on div "Drop element here" at bounding box center [1134, 324] width 308 height 271
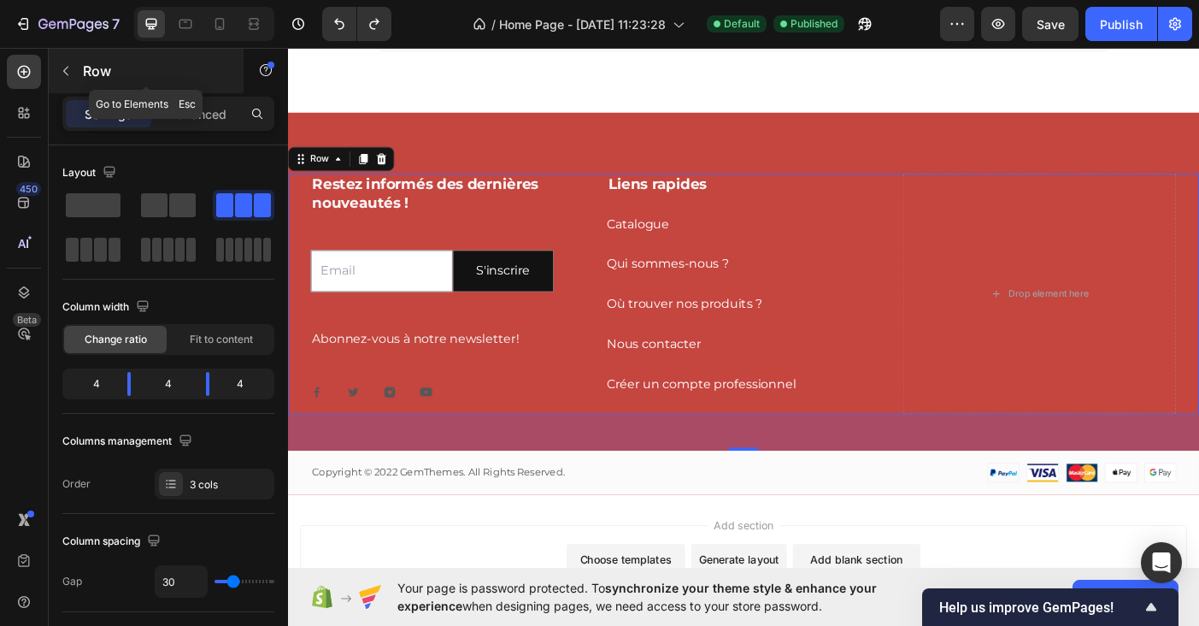
click at [67, 60] on button "button" at bounding box center [65, 70] width 27 height 27
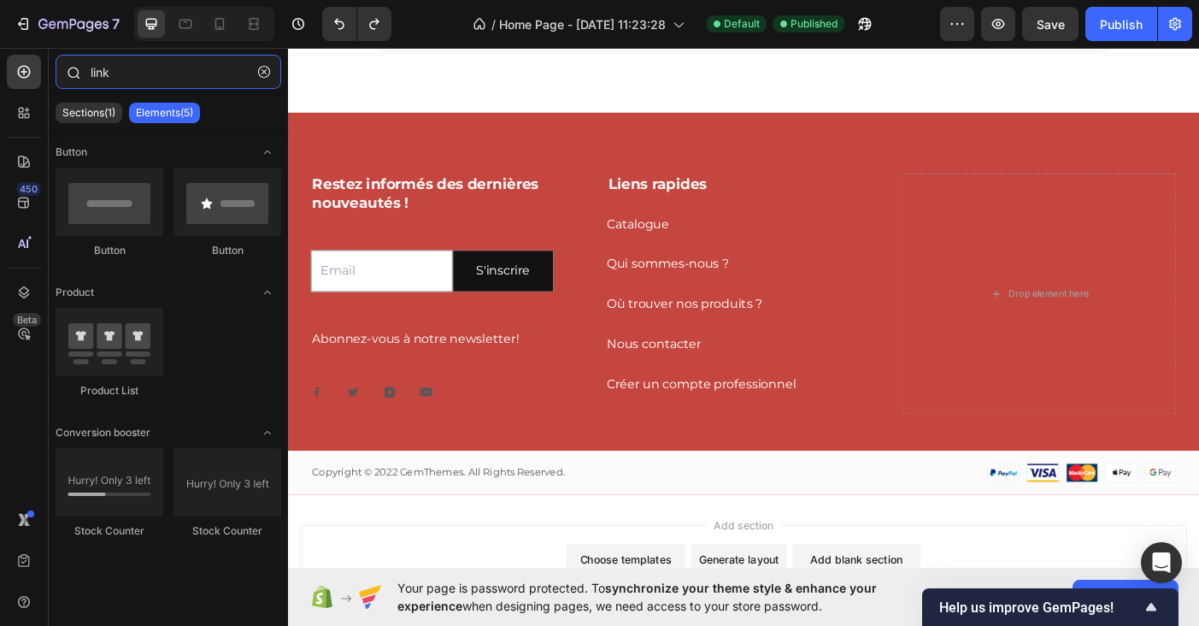
click at [183, 73] on input "link" at bounding box center [169, 72] width 226 height 34
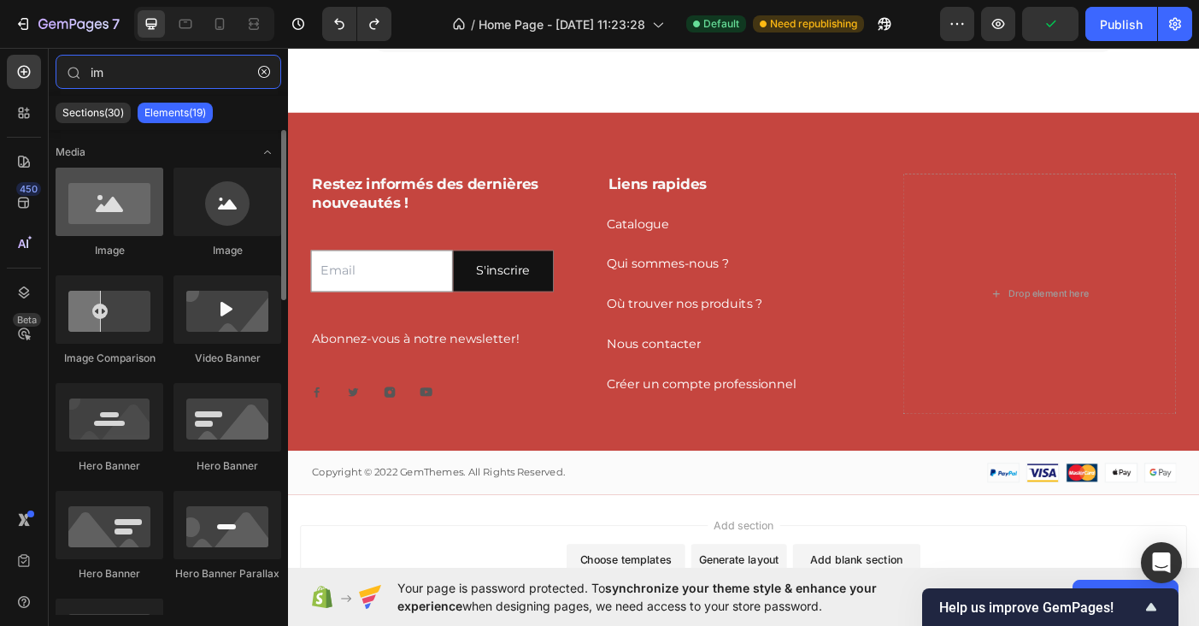
type input "im"
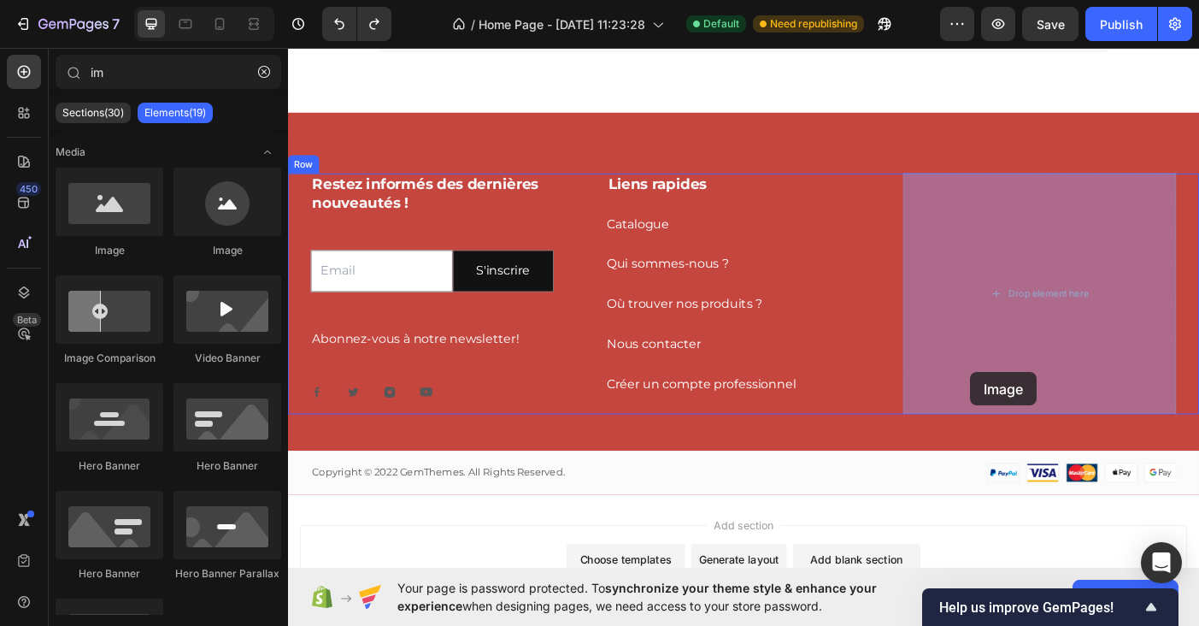
drag, startPoint x: 395, startPoint y: 260, endPoint x: 1056, endPoint y: 413, distance: 678.2
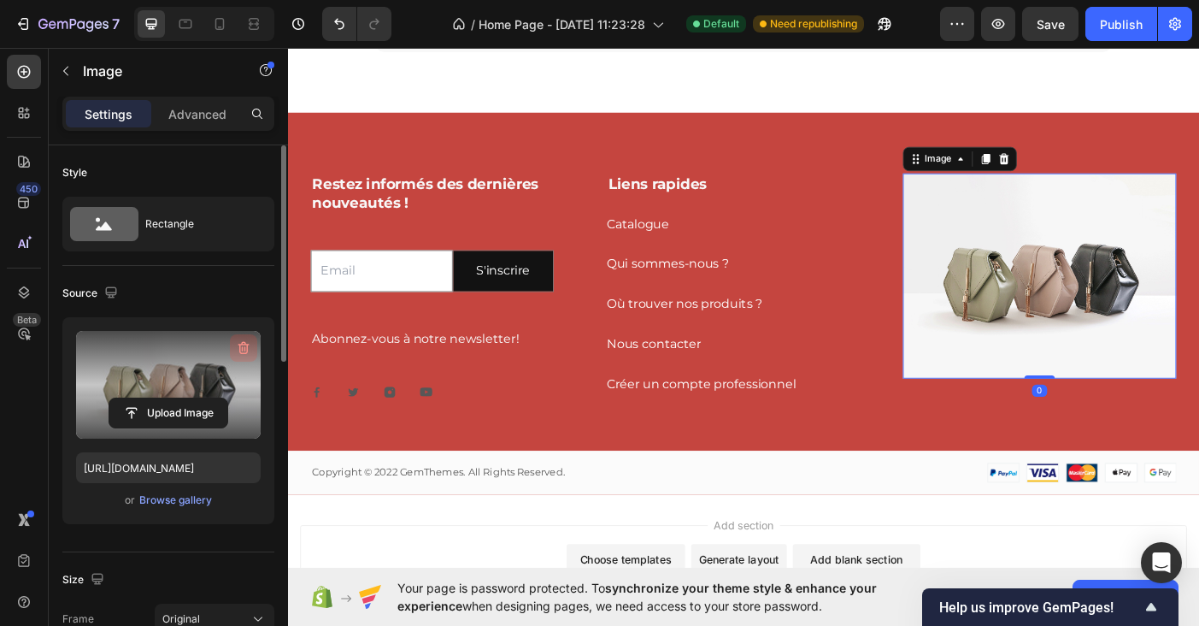
click at [244, 348] on icon "button" at bounding box center [243, 347] width 17 height 17
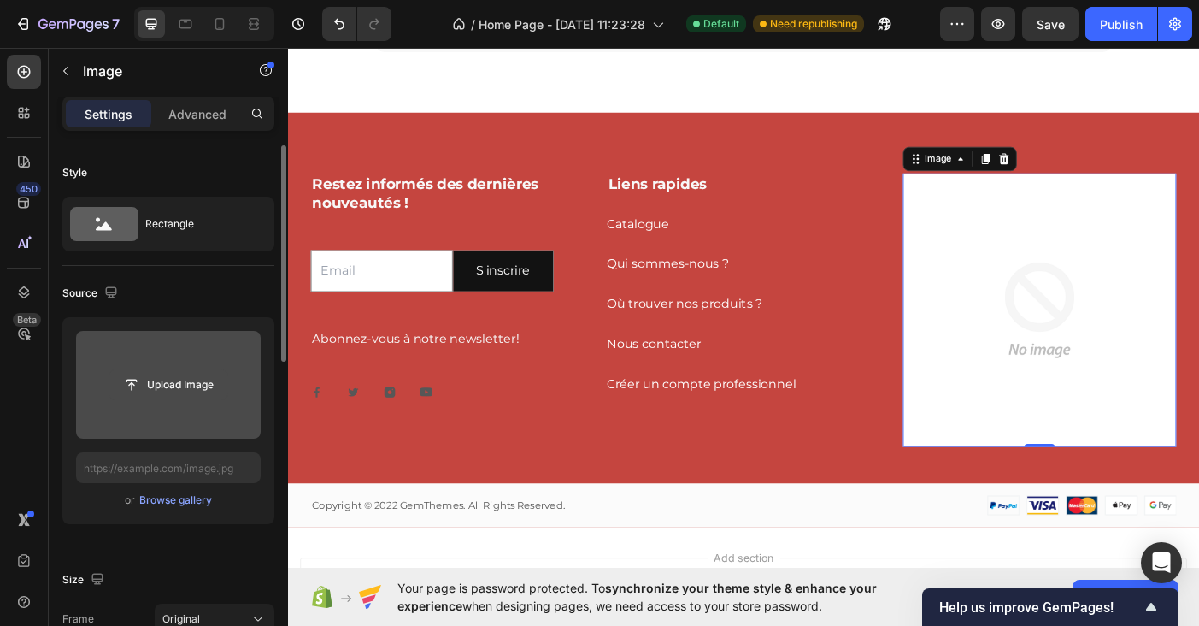
click at [158, 373] on input "file" at bounding box center [168, 384] width 118 height 29
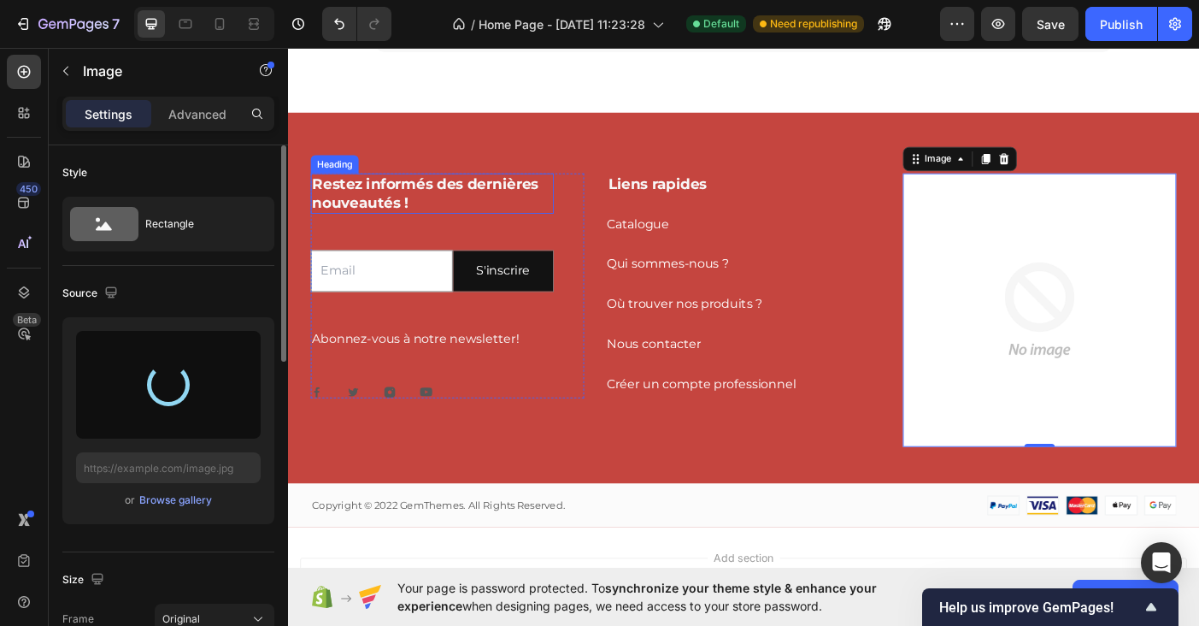
type input "[URL][DOMAIN_NAME]"
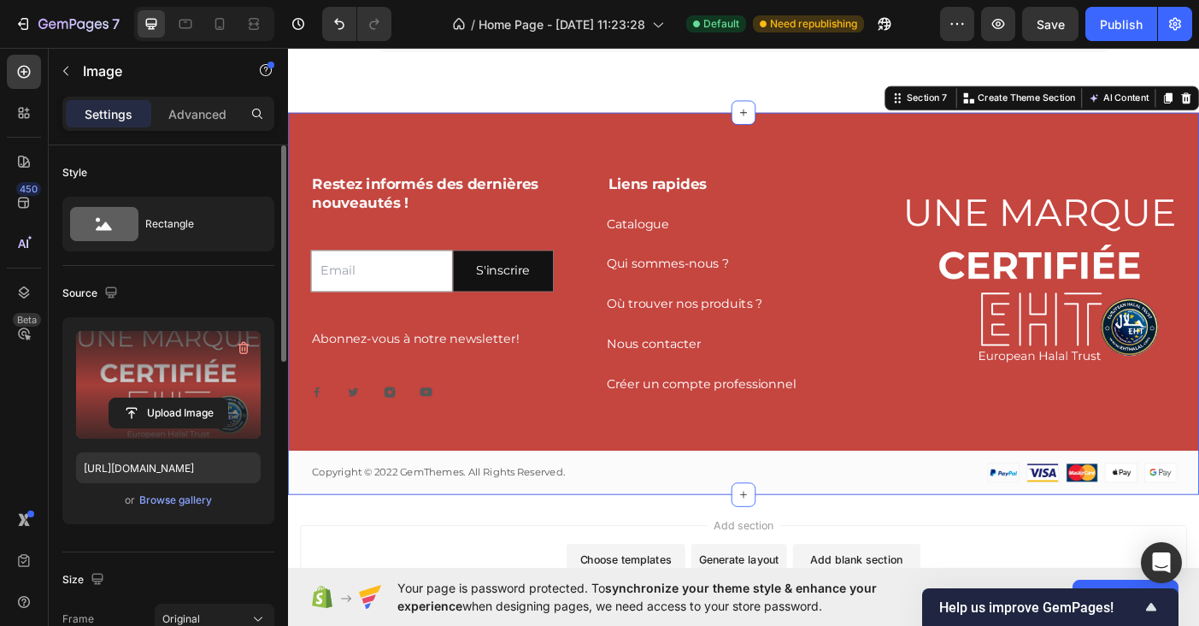
click at [980, 124] on div "Restez informés des dernières nouveautés ! Heading Email Field S'inscrire Submi…" at bounding box center [801, 336] width 1026 height 430
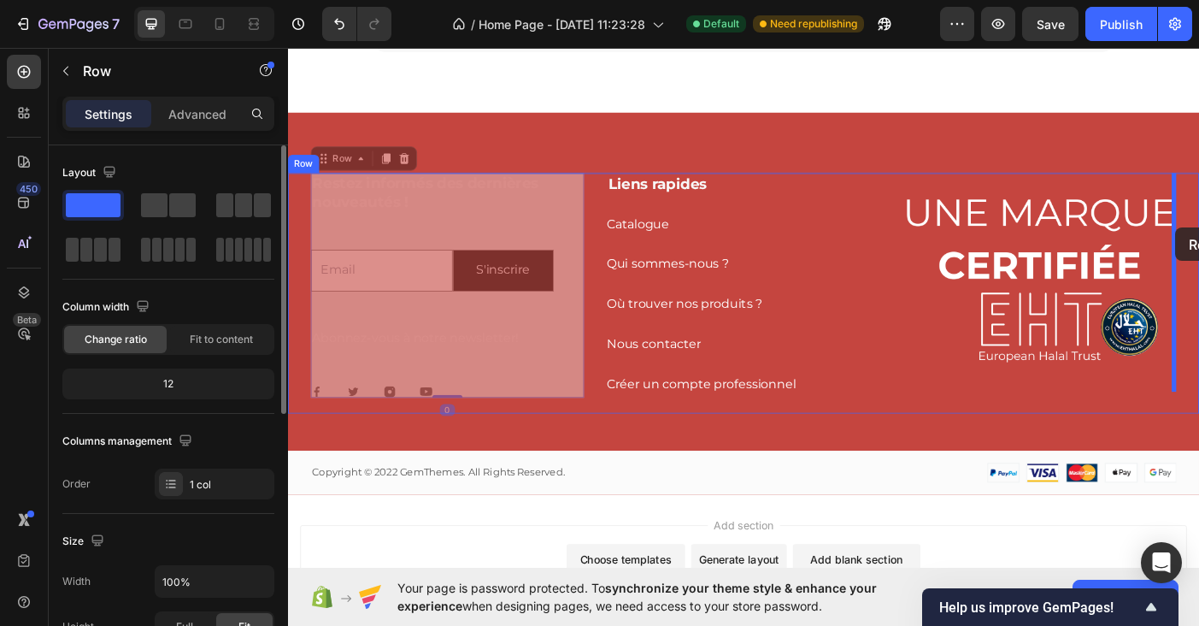
drag, startPoint x: 507, startPoint y: 251, endPoint x: 1287, endPoint y: 250, distance: 780.4
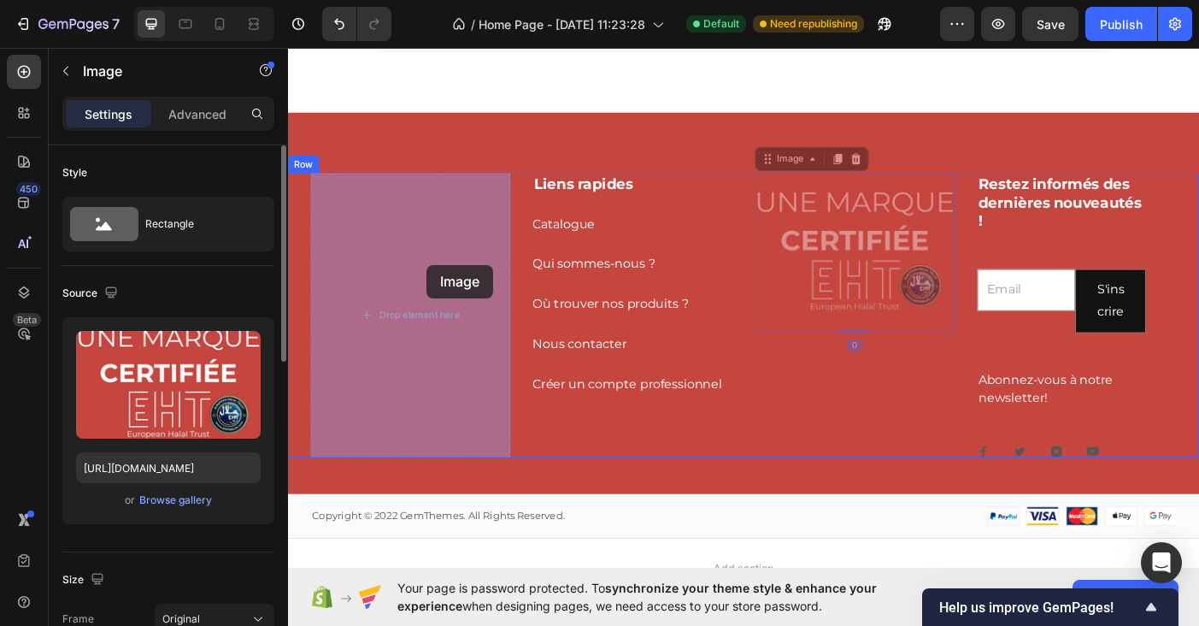
drag, startPoint x: 932, startPoint y: 205, endPoint x: 444, endPoint y: 292, distance: 495.8
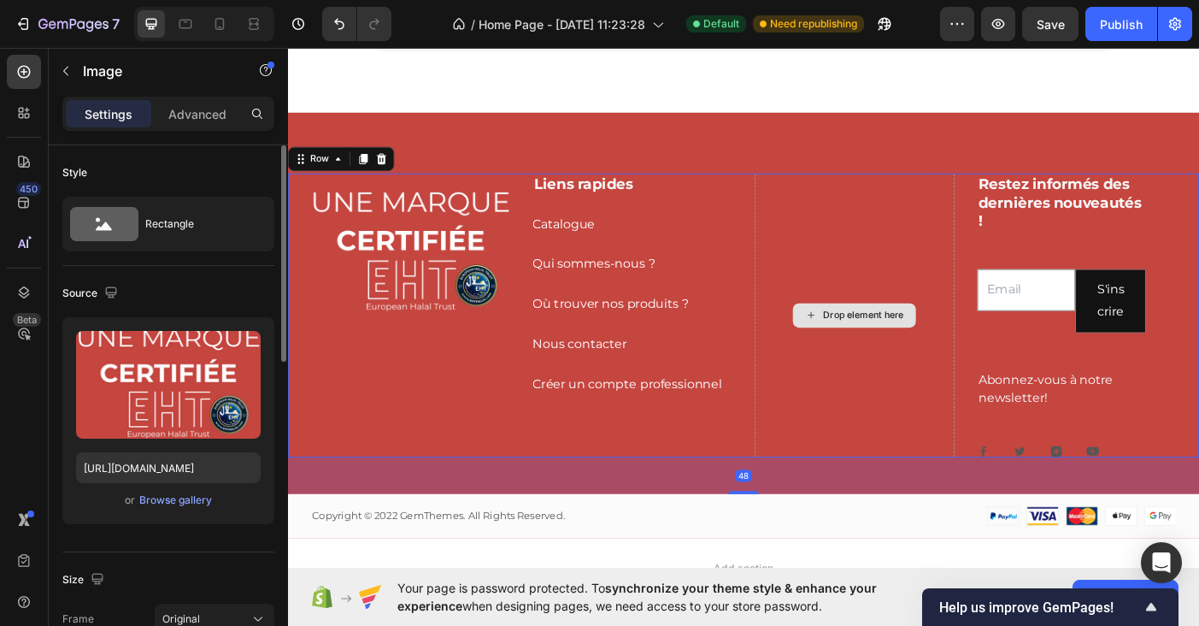
click at [899, 269] on div "Drop element here" at bounding box center [926, 349] width 225 height 320
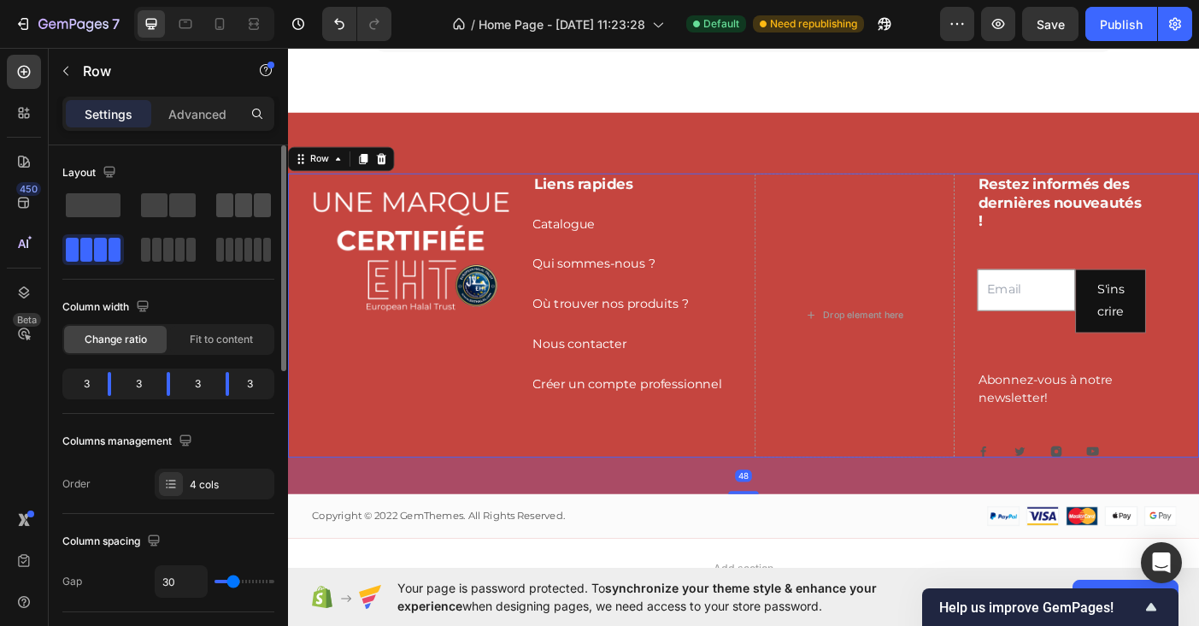
click at [247, 214] on span at bounding box center [243, 205] width 17 height 24
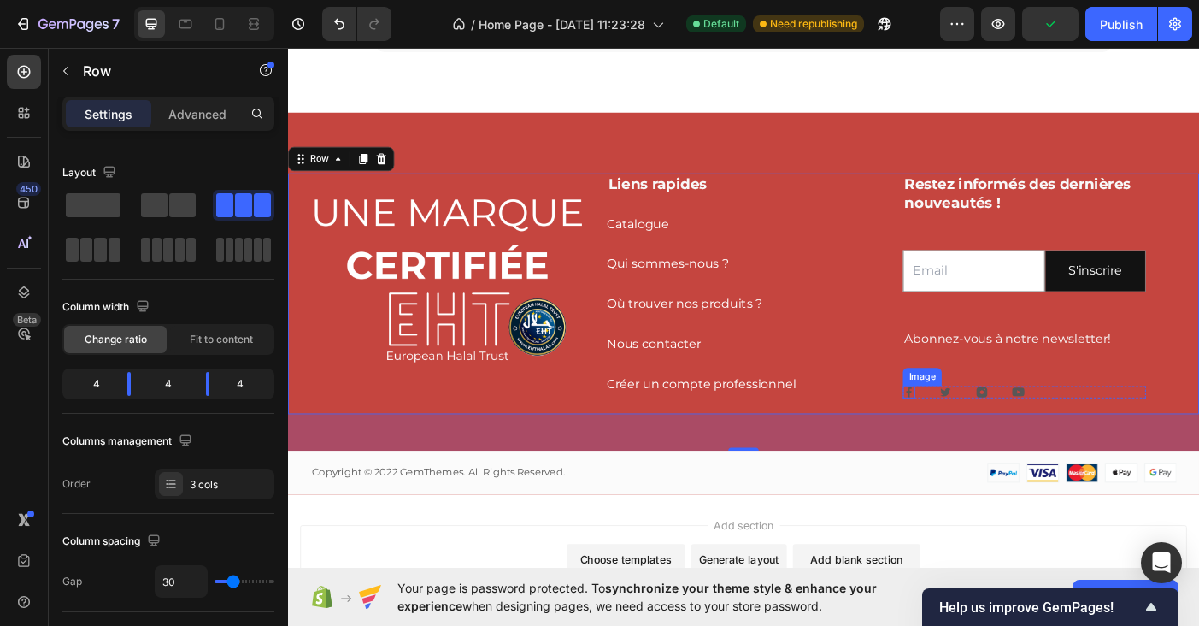
click at [987, 435] on div "Image" at bounding box center [987, 435] width 14 height 14
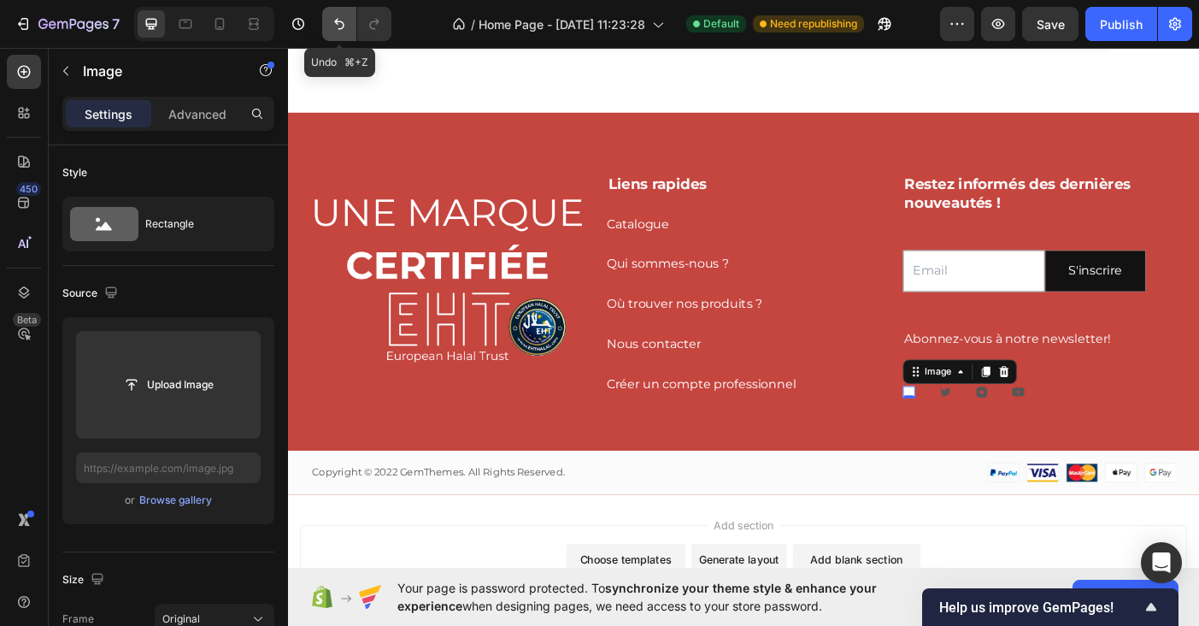
click at [333, 14] on button "Undo/Redo" at bounding box center [339, 24] width 34 height 34
type input "[URL][DOMAIN_NAME]"
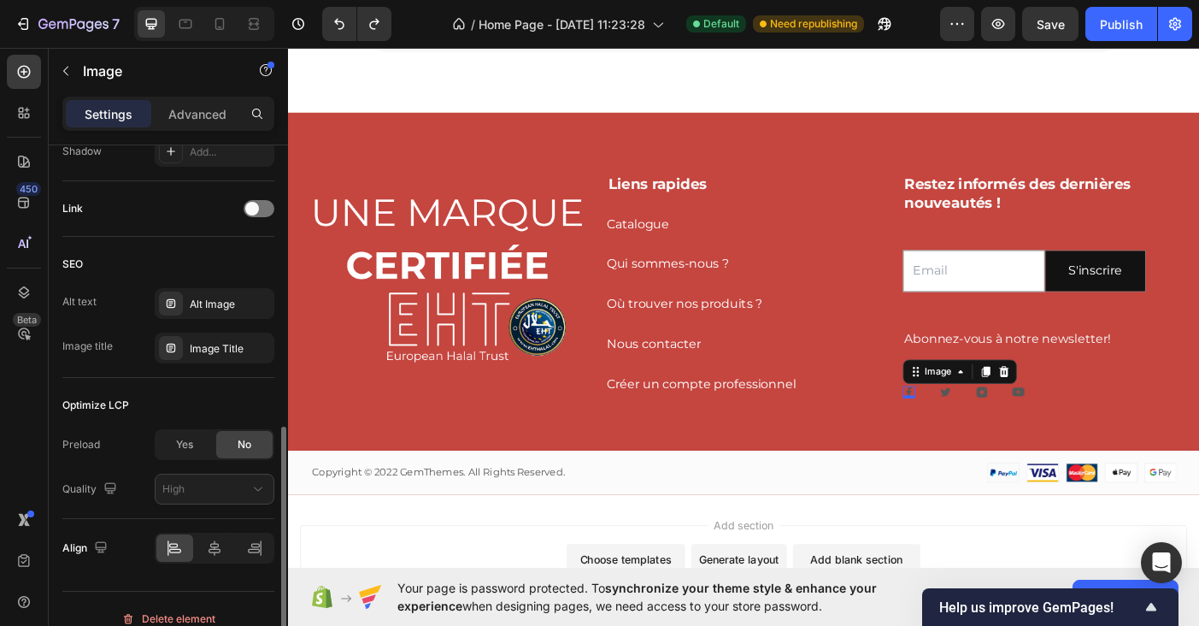
scroll to position [762, 0]
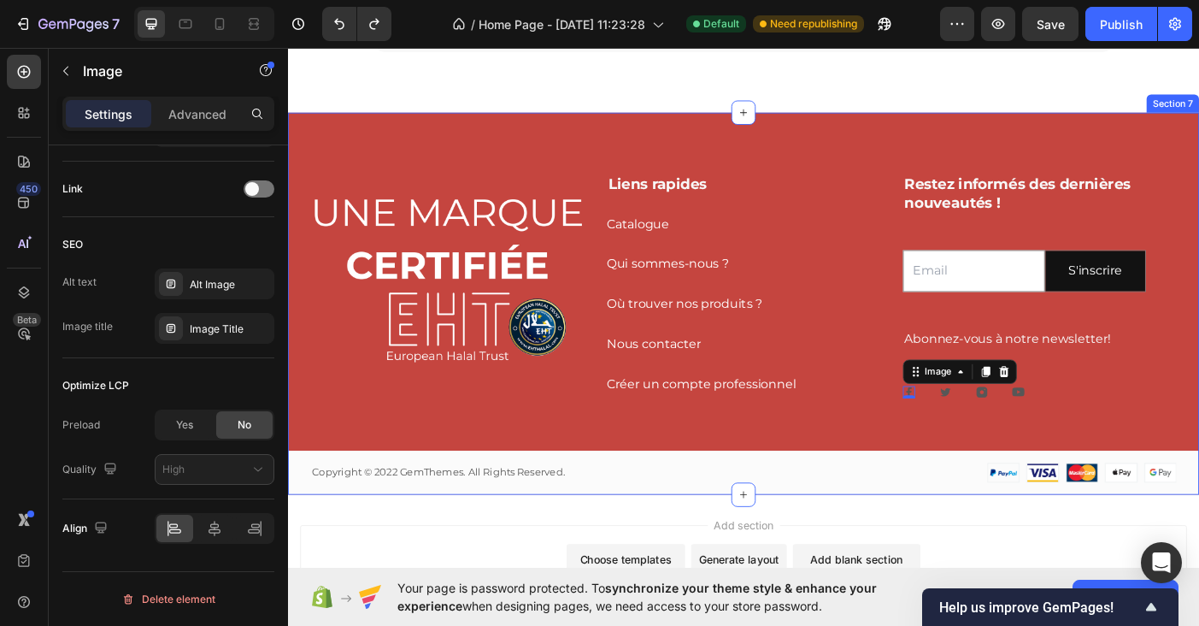
click at [808, 468] on div "Image Liens rapides Heading Catalogue Button Qui sommes-nous ? Button Où trouve…" at bounding box center [801, 370] width 1026 height 362
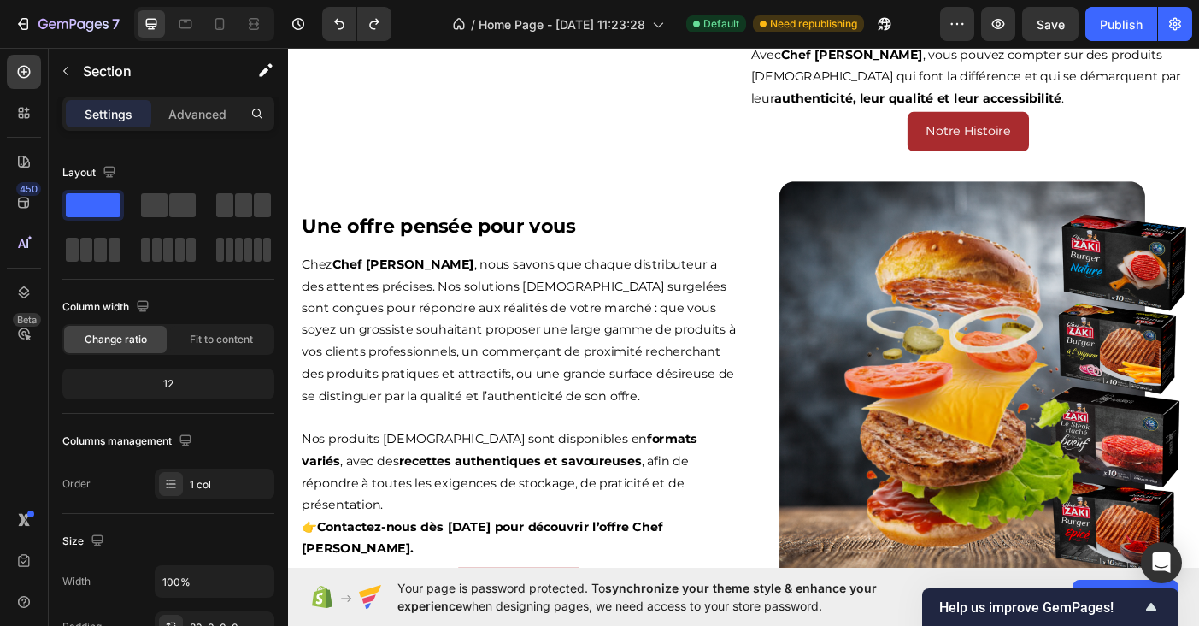
scroll to position [0, 0]
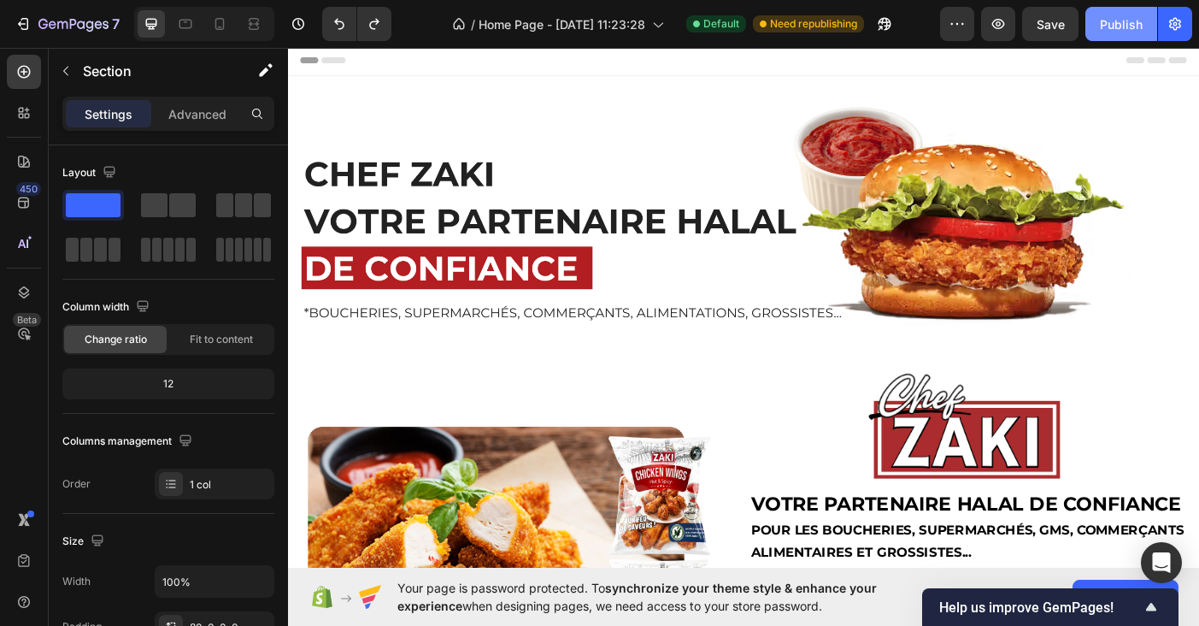
click at [1135, 21] on div "Publish" at bounding box center [1121, 24] width 43 height 18
click at [225, 23] on icon at bounding box center [219, 23] width 17 height 17
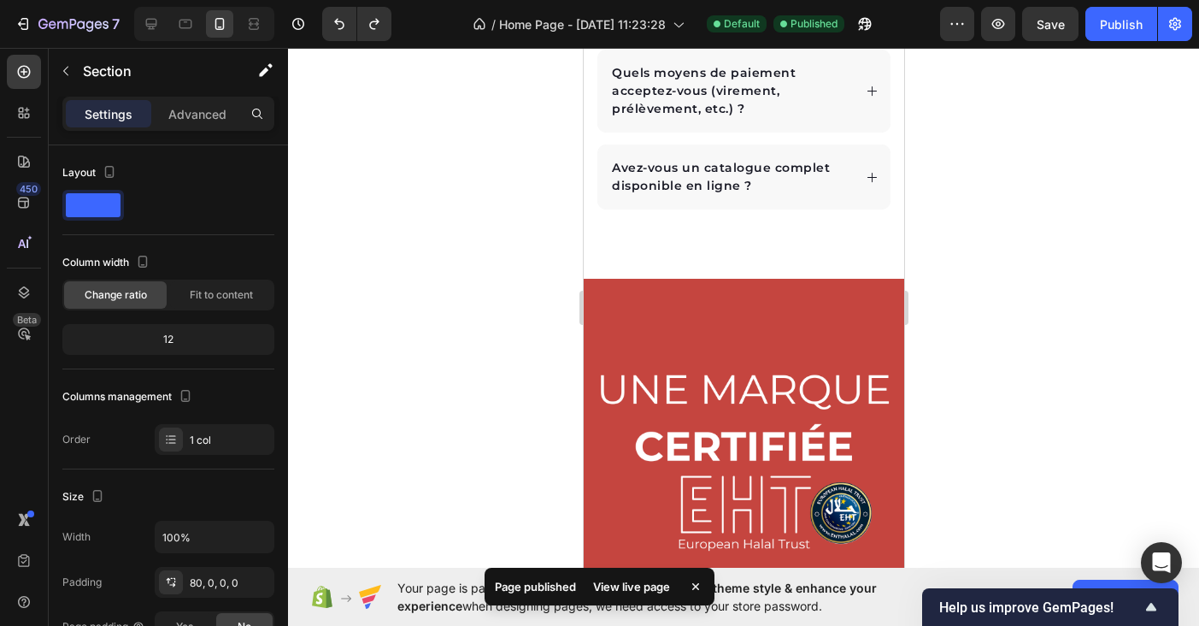
scroll to position [4012, 0]
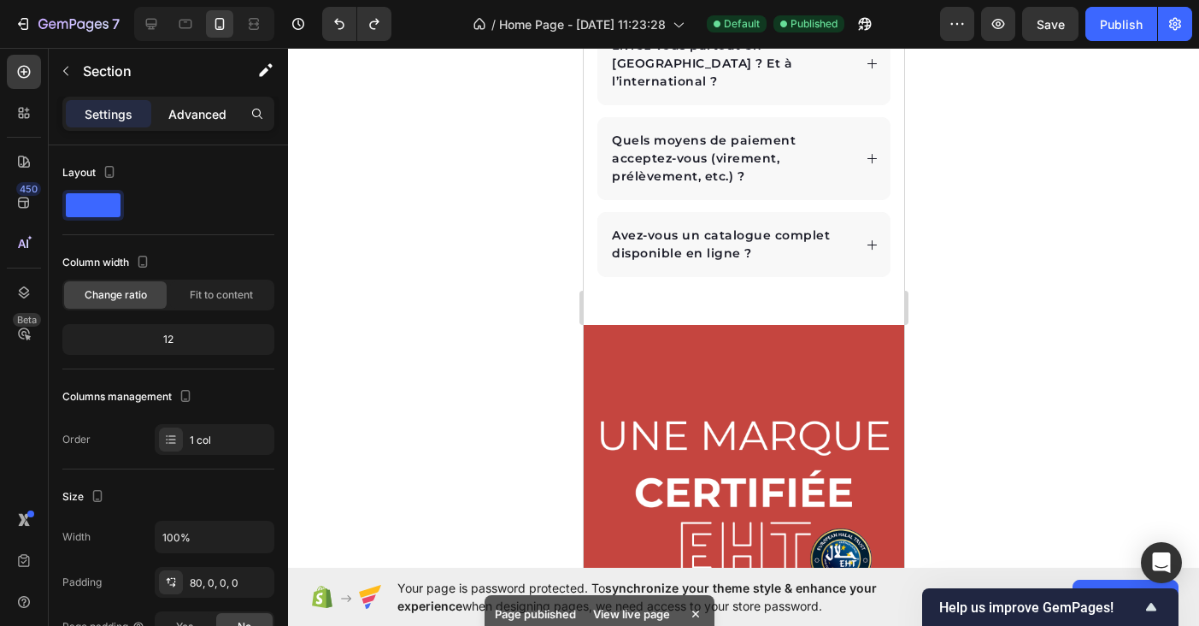
click at [207, 113] on p "Advanced" at bounding box center [197, 114] width 58 height 18
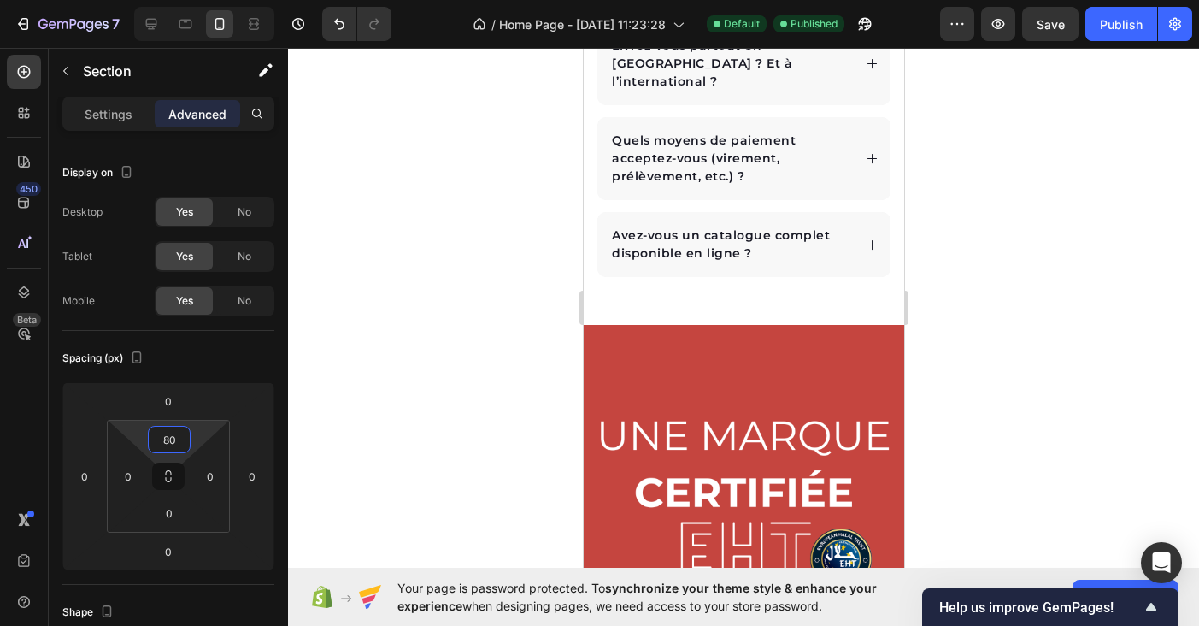
click at [174, 435] on input "80" at bounding box center [169, 440] width 34 height 26
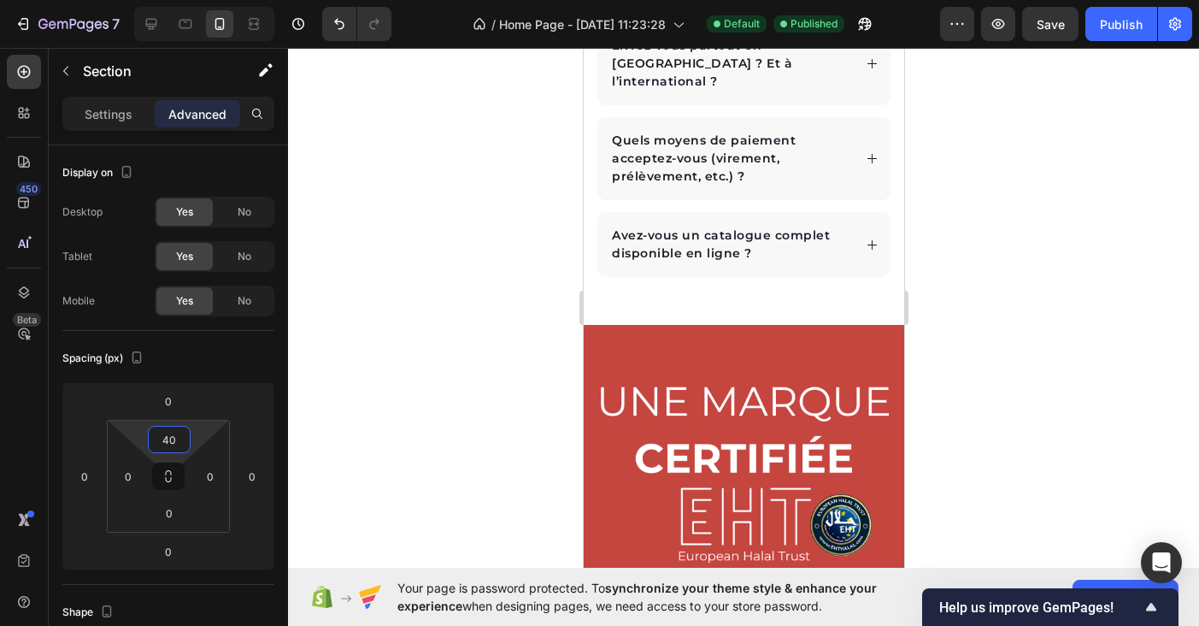
type input "4"
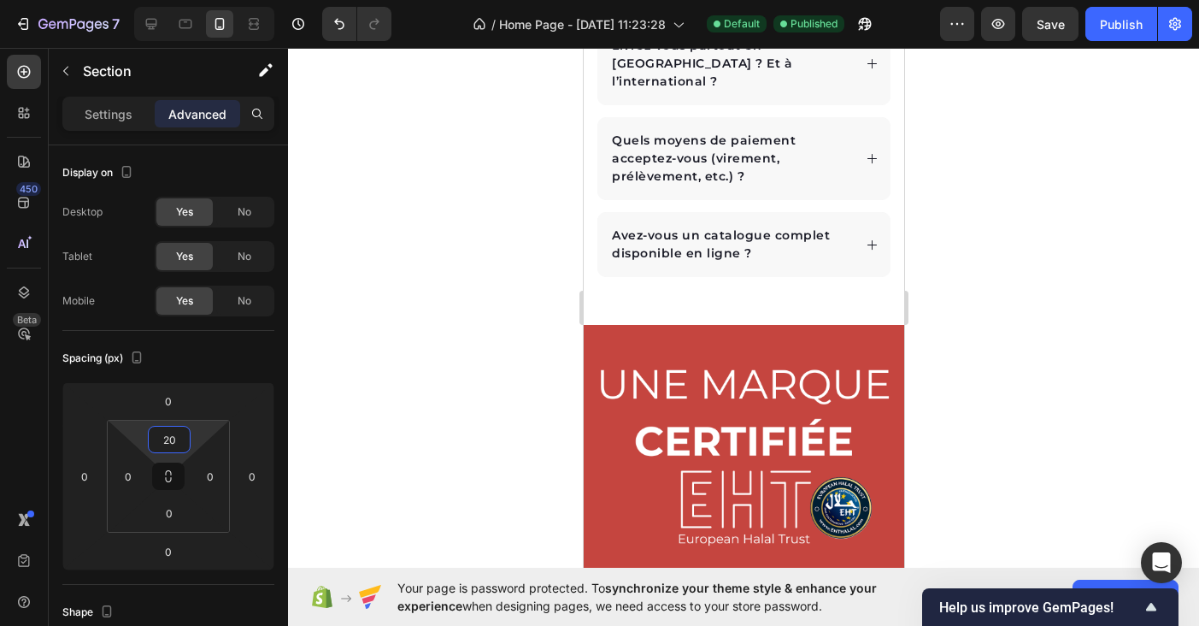
type input "20"
click at [1003, 352] on div at bounding box center [743, 337] width 911 height 578
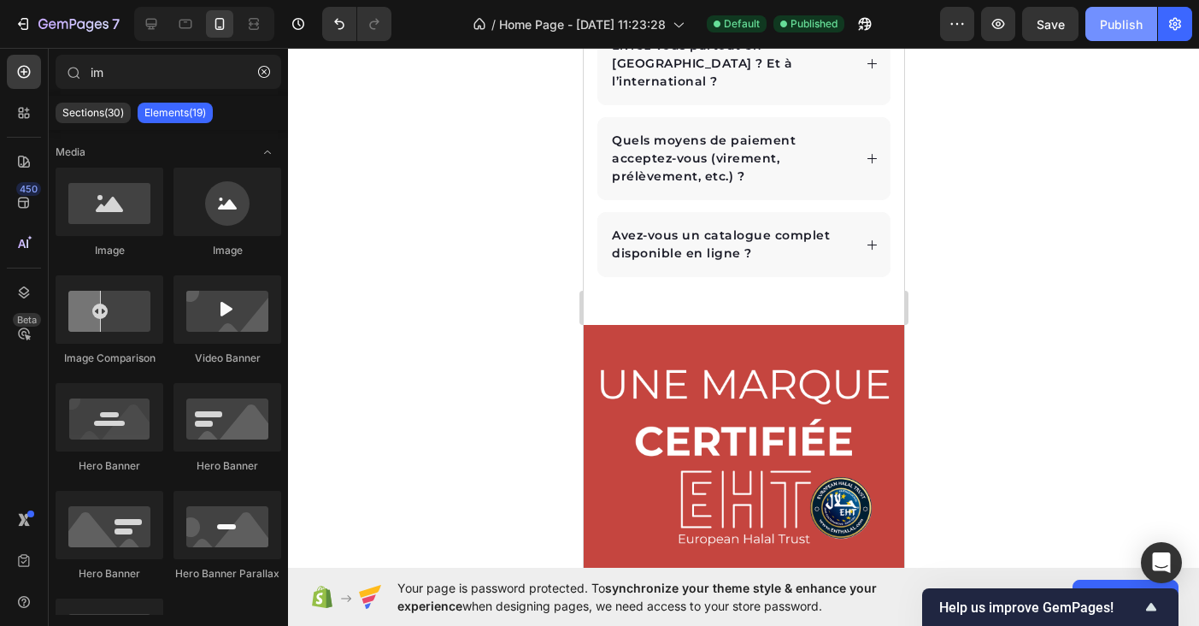
click at [1121, 22] on div "Publish" at bounding box center [1121, 24] width 43 height 18
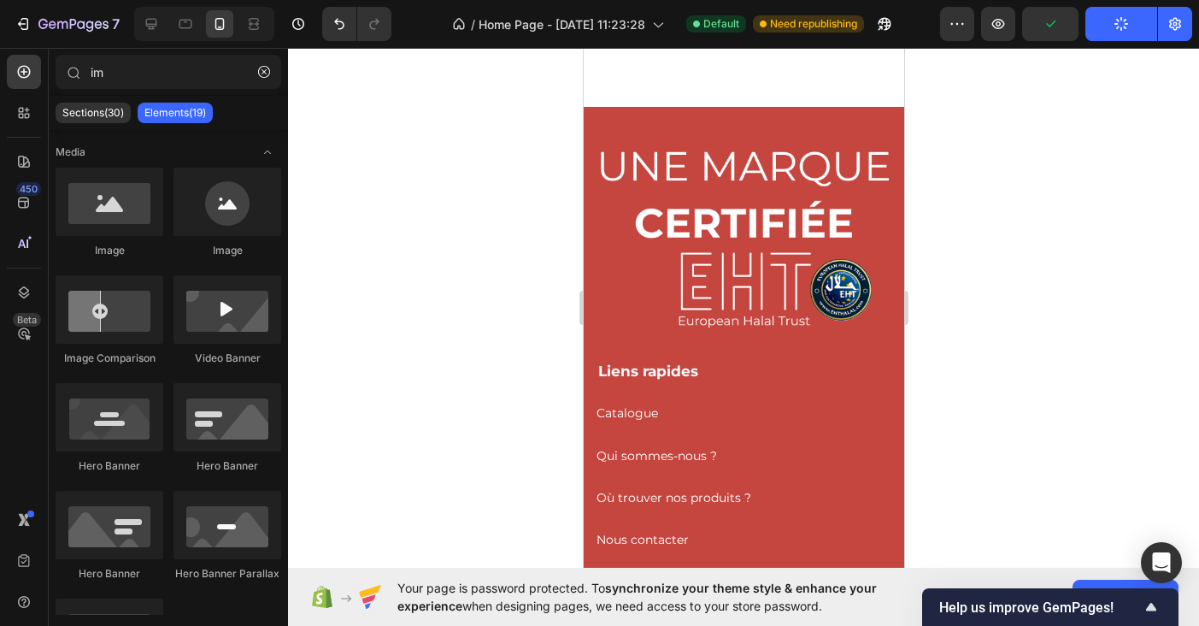
scroll to position [4282, 0]
